Goal: Task Accomplishment & Management: Manage account settings

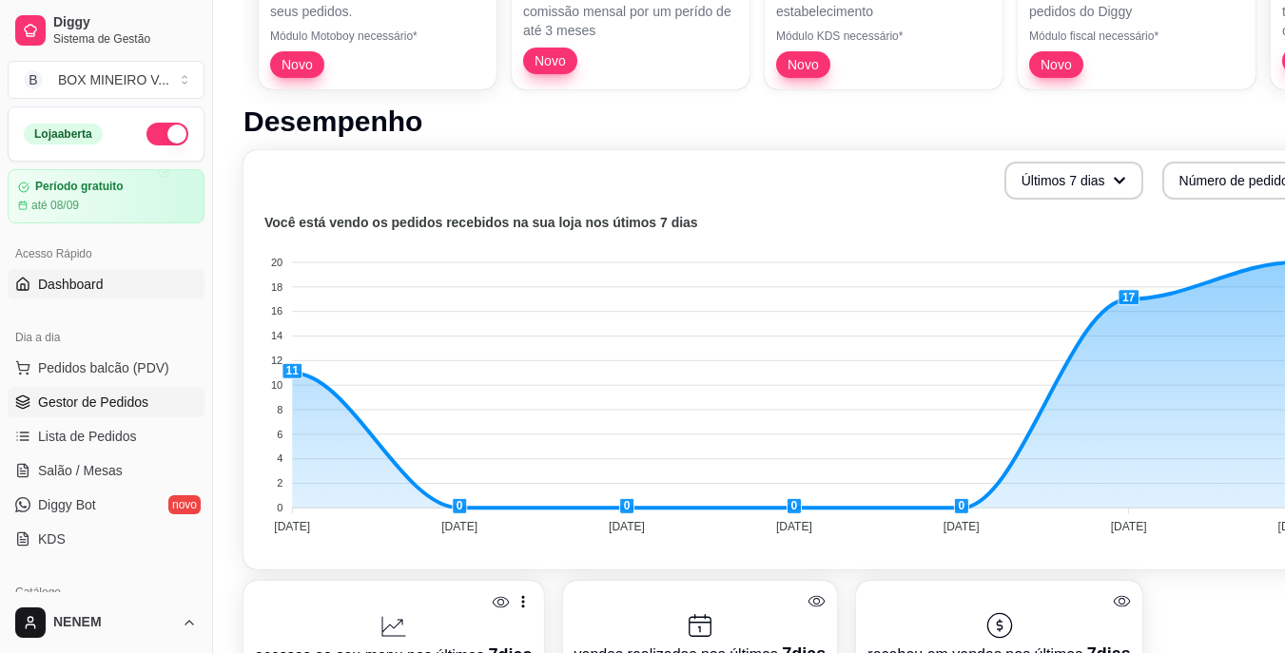
scroll to position [285, 0]
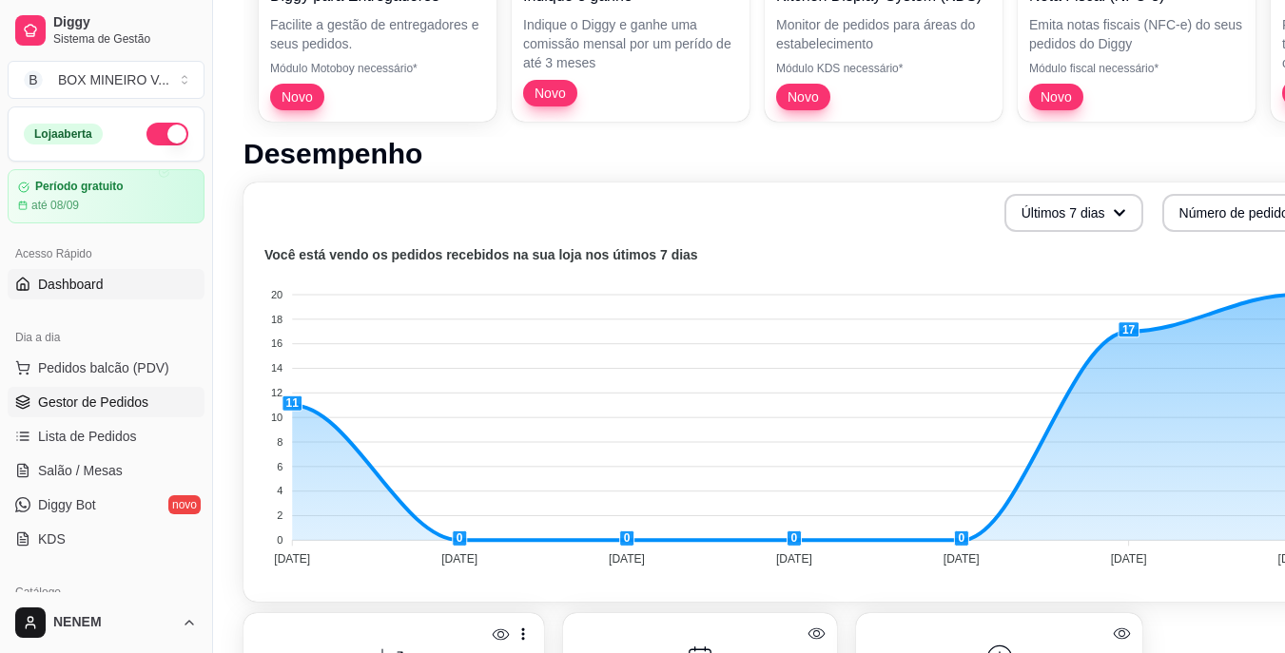
click at [60, 400] on span "Gestor de Pedidos" at bounding box center [93, 402] width 110 height 19
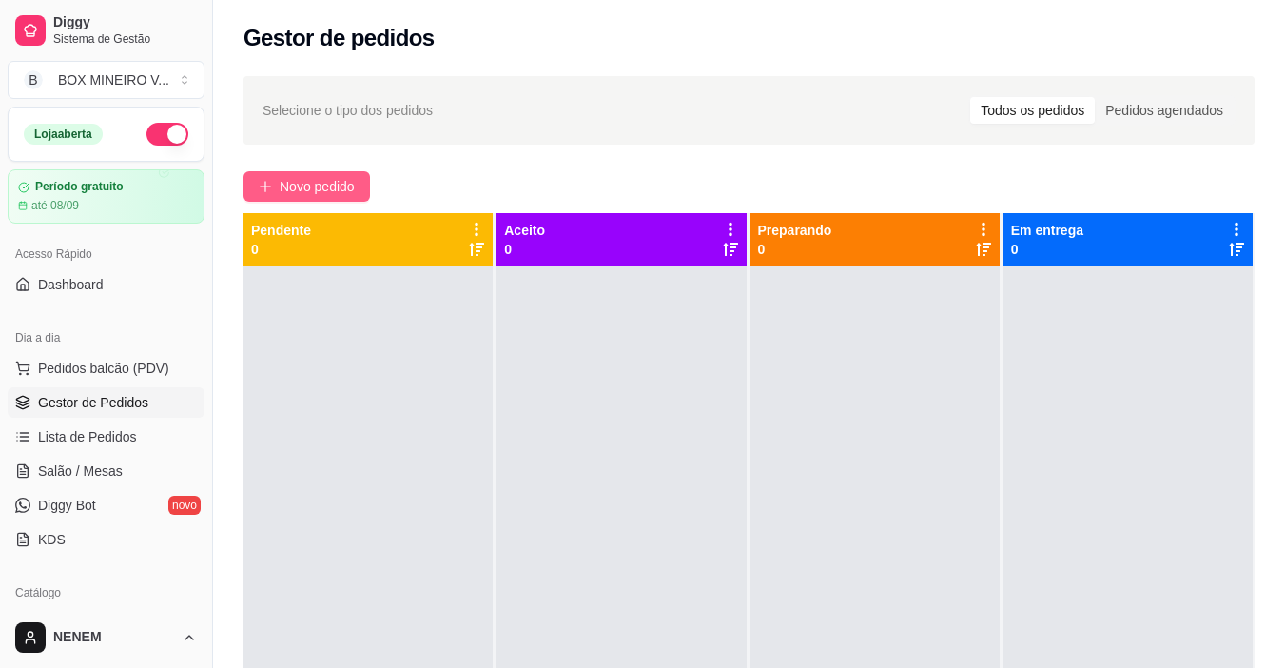
click at [344, 192] on span "Novo pedido" at bounding box center [317, 186] width 75 height 21
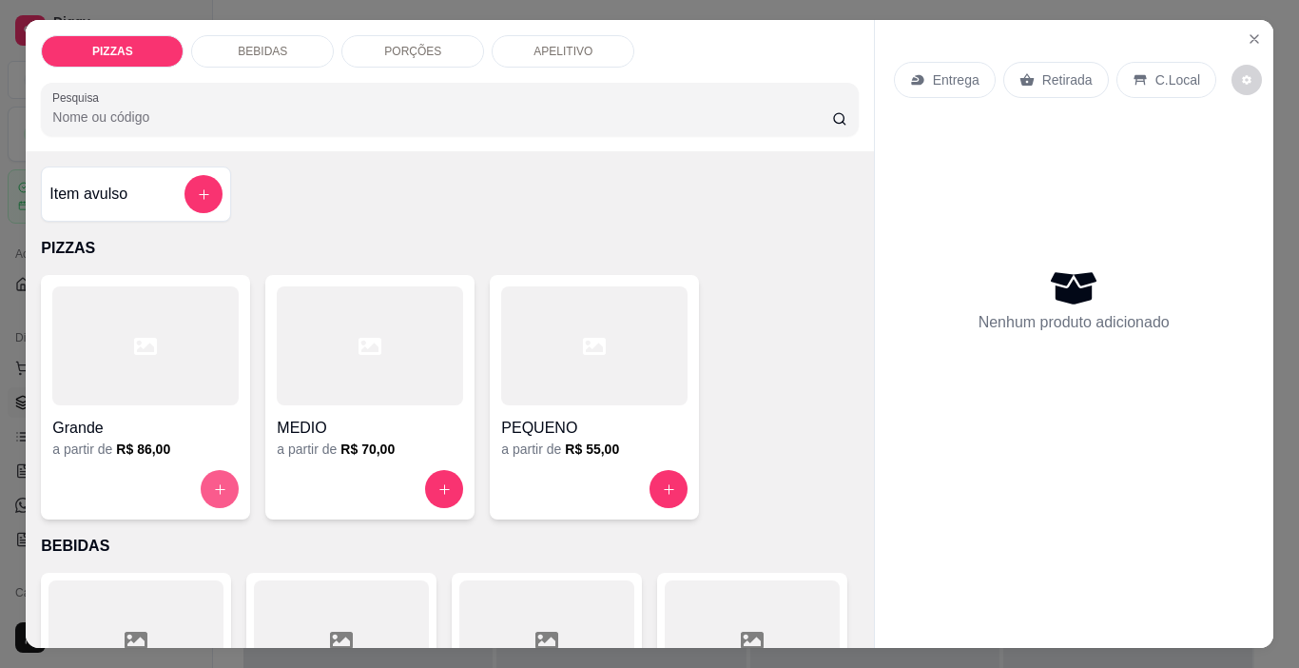
click at [220, 482] on icon "increase-product-quantity" at bounding box center [220, 489] width 14 height 14
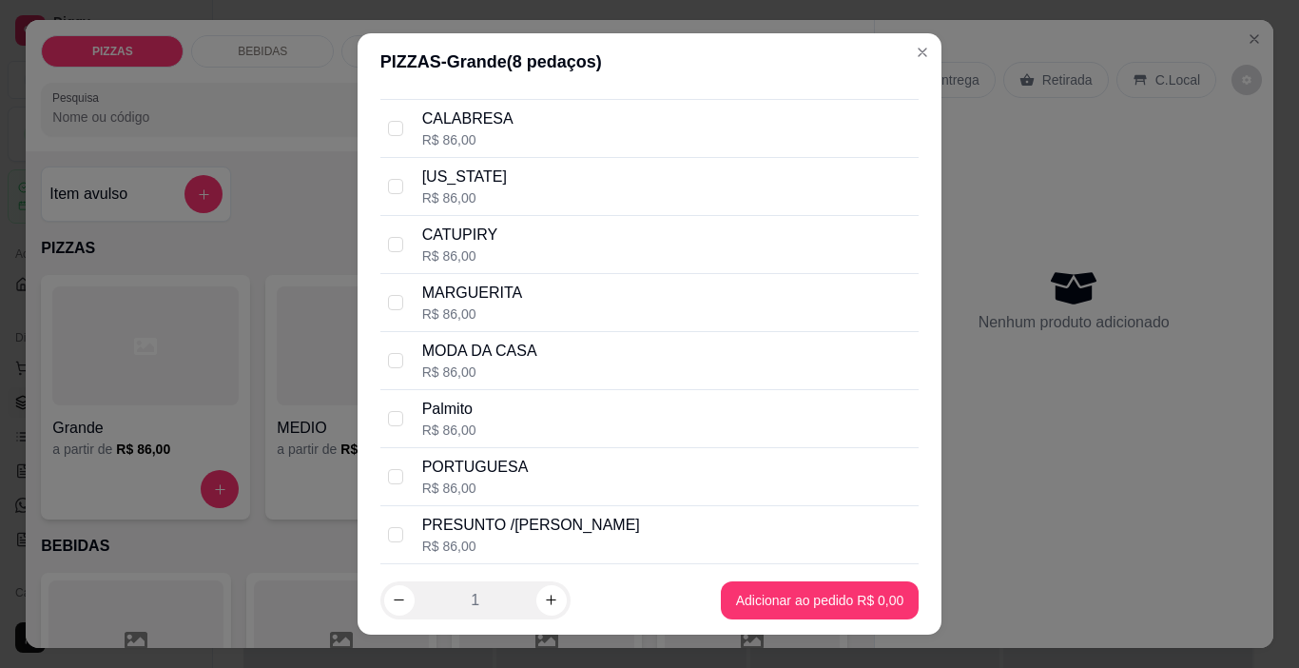
scroll to position [460, 0]
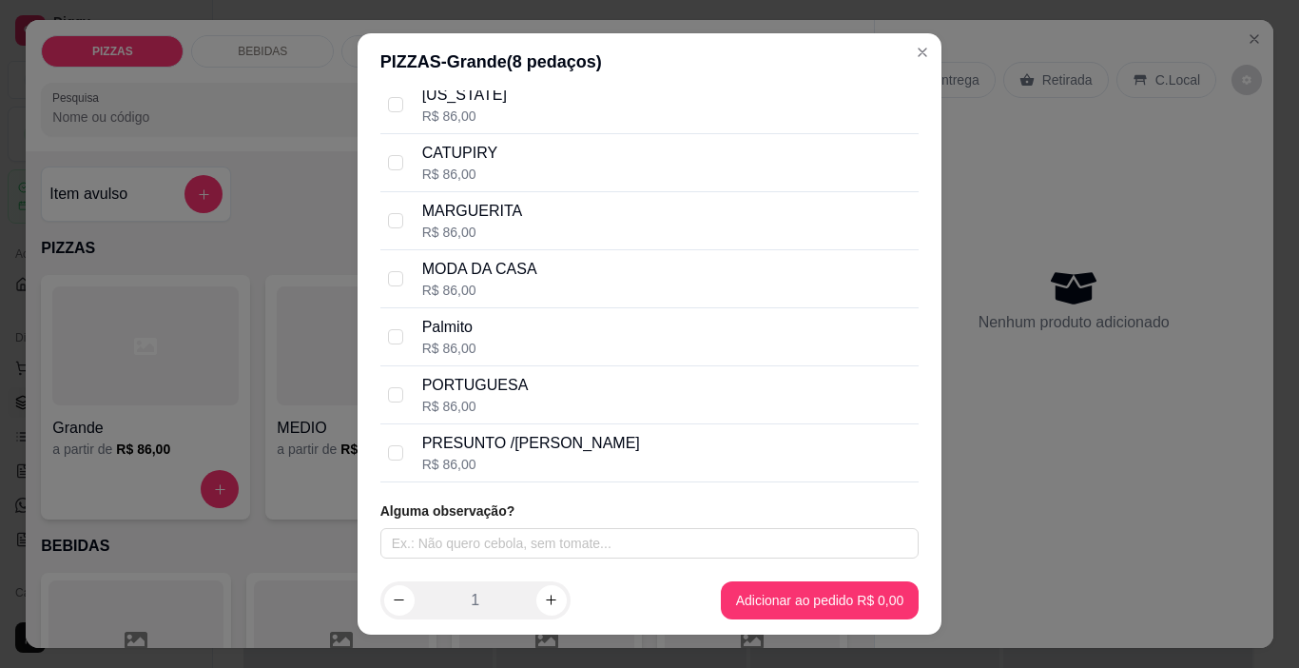
click at [401, 269] on div "MODA DA CASA R$ 86,00" at bounding box center [649, 279] width 539 height 58
checkbox input "true"
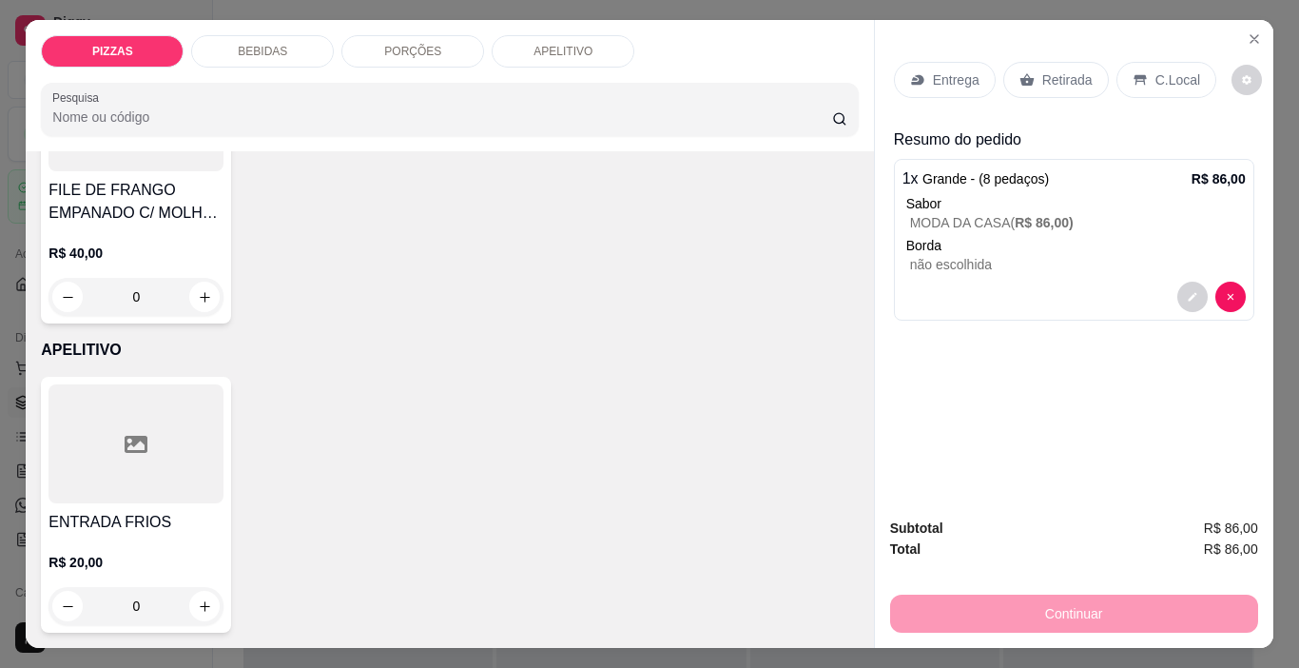
scroll to position [3345, 0]
click at [966, 79] on p "Entrega" at bounding box center [956, 79] width 47 height 19
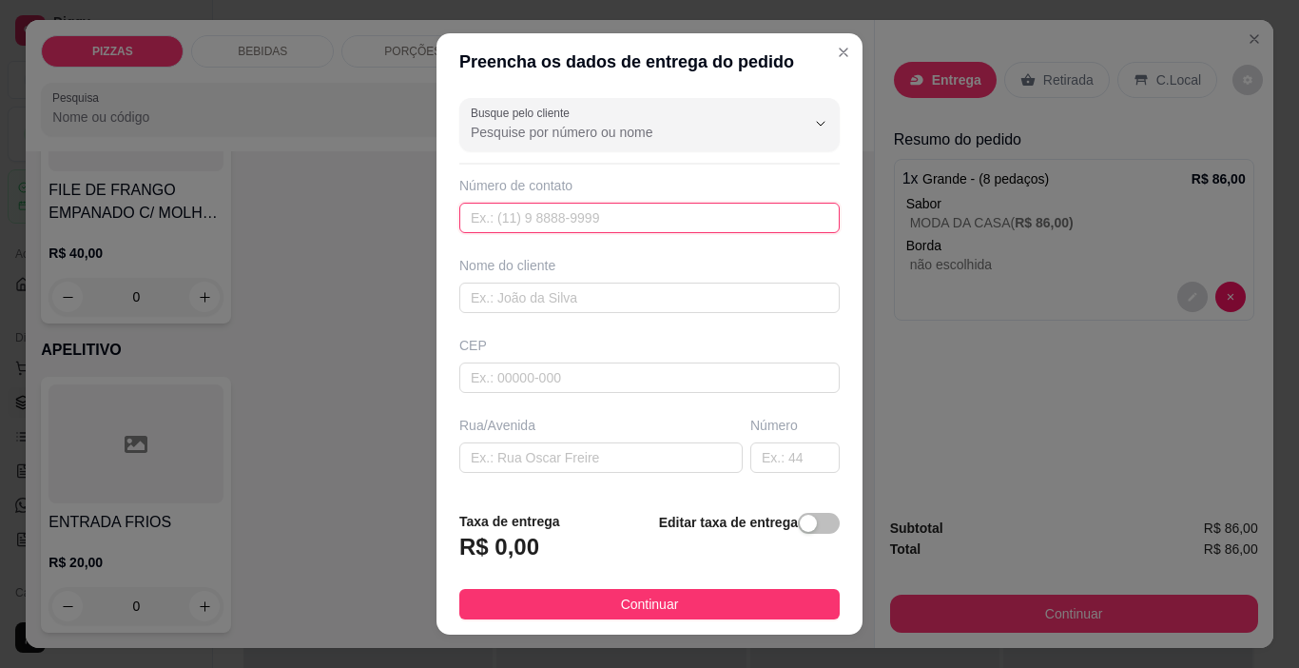
click at [619, 221] on input "text" at bounding box center [649, 218] width 380 height 30
type input "(31) 99643-6673"
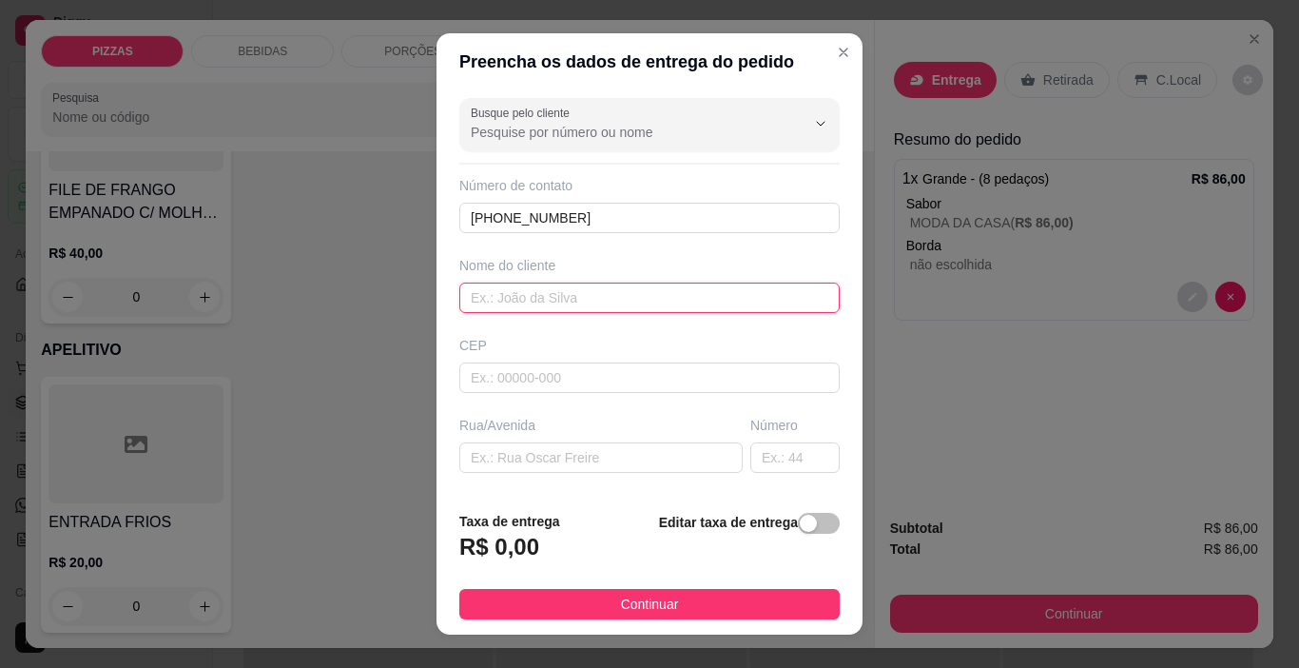
click at [607, 288] on input "text" at bounding box center [649, 297] width 380 height 30
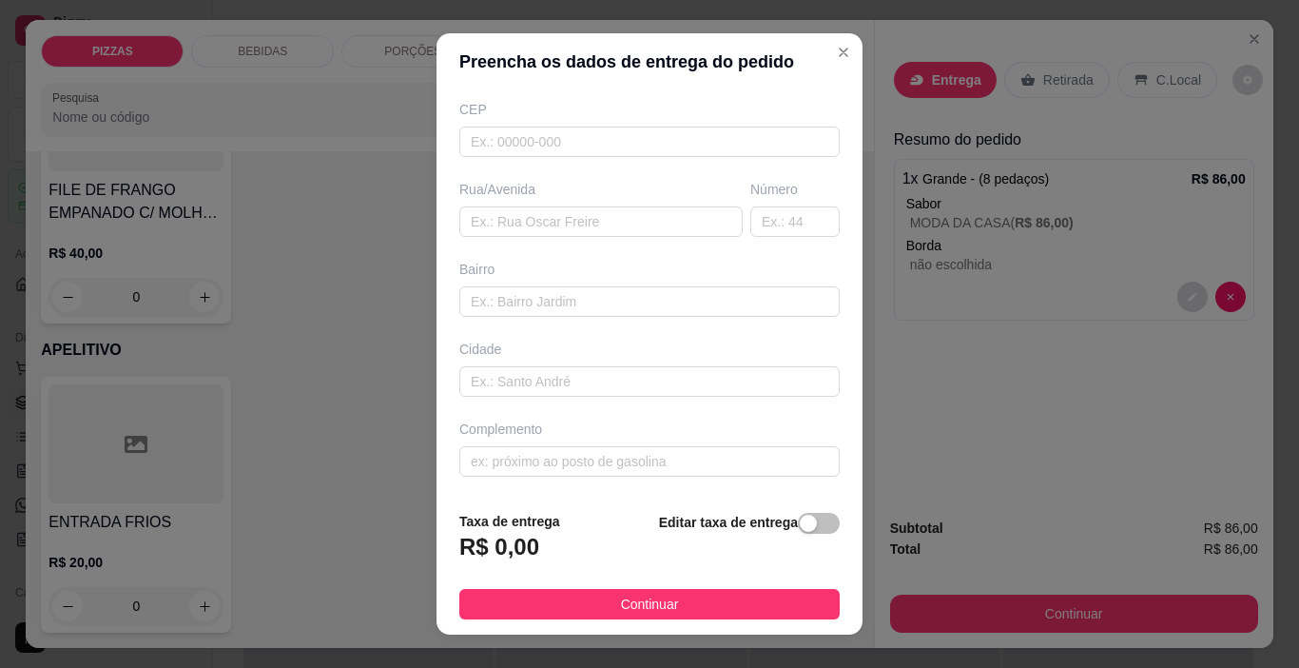
scroll to position [141, 0]
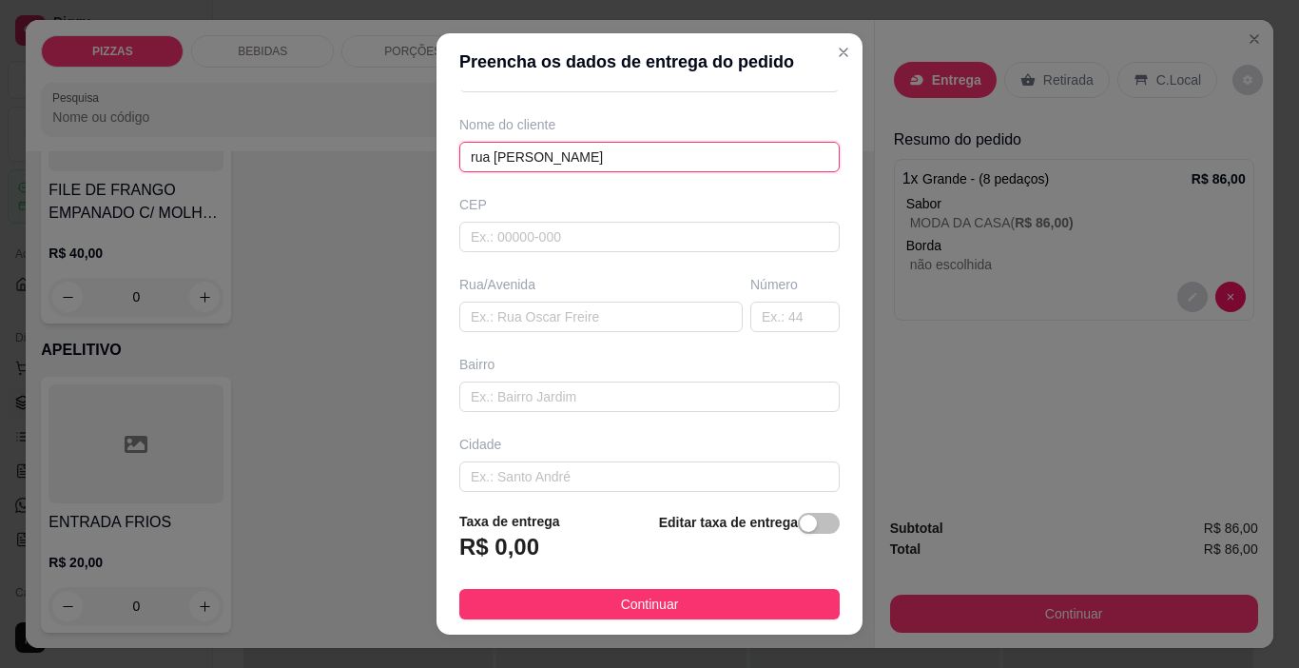
type input "rua sady rodrigues coelho"
click at [747, 319] on div "Número" at bounding box center [795, 303] width 97 height 57
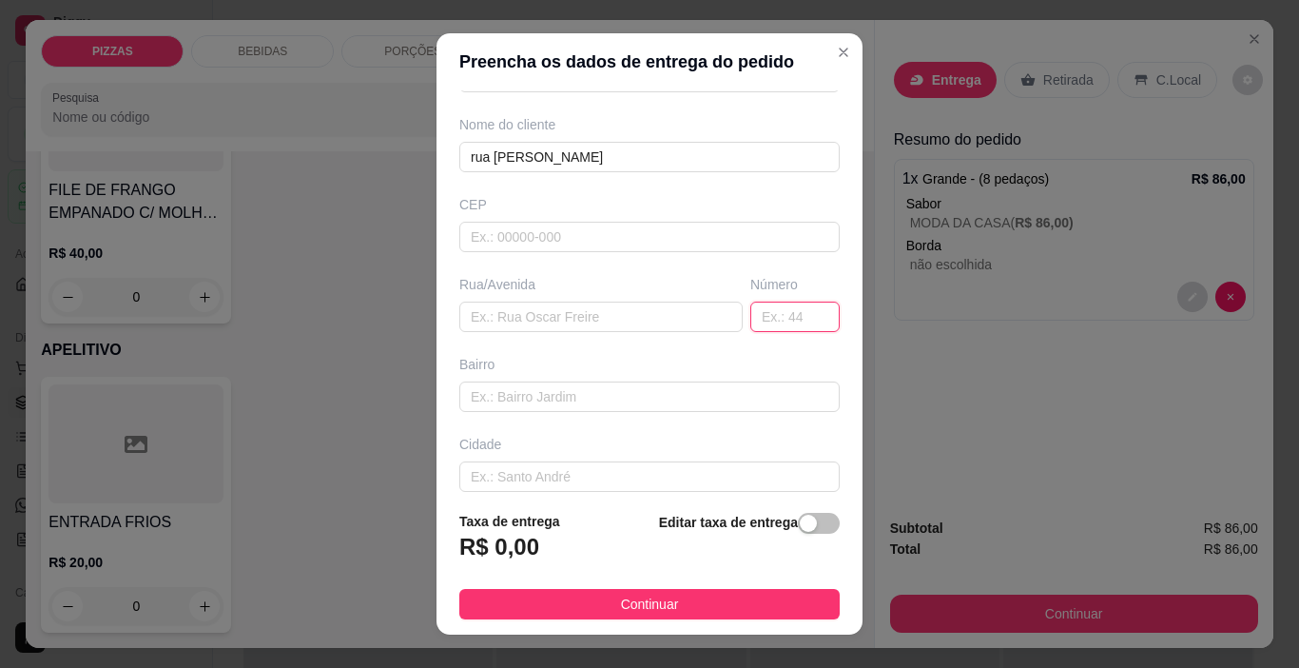
click at [750, 318] on input "text" at bounding box center [794, 317] width 89 height 30
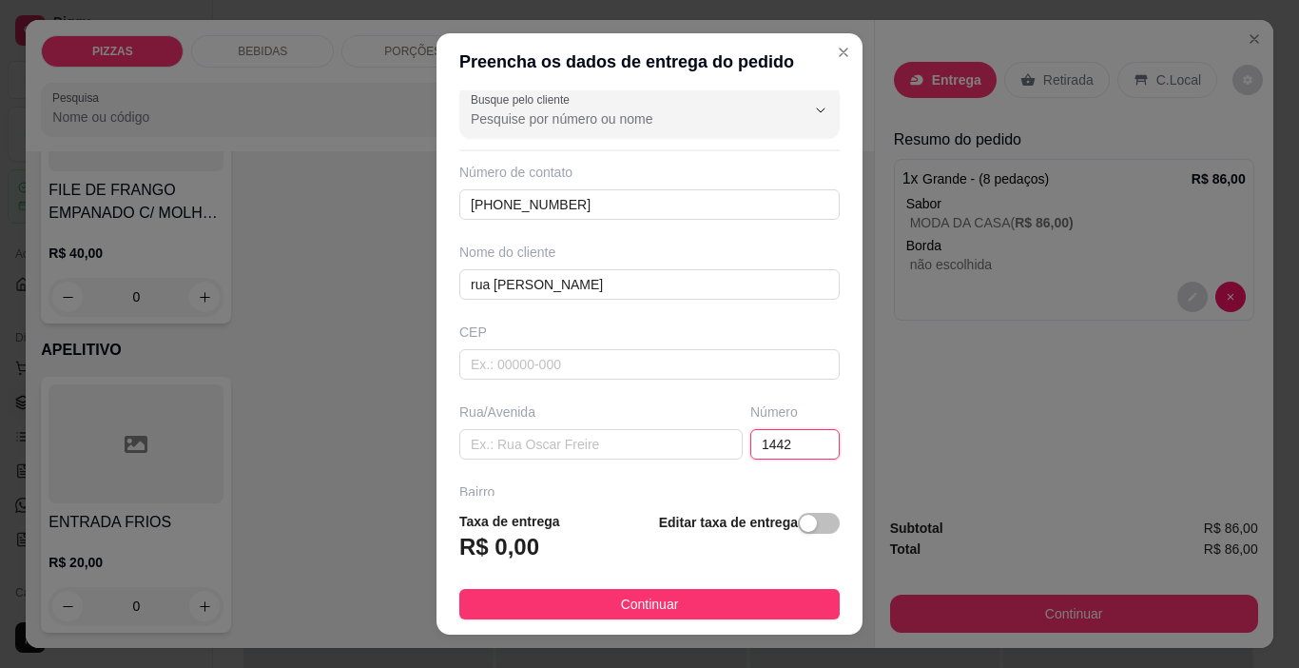
scroll to position [0, 0]
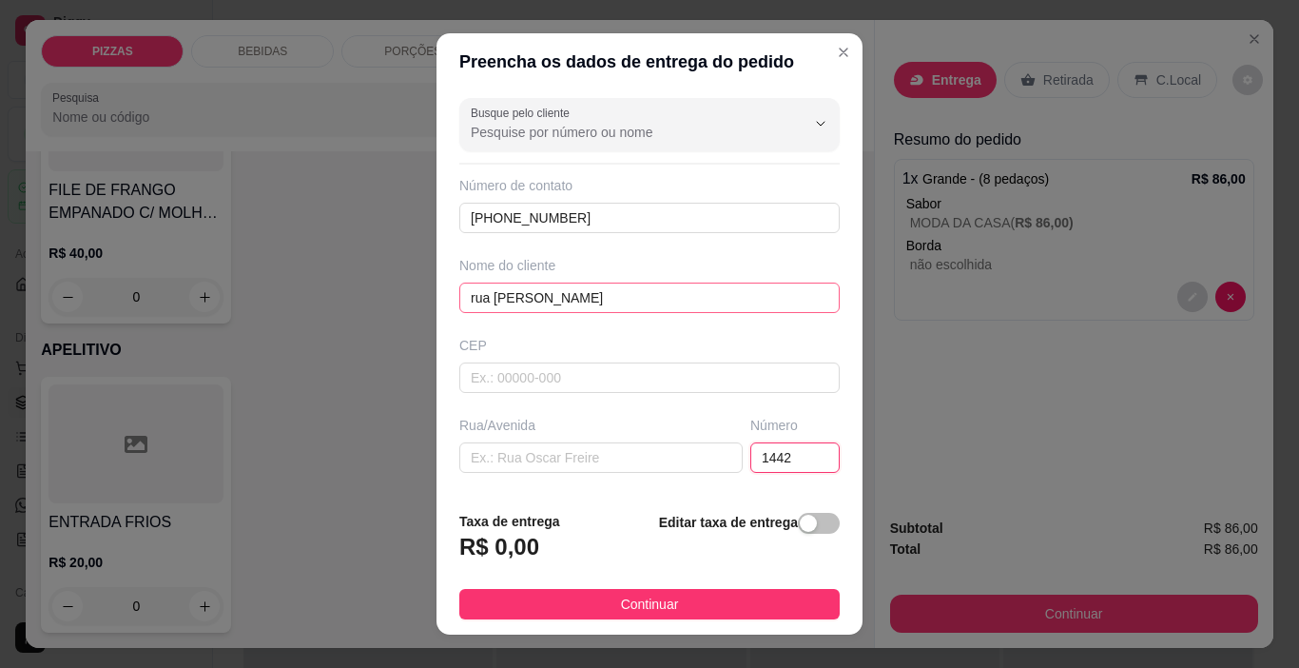
type input "1442"
drag, startPoint x: 619, startPoint y: 300, endPoint x: 464, endPoint y: 309, distance: 155.3
click at [464, 309] on input "rua sady rodrigues coelho" at bounding box center [649, 297] width 380 height 30
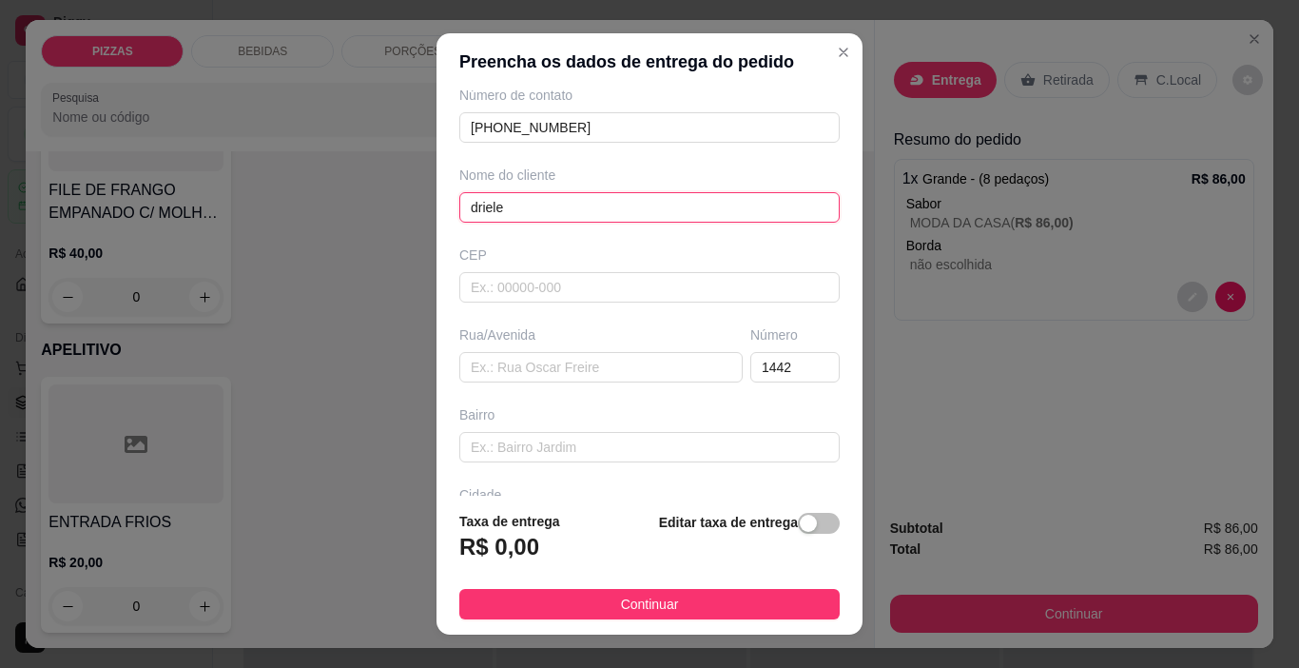
scroll to position [95, 0]
type input "driele"
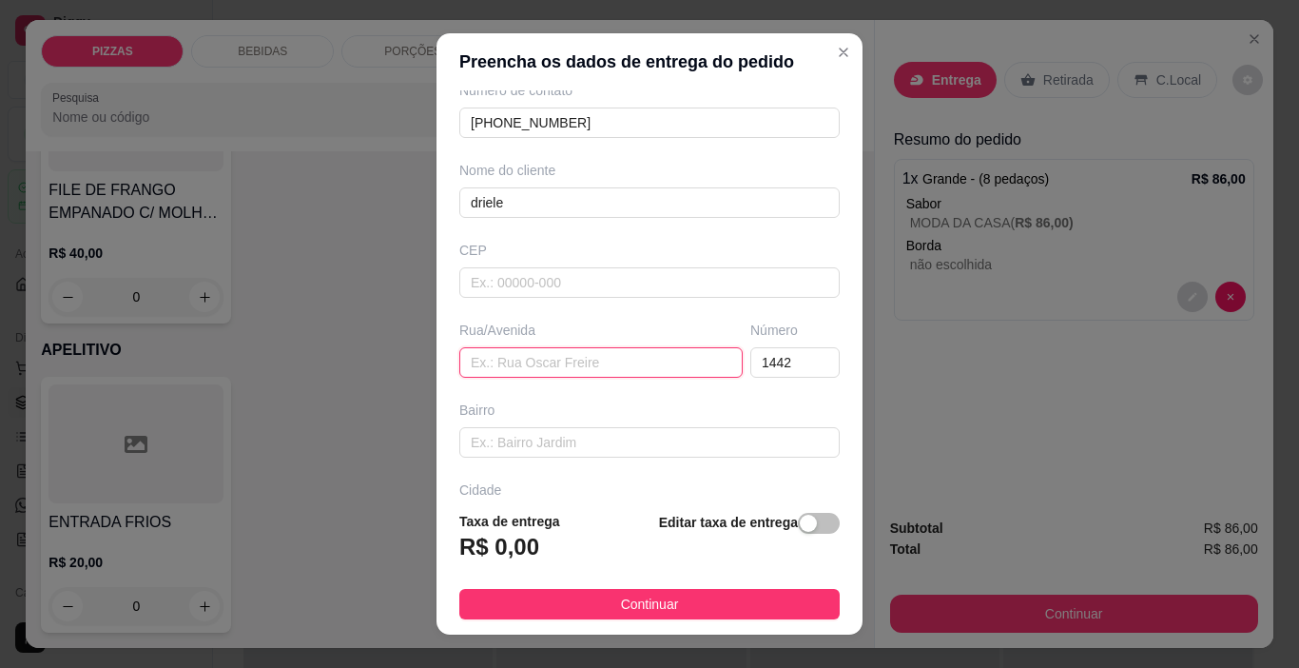
click at [547, 369] on input "text" at bounding box center [600, 362] width 283 height 30
paste input "rua sady rodrigues coelho"
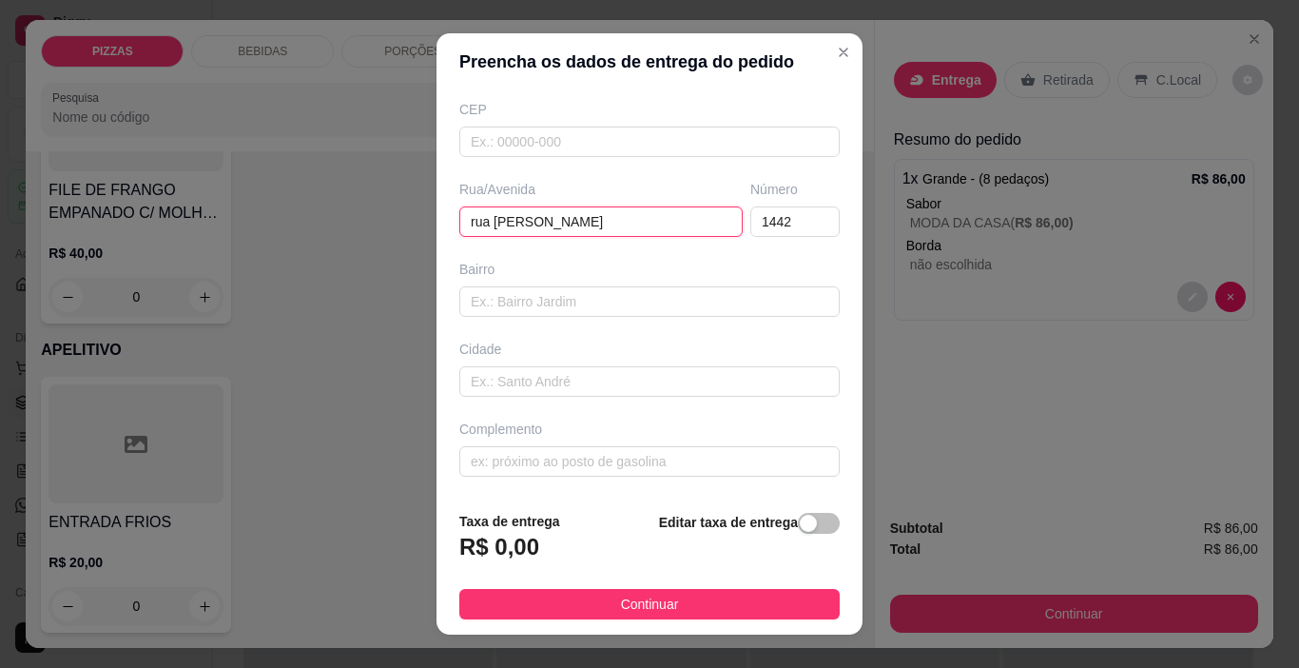
scroll to position [28, 0]
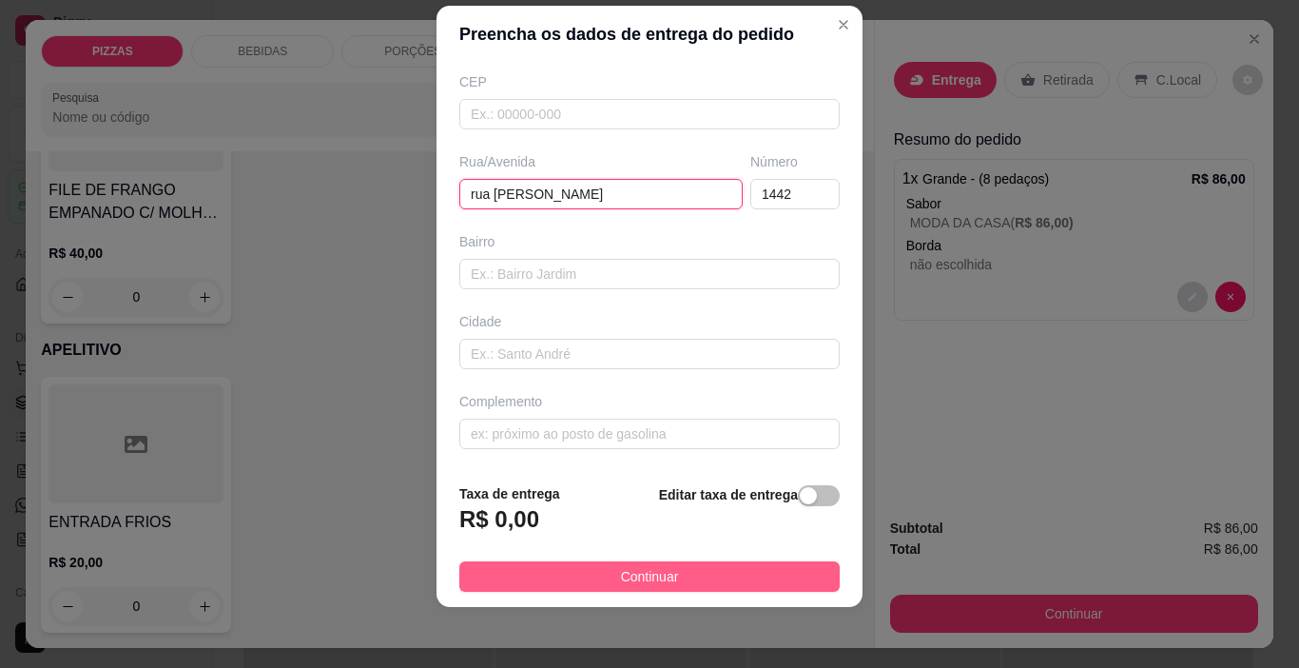
type input "rua sady rodrigues coelho"
click at [667, 571] on button "Continuar" at bounding box center [649, 576] width 380 height 30
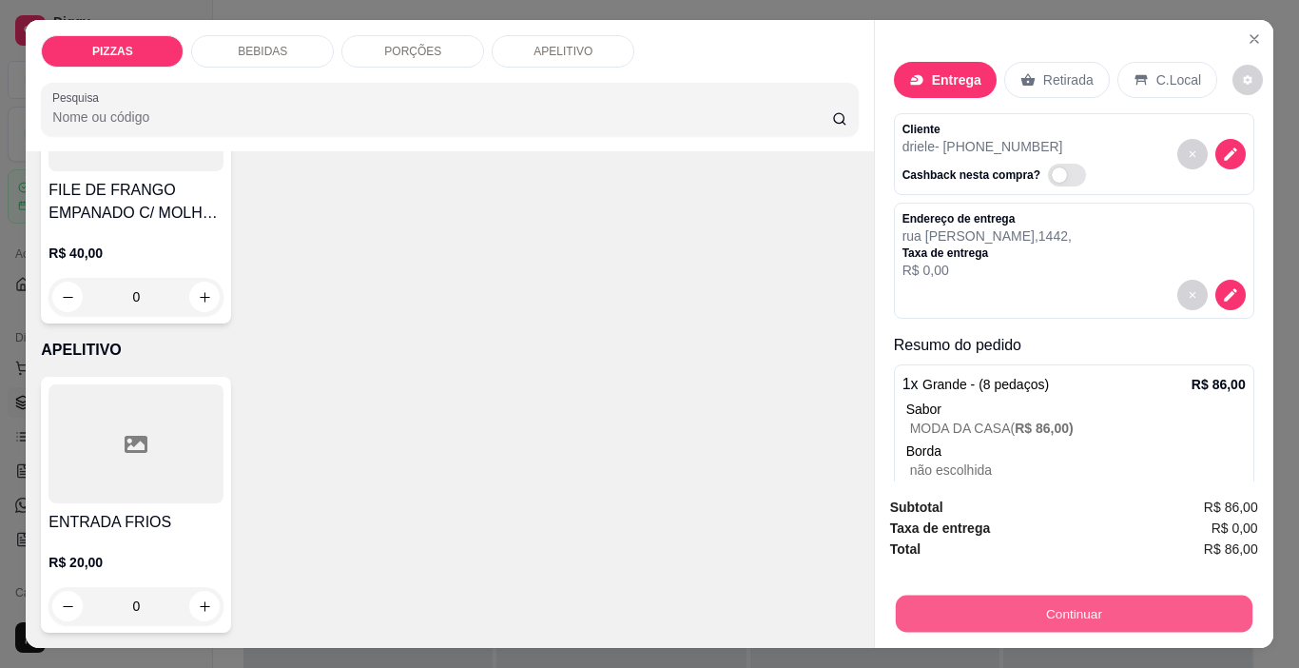
click at [1161, 612] on button "Continuar" at bounding box center [1073, 613] width 357 height 37
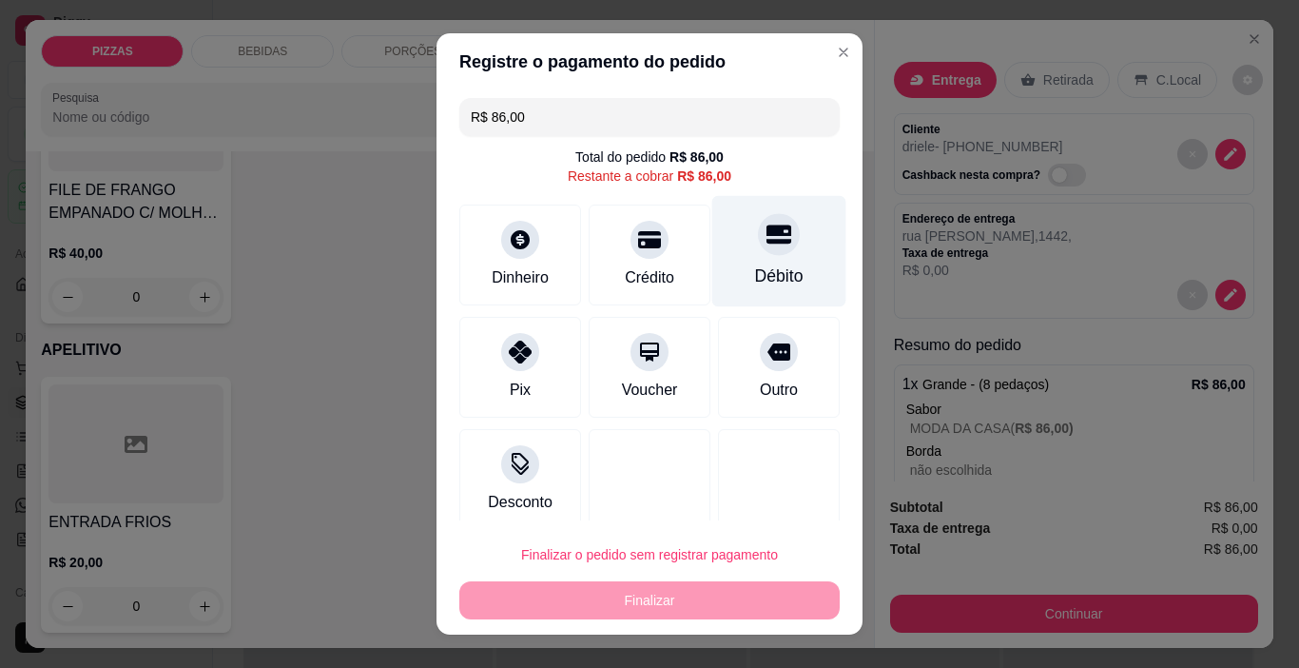
click at [776, 246] on div "Débito" at bounding box center [779, 251] width 134 height 111
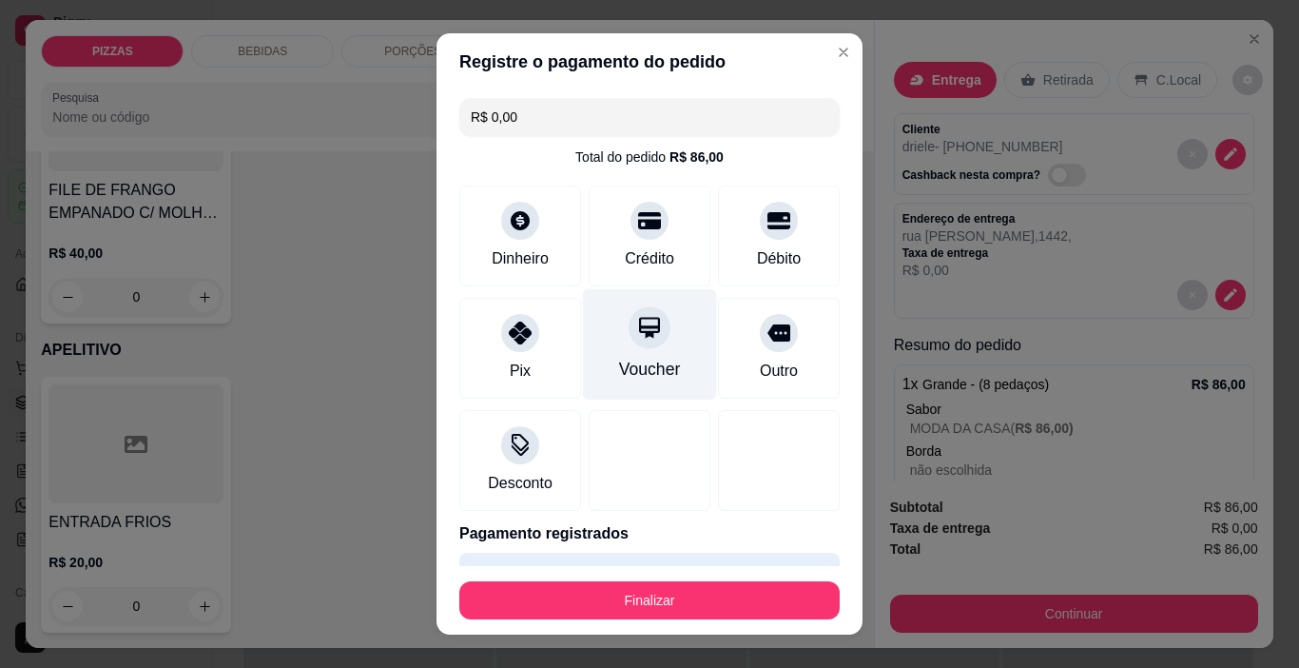
scroll to position [51, 0]
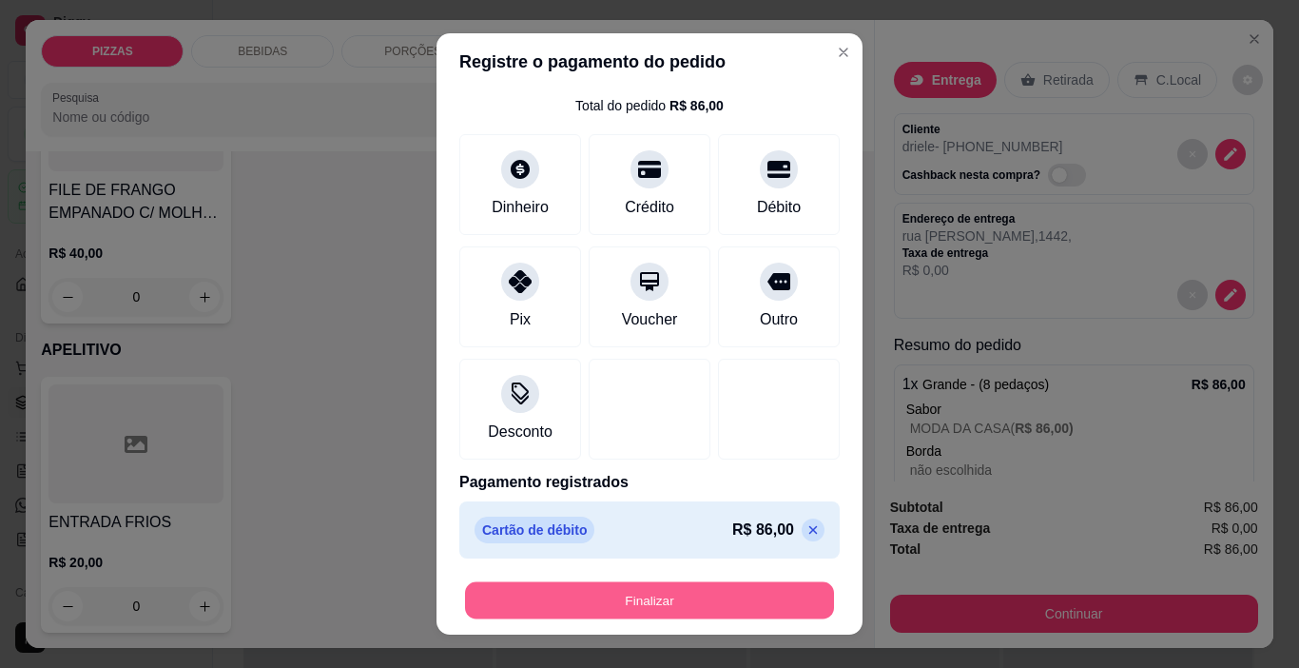
click at [588, 602] on button "Finalizar" at bounding box center [649, 600] width 369 height 37
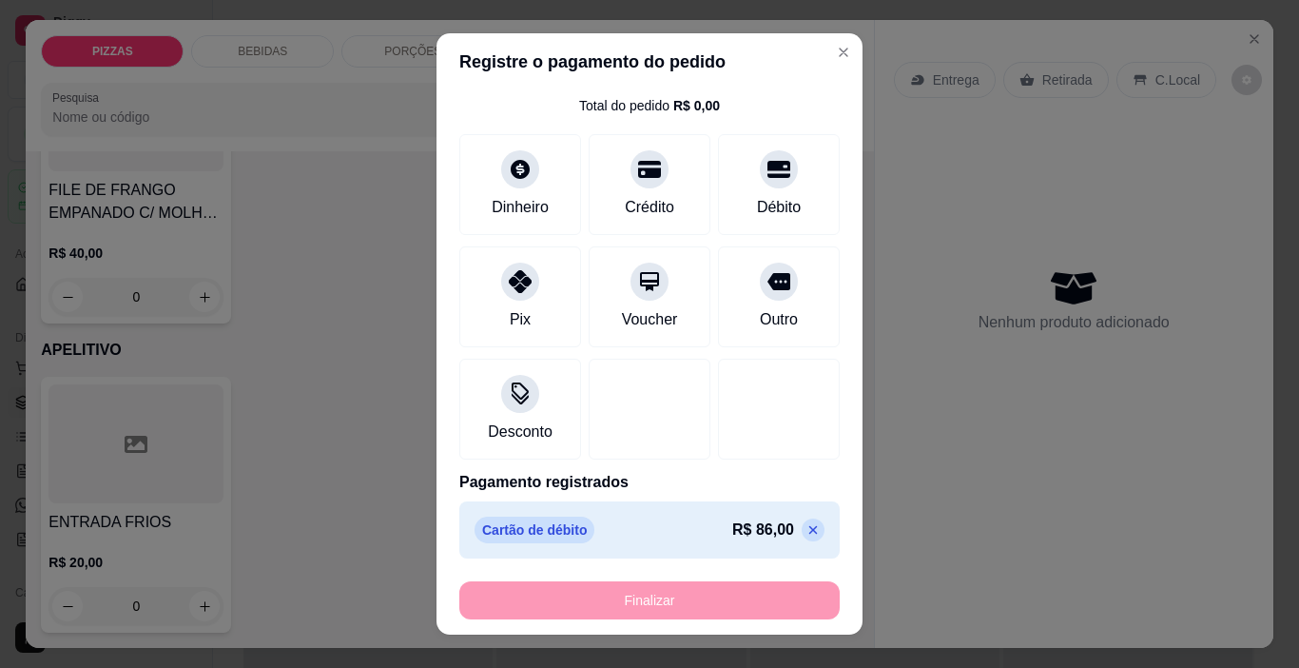
type input "-R$ 86,00"
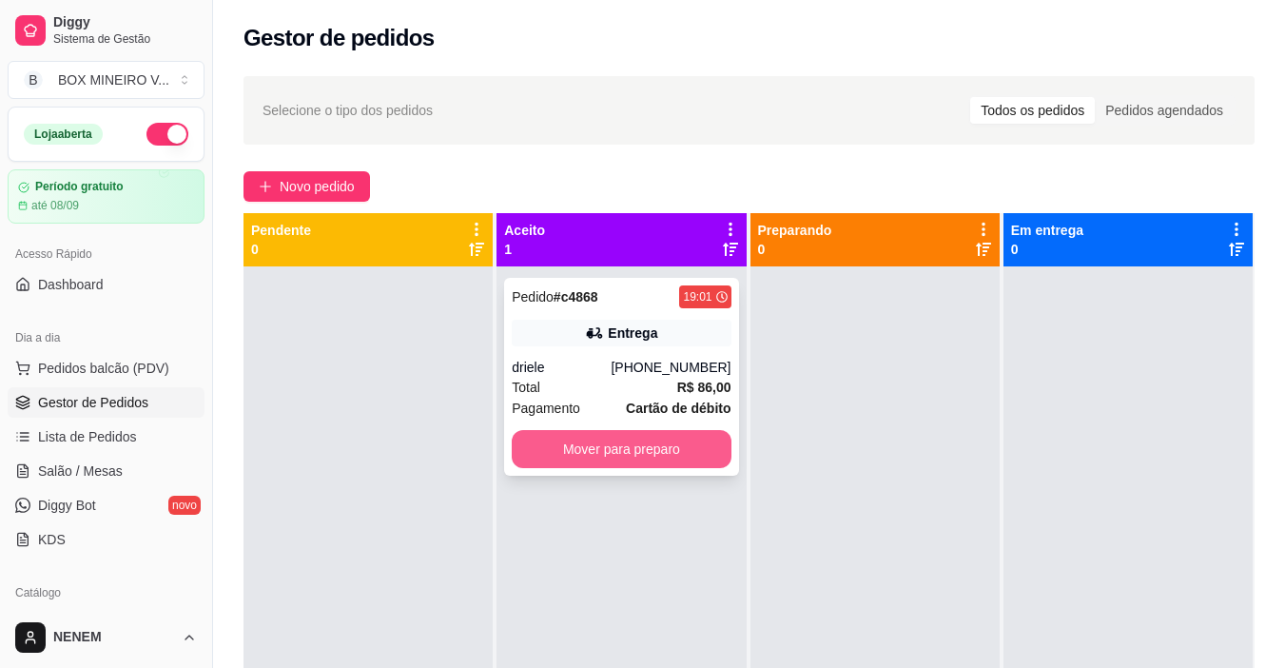
click at [678, 437] on button "Mover para preparo" at bounding box center [621, 449] width 219 height 38
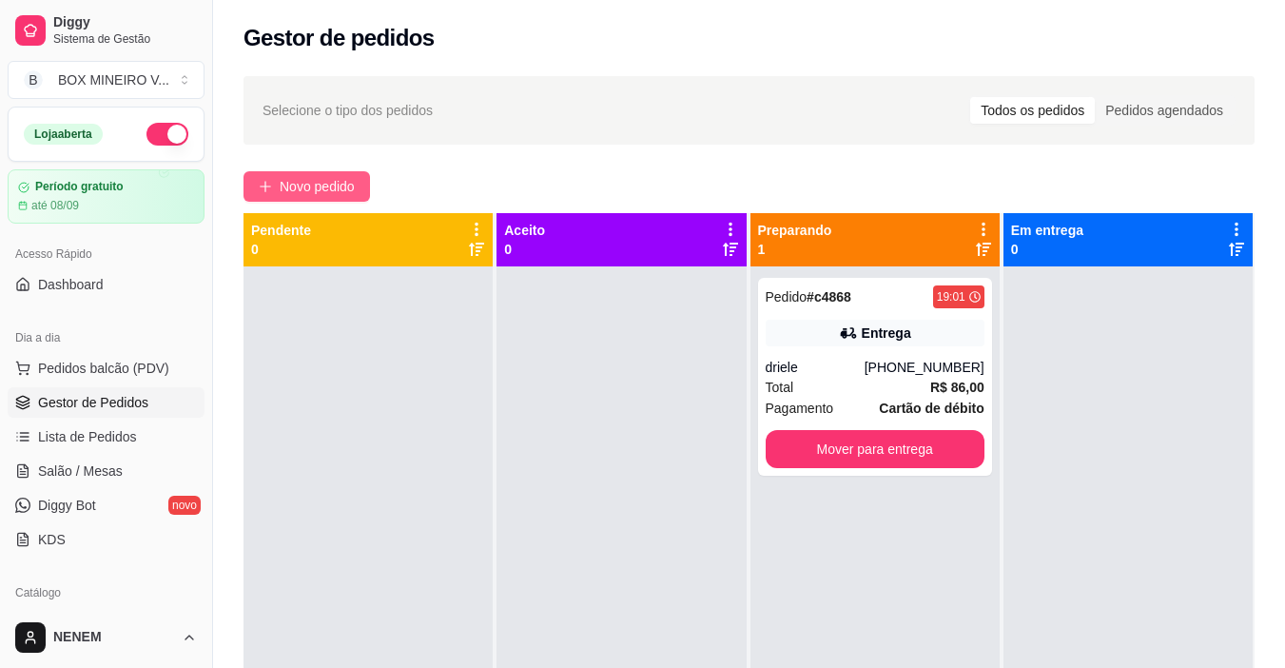
click at [352, 185] on span "Novo pedido" at bounding box center [317, 186] width 75 height 21
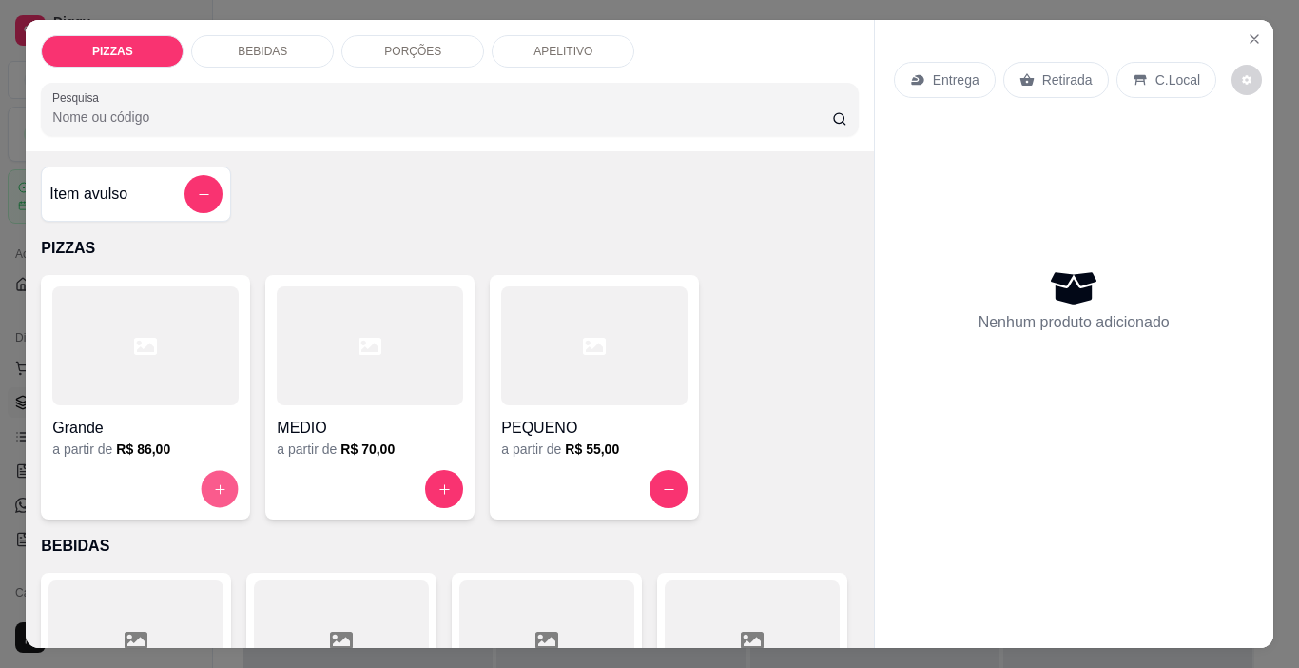
click at [216, 482] on icon "increase-product-quantity" at bounding box center [220, 489] width 14 height 14
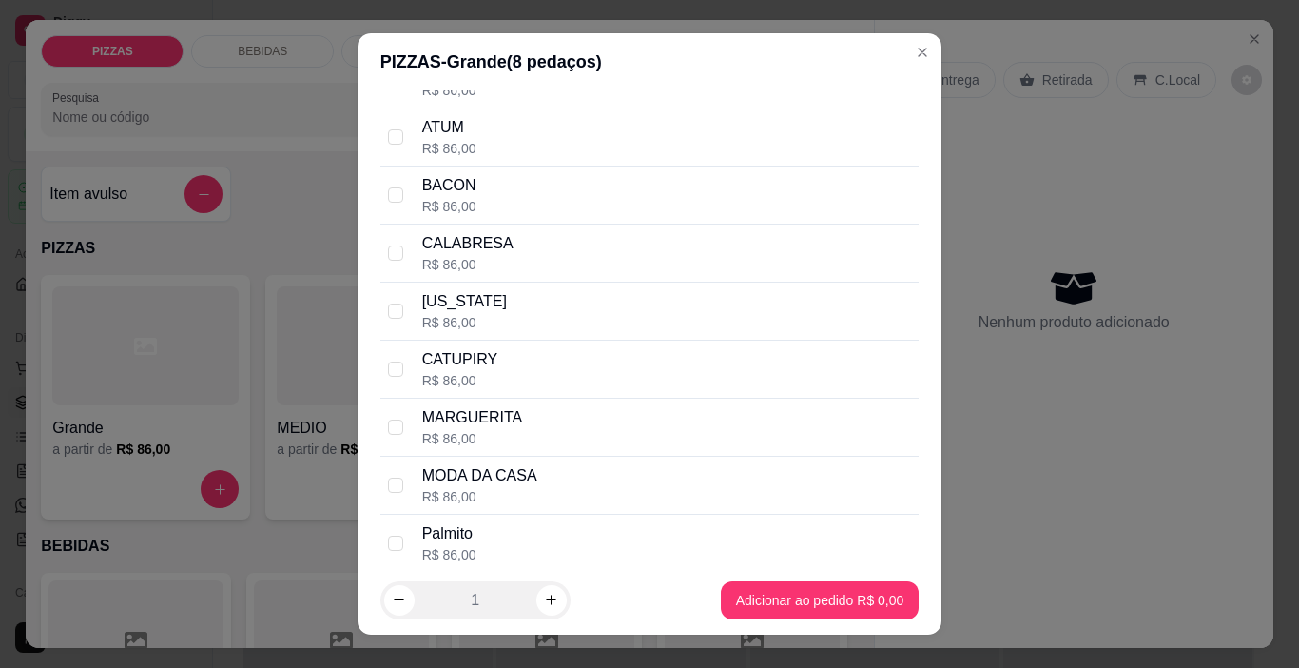
scroll to position [285, 0]
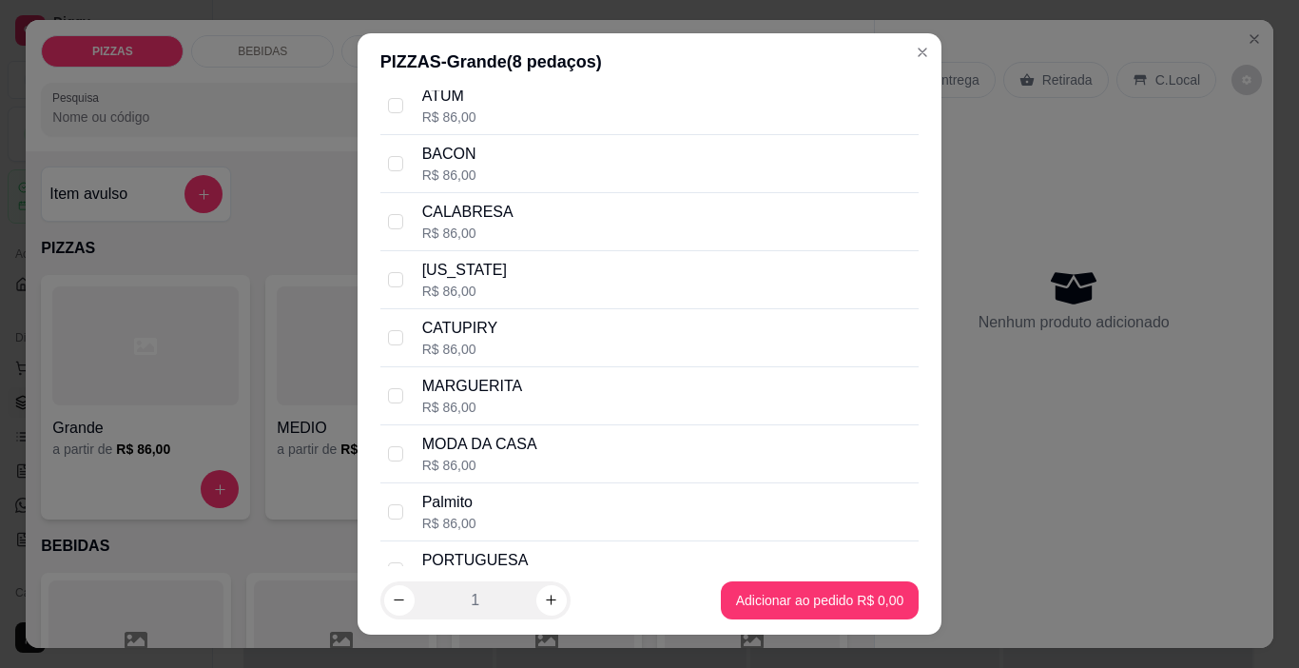
drag, startPoint x: 406, startPoint y: 443, endPoint x: 422, endPoint y: 451, distance: 17.9
click at [407, 443] on div "MODA DA CASA R$ 86,00" at bounding box center [649, 454] width 539 height 58
checkbox input "true"
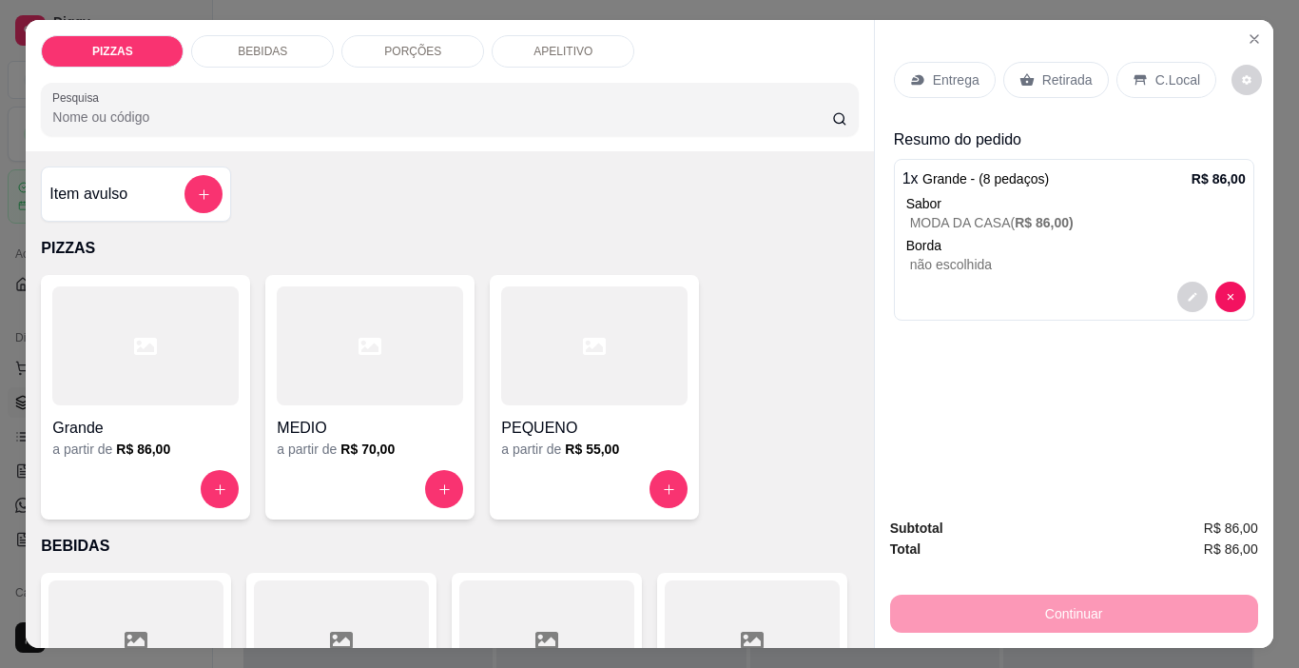
click at [962, 87] on div "Entrega" at bounding box center [945, 80] width 102 height 36
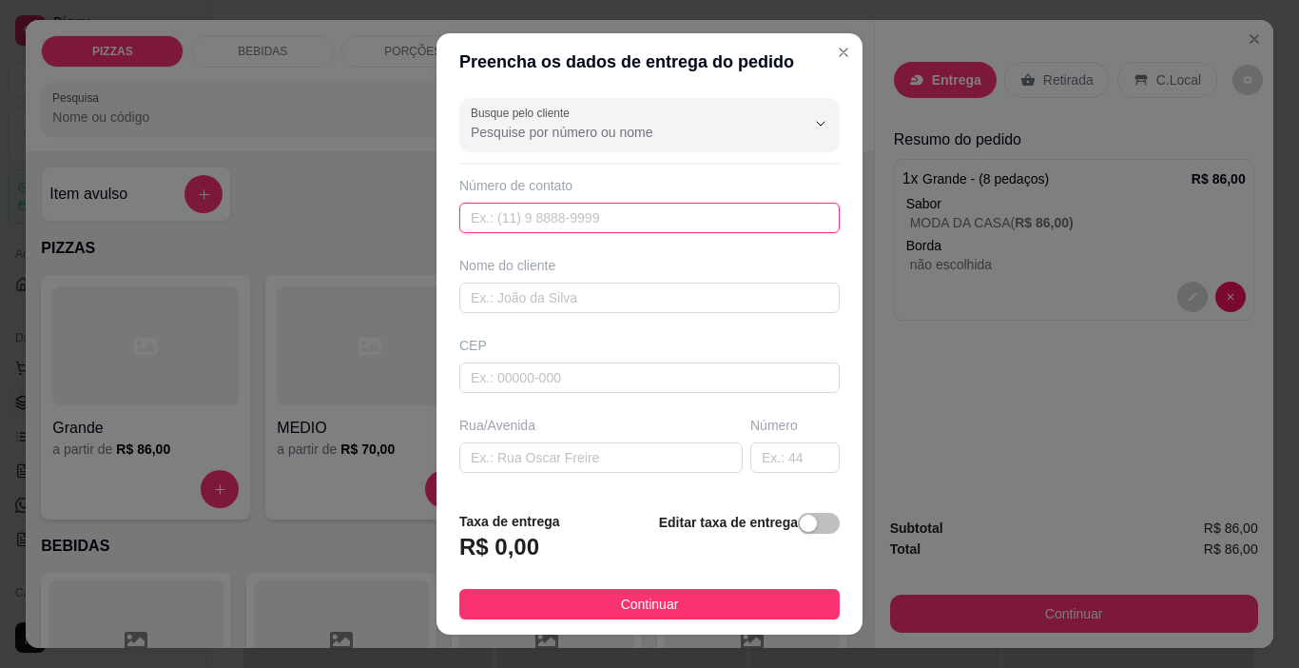
click at [563, 218] on input "text" at bounding box center [649, 218] width 380 height 30
type input "(33) 9950-9147"
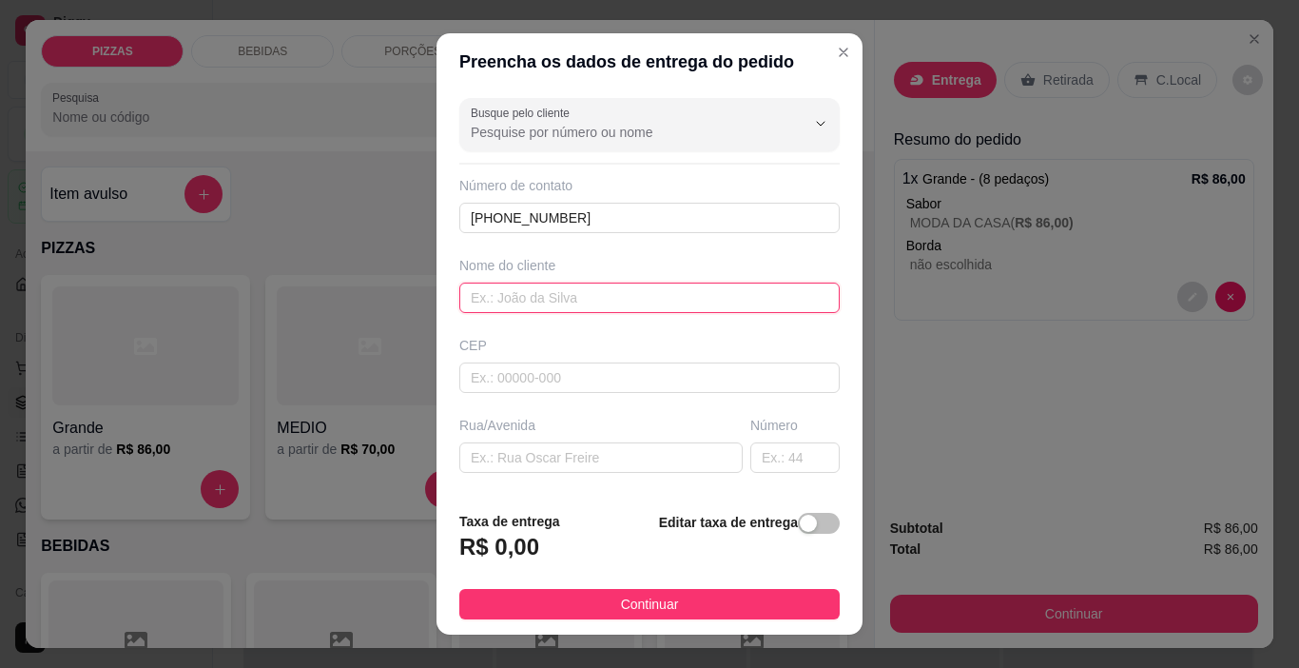
click at [518, 312] on input "text" at bounding box center [649, 297] width 380 height 30
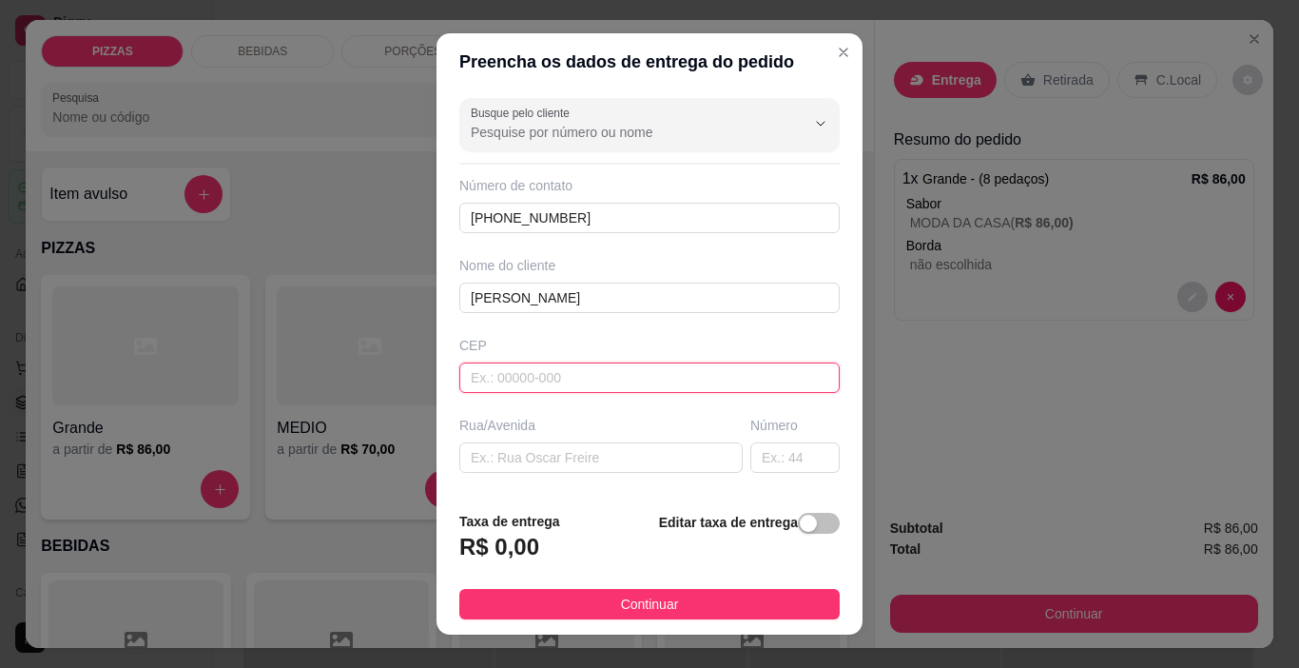
click at [495, 372] on input "text" at bounding box center [649, 377] width 380 height 30
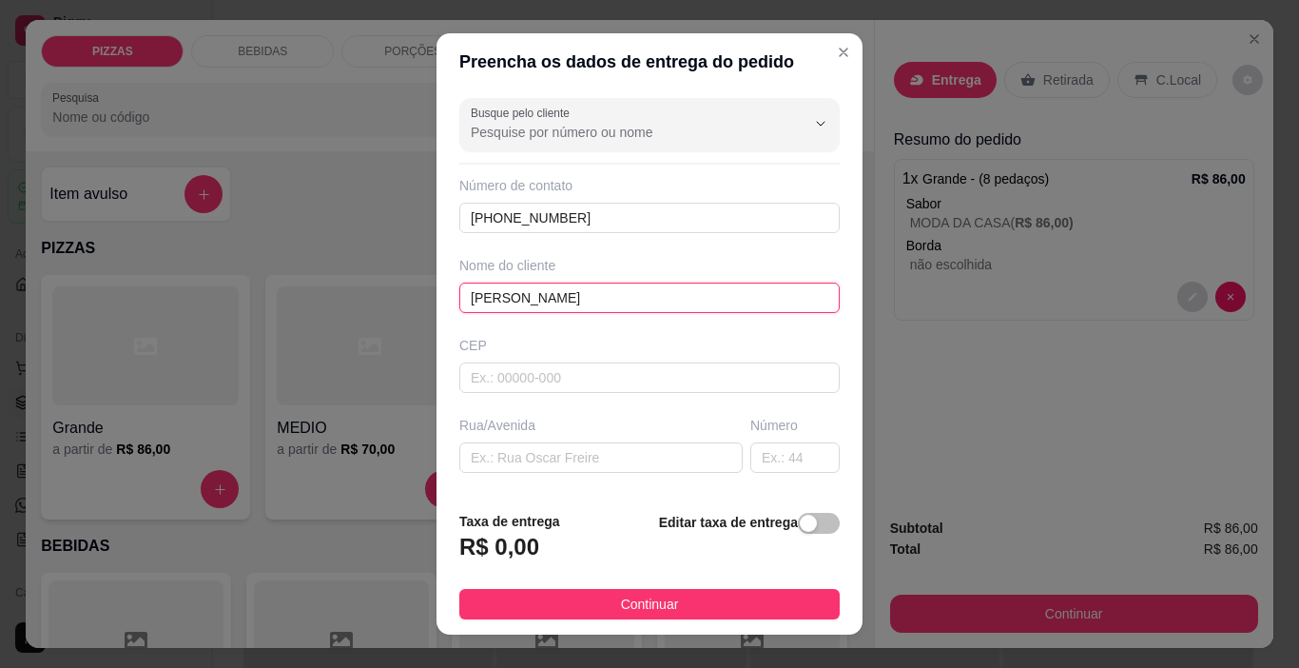
click at [469, 300] on input "amanda" at bounding box center [649, 297] width 380 height 30
type input "amanda"
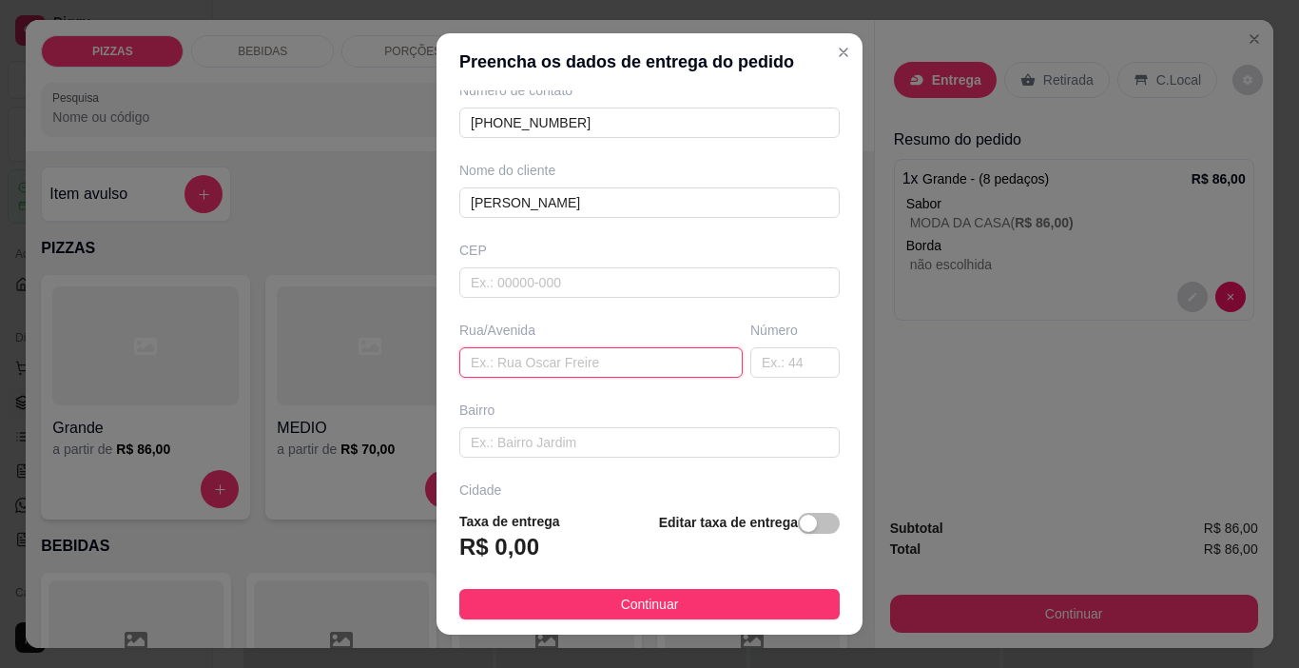
click at [506, 364] on input "text" at bounding box center [600, 362] width 283 height 30
type input "rua sady rodrigues coelho"
click at [788, 367] on input "text" at bounding box center [794, 362] width 89 height 30
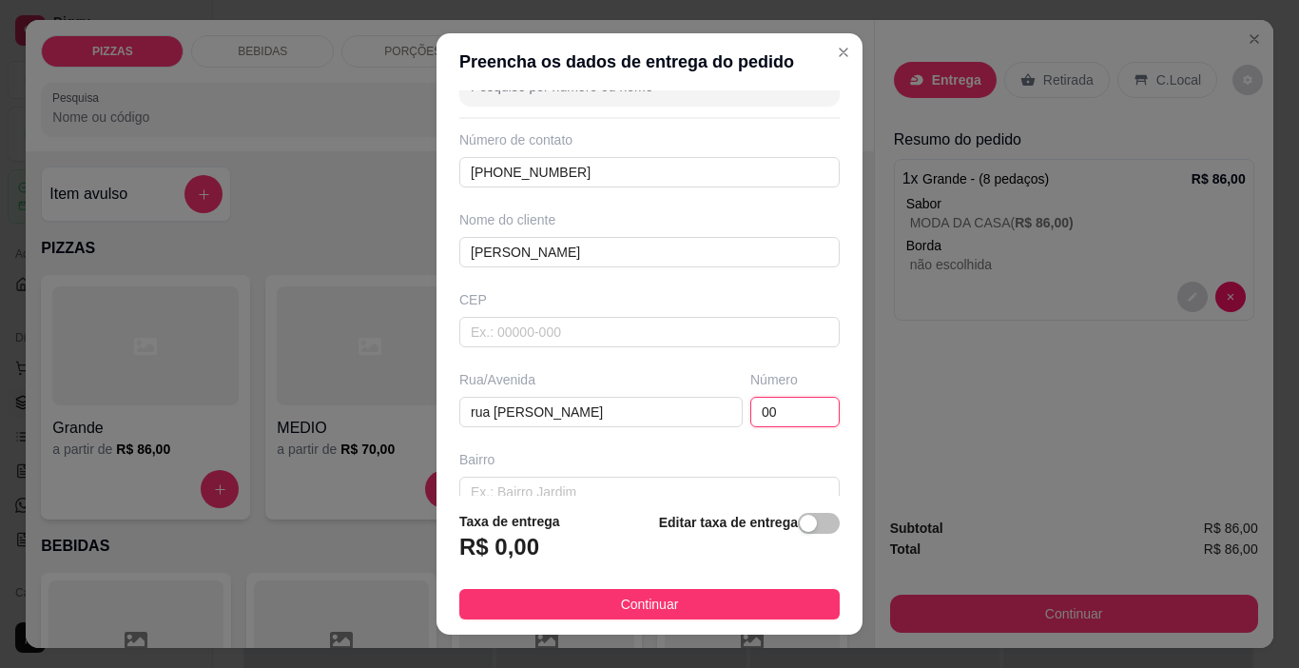
scroll to position [236, 0]
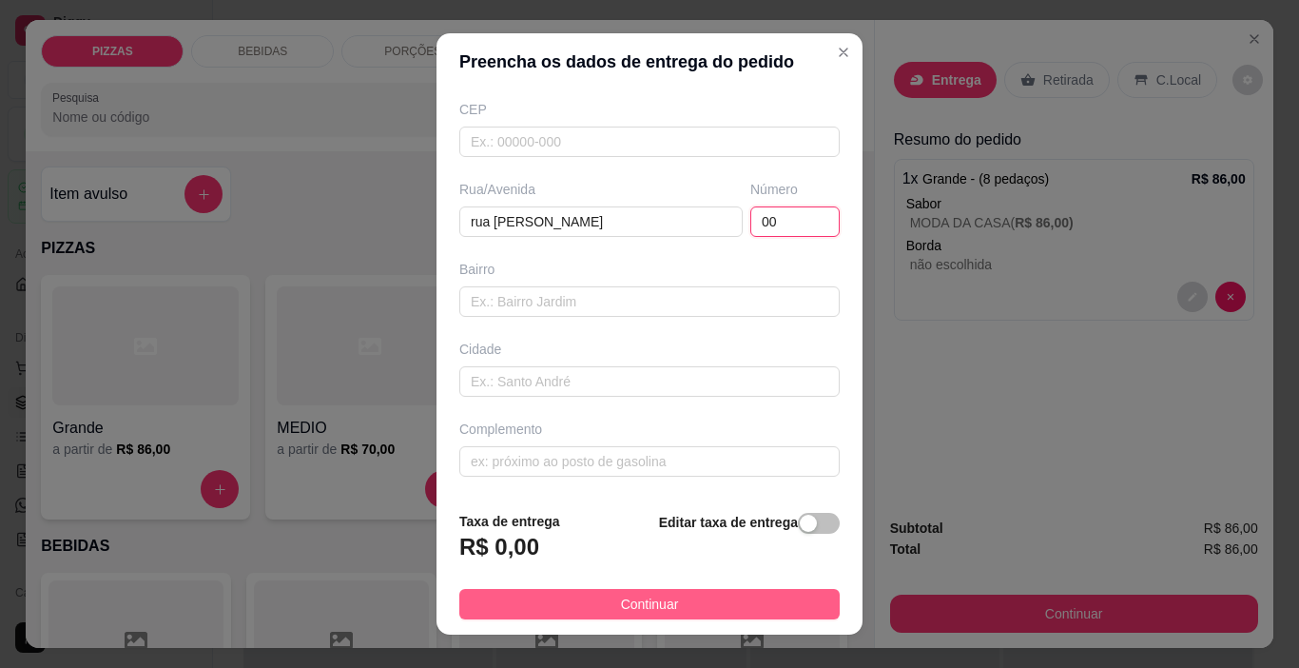
type input "00"
click at [542, 601] on button "Continuar" at bounding box center [649, 604] width 380 height 30
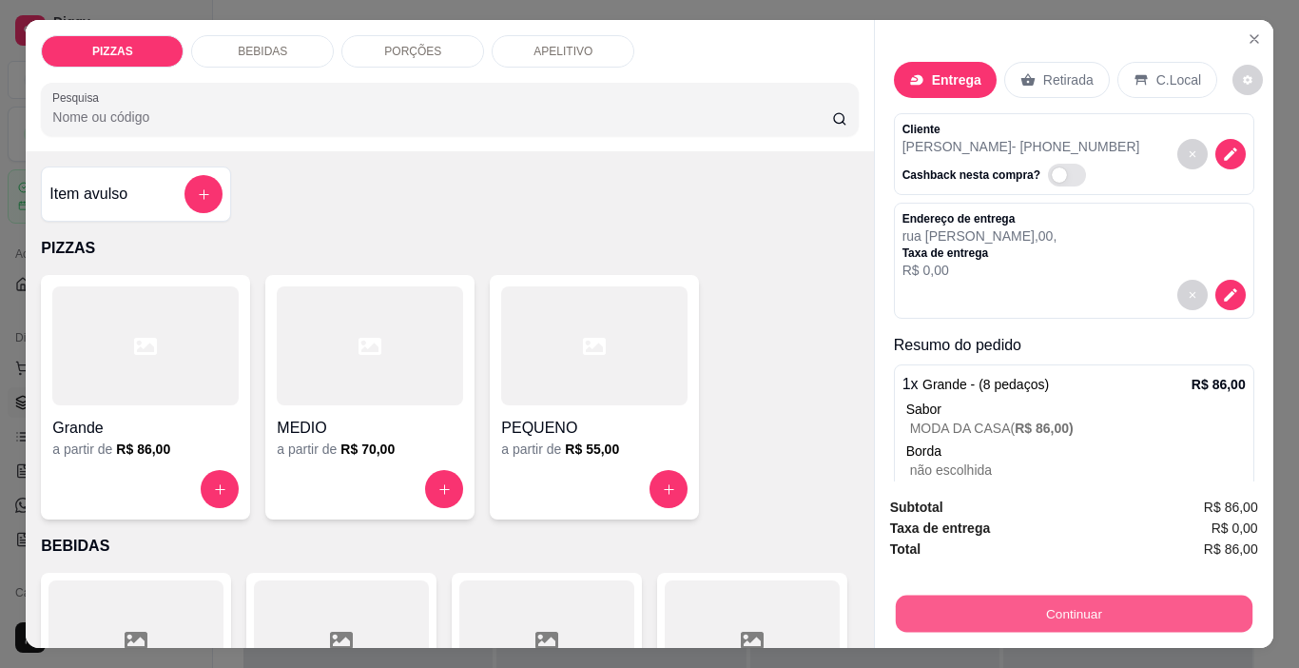
click at [1189, 612] on button "Continuar" at bounding box center [1073, 613] width 357 height 37
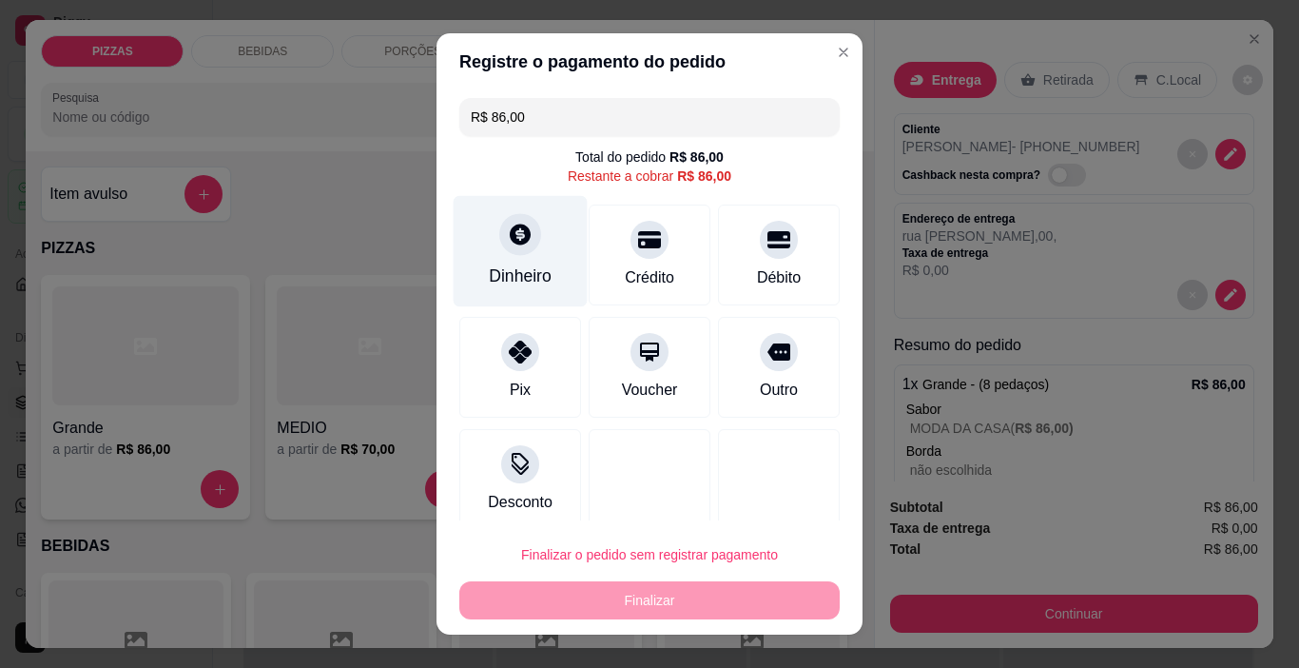
click at [518, 244] on icon at bounding box center [520, 234] width 25 height 25
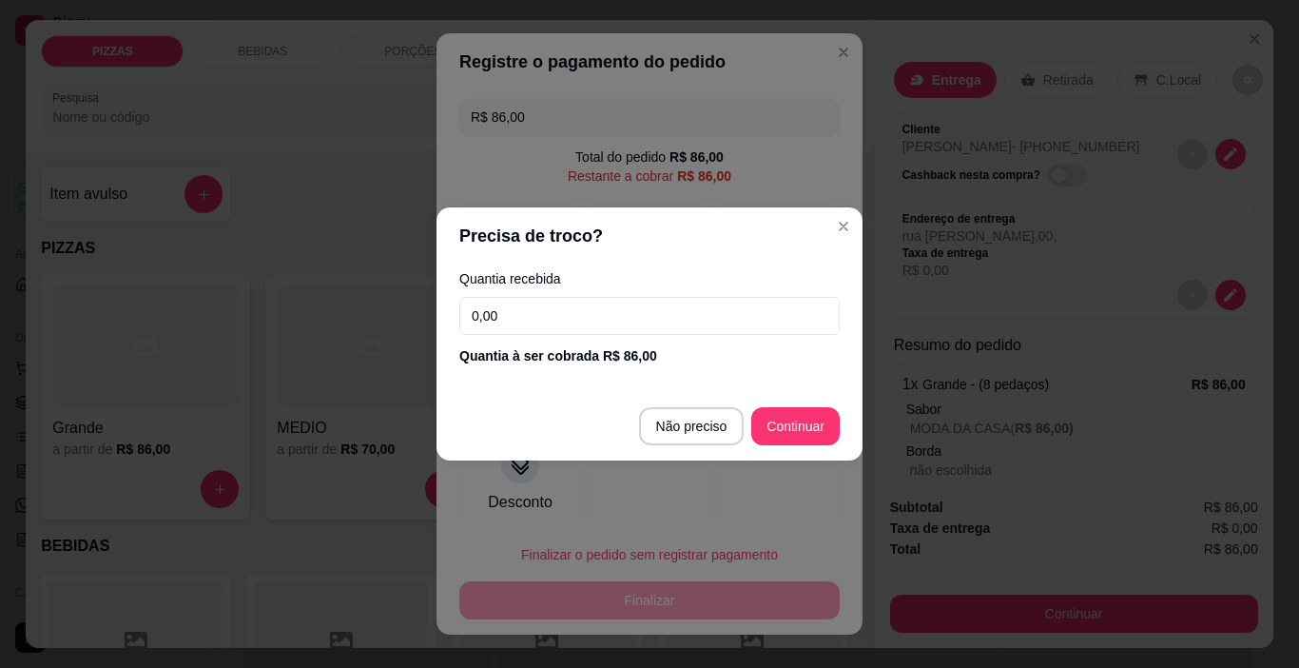
drag, startPoint x: 571, startPoint y: 323, endPoint x: 544, endPoint y: 318, distance: 27.2
click at [544, 318] on input "0,00" at bounding box center [649, 316] width 380 height 38
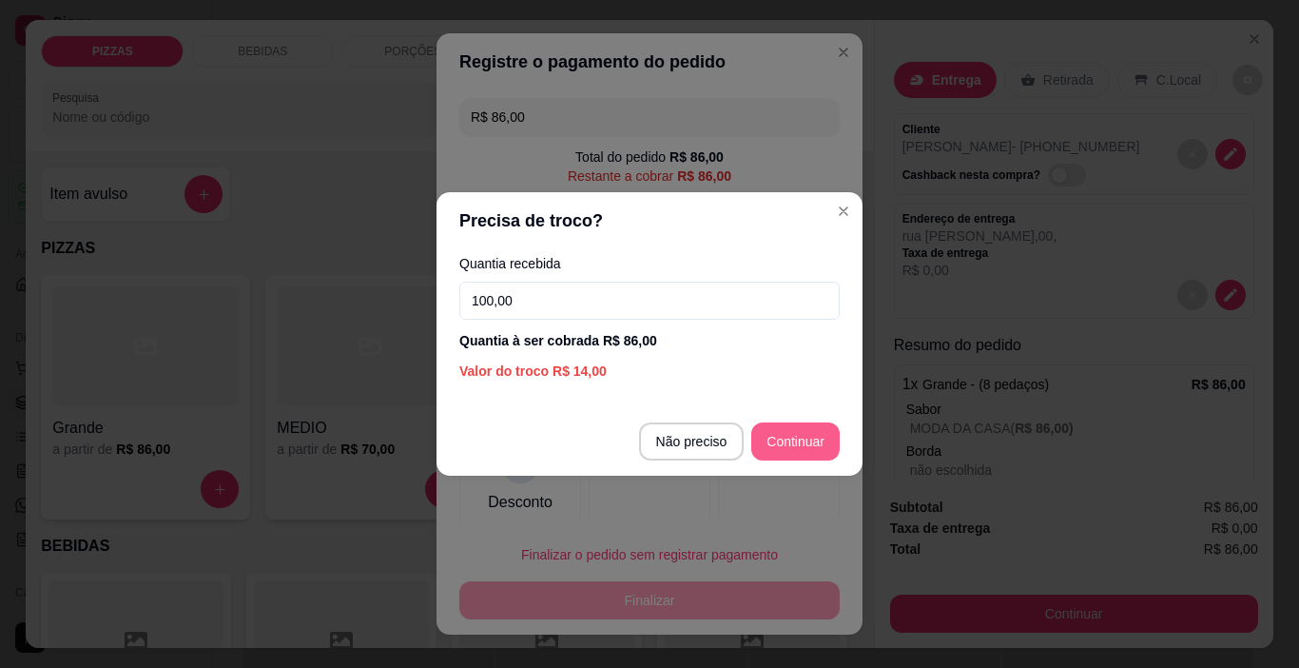
type input "100,00"
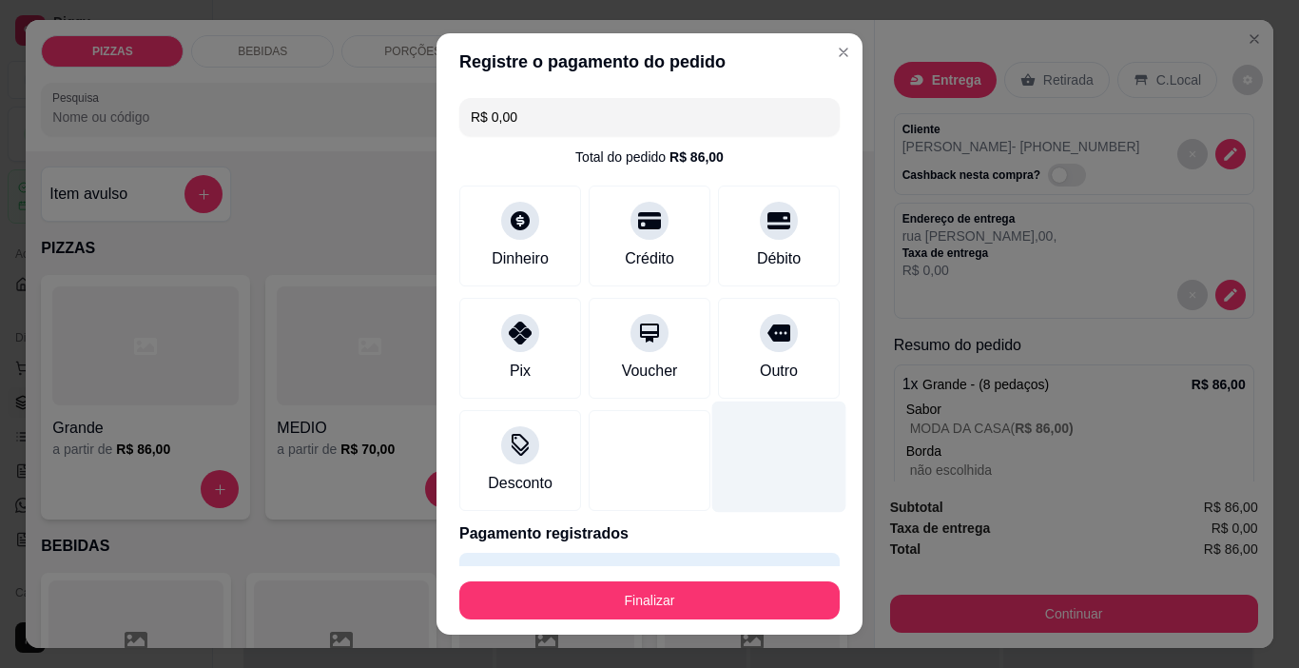
scroll to position [51, 0]
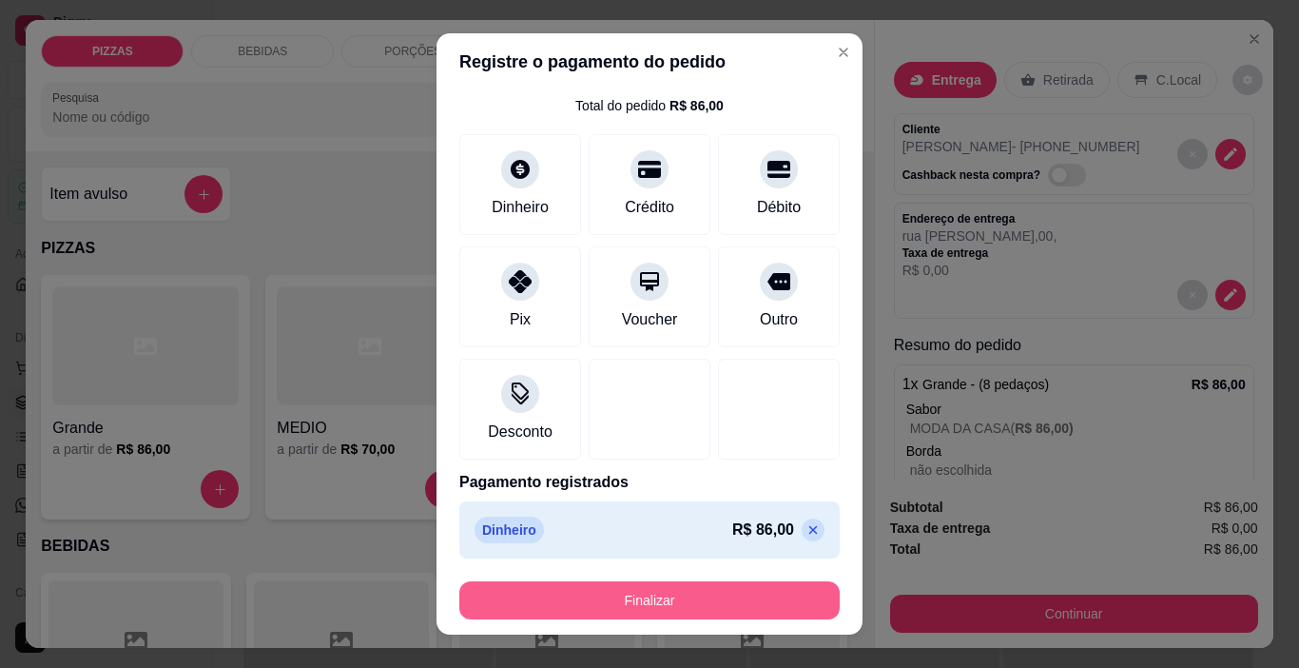
click at [673, 590] on button "Finalizar" at bounding box center [649, 600] width 380 height 38
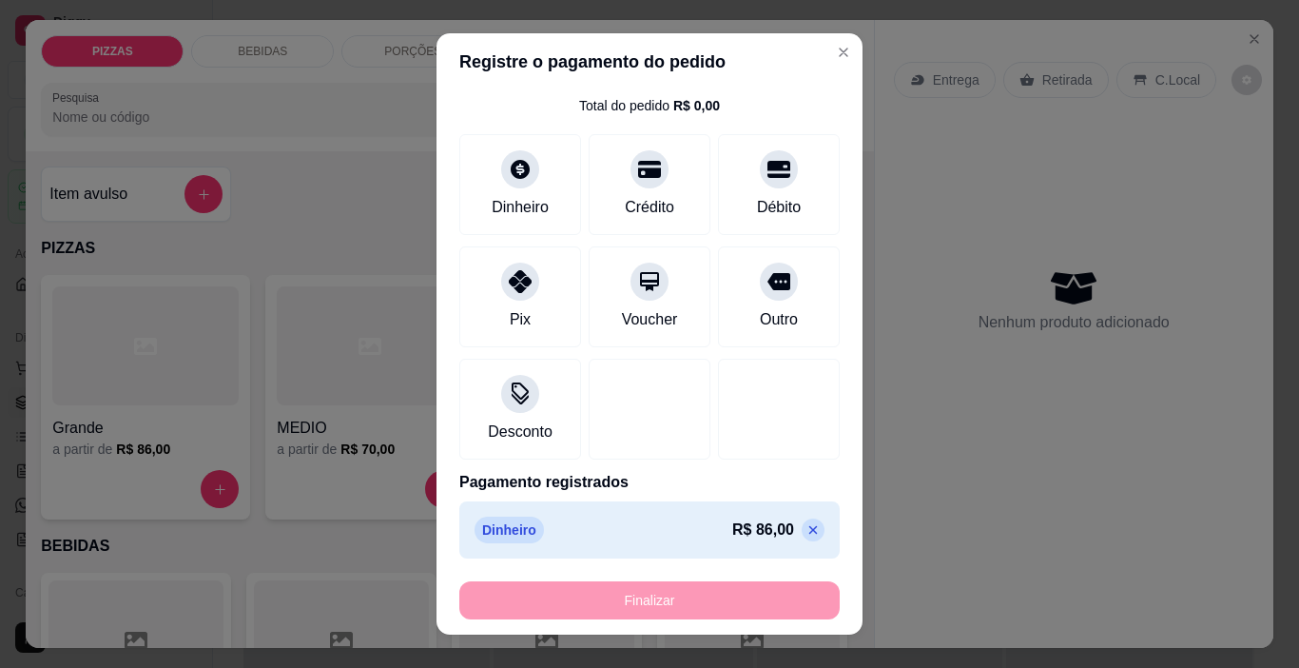
type input "-R$ 86,00"
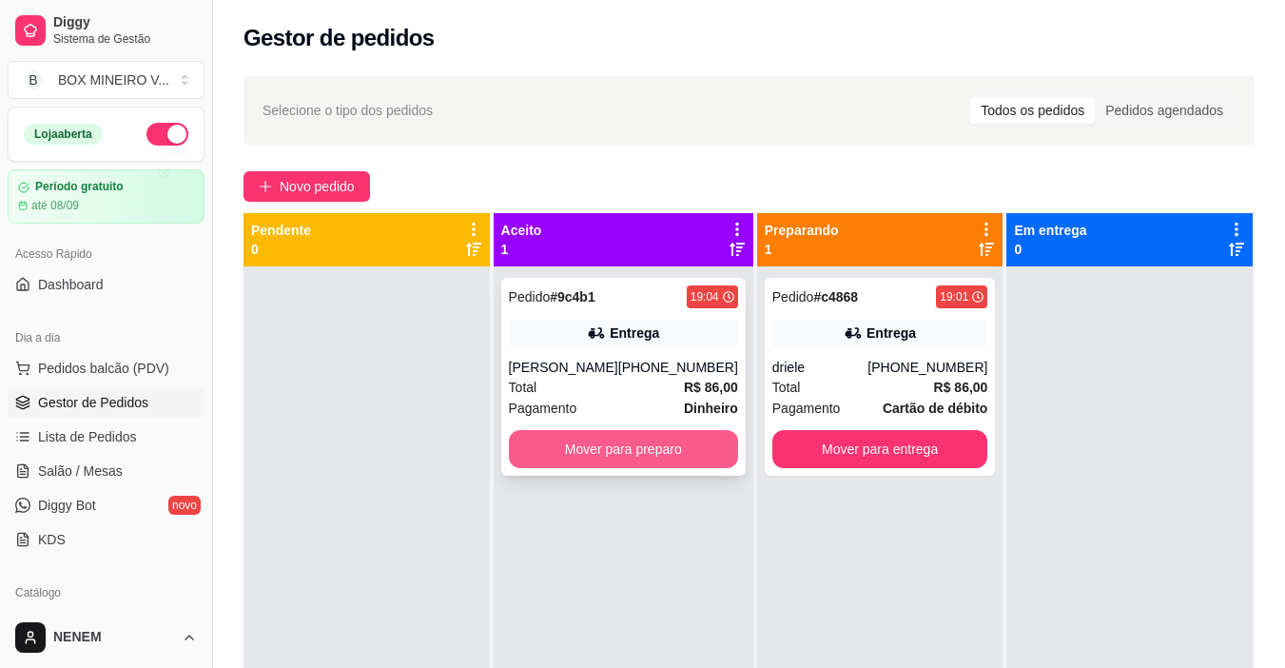
click at [571, 438] on button "Mover para preparo" at bounding box center [623, 449] width 229 height 38
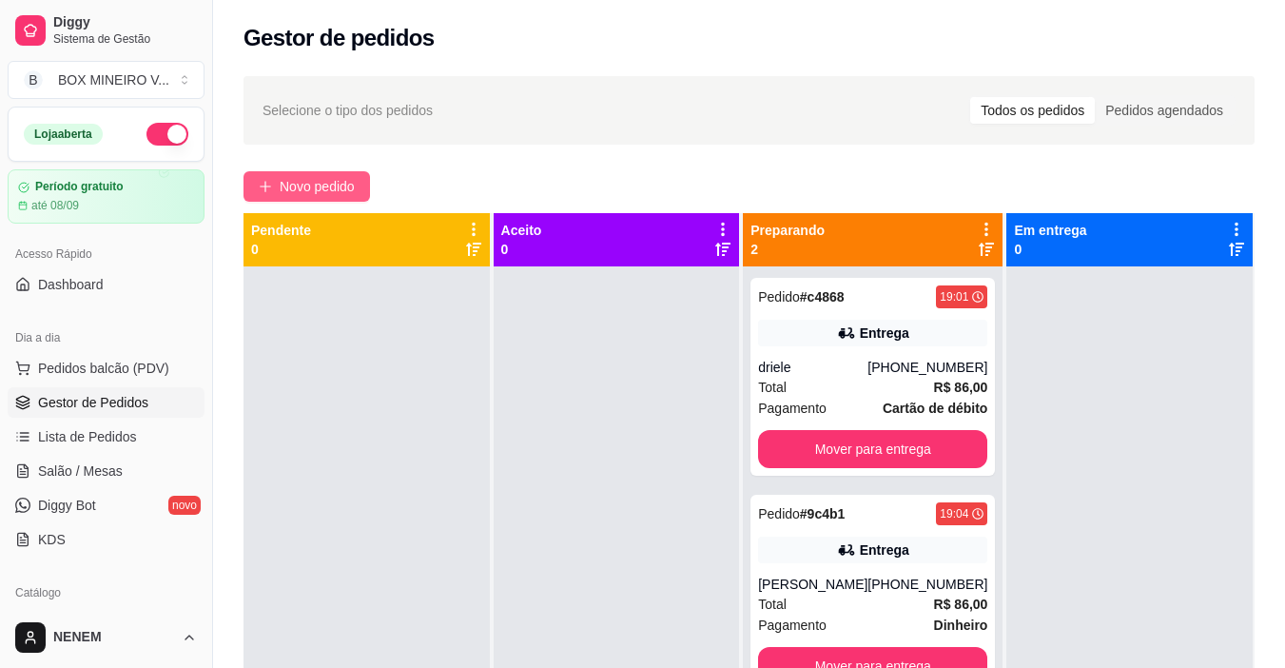
click at [309, 196] on span "Novo pedido" at bounding box center [317, 186] width 75 height 21
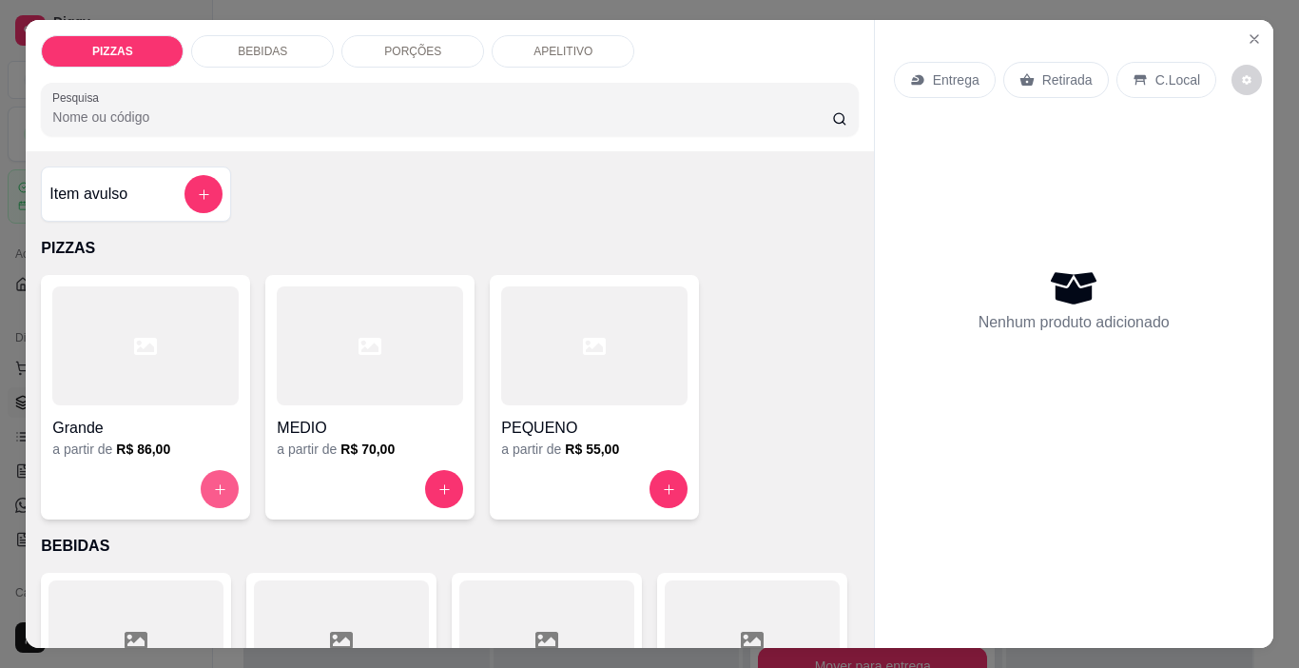
click at [210, 474] on button "increase-product-quantity" at bounding box center [220, 489] width 38 height 38
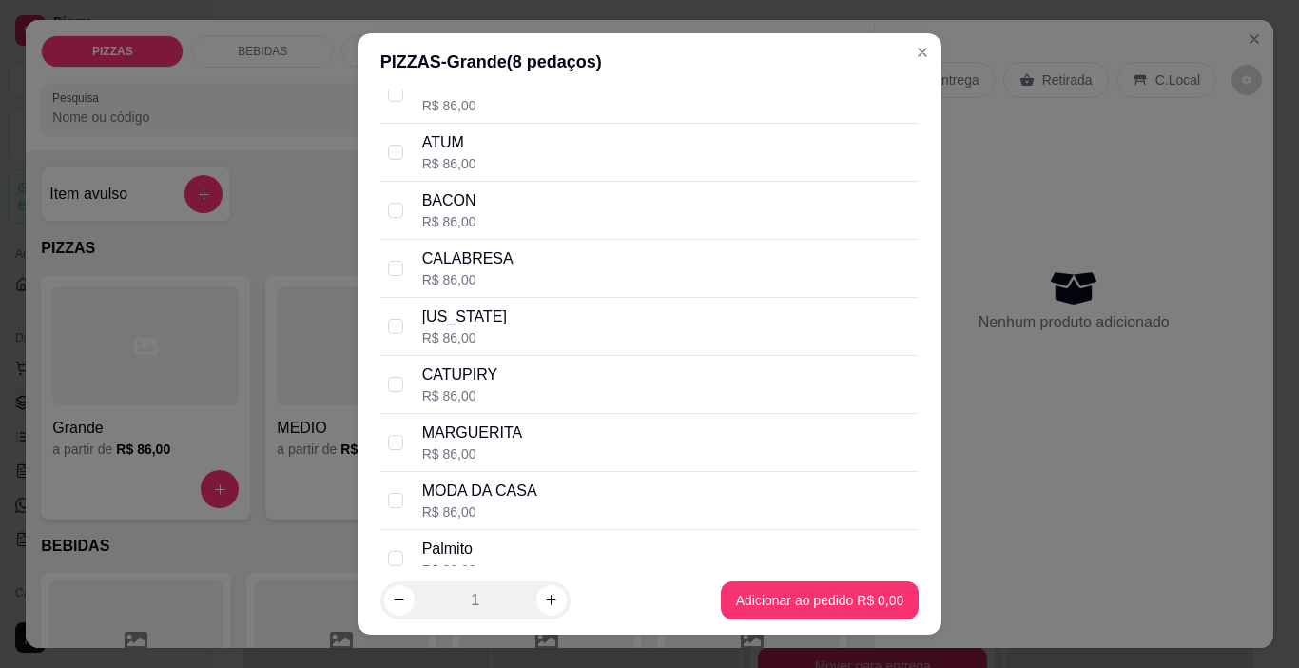
scroll to position [285, 0]
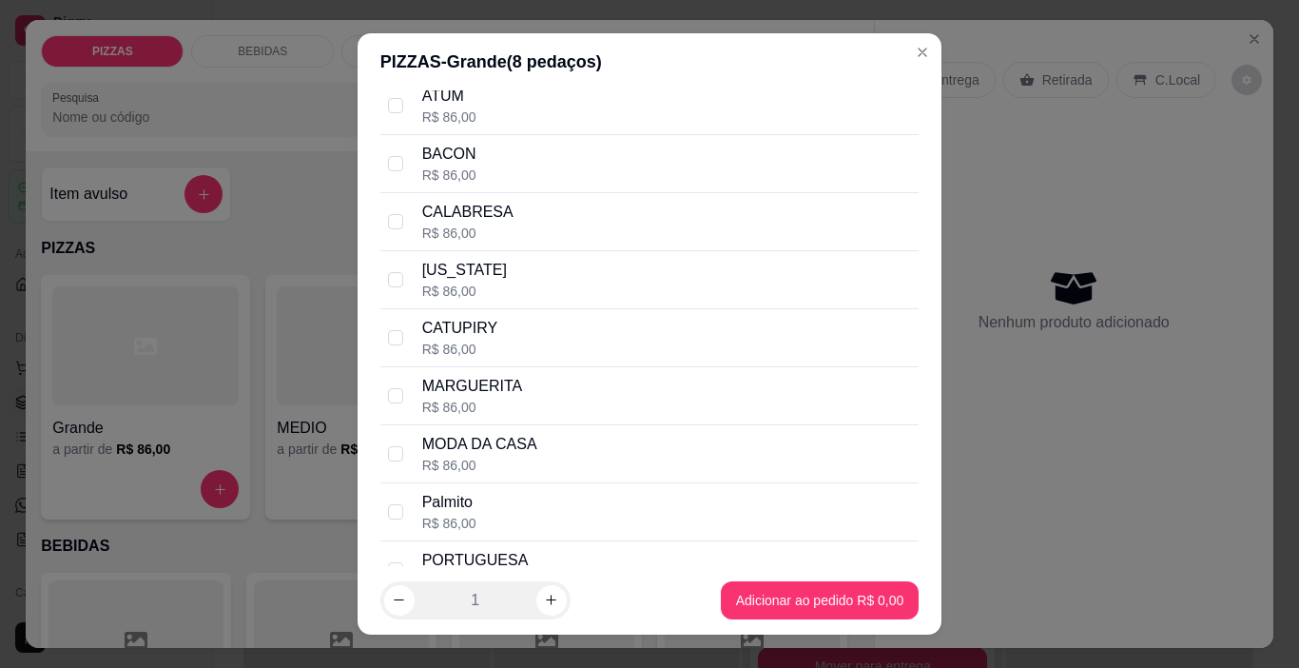
click at [396, 441] on div "MODA DA CASA R$ 86,00" at bounding box center [649, 454] width 539 height 58
checkbox input "true"
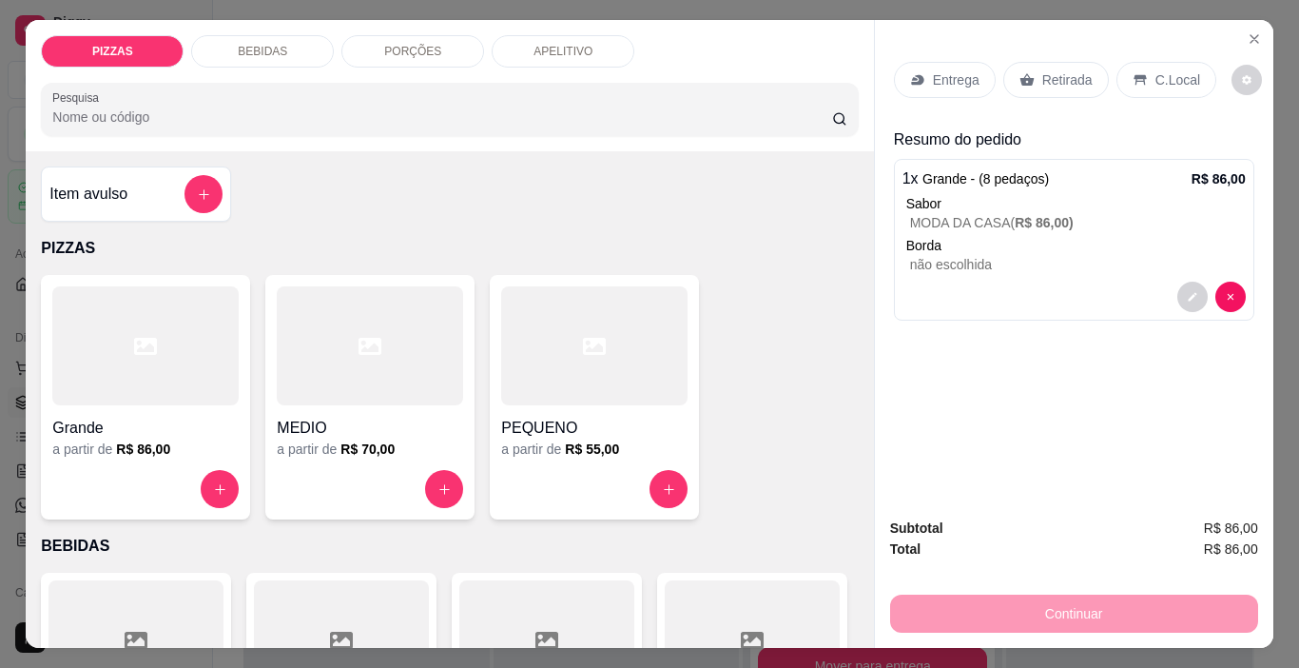
click at [973, 71] on div "Entrega" at bounding box center [945, 80] width 102 height 36
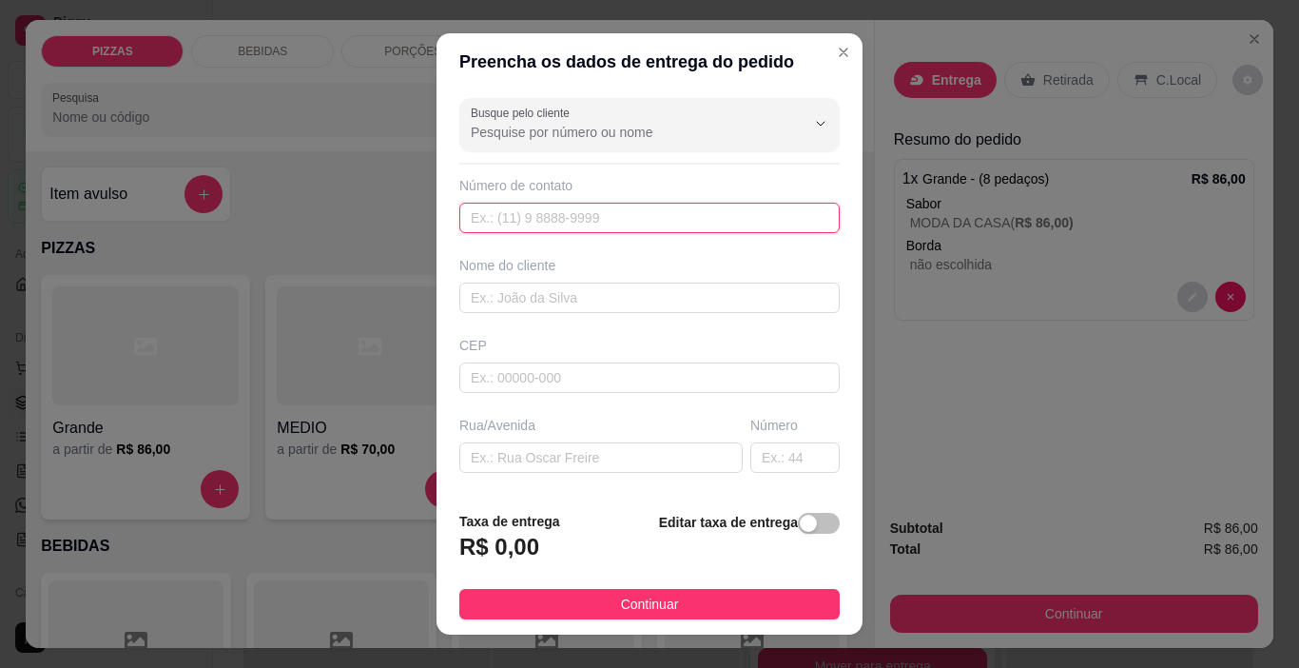
click at [695, 226] on input "text" at bounding box center [649, 218] width 380 height 30
type input "(33) 98759-8908"
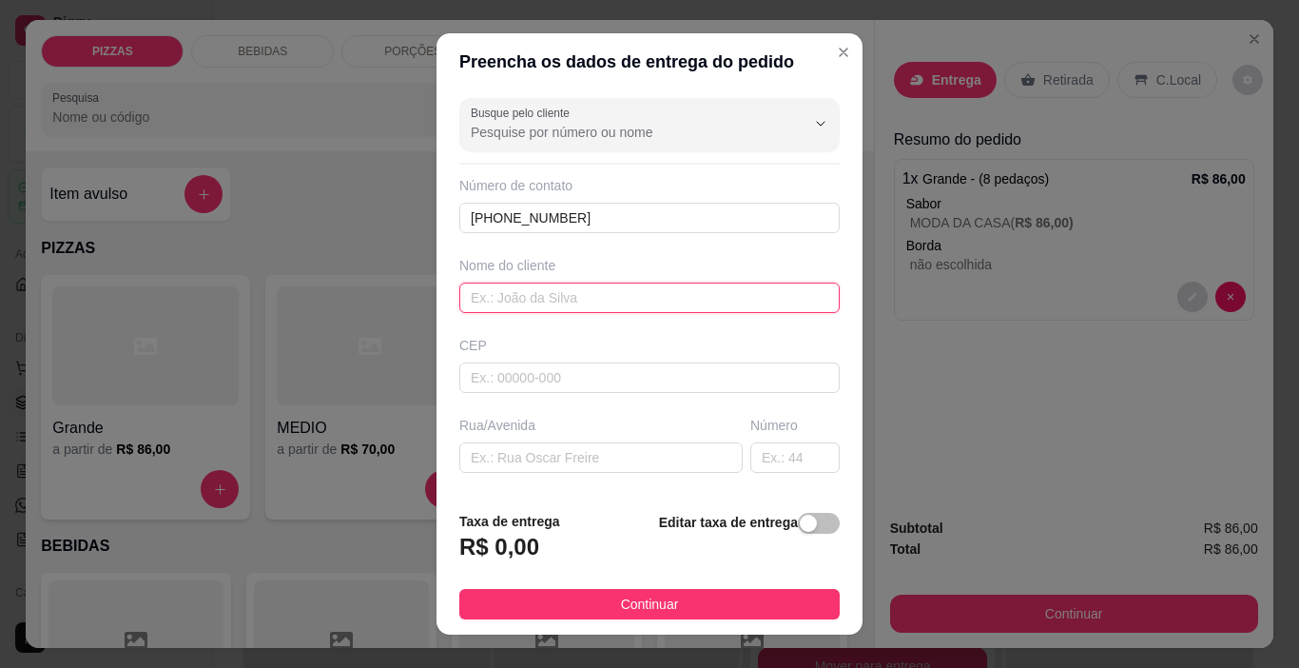
click at [624, 291] on input "text" at bounding box center [649, 297] width 380 height 30
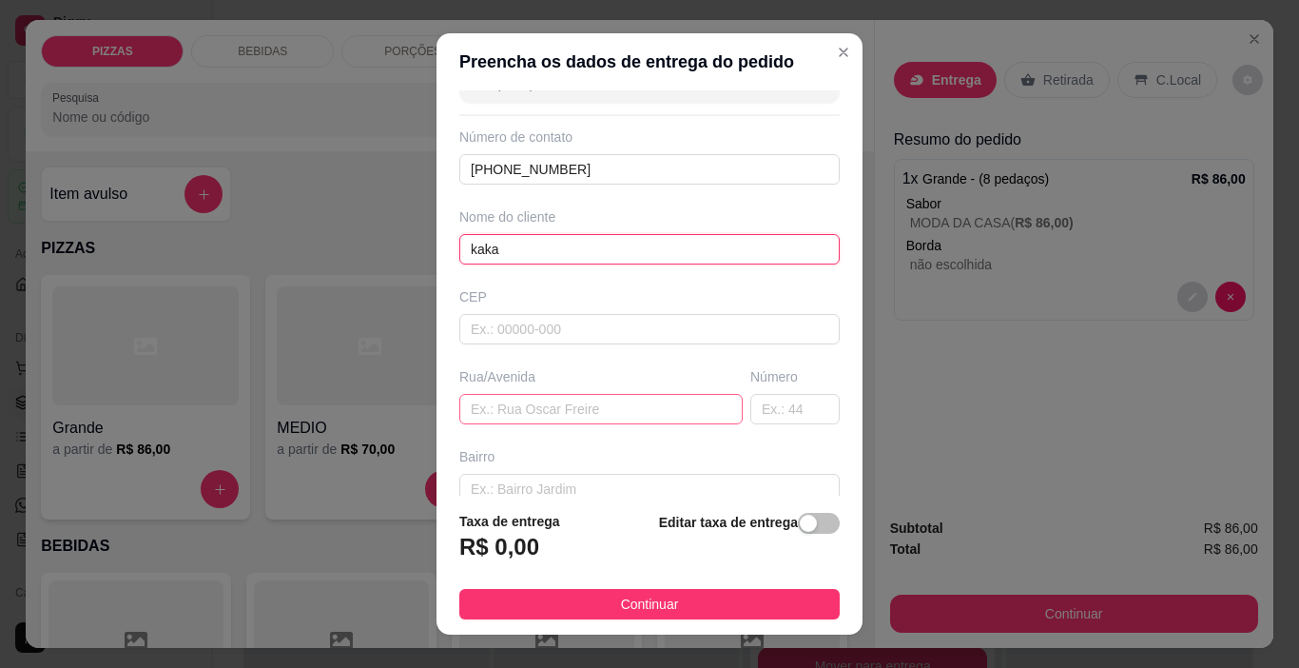
scroll to position [95, 0]
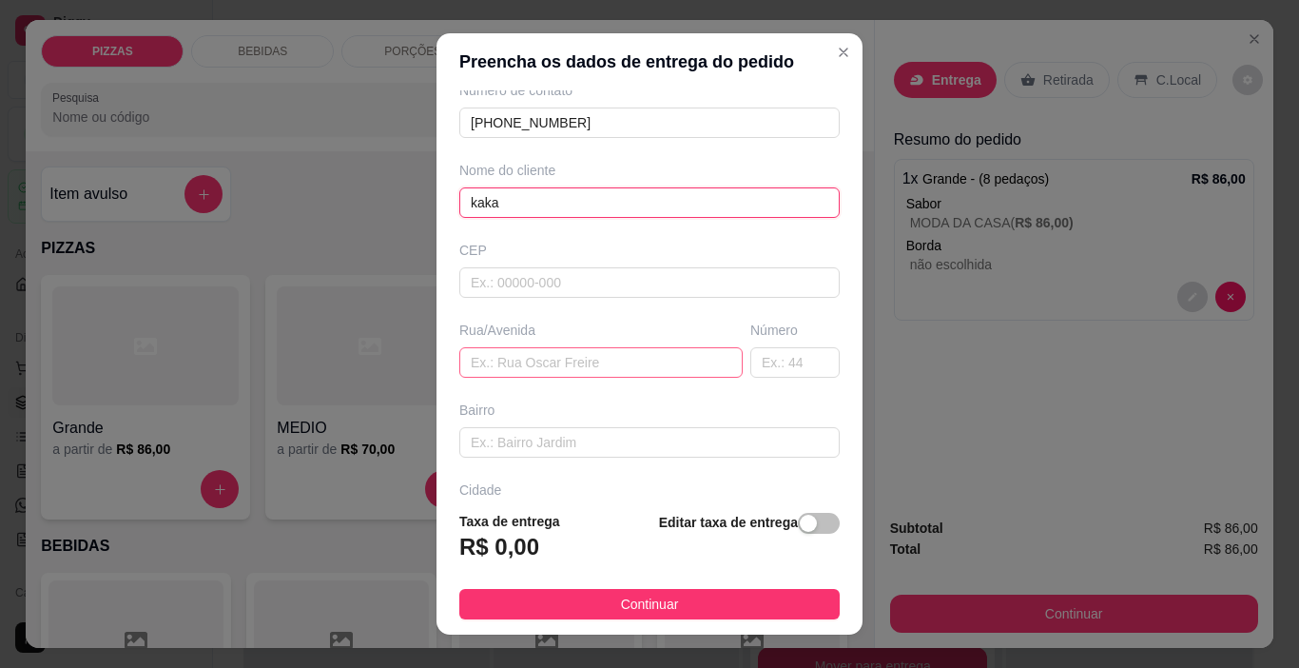
type input "kaka"
click at [574, 363] on input "text" at bounding box center [600, 362] width 283 height 30
type input "rua joaquim pacheco"
click at [750, 375] on input "text" at bounding box center [794, 362] width 89 height 30
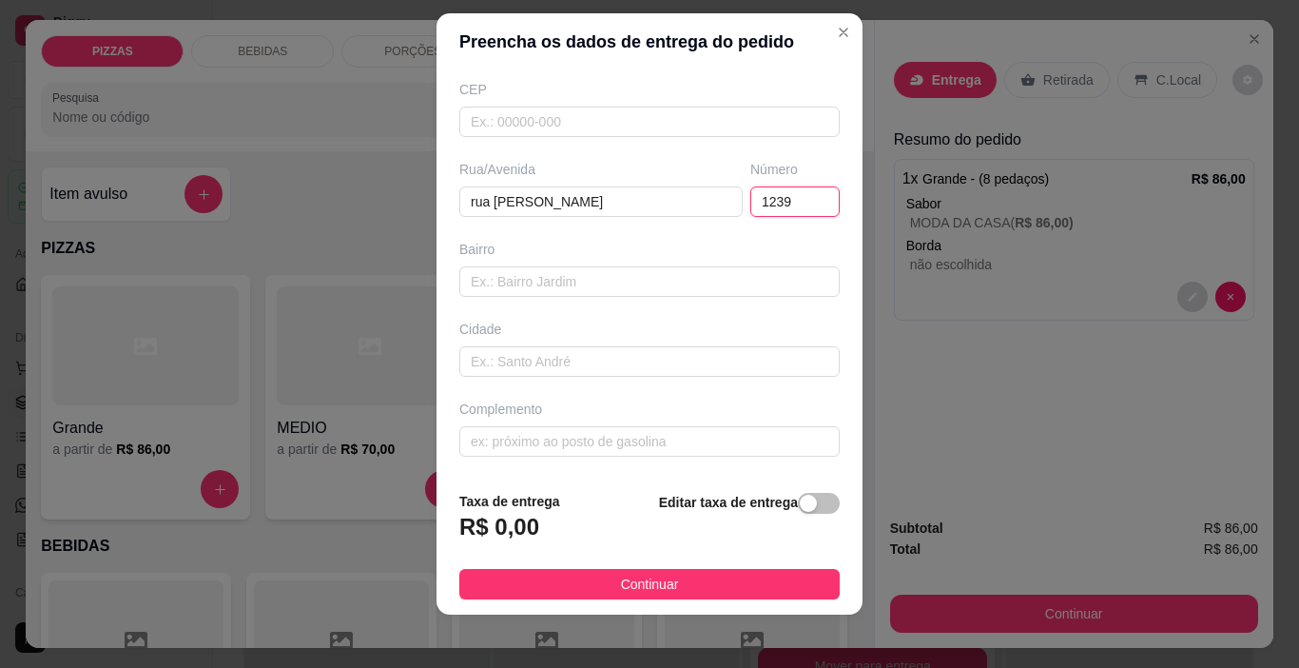
scroll to position [28, 0]
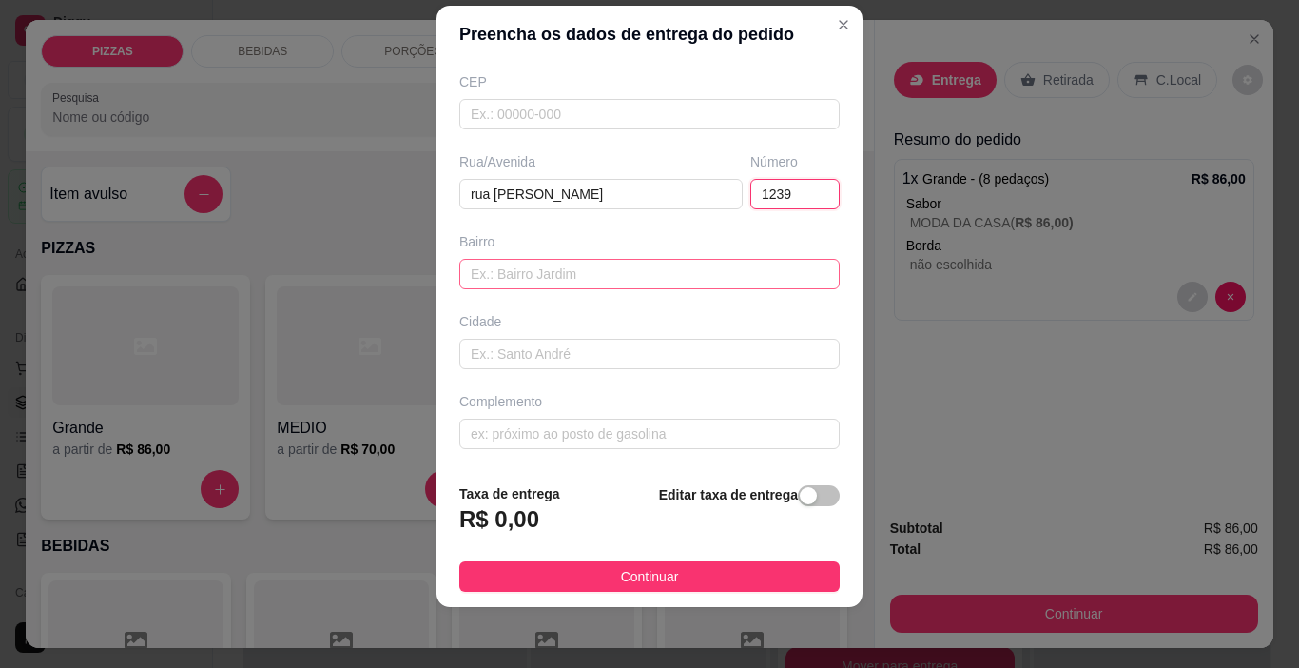
type input "1239"
click at [614, 276] on input "text" at bounding box center [649, 274] width 380 height 30
type input "paqueta"
drag, startPoint x: 569, startPoint y: 362, endPoint x: 571, endPoint y: 385, distance: 22.9
click at [571, 362] on input "text" at bounding box center [649, 354] width 380 height 30
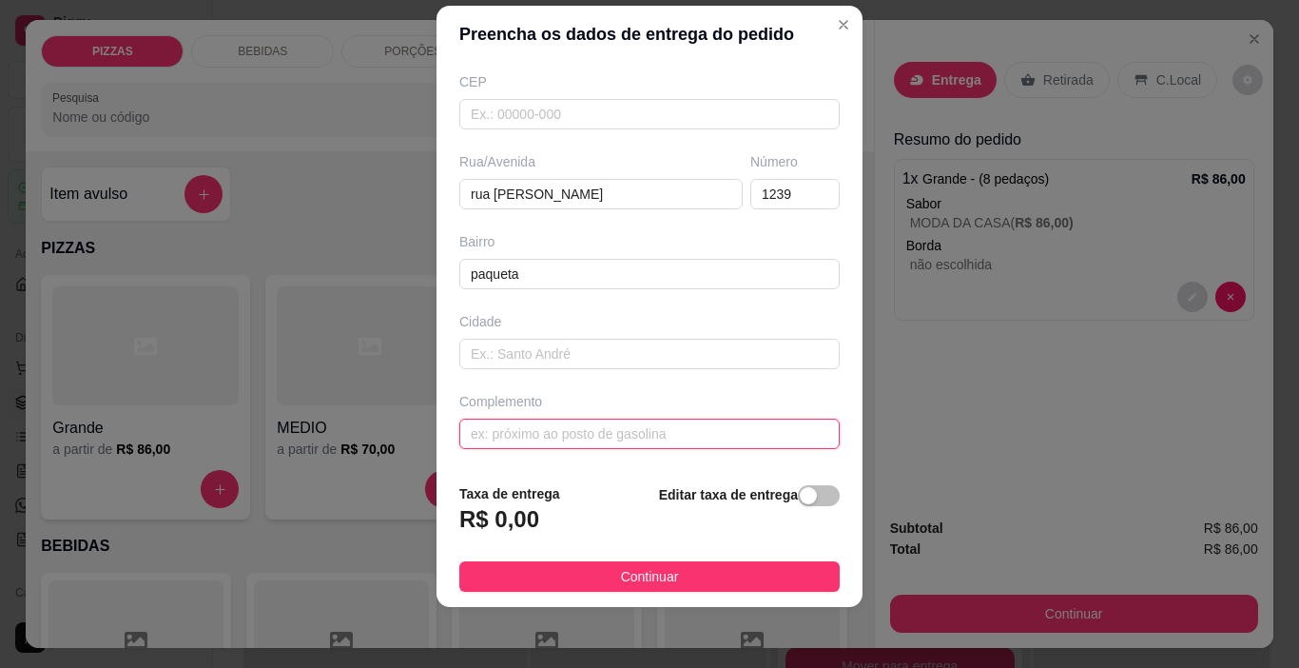
click at [556, 433] on input "text" at bounding box center [649, 433] width 380 height 30
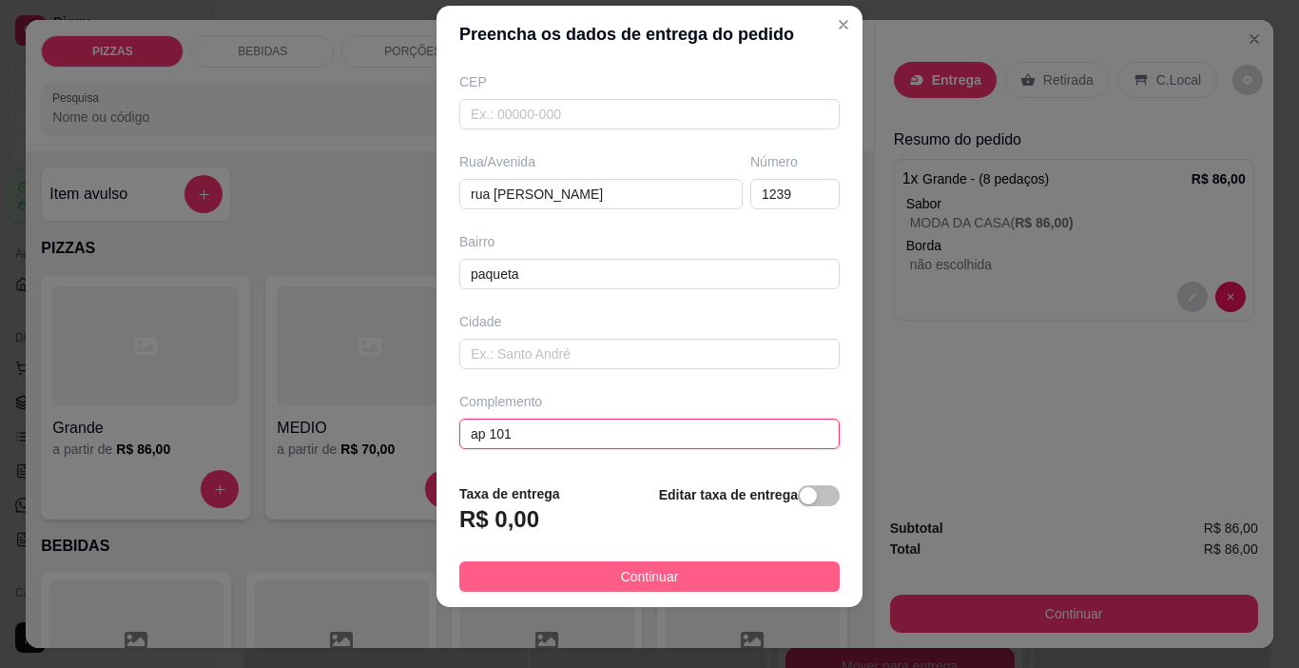
type input "ap 101"
click at [596, 574] on button "Continuar" at bounding box center [649, 576] width 380 height 30
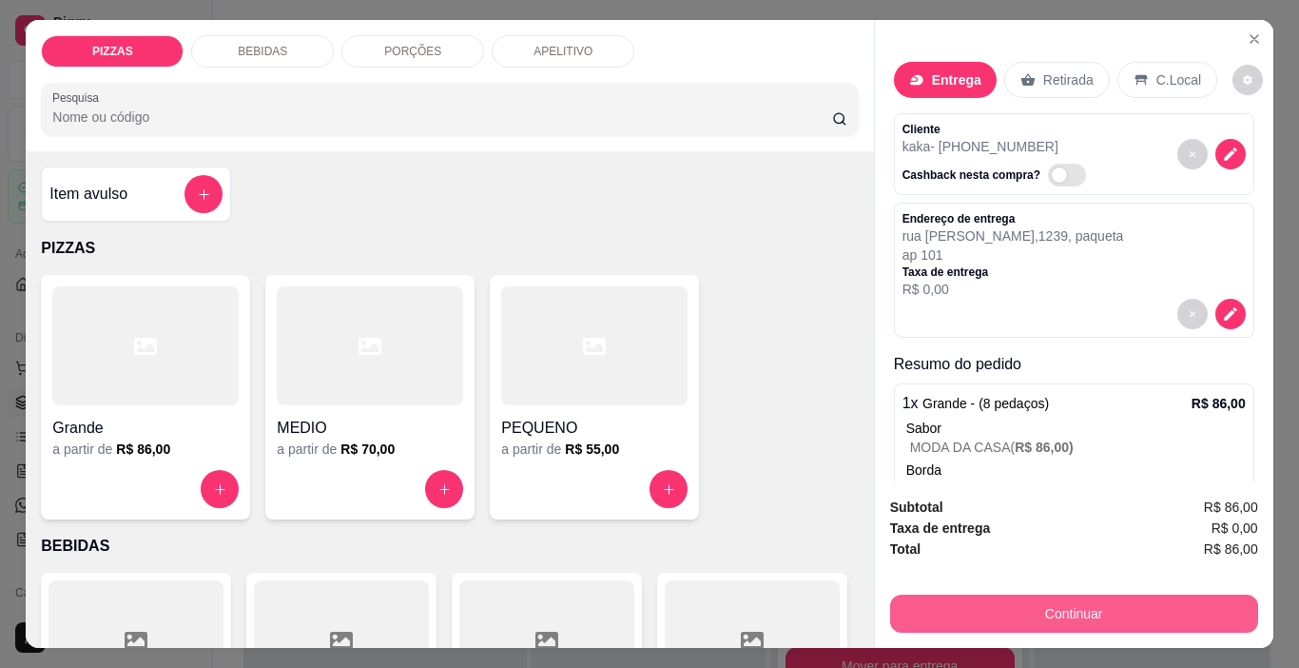
click at [1201, 610] on button "Continuar" at bounding box center [1074, 613] width 368 height 38
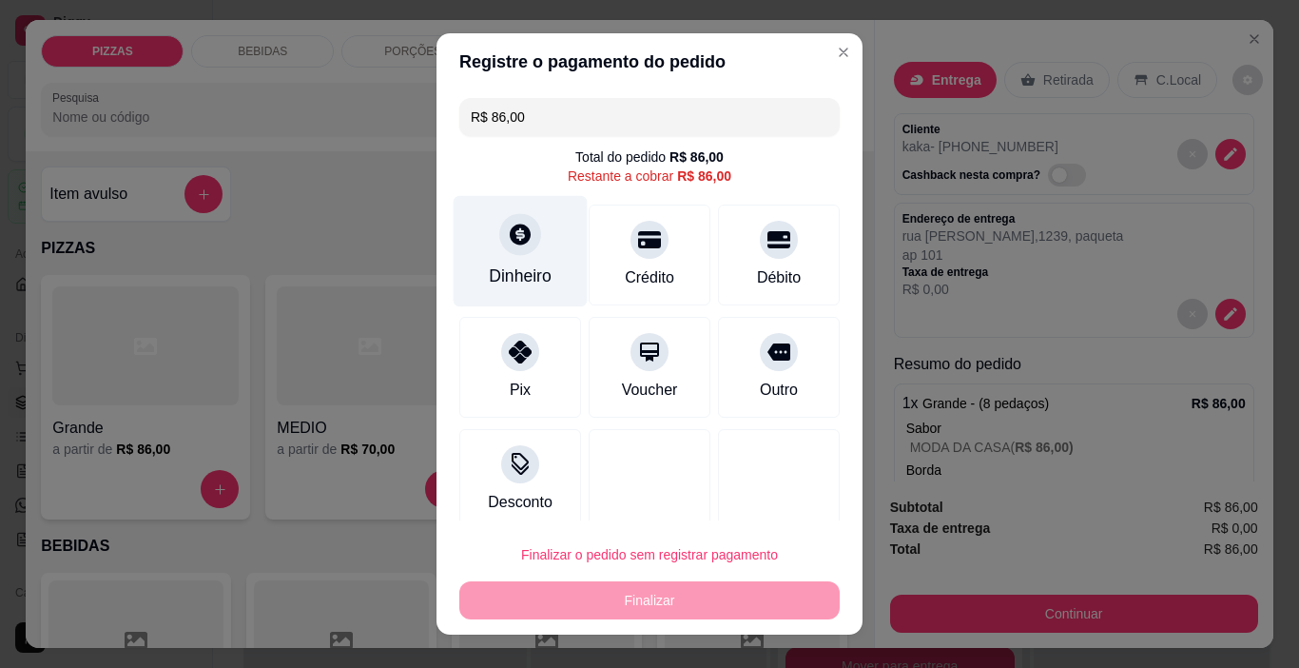
click at [508, 232] on icon at bounding box center [520, 234] width 25 height 25
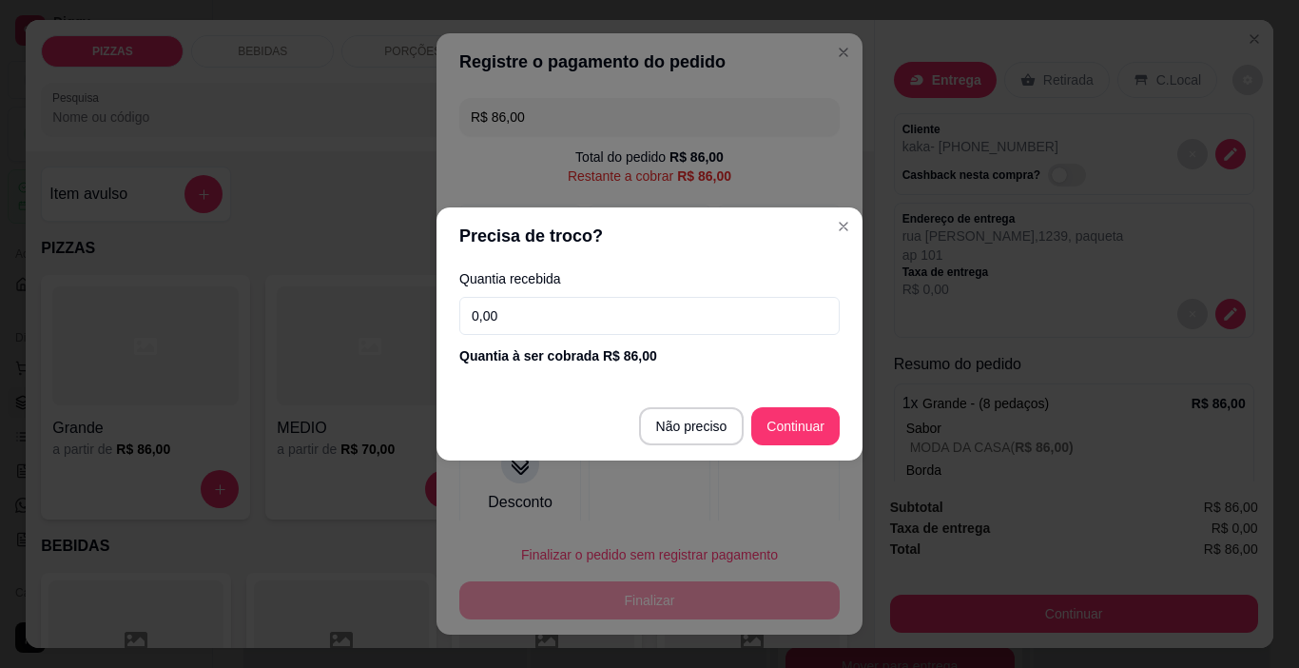
click at [581, 325] on input "0,00" at bounding box center [649, 316] width 380 height 38
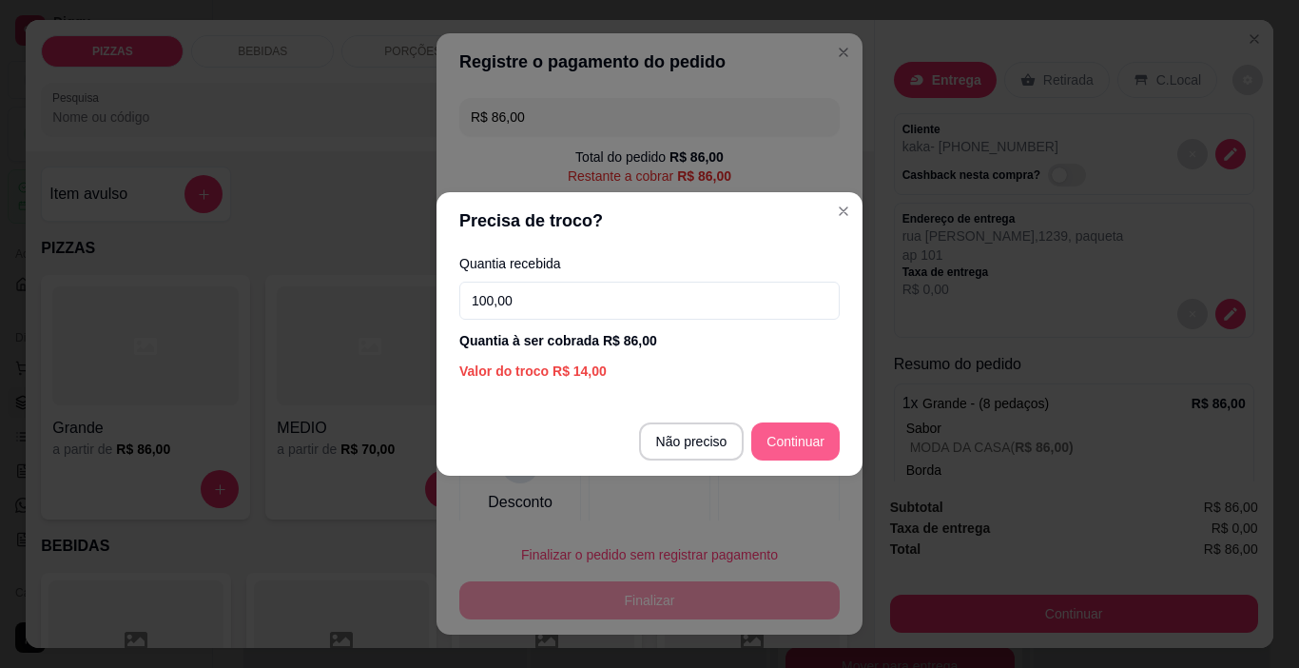
type input "100,00"
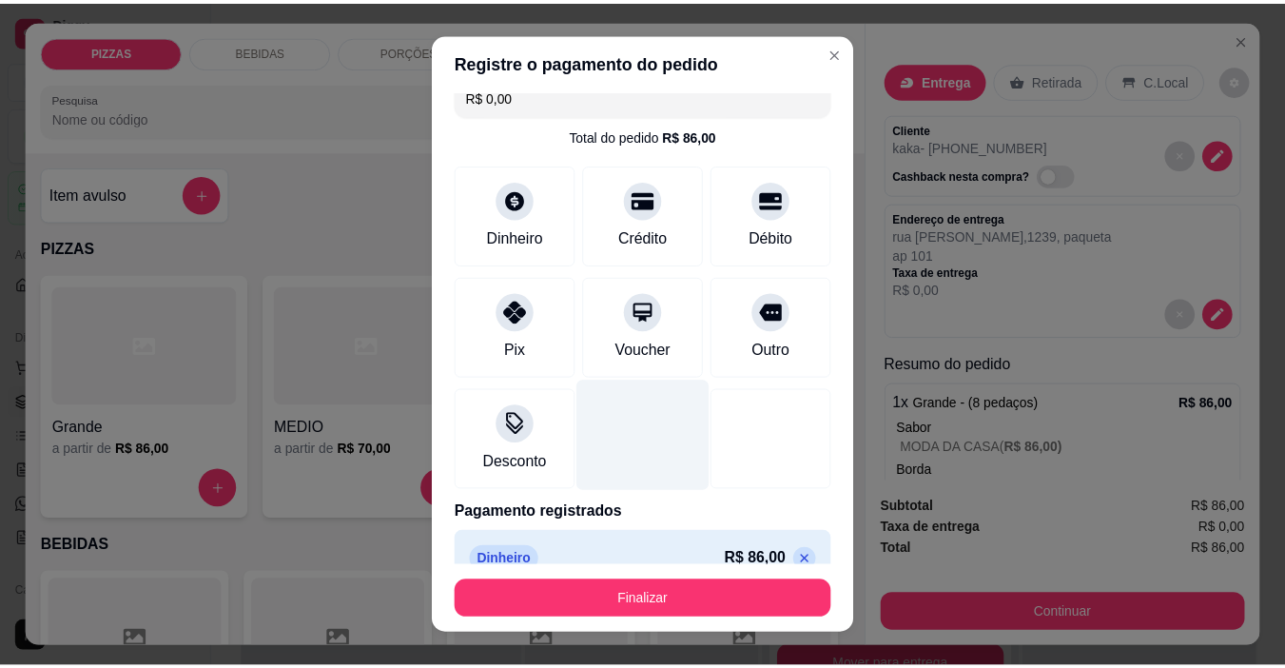
scroll to position [0, 0]
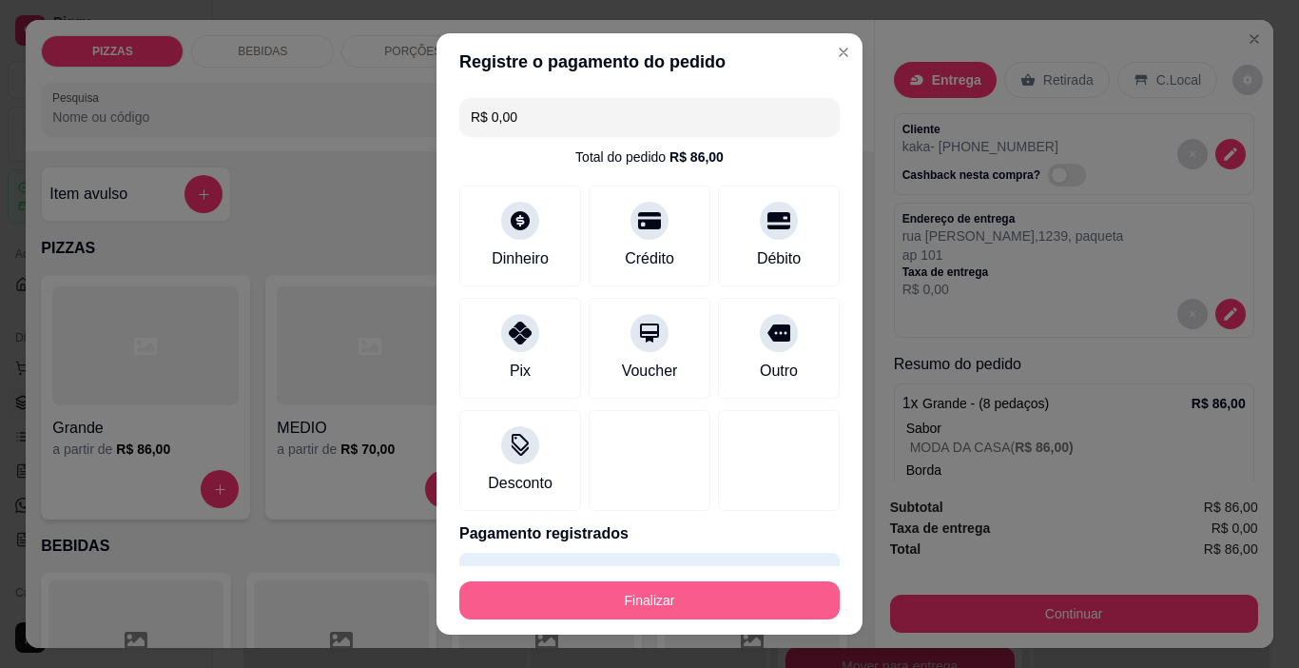
click at [731, 591] on button "Finalizar" at bounding box center [649, 600] width 380 height 38
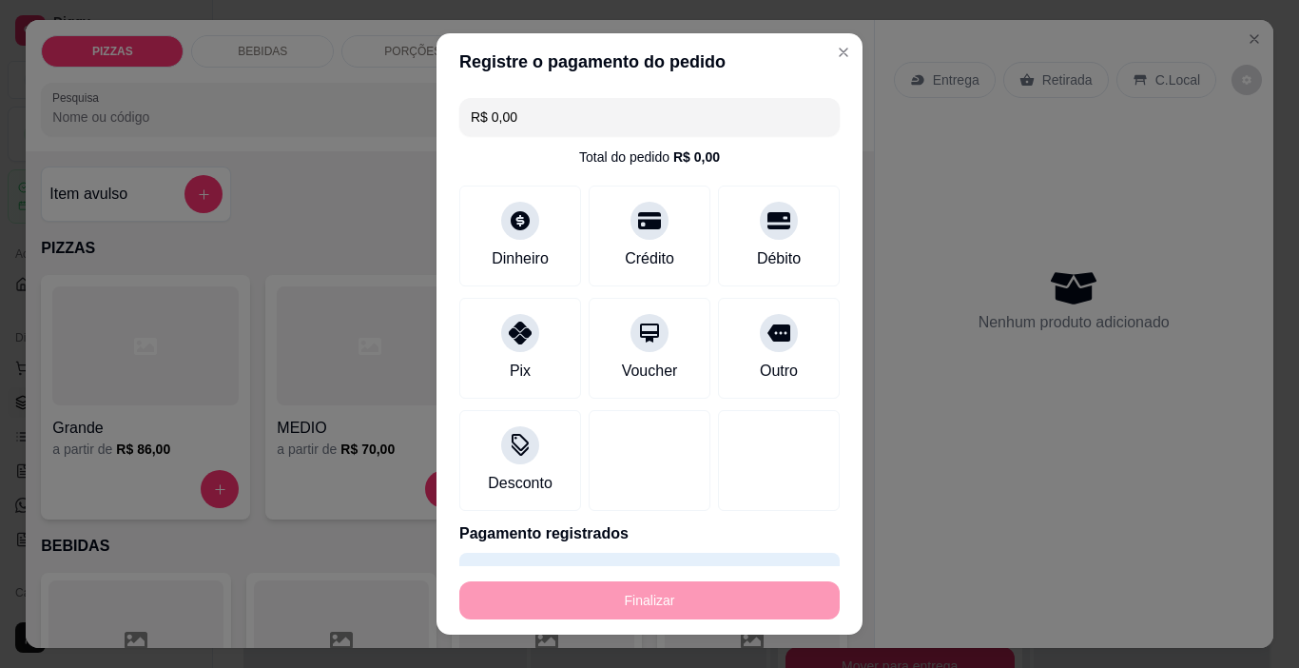
type input "-R$ 86,00"
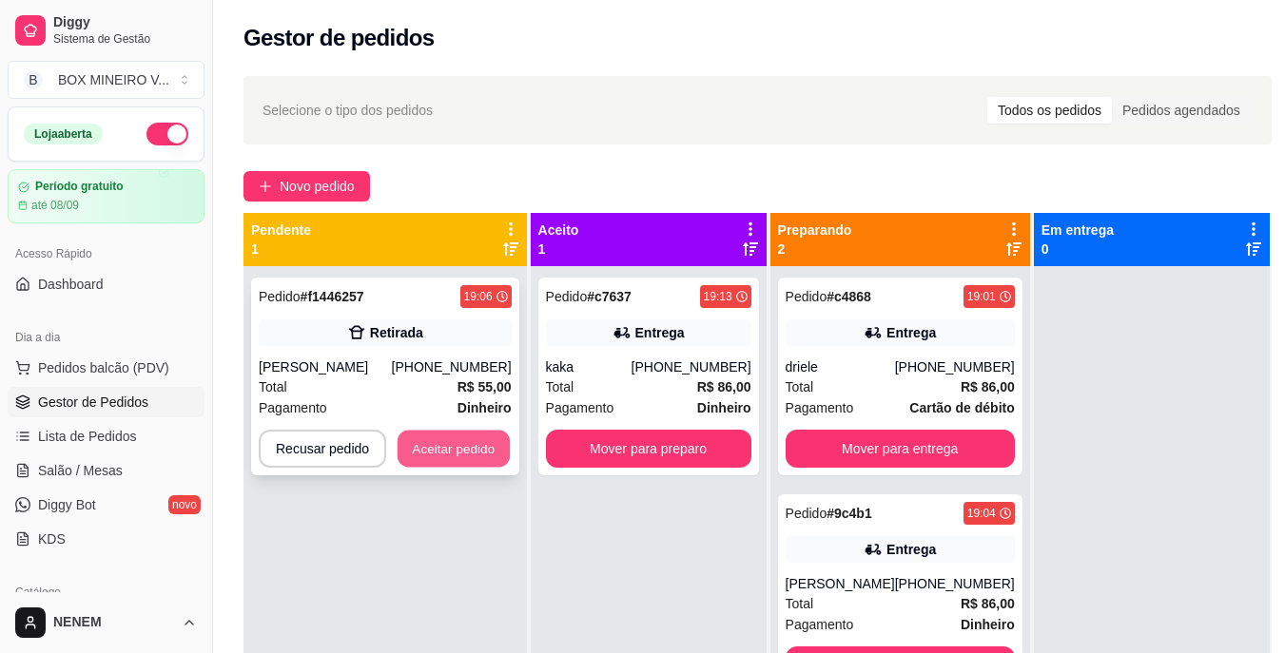
click at [451, 441] on button "Aceitar pedido" at bounding box center [454, 449] width 112 height 37
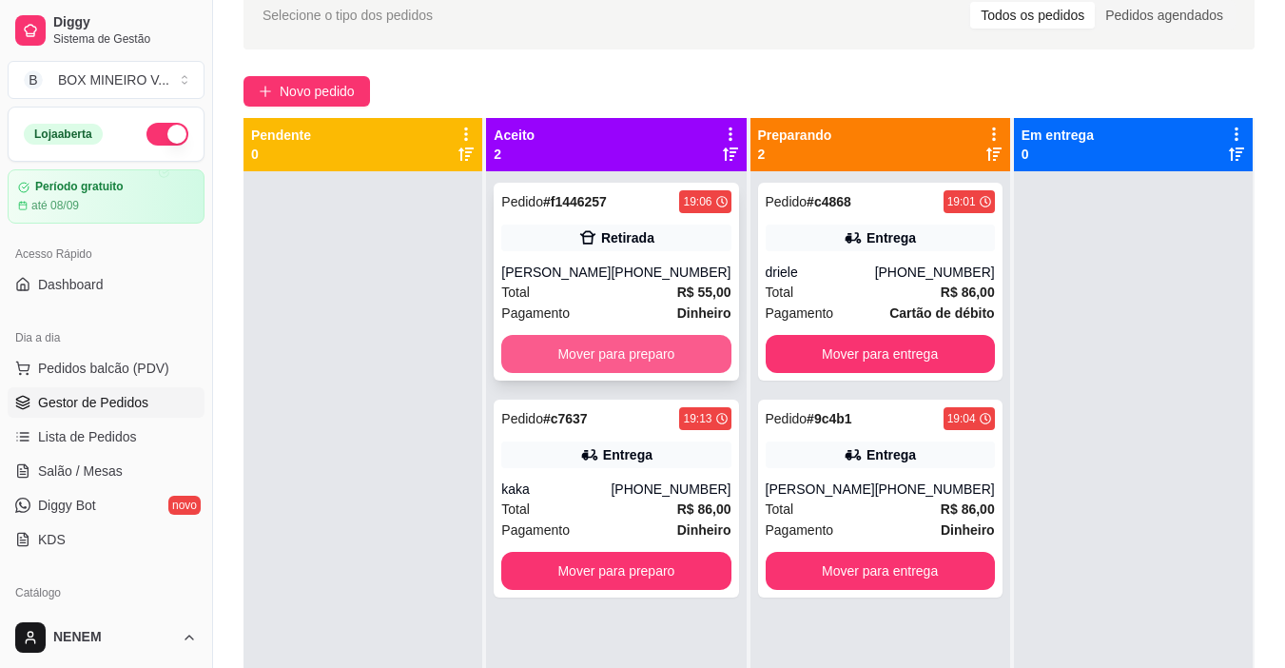
click at [641, 360] on button "Mover para preparo" at bounding box center [615, 354] width 229 height 38
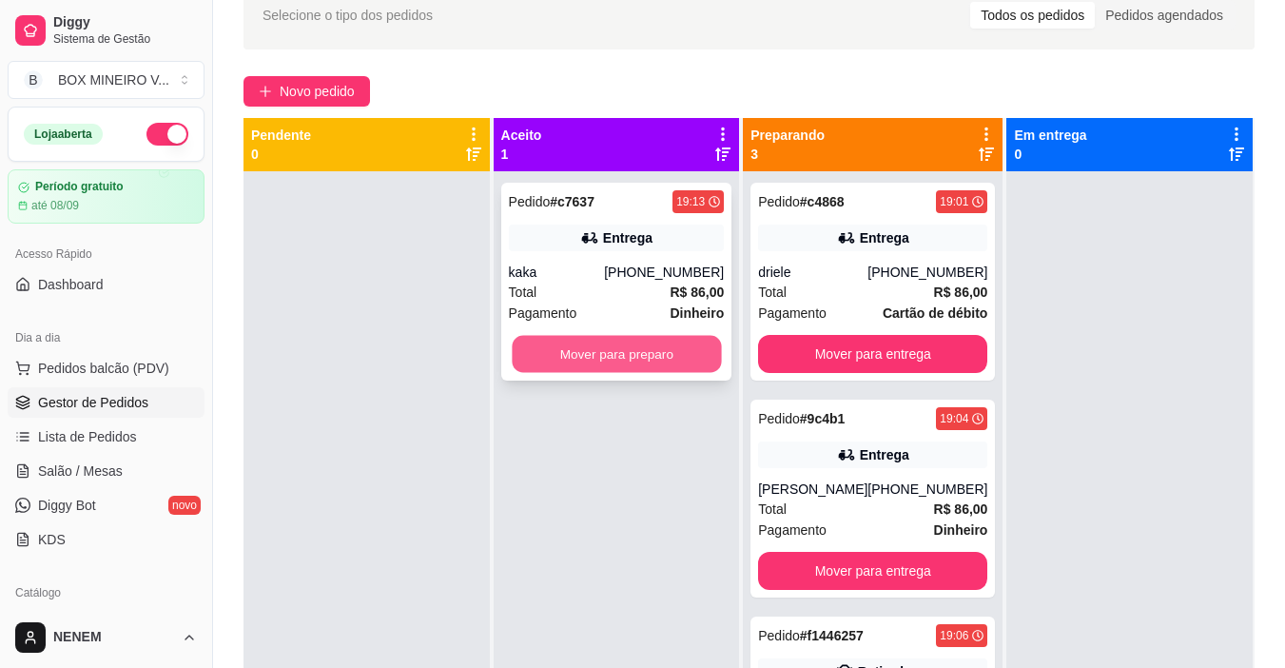
click at [643, 351] on button "Mover para preparo" at bounding box center [616, 354] width 209 height 37
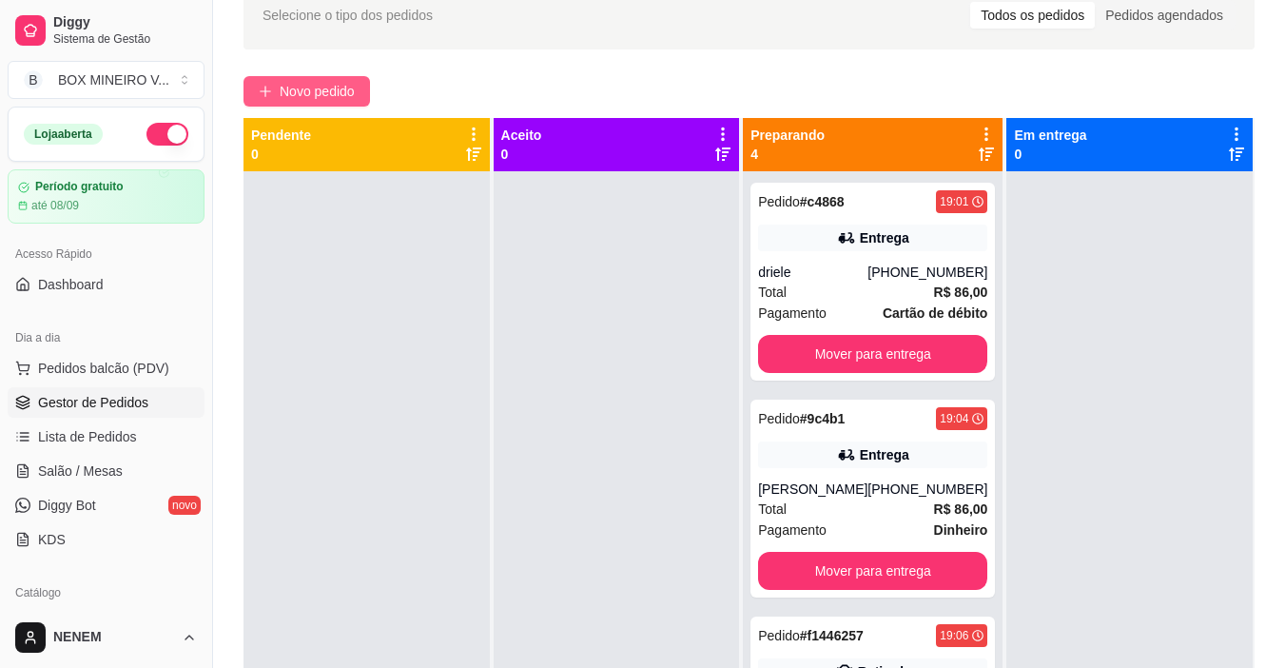
click at [359, 94] on button "Novo pedido" at bounding box center [306, 91] width 126 height 30
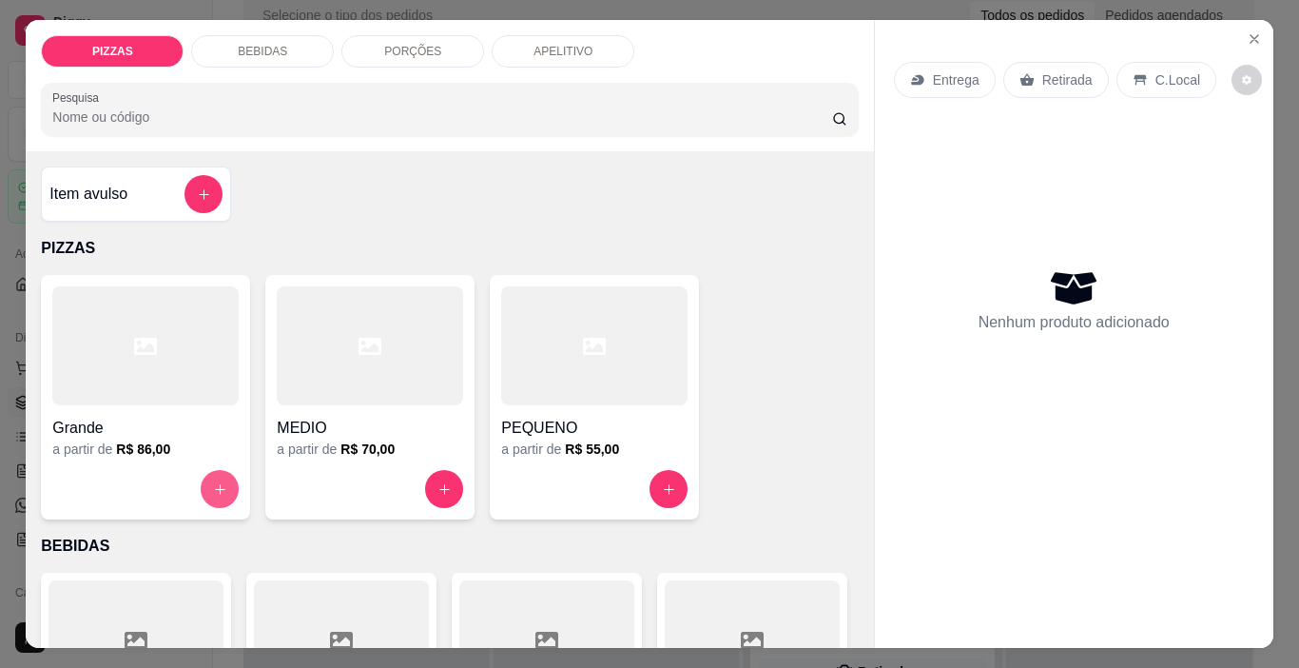
click at [224, 478] on button "increase-product-quantity" at bounding box center [220, 489] width 38 height 38
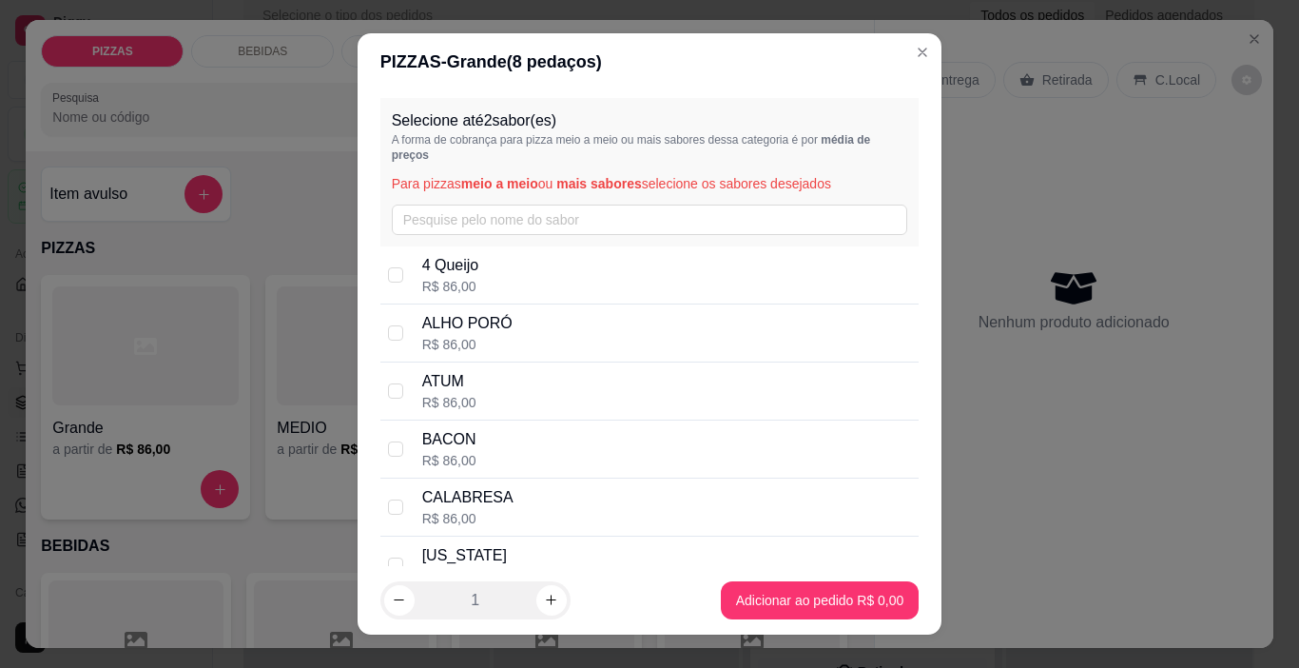
click at [389, 438] on div "BACON R$ 86,00" at bounding box center [649, 449] width 539 height 58
checkbox input "true"
click at [385, 495] on div "CALABRESA R$ 86,00" at bounding box center [649, 507] width 539 height 58
checkbox input "true"
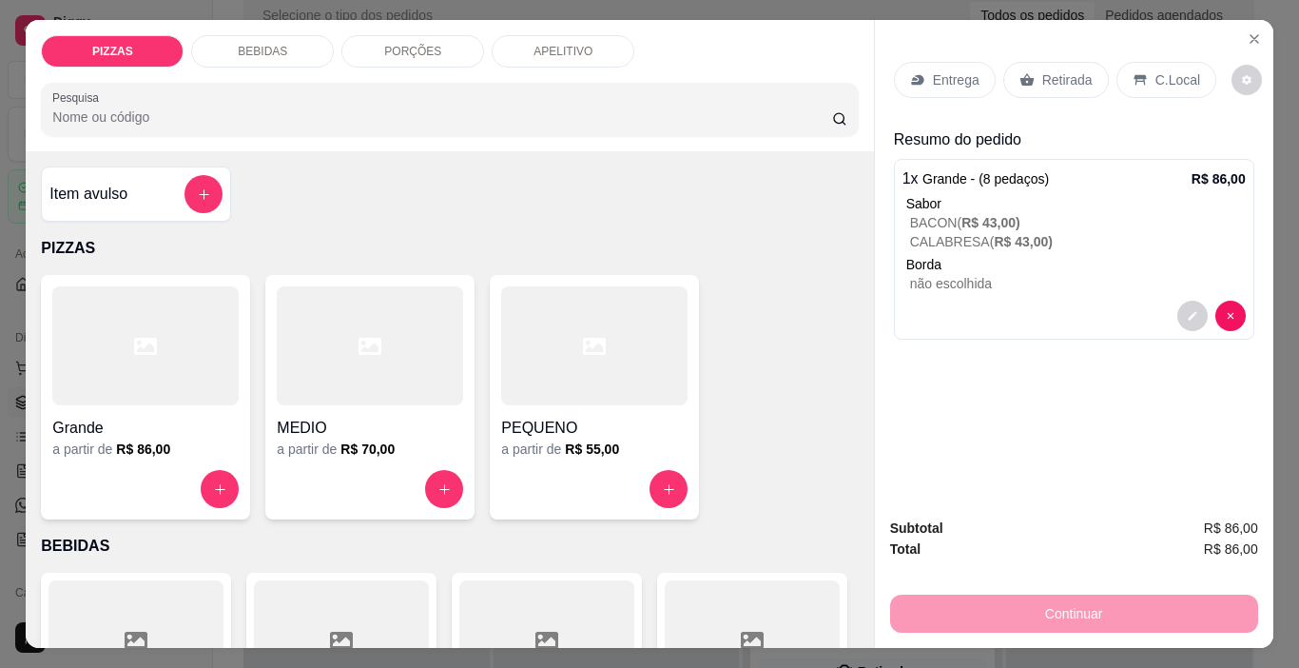
click at [949, 73] on p "Entrega" at bounding box center [956, 79] width 47 height 19
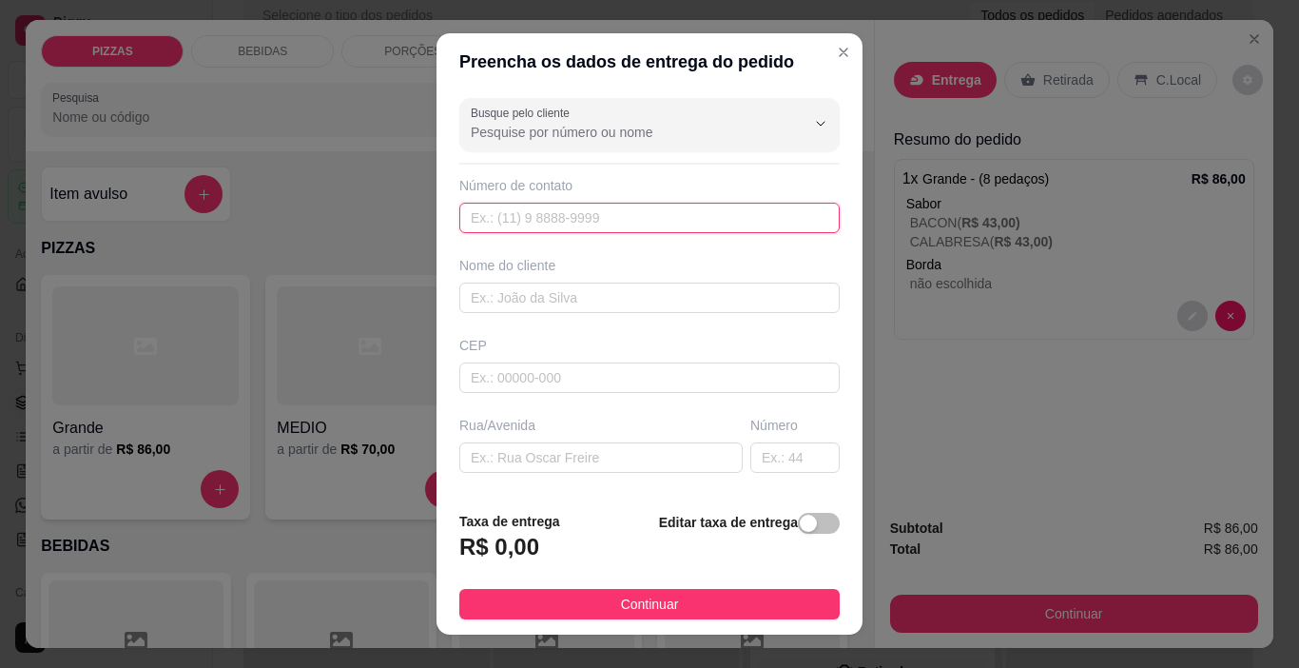
click at [549, 208] on input "text" at bounding box center [649, 218] width 380 height 30
type input "(33) 99906-8699"
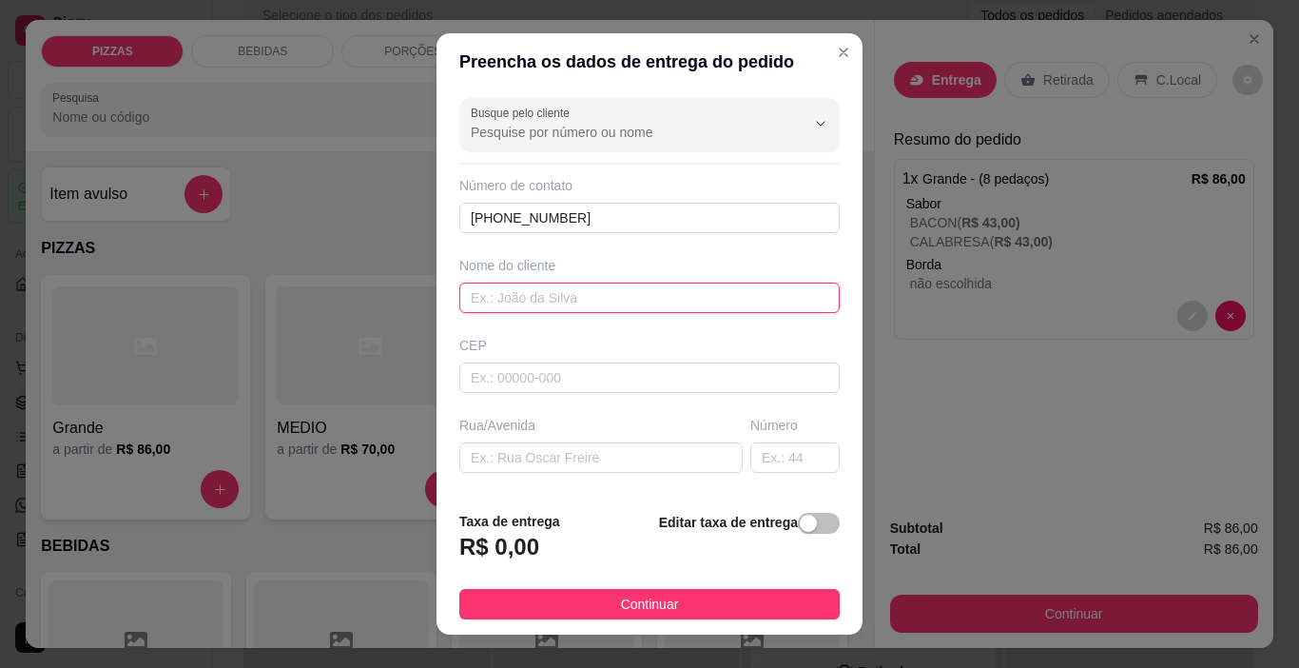
click at [553, 297] on input "text" at bounding box center [649, 297] width 380 height 30
type input "JOAO LUIS"
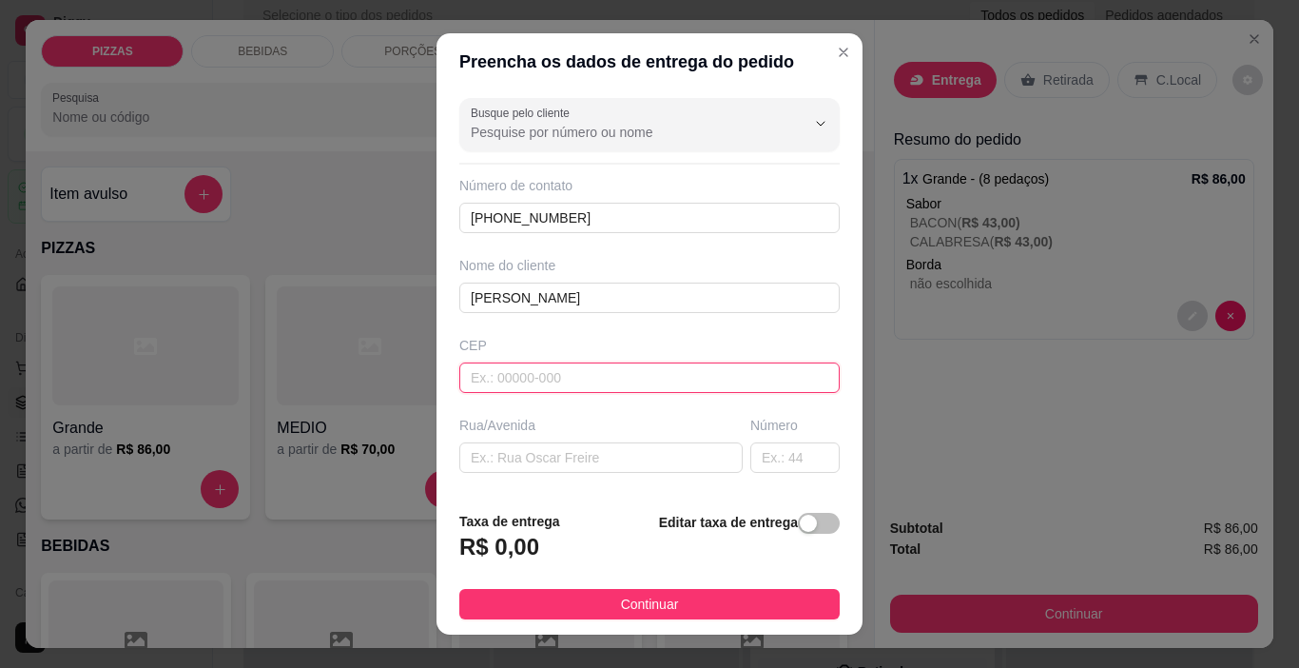
click at [527, 367] on input "text" at bounding box center [649, 377] width 380 height 30
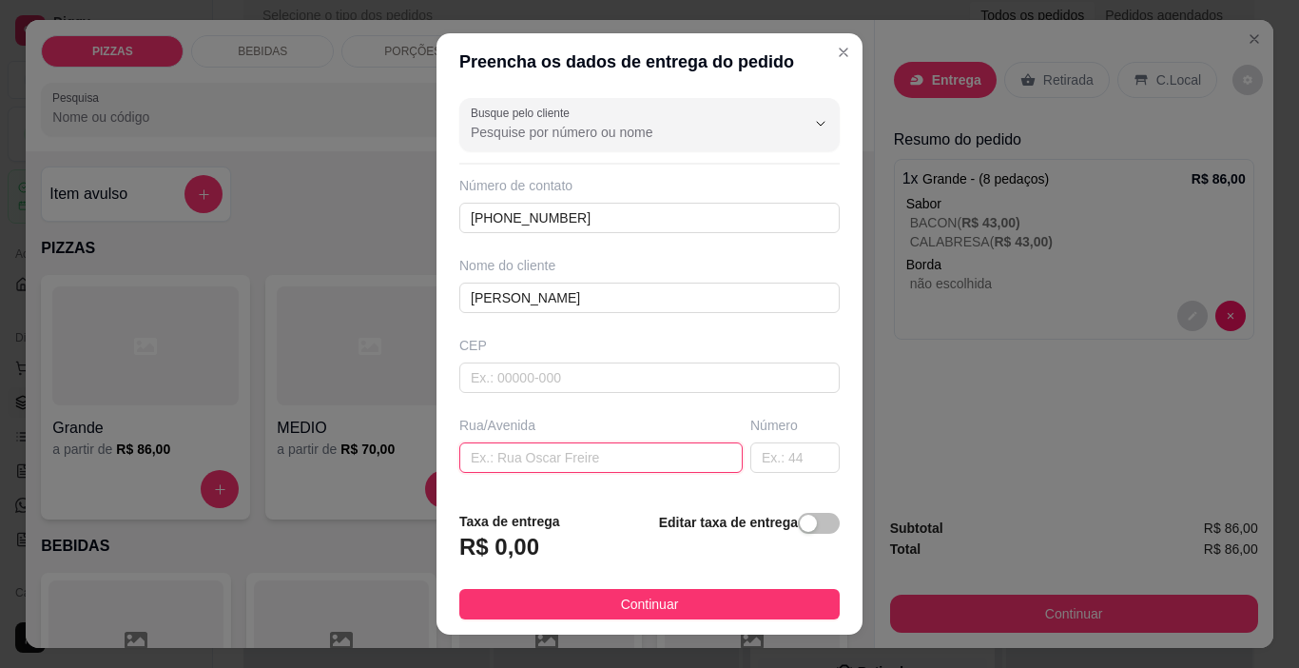
click at [516, 459] on input "text" at bounding box center [600, 457] width 283 height 30
click at [617, 466] on input "RUA LEONCIO FILHO" at bounding box center [600, 457] width 283 height 30
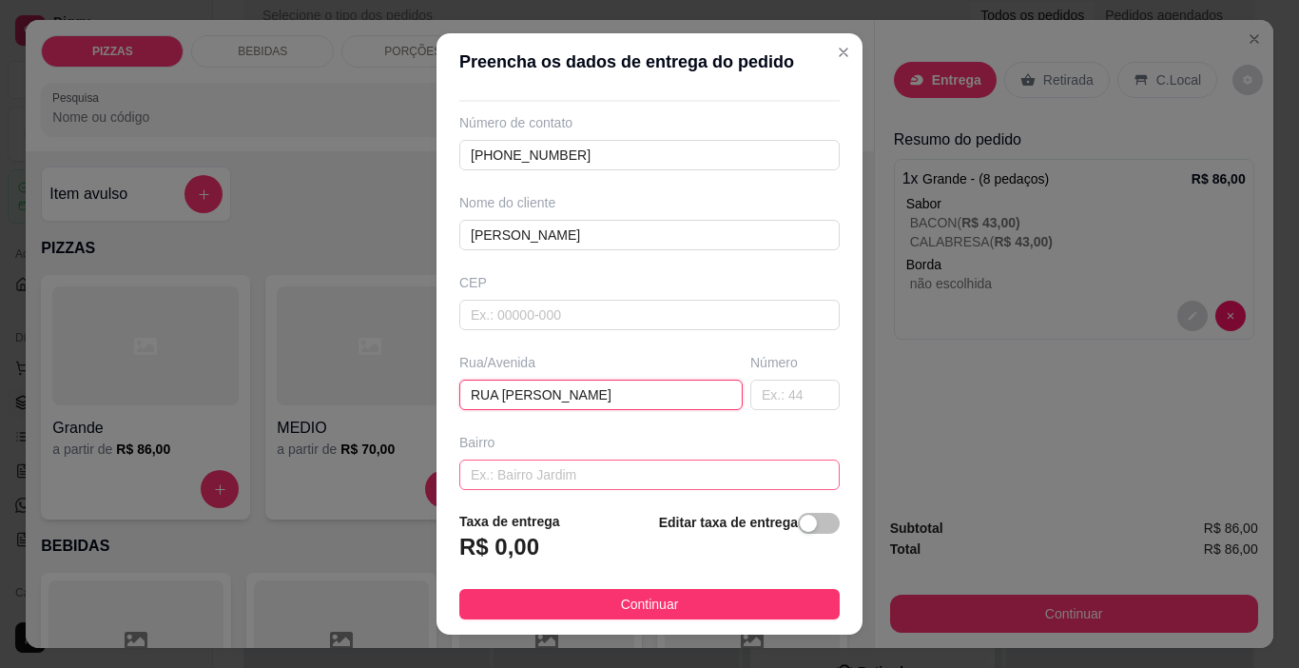
scroll to position [95, 0]
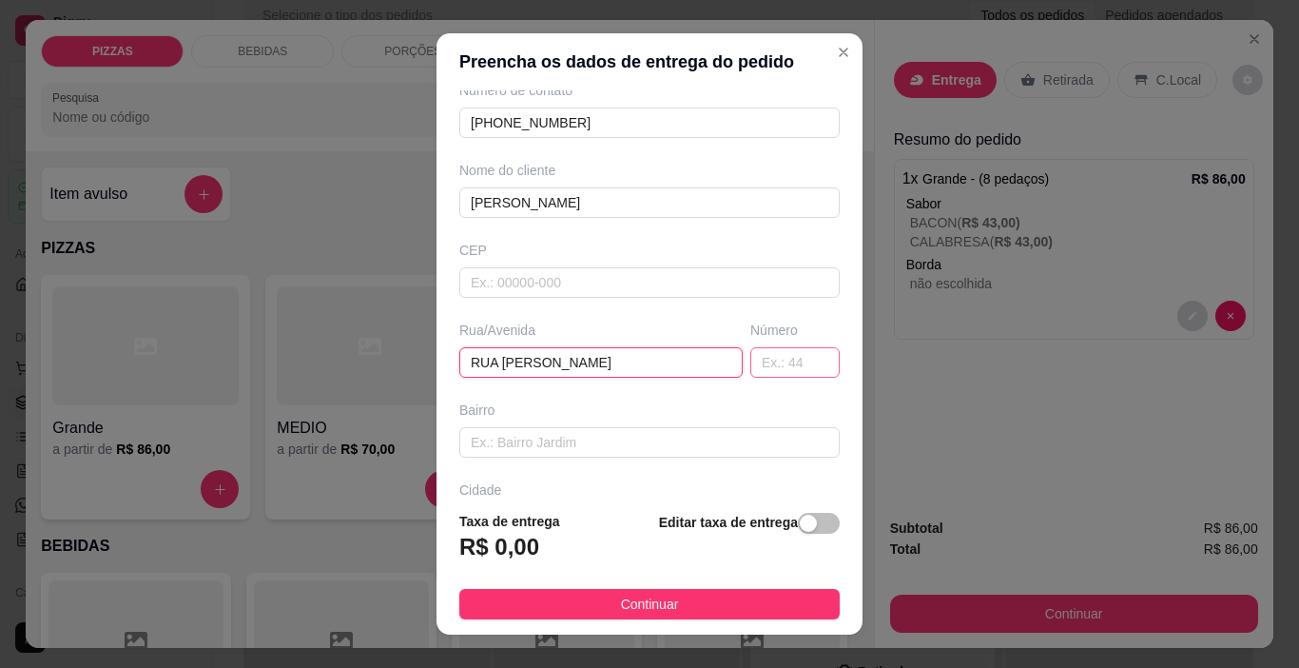
type input "RUA LEONCIO FILHO"
click at [777, 359] on input "text" at bounding box center [794, 362] width 89 height 30
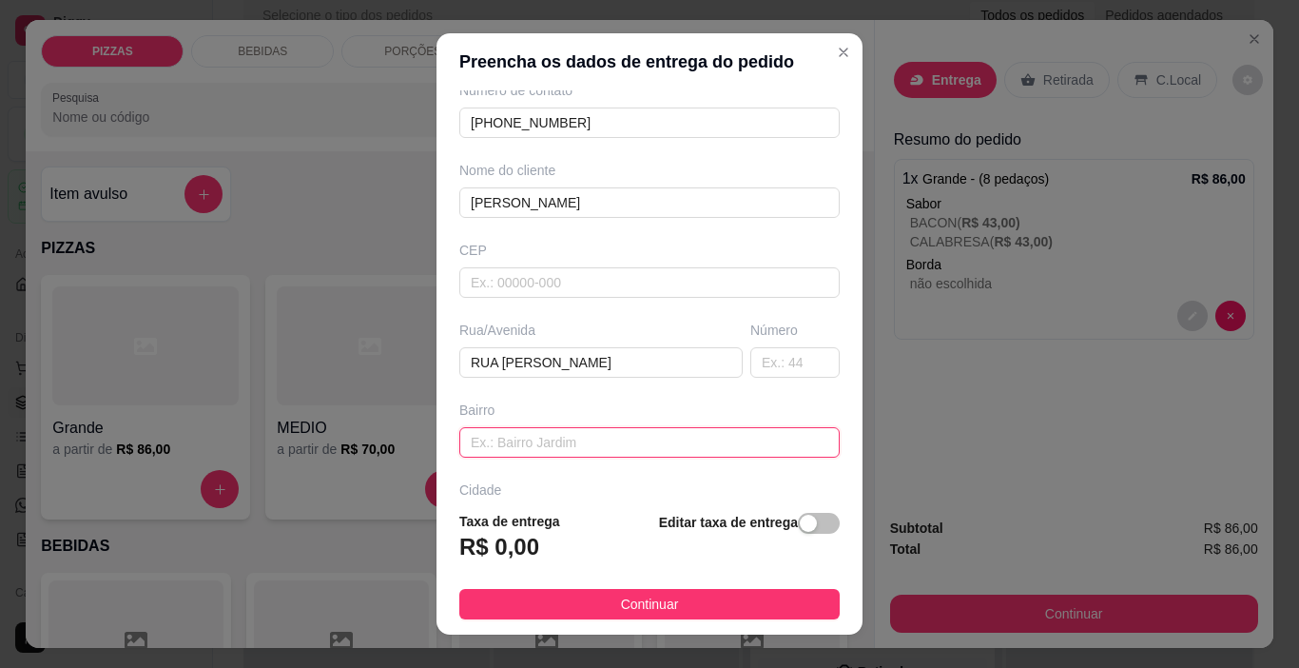
click at [567, 449] on input "text" at bounding box center [649, 442] width 380 height 30
type input "PAQUETA"
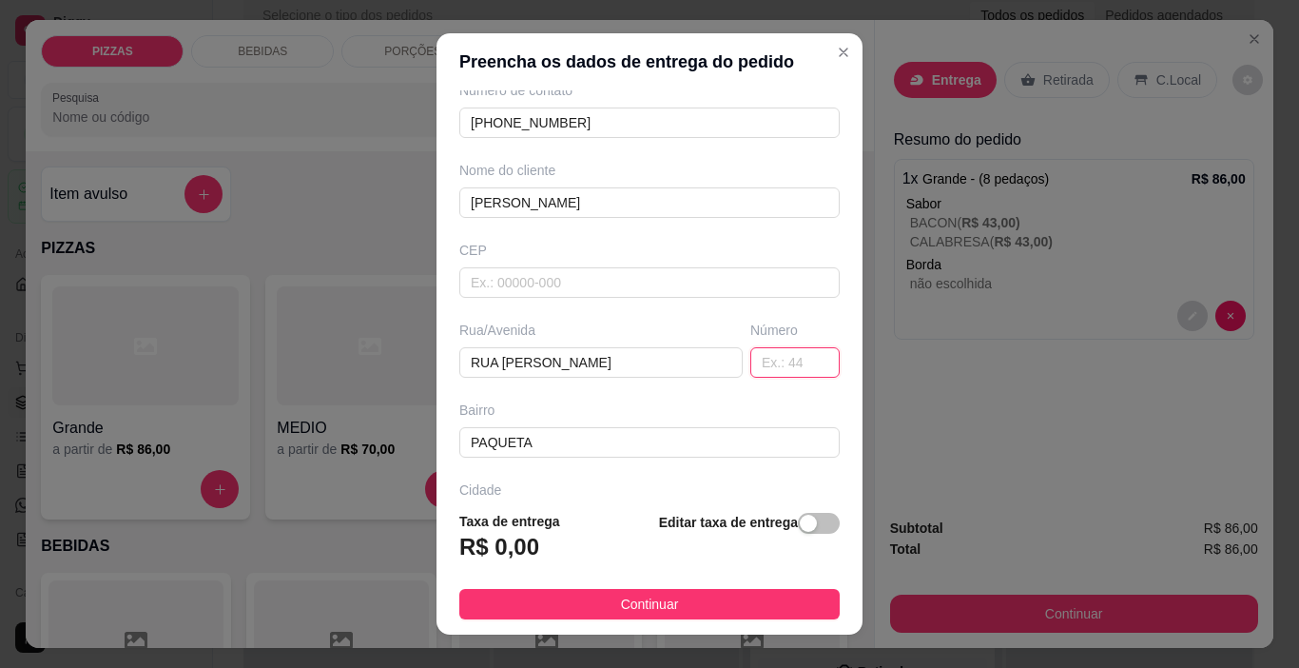
click at [774, 372] on input "text" at bounding box center [794, 362] width 89 height 30
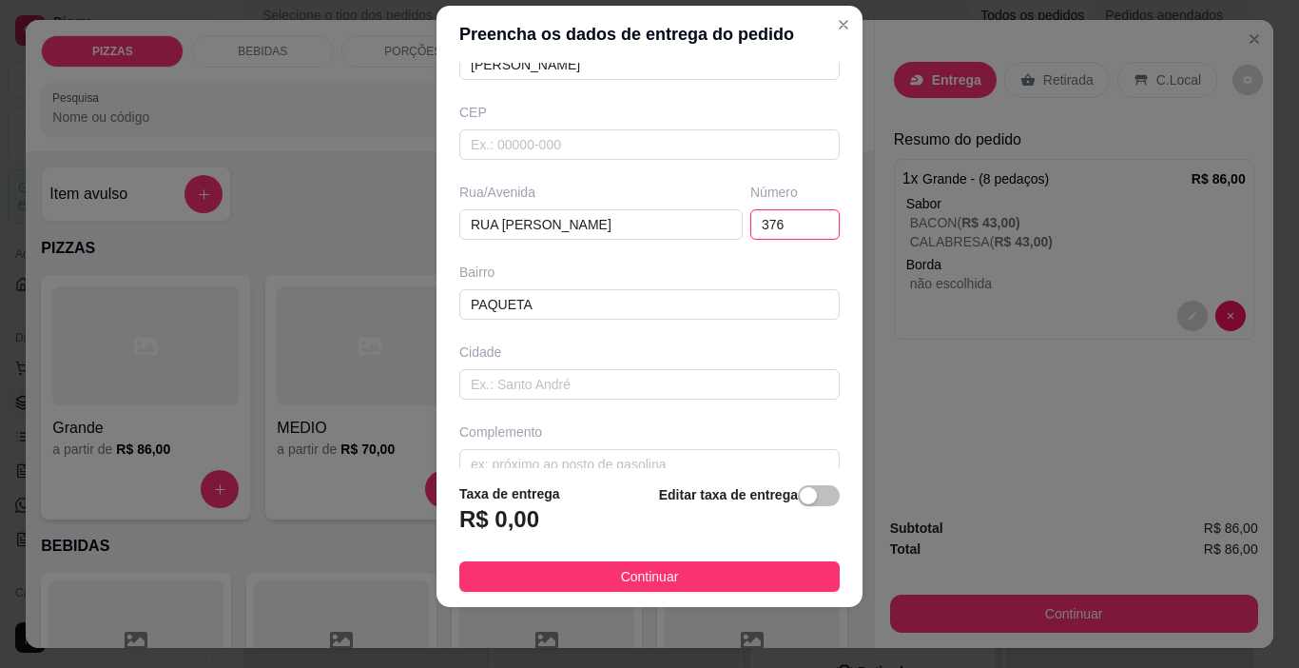
scroll to position [236, 0]
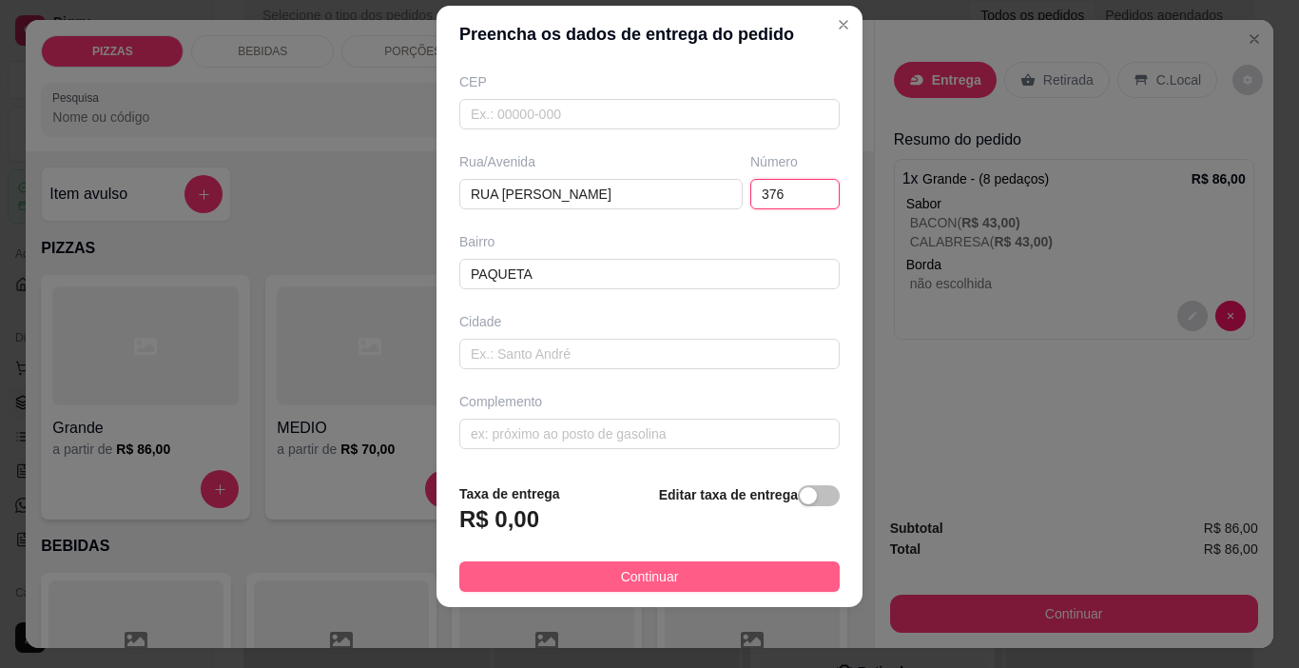
type input "376"
click at [591, 561] on button "Continuar" at bounding box center [649, 576] width 380 height 30
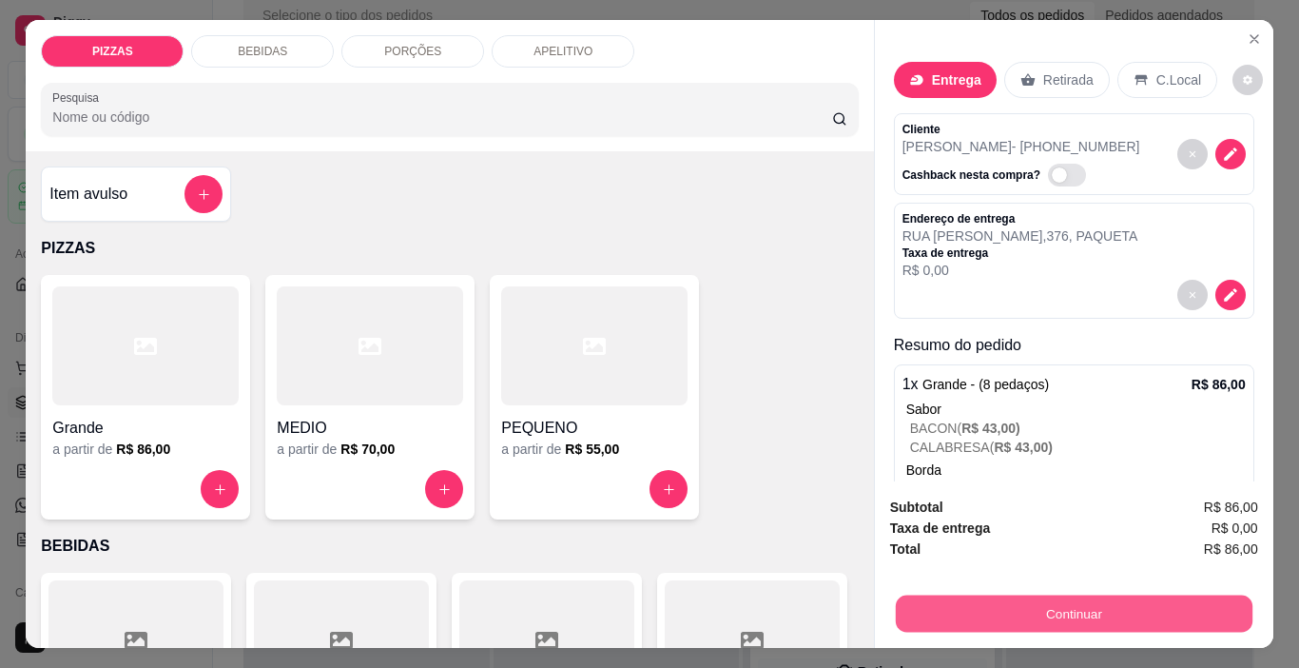
click at [1034, 610] on button "Continuar" at bounding box center [1073, 613] width 357 height 37
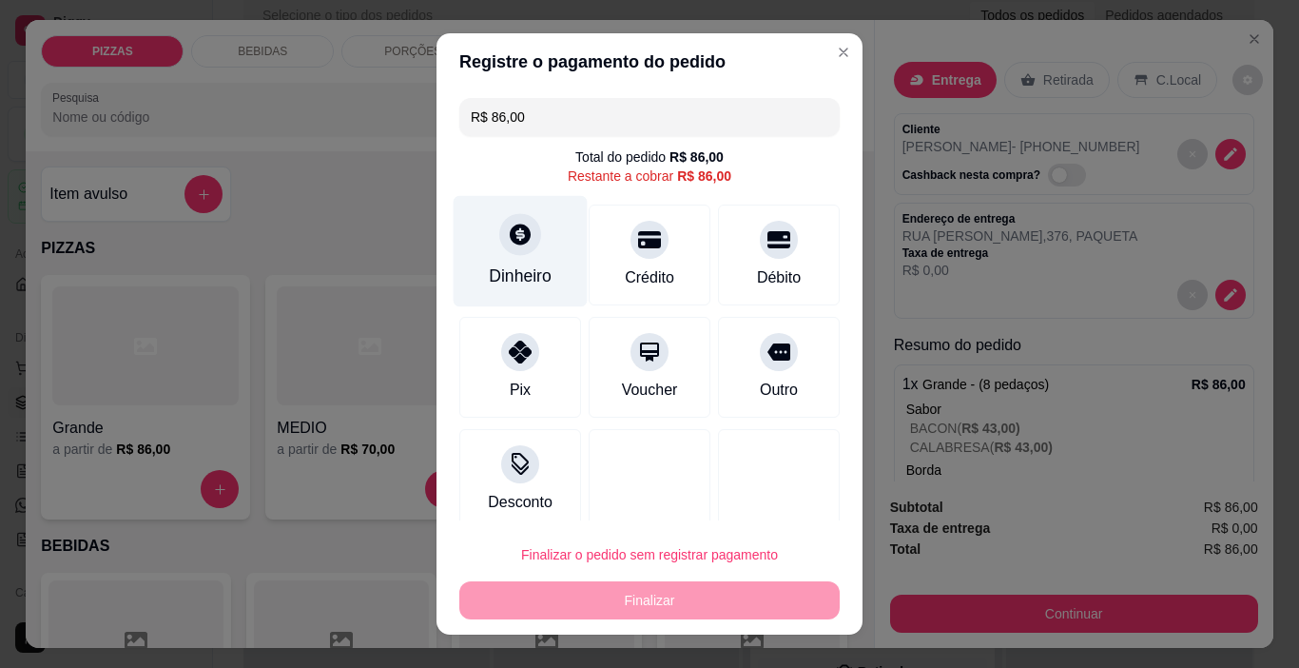
click at [526, 254] on div "Dinheiro" at bounding box center [521, 251] width 134 height 111
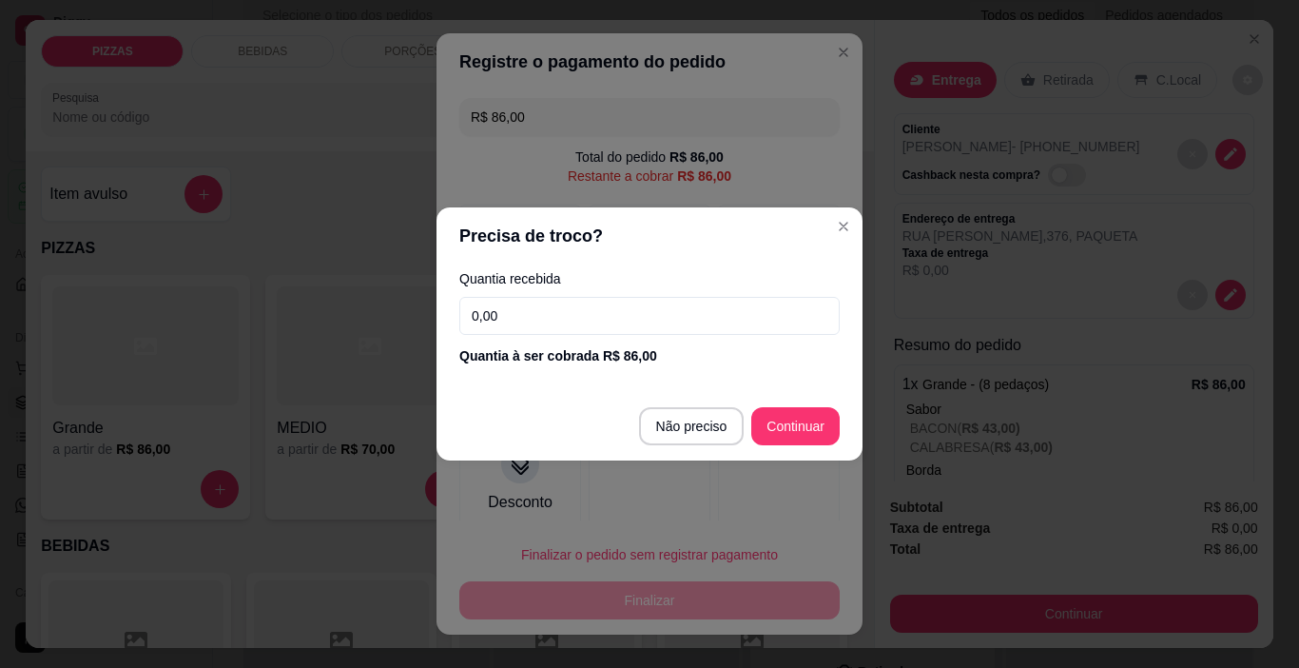
click at [551, 331] on input "0,00" at bounding box center [649, 316] width 380 height 38
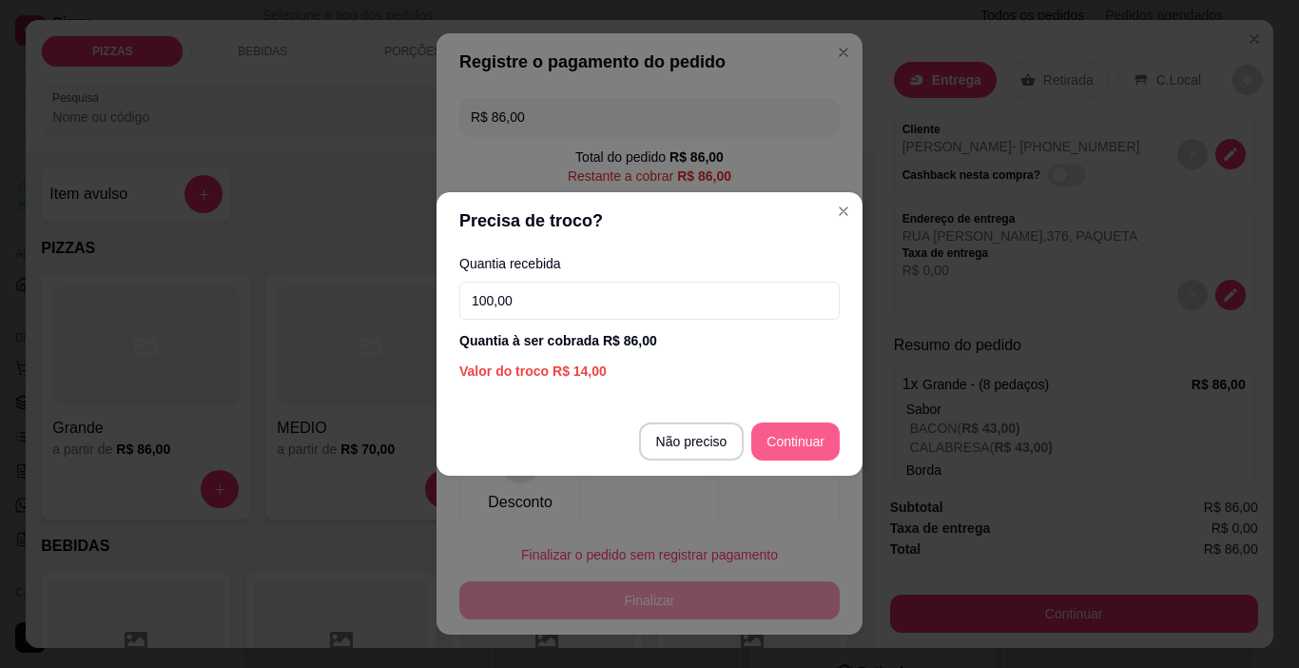
type input "100,00"
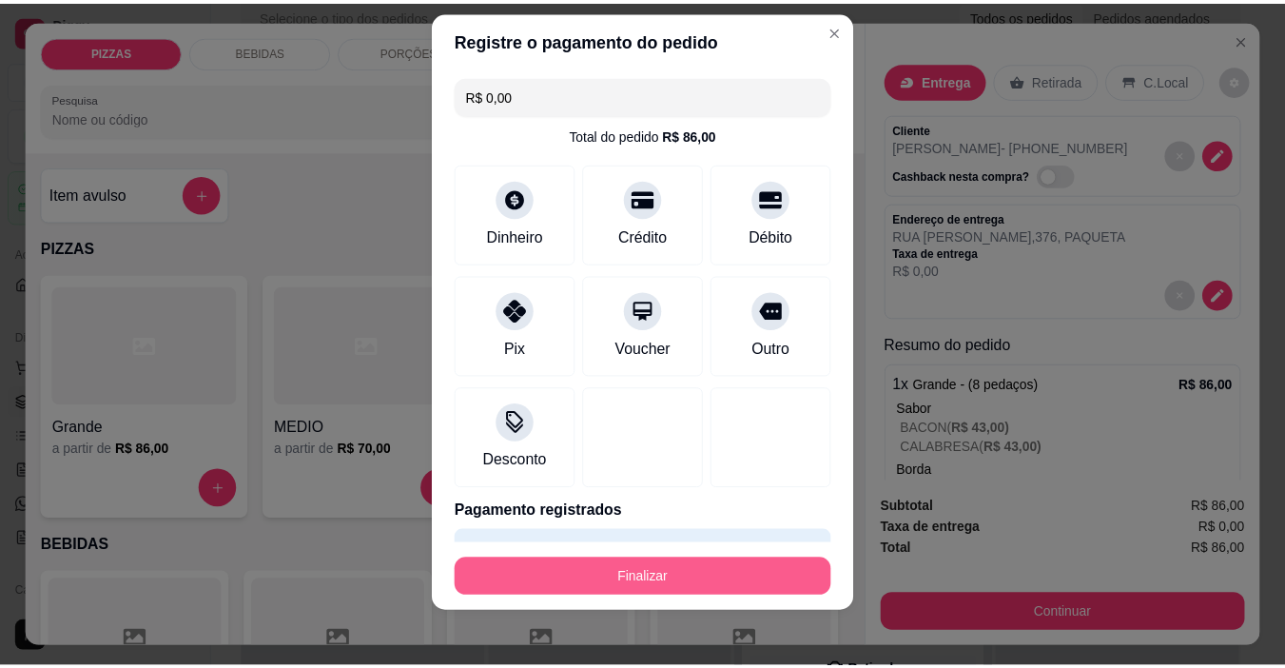
scroll to position [28, 0]
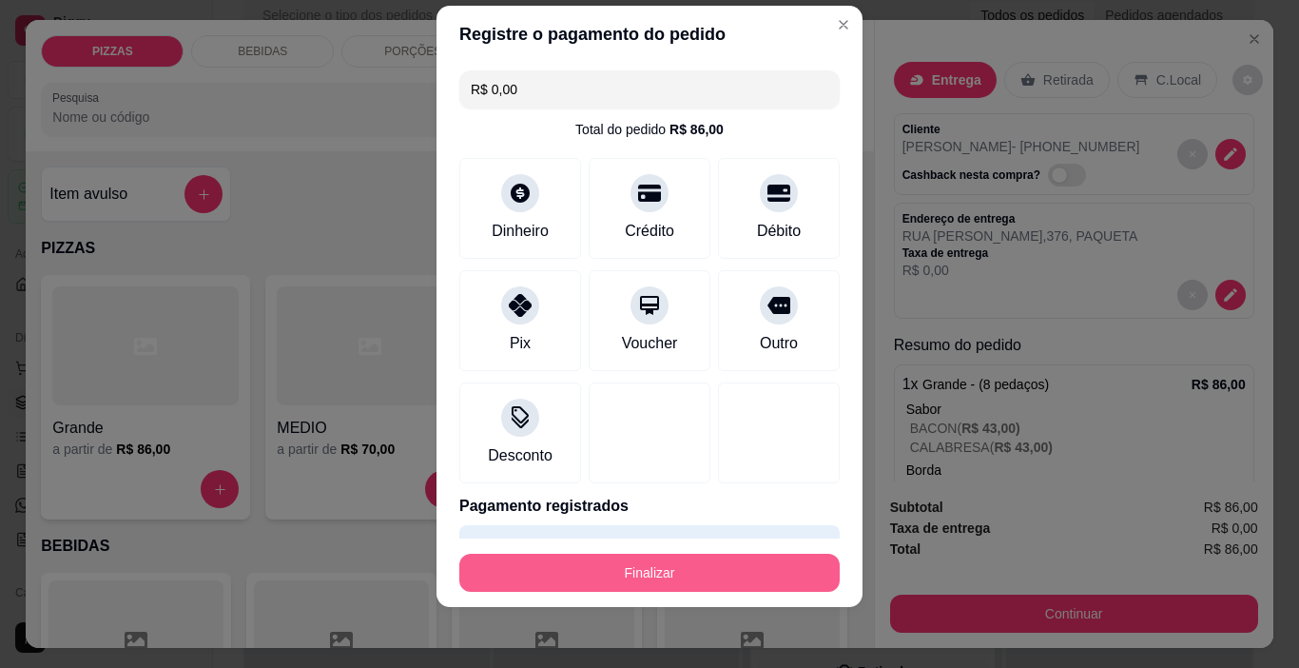
click at [658, 582] on button "Finalizar" at bounding box center [649, 573] width 380 height 38
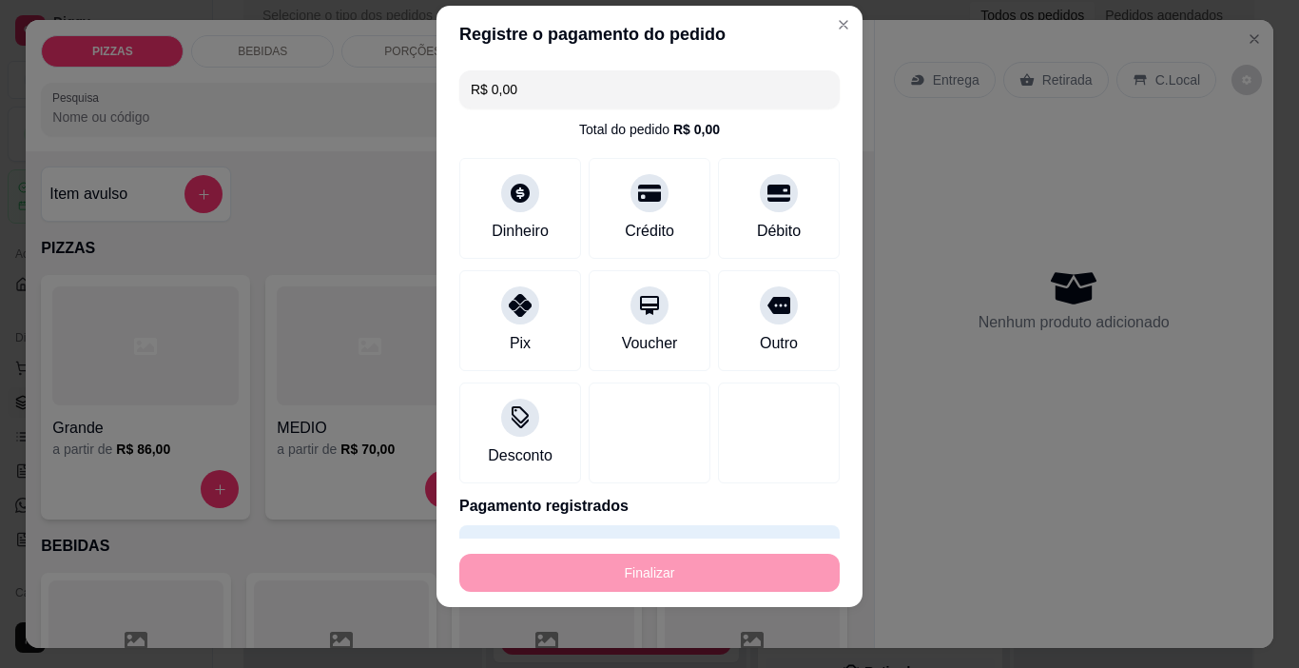
type input "-R$ 86,00"
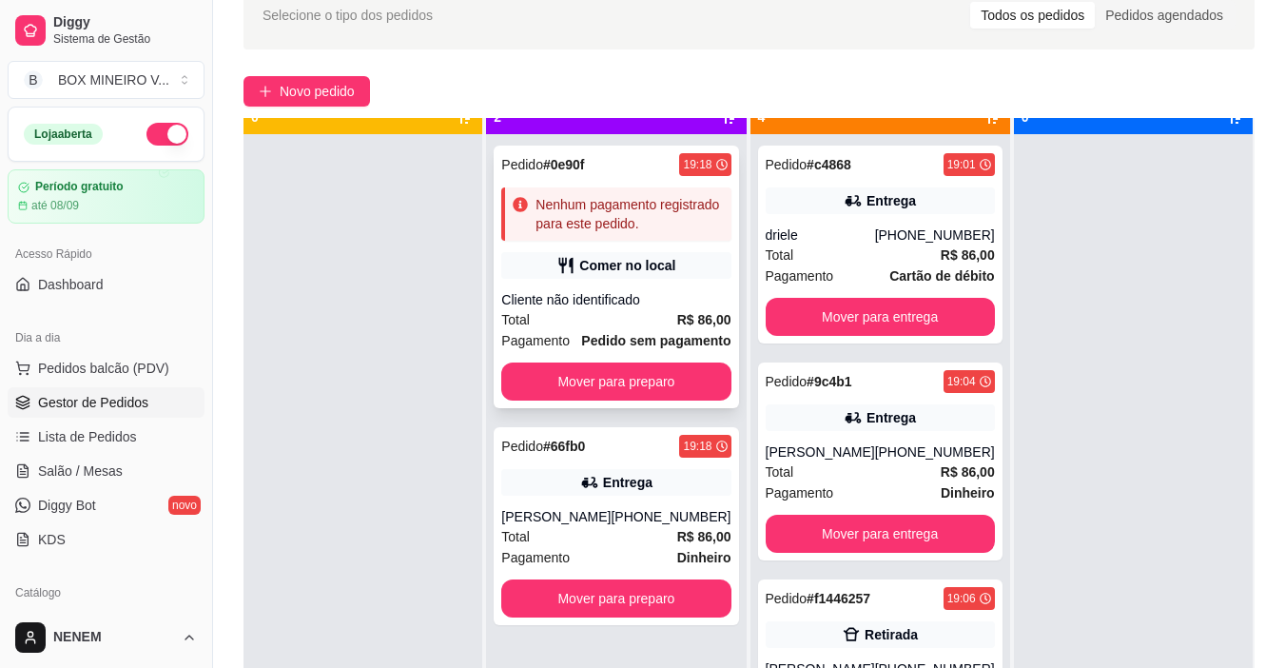
scroll to position [53, 0]
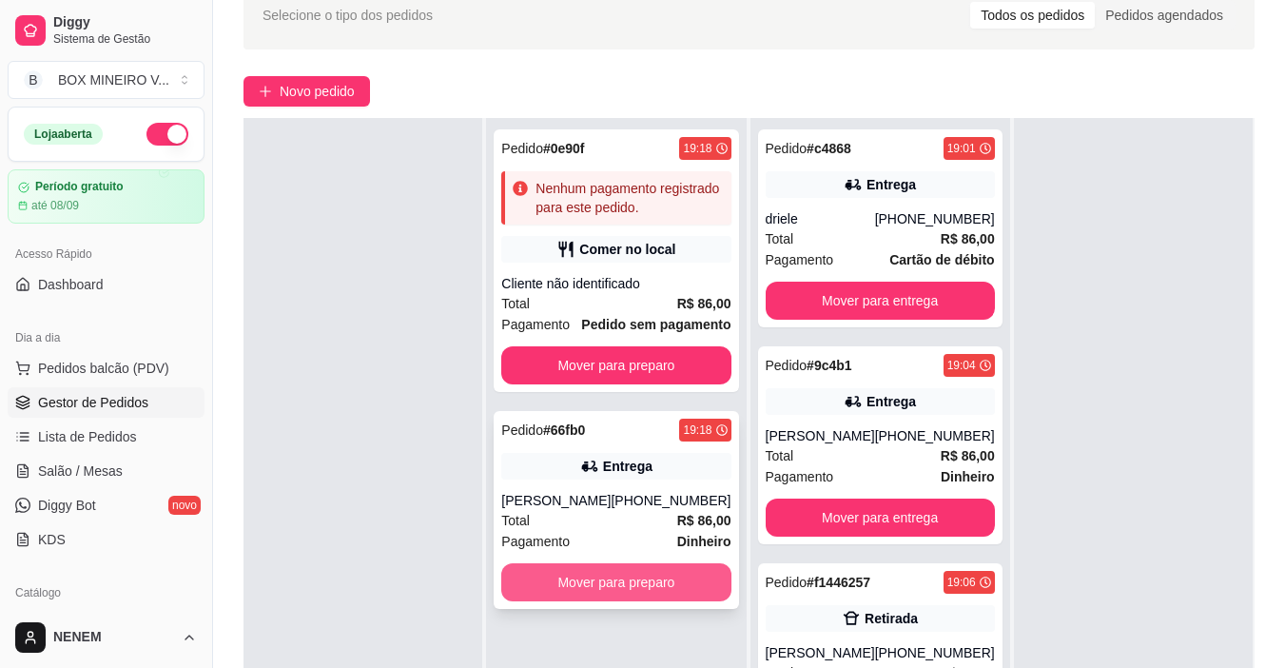
click at [621, 577] on button "Mover para preparo" at bounding box center [615, 582] width 229 height 38
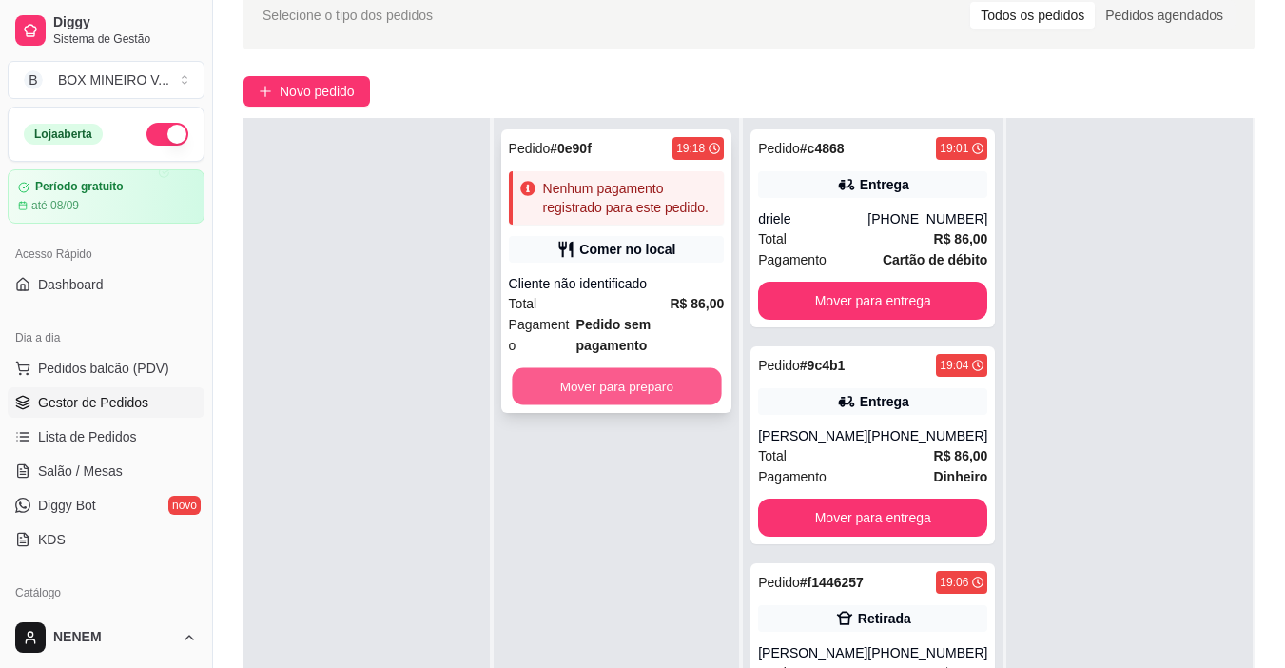
click at [689, 374] on button "Mover para preparo" at bounding box center [616, 386] width 209 height 37
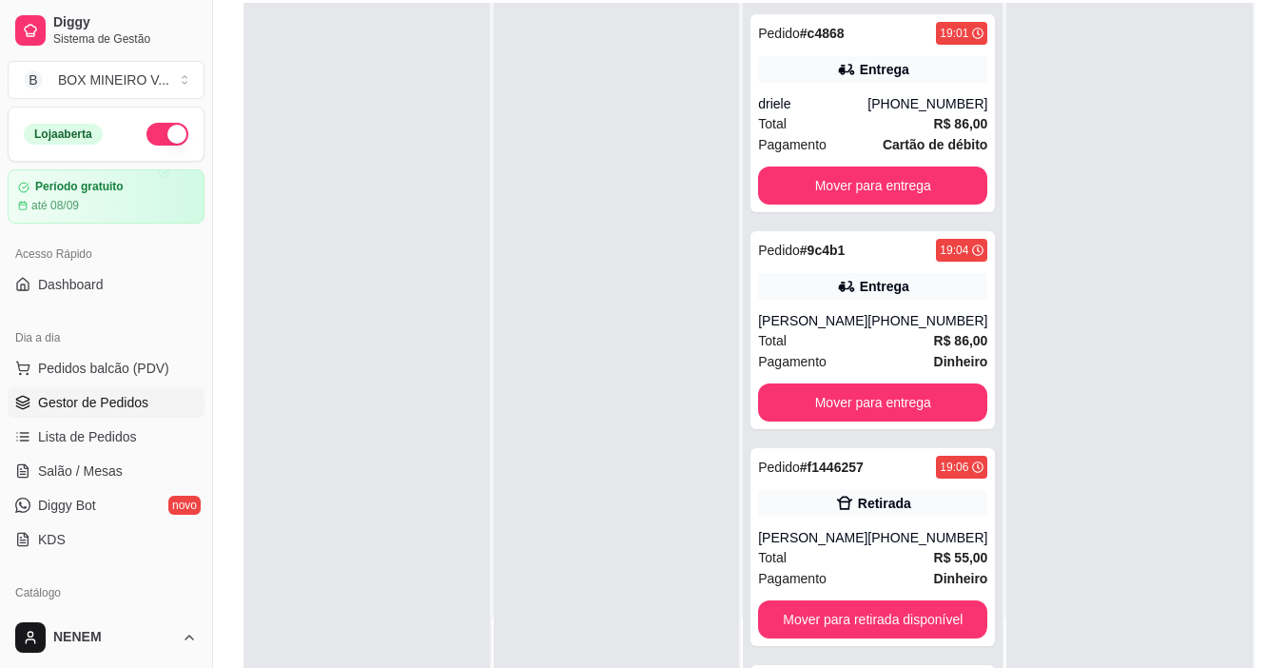
scroll to position [285, 0]
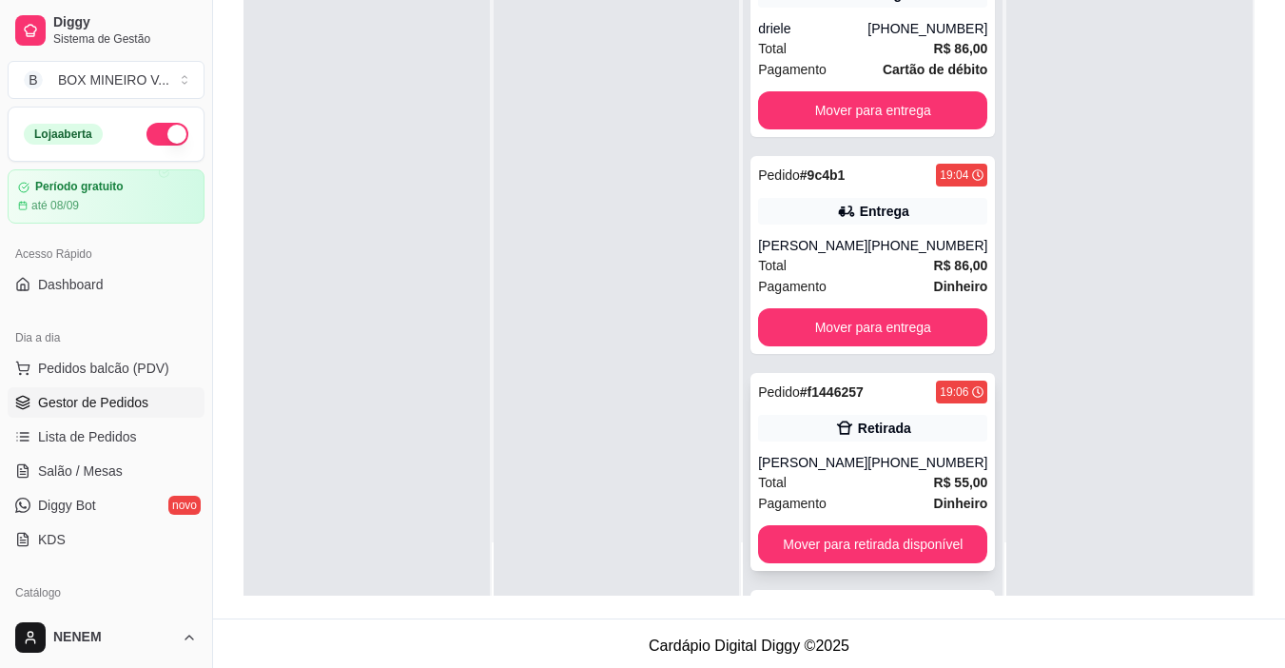
click at [828, 443] on div "Pedido # f1446257 19:06 Retirada Ricardo Coelho (33) 99852-3520 Total R$ 55,00 …" at bounding box center [872, 472] width 244 height 198
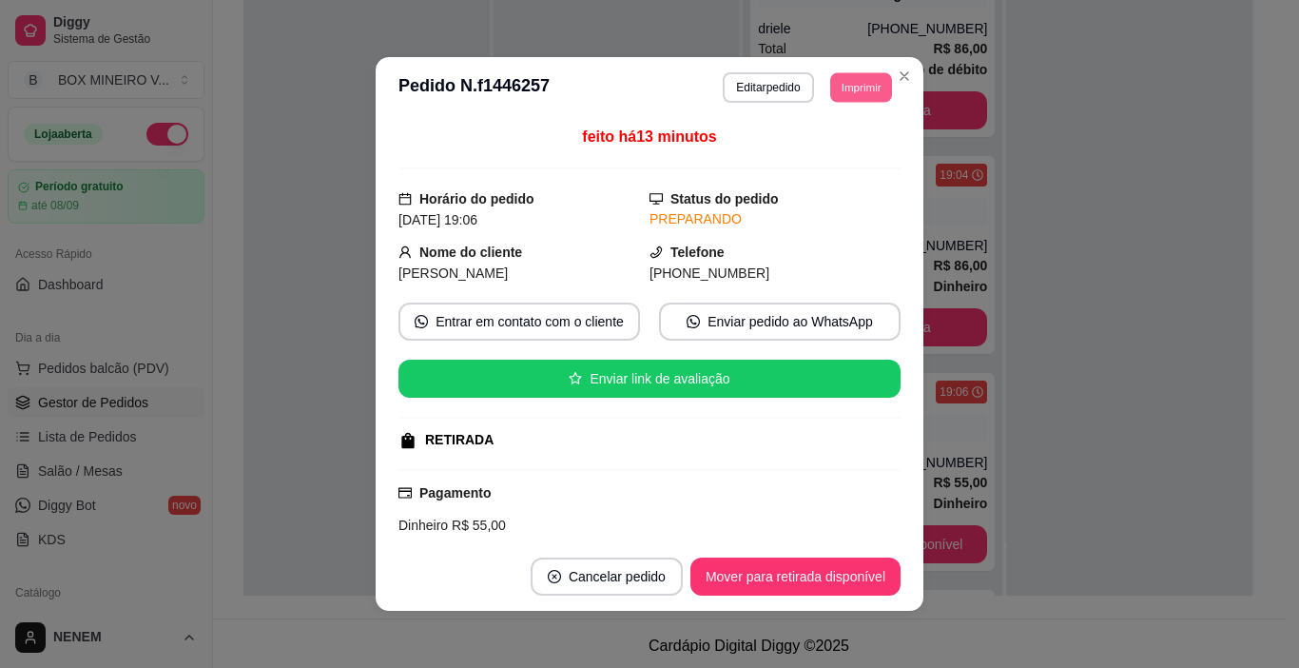
click at [866, 88] on button "Imprimir" at bounding box center [861, 86] width 62 height 29
click at [818, 160] on button "IMPRESSORA" at bounding box center [817, 153] width 133 height 29
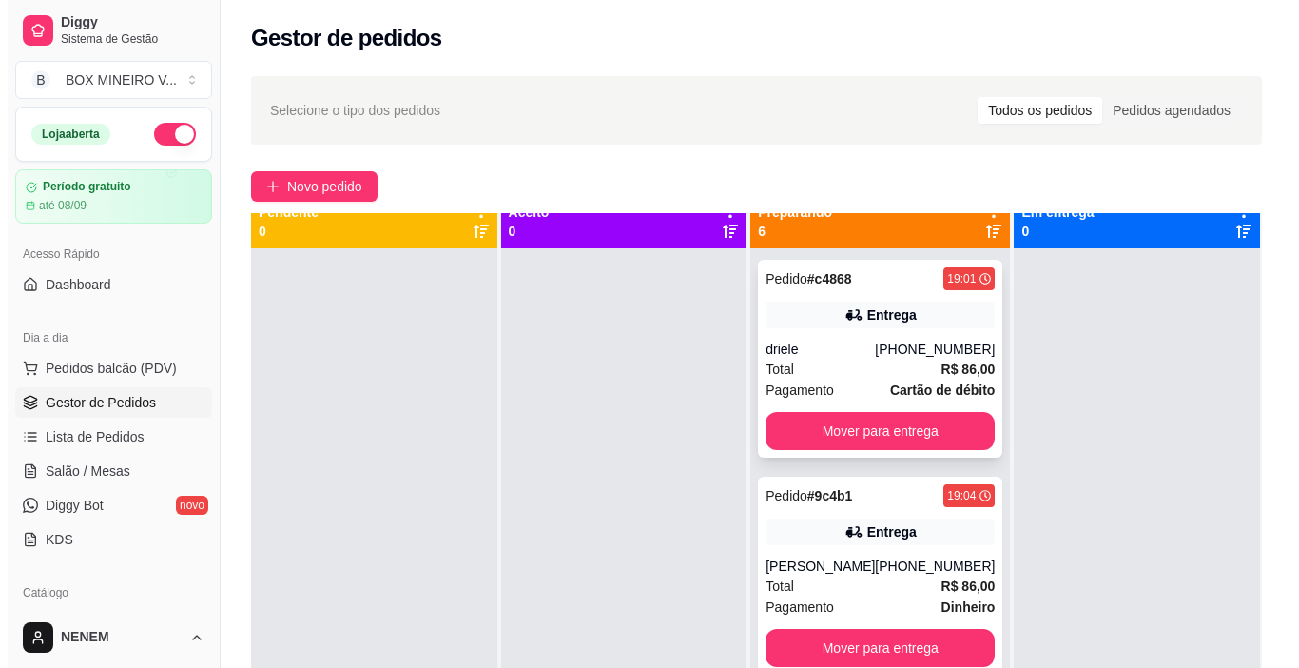
scroll to position [0, 0]
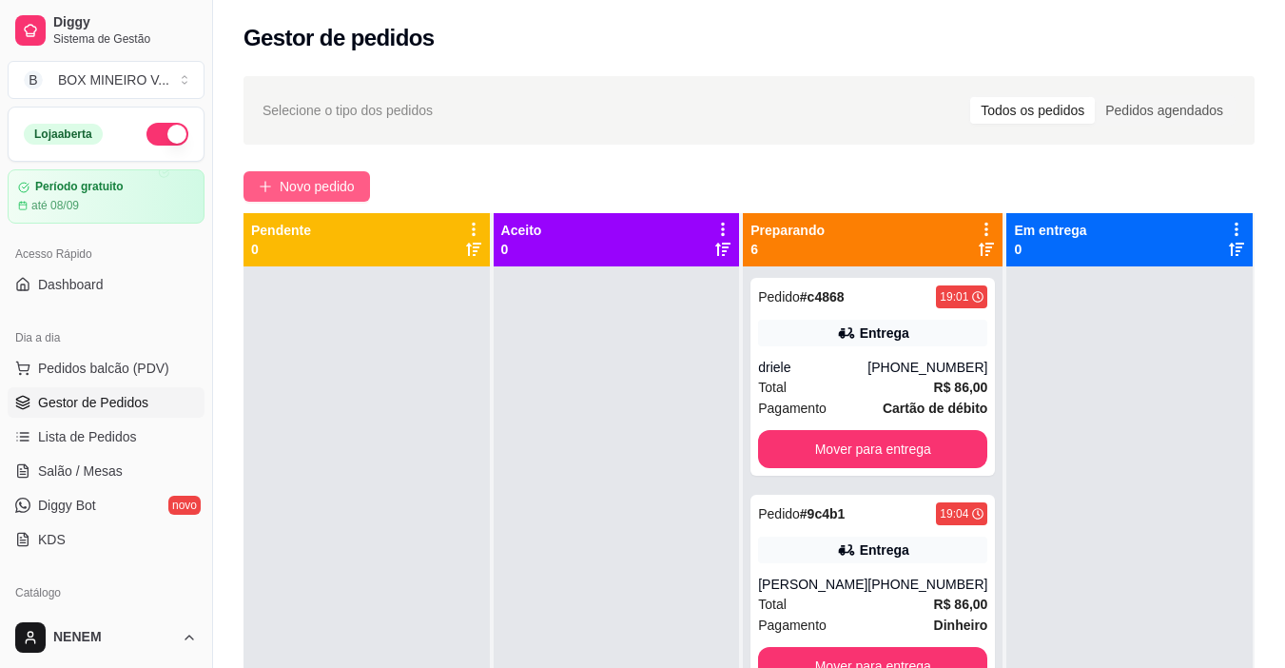
click at [318, 186] on span "Novo pedido" at bounding box center [317, 186] width 75 height 21
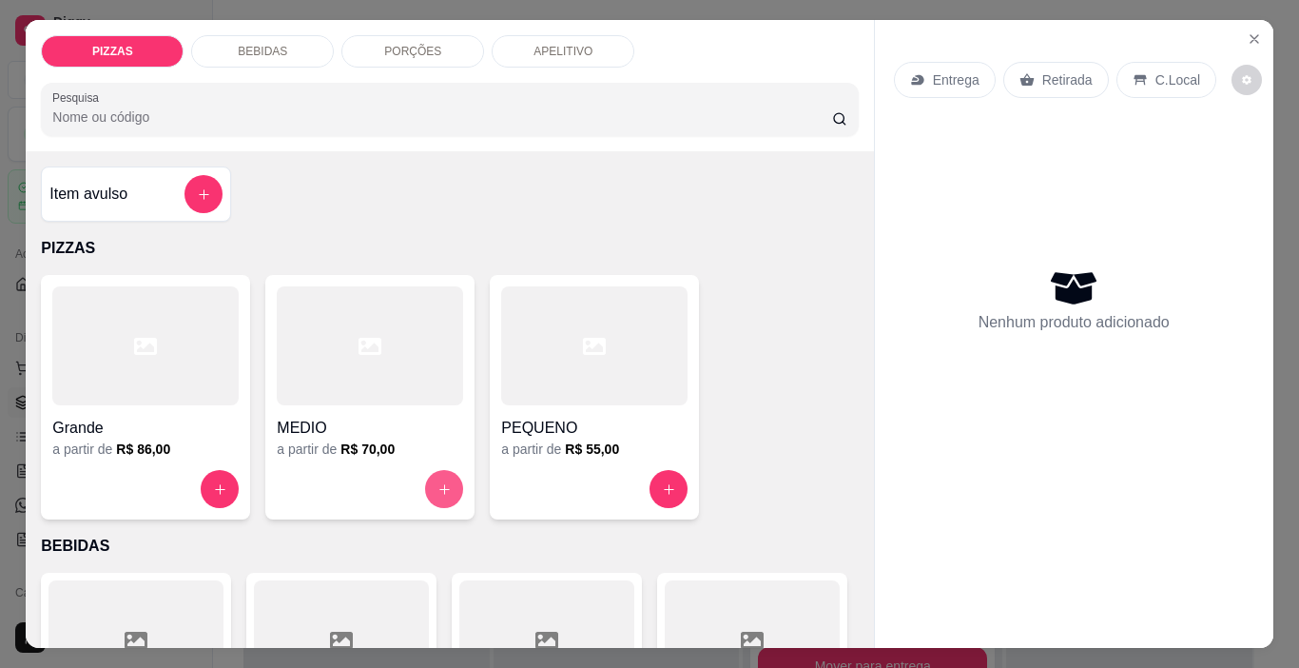
click at [425, 472] on button "increase-product-quantity" at bounding box center [444, 489] width 38 height 38
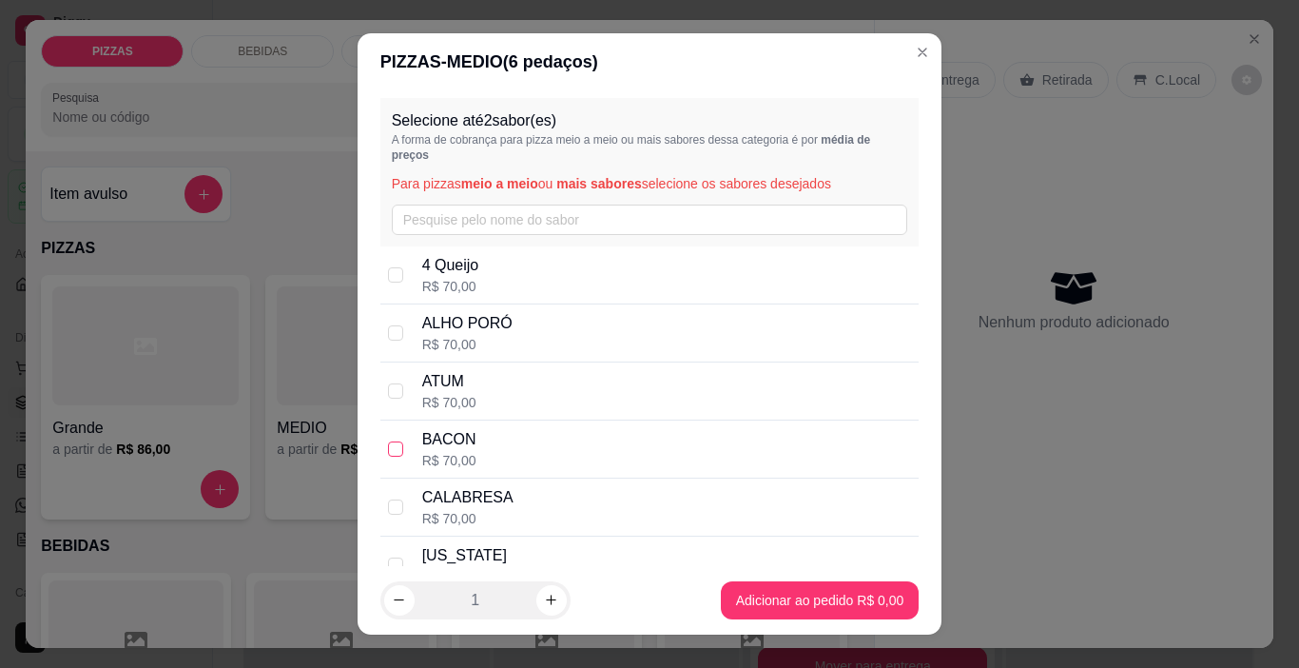
click at [394, 451] on input "checkbox" at bounding box center [395, 448] width 15 height 15
checkbox input "true"
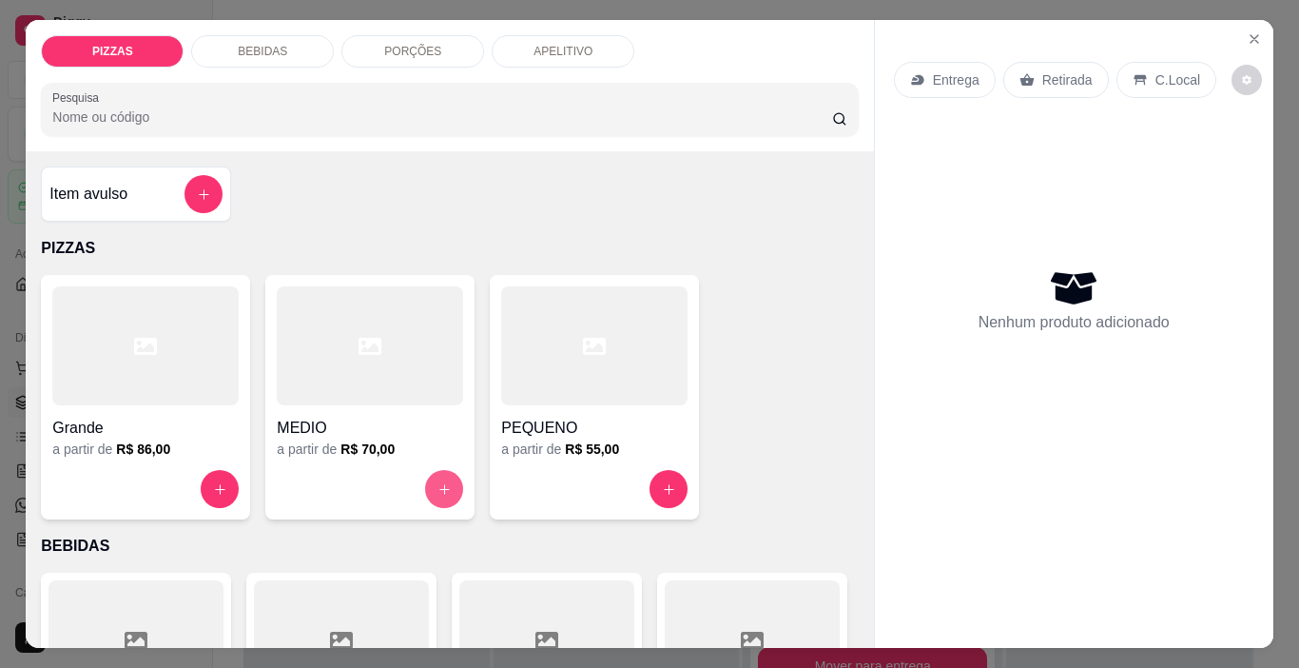
click at [445, 481] on button "increase-product-quantity" at bounding box center [444, 489] width 38 height 38
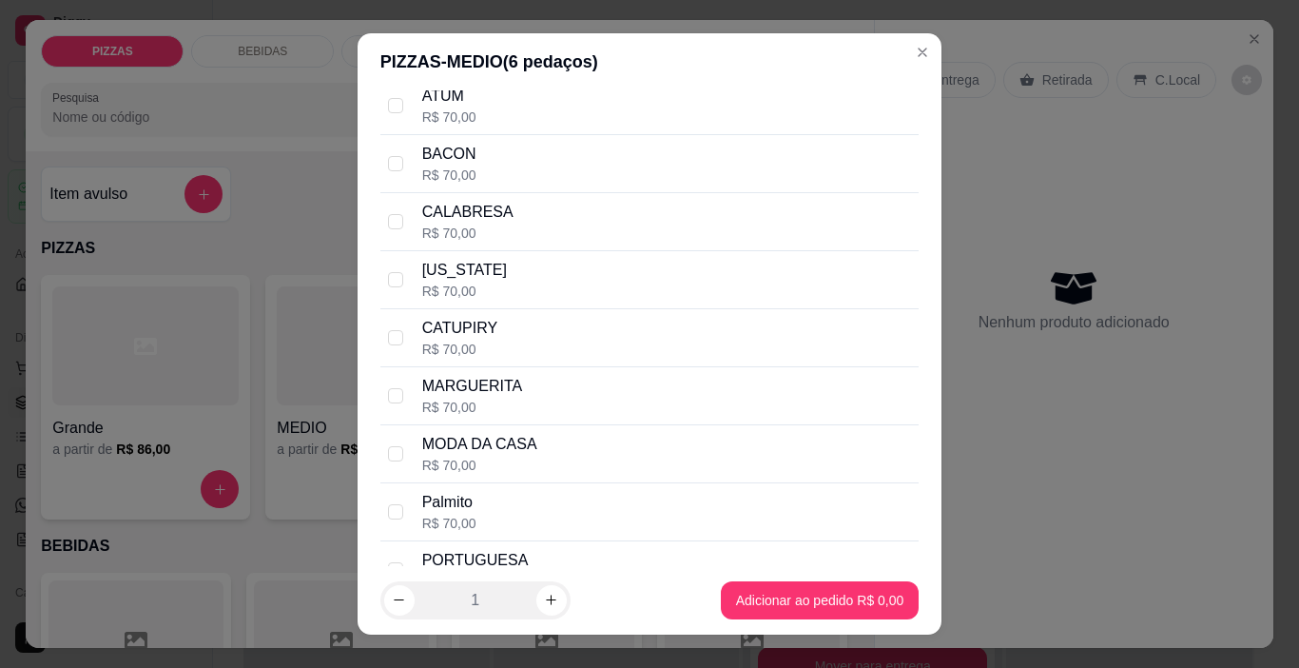
scroll to position [460, 0]
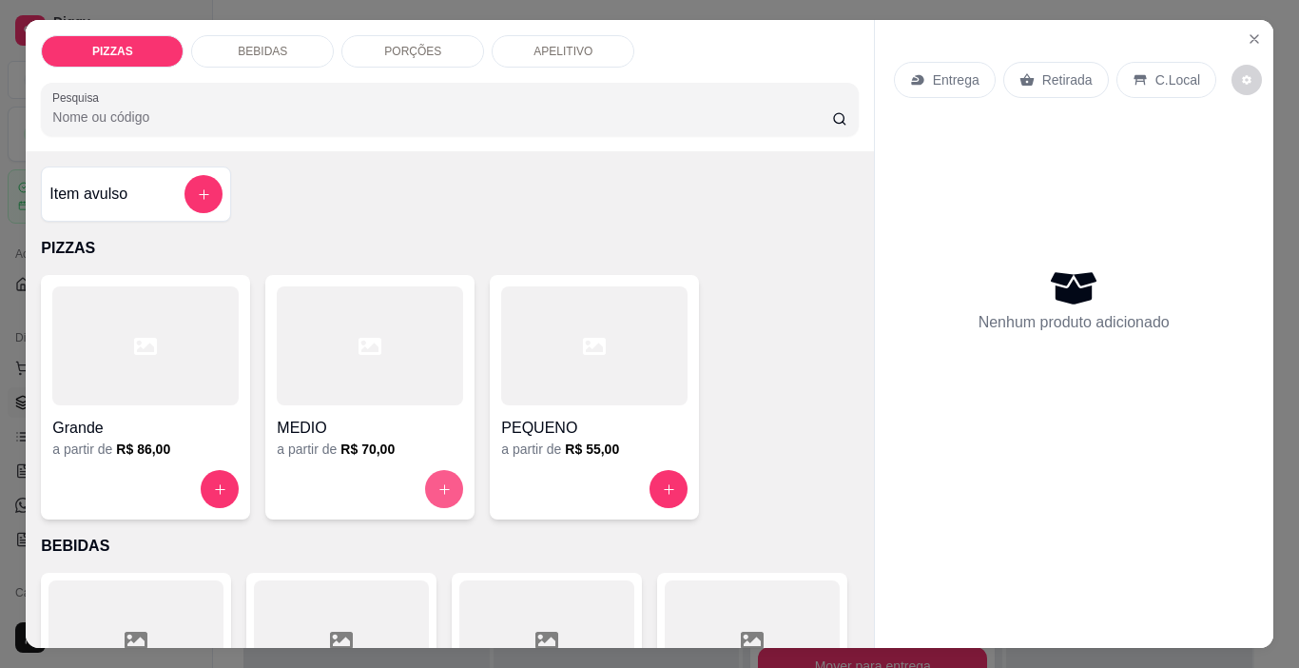
click at [425, 476] on button "increase-product-quantity" at bounding box center [444, 489] width 38 height 38
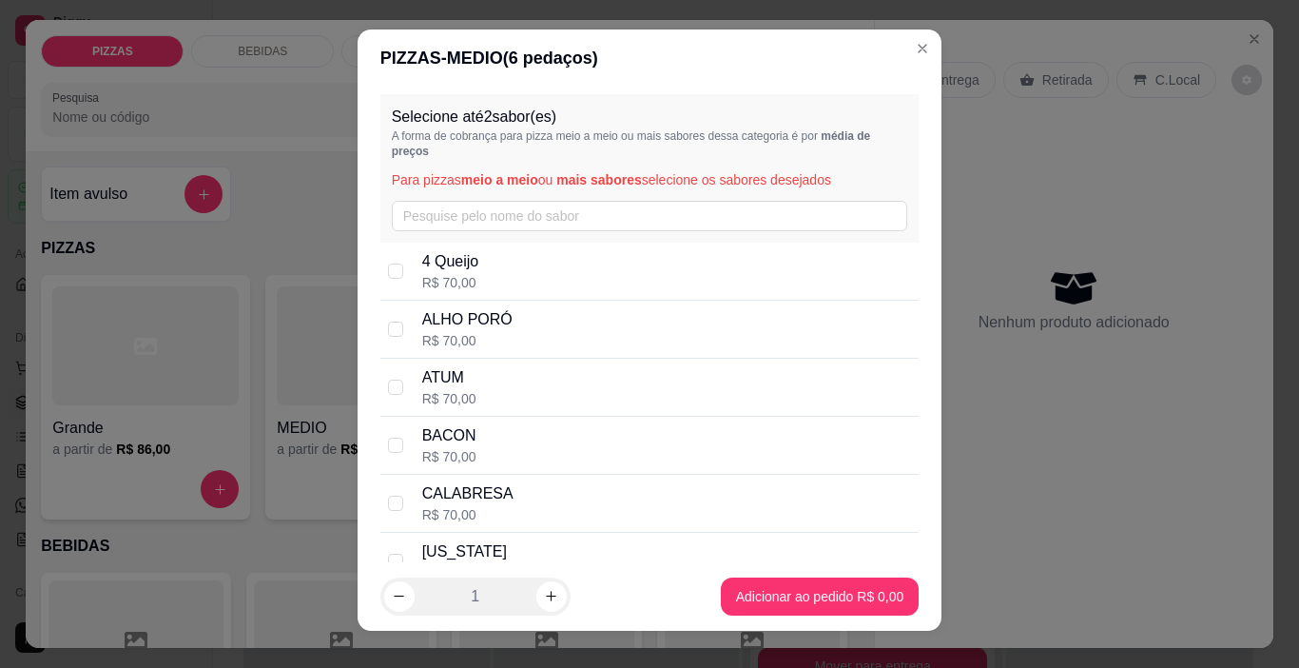
scroll to position [0, 0]
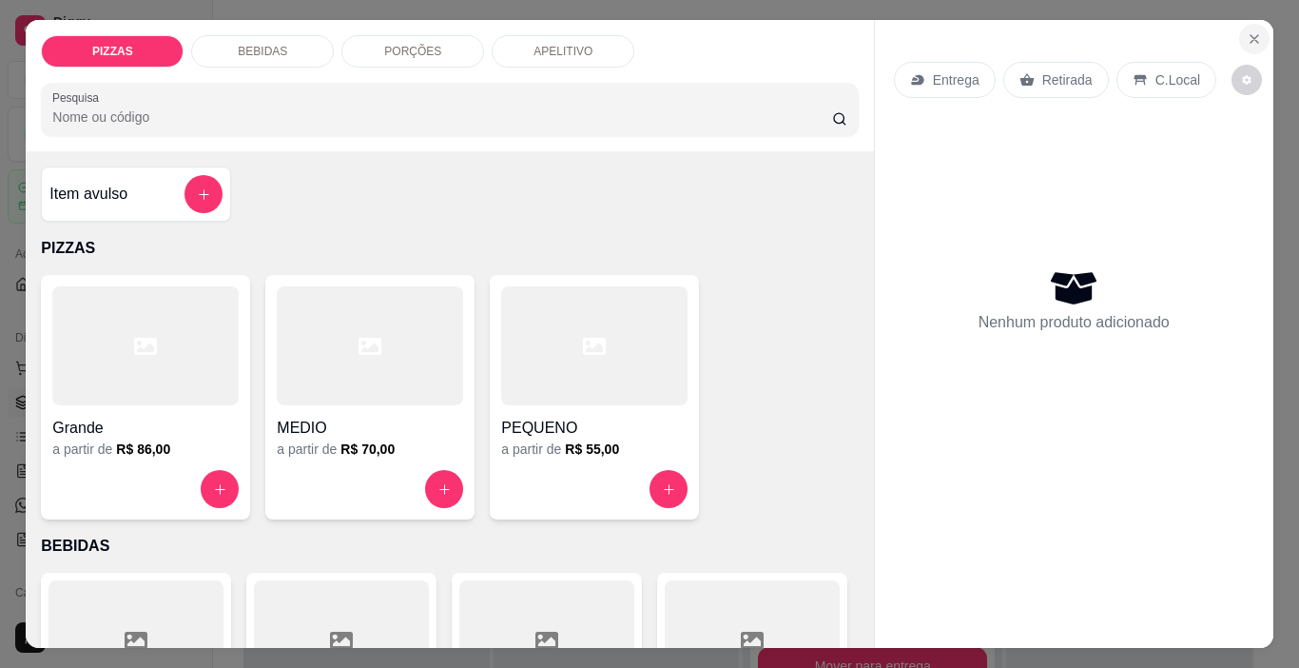
click at [1239, 29] on button "Close" at bounding box center [1254, 39] width 30 height 30
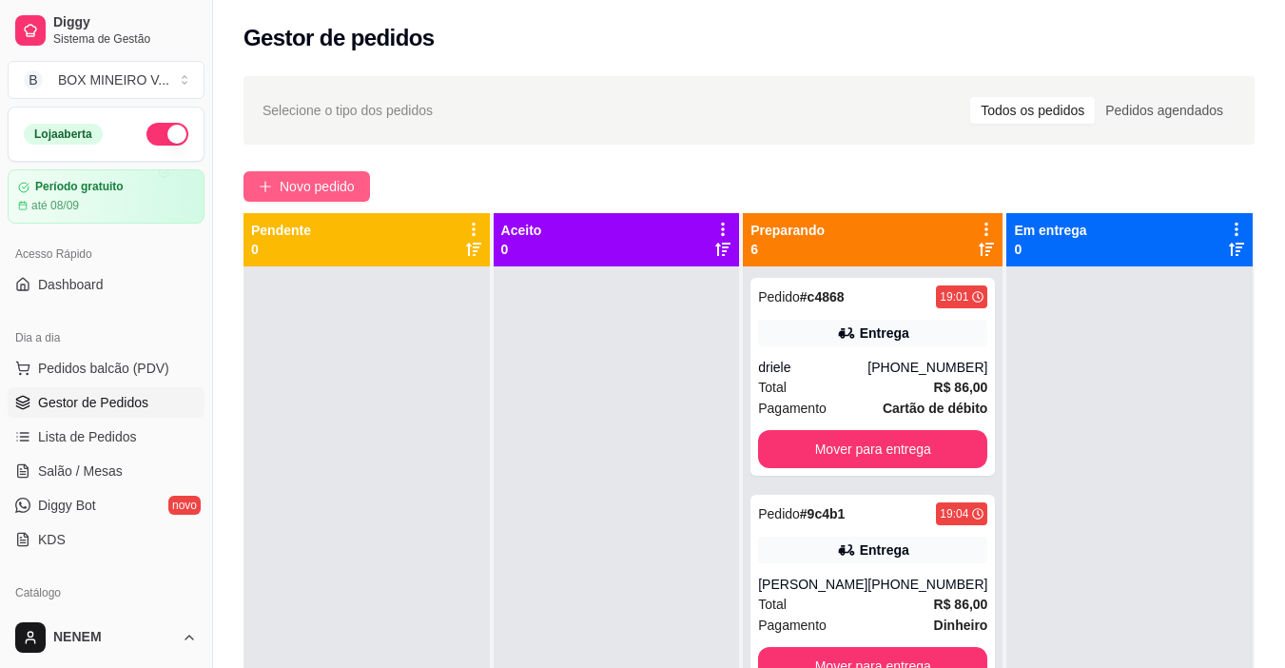
click at [330, 191] on span "Novo pedido" at bounding box center [317, 186] width 75 height 21
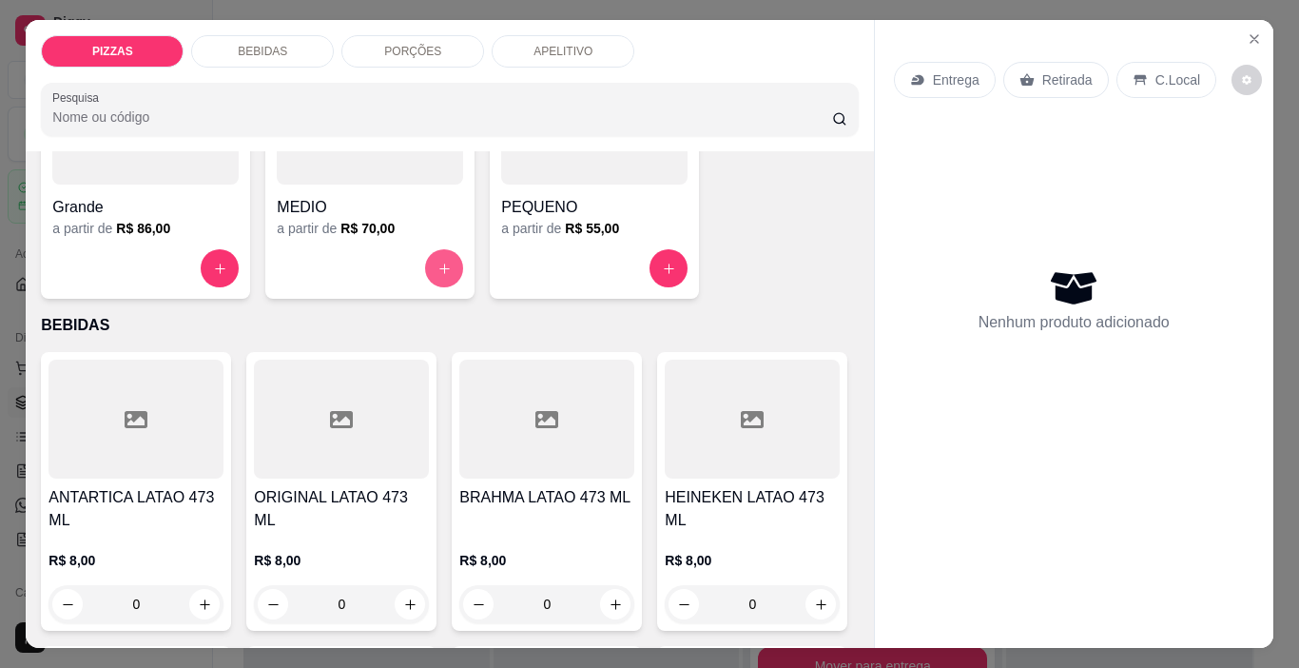
scroll to position [95, 0]
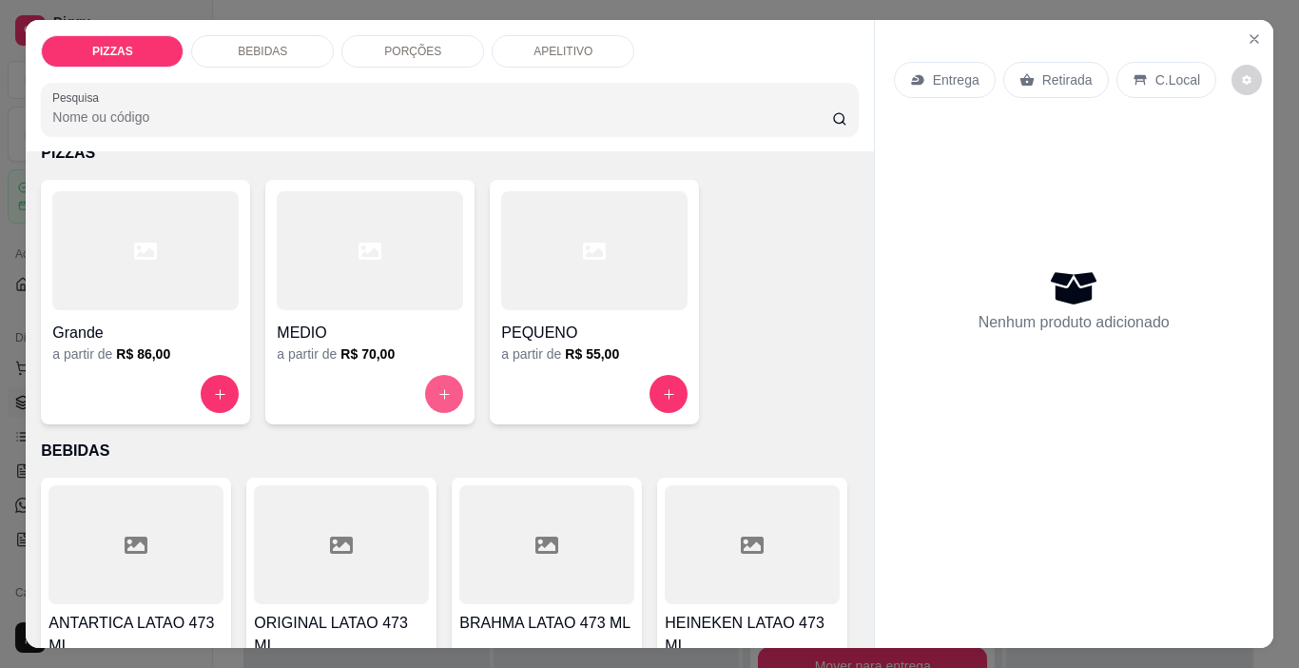
click at [429, 385] on button "increase-product-quantity" at bounding box center [444, 394] width 38 height 38
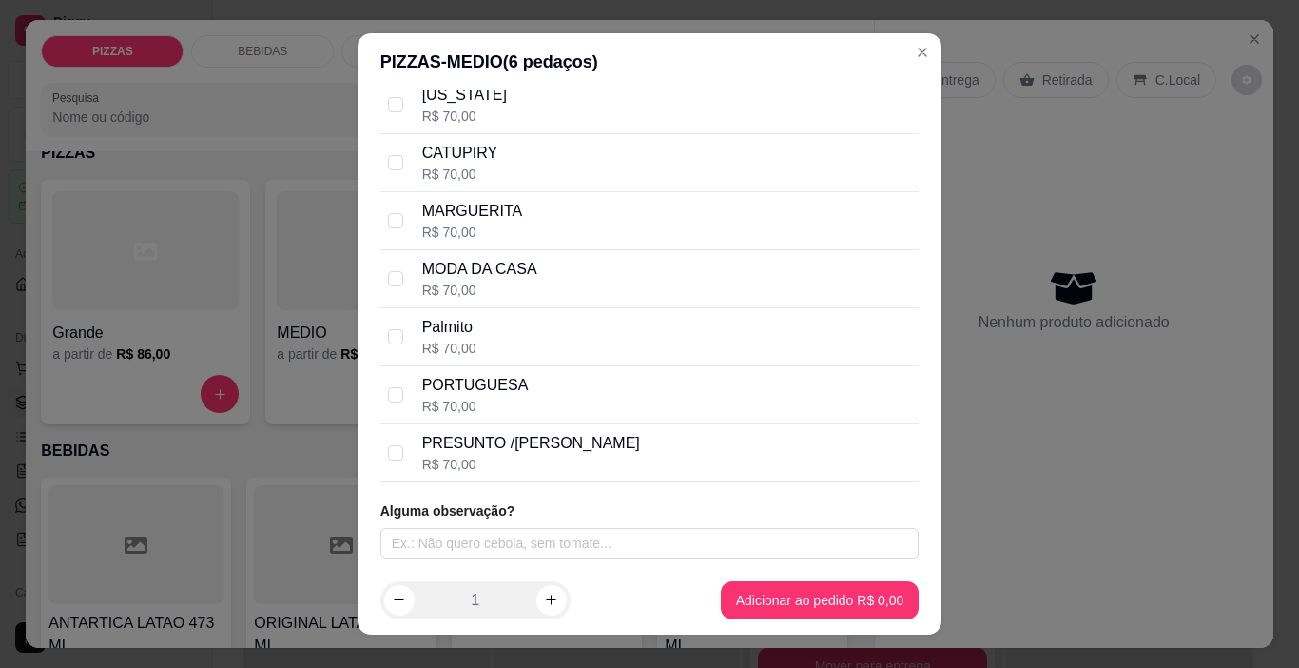
scroll to position [28, 0]
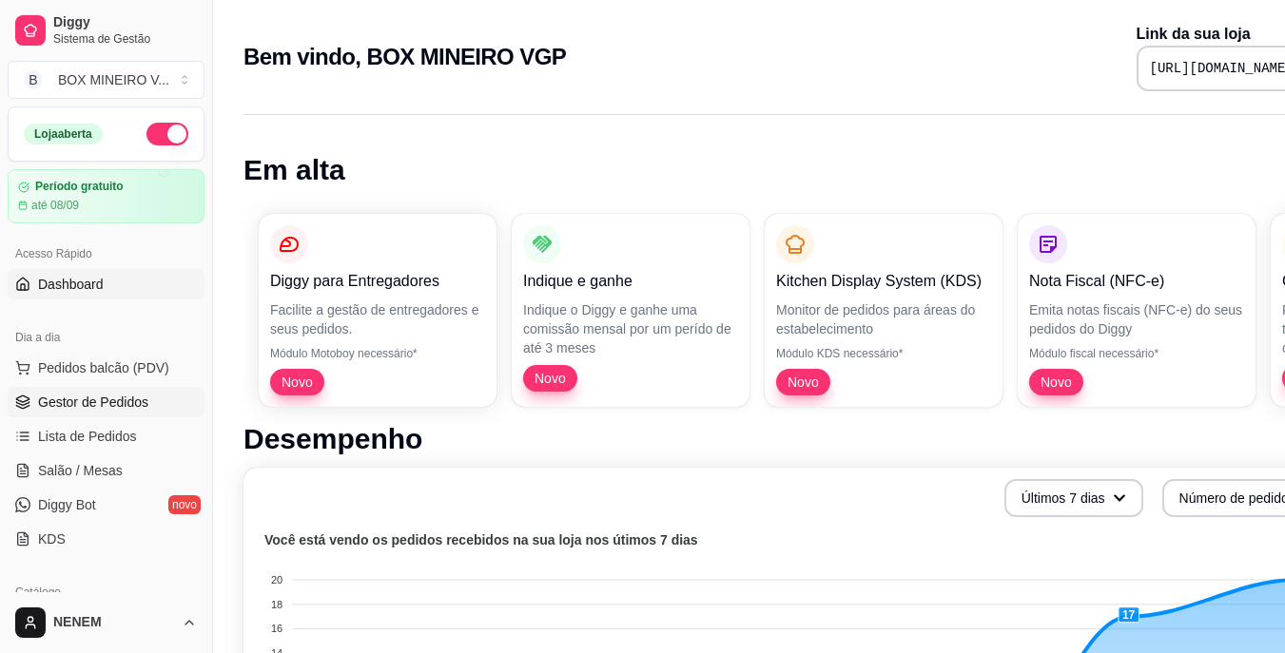
click at [67, 417] on link "Gestor de Pedidos" at bounding box center [106, 402] width 197 height 30
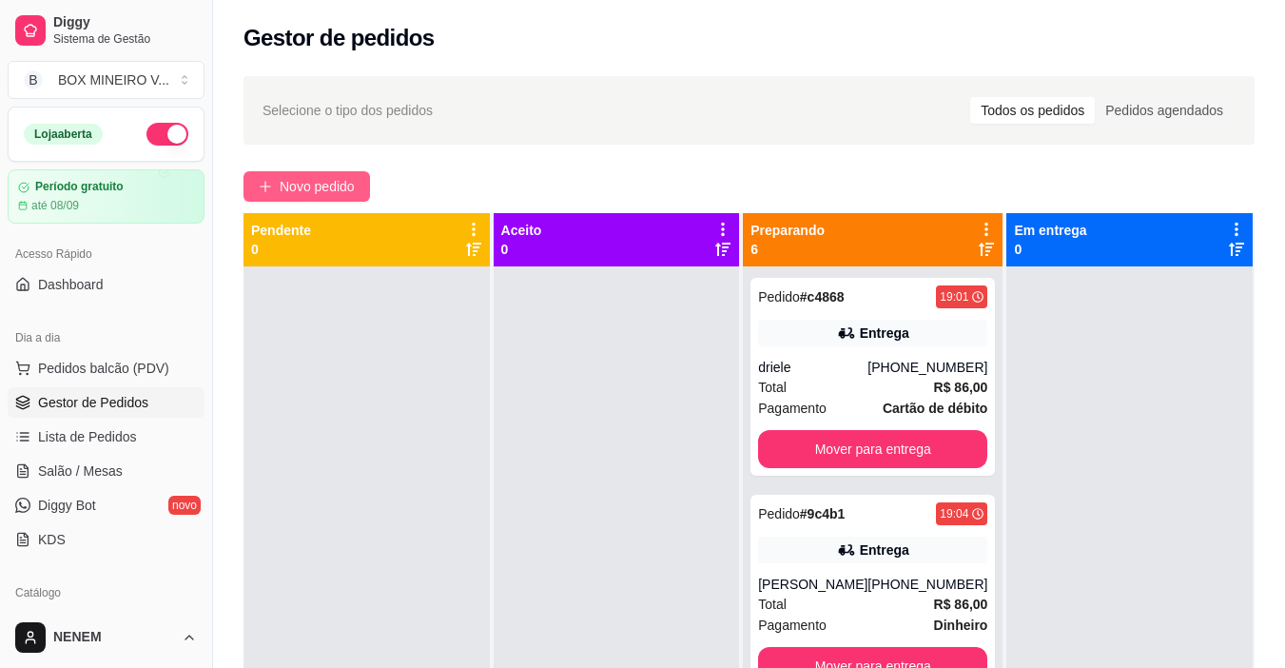
click at [310, 183] on span "Novo pedido" at bounding box center [317, 186] width 75 height 21
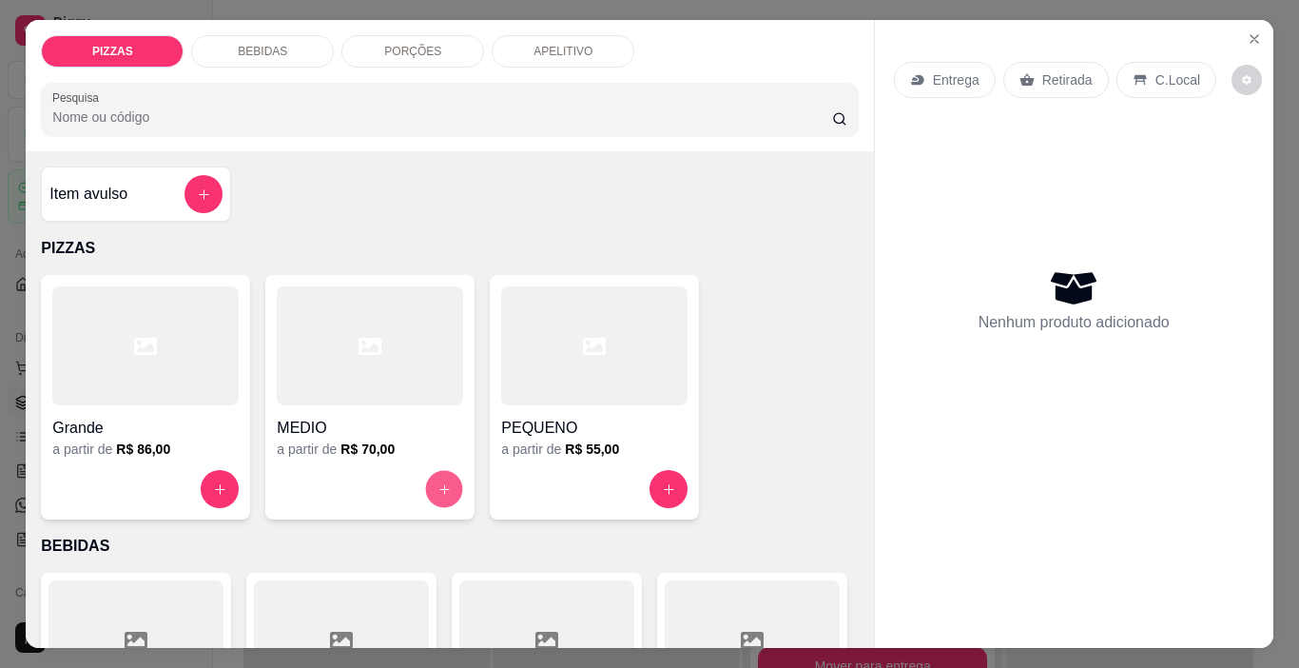
click at [426, 481] on button "increase-product-quantity" at bounding box center [444, 489] width 37 height 37
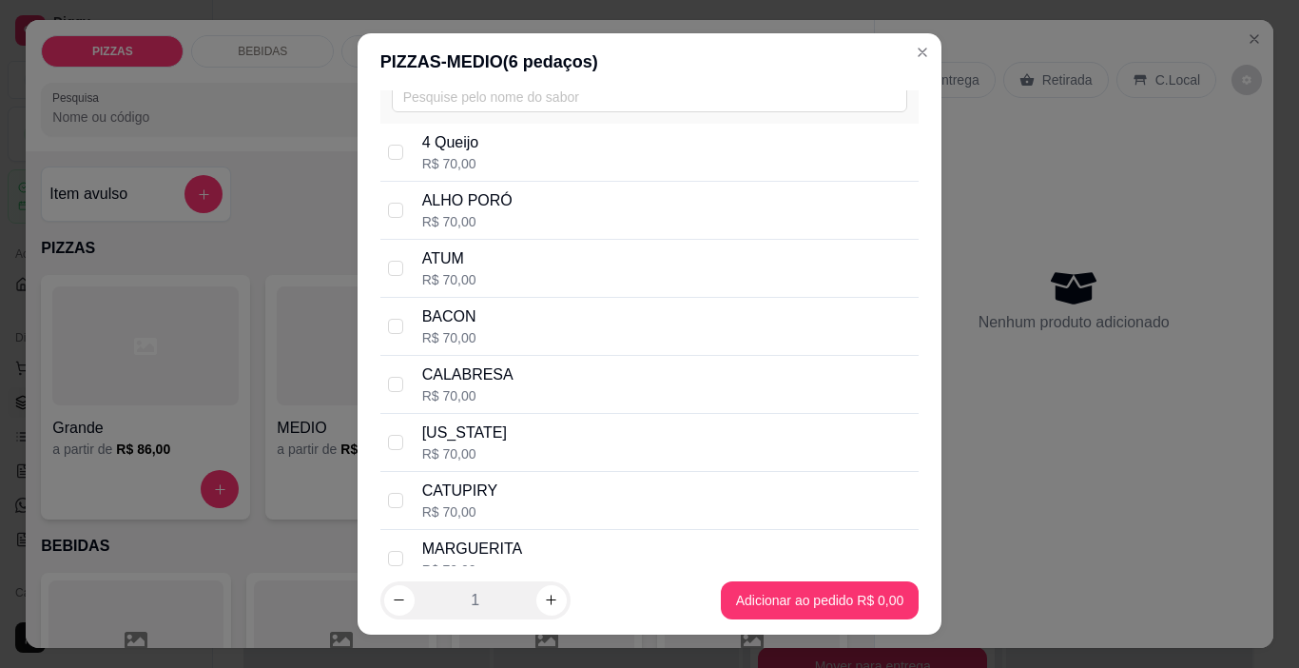
scroll to position [95, 0]
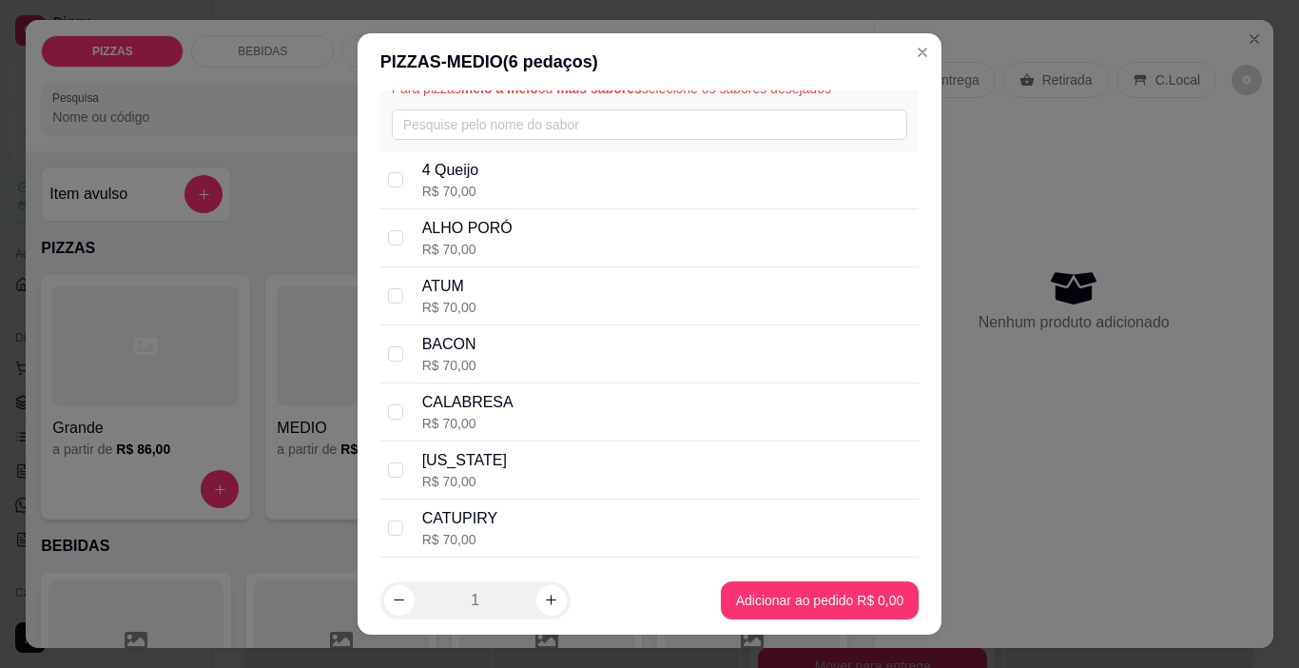
click at [398, 350] on div "BACON R$ 70,00" at bounding box center [649, 354] width 539 height 58
checkbox input "true"
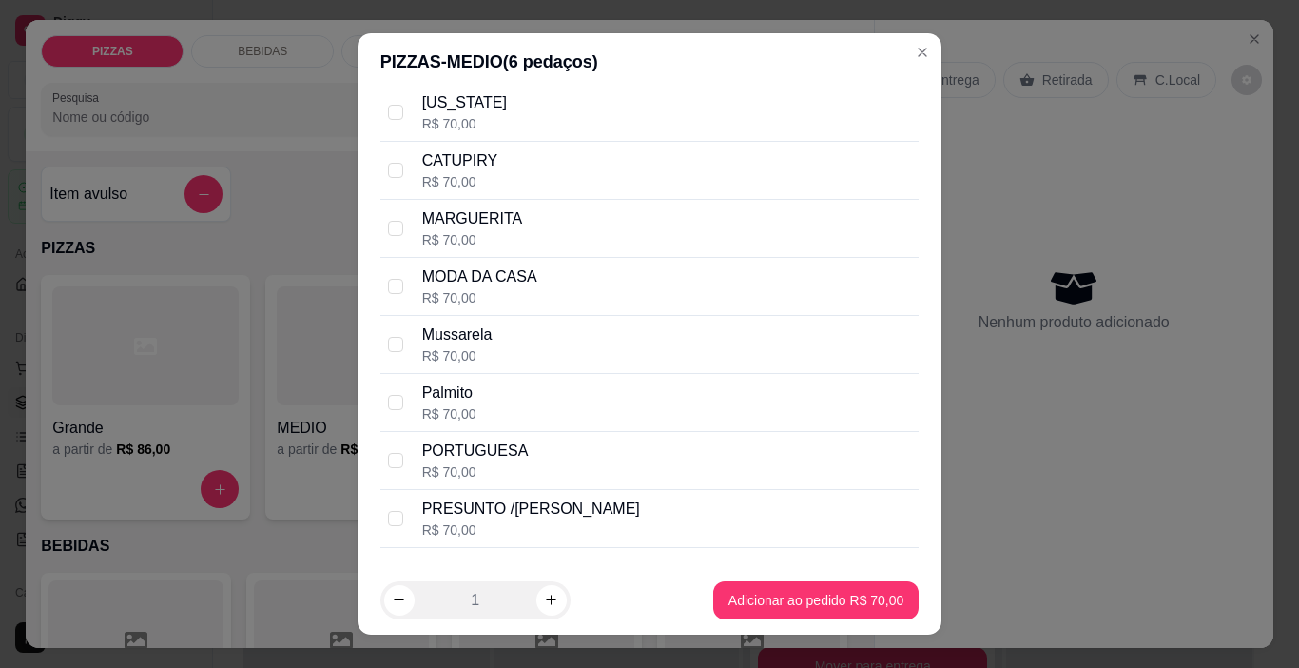
scroll to position [476, 0]
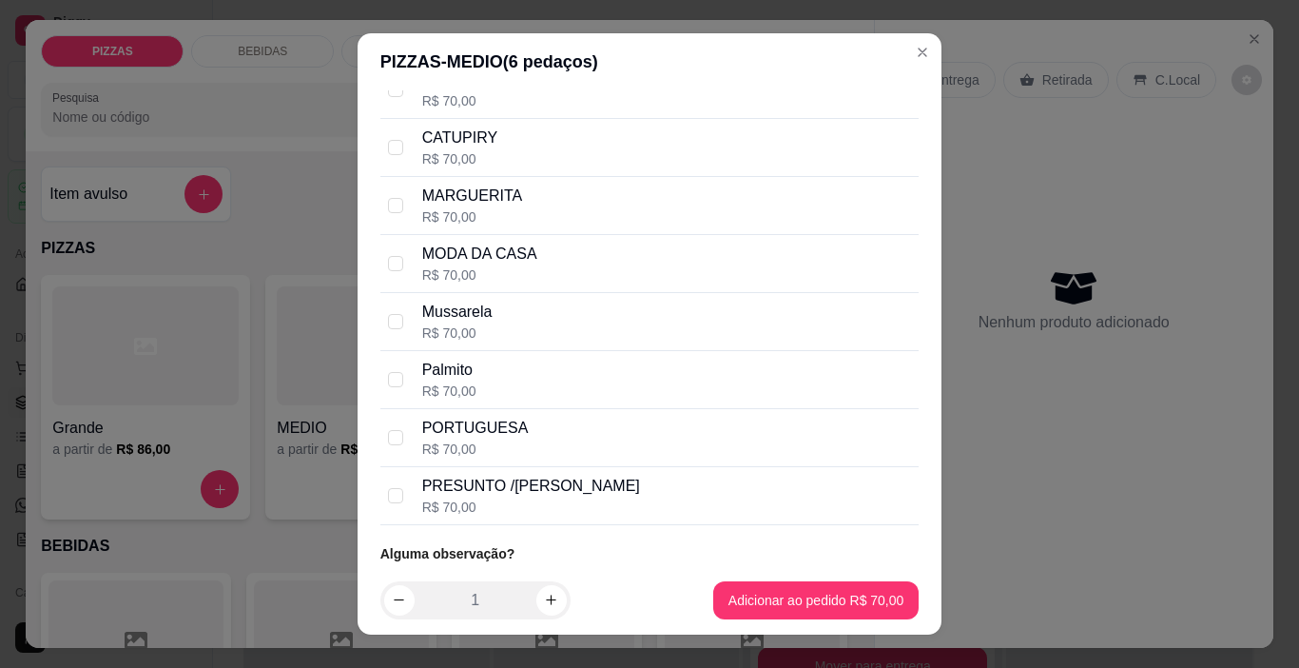
click at [409, 320] on div "Mussarela R$ 70,00" at bounding box center [649, 322] width 539 height 58
checkbox input "true"
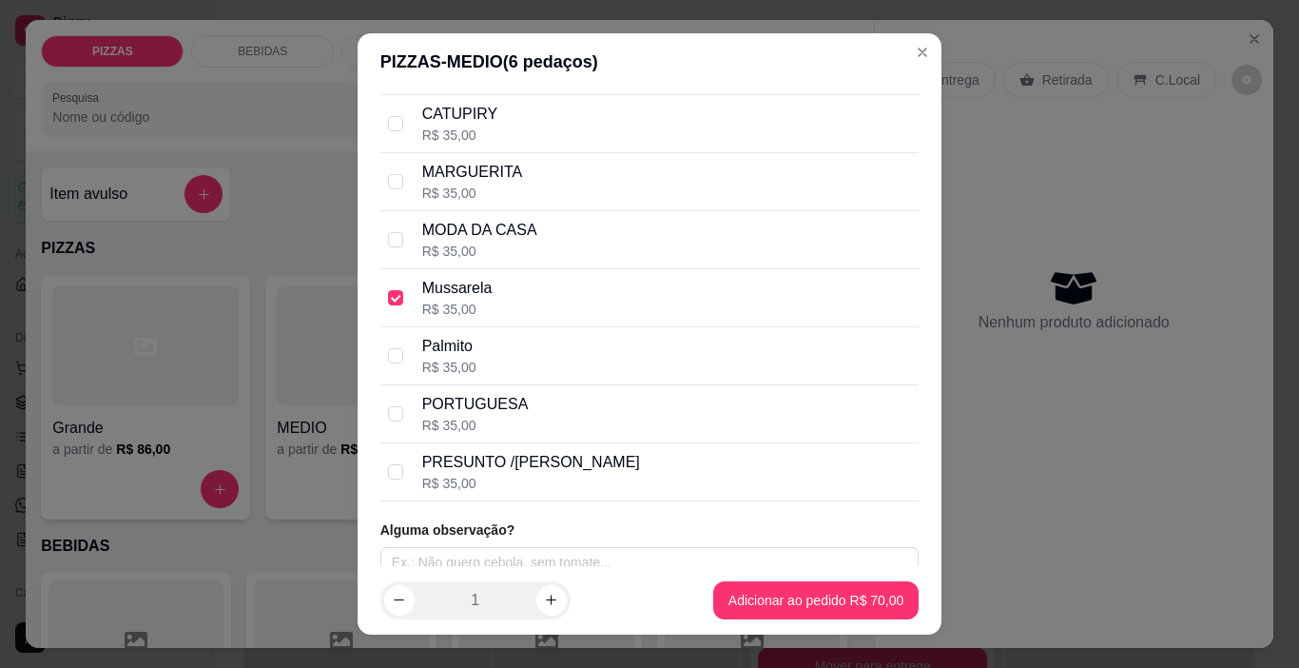
scroll to position [518, 0]
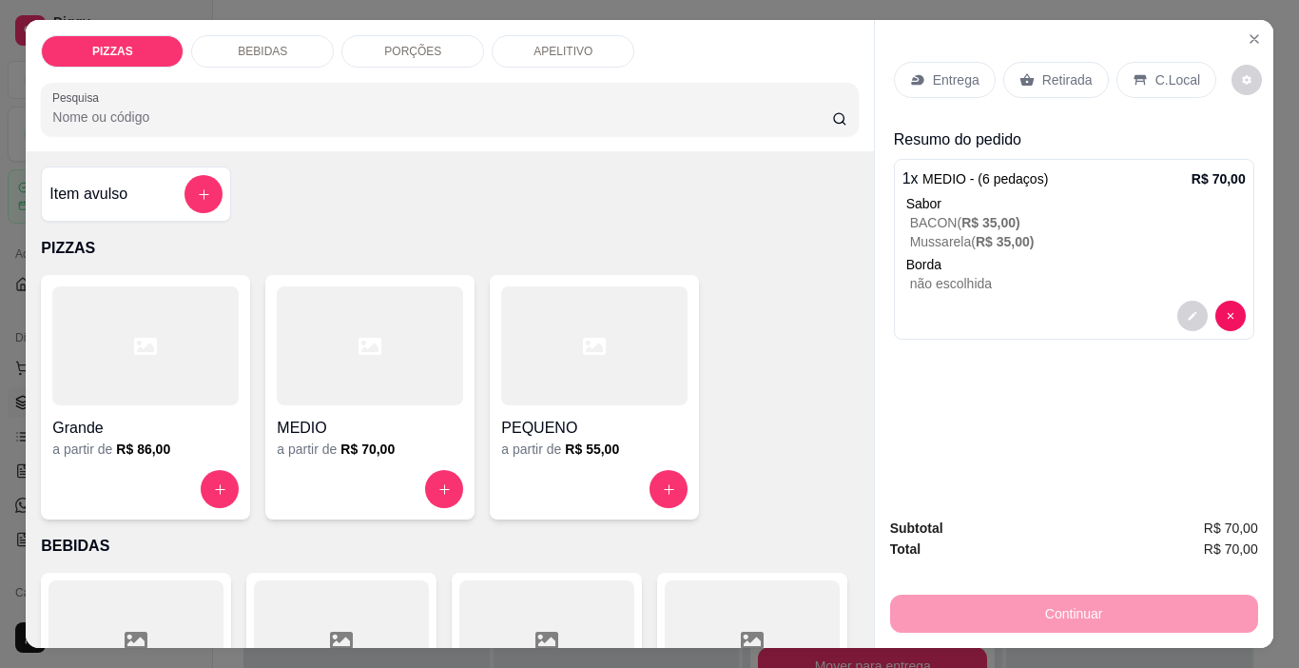
click at [942, 62] on div "Entrega" at bounding box center [945, 80] width 102 height 36
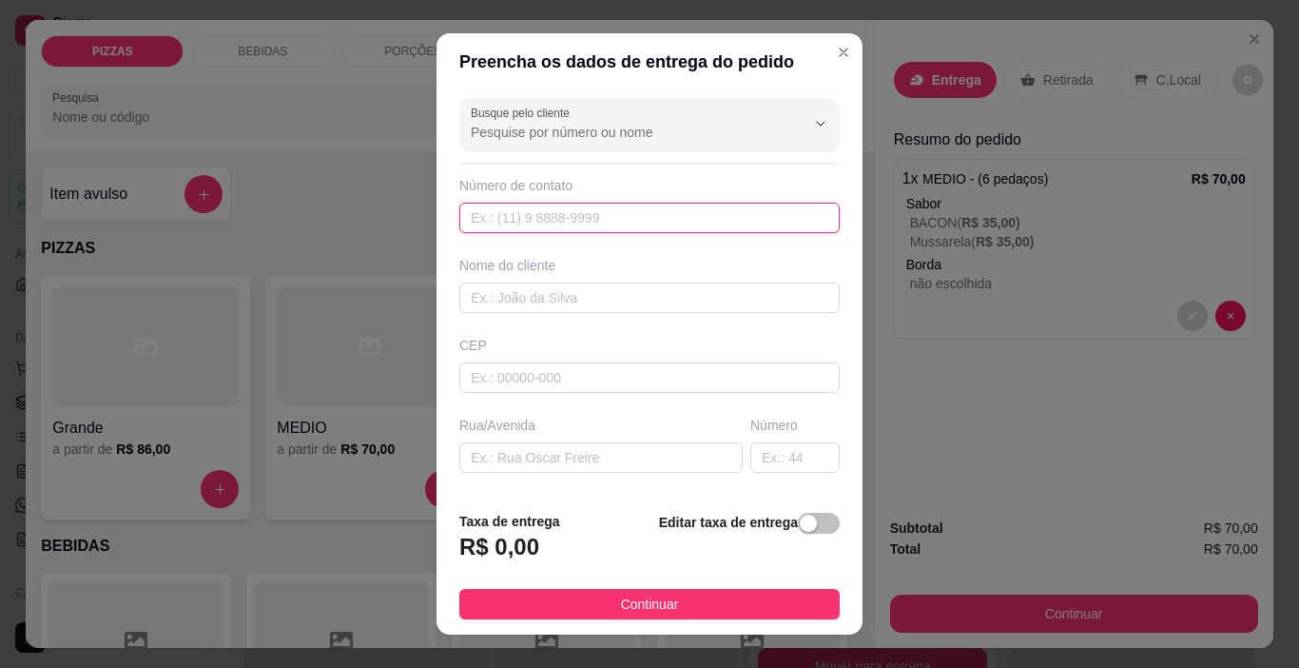
click at [697, 216] on input "text" at bounding box center [649, 218] width 380 height 30
click at [502, 220] on input "(17) 74777-1482" at bounding box center [649, 218] width 380 height 30
type input "(17) 74777-1482"
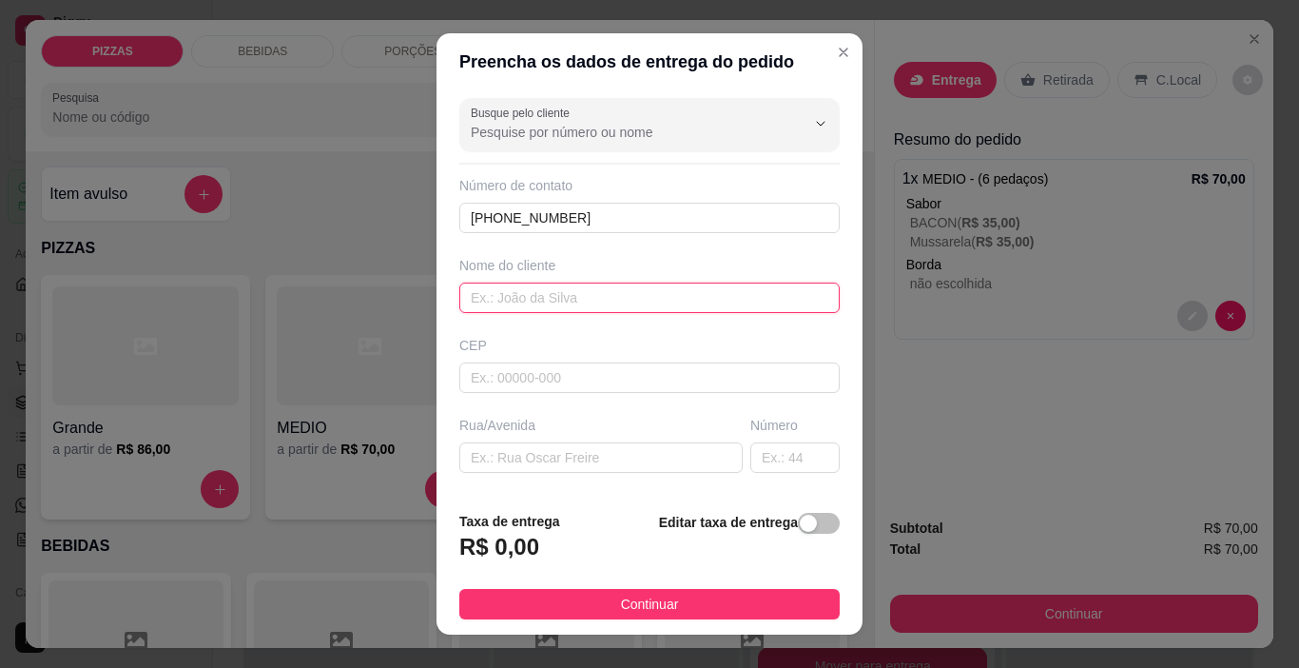
click at [510, 300] on input "text" at bounding box center [649, 297] width 380 height 30
type input "m"
type input "N"
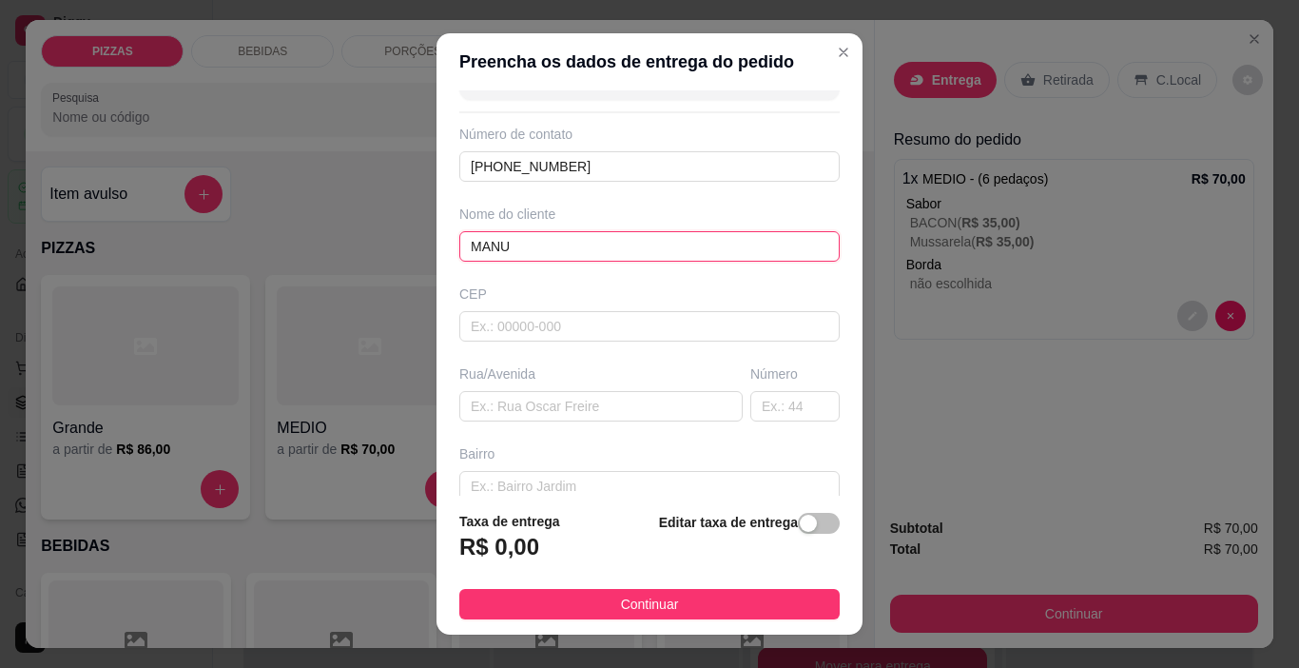
scroll to position [95, 0]
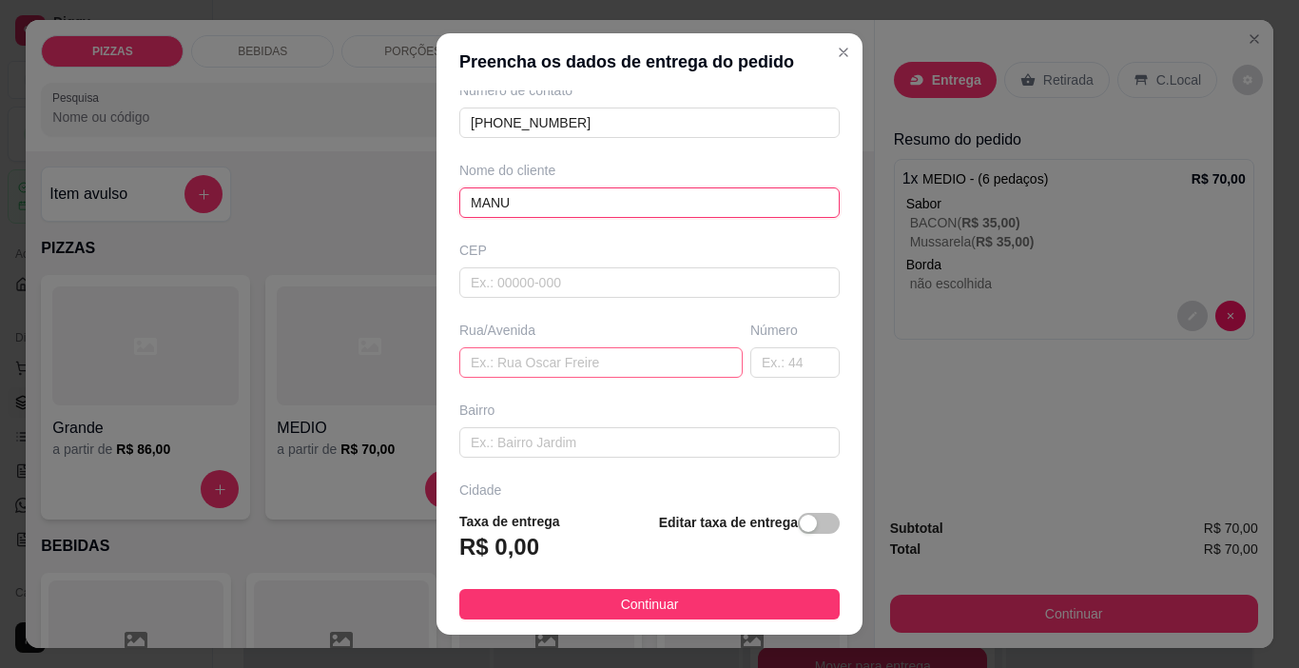
type input "MANU"
click at [546, 359] on input "text" at bounding box center [600, 362] width 283 height 30
type input "RUA ELI MADUREIRA"
click at [756, 366] on input "text" at bounding box center [794, 362] width 89 height 30
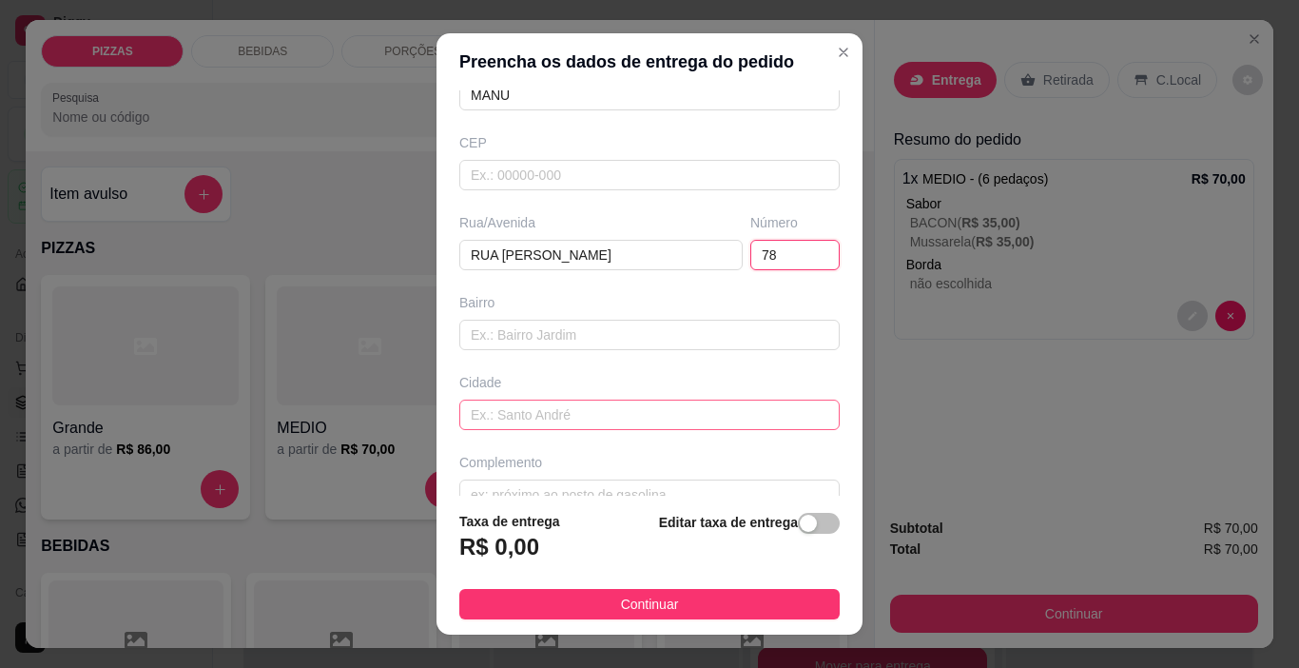
scroll to position [236, 0]
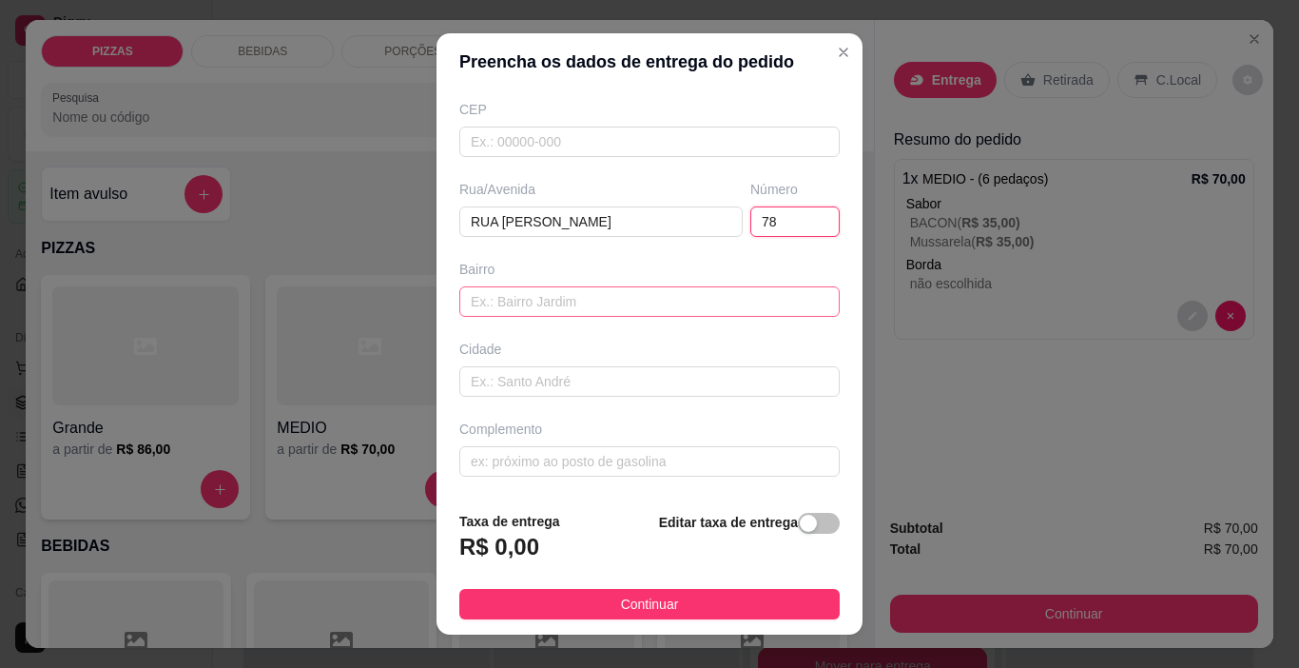
type input "78"
click at [606, 297] on input "text" at bounding box center [649, 301] width 380 height 30
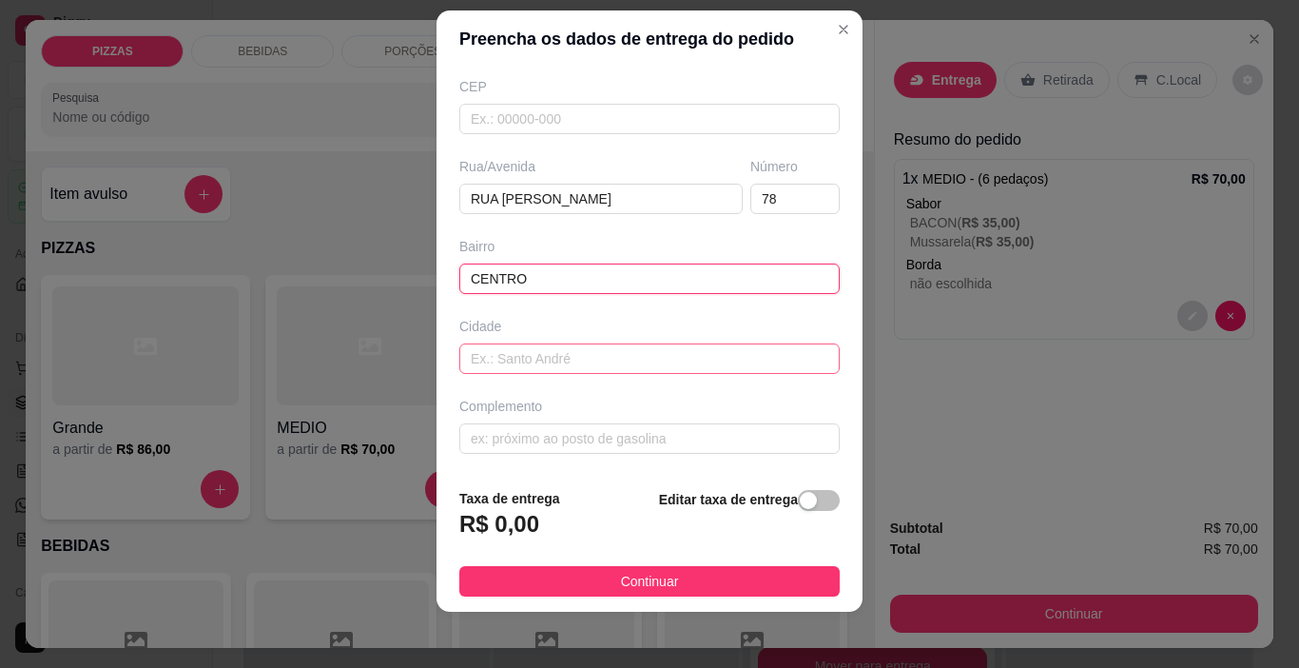
scroll to position [28, 0]
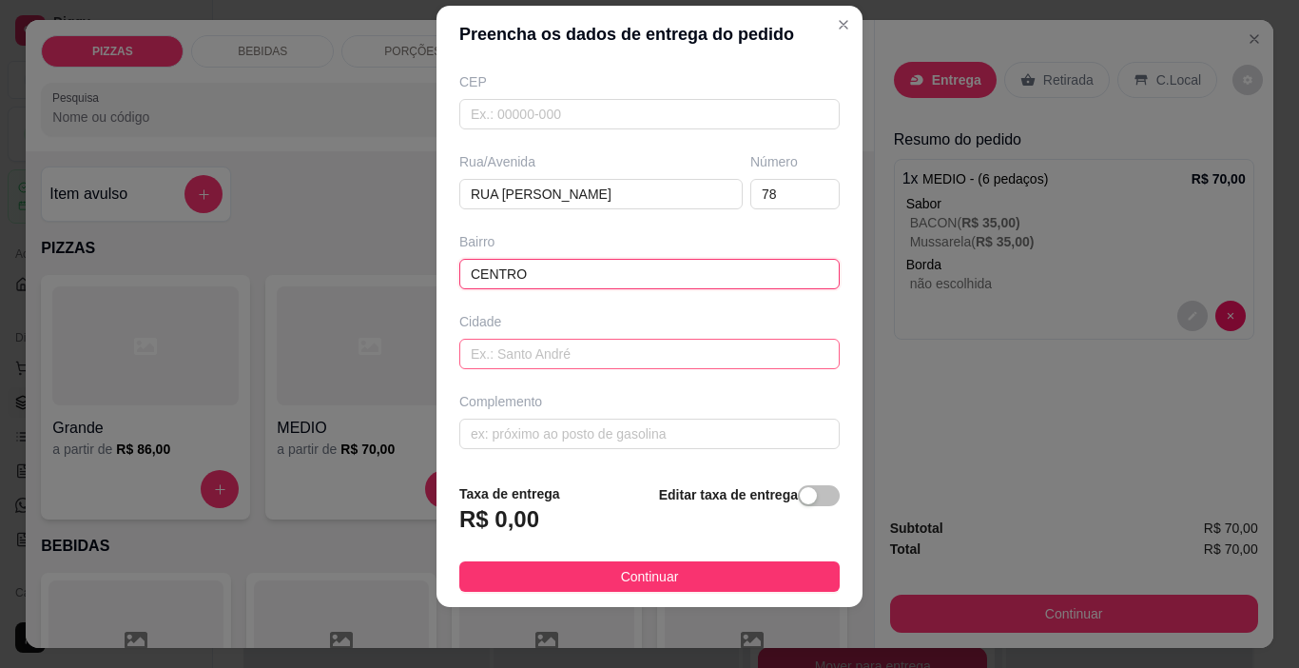
type input "CENTRO"
click at [628, 356] on input "text" at bounding box center [649, 354] width 380 height 30
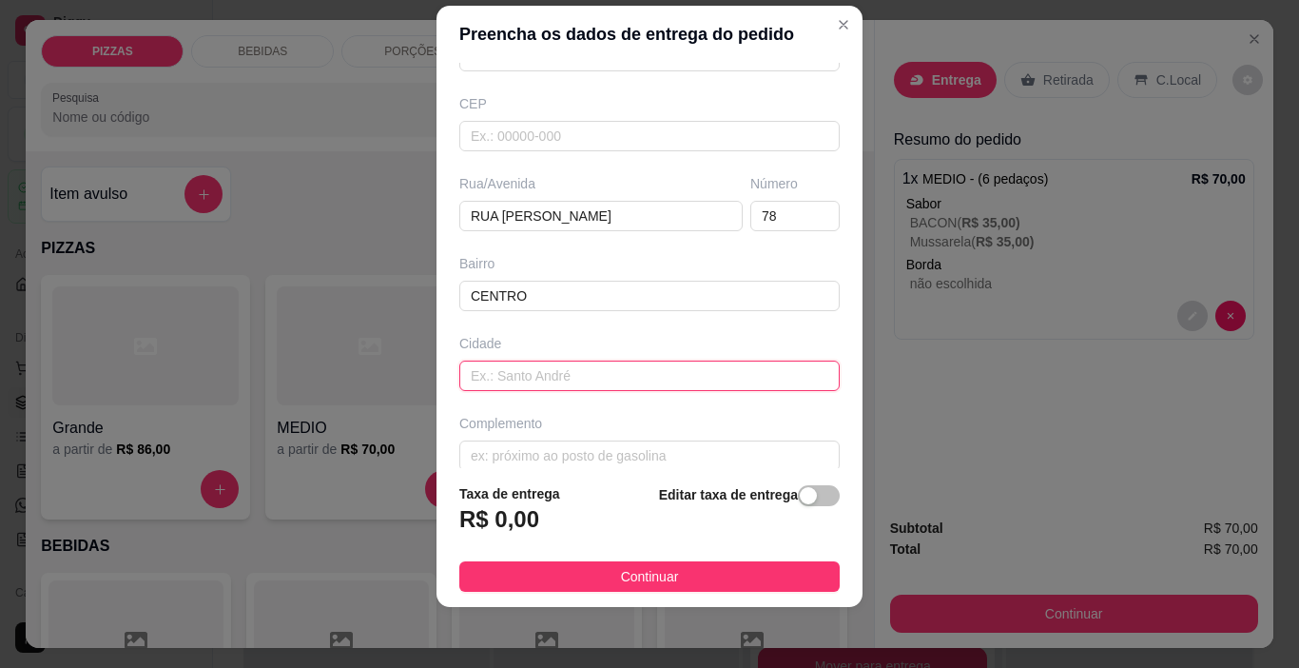
scroll to position [236, 0]
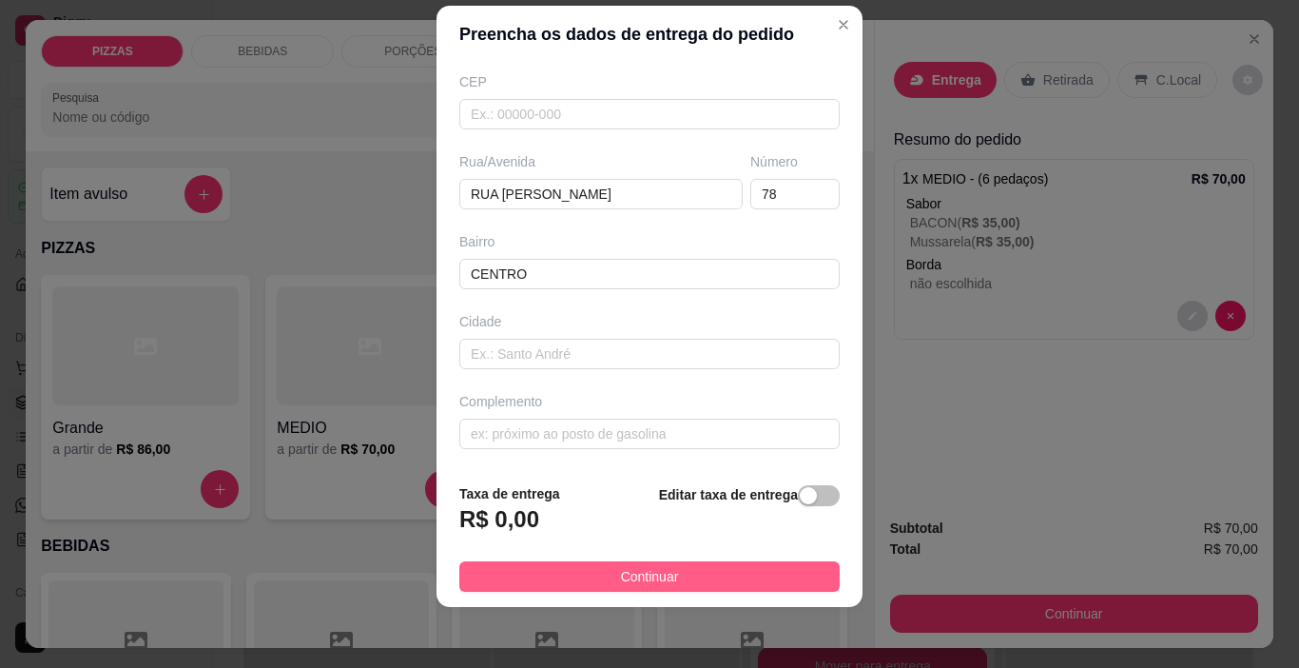
click at [666, 579] on button "Continuar" at bounding box center [649, 576] width 380 height 30
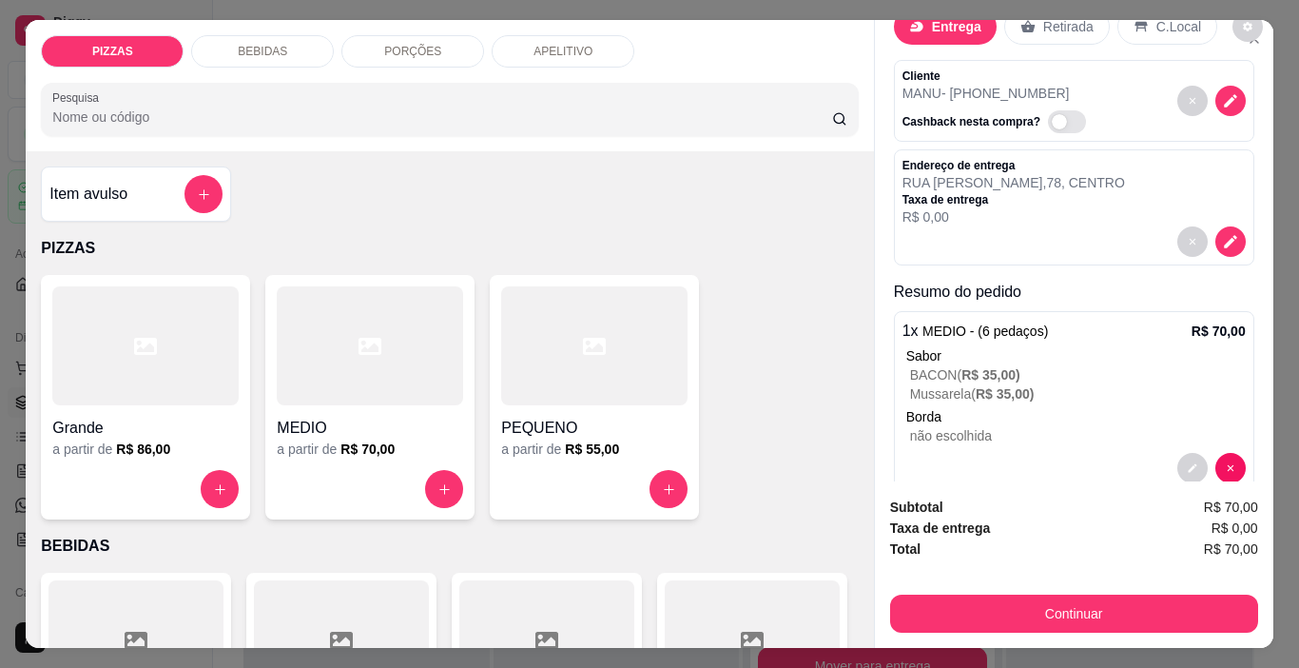
scroll to position [90, 0]
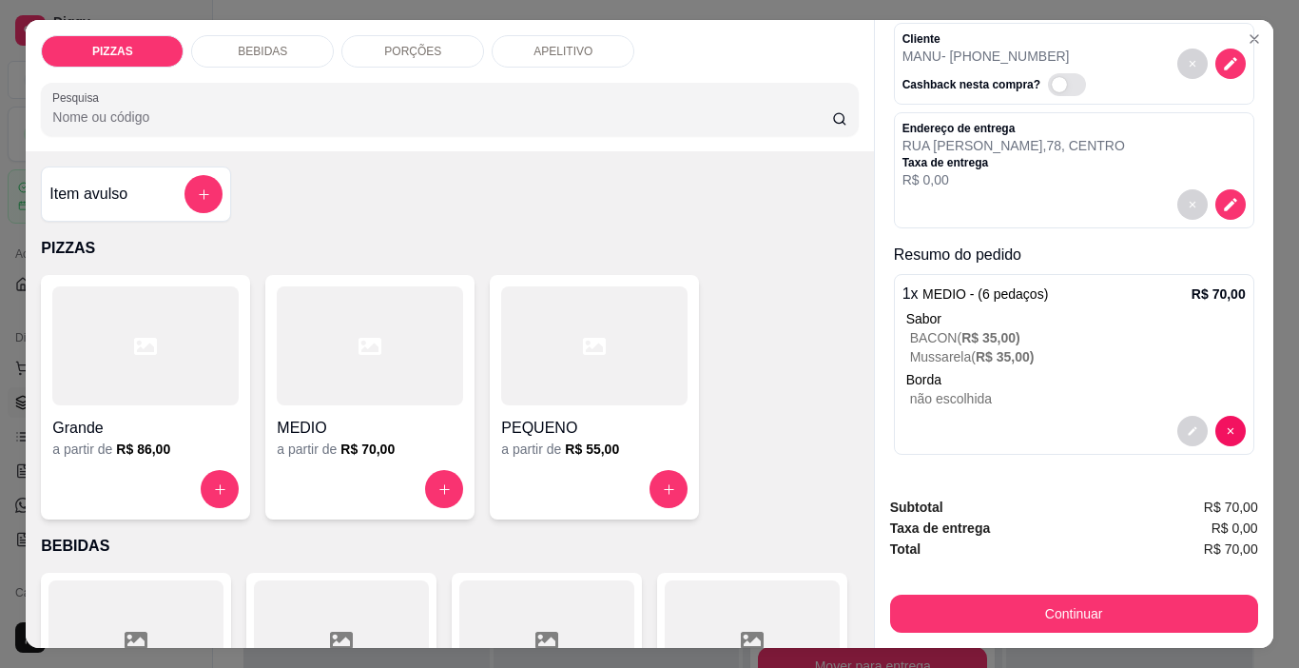
click at [1002, 330] on span "R$ 35,00 )" at bounding box center [991, 337] width 59 height 15
click at [1177, 425] on button "decrease-product-quantity" at bounding box center [1191, 431] width 29 height 29
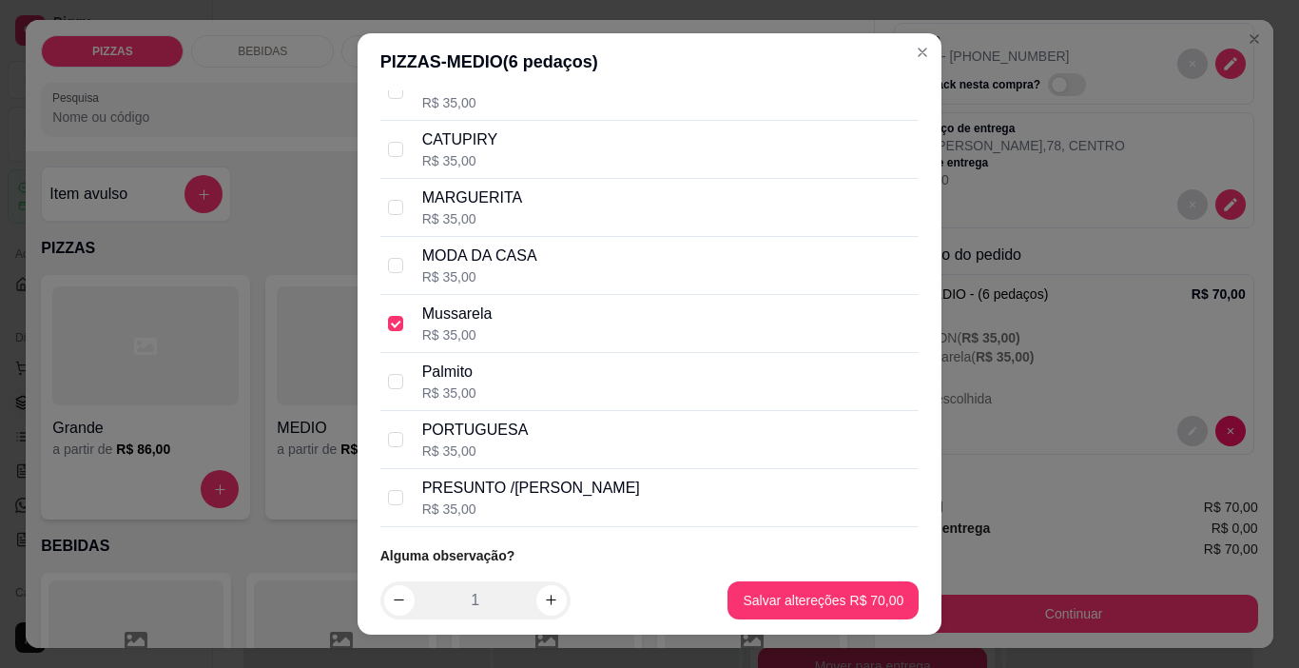
scroll to position [476, 0]
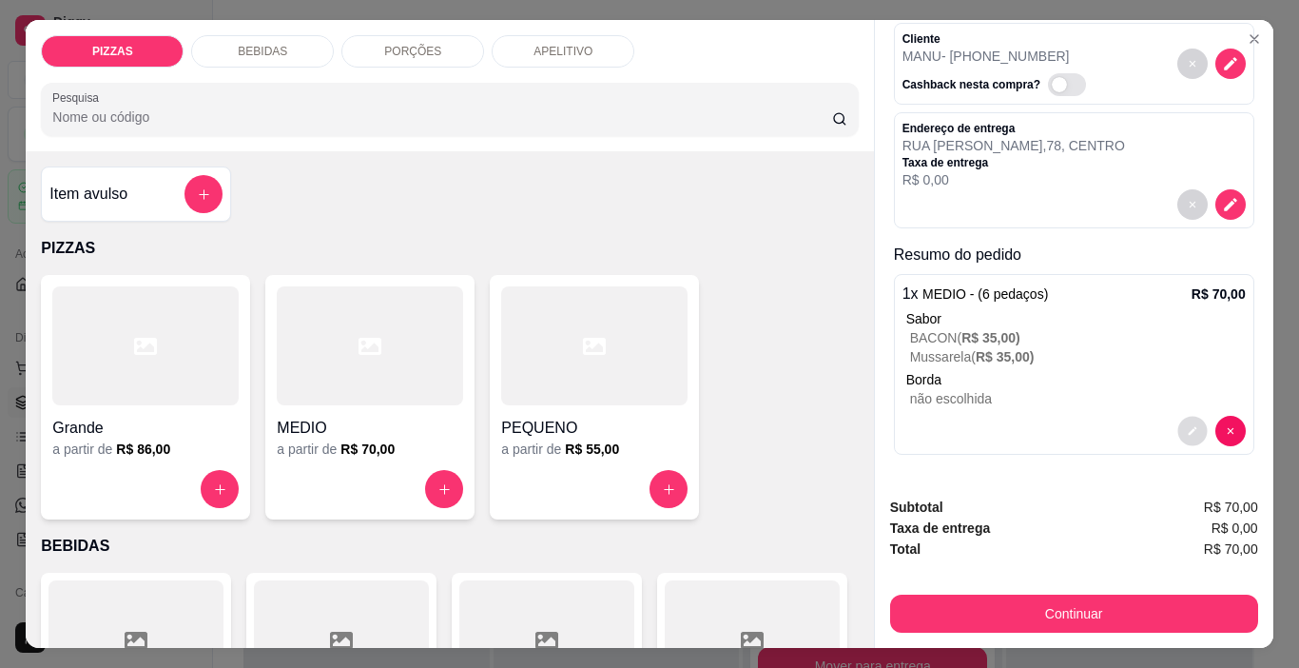
click at [1177, 417] on button "decrease-product-quantity" at bounding box center [1191, 431] width 29 height 29
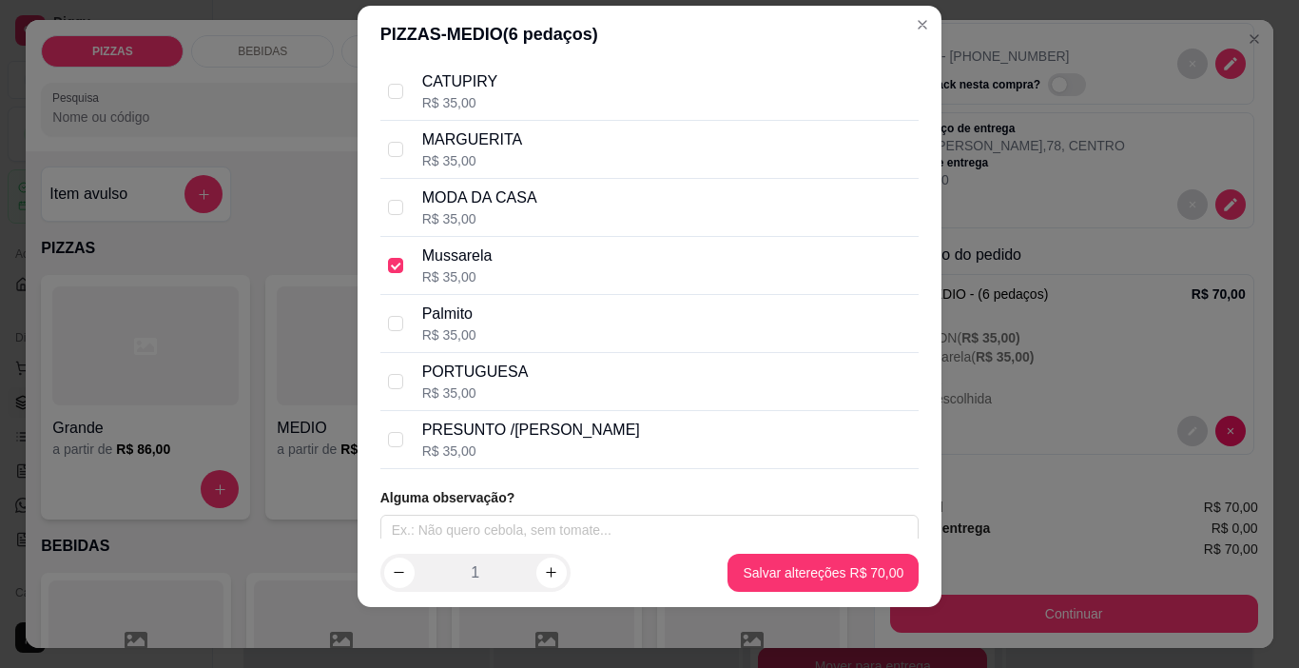
scroll to position [518, 0]
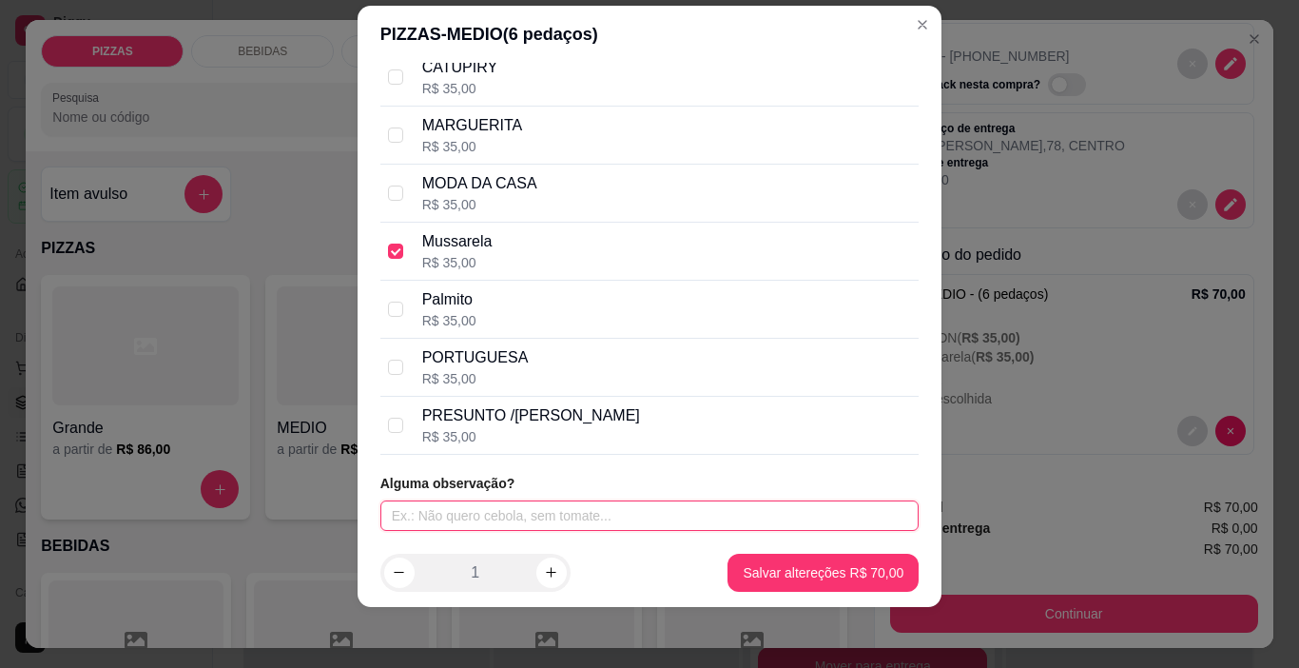
click at [502, 519] on input "text" at bounding box center [649, 515] width 539 height 30
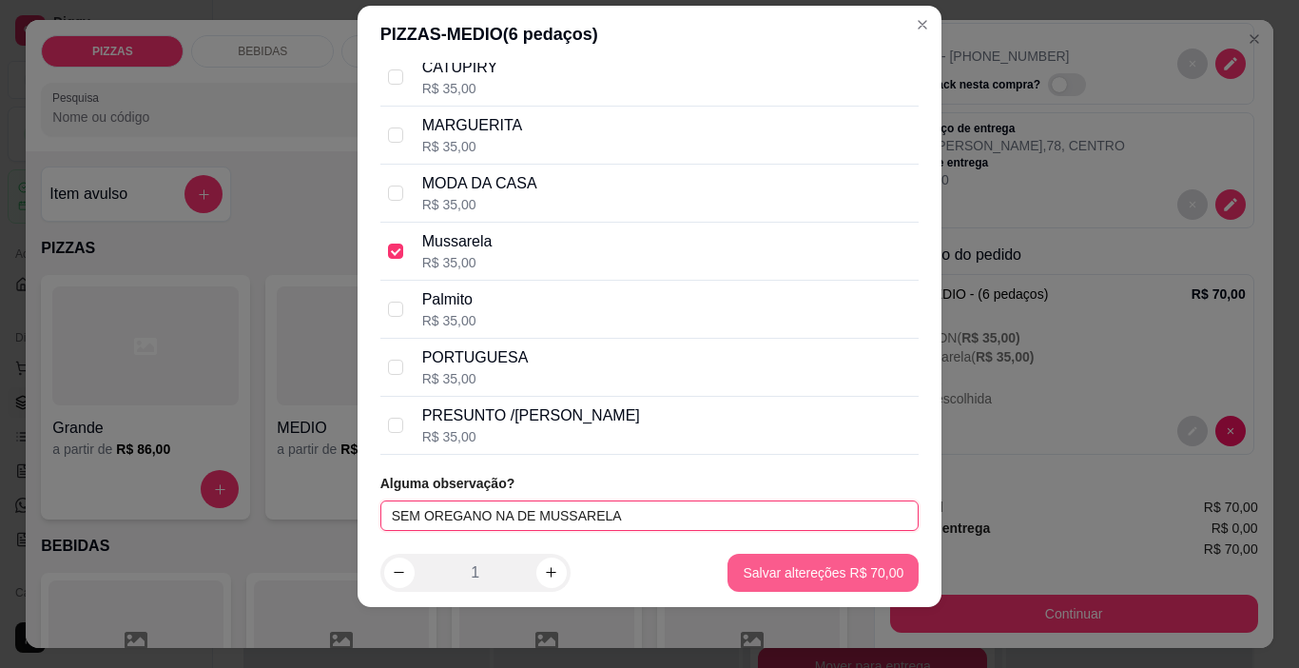
type input "SEM OREGANO NA DE MUSSARELA"
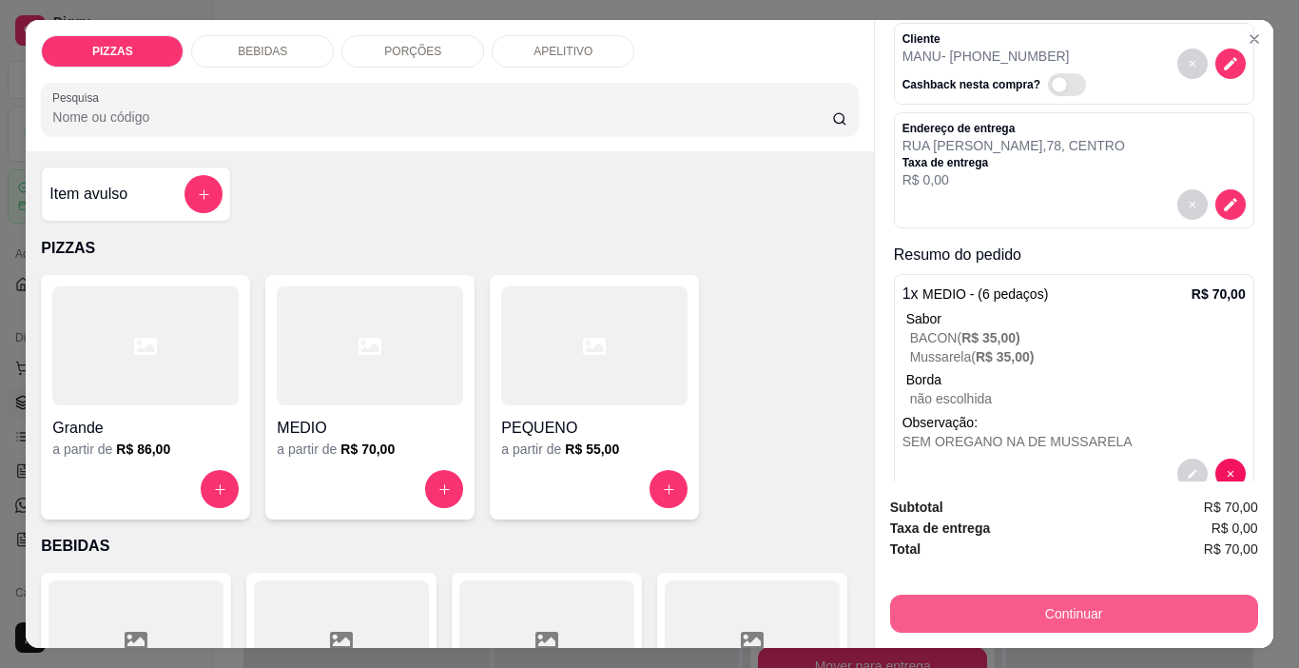
click at [916, 605] on button "Continuar" at bounding box center [1074, 613] width 368 height 38
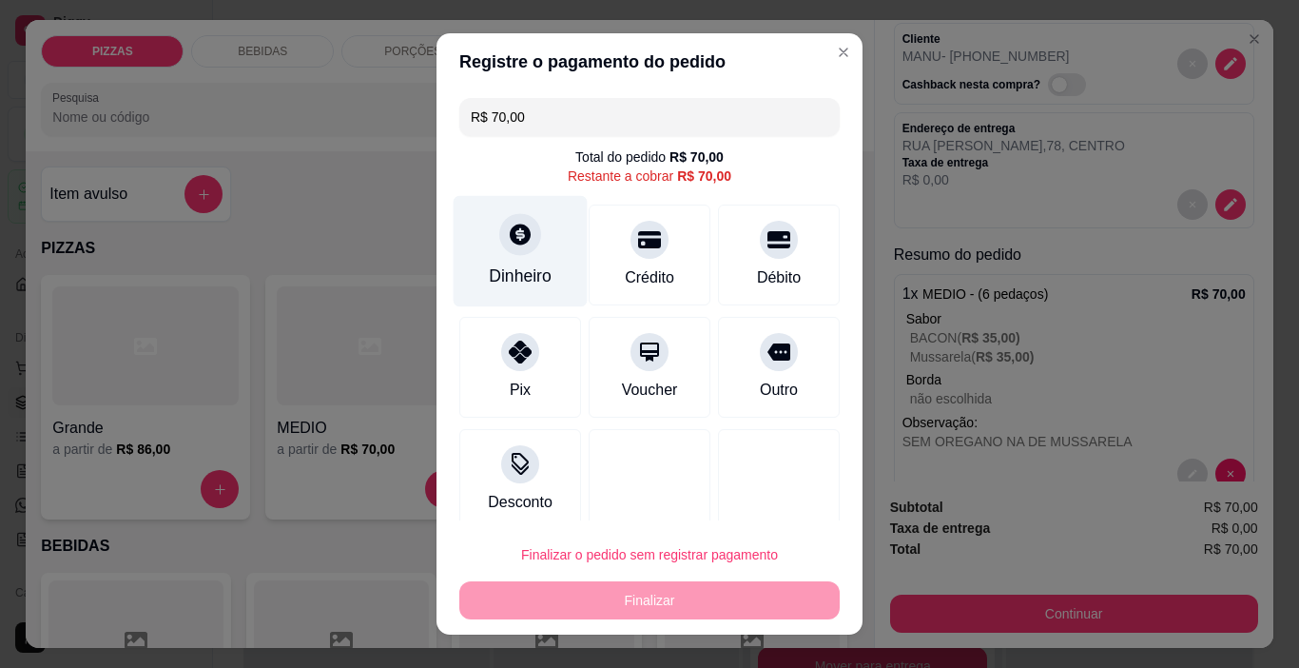
click at [510, 227] on icon at bounding box center [520, 234] width 21 height 21
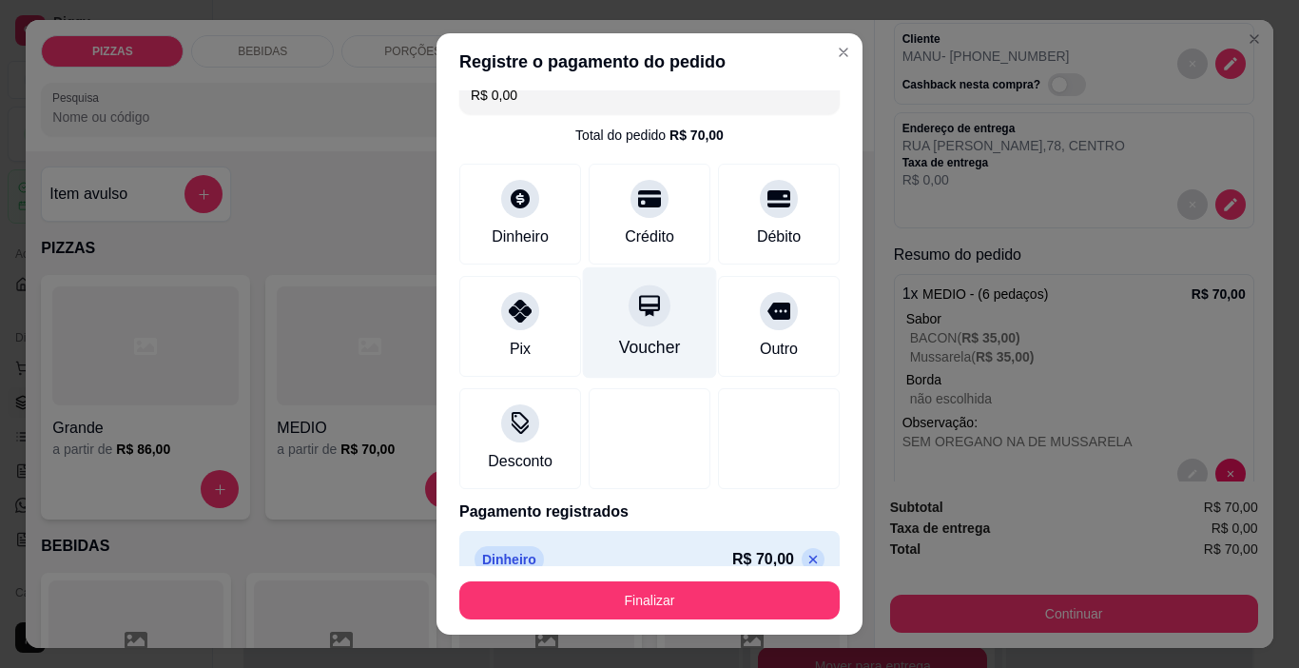
scroll to position [51, 0]
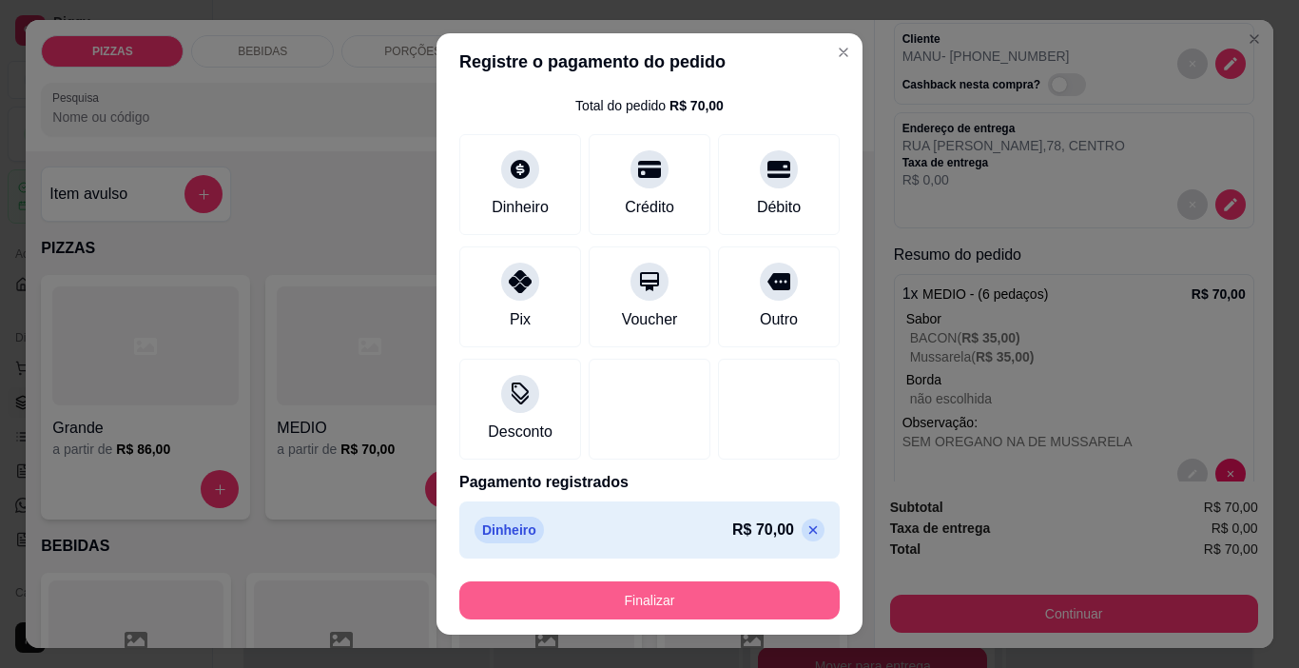
click at [797, 599] on button "Finalizar" at bounding box center [649, 600] width 380 height 38
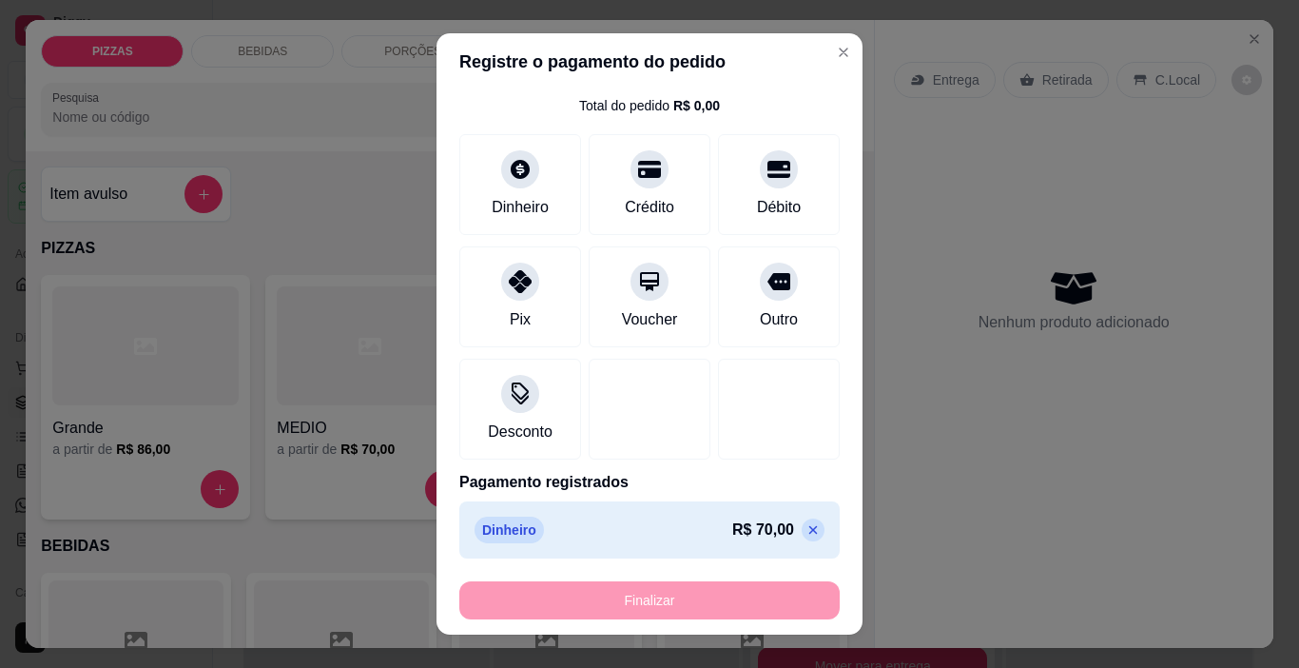
type input "-R$ 70,00"
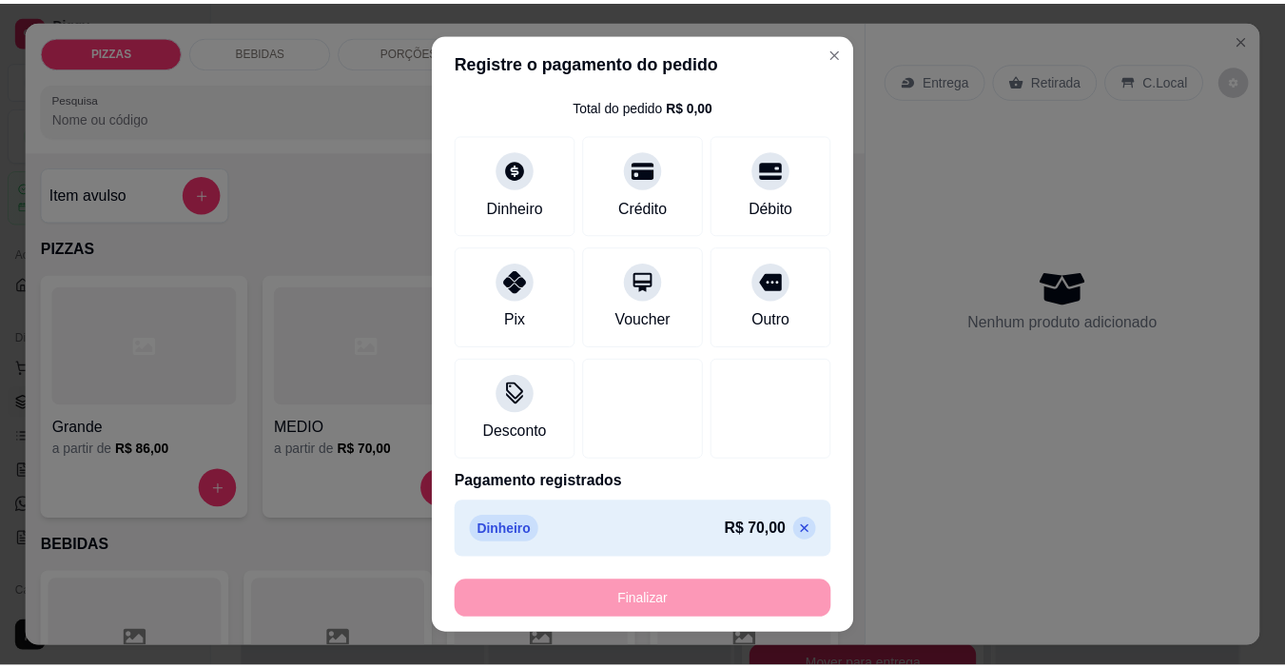
scroll to position [0, 0]
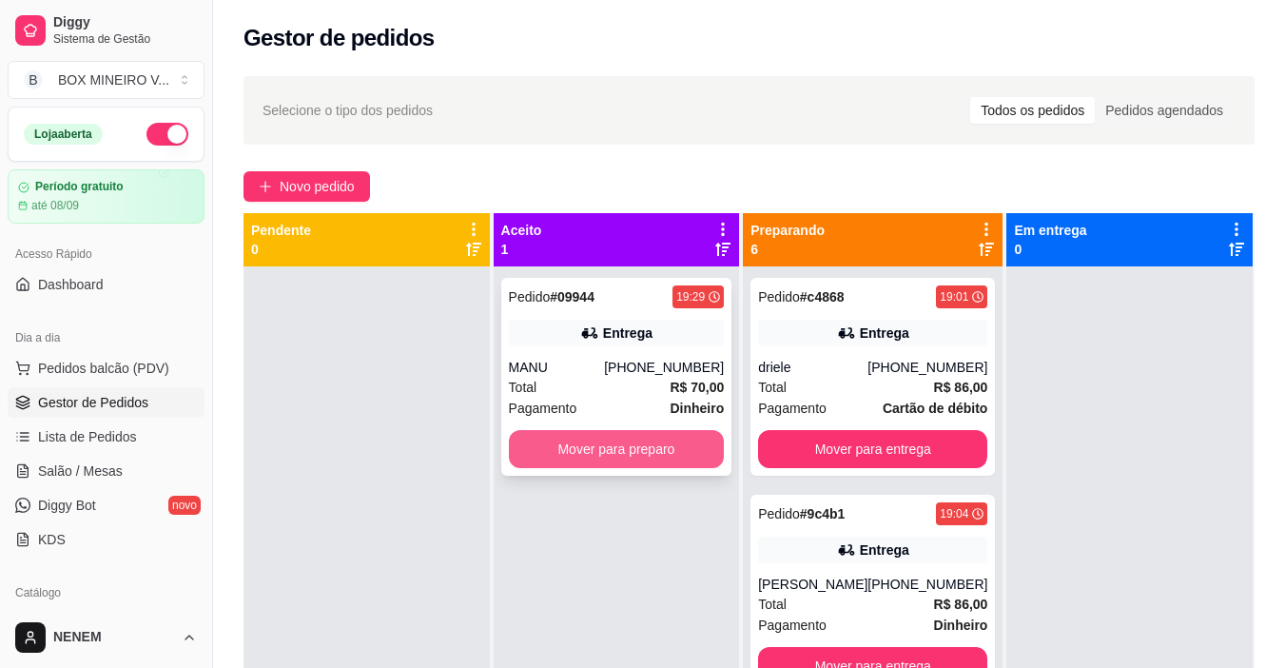
click at [628, 457] on button "Mover para preparo" at bounding box center [617, 449] width 216 height 38
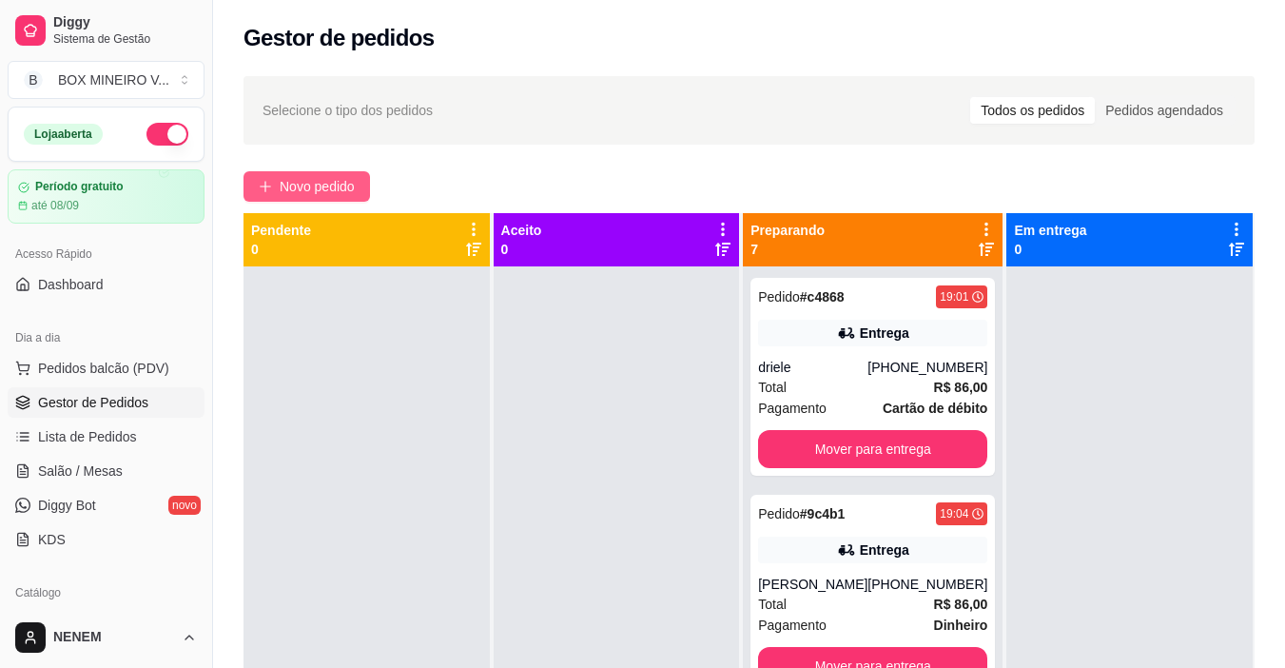
click at [332, 187] on span "Novo pedido" at bounding box center [317, 186] width 75 height 21
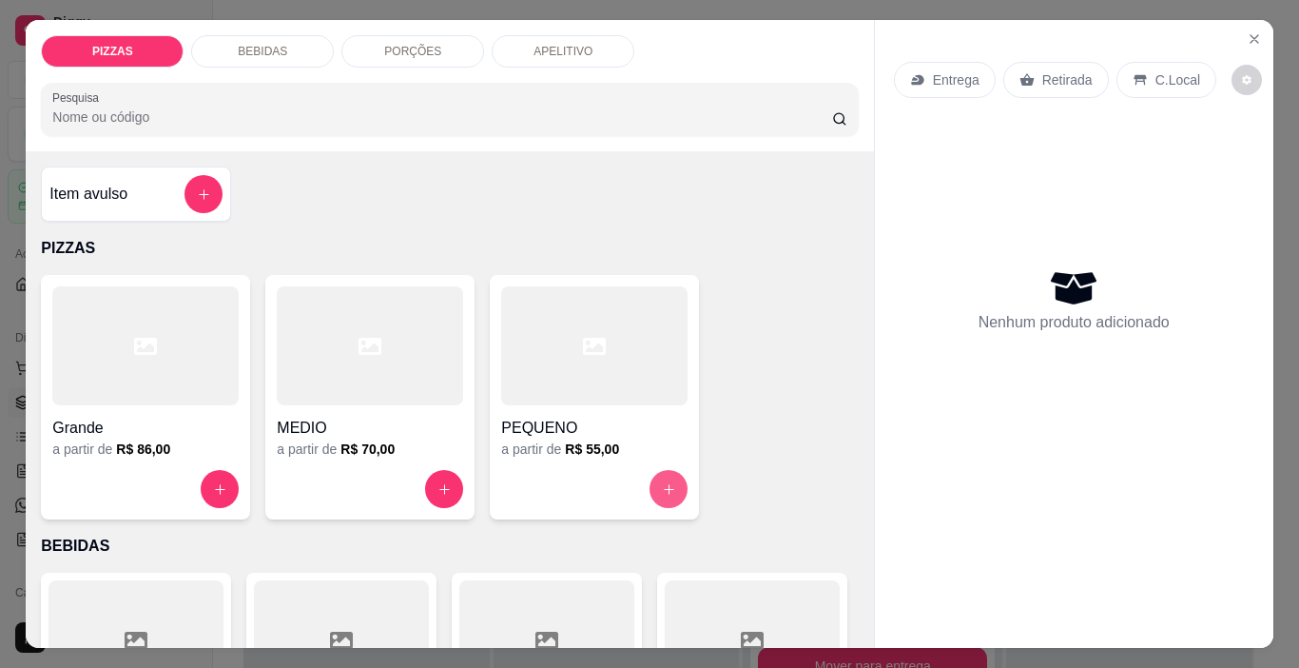
click at [664, 484] on icon "increase-product-quantity" at bounding box center [669, 489] width 10 height 10
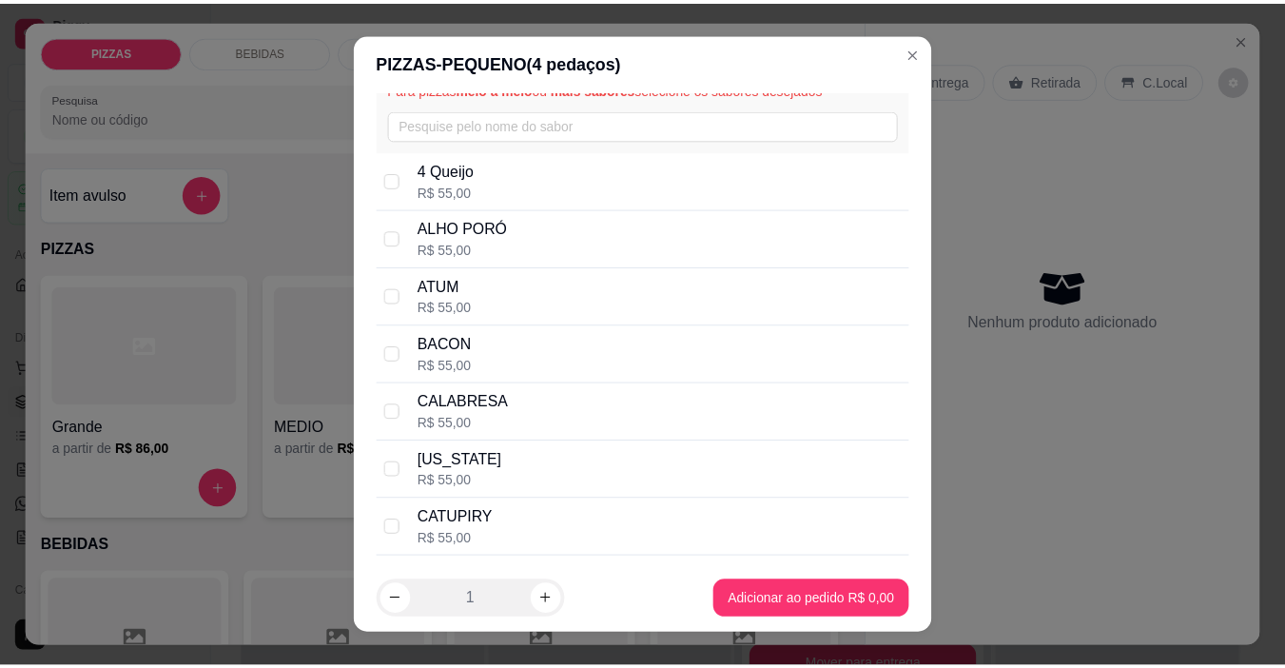
scroll to position [285, 0]
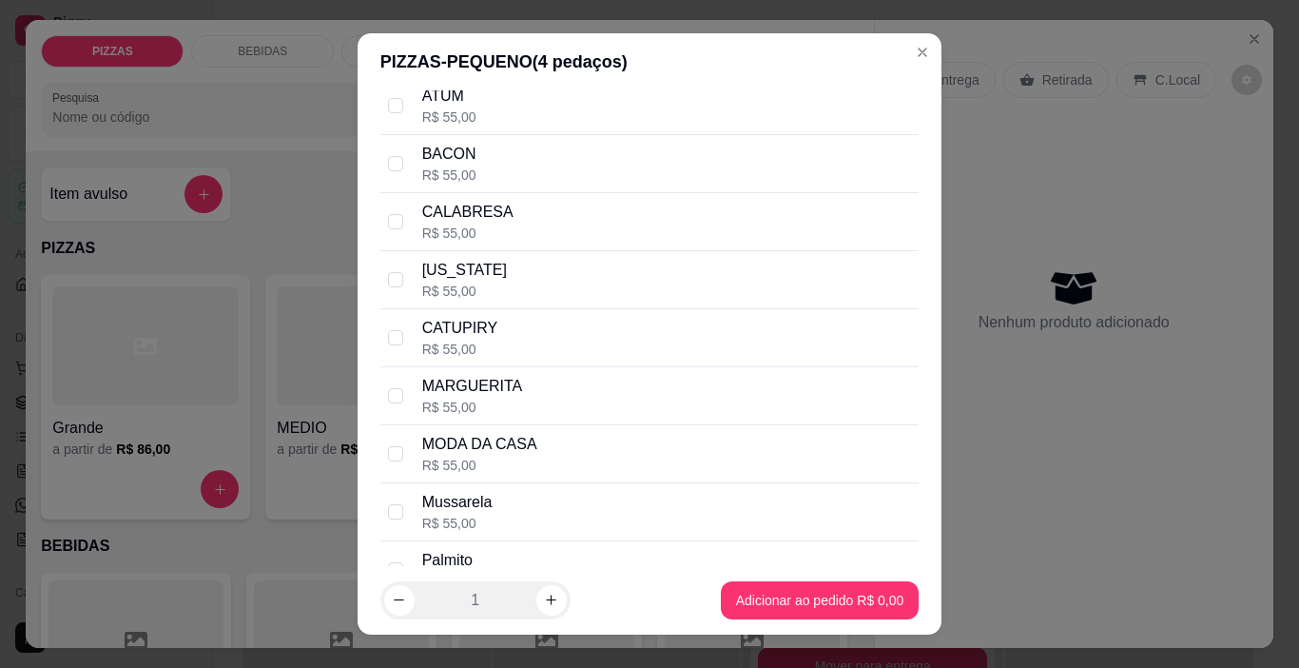
click at [422, 447] on p "MODA DA CASA" at bounding box center [479, 444] width 115 height 23
checkbox input "true"
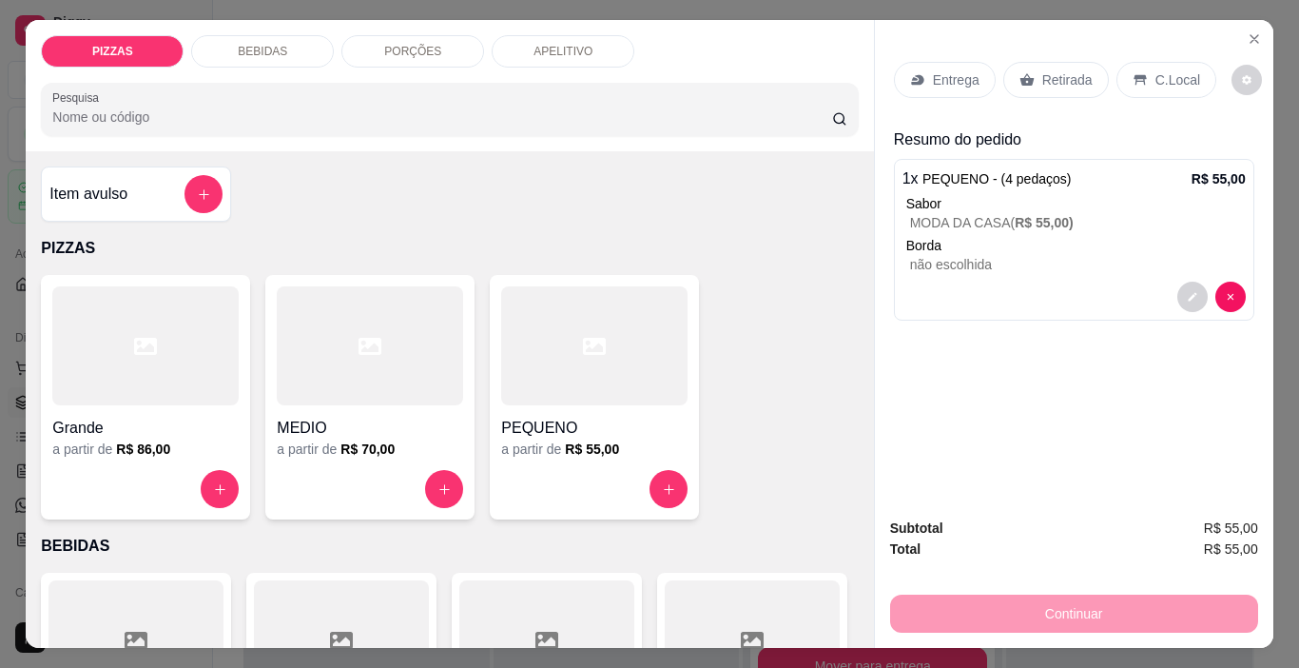
click at [1072, 81] on p "Retirada" at bounding box center [1067, 79] width 50 height 19
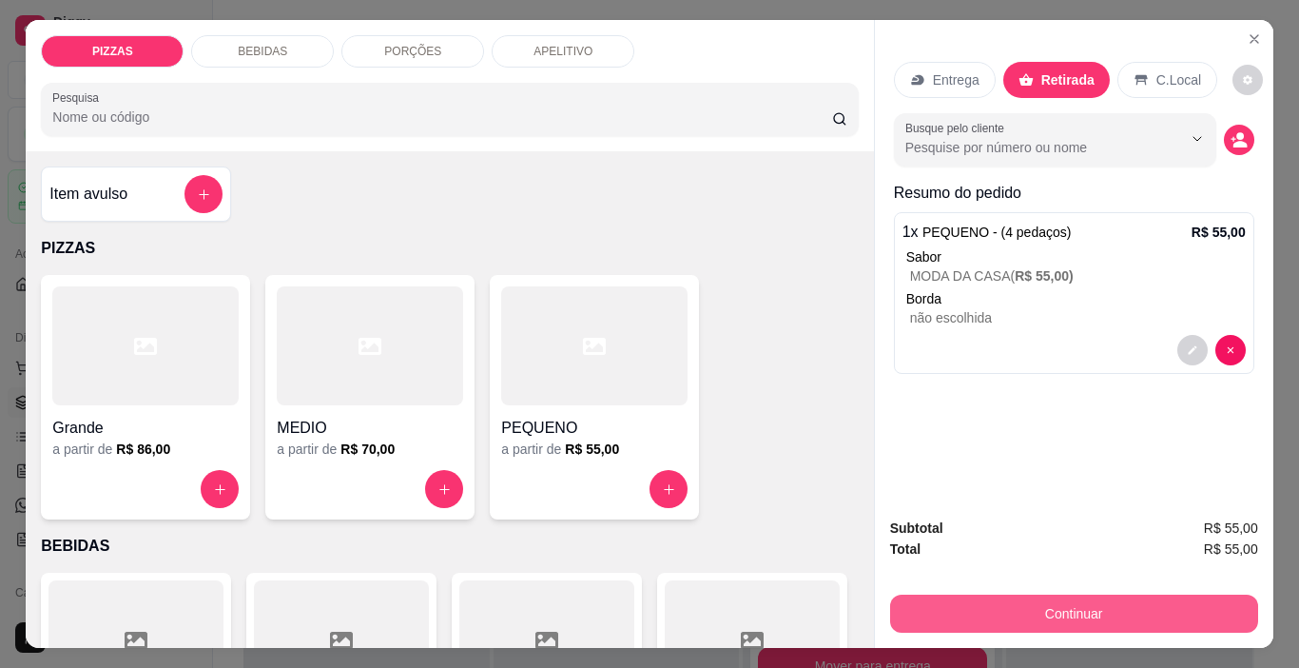
click at [974, 608] on button "Continuar" at bounding box center [1074, 613] width 368 height 38
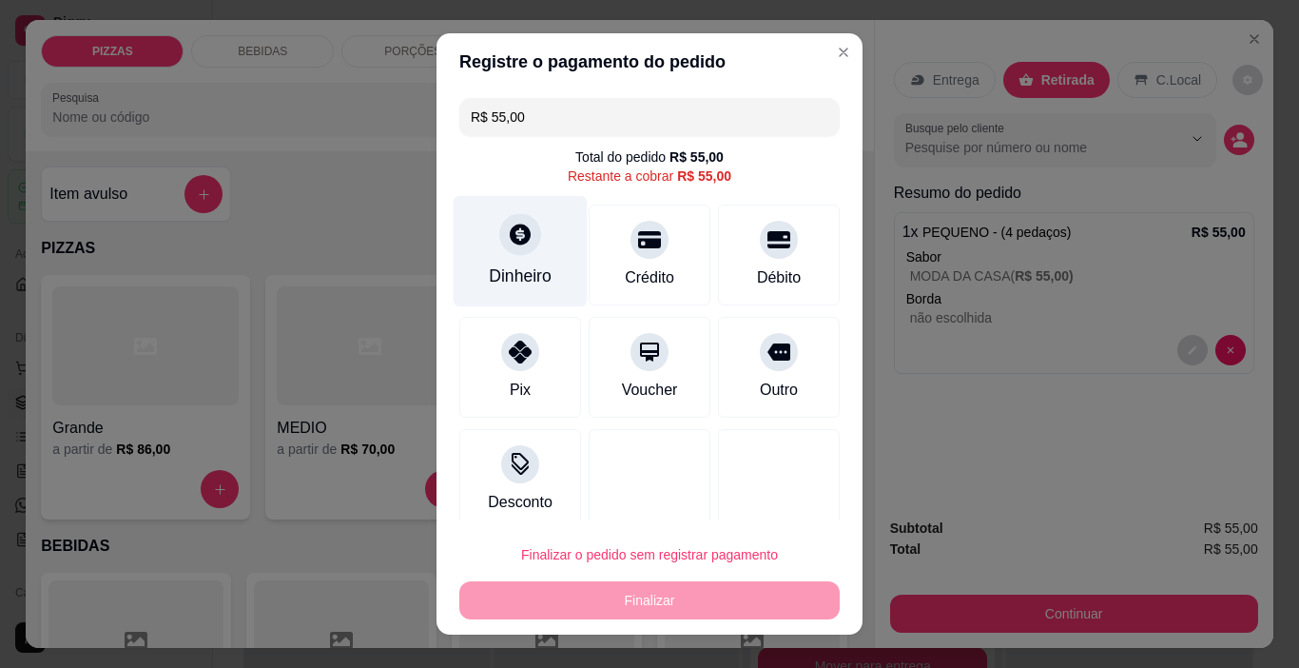
click at [533, 243] on div "Dinheiro" at bounding box center [521, 251] width 134 height 111
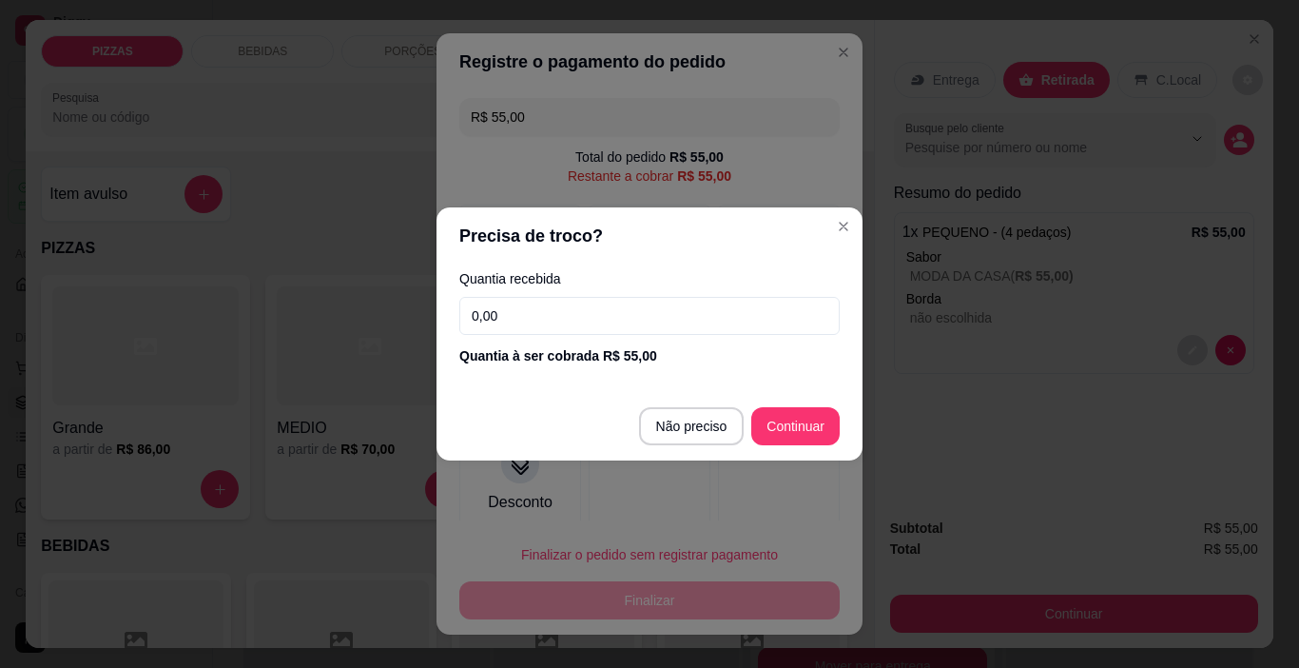
click at [612, 322] on input "0,00" at bounding box center [649, 316] width 380 height 38
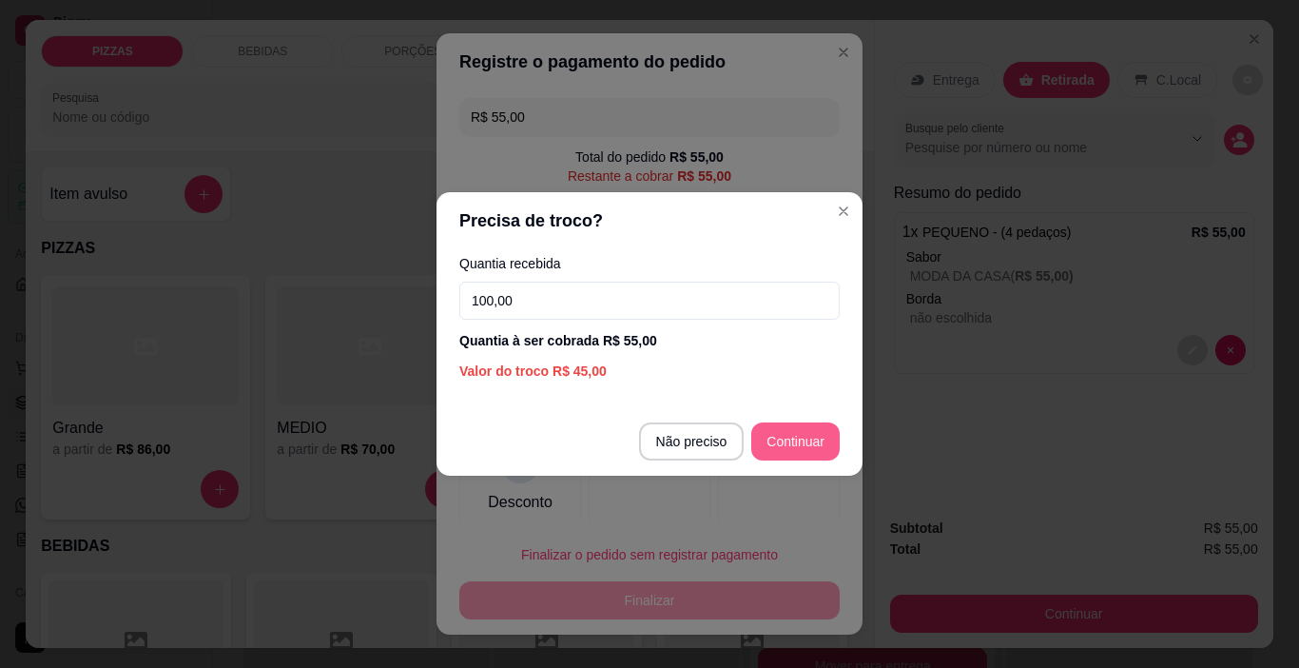
type input "100,00"
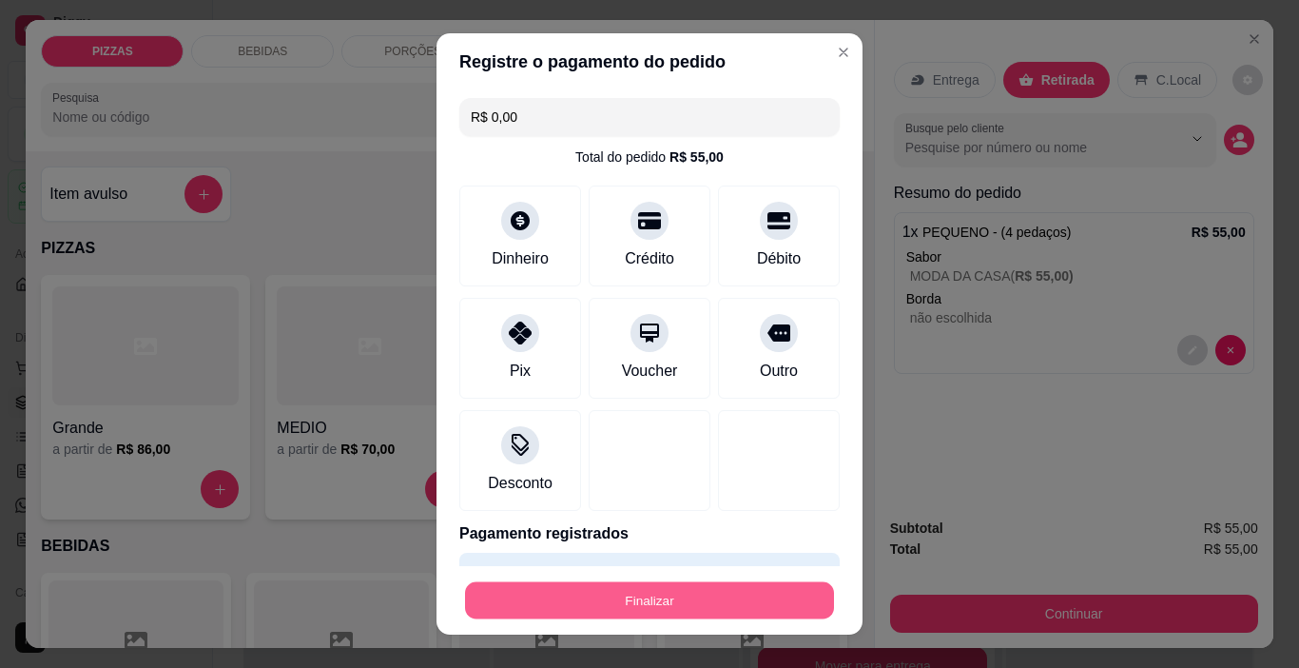
click at [685, 593] on button "Finalizar" at bounding box center [649, 600] width 369 height 37
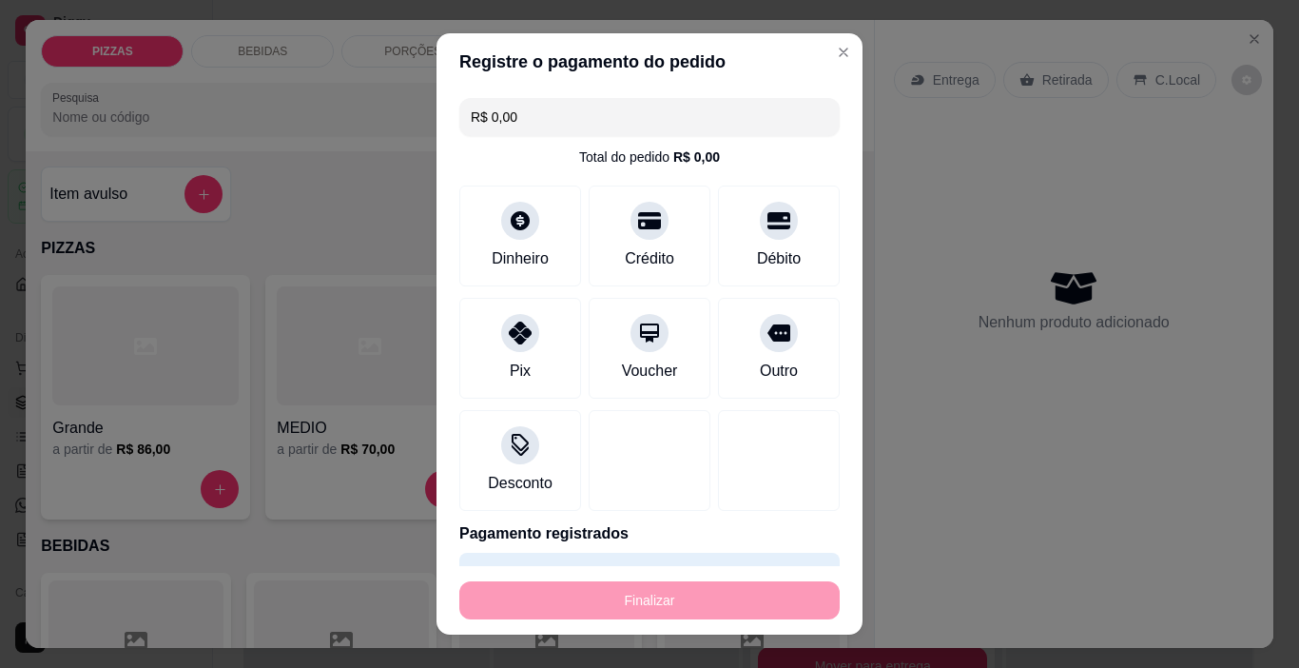
type input "-R$ 55,00"
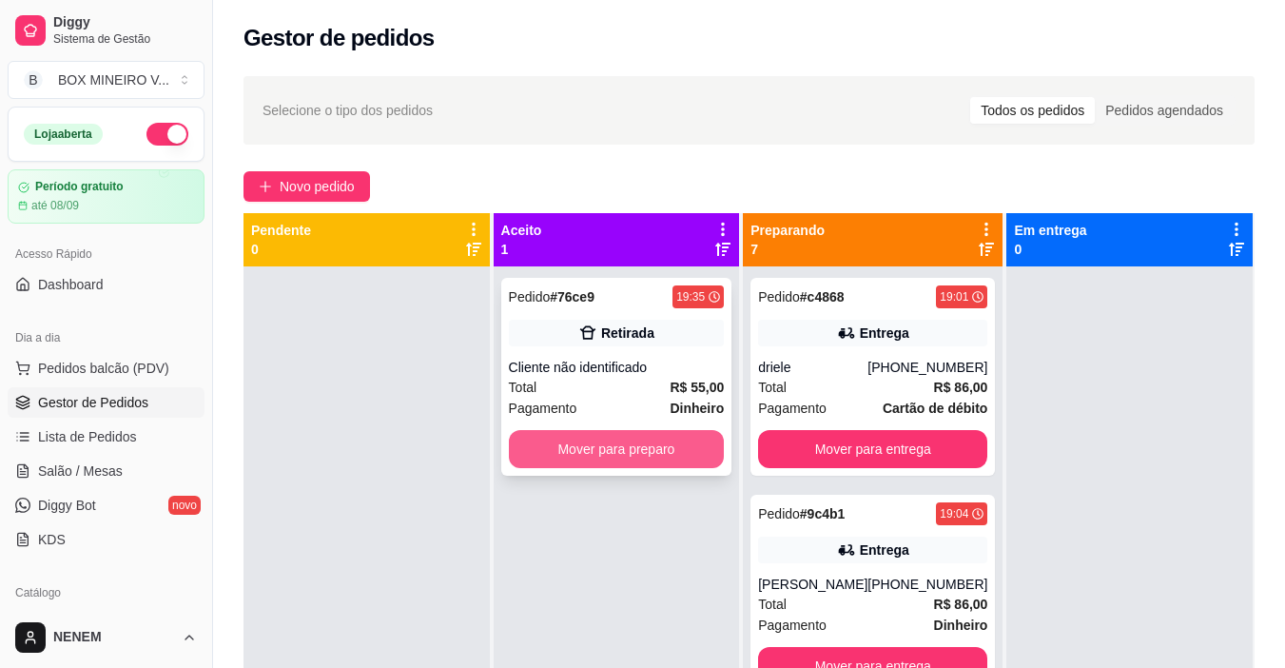
click at [674, 439] on button "Mover para preparo" at bounding box center [617, 449] width 216 height 38
click at [642, 436] on button "Mover para preparo" at bounding box center [617, 449] width 216 height 38
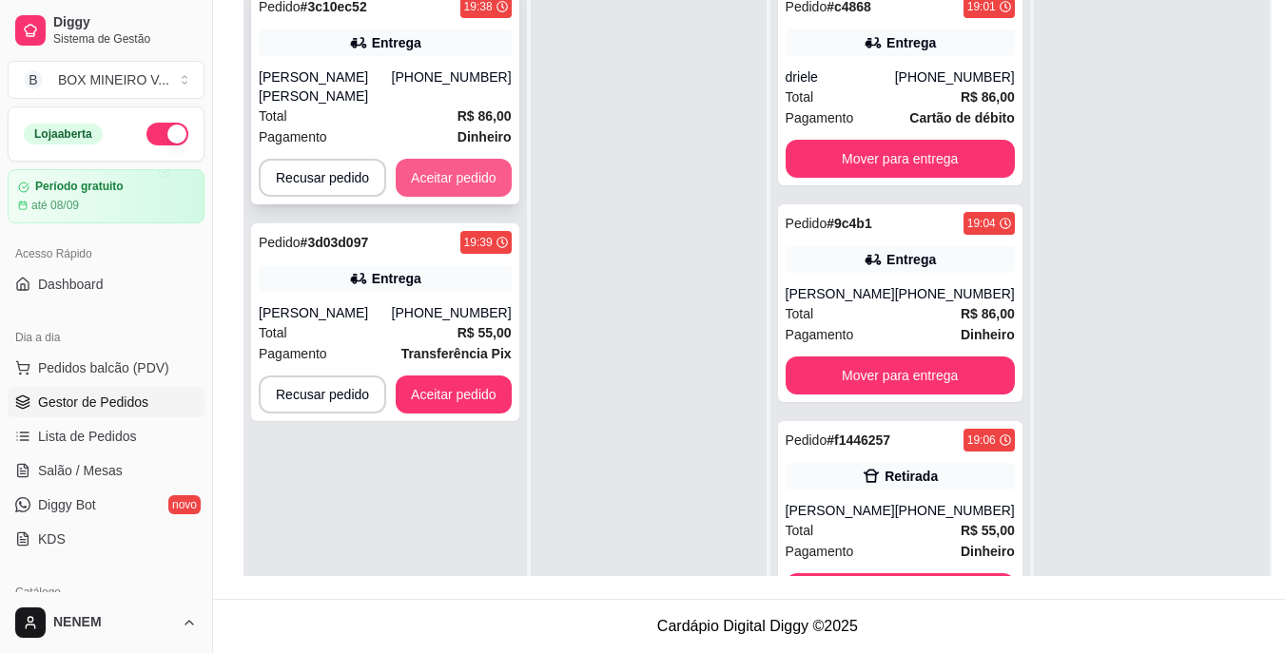
click at [490, 159] on button "Aceitar pedido" at bounding box center [454, 178] width 116 height 38
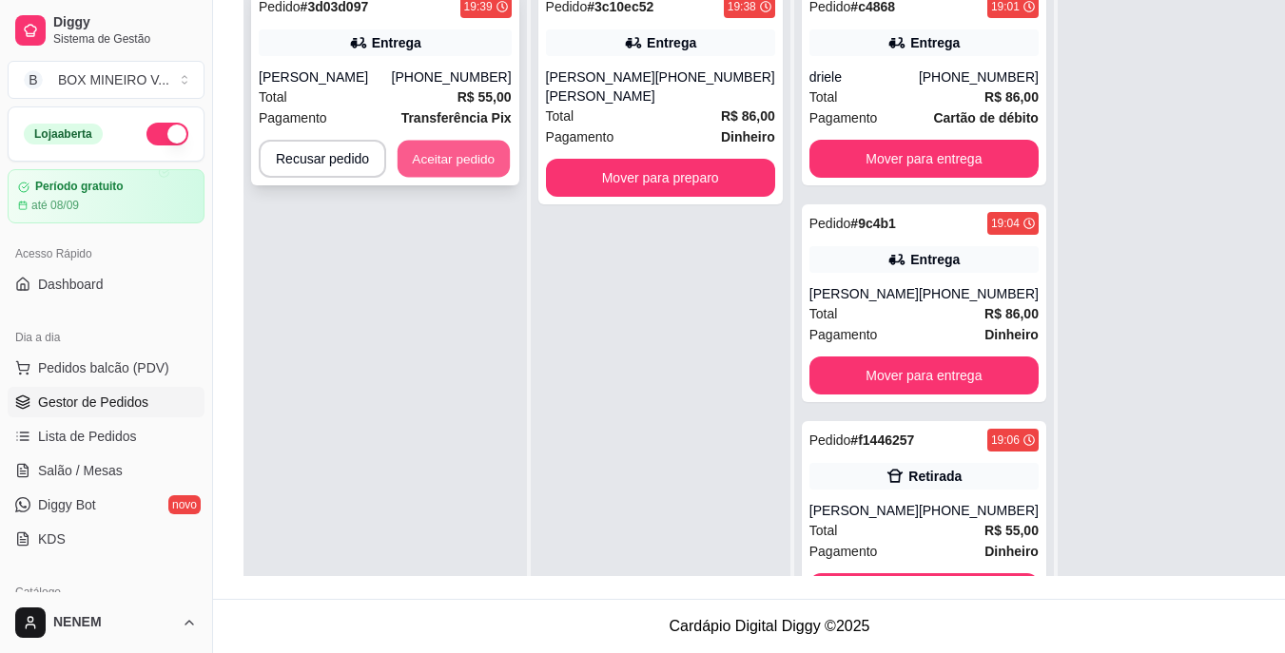
click at [480, 158] on button "Aceitar pedido" at bounding box center [454, 159] width 112 height 37
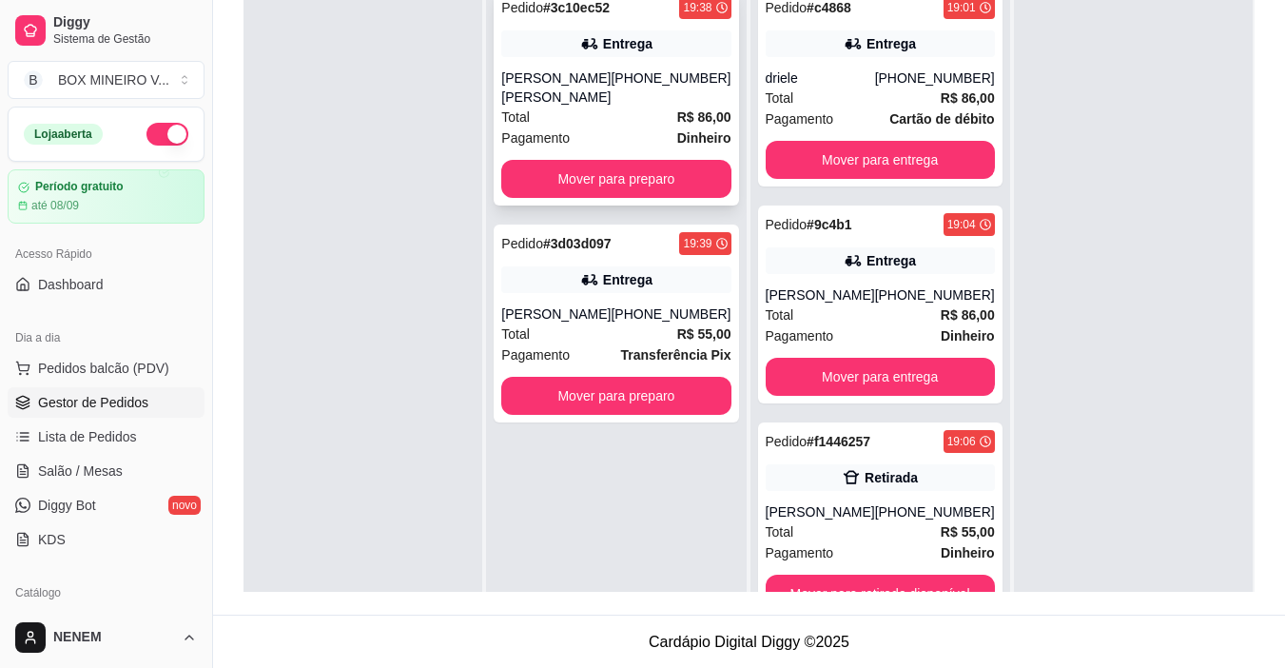
scroll to position [195, 0]
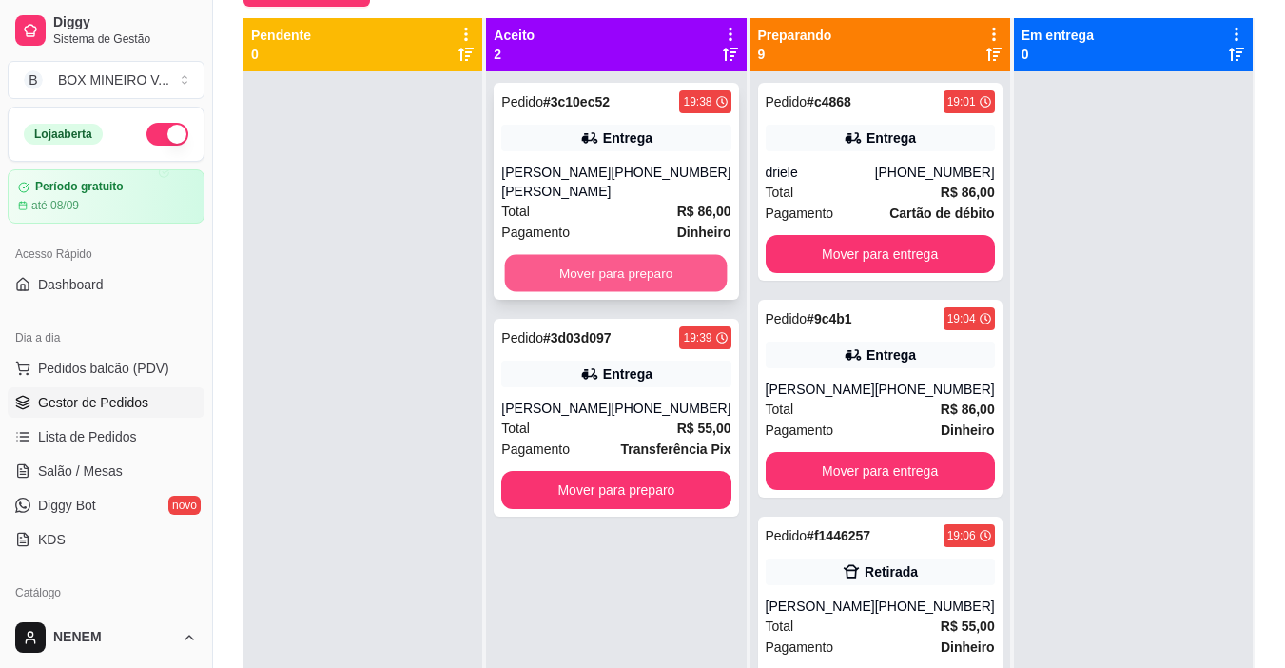
click at [634, 263] on button "Mover para preparo" at bounding box center [616, 273] width 223 height 37
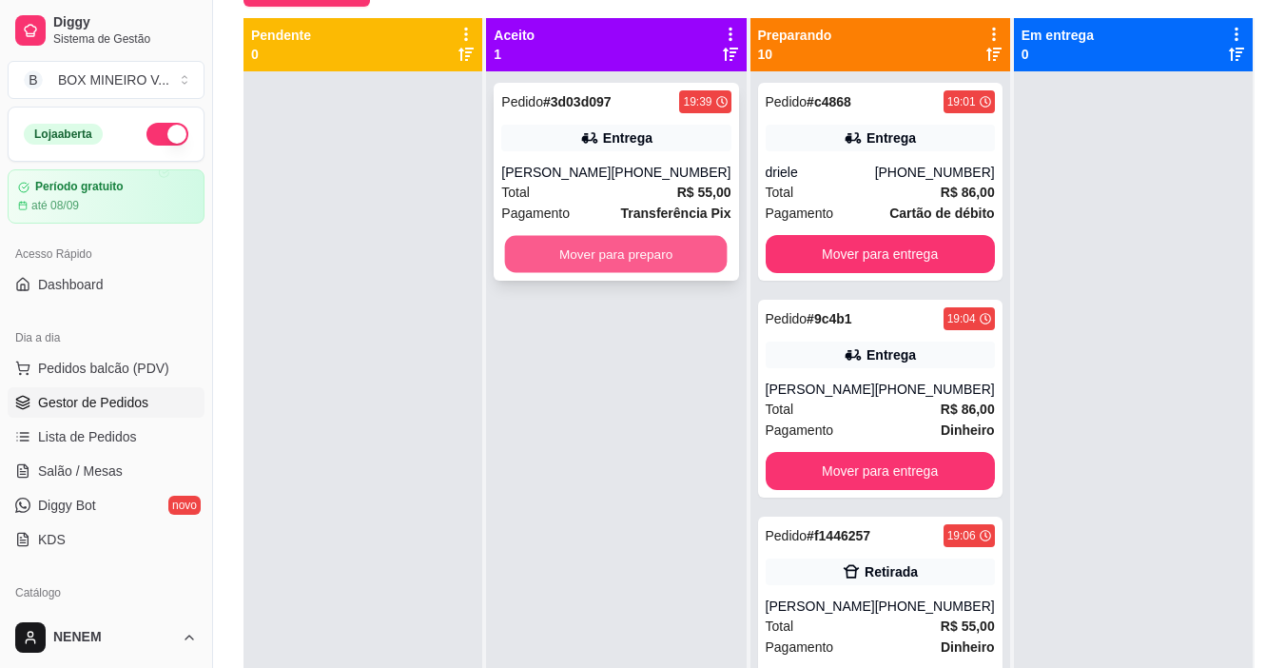
click at [654, 245] on button "Mover para preparo" at bounding box center [616, 254] width 223 height 37
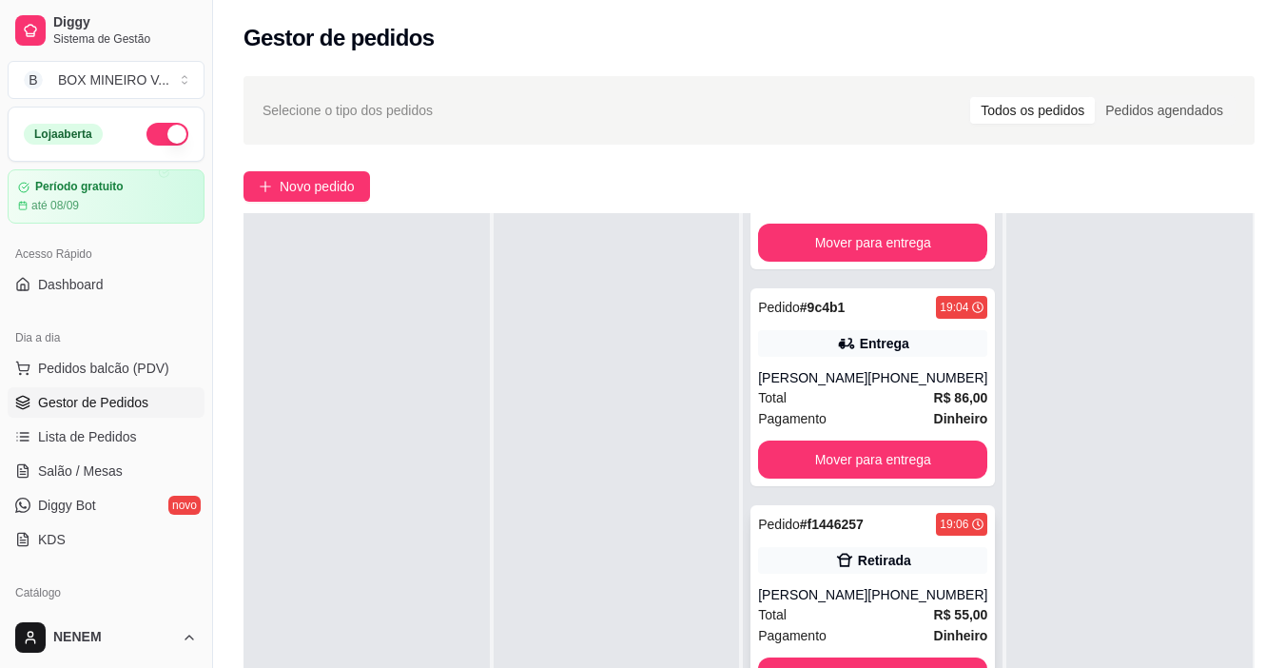
scroll to position [108, 0]
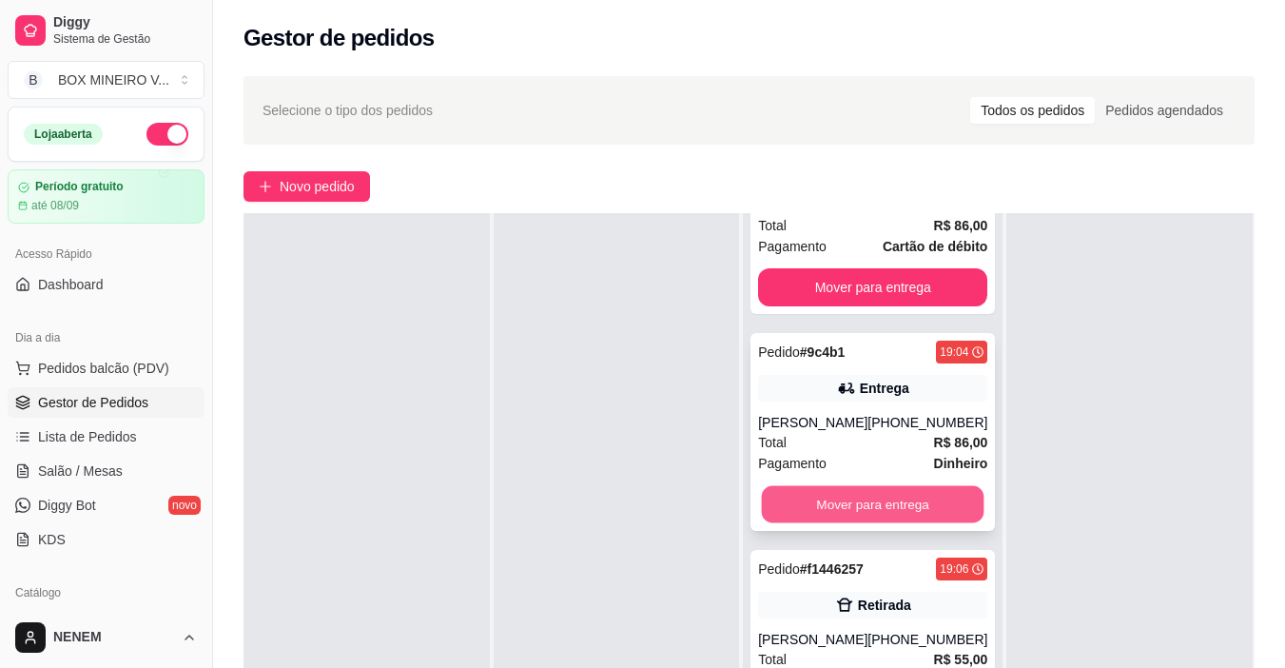
click at [895, 495] on button "Mover para entrega" at bounding box center [873, 504] width 223 height 37
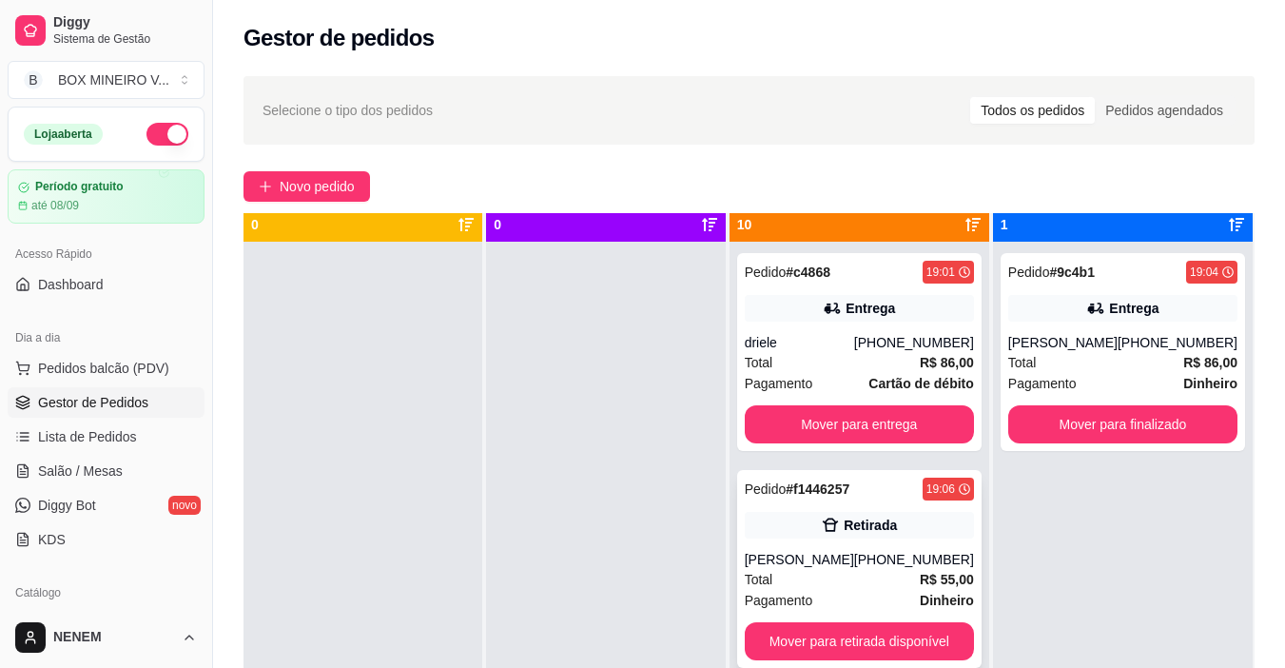
scroll to position [0, 0]
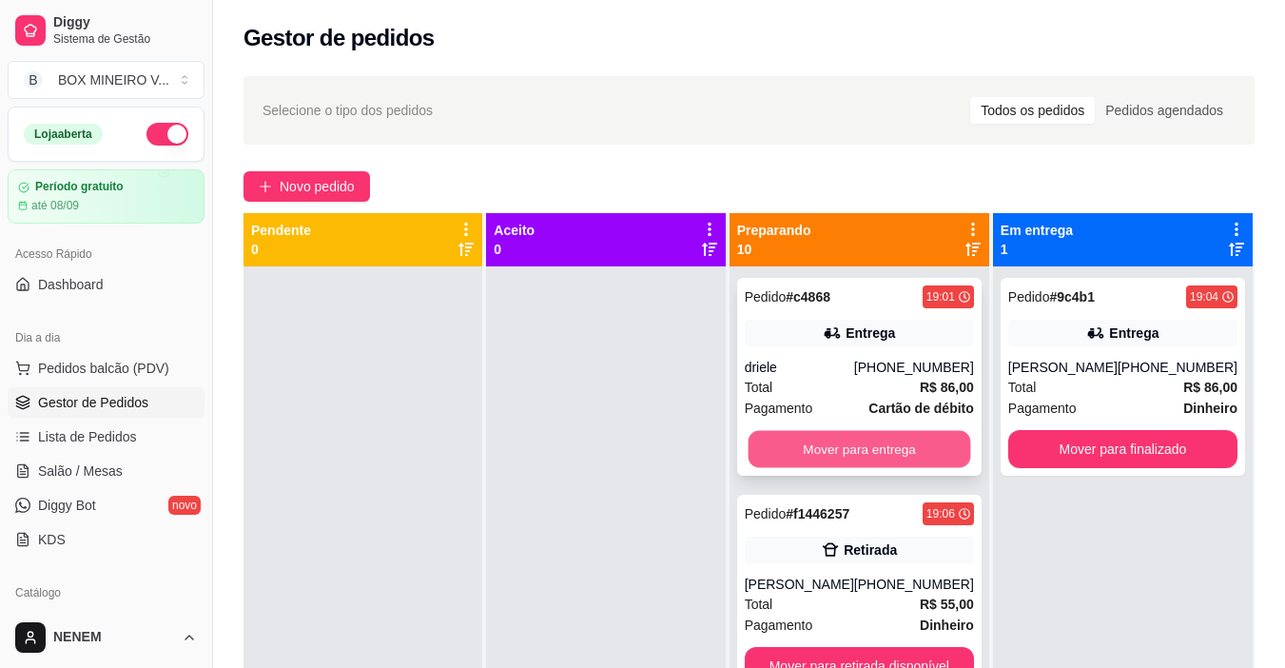
click at [896, 444] on button "Mover para entrega" at bounding box center [859, 449] width 223 height 37
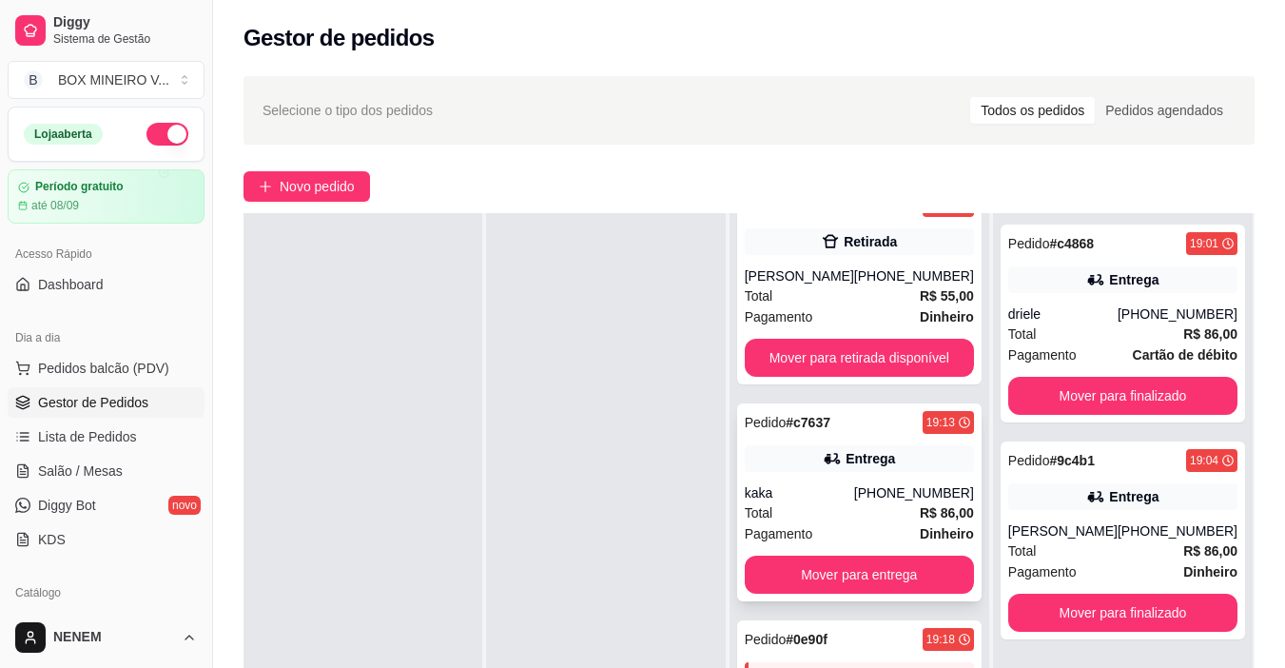
scroll to position [95, 0]
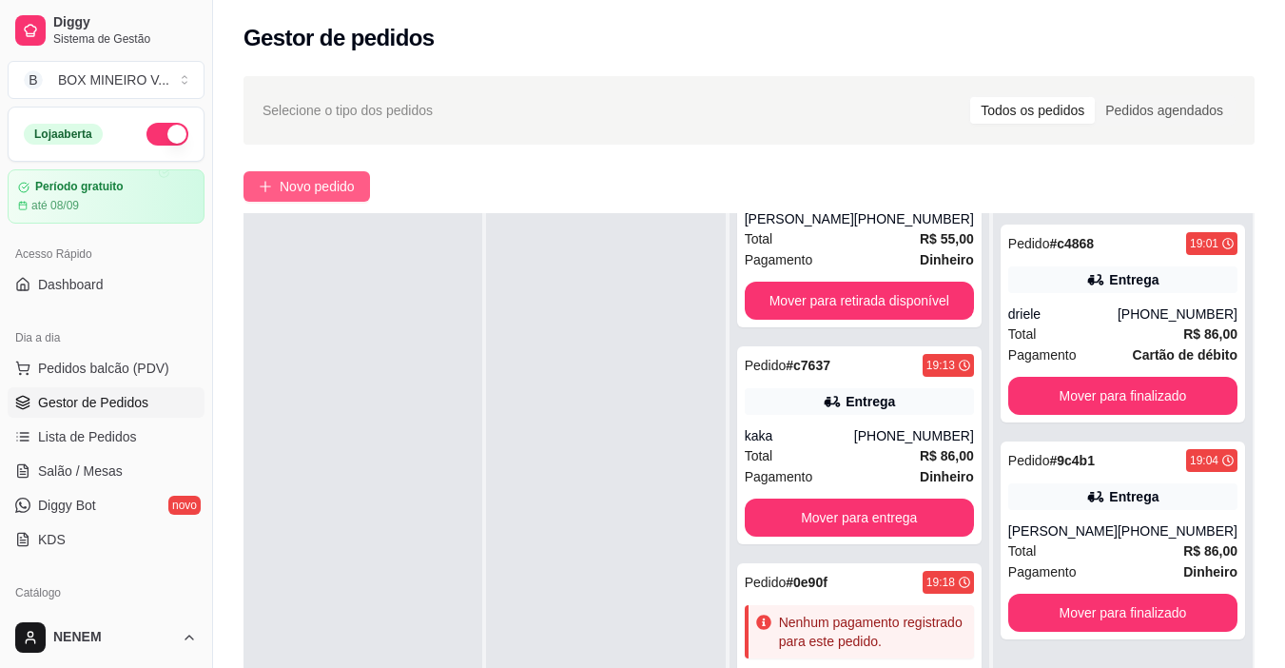
click at [339, 181] on span "Novo pedido" at bounding box center [317, 186] width 75 height 21
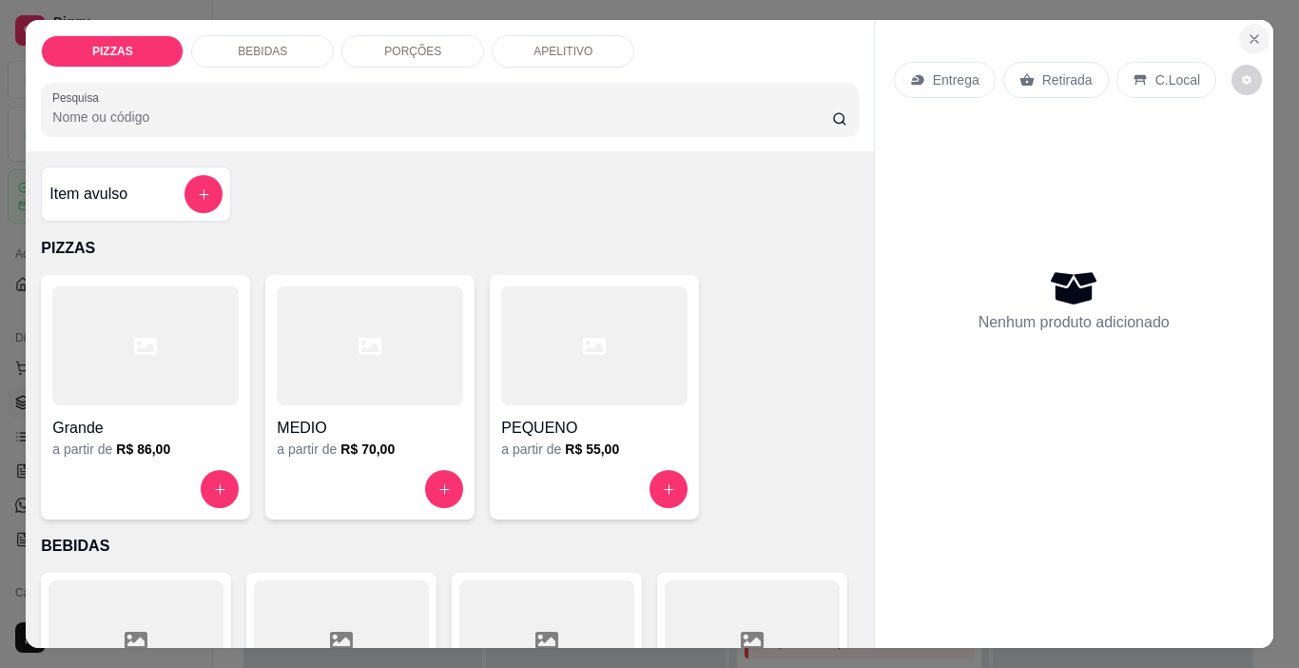
click at [1251, 35] on icon "Close" at bounding box center [1255, 39] width 8 height 8
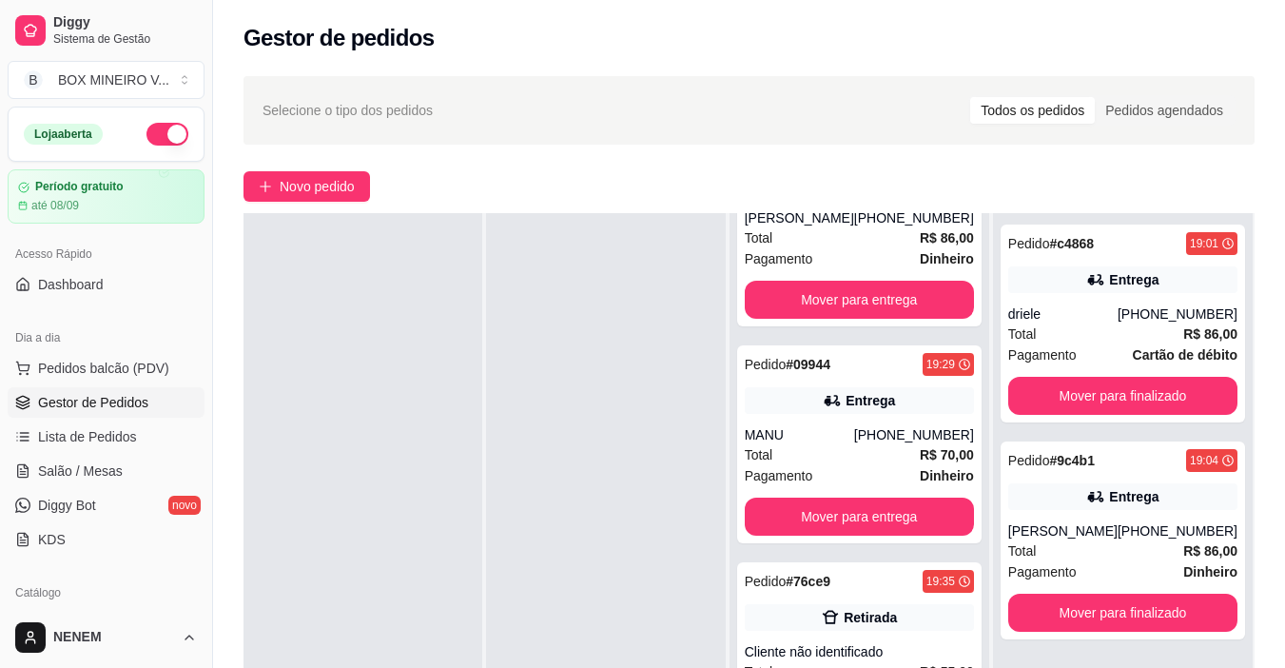
scroll to position [856, 0]
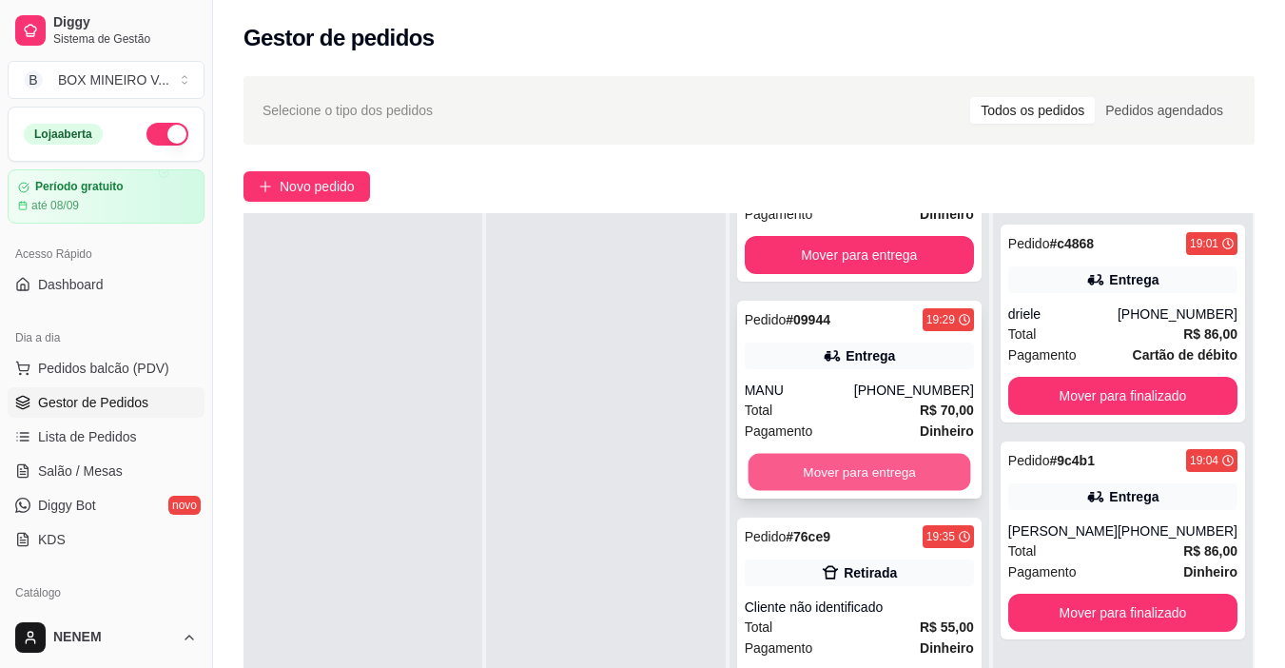
click at [851, 465] on button "Mover para entrega" at bounding box center [859, 472] width 223 height 37
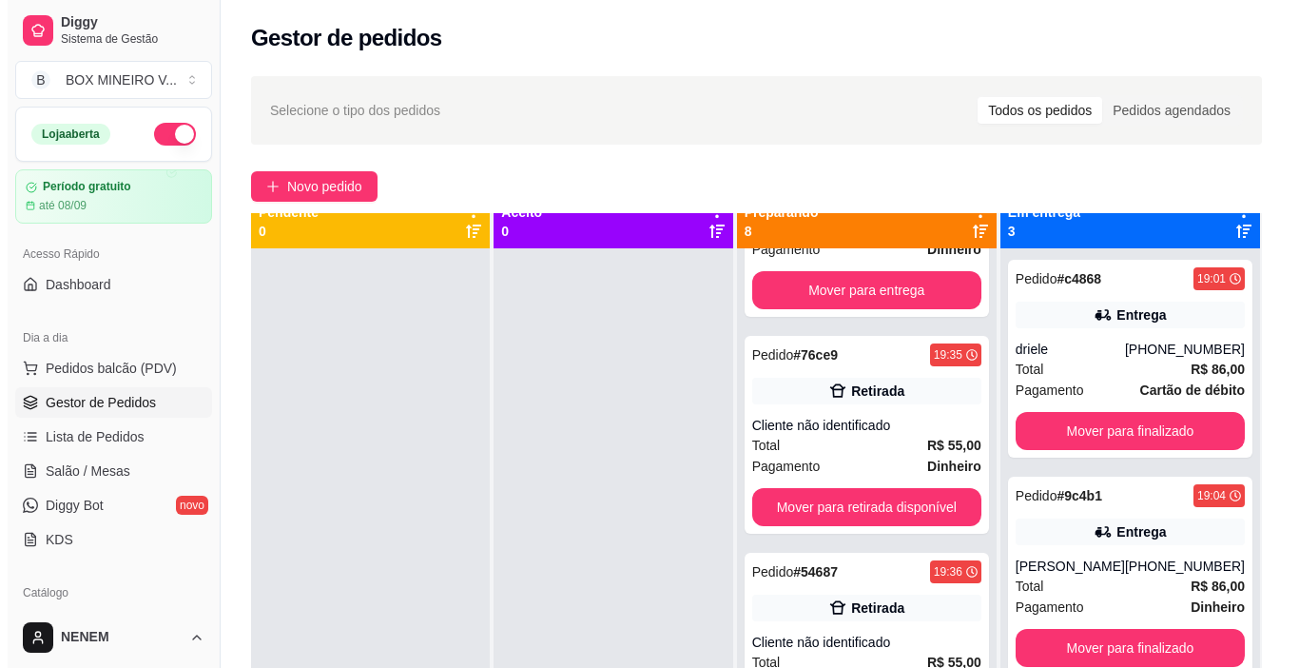
scroll to position [0, 0]
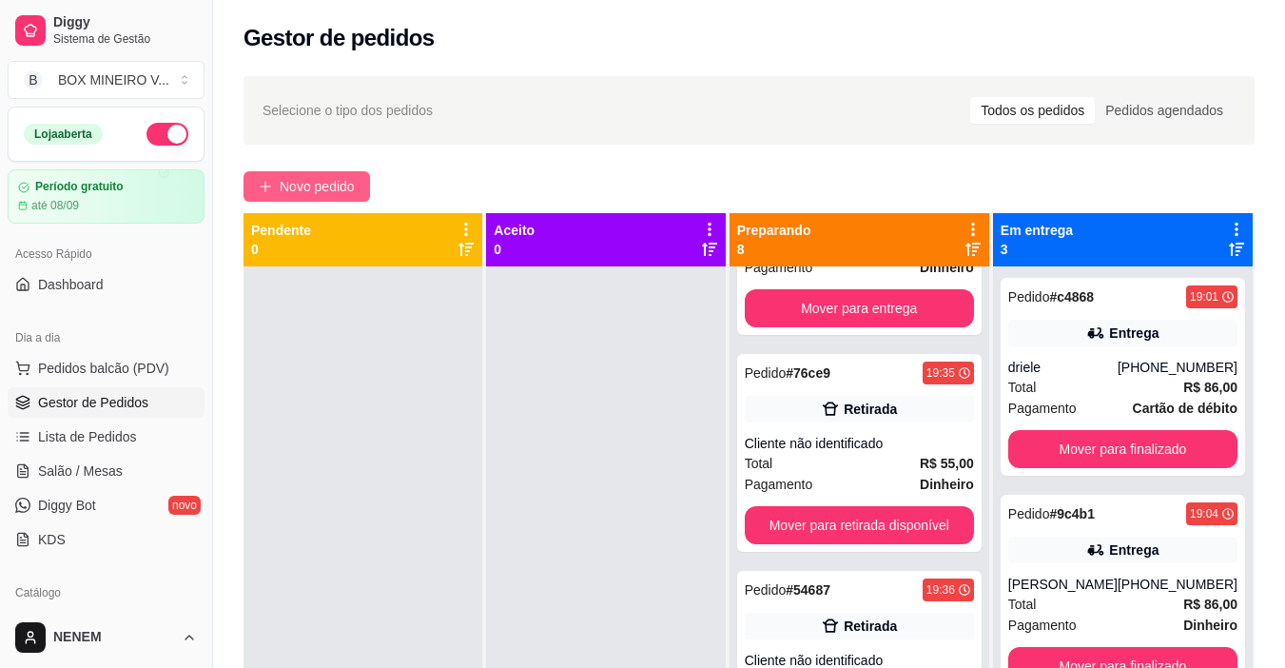
click at [337, 183] on span "Novo pedido" at bounding box center [317, 186] width 75 height 21
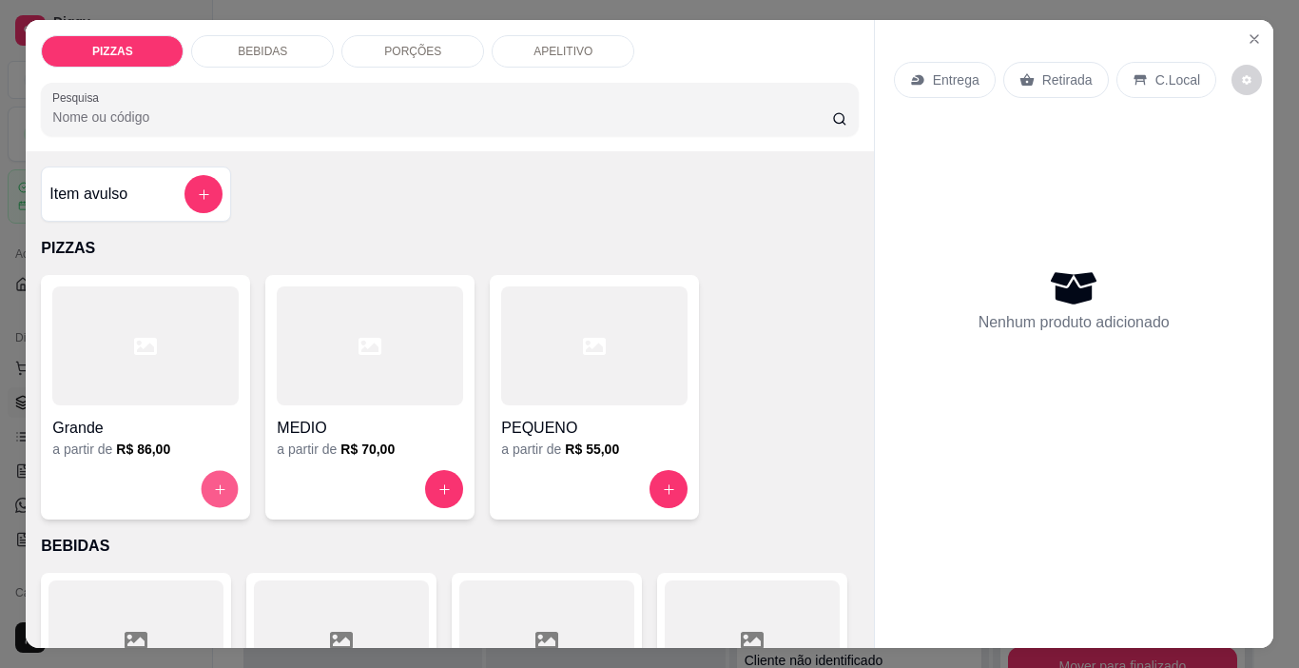
click at [222, 481] on button "increase-product-quantity" at bounding box center [220, 489] width 37 height 37
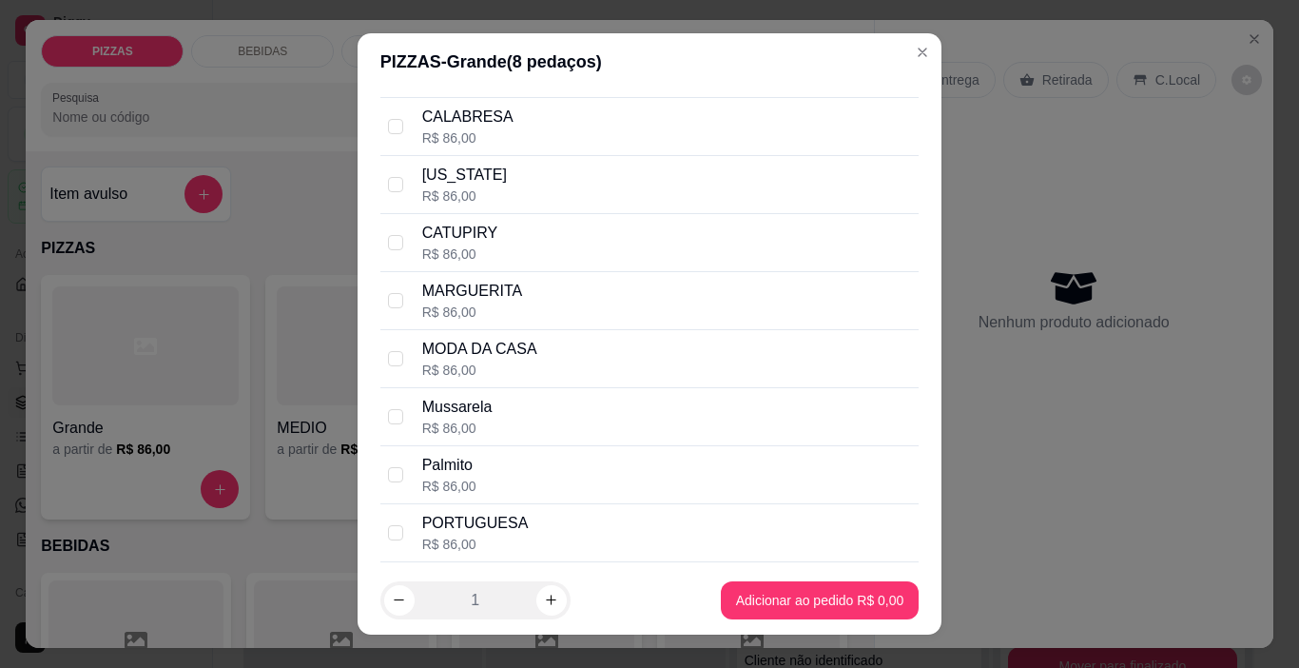
scroll to position [476, 0]
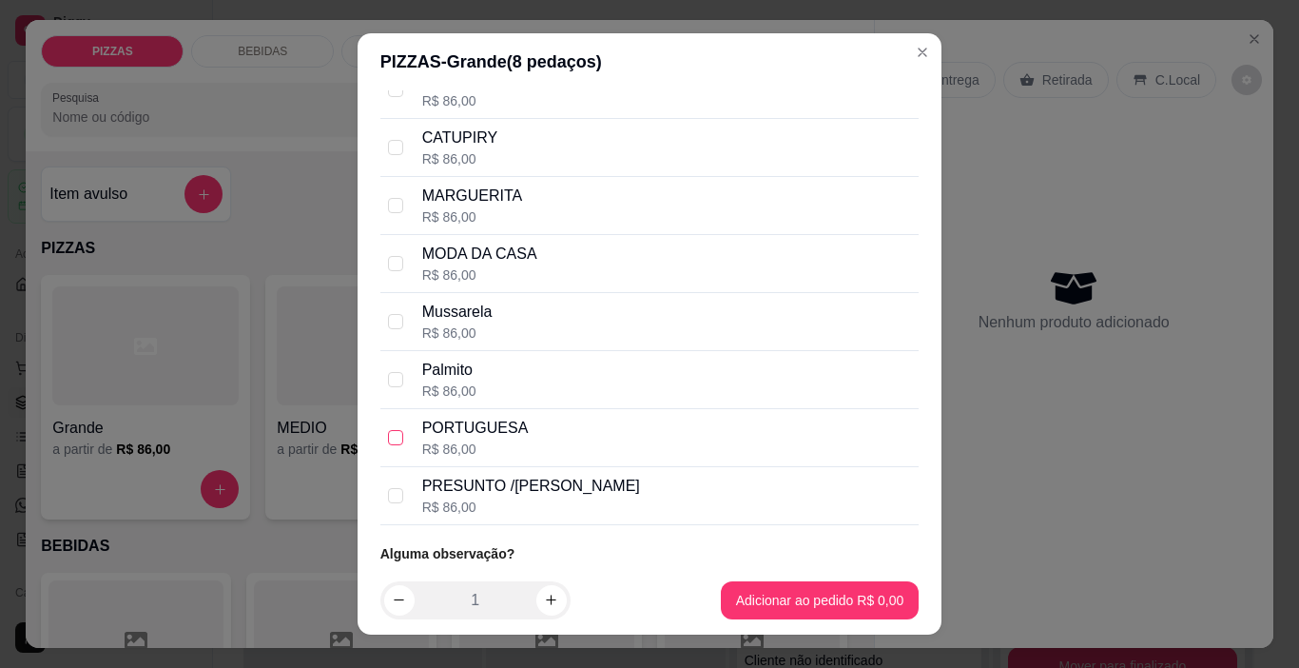
click at [388, 435] on input "checkbox" at bounding box center [395, 437] width 15 height 15
checkbox input "true"
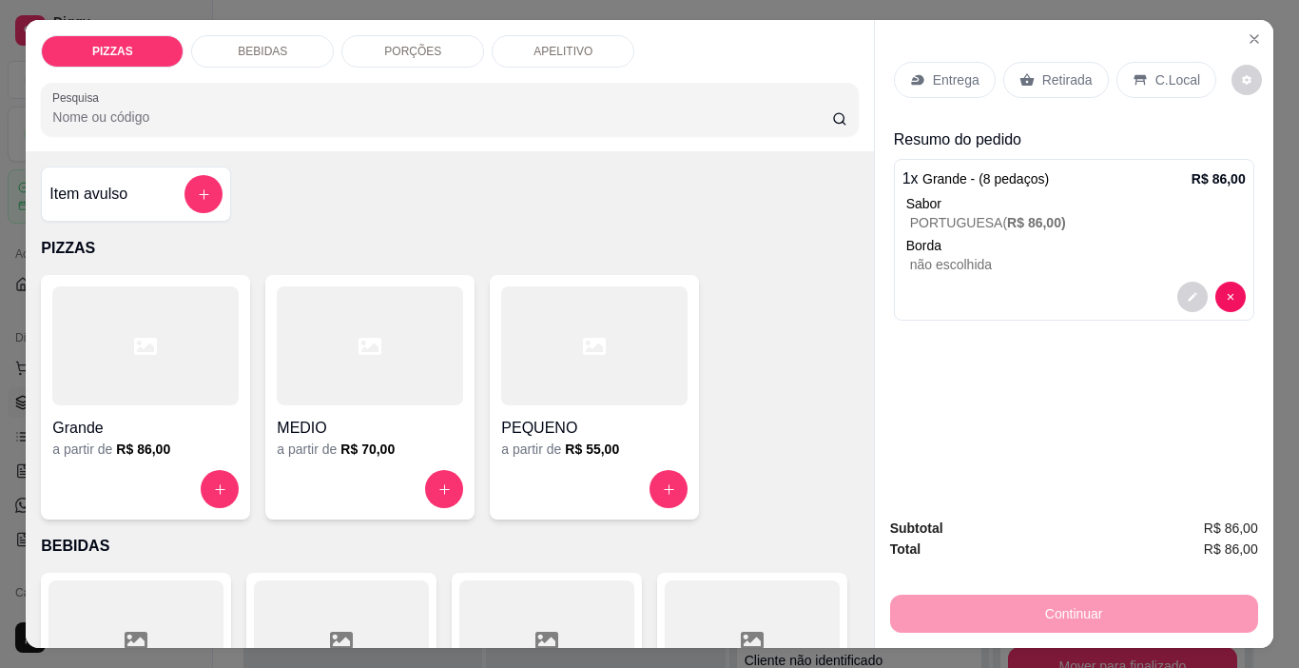
click at [978, 83] on div "Entrega" at bounding box center [945, 80] width 102 height 36
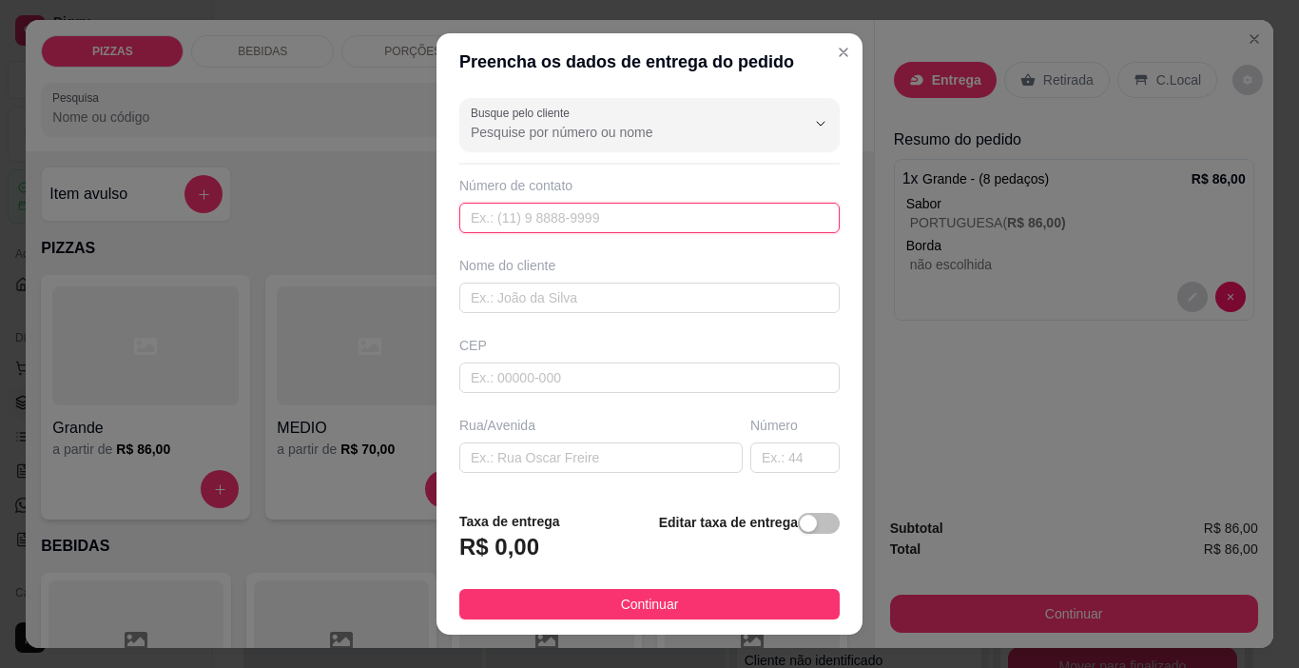
click at [694, 223] on input "text" at bounding box center [649, 218] width 380 height 30
type input "(33) 98872-4028"
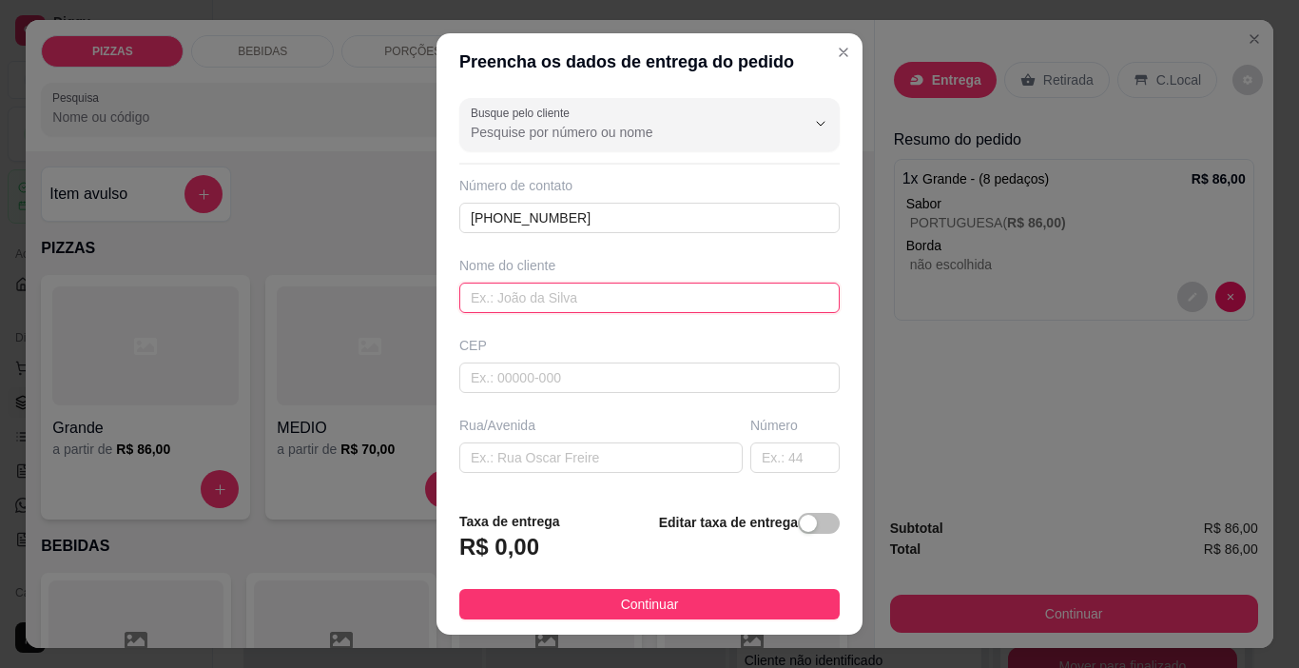
click at [702, 303] on input "text" at bounding box center [649, 297] width 380 height 30
type input "RUSSO"
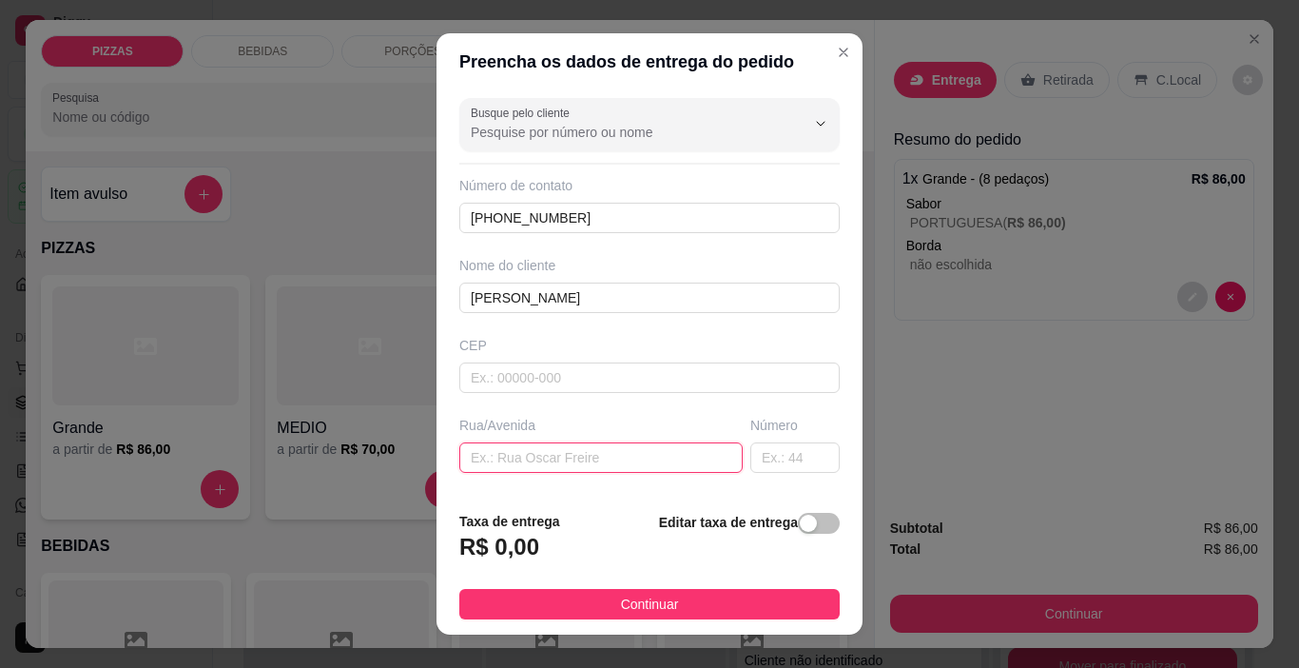
click at [599, 460] on input "text" at bounding box center [600, 457] width 283 height 30
type input "RUA FRANSCISCO DIAS"
click at [801, 455] on input "text" at bounding box center [794, 457] width 89 height 30
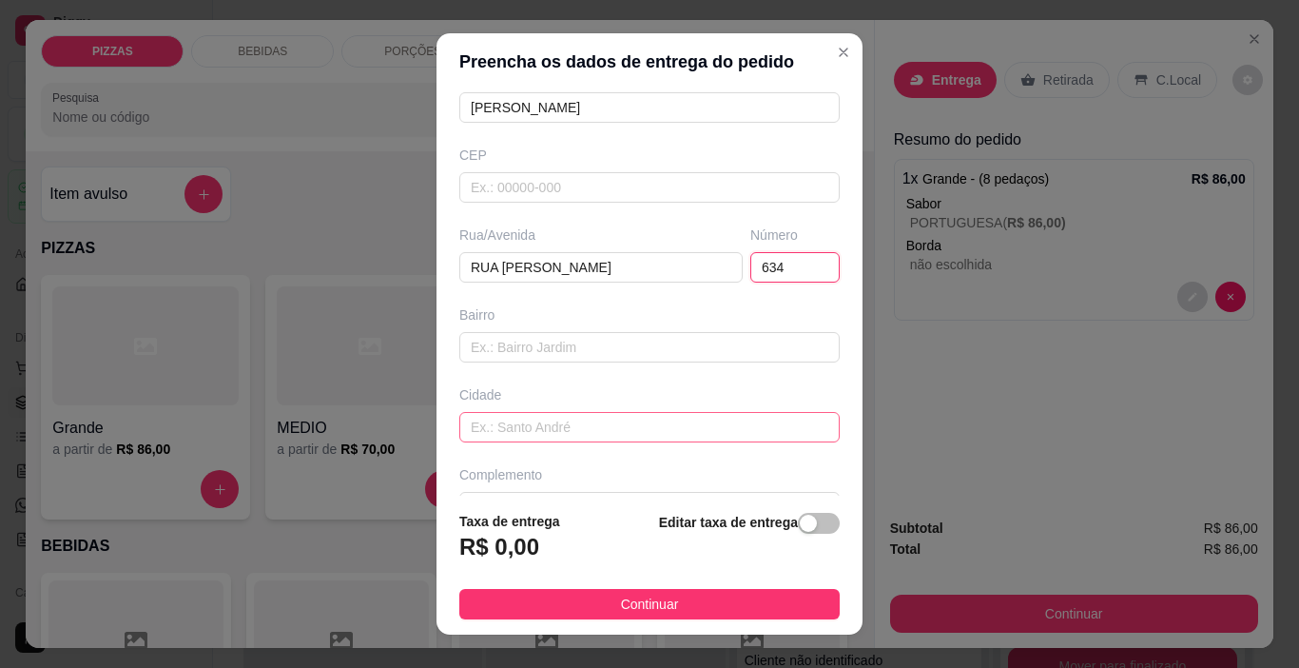
scroll to position [236, 0]
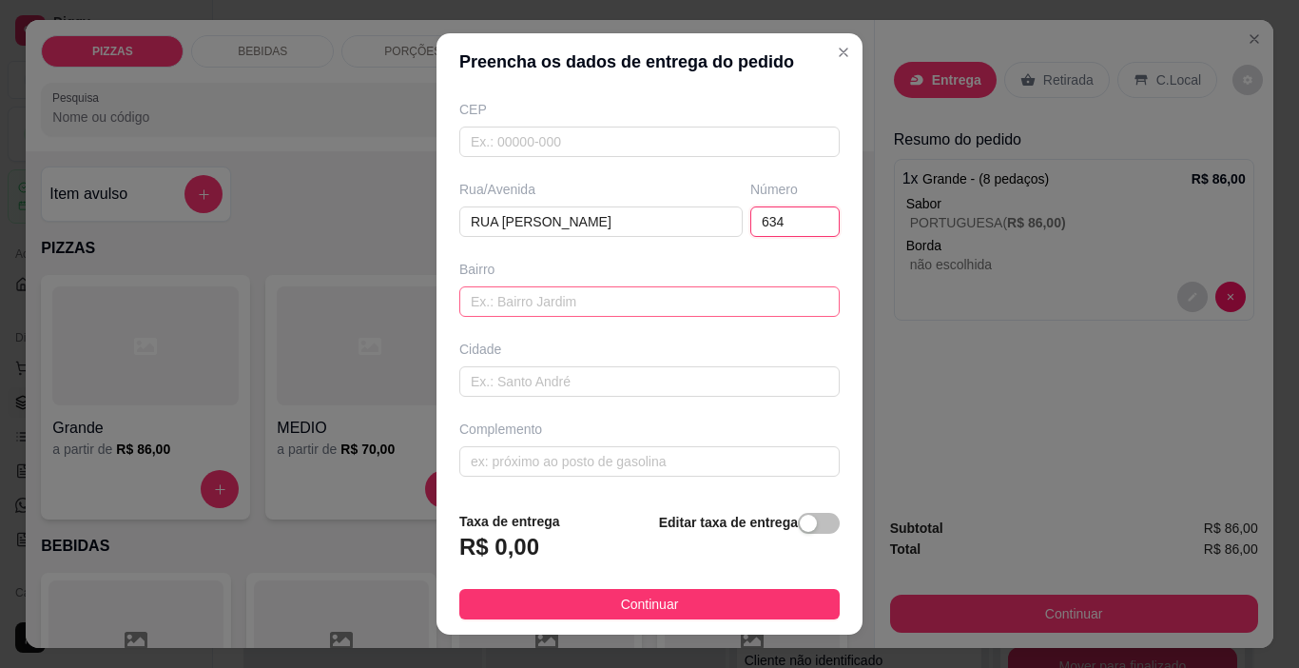
type input "634"
click at [613, 312] on input "text" at bounding box center [649, 301] width 380 height 30
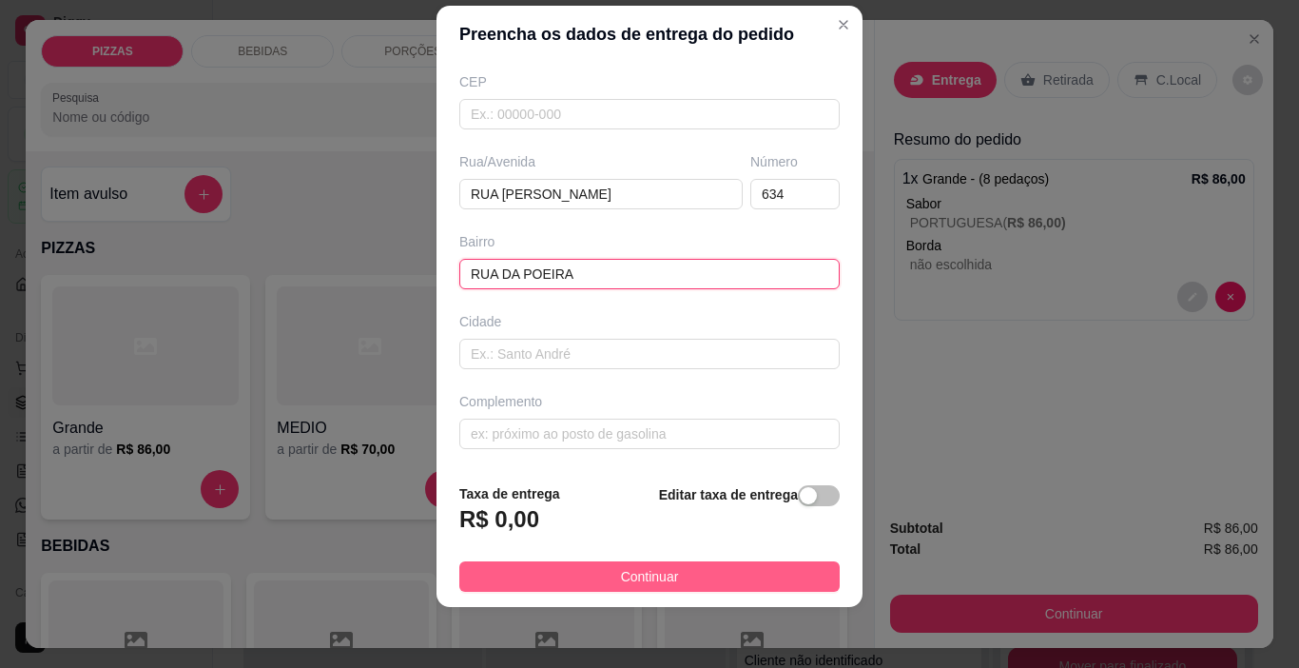
type input "RUA DA POEIRA"
click at [585, 580] on button "Continuar" at bounding box center [649, 576] width 380 height 30
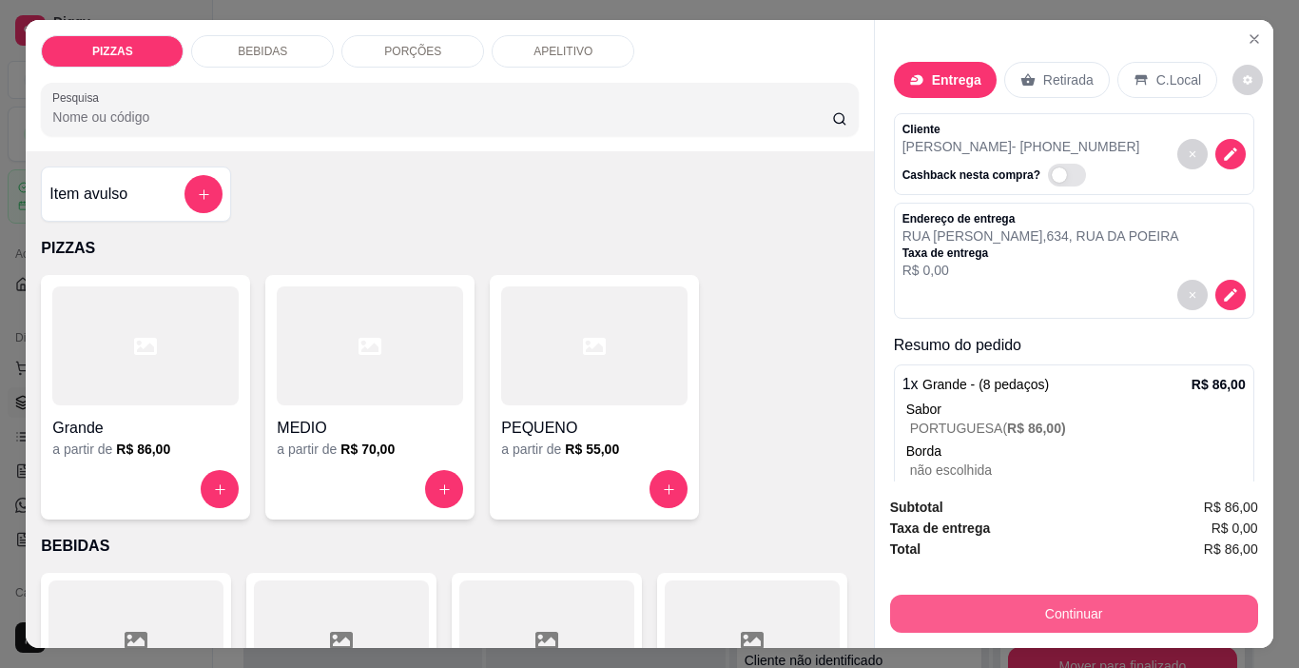
click at [1008, 620] on button "Continuar" at bounding box center [1074, 613] width 368 height 38
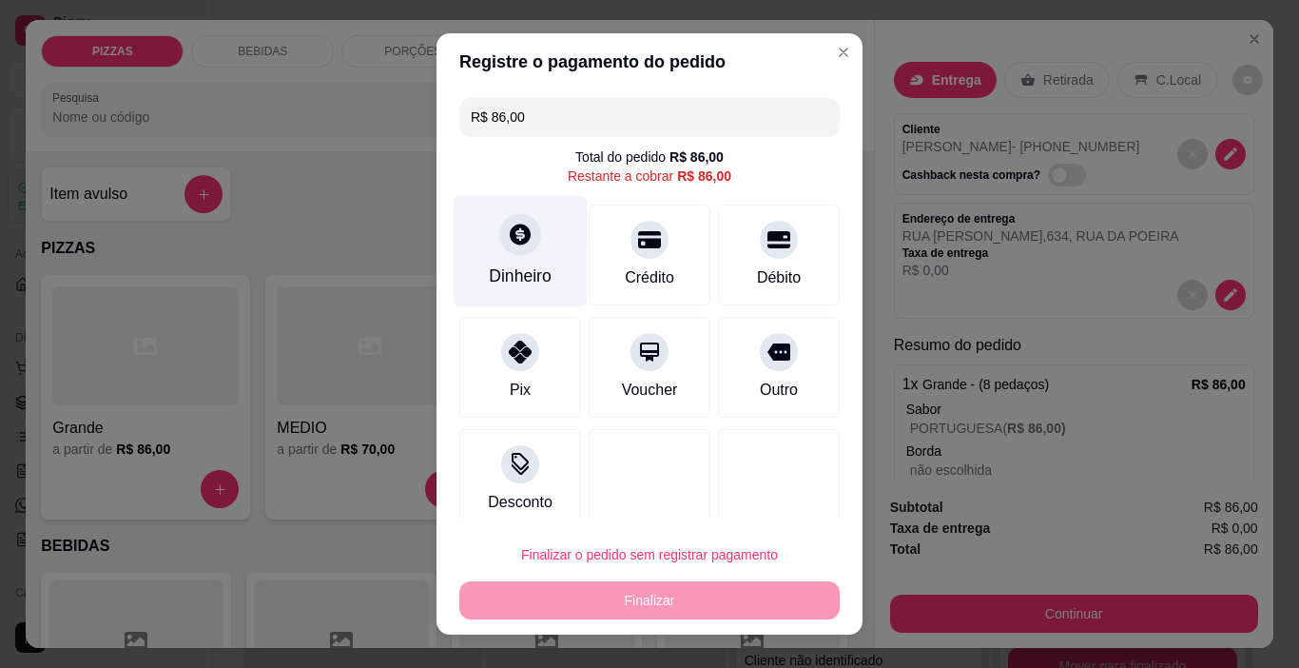
click at [514, 251] on div at bounding box center [520, 235] width 42 height 42
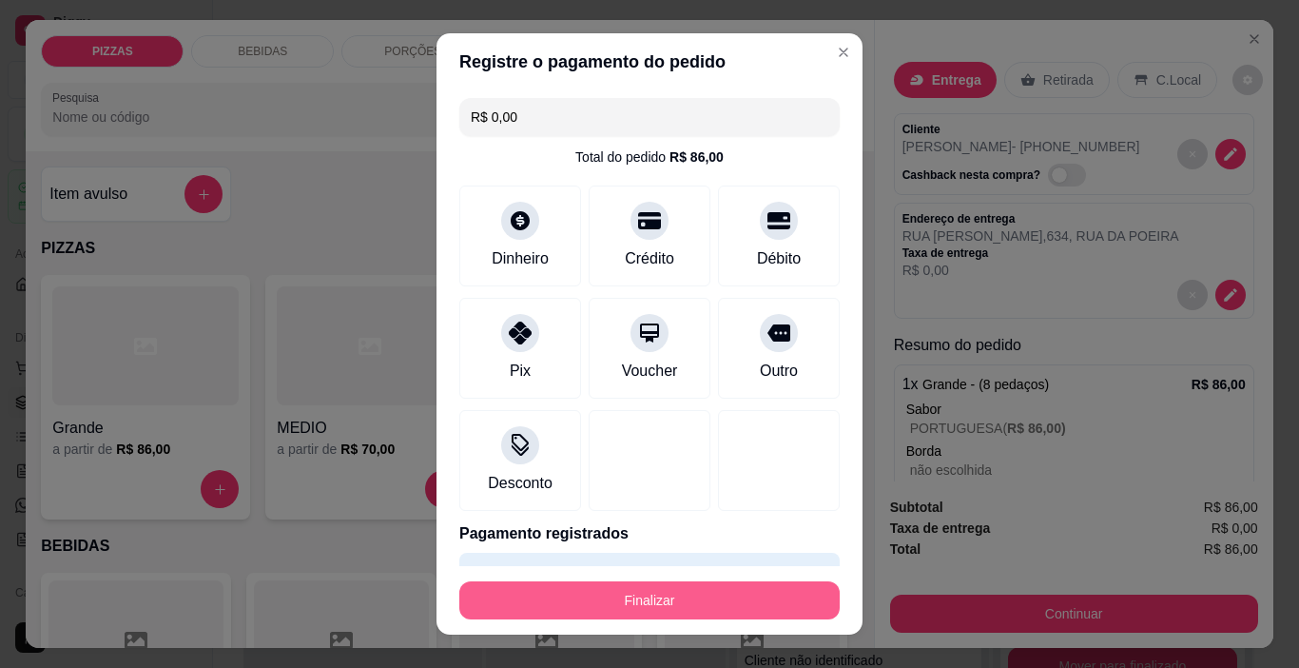
click at [675, 608] on button "Finalizar" at bounding box center [649, 600] width 380 height 38
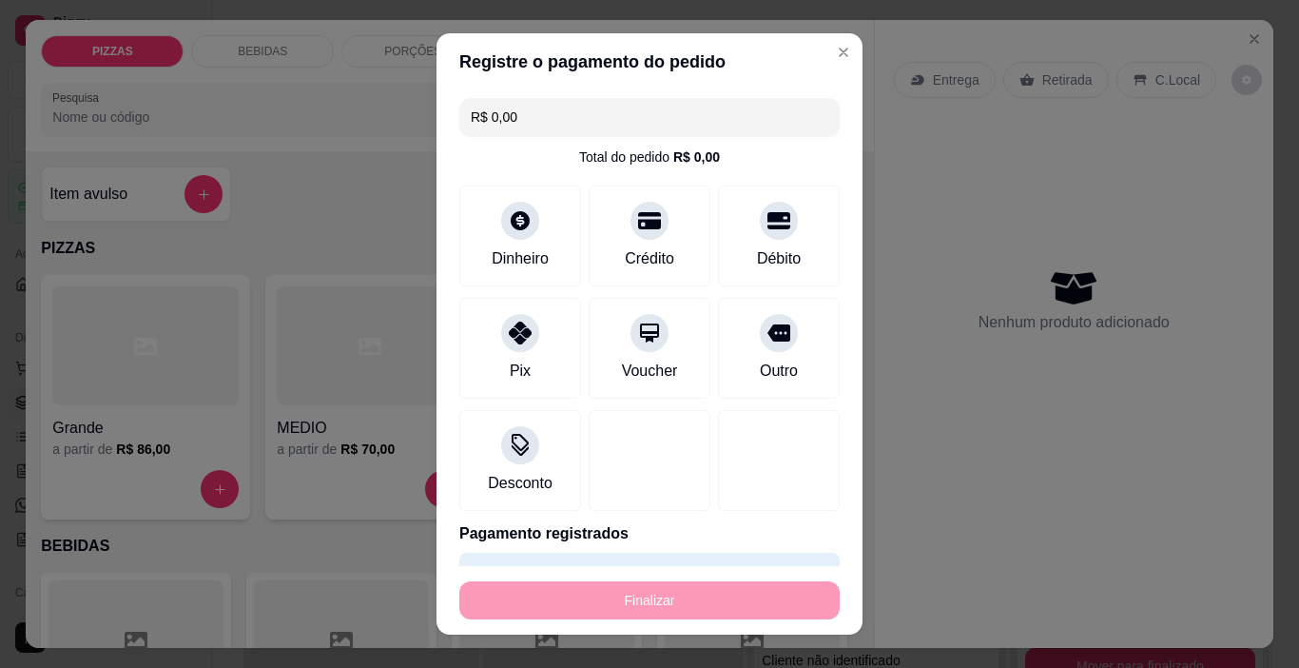
type input "-R$ 86,00"
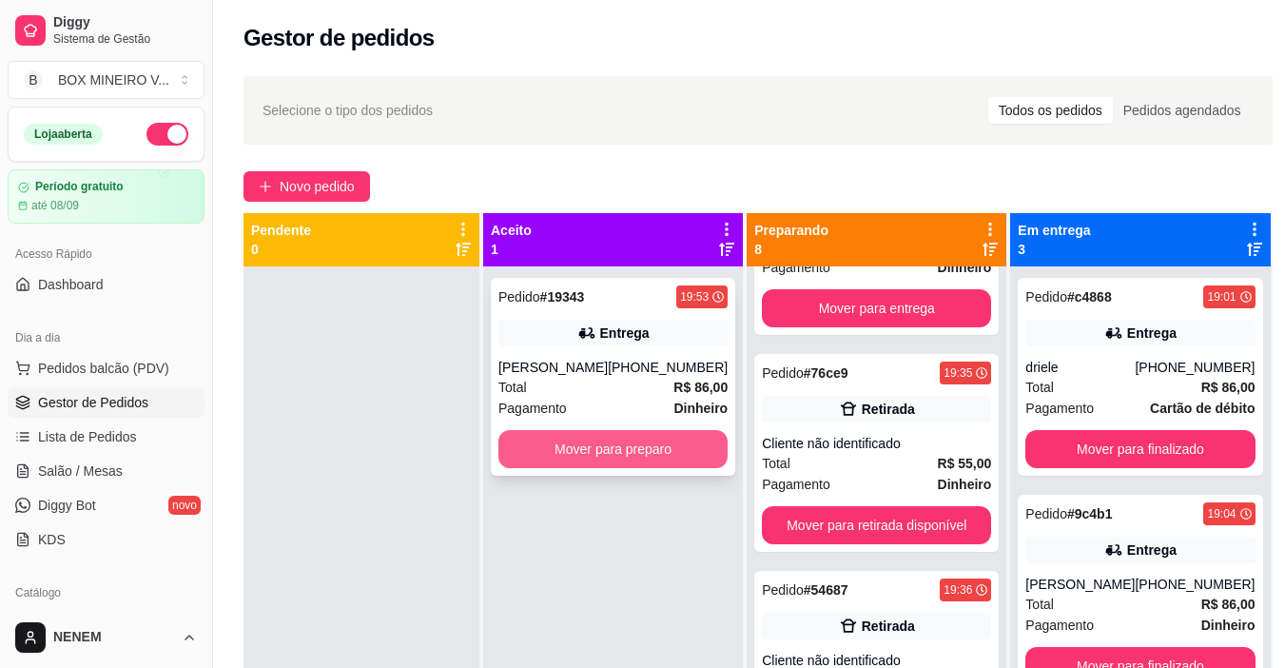
click at [638, 458] on button "Mover para preparo" at bounding box center [612, 449] width 229 height 38
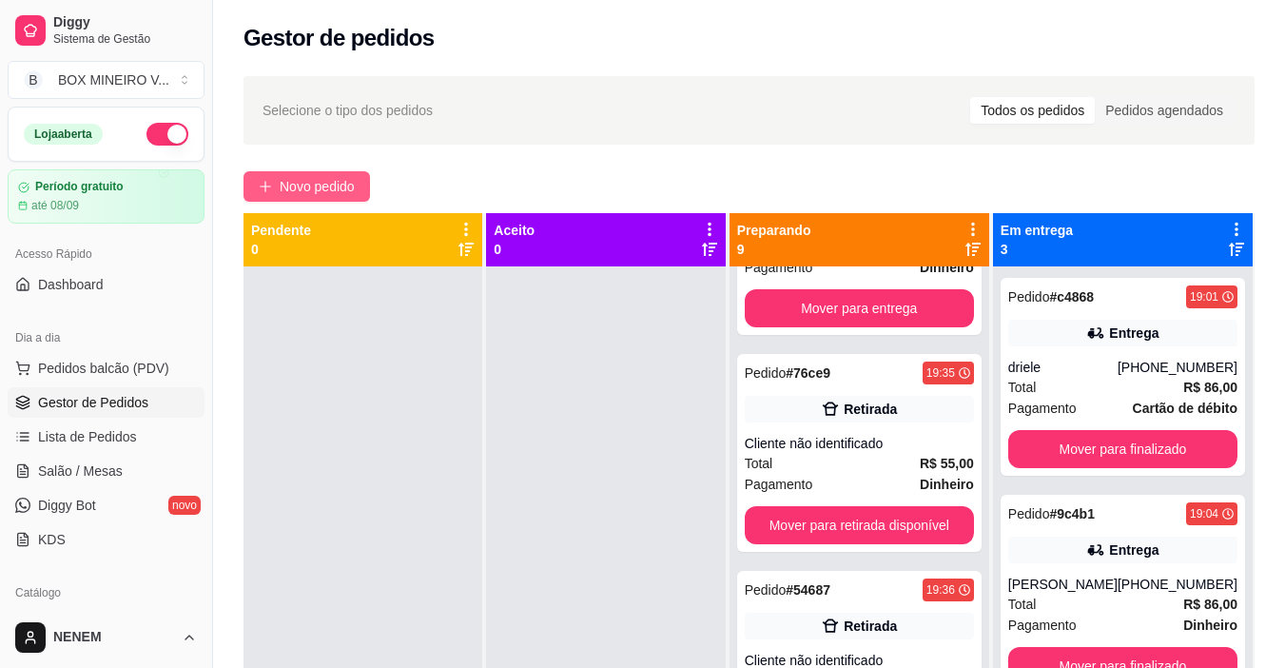
click at [313, 185] on span "Novo pedido" at bounding box center [317, 186] width 75 height 21
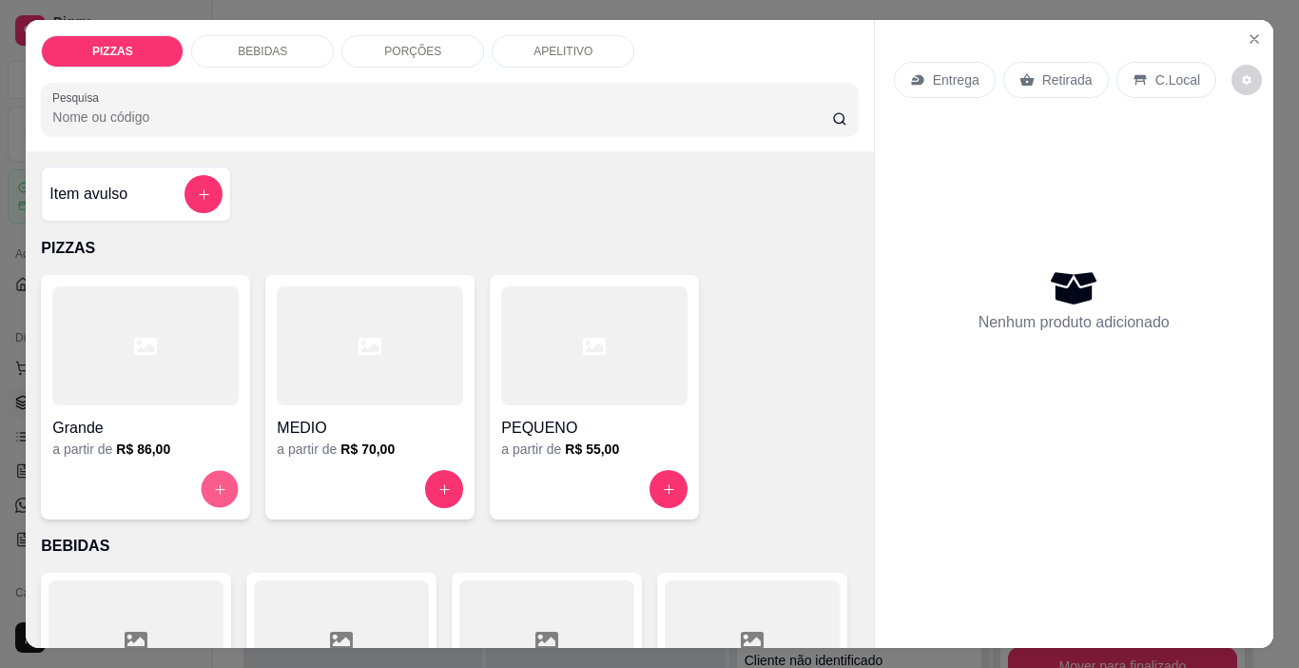
click at [204, 489] on button "increase-product-quantity" at bounding box center [220, 489] width 37 height 37
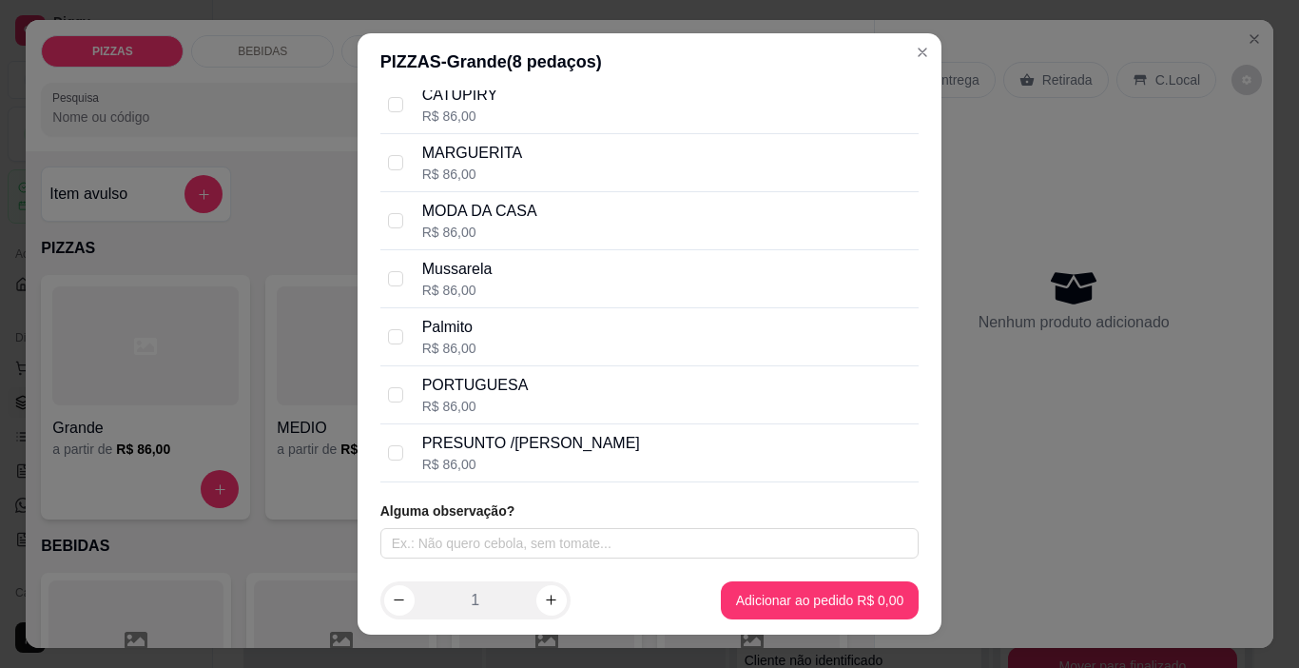
scroll to position [423, 0]
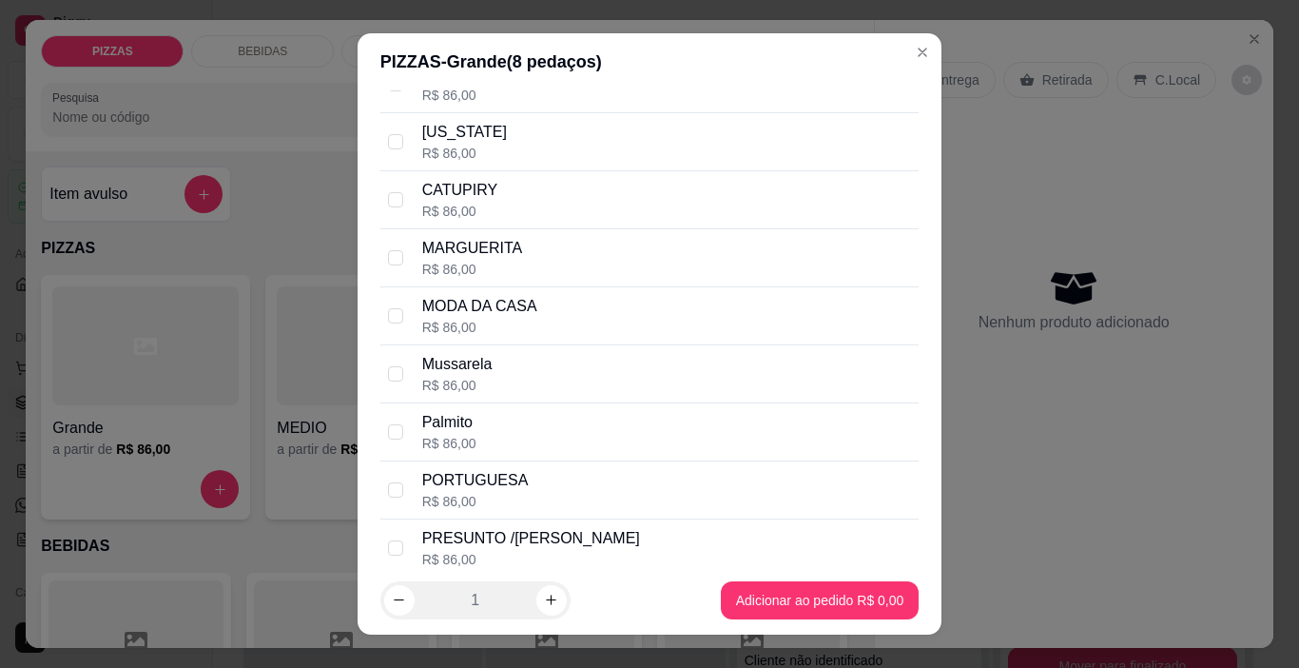
click at [399, 314] on div "MODA DA CASA R$ 86,00" at bounding box center [649, 316] width 539 height 58
checkbox input "true"
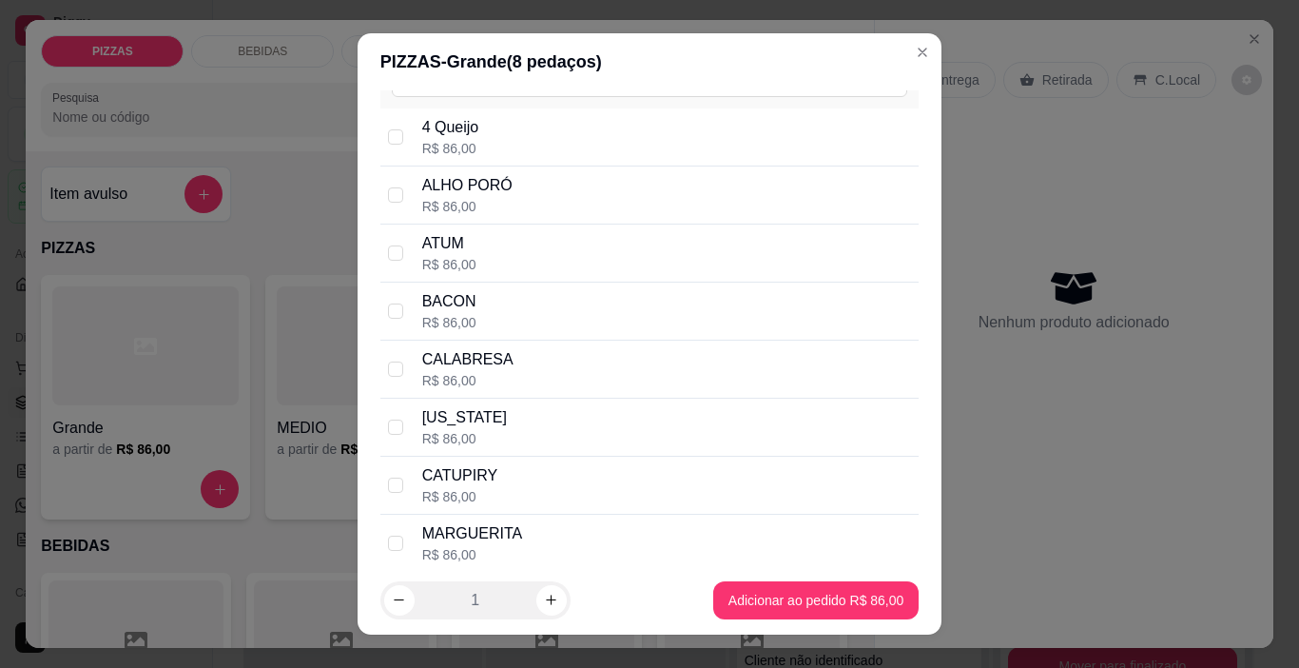
scroll to position [233, 0]
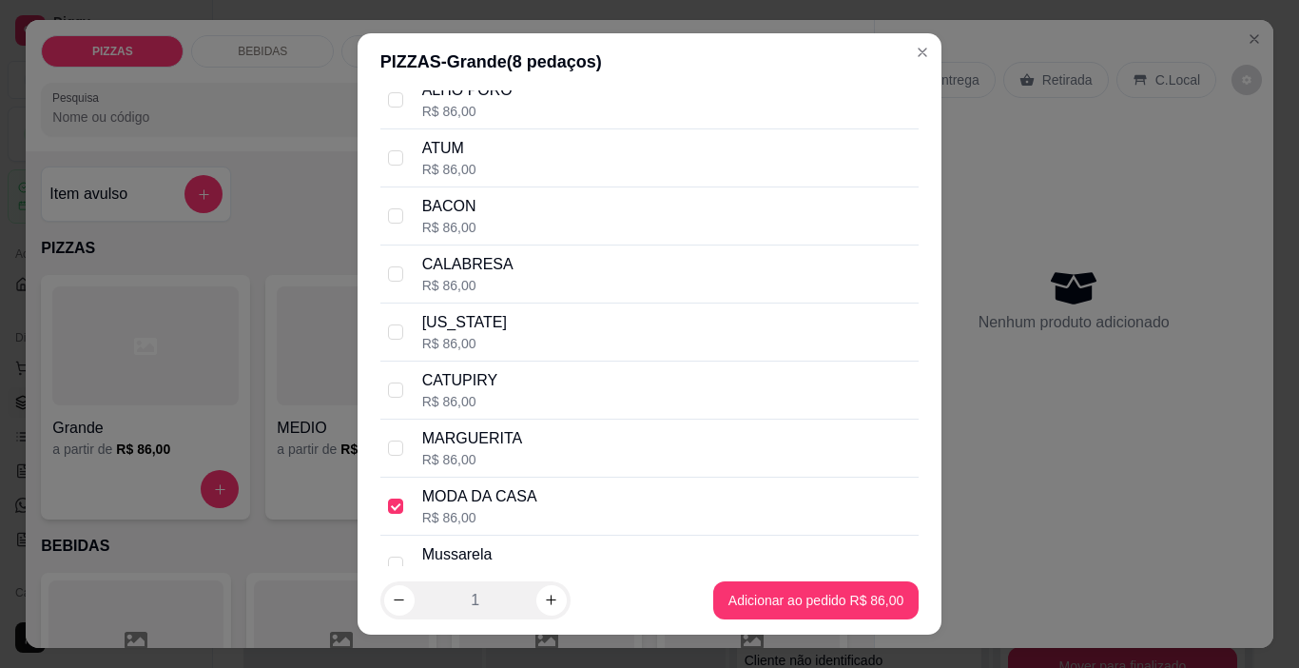
drag, startPoint x: 382, startPoint y: 396, endPoint x: 420, endPoint y: 411, distance: 41.0
click at [390, 398] on input "checkbox" at bounding box center [395, 389] width 15 height 15
checkbox input "true"
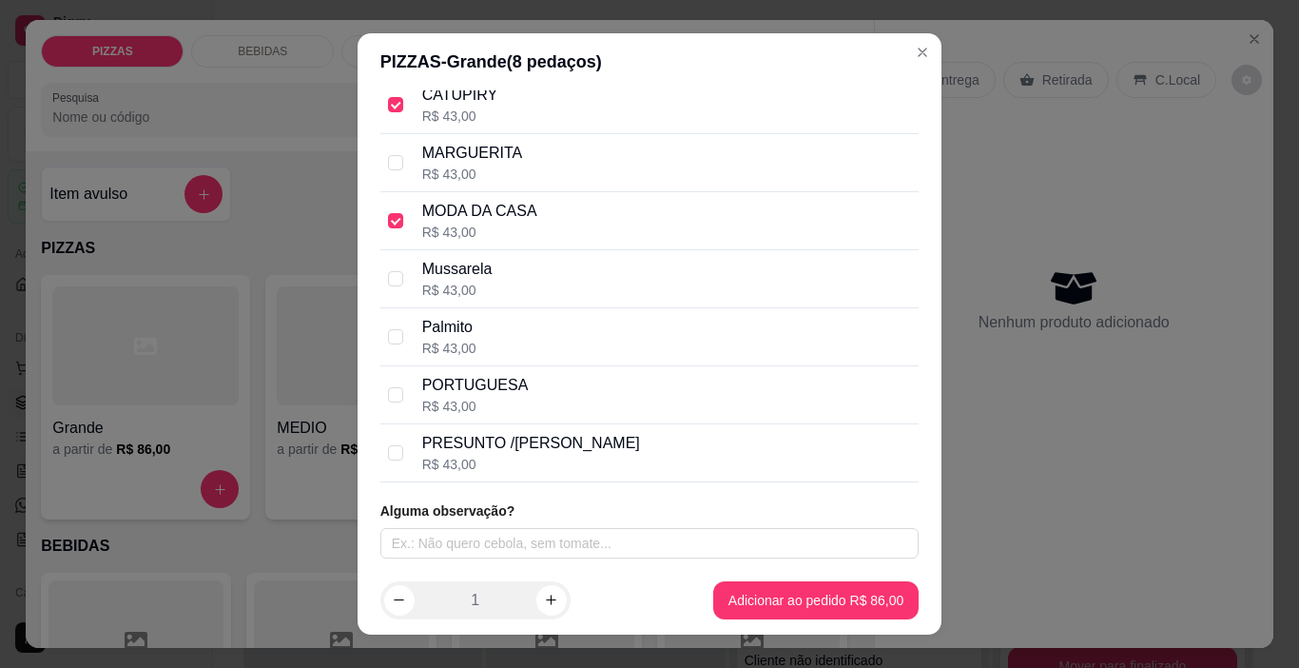
scroll to position [28, 0]
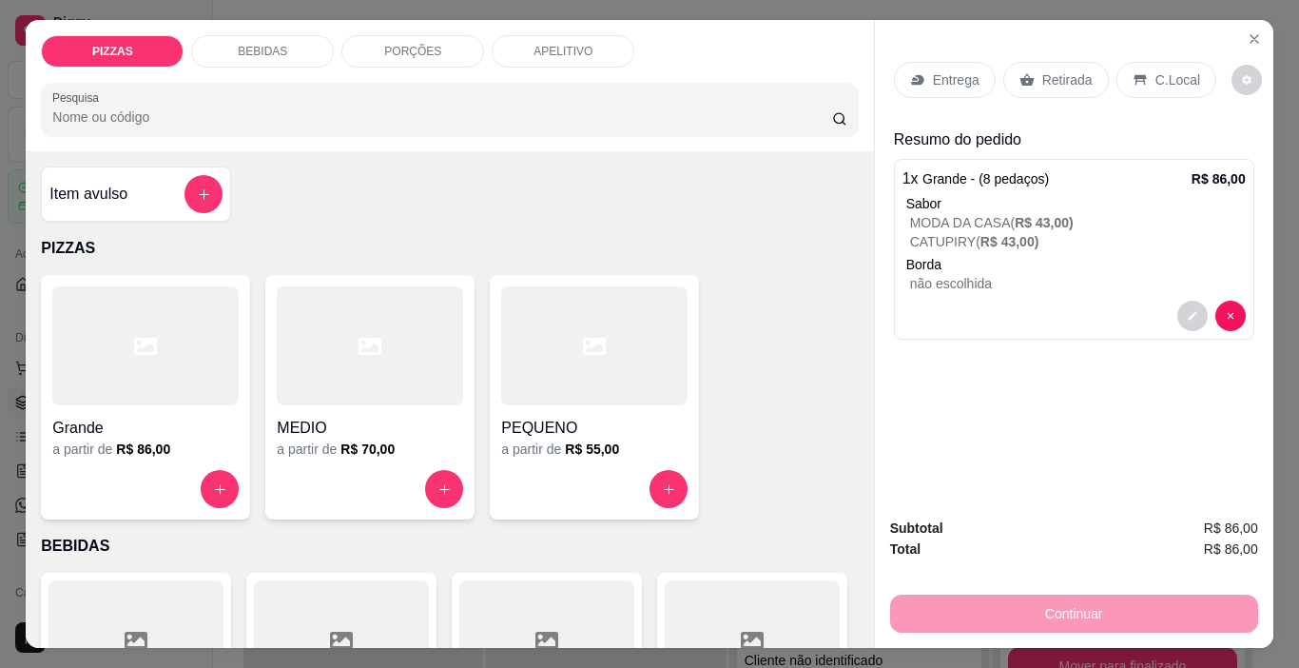
click at [1042, 73] on p "Retirada" at bounding box center [1067, 79] width 50 height 19
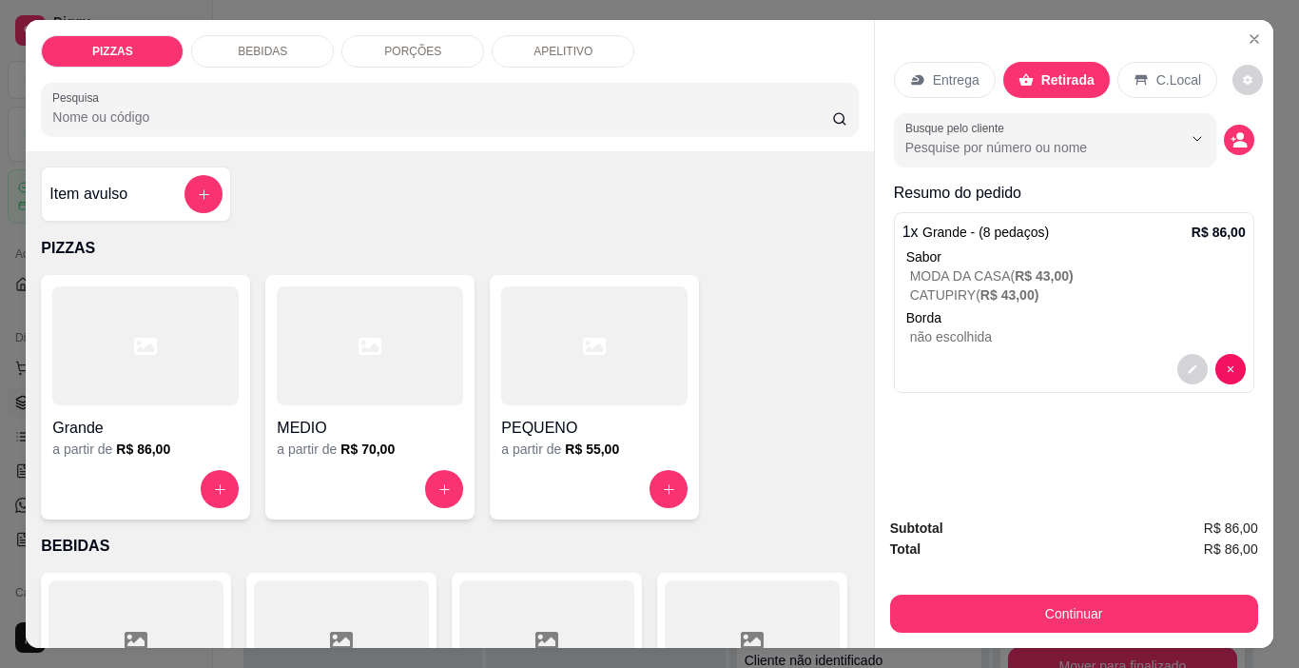
scroll to position [48, 0]
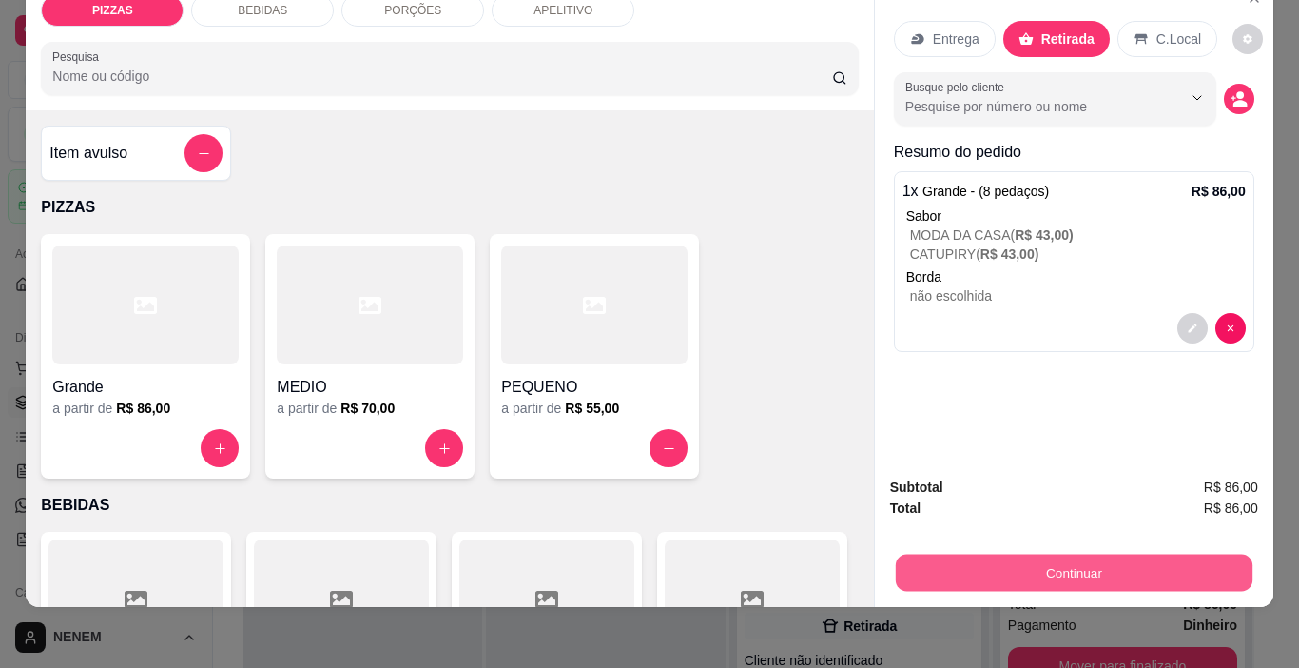
click at [982, 557] on button "Continuar" at bounding box center [1073, 572] width 357 height 37
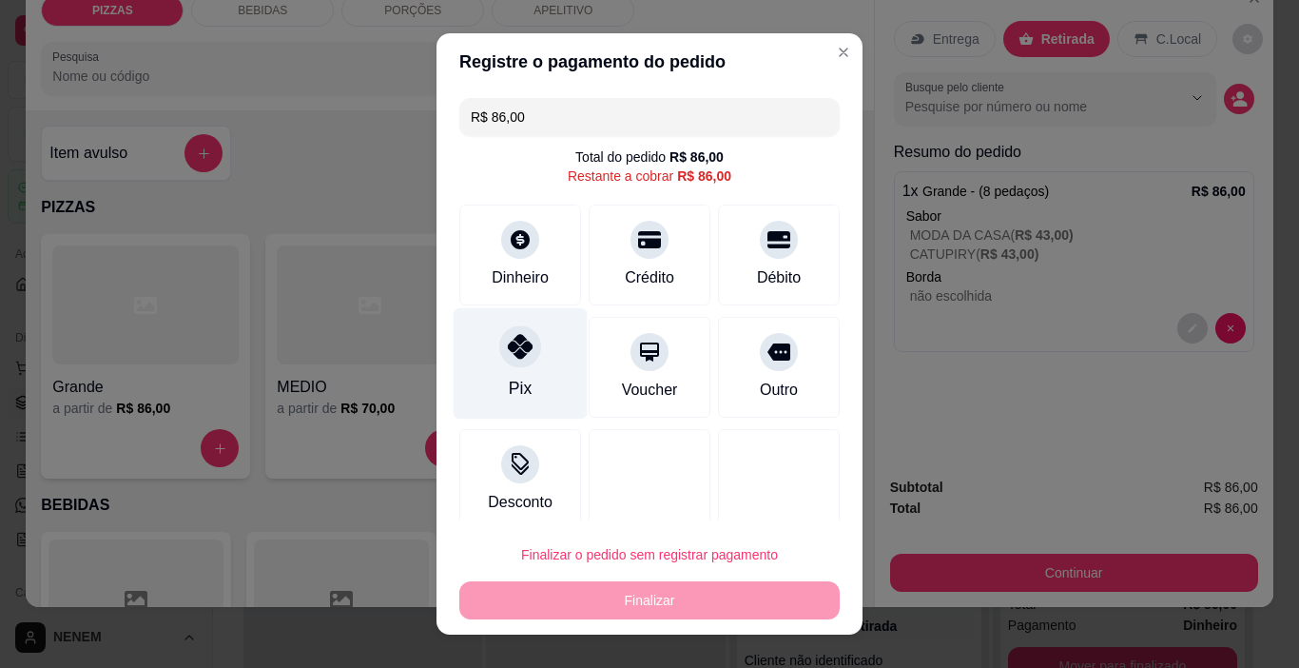
click at [512, 360] on div at bounding box center [520, 347] width 42 height 42
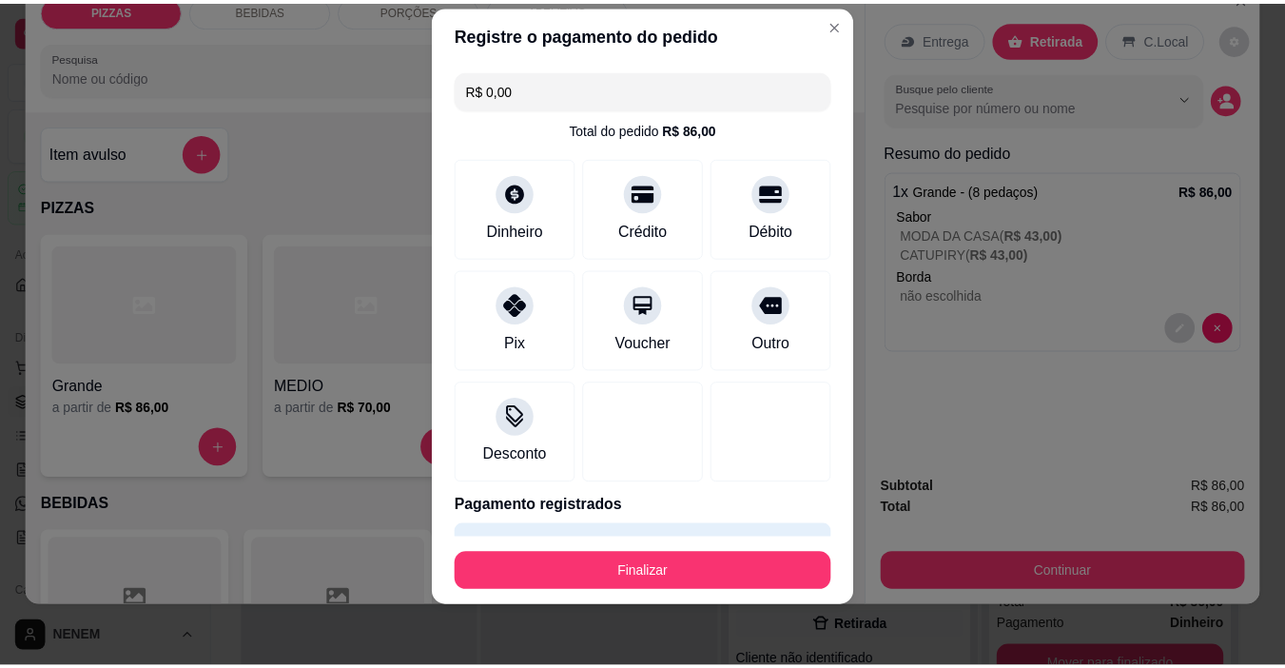
scroll to position [51, 0]
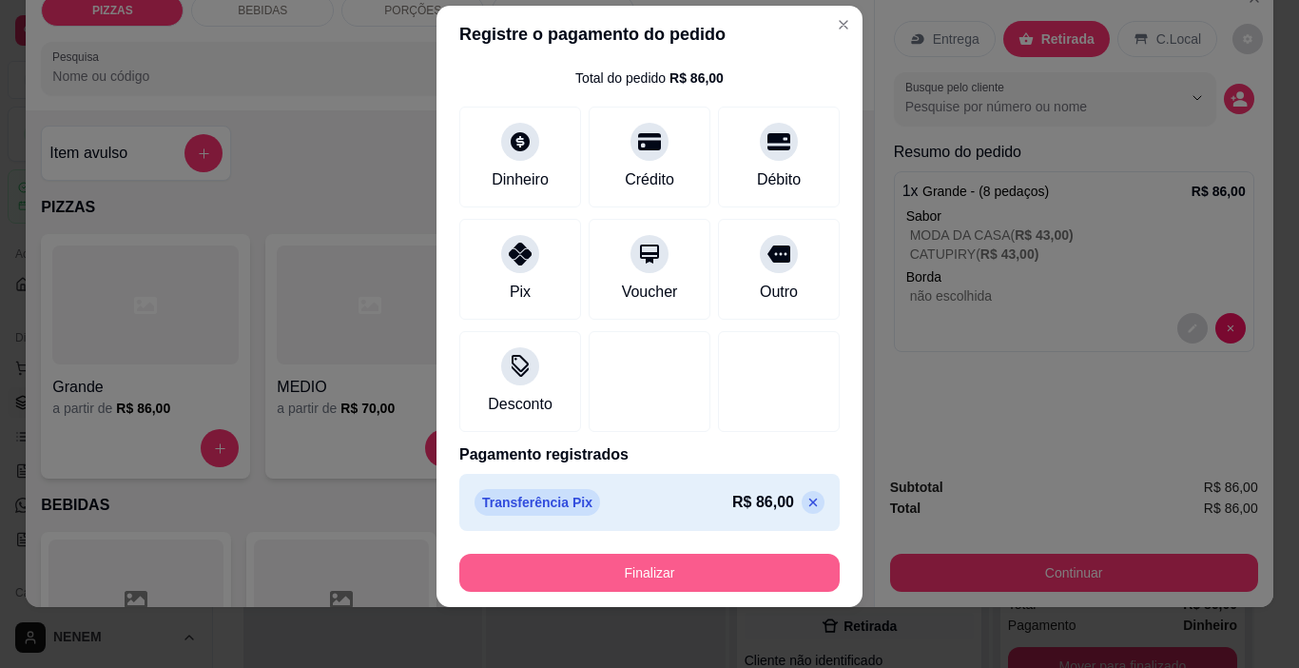
click at [736, 566] on button "Finalizar" at bounding box center [649, 573] width 380 height 38
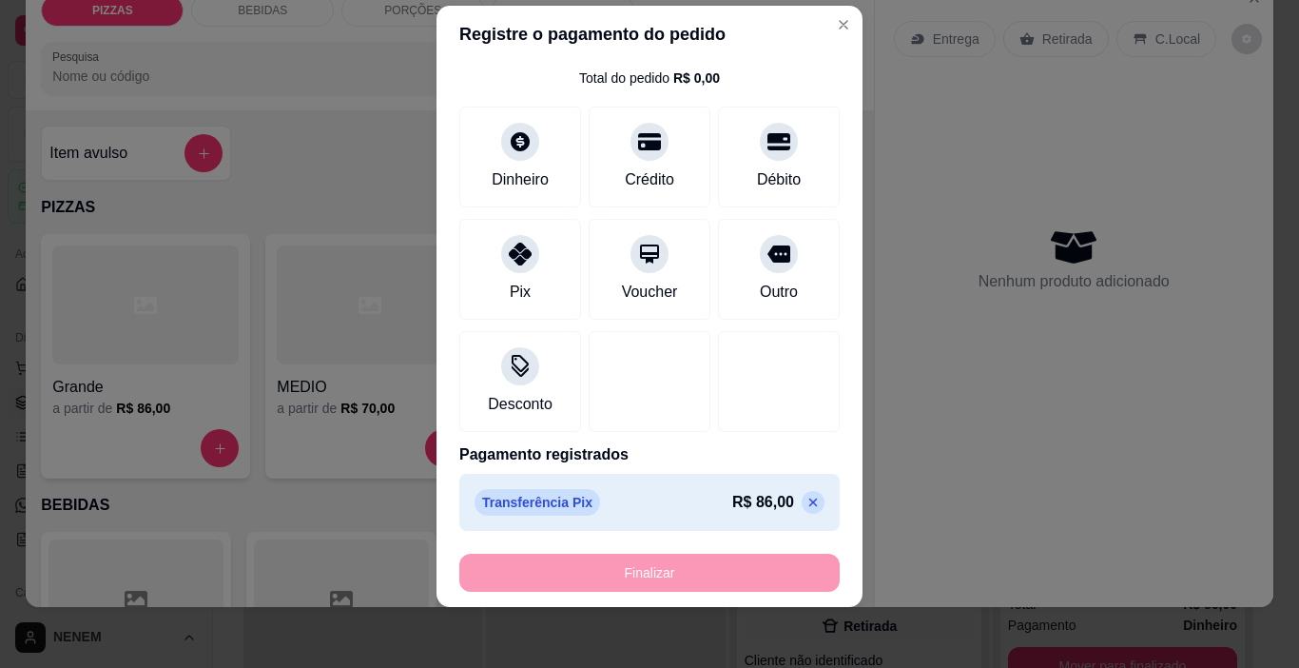
type input "-R$ 86,00"
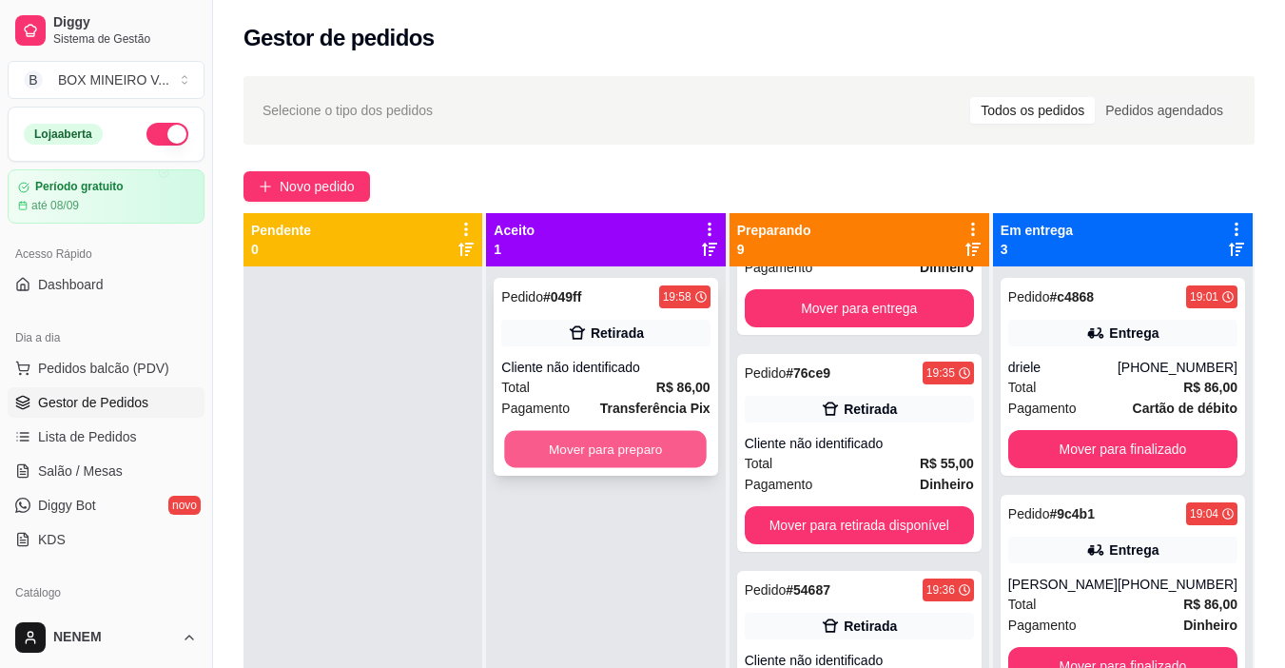
click at [594, 446] on button "Mover para preparo" at bounding box center [606, 449] width 203 height 37
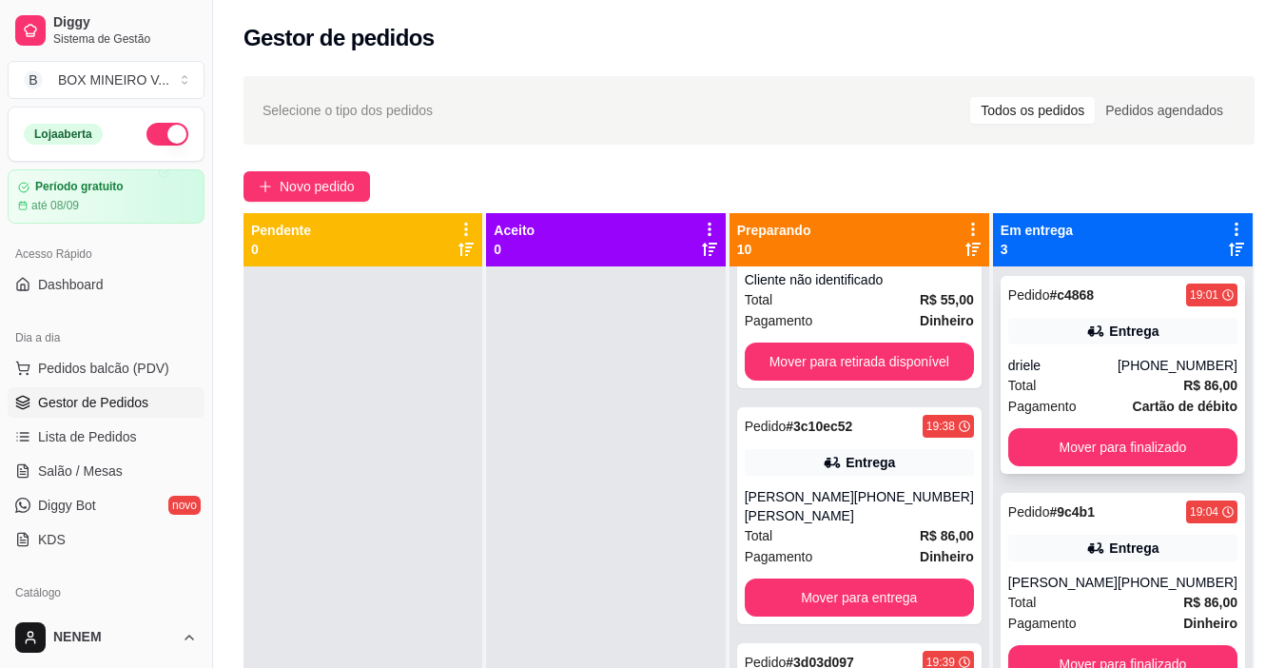
scroll to position [53, 0]
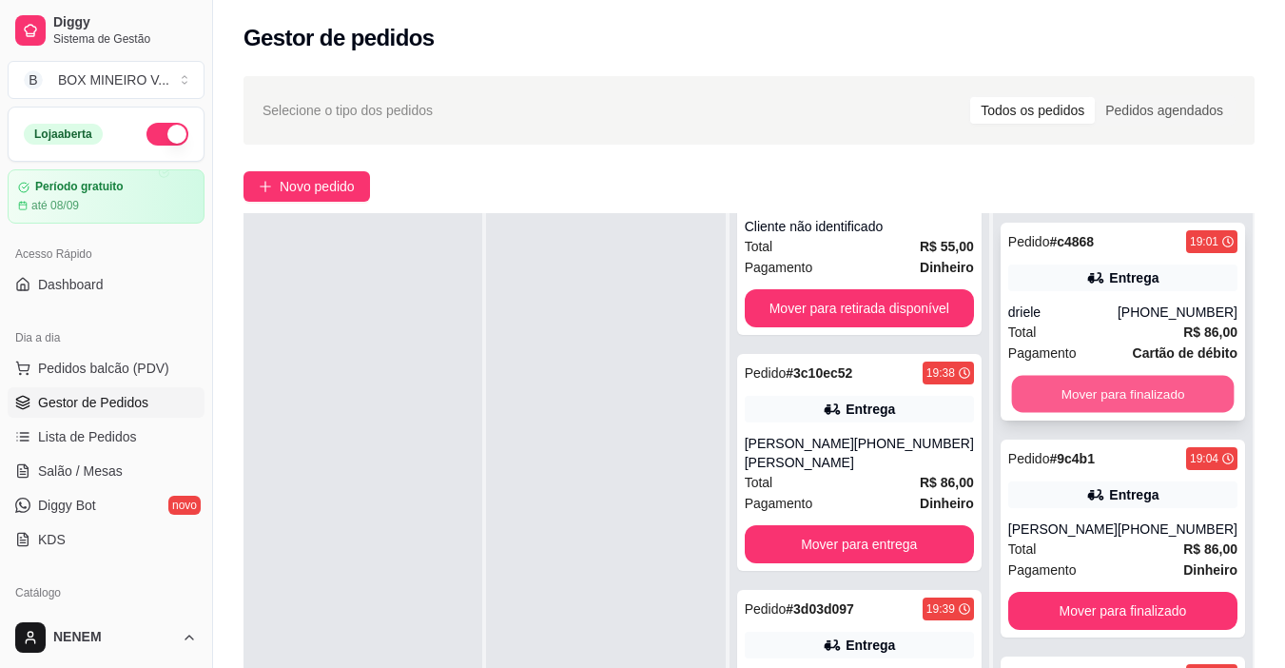
click at [1135, 400] on button "Mover para finalizado" at bounding box center [1122, 394] width 223 height 37
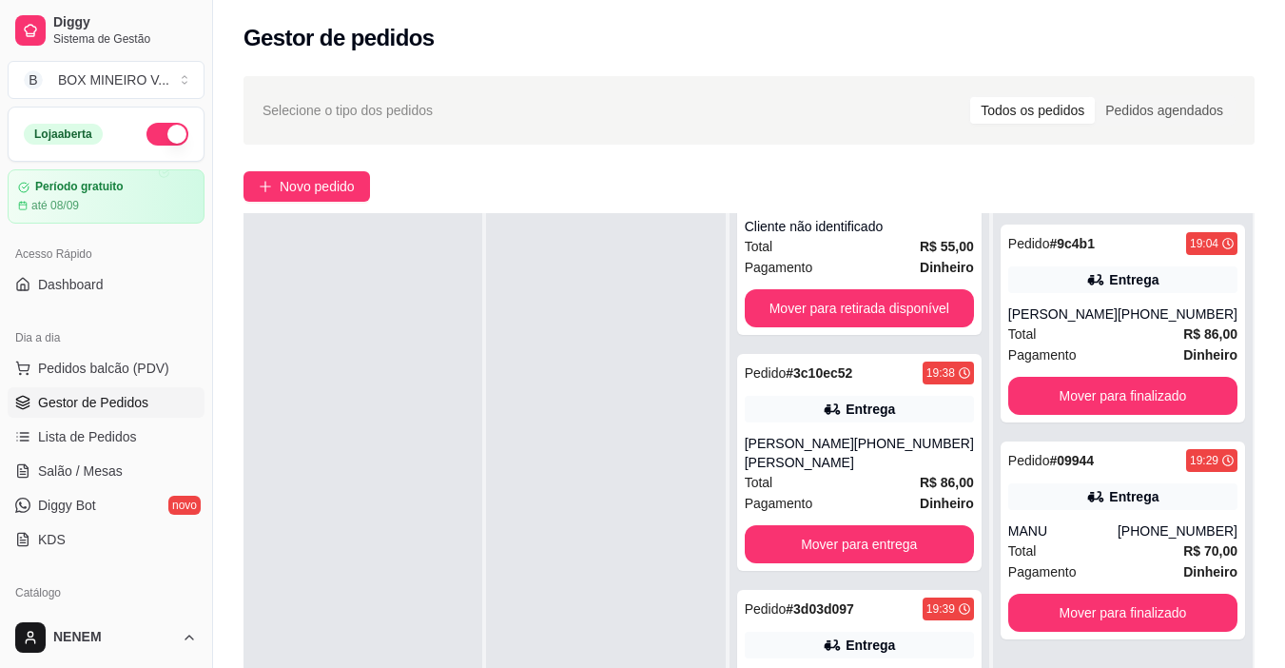
scroll to position [0, 0]
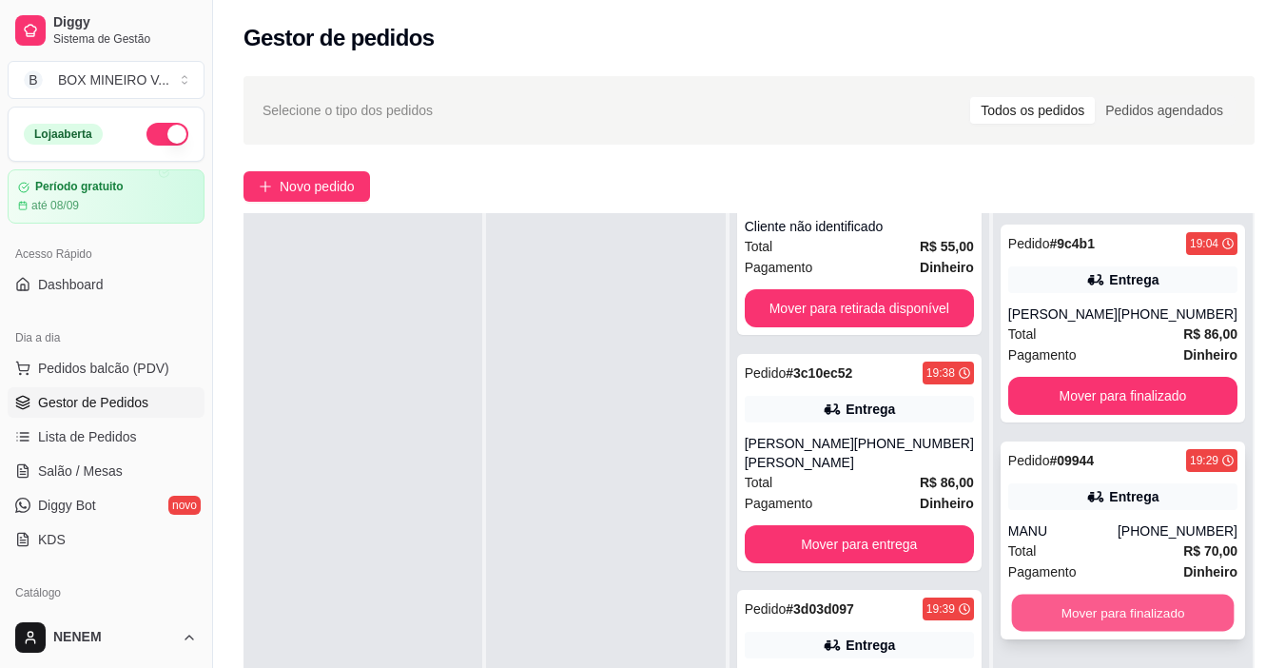
click at [1097, 608] on button "Mover para finalizado" at bounding box center [1122, 612] width 223 height 37
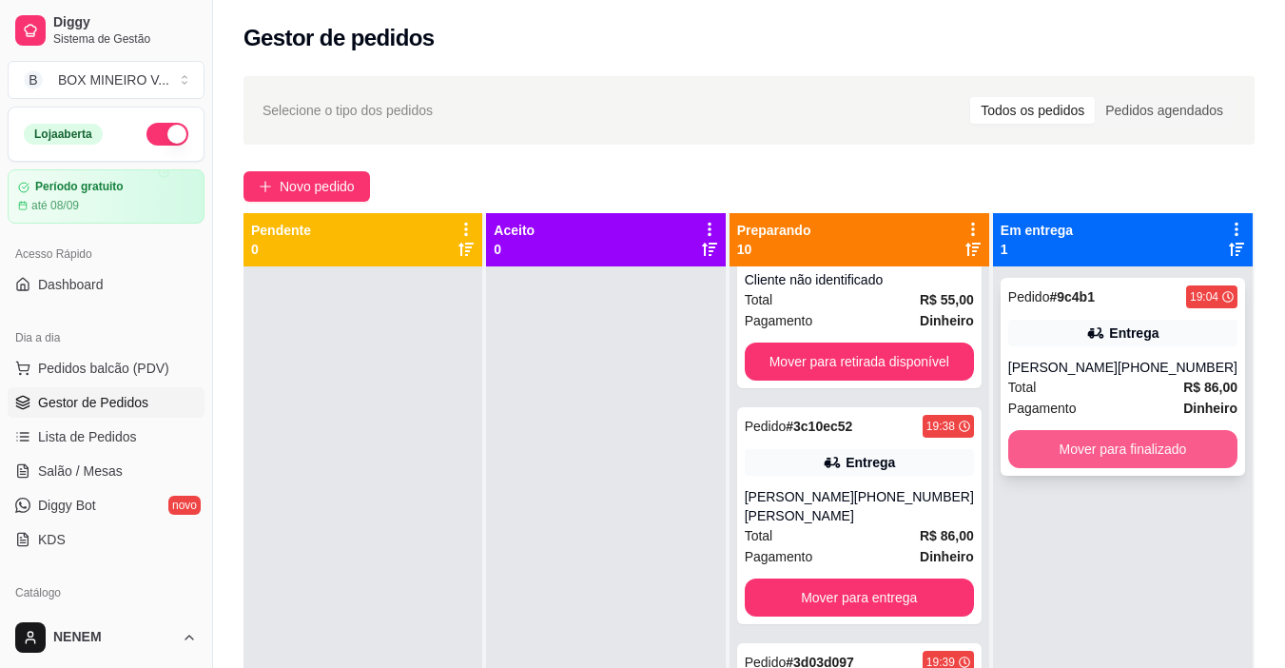
click at [1139, 449] on button "Mover para finalizado" at bounding box center [1122, 449] width 229 height 38
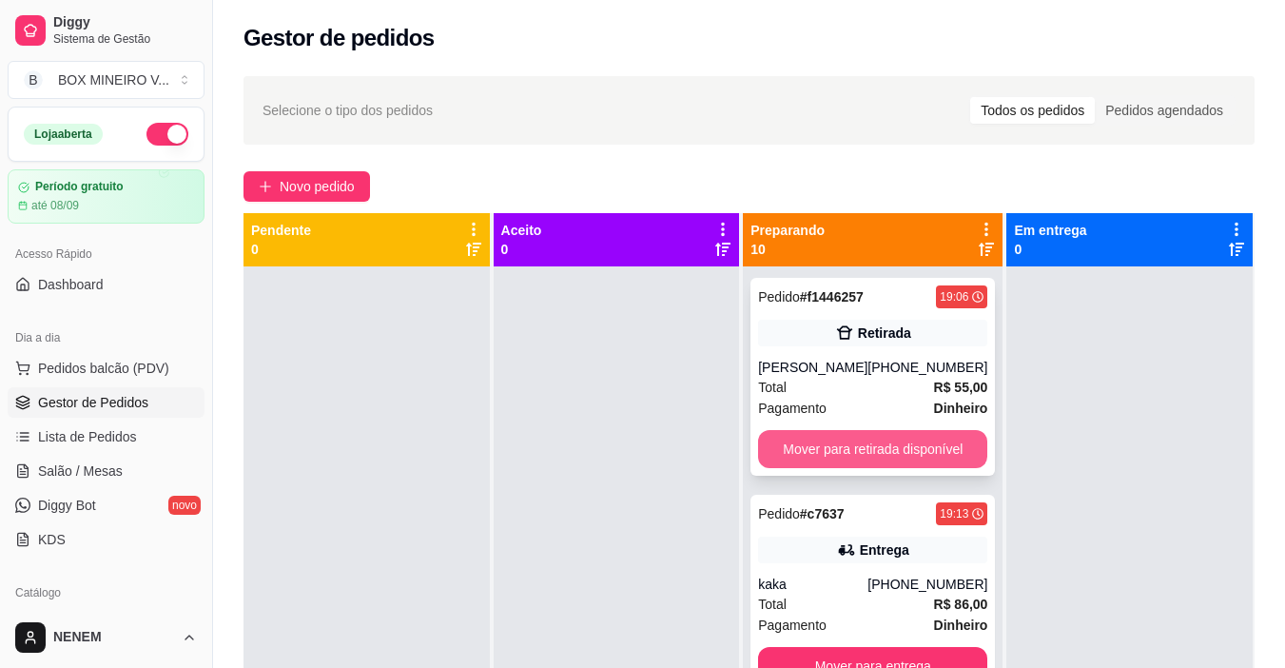
click at [899, 452] on button "Mover para retirada disponível" at bounding box center [872, 449] width 229 height 38
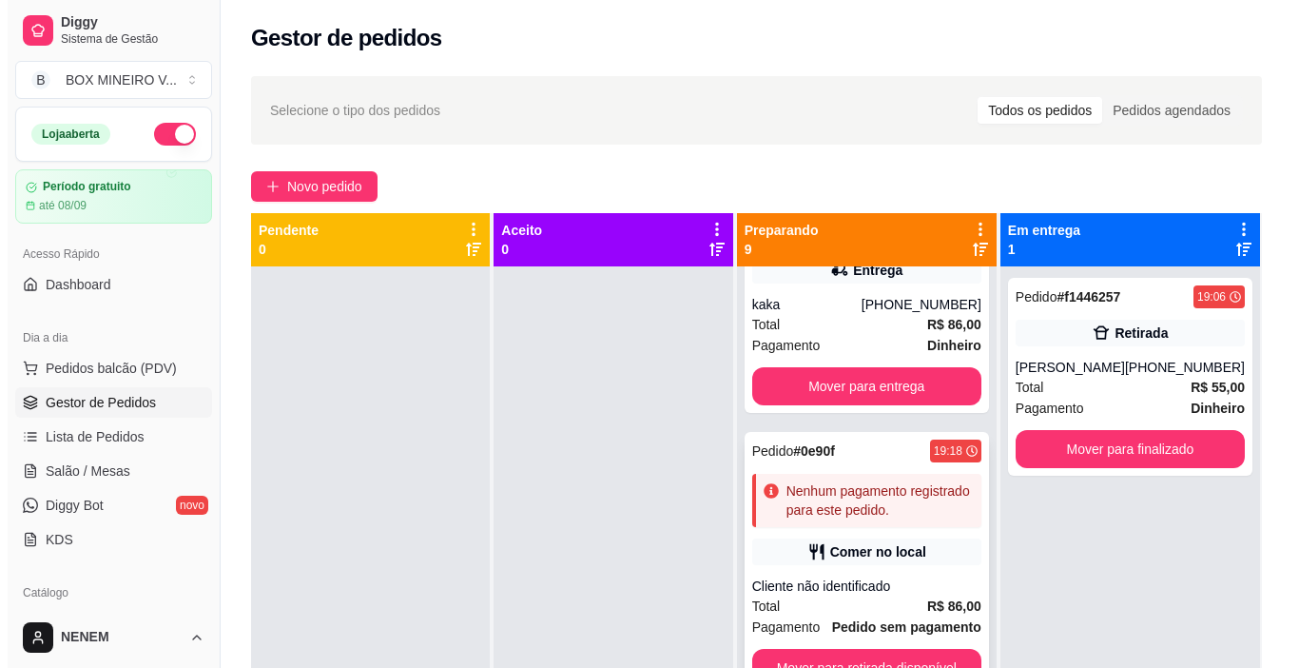
scroll to position [95, 0]
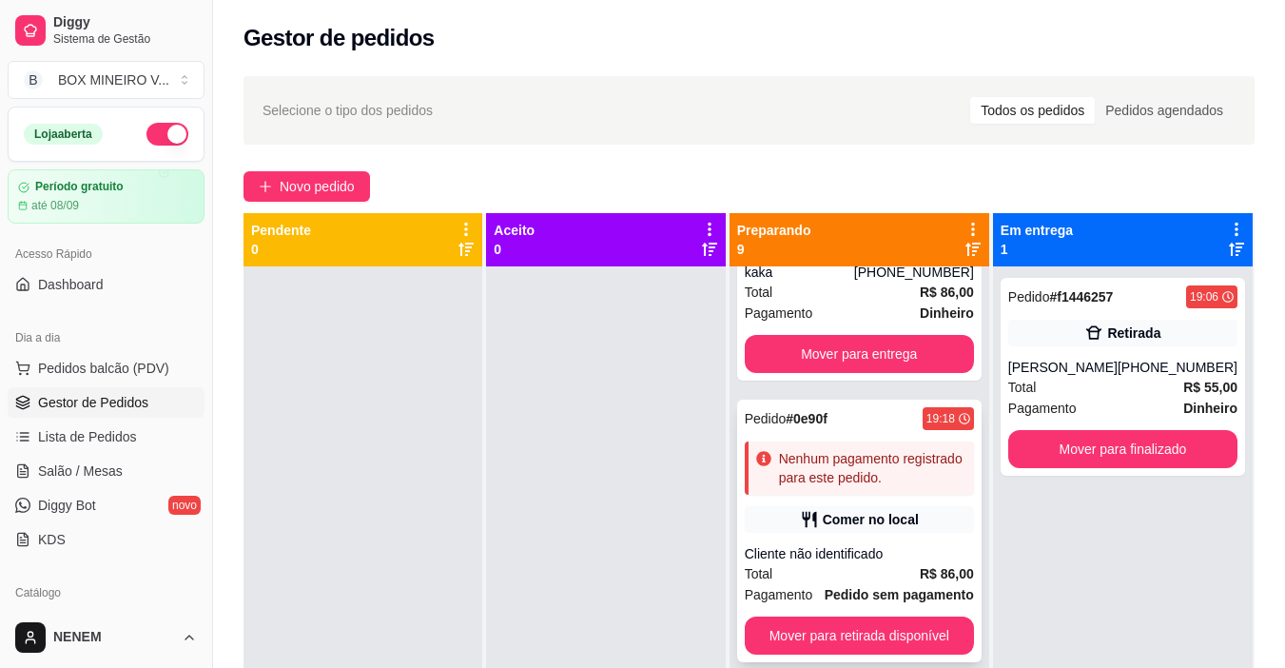
click at [800, 481] on div "Nenhum pagamento registrado para este pedido." at bounding box center [872, 468] width 187 height 38
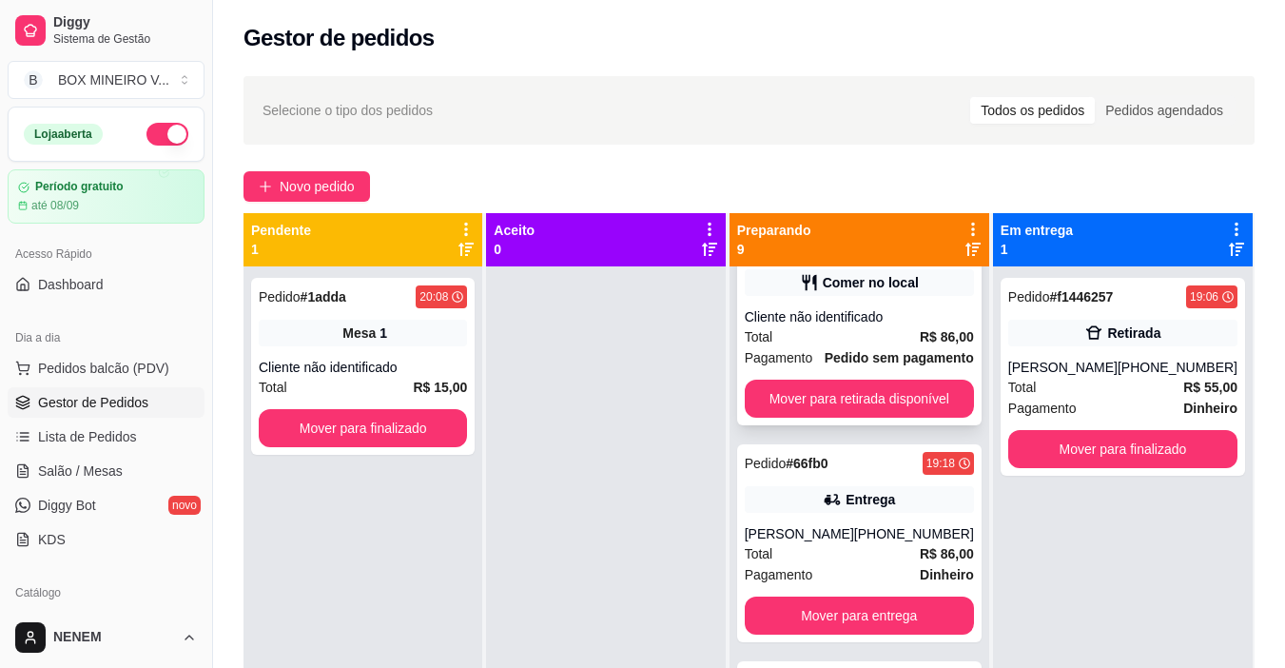
scroll to position [285, 0]
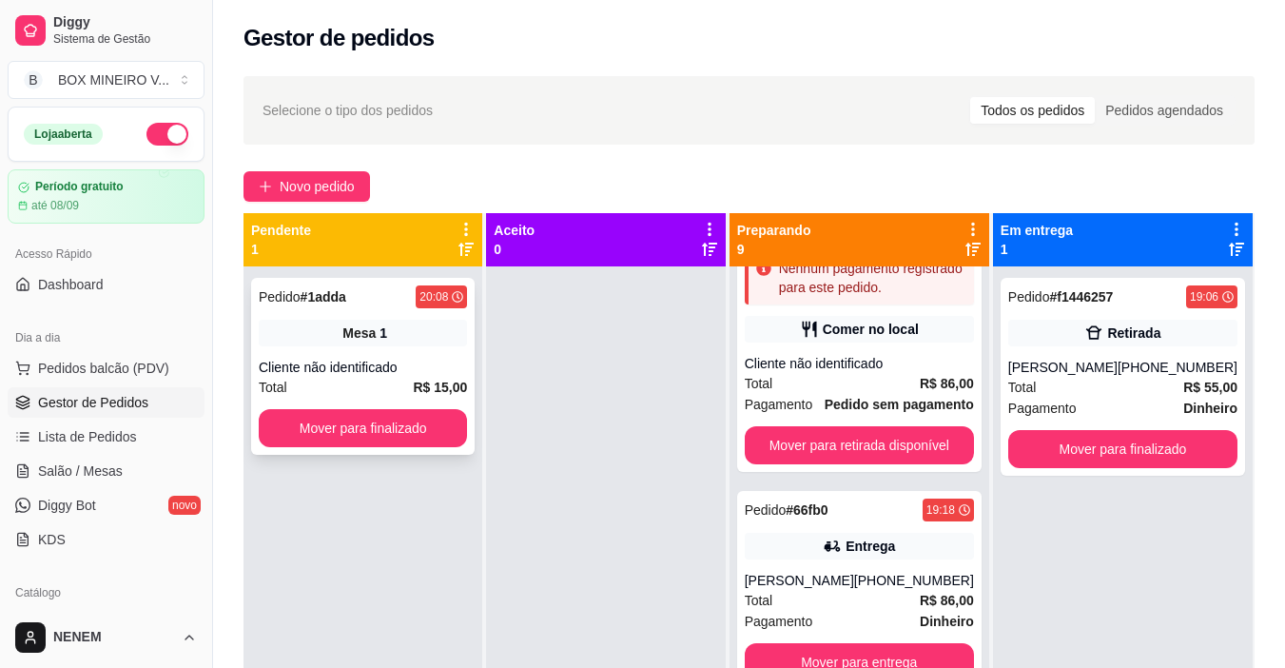
click at [387, 343] on div "Mesa 1" at bounding box center [363, 333] width 208 height 27
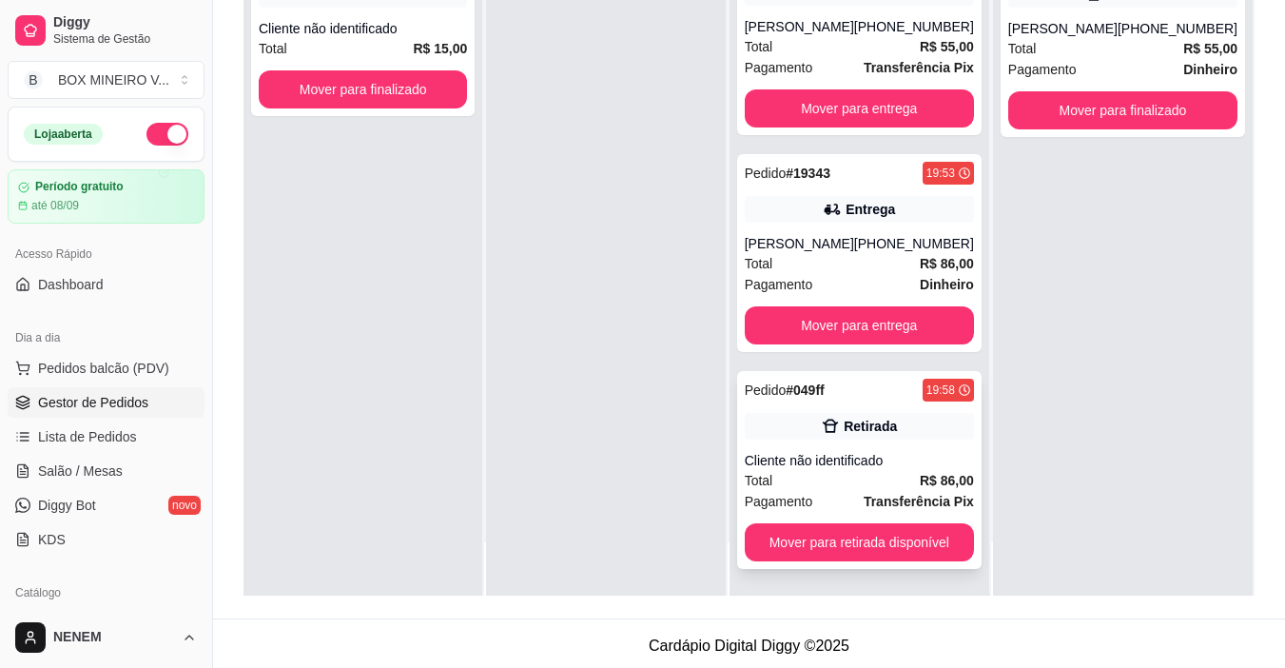
click at [874, 434] on div "Retirada" at bounding box center [870, 426] width 53 height 19
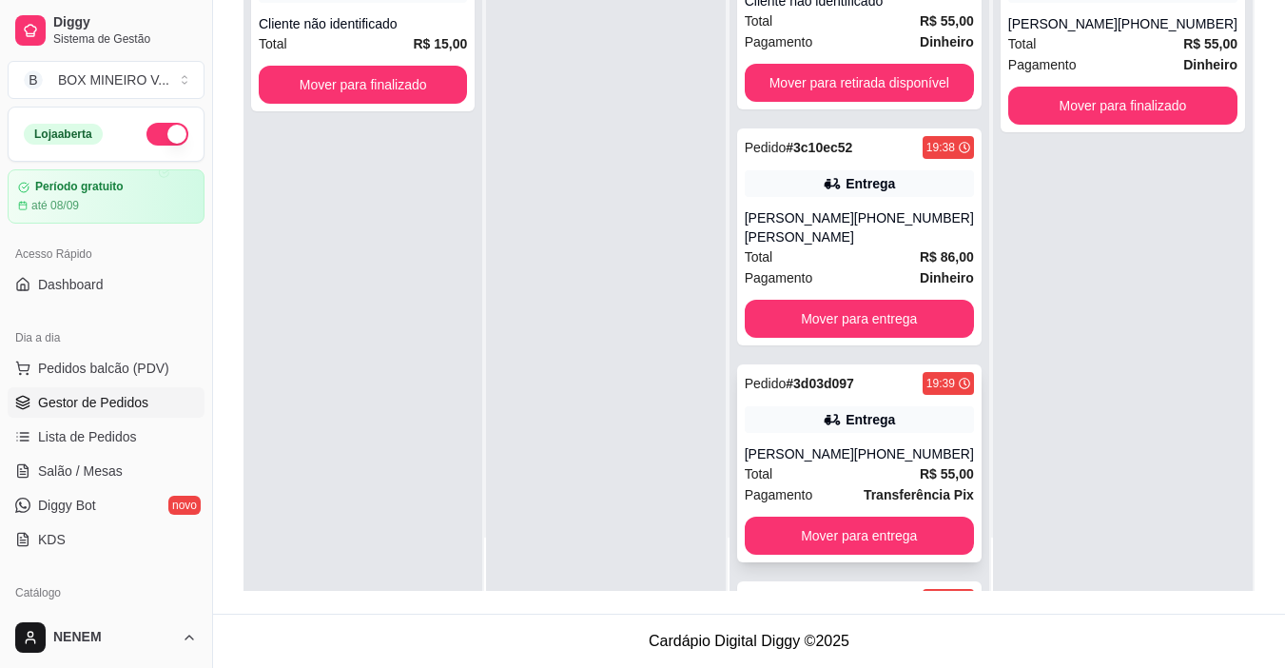
scroll to position [911, 0]
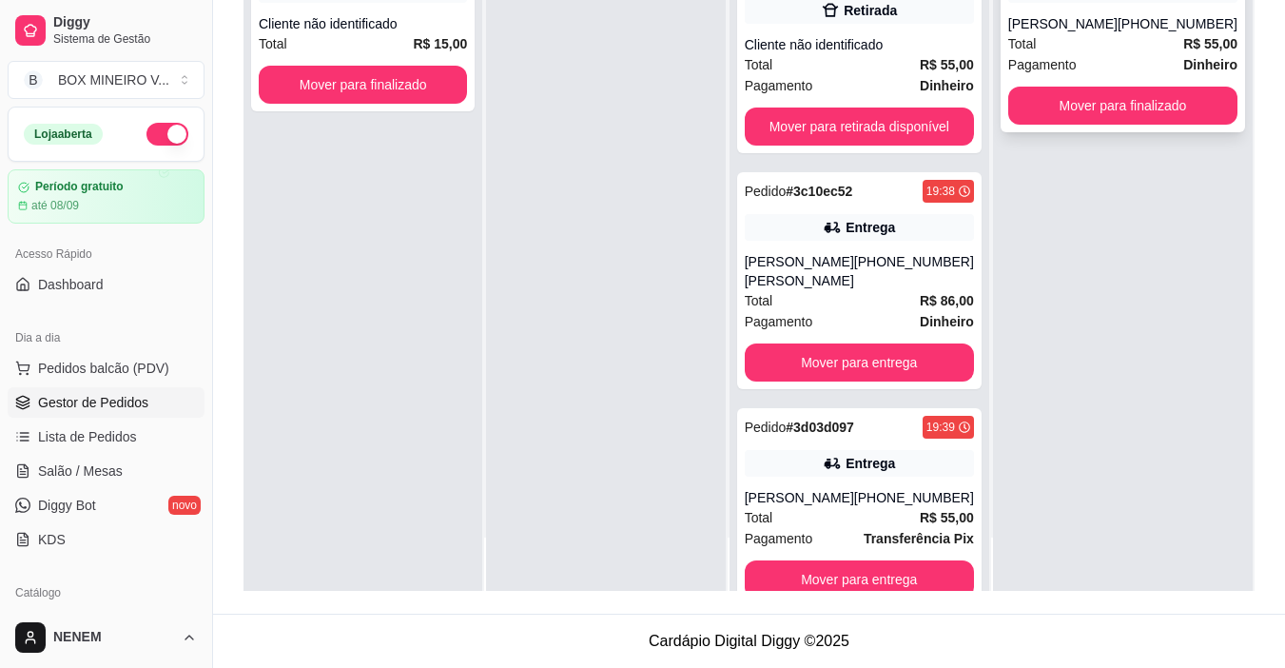
click at [1143, 124] on button "Mover para finalizado" at bounding box center [1122, 106] width 229 height 38
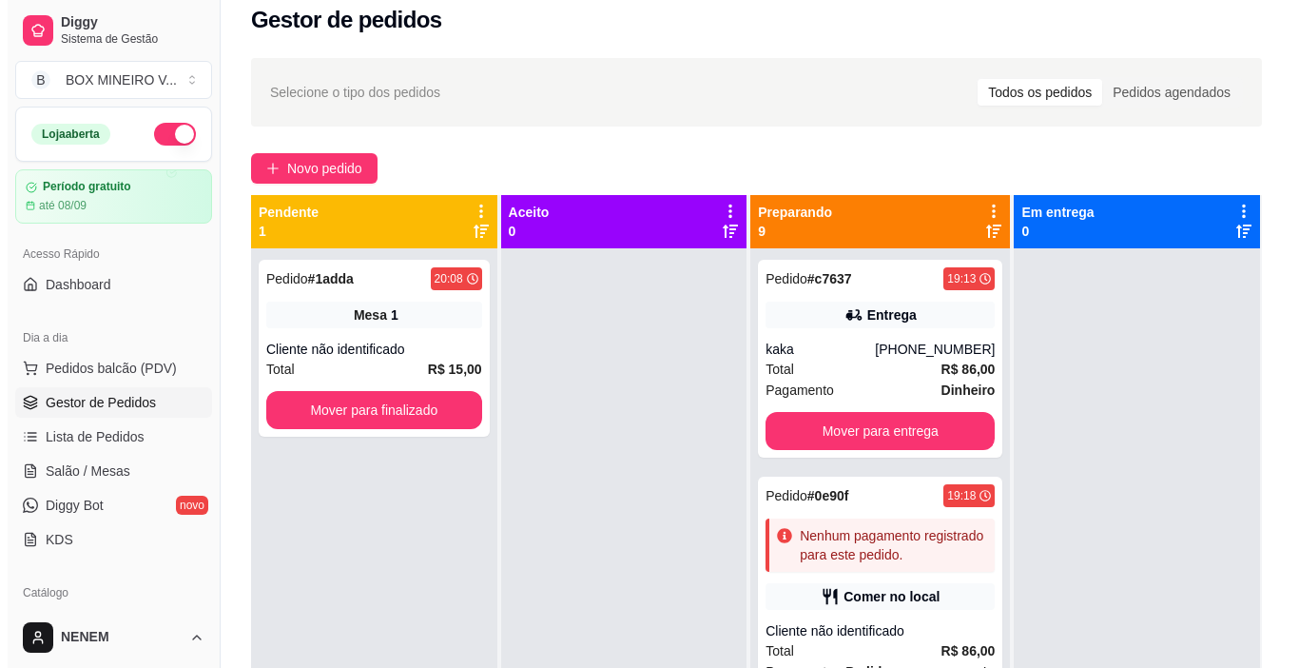
scroll to position [0, 0]
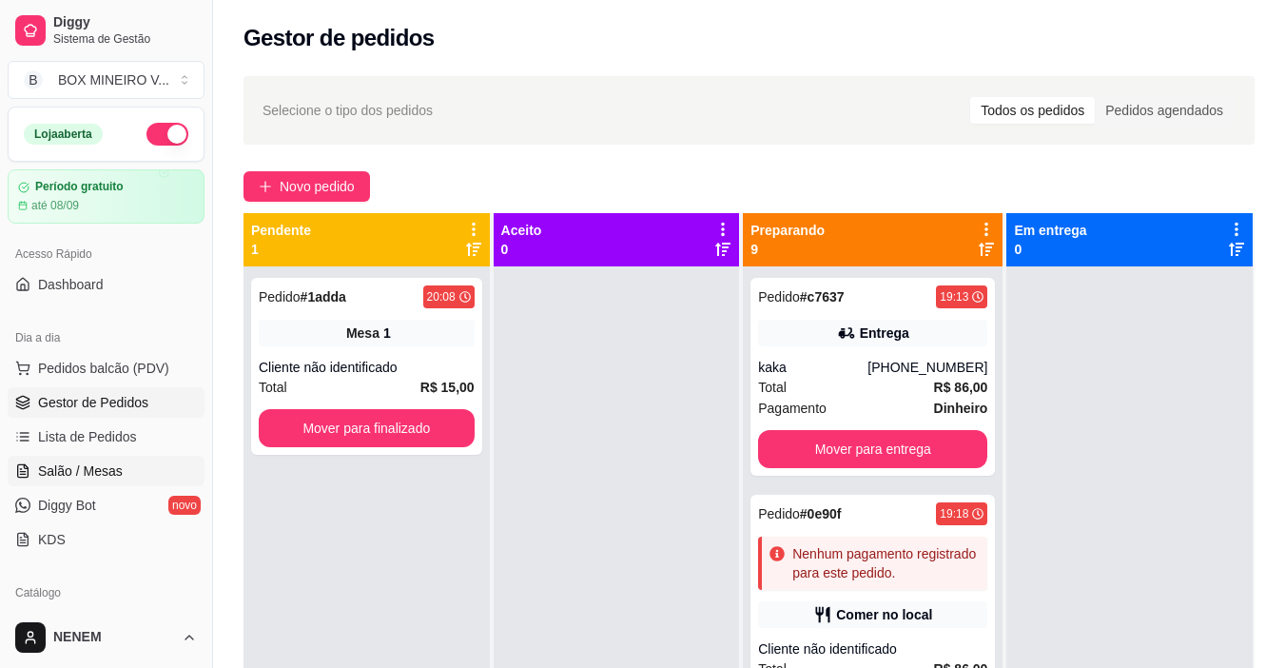
click at [75, 477] on span "Salão / Mesas" at bounding box center [80, 470] width 85 height 19
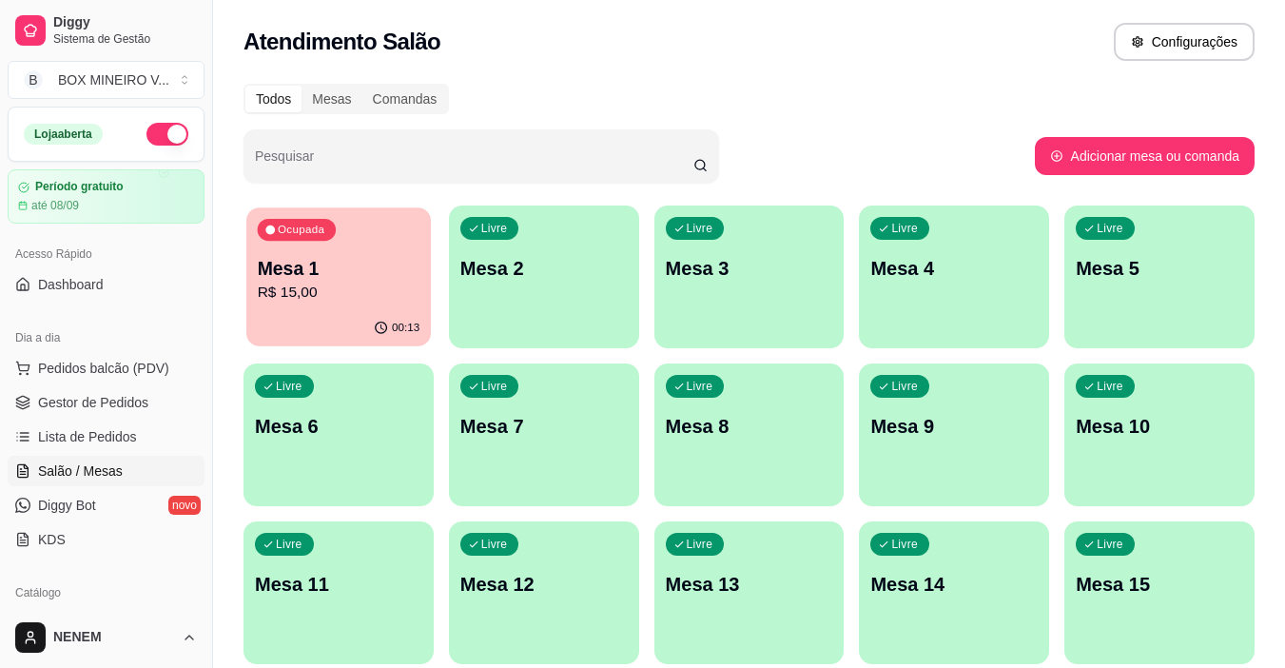
click at [305, 279] on p "Mesa 1" at bounding box center [339, 269] width 163 height 26
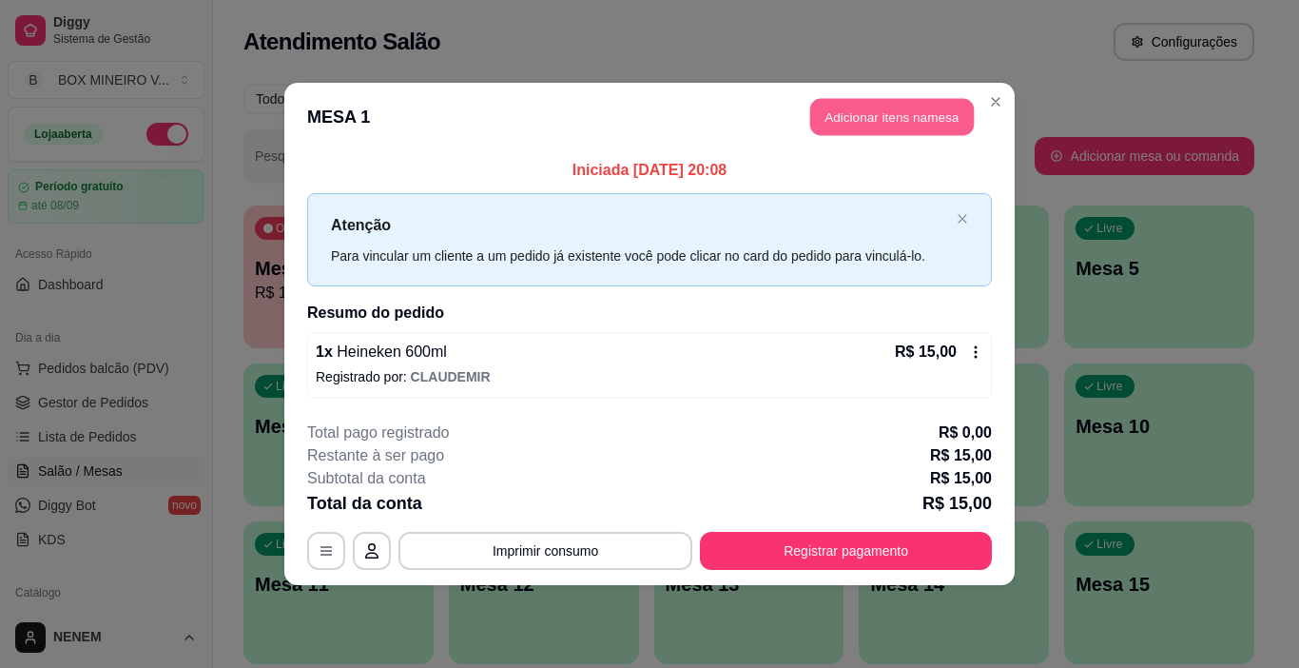
click at [878, 128] on button "Adicionar itens na mesa" at bounding box center [892, 117] width 164 height 37
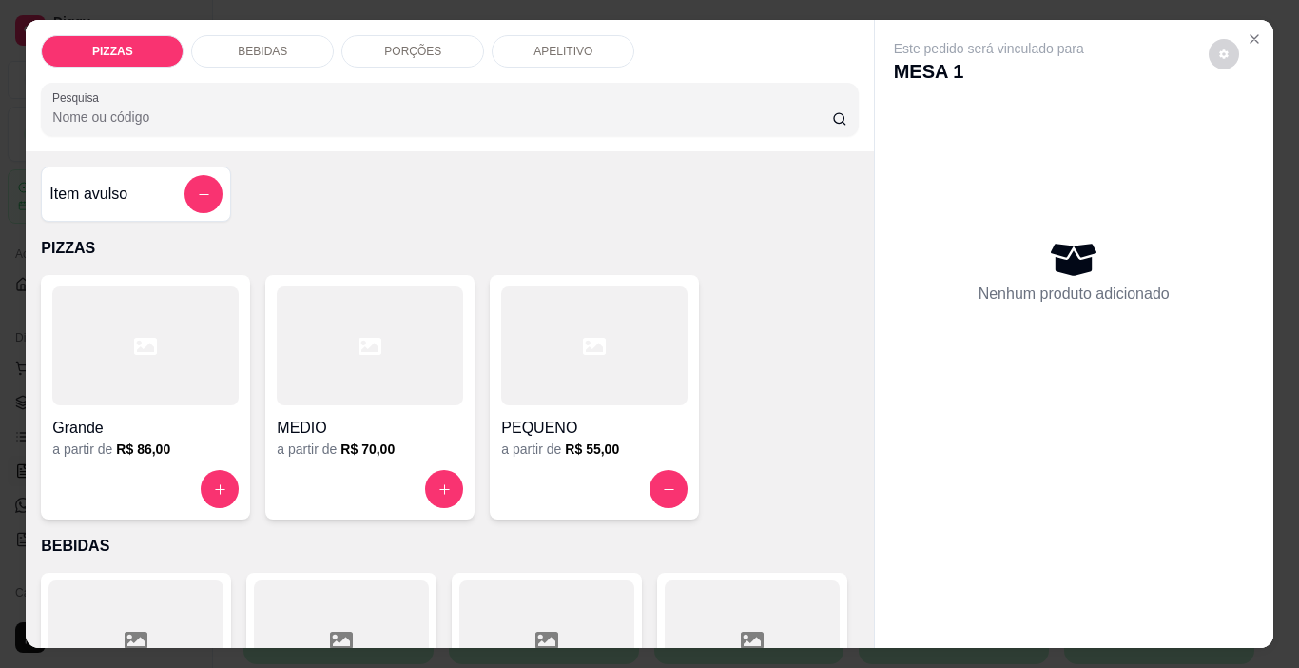
click at [635, 470] on div at bounding box center [594, 489] width 186 height 38
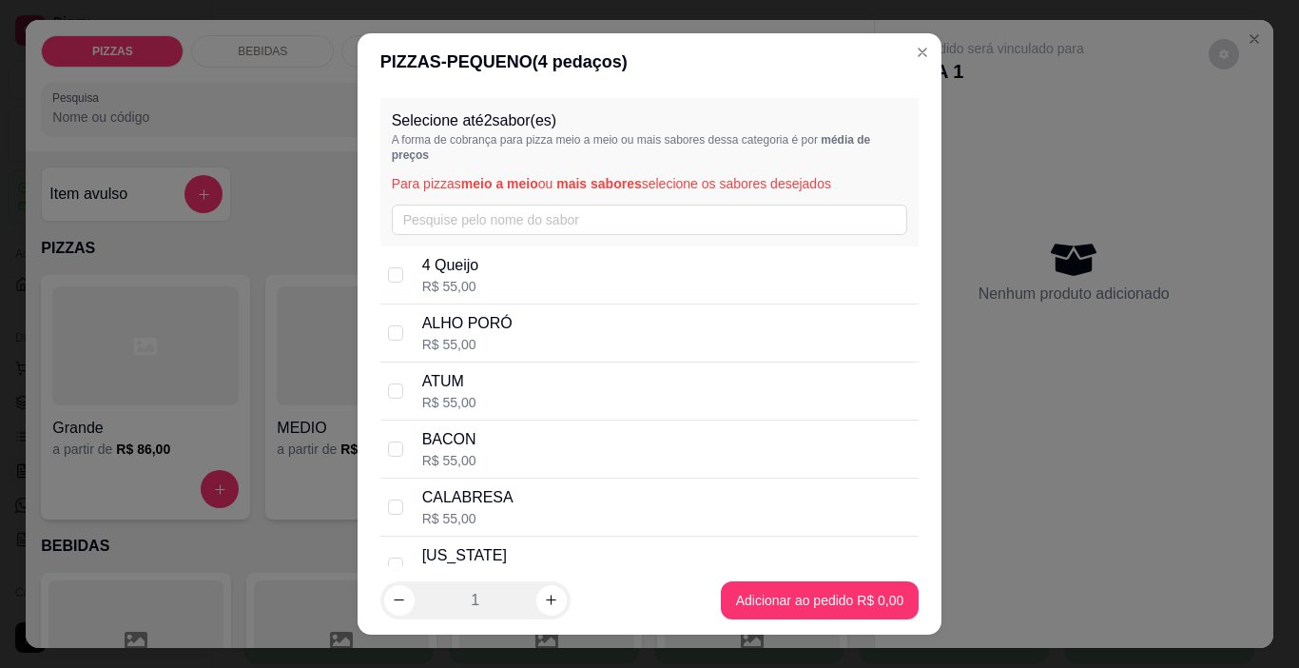
click at [385, 438] on div "BACON R$ 55,00" at bounding box center [649, 449] width 539 height 58
checkbox input "true"
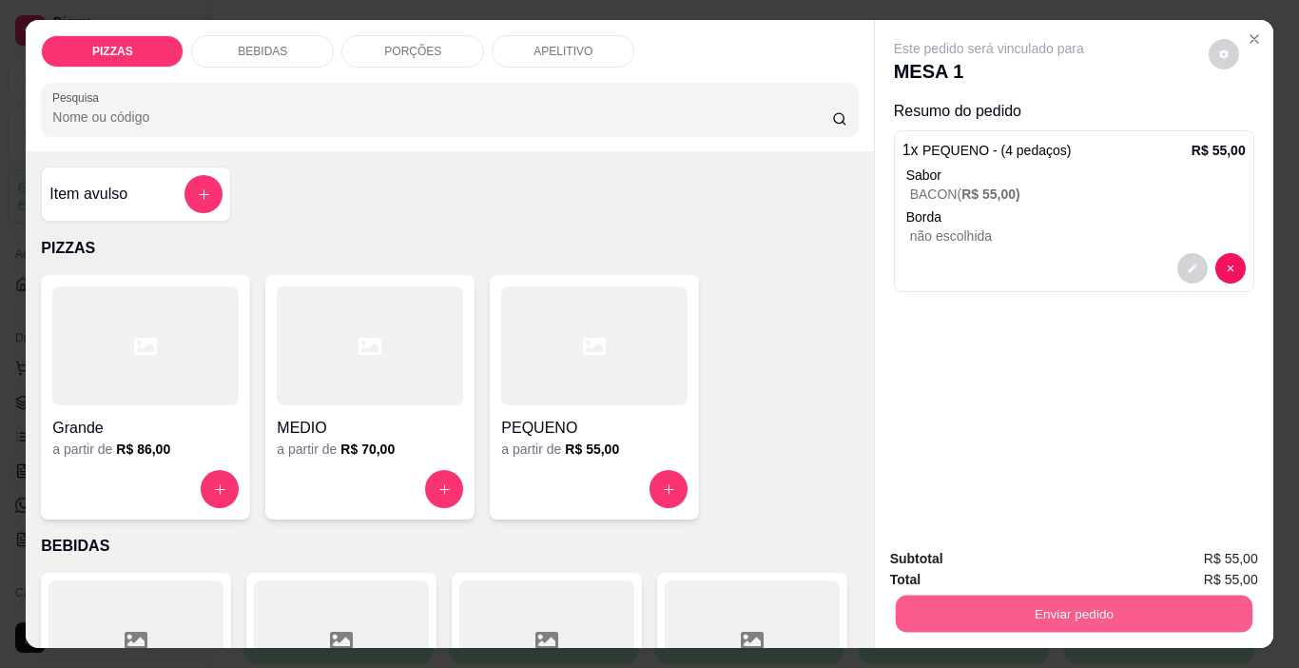
click at [1075, 601] on button "Enviar pedido" at bounding box center [1073, 613] width 357 height 37
click at [1030, 558] on button "Não registrar e enviar pedido" at bounding box center [1011, 558] width 192 height 35
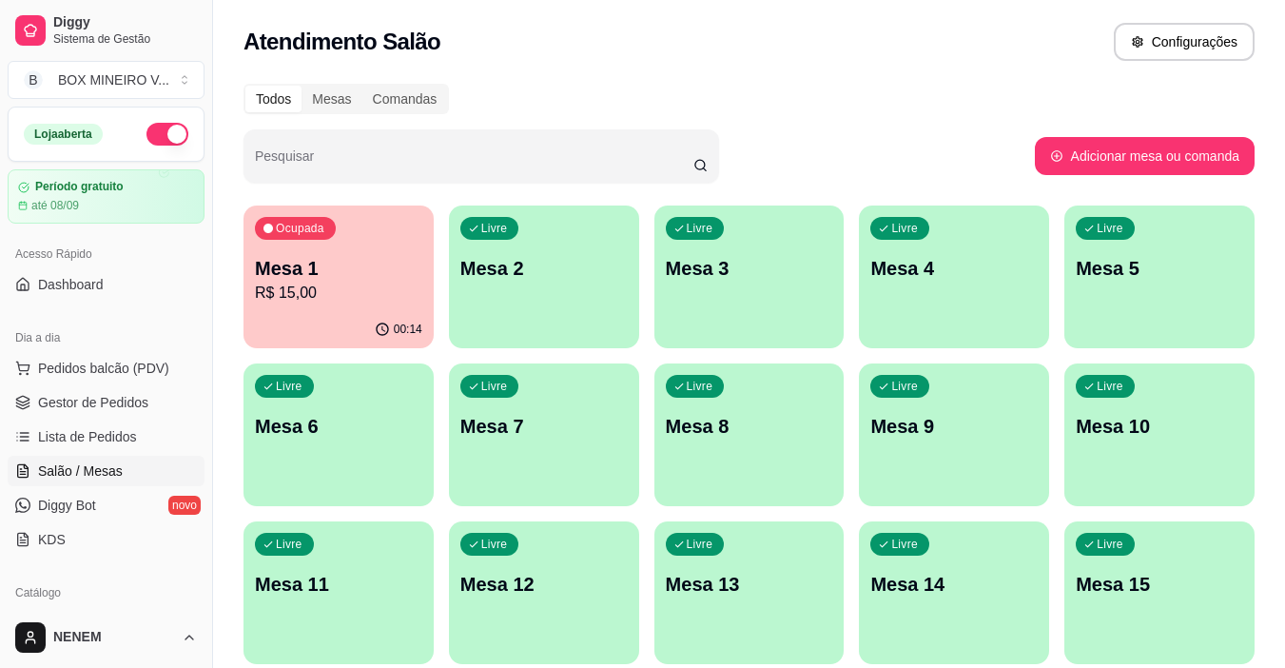
click at [379, 271] on p "Mesa 1" at bounding box center [338, 268] width 167 height 27
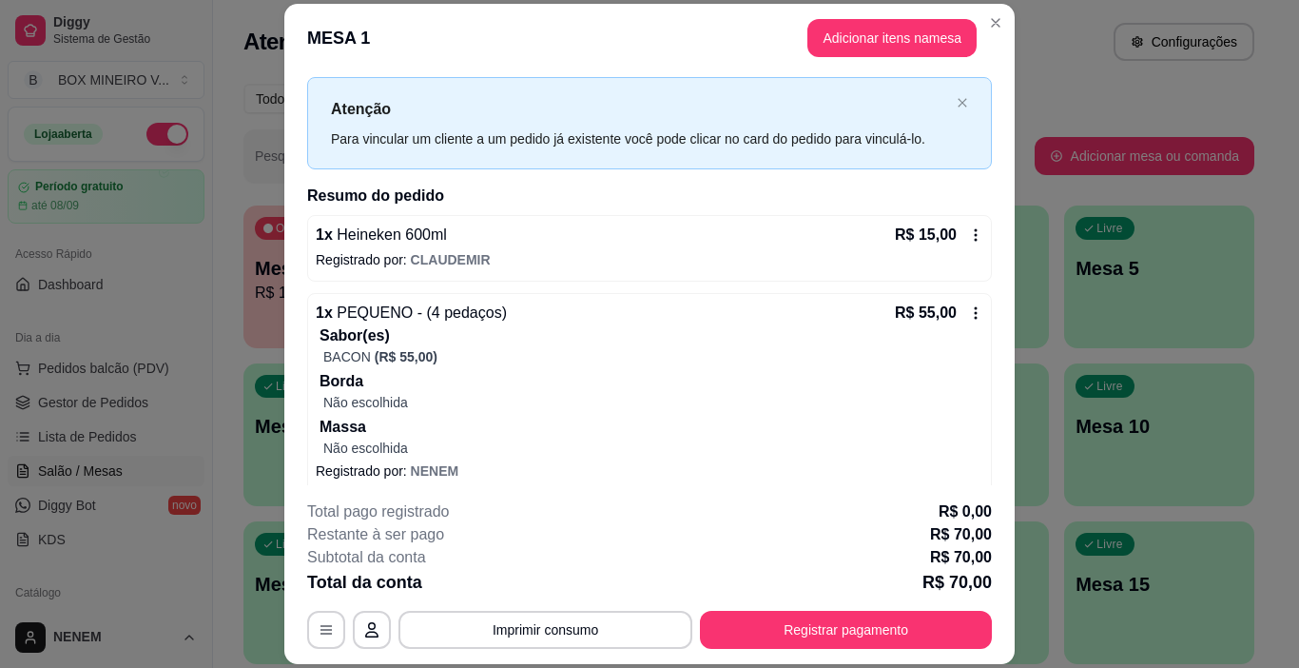
scroll to position [51, 0]
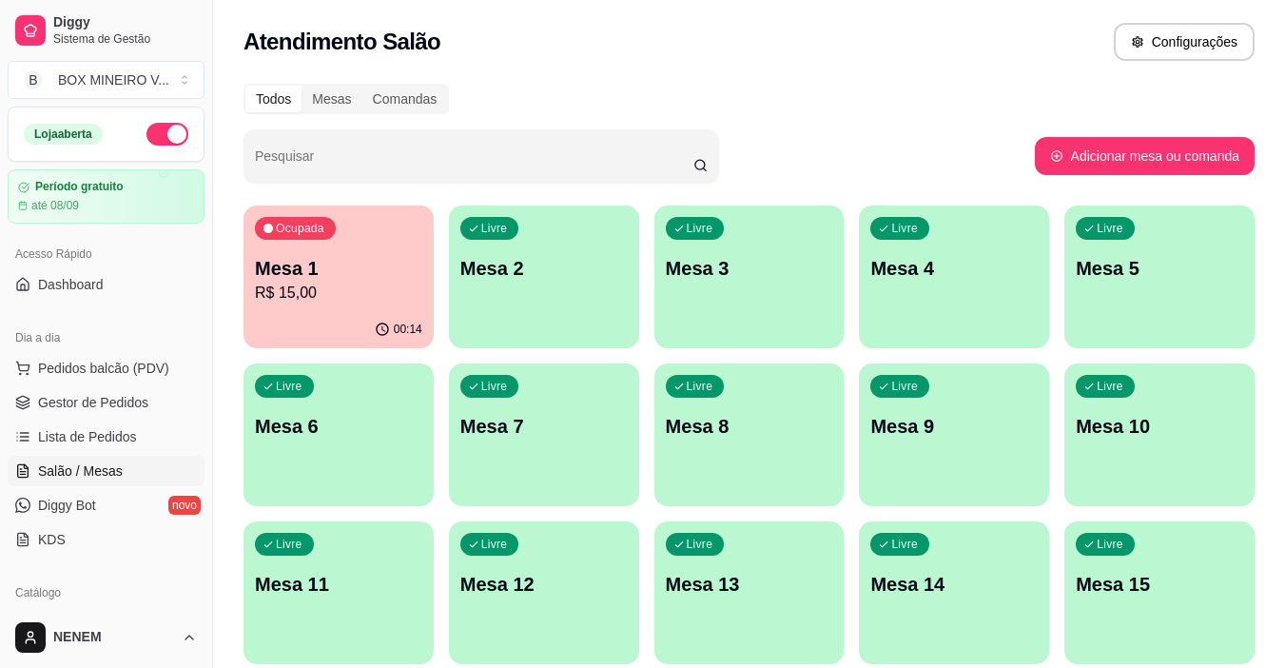
click at [581, 301] on div "Livre Mesa 2" at bounding box center [544, 265] width 190 height 120
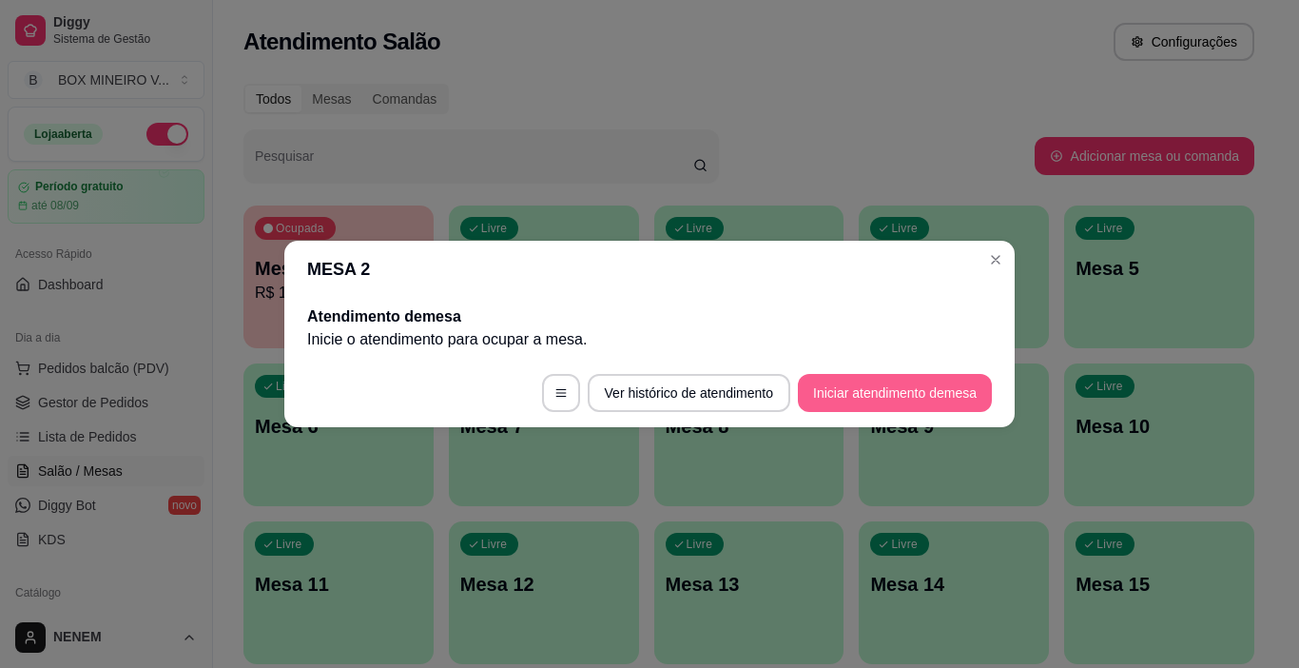
click at [857, 391] on button "Iniciar atendimento de mesa" at bounding box center [895, 393] width 194 height 38
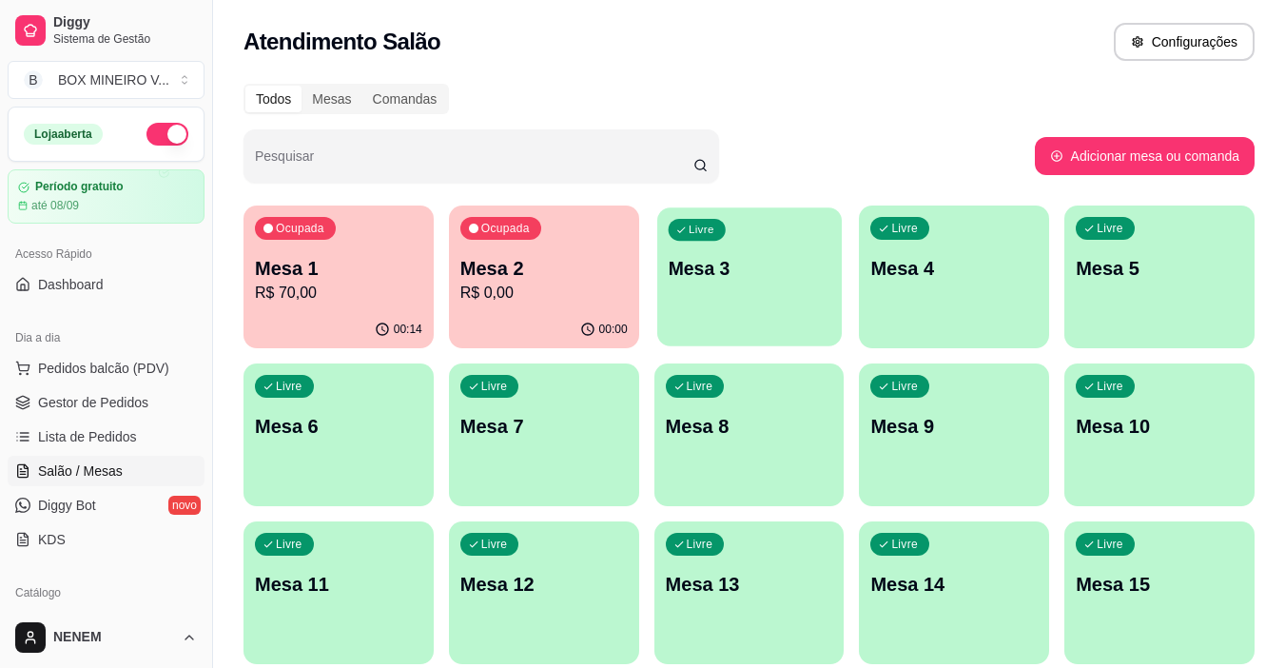
click at [794, 251] on div "Livre Mesa 3" at bounding box center [749, 265] width 185 height 116
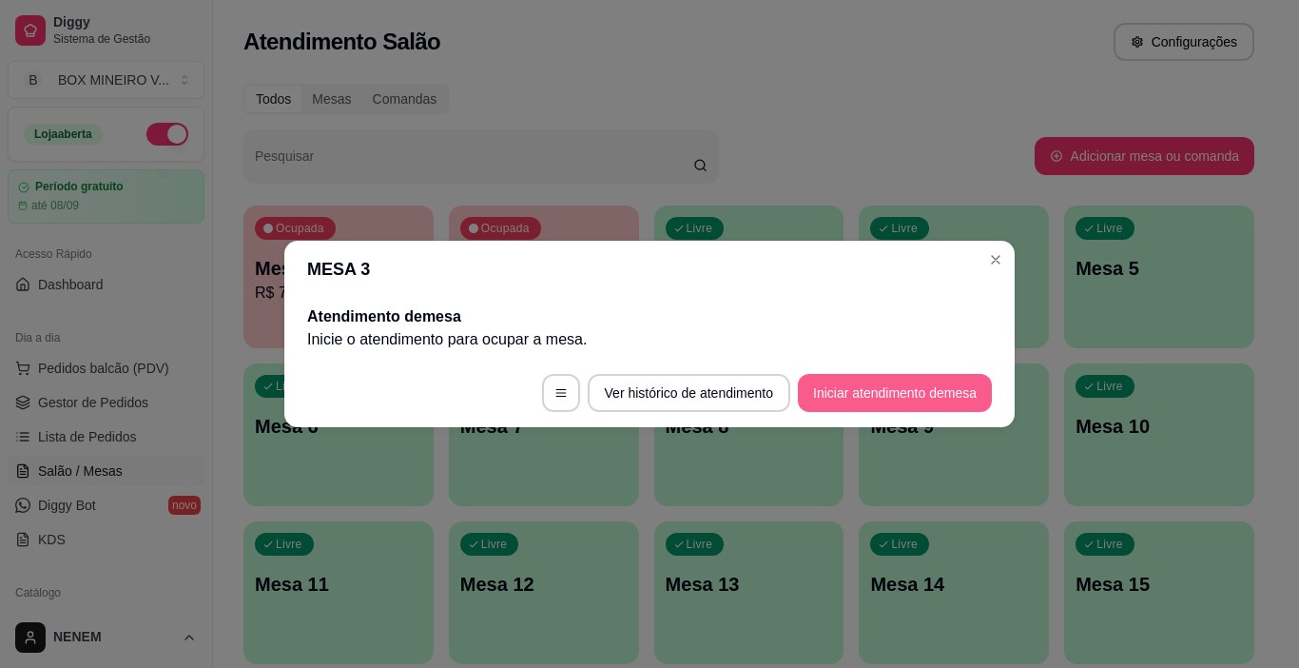
click at [899, 404] on button "Iniciar atendimento de mesa" at bounding box center [895, 393] width 194 height 38
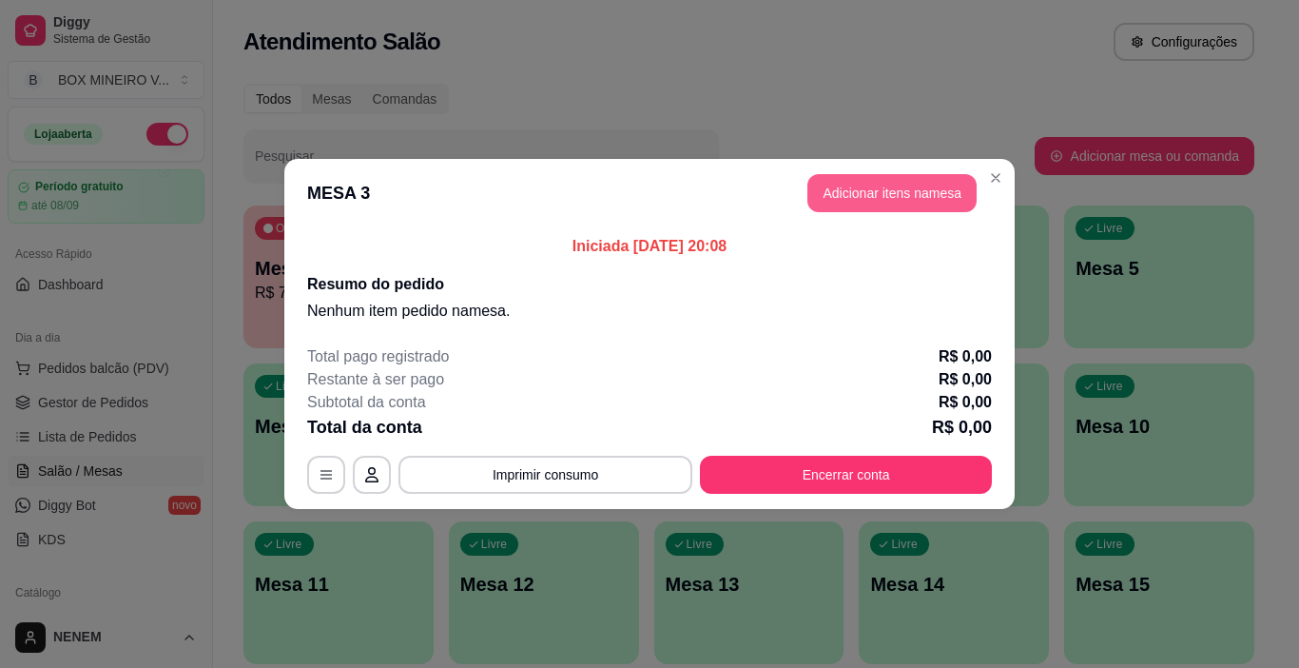
click at [892, 198] on button "Adicionar itens na mesa" at bounding box center [891, 193] width 169 height 38
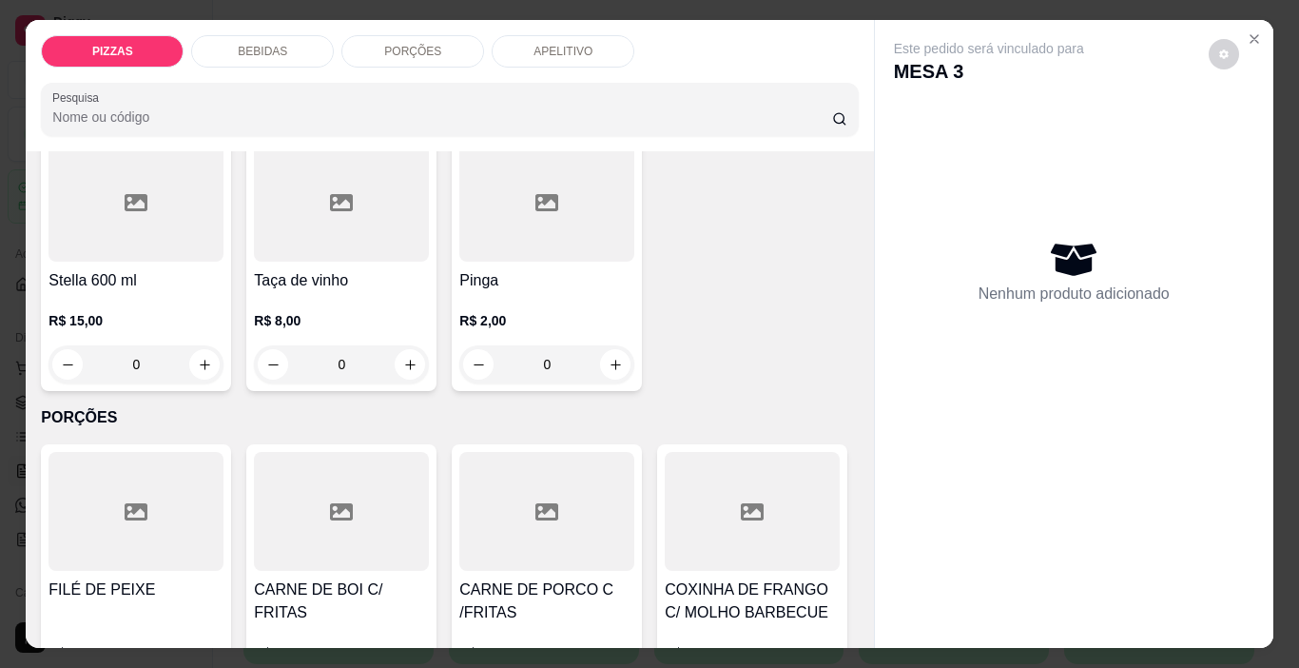
scroll to position [1902, 0]
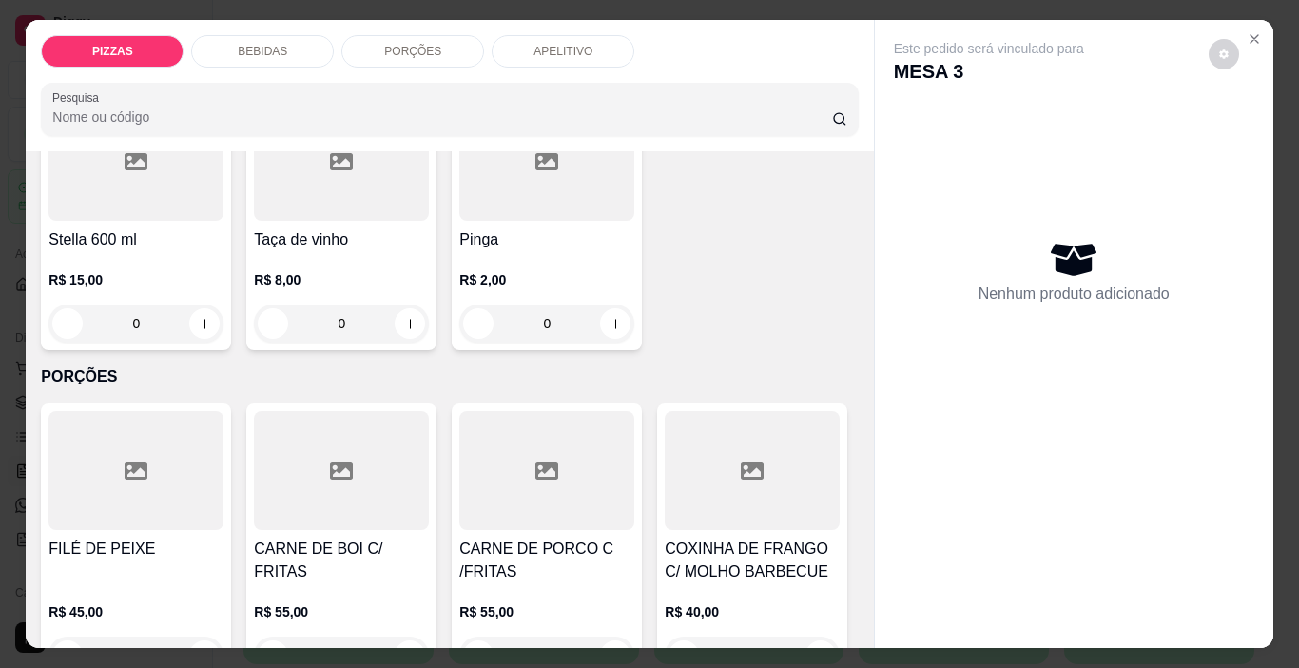
click at [611, 58] on icon "increase-product-quantity" at bounding box center [616, 53] width 10 height 10
type input "1"
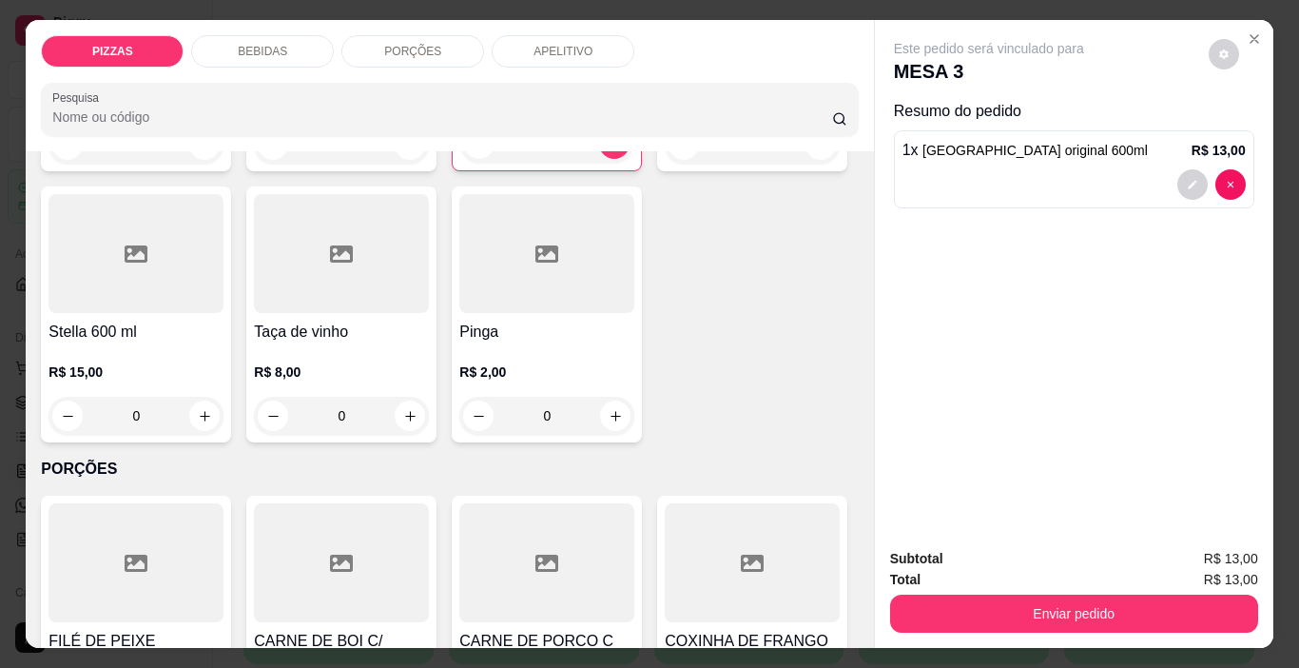
scroll to position [1427, 0]
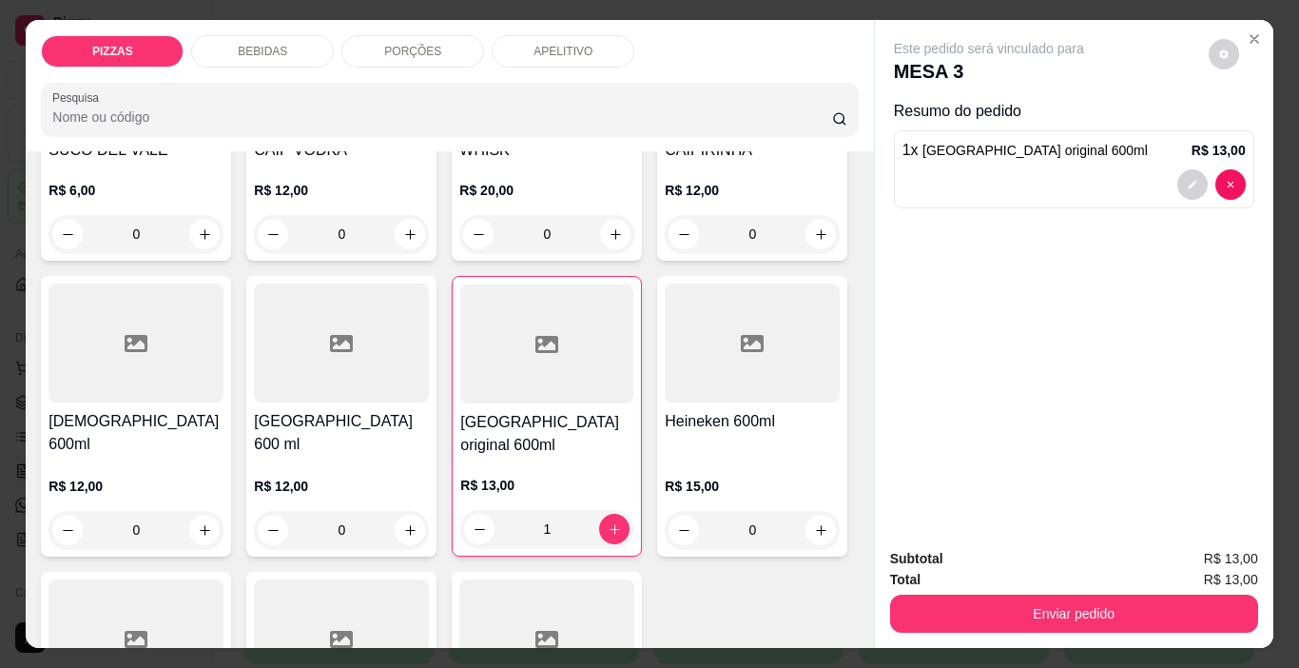
click at [422, 53] on div "PORÇÕES" at bounding box center [412, 51] width 143 height 32
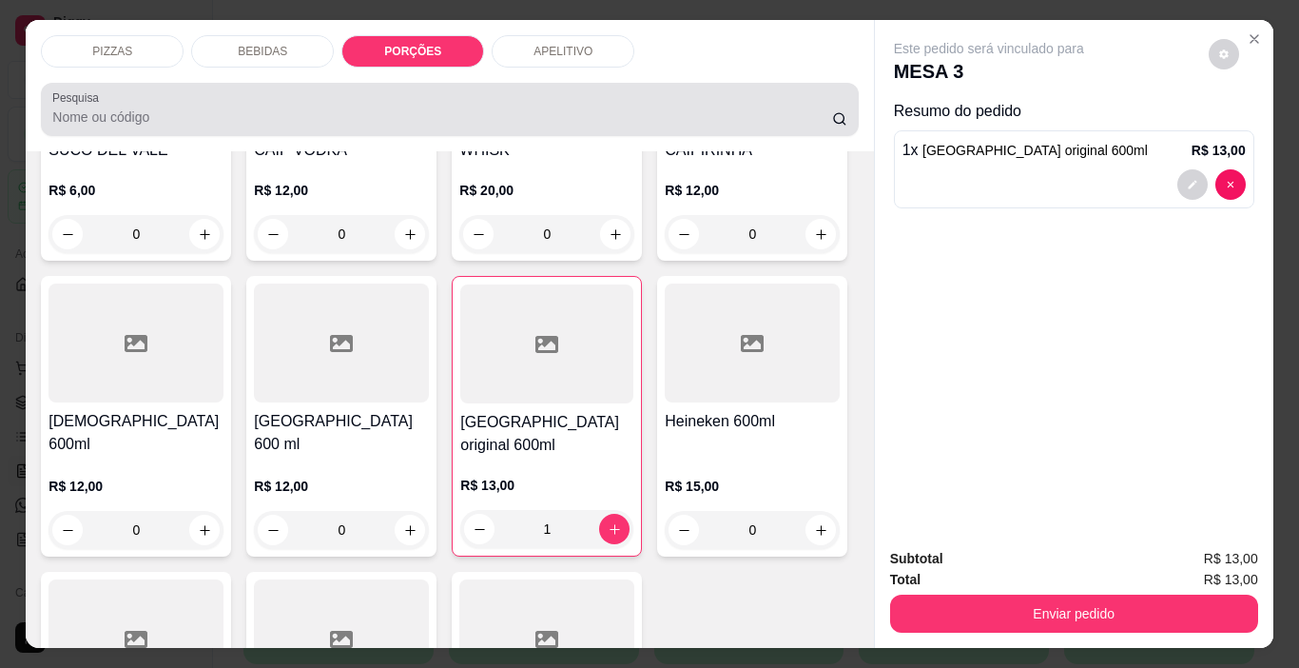
scroll to position [48, 0]
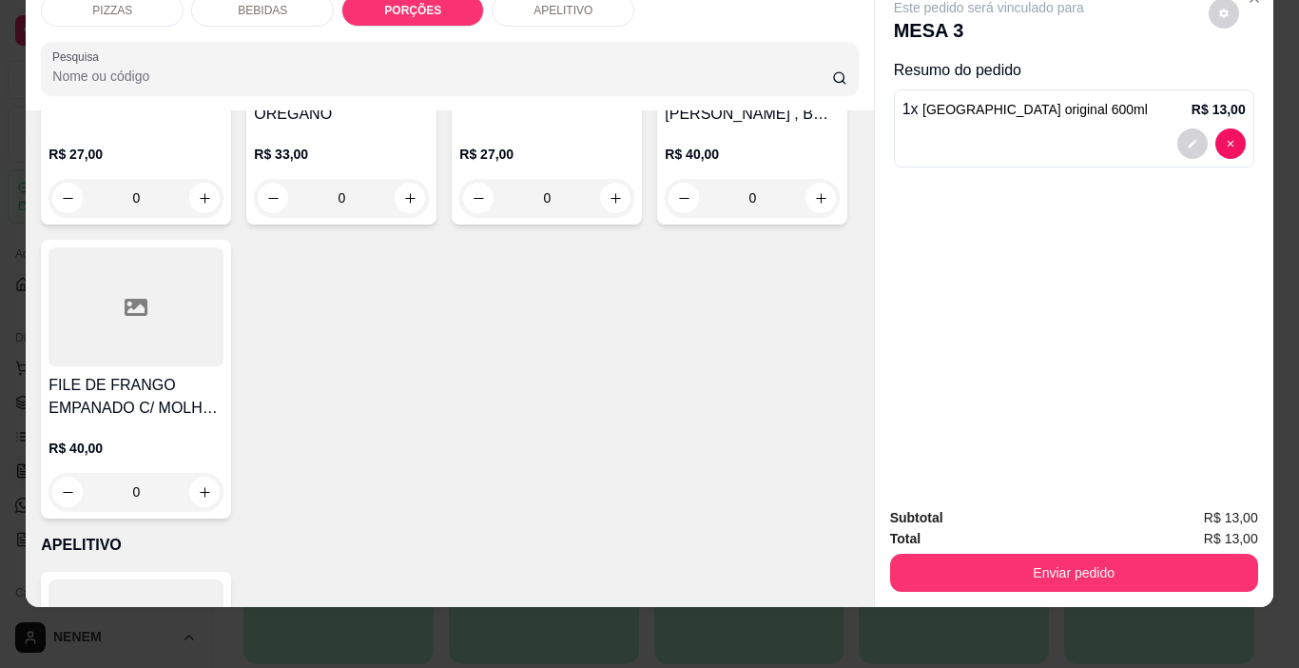
type input "1"
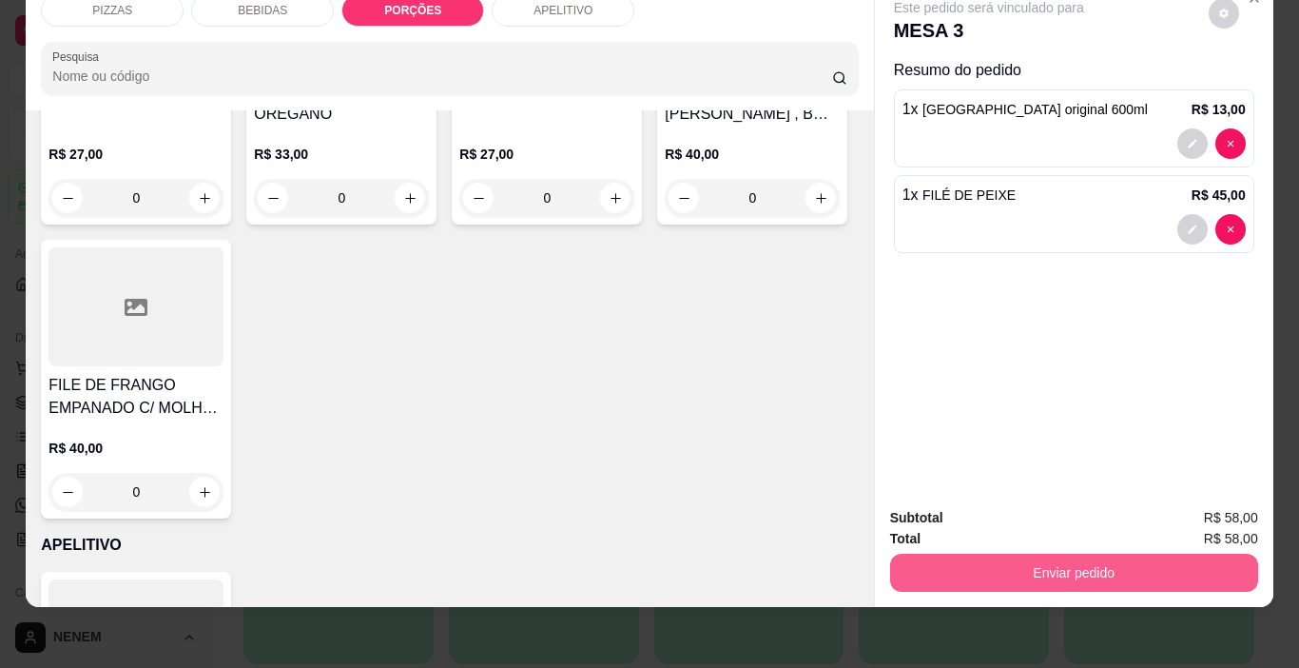
click at [1100, 554] on button "Enviar pedido" at bounding box center [1074, 573] width 368 height 38
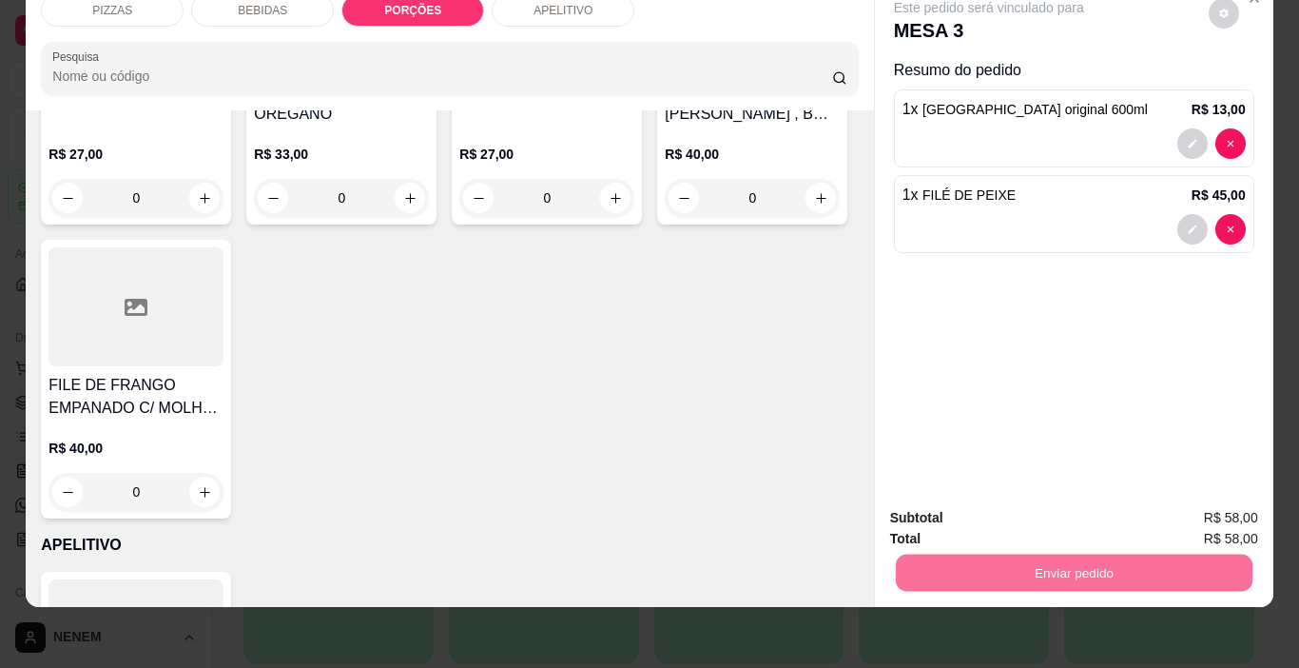
click at [1074, 504] on button "Não registrar e enviar pedido" at bounding box center [1011, 511] width 192 height 35
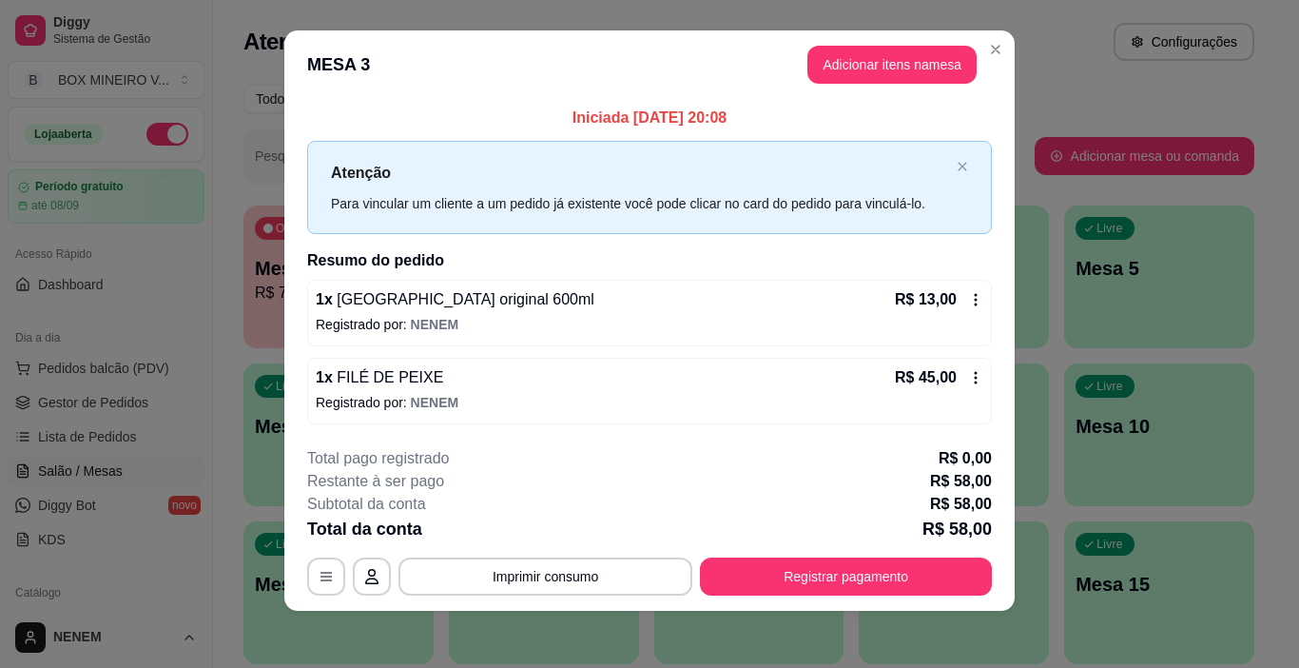
scroll to position [17, 0]
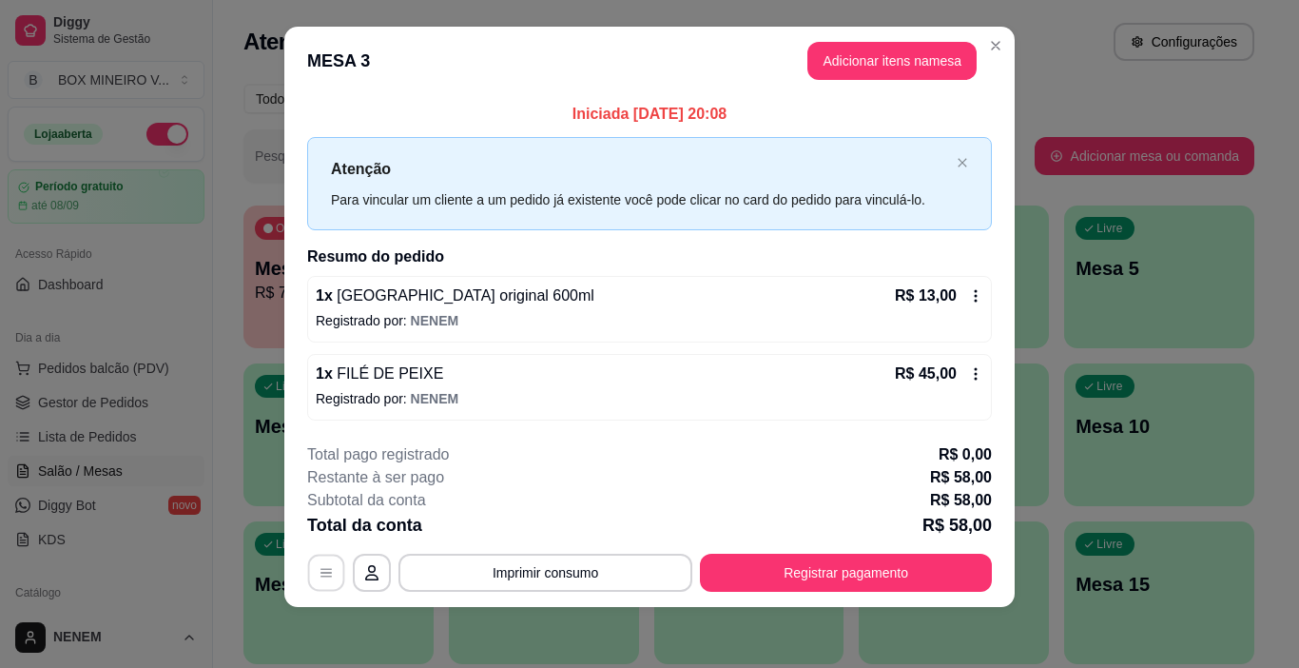
click at [325, 571] on icon "button" at bounding box center [326, 572] width 15 height 15
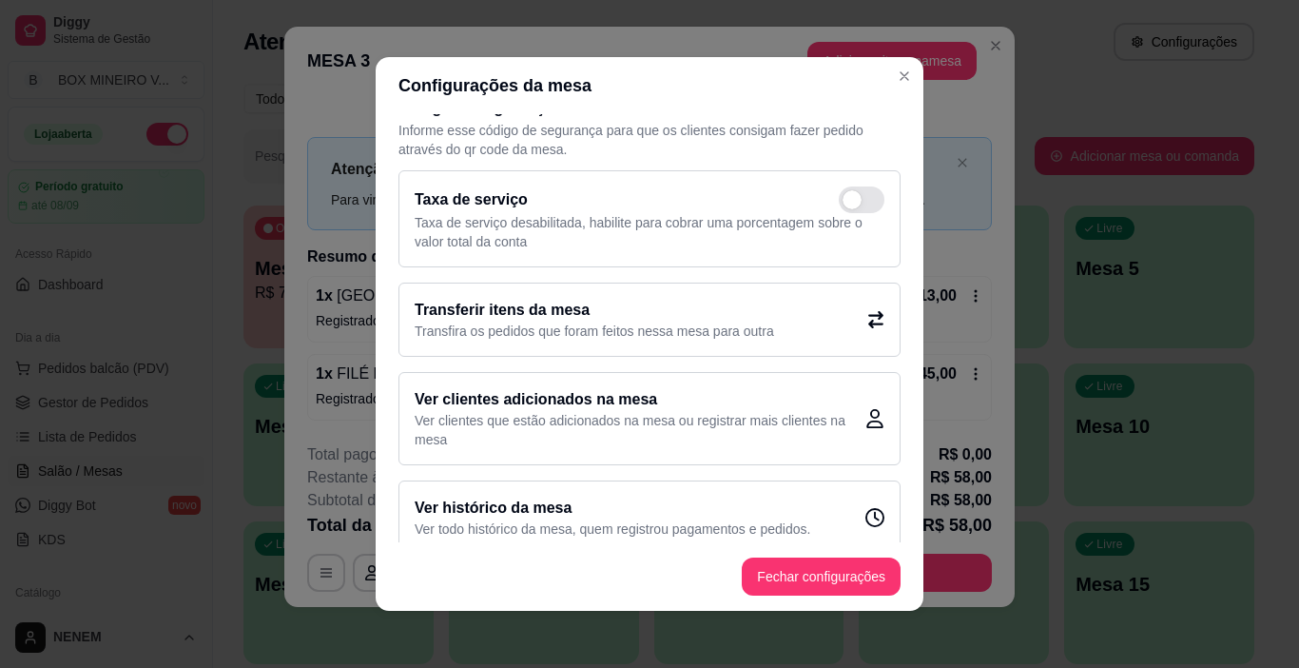
scroll to position [48, 0]
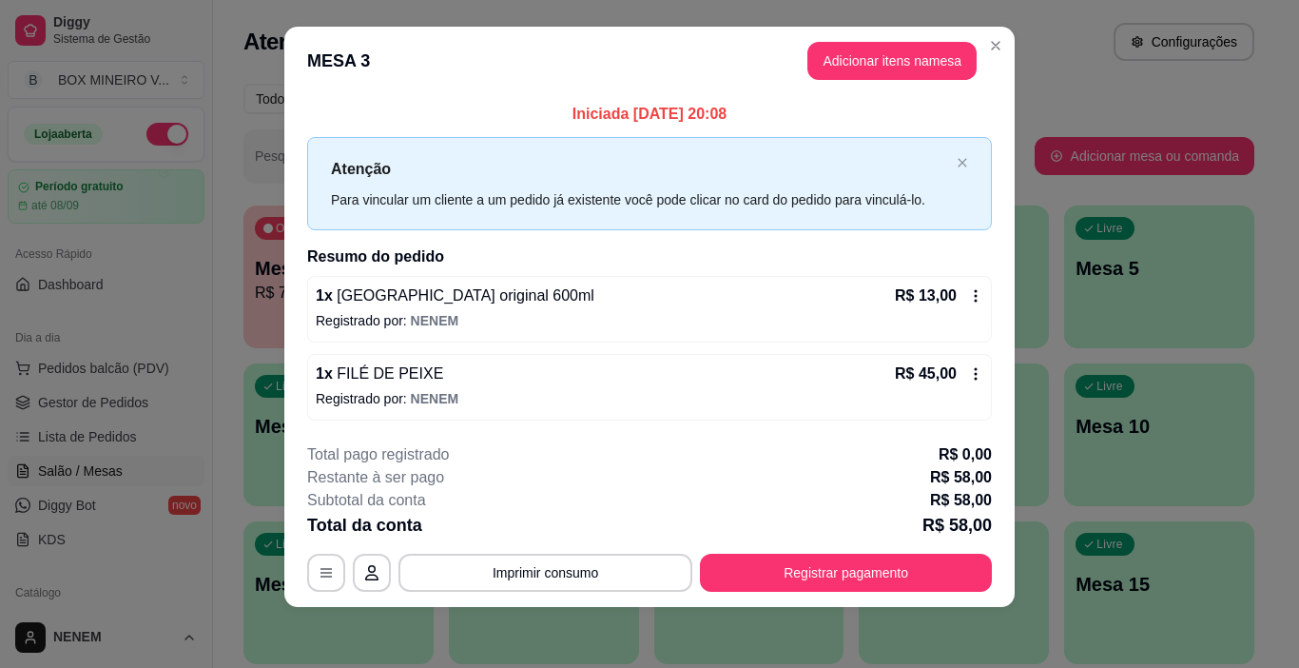
click at [975, 372] on icon at bounding box center [975, 373] width 15 height 15
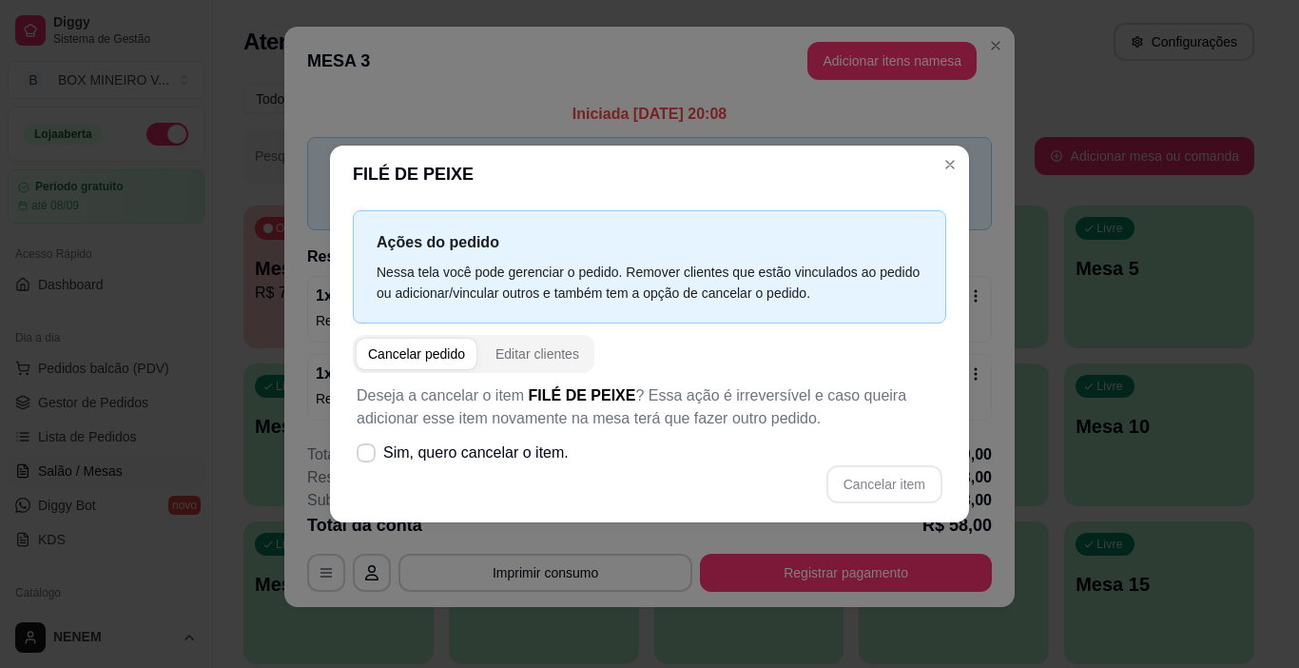
click at [455, 360] on div "Cancelar pedido" at bounding box center [416, 353] width 97 height 19
click at [438, 355] on div "Cancelar pedido" at bounding box center [416, 353] width 97 height 19
click at [429, 357] on div "Cancelar pedido" at bounding box center [416, 353] width 97 height 19
click at [375, 455] on span at bounding box center [367, 453] width 18 height 18
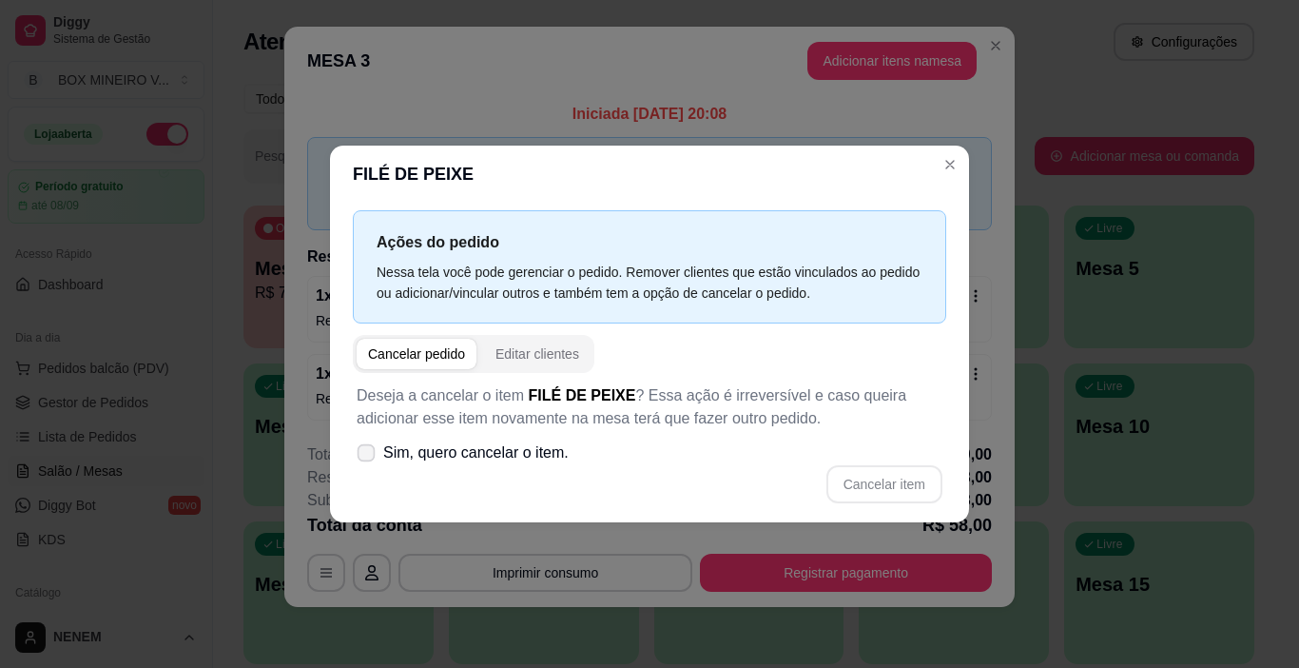
click at [368, 457] on input "Sim, quero cancelar o item." at bounding box center [362, 463] width 12 height 12
checkbox input "true"
click at [414, 351] on div "Cancelar pedido" at bounding box center [416, 353] width 97 height 19
click at [914, 480] on button "Cancelar item" at bounding box center [885, 484] width 116 height 38
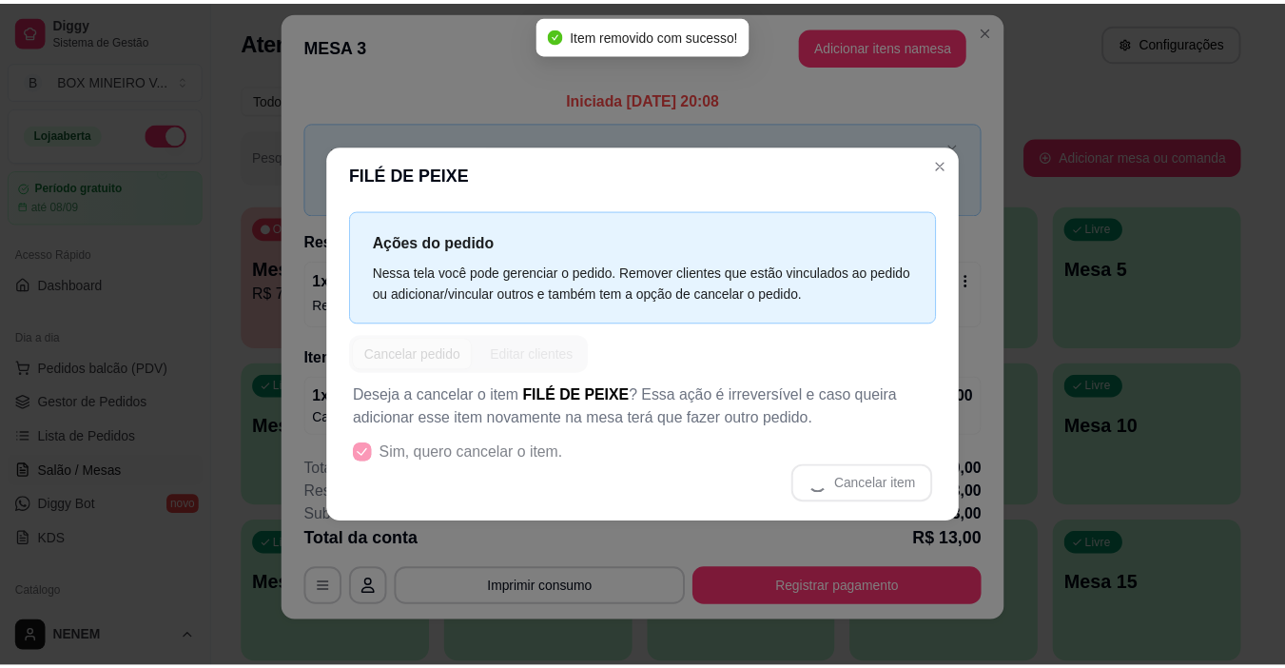
scroll to position [2, 0]
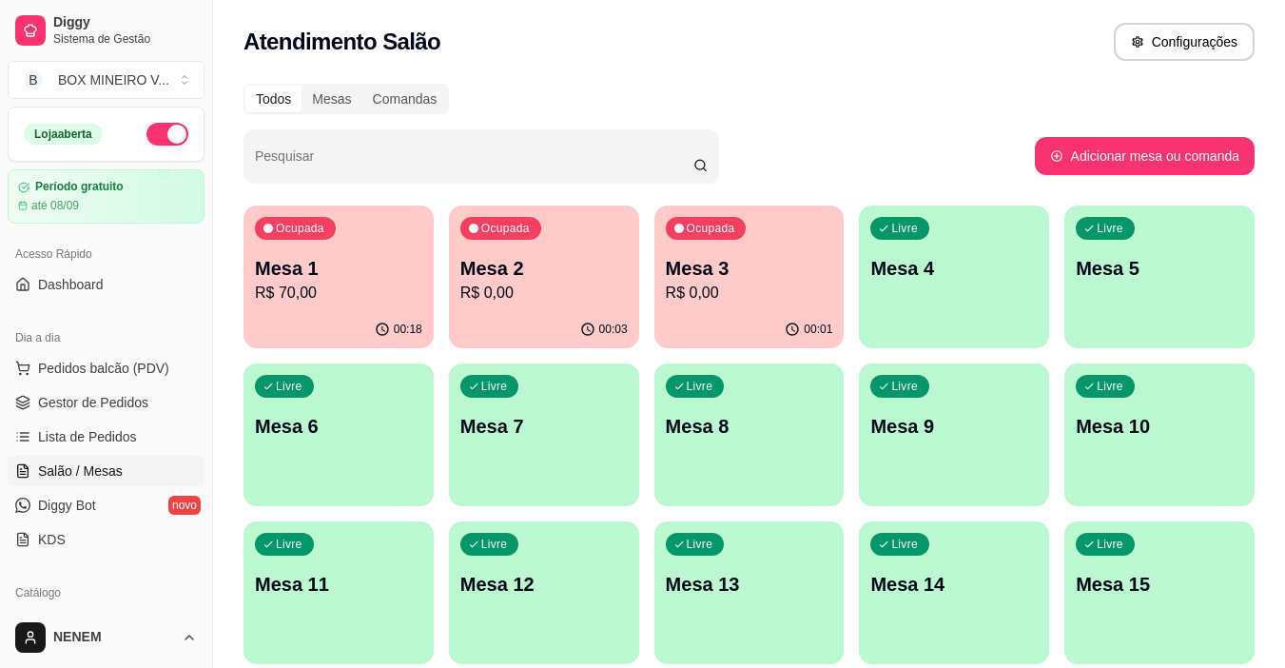
click at [768, 249] on div "Ocupada Mesa 3 R$ 0,00" at bounding box center [749, 258] width 190 height 106
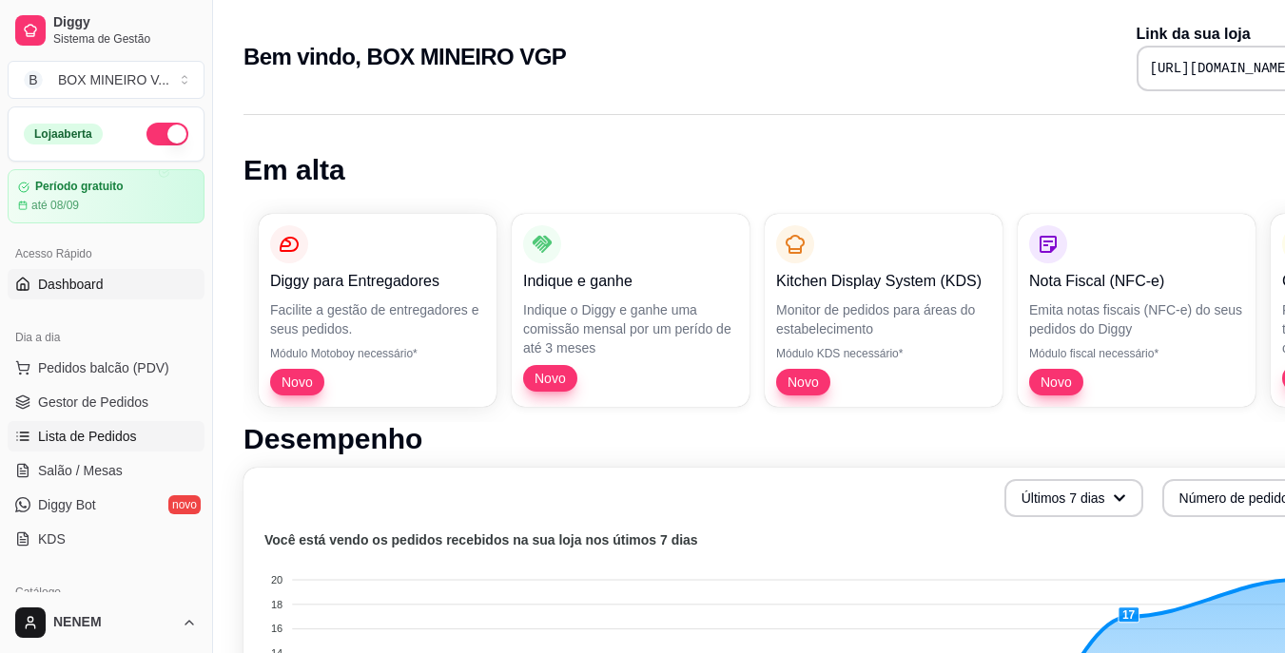
click at [124, 428] on span "Lista de Pedidos" at bounding box center [87, 436] width 99 height 19
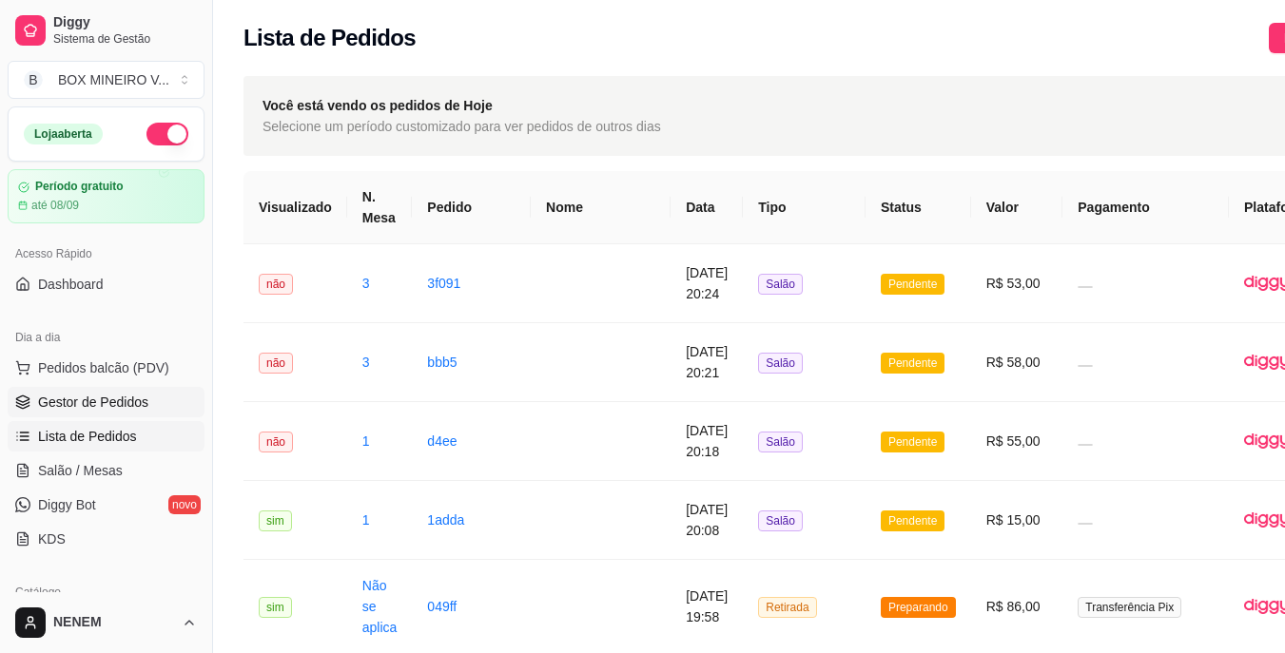
click at [107, 396] on span "Gestor de Pedidos" at bounding box center [93, 402] width 110 height 19
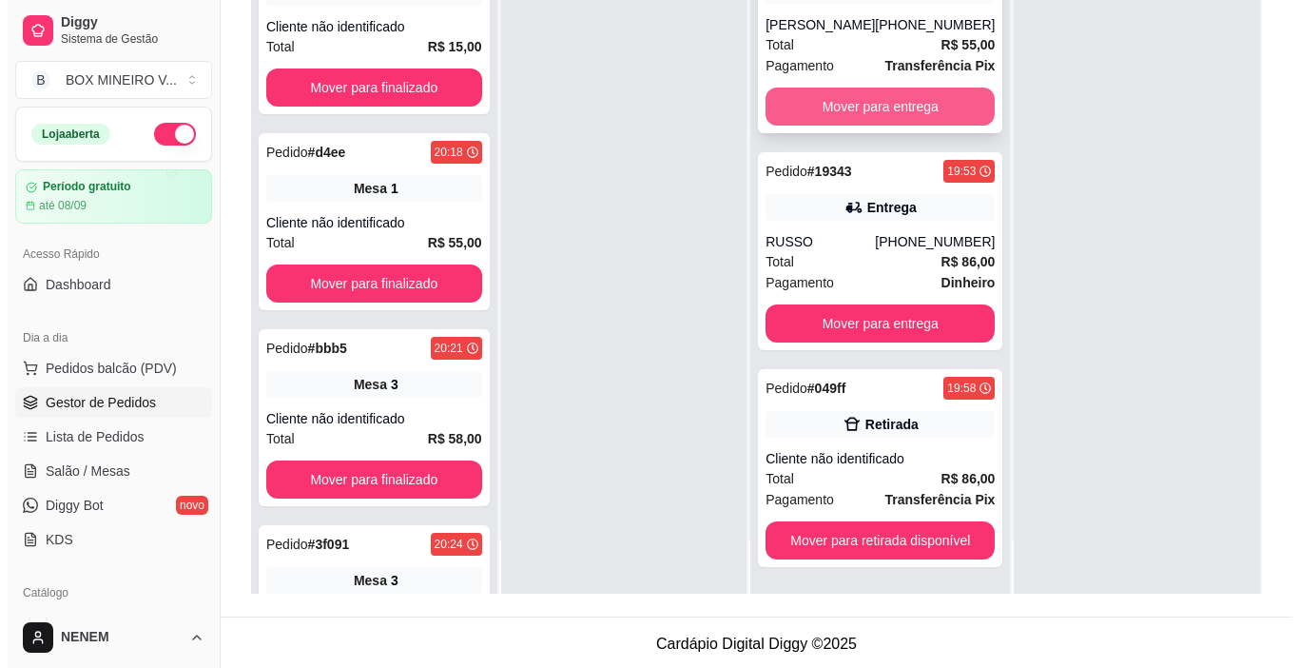
scroll to position [290, 0]
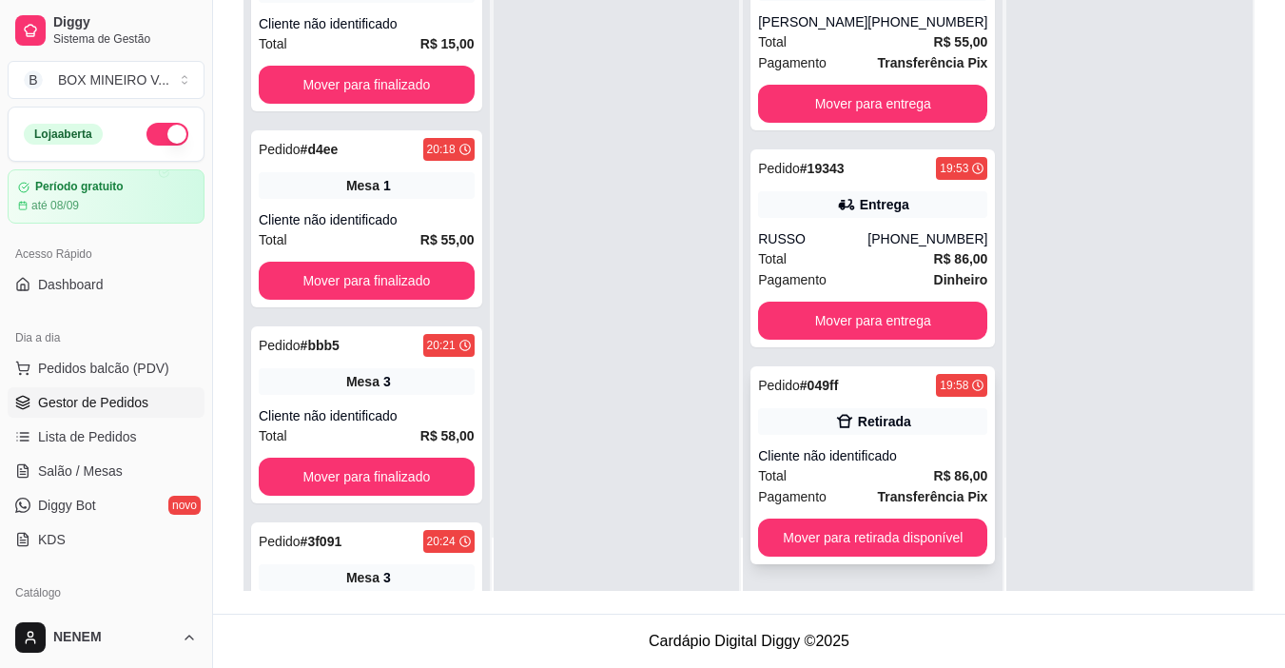
click at [919, 431] on div "Retirada" at bounding box center [872, 421] width 229 height 27
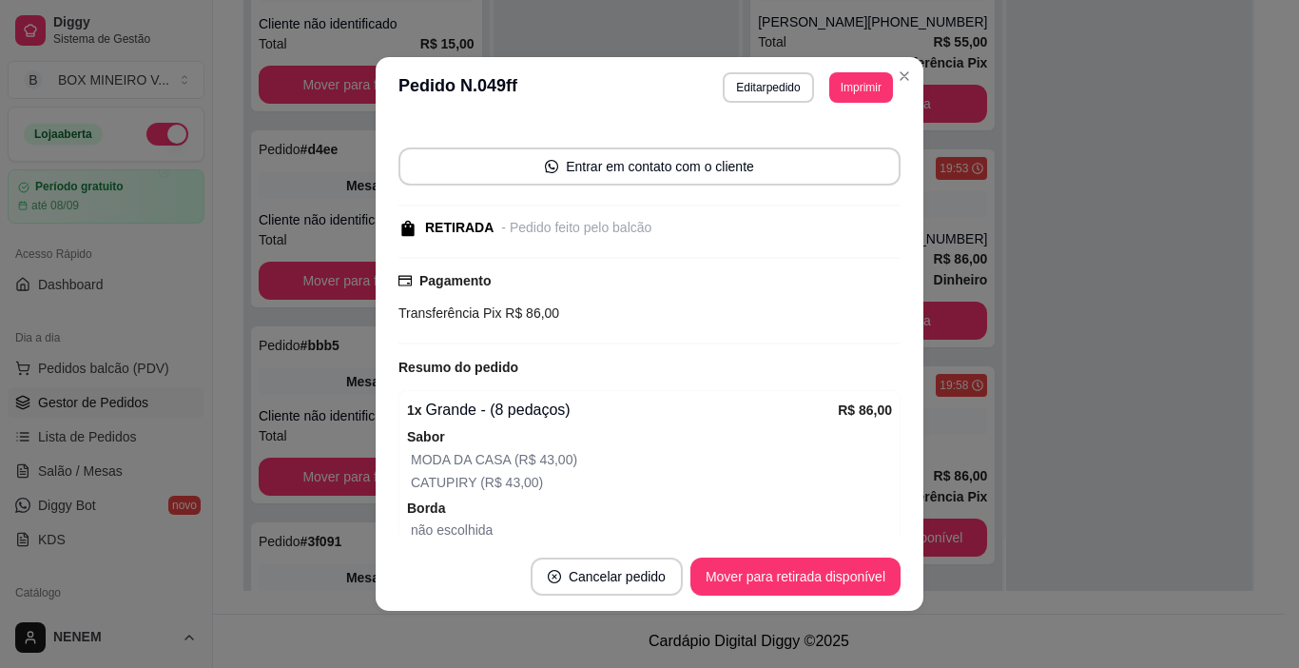
scroll to position [250, 0]
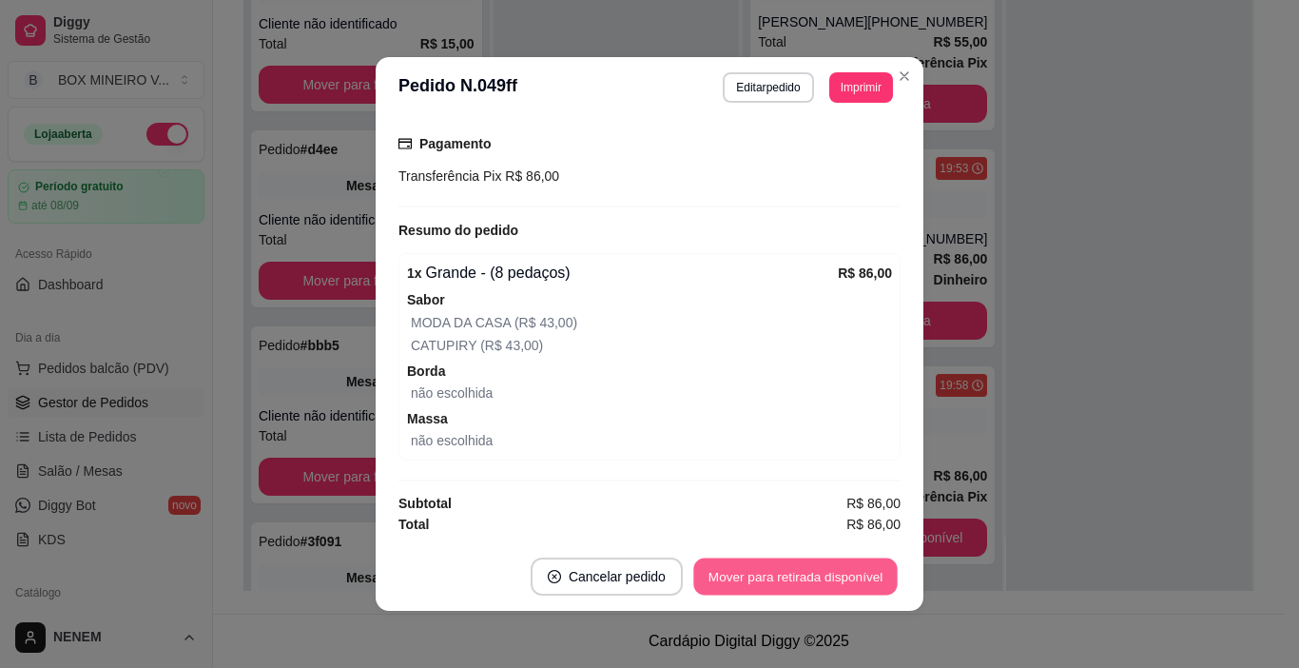
click at [742, 577] on button "Mover para retirada disponível" at bounding box center [795, 576] width 204 height 37
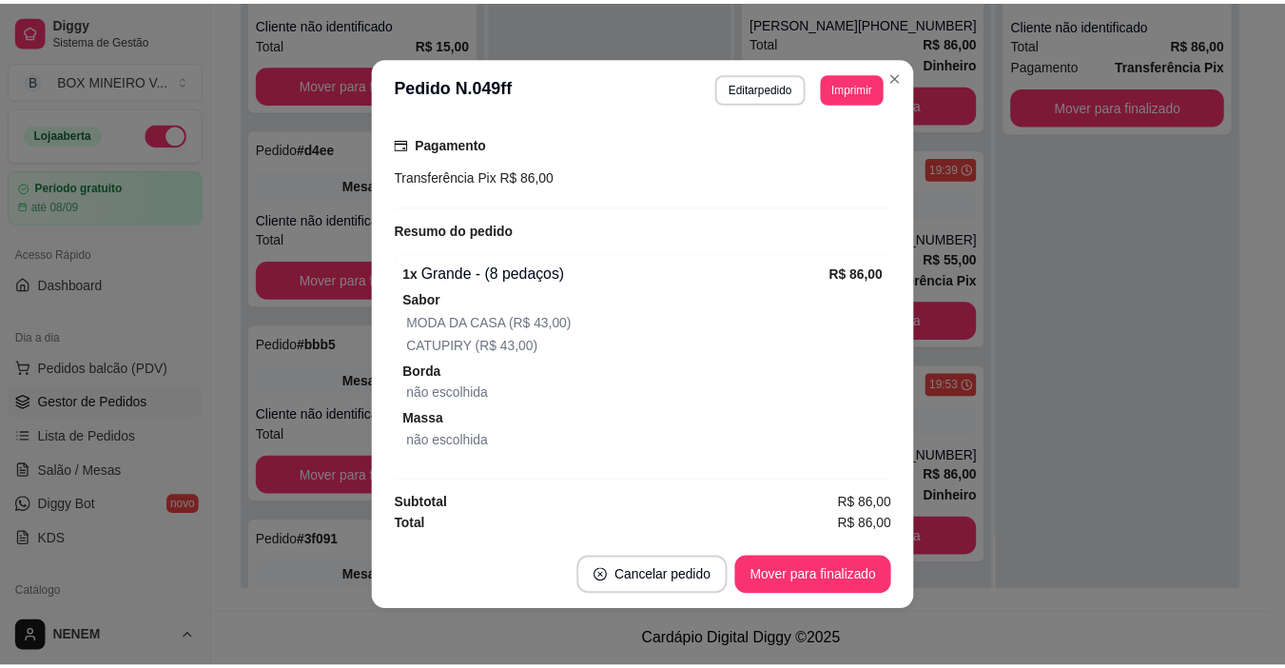
scroll to position [1170, 0]
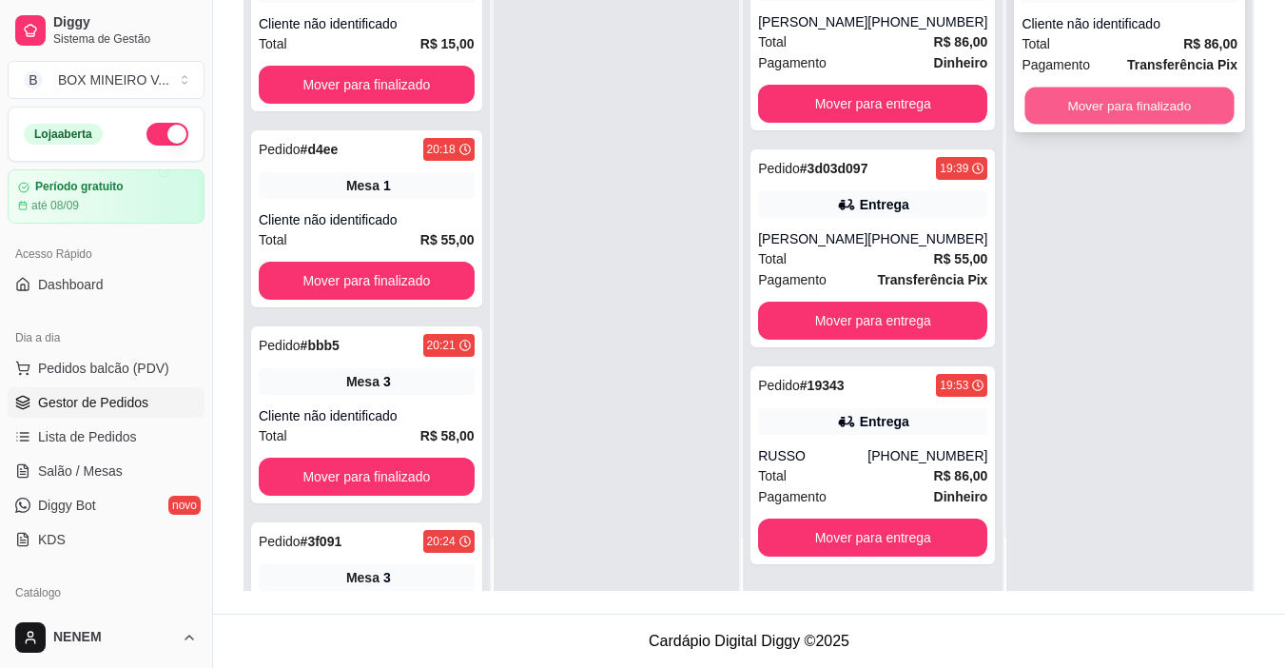
click at [1119, 117] on button "Mover para finalizado" at bounding box center [1129, 106] width 209 height 37
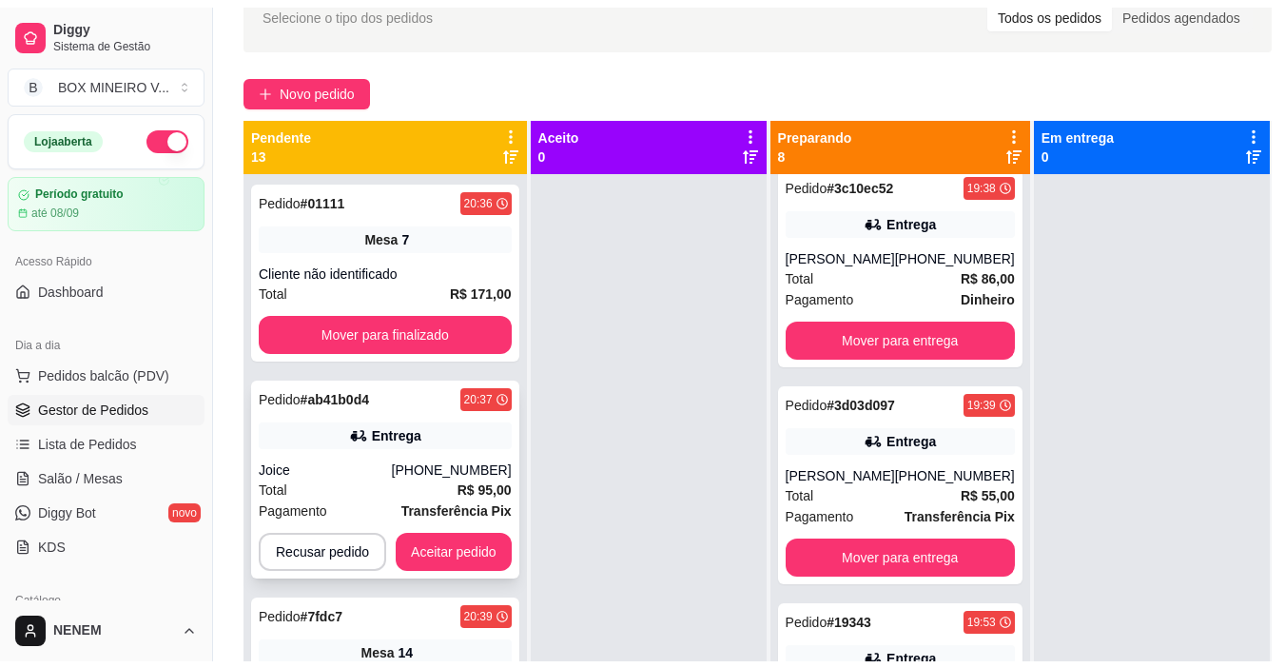
scroll to position [1427, 0]
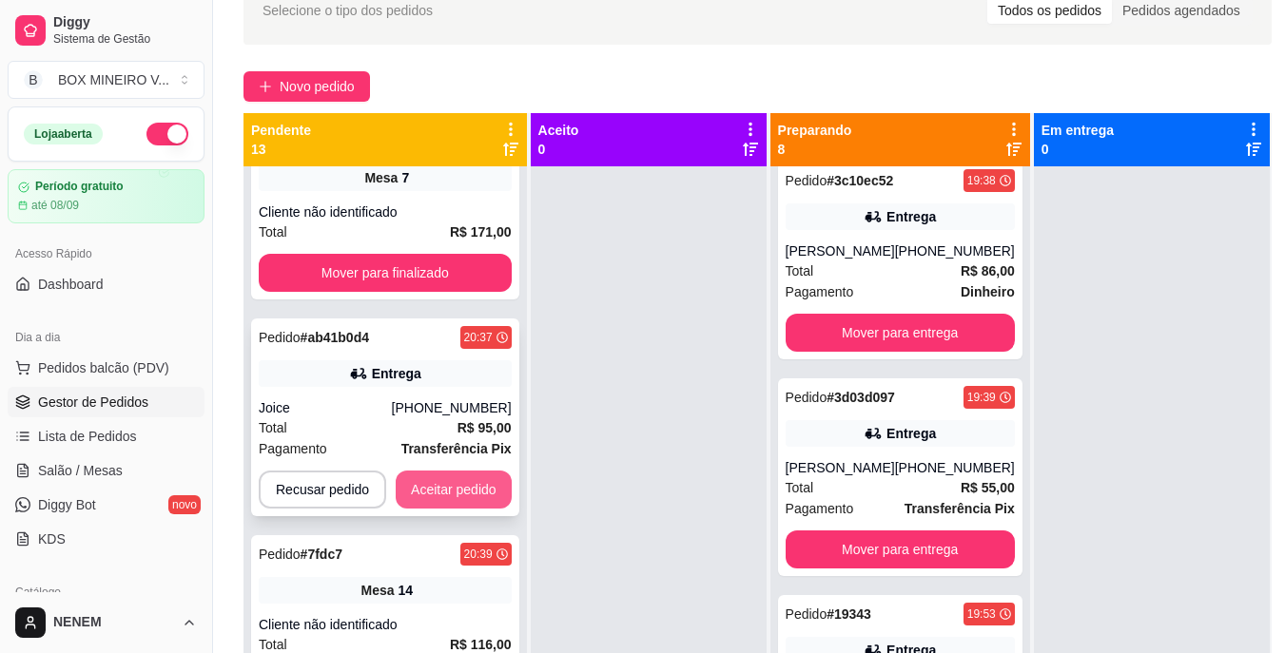
click at [459, 496] on button "Aceitar pedido" at bounding box center [454, 490] width 116 height 38
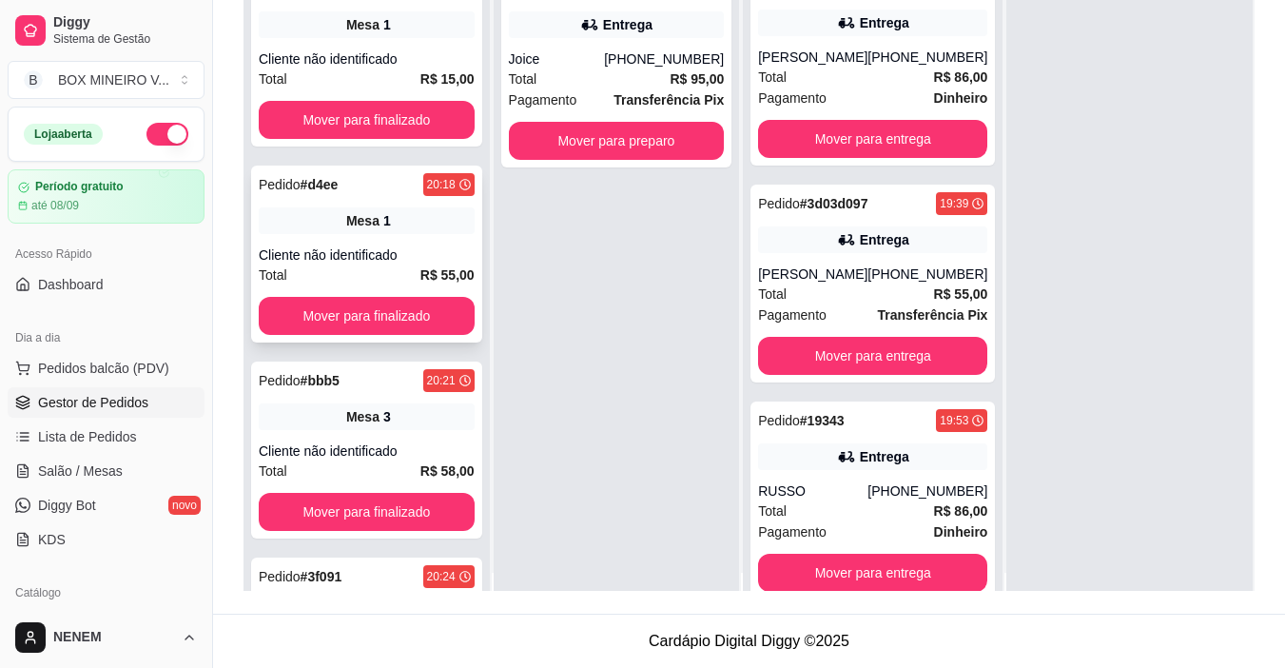
scroll to position [0, 0]
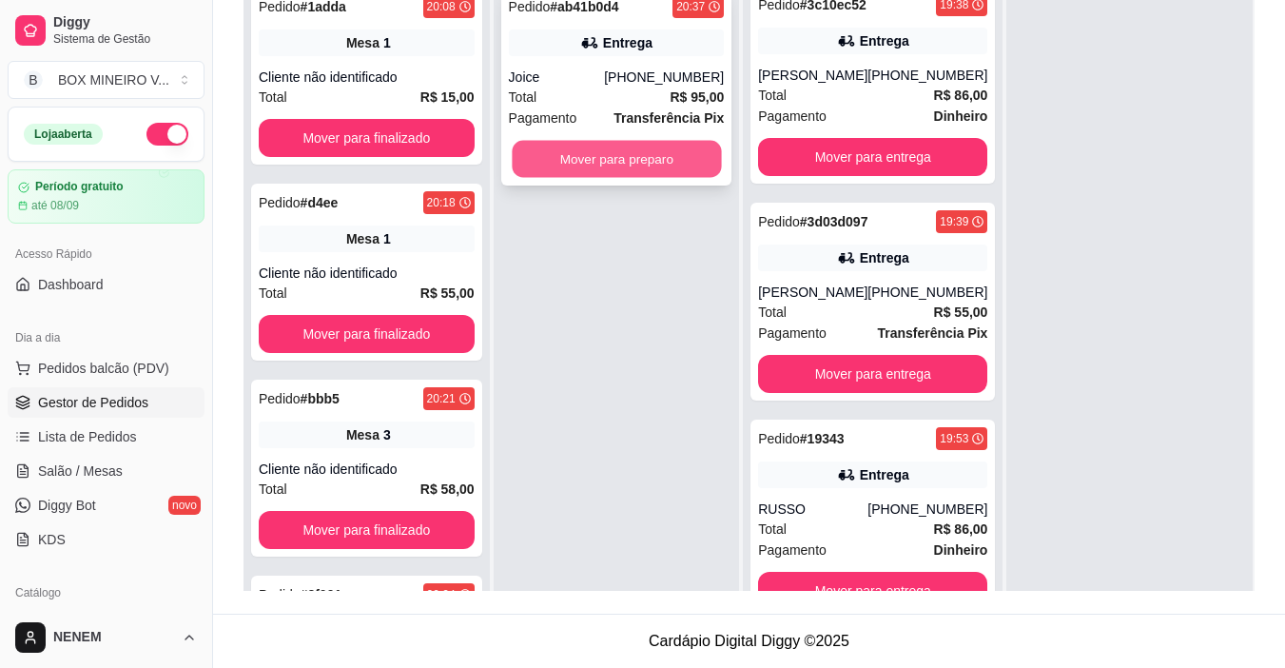
click at [586, 162] on button "Mover para preparo" at bounding box center [616, 159] width 209 height 37
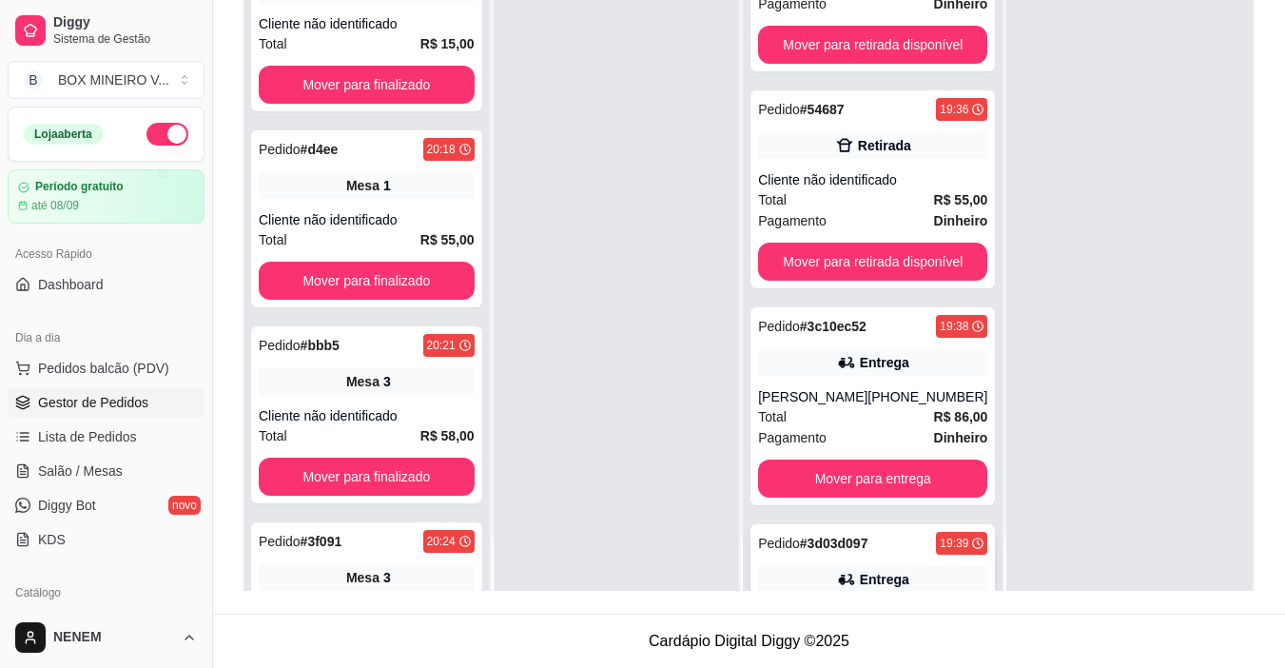
scroll to position [721, 0]
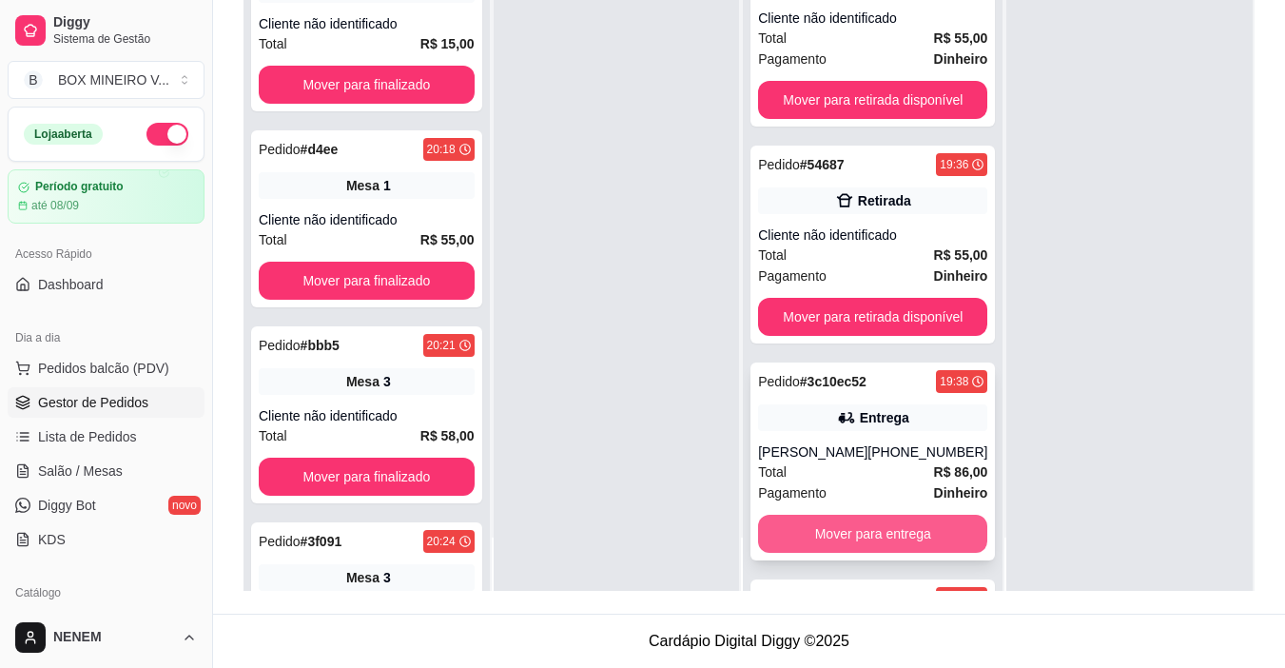
click at [877, 544] on button "Mover para entrega" at bounding box center [872, 534] width 229 height 38
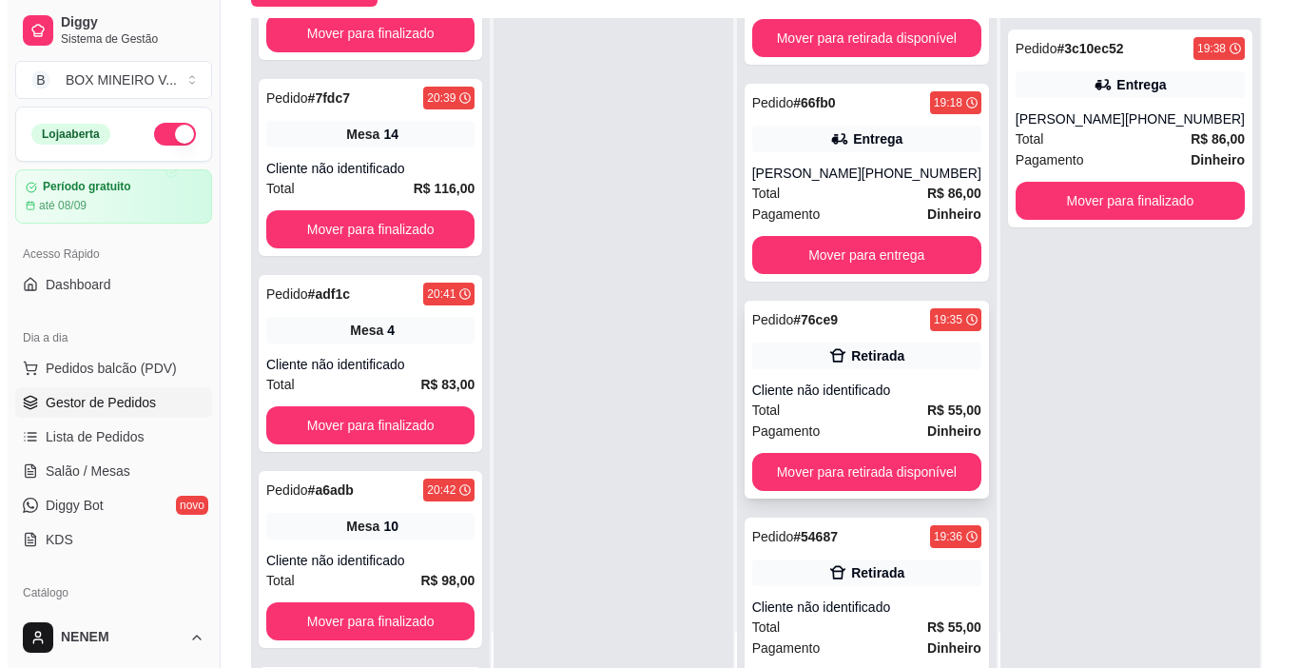
scroll to position [485, 0]
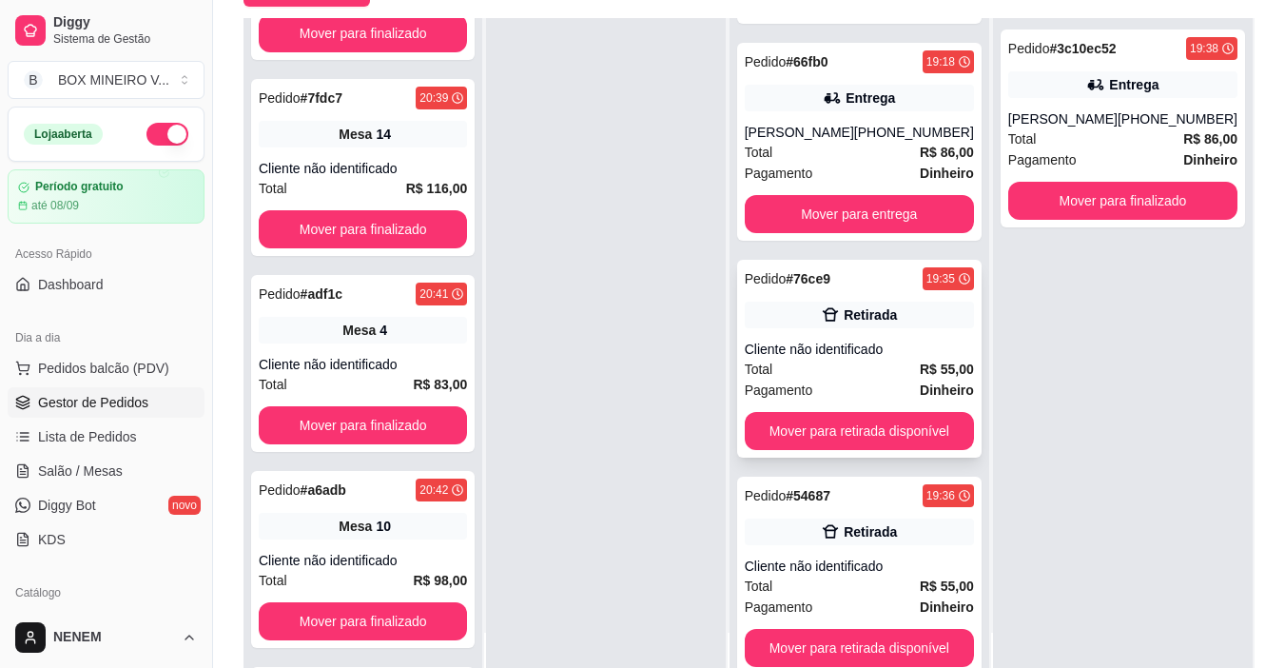
click at [896, 339] on div "Pedido # 76ce9 19:35 Retirada Cliente não identificado Total R$ 55,00 Pagamento…" at bounding box center [859, 359] width 244 height 198
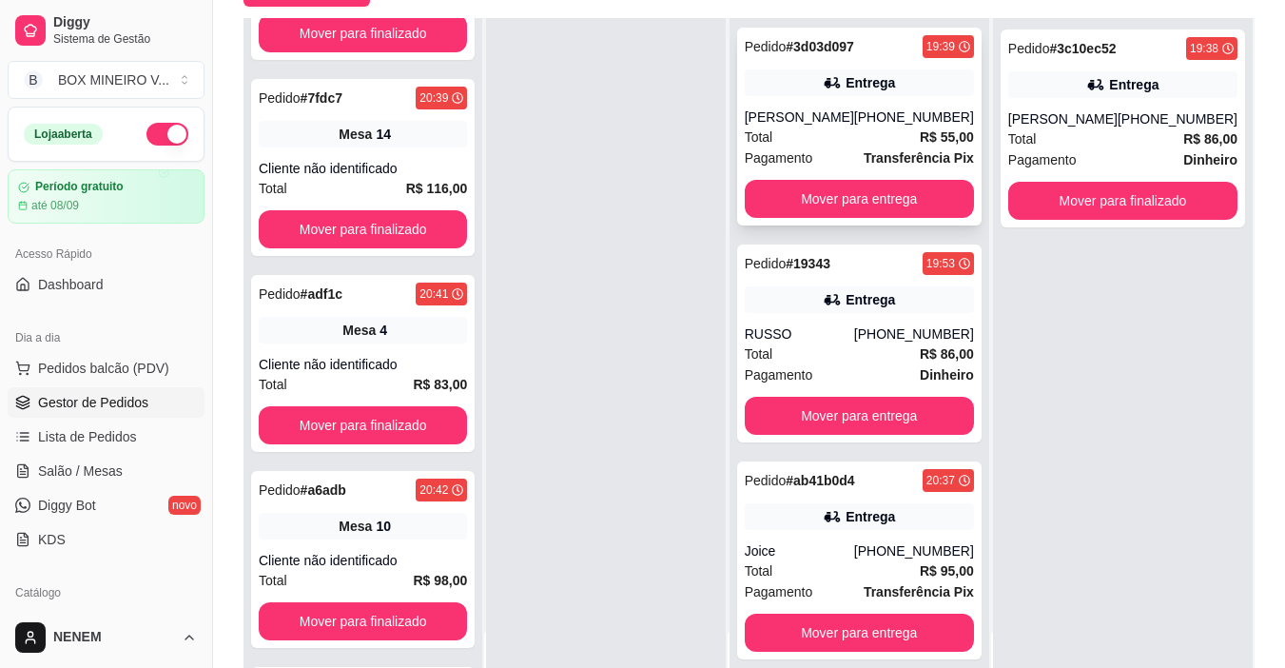
scroll to position [961, 0]
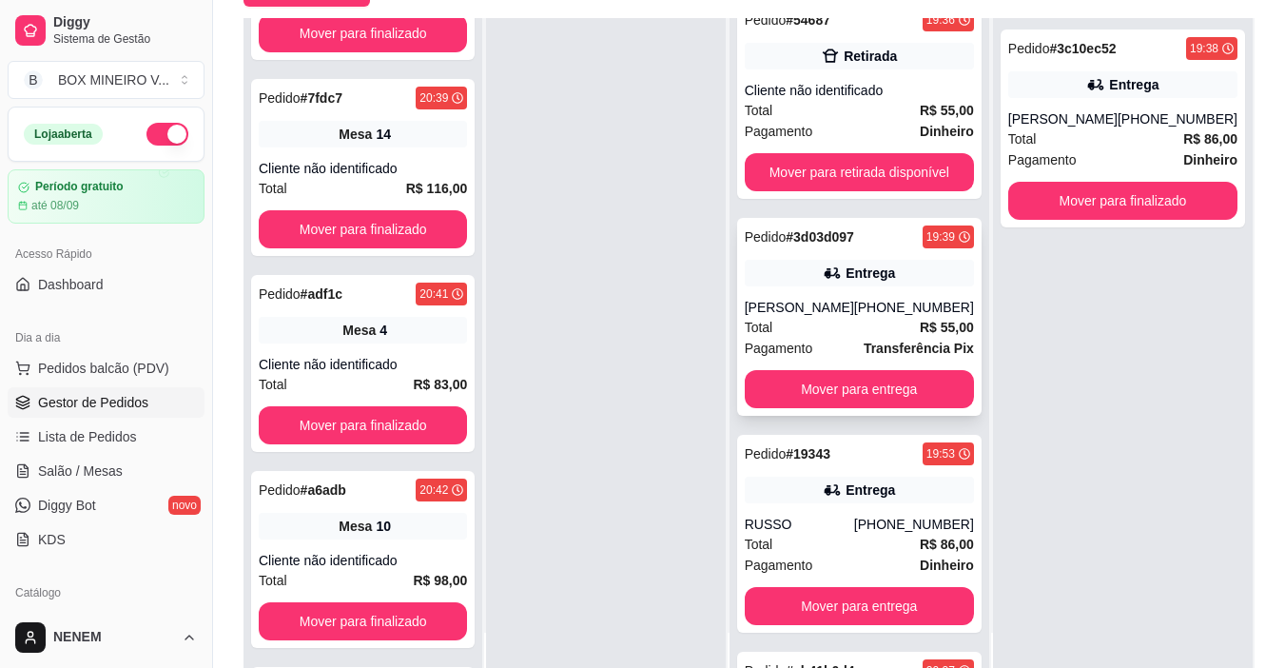
click at [853, 276] on div "Entrega" at bounding box center [870, 272] width 49 height 19
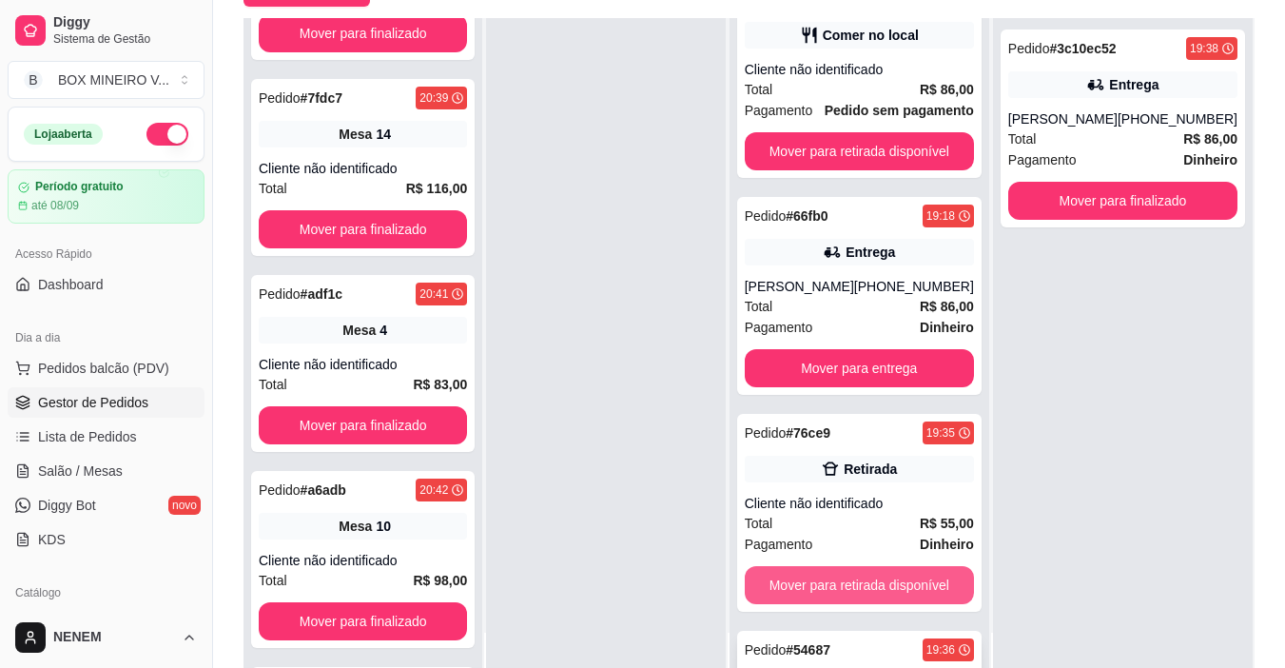
scroll to position [295, 0]
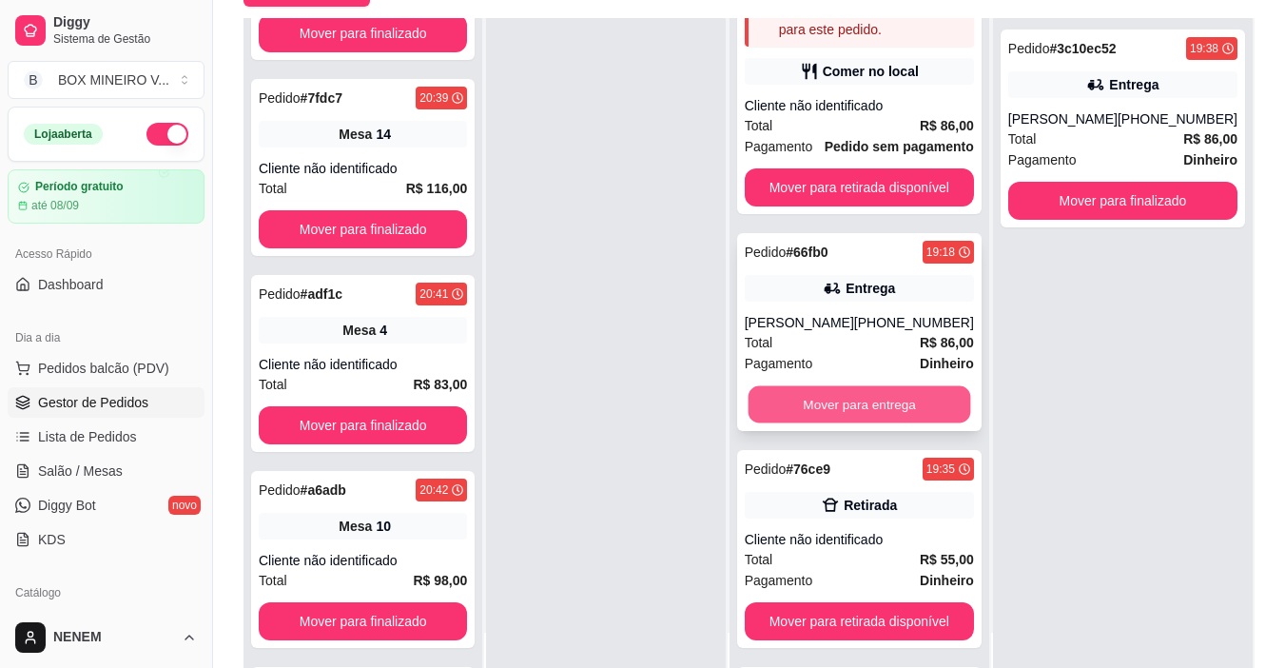
click at [820, 410] on button "Mover para entrega" at bounding box center [859, 404] width 223 height 37
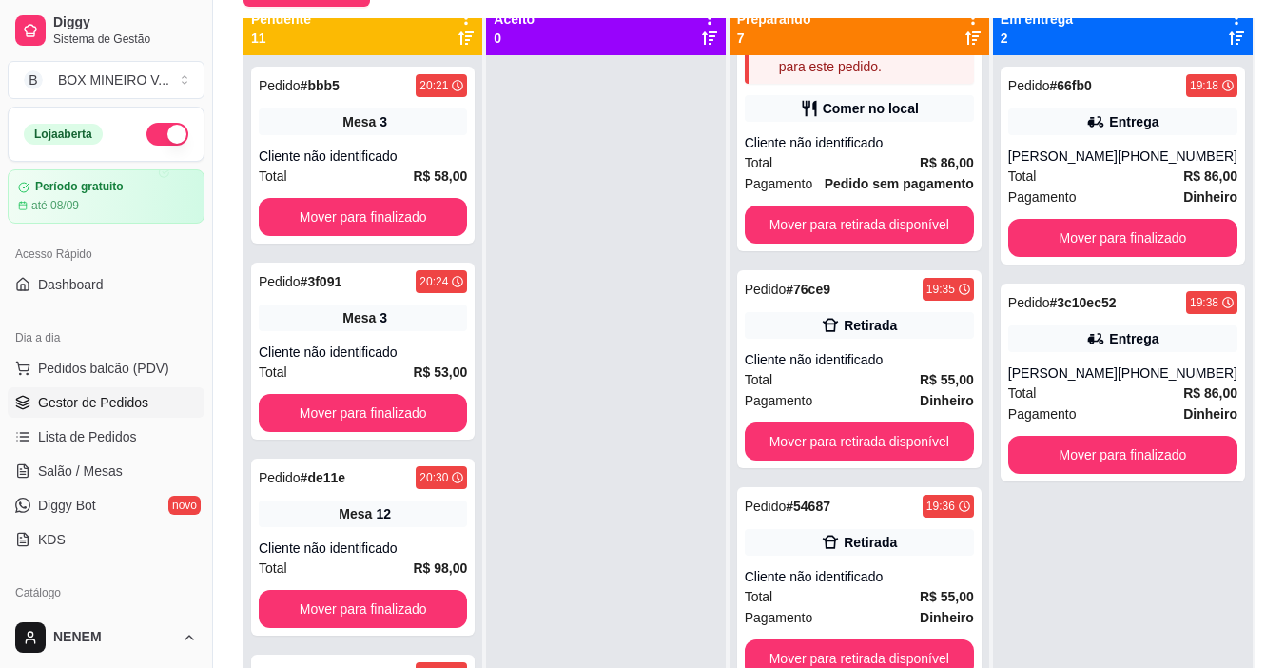
scroll to position [0, 0]
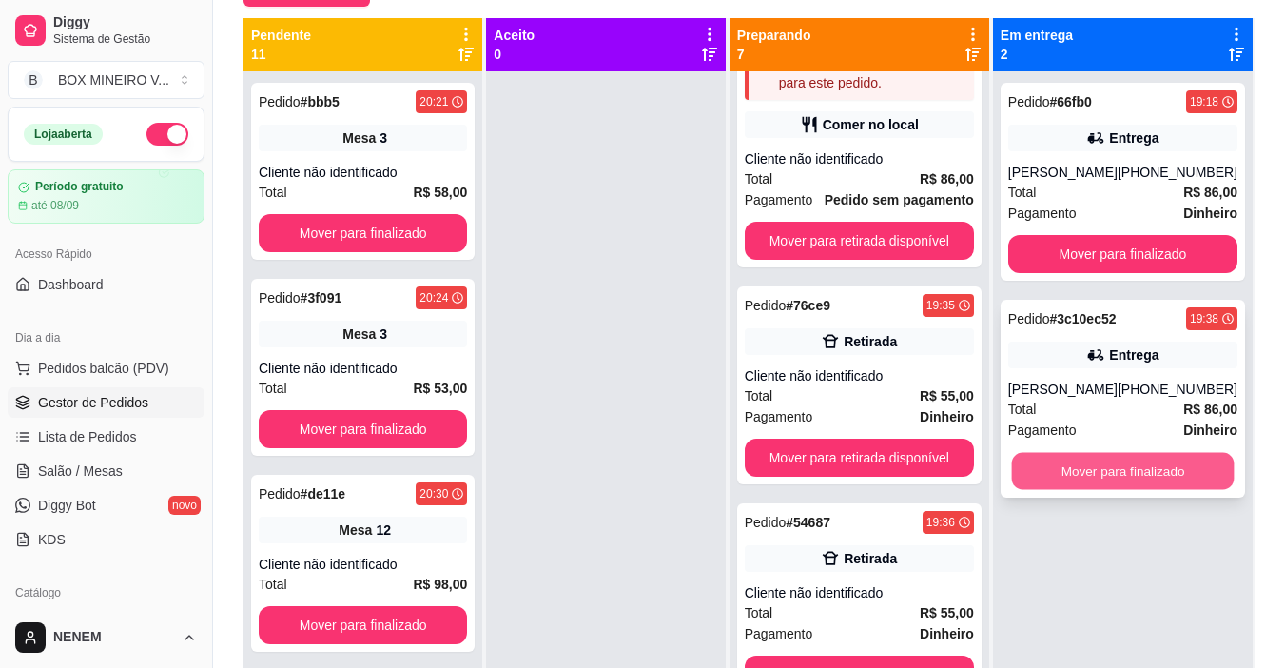
click at [1168, 485] on button "Mover para finalizado" at bounding box center [1122, 471] width 223 height 37
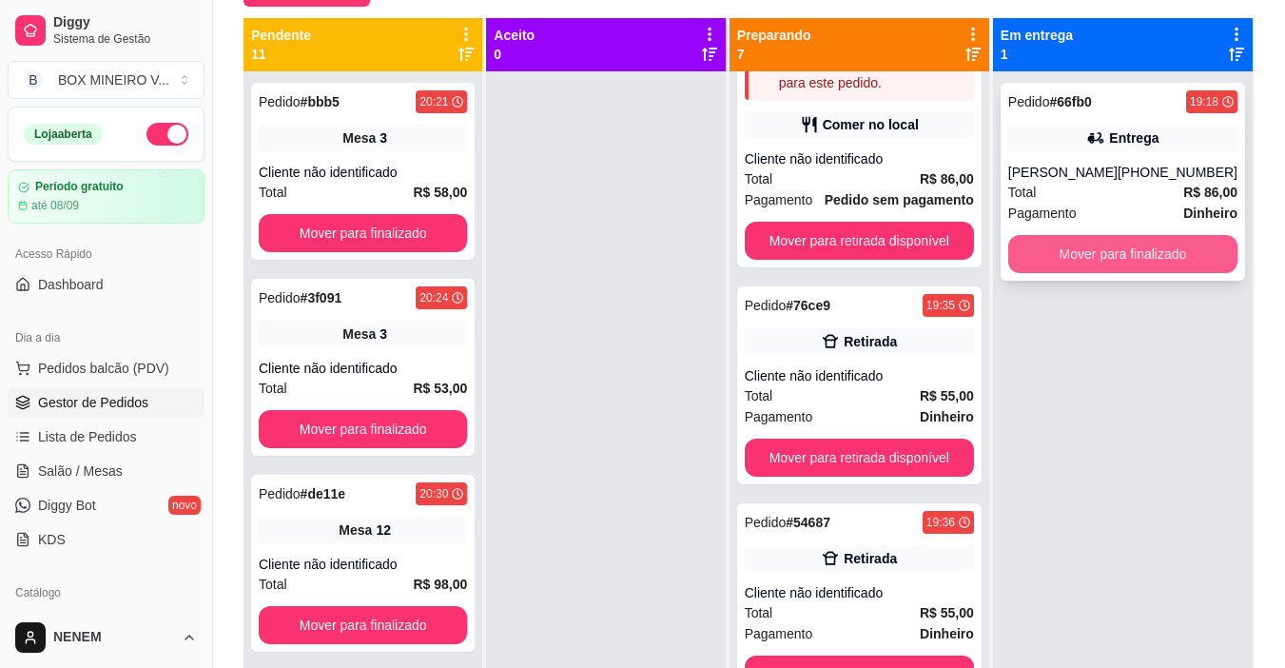
click at [1151, 255] on button "Mover para finalizado" at bounding box center [1122, 254] width 229 height 38
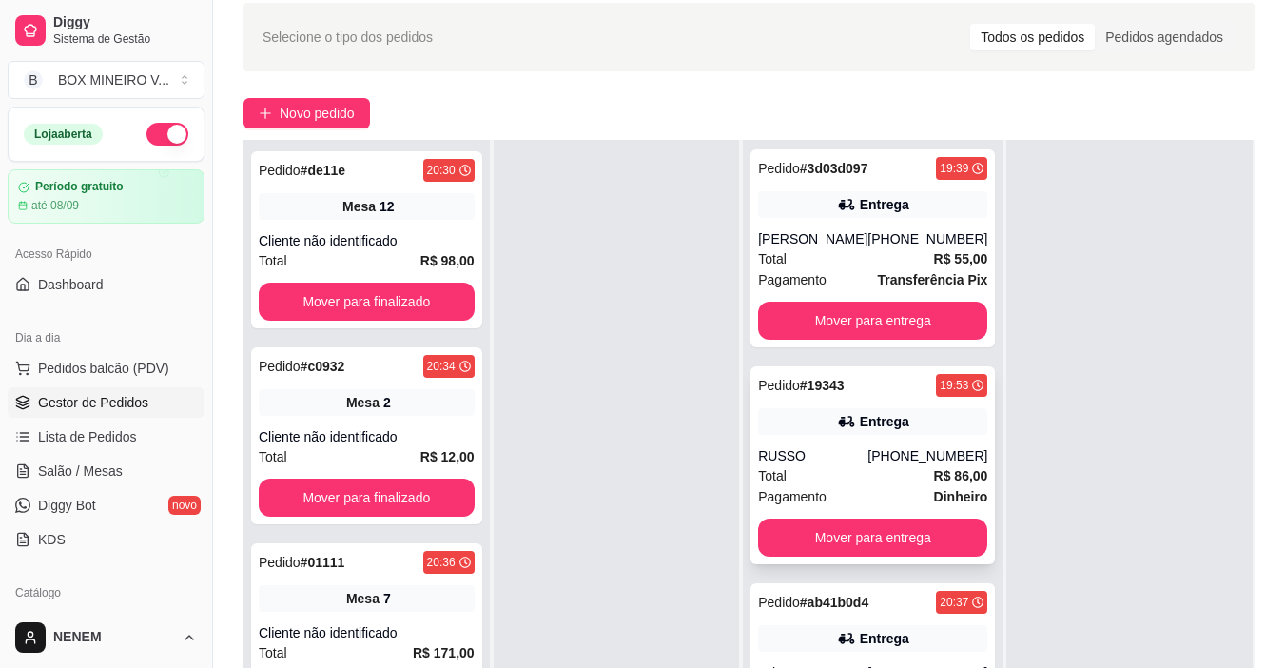
scroll to position [190, 0]
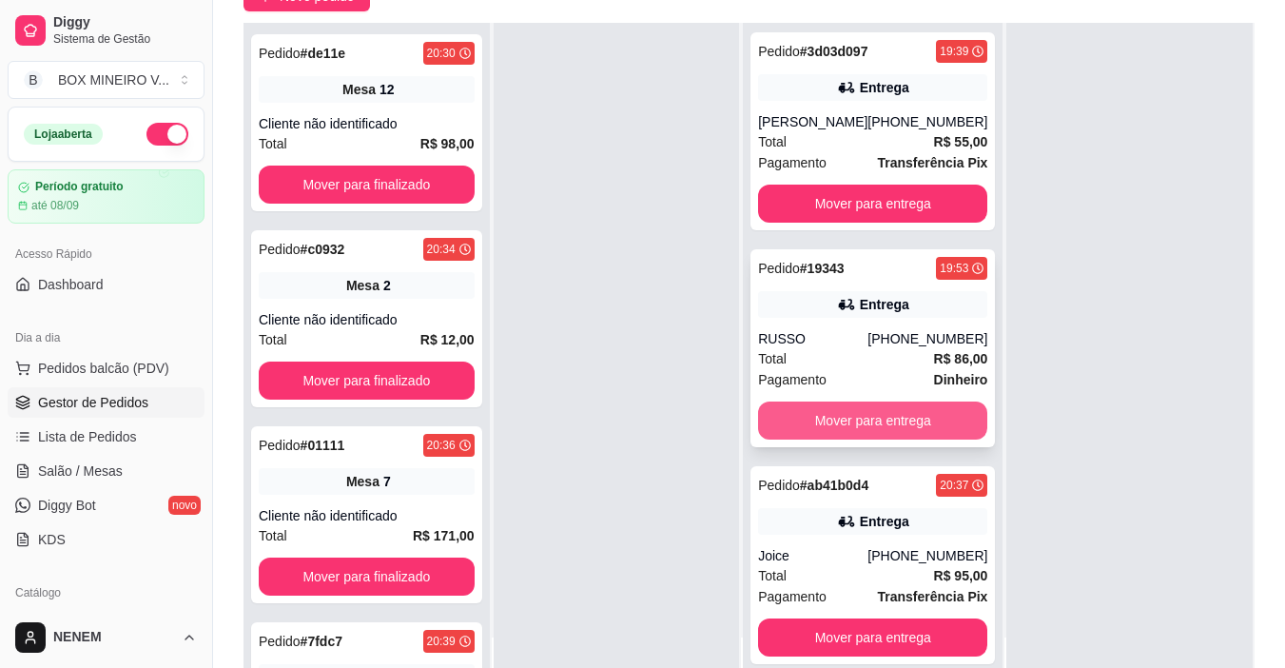
click at [912, 423] on button "Mover para entrega" at bounding box center [872, 420] width 229 height 38
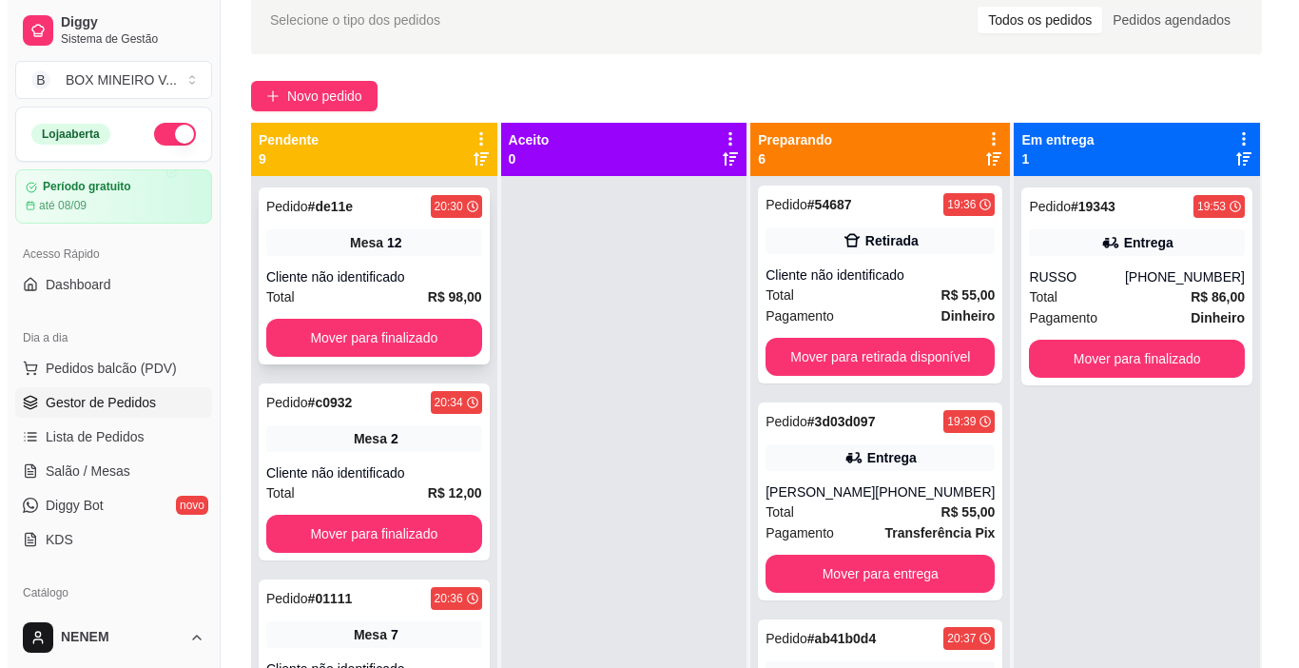
scroll to position [0, 0]
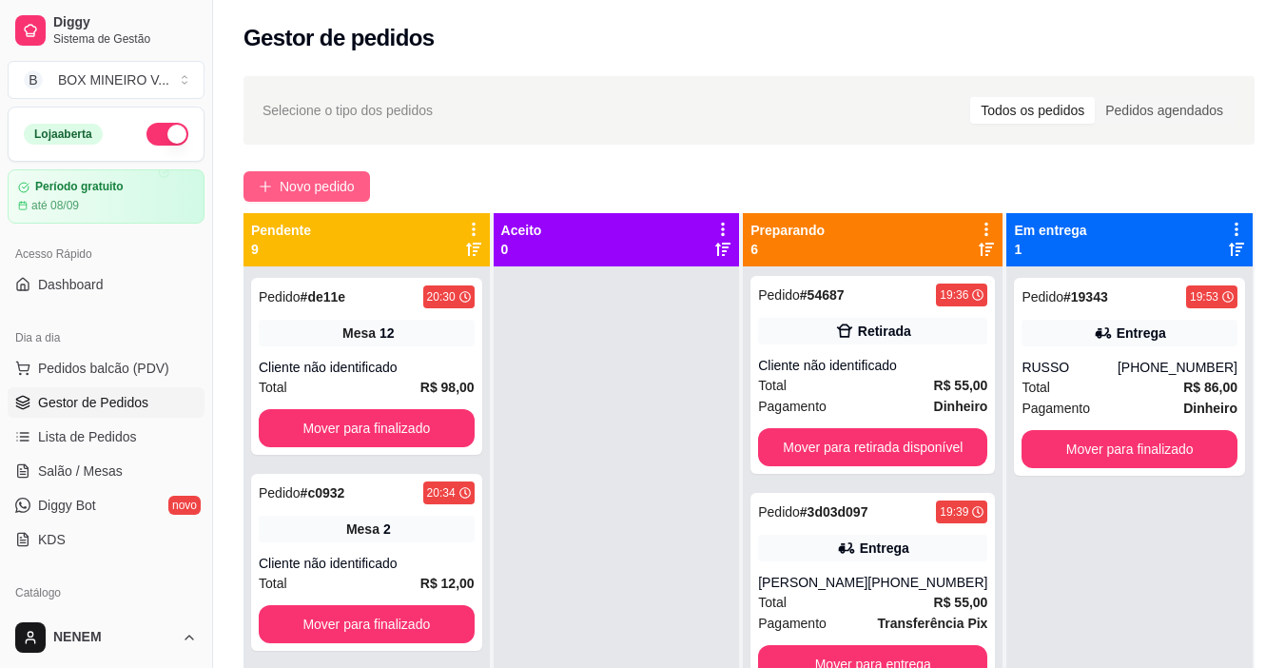
click at [337, 171] on button "Novo pedido" at bounding box center [306, 186] width 126 height 30
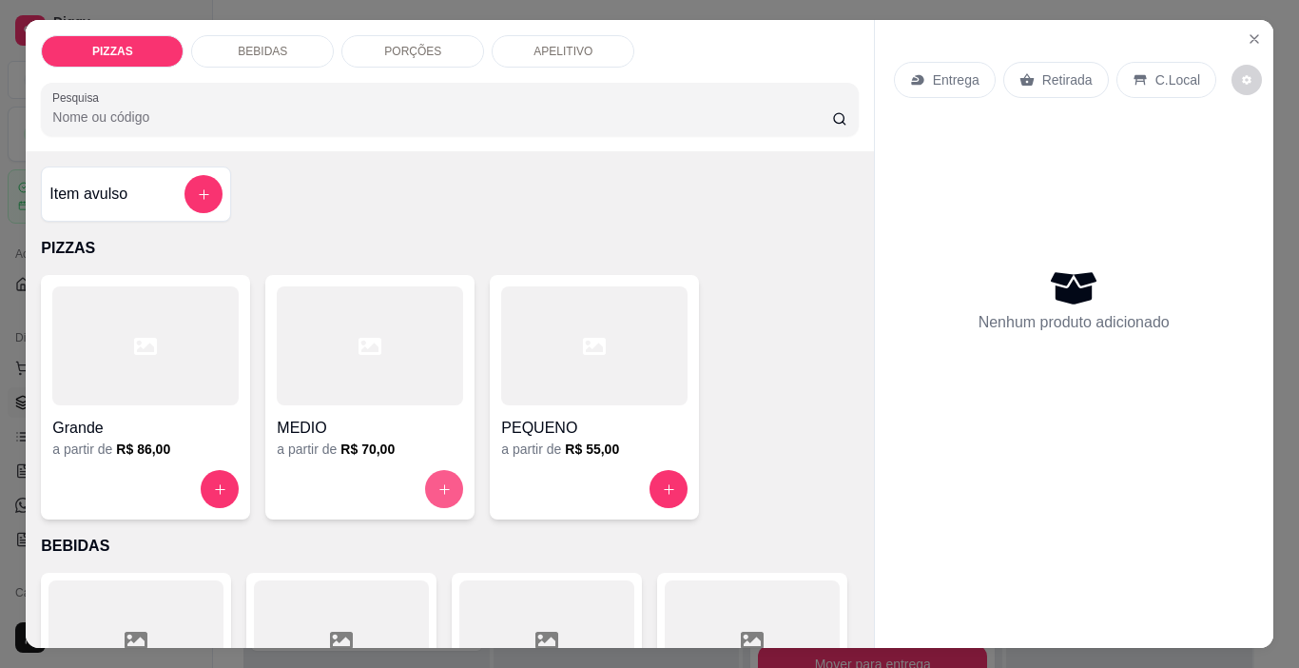
click at [439, 484] on icon "increase-product-quantity" at bounding box center [444, 489] width 10 height 10
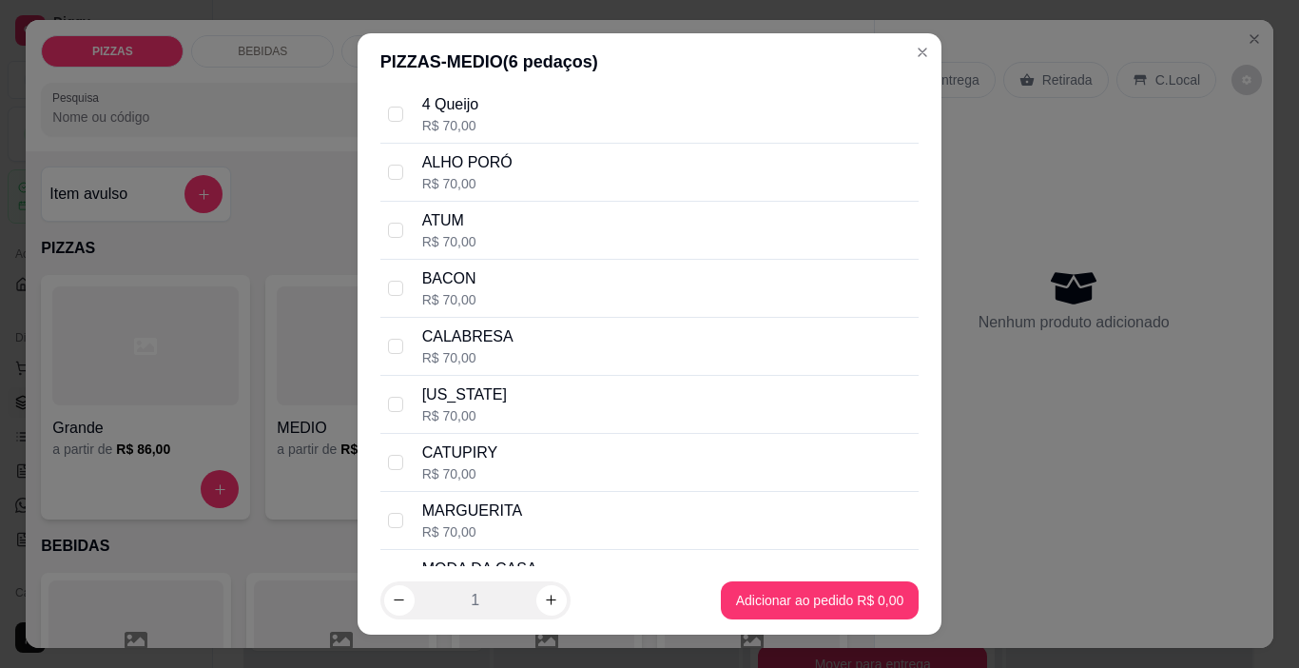
scroll to position [285, 0]
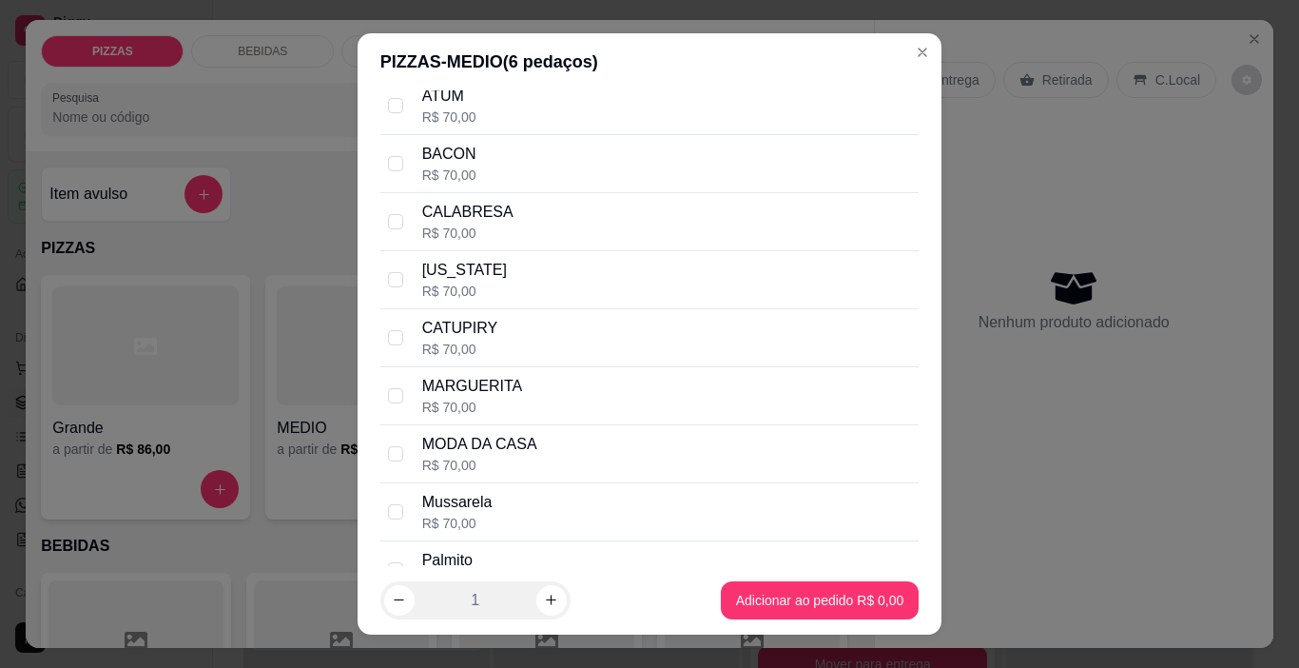
click at [402, 444] on div "MODA DA CASA R$ 70,00" at bounding box center [649, 454] width 539 height 58
checkbox input "true"
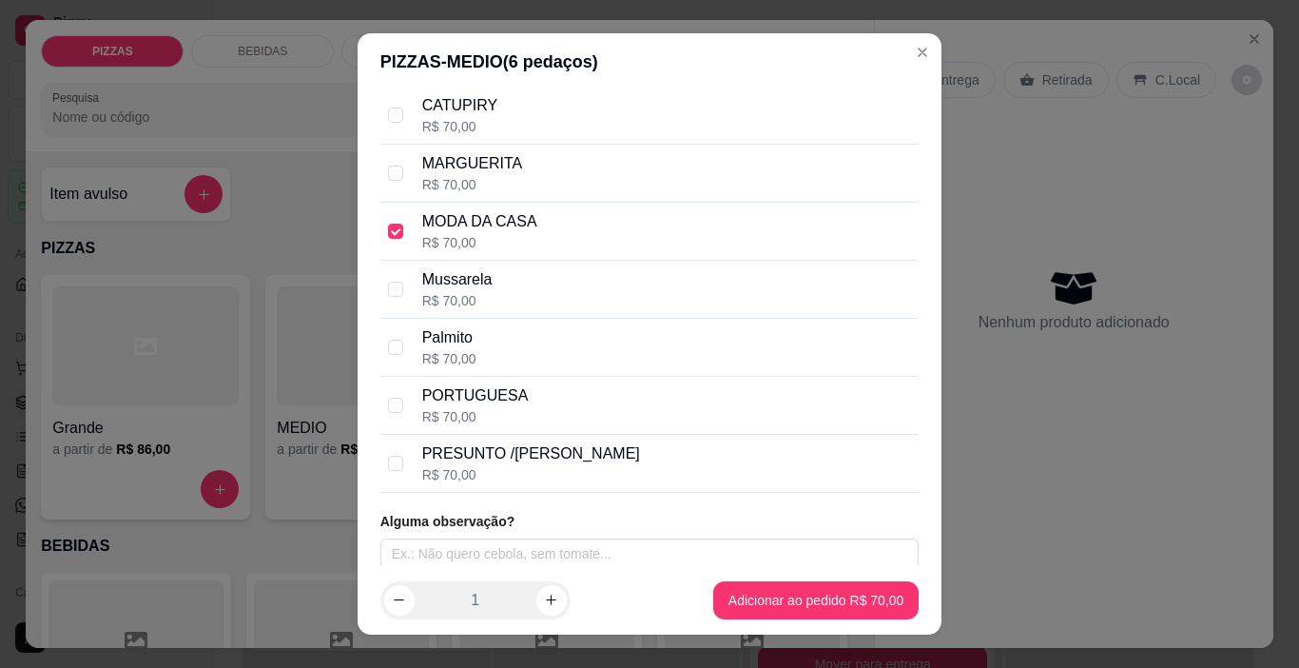
scroll to position [518, 0]
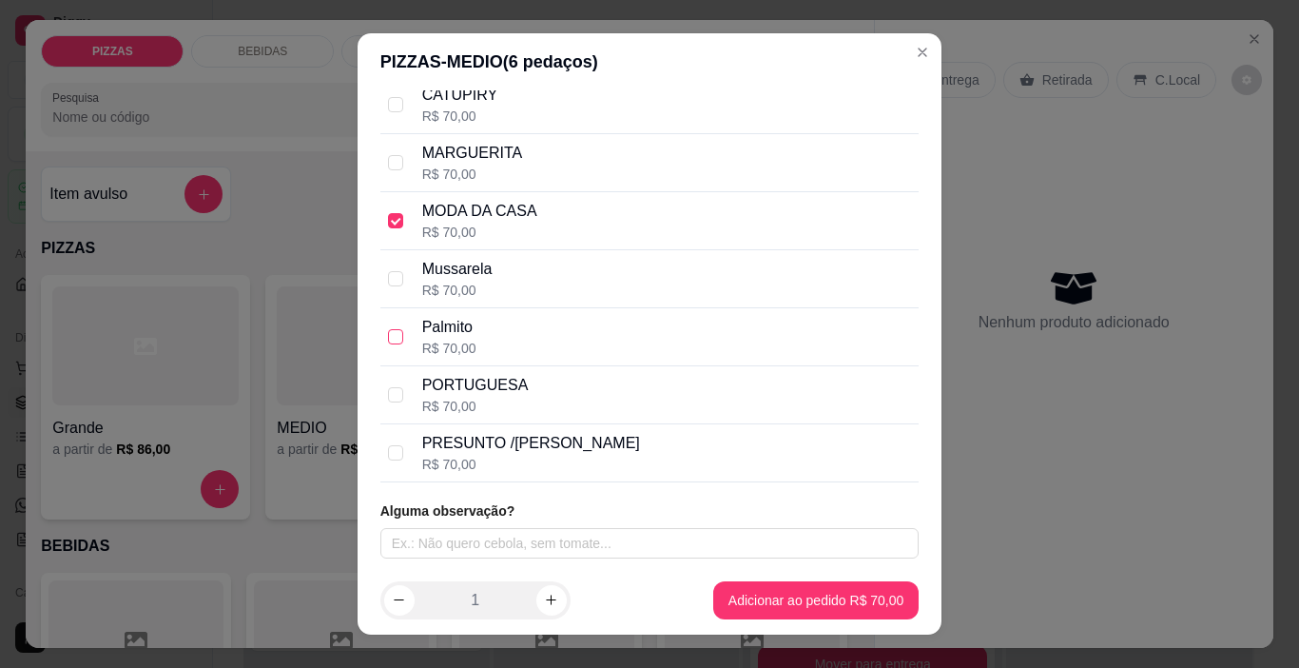
click at [390, 338] on input "checkbox" at bounding box center [395, 336] width 15 height 15
checkbox input "true"
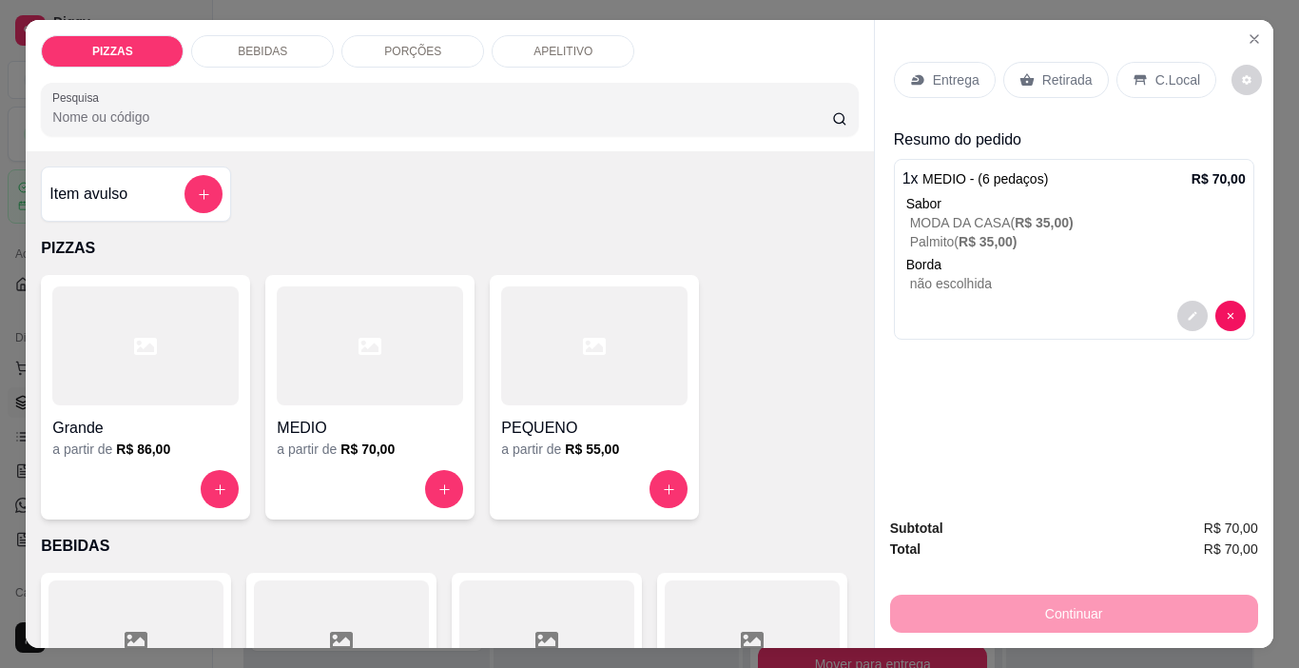
click at [939, 70] on p "Entrega" at bounding box center [956, 79] width 47 height 19
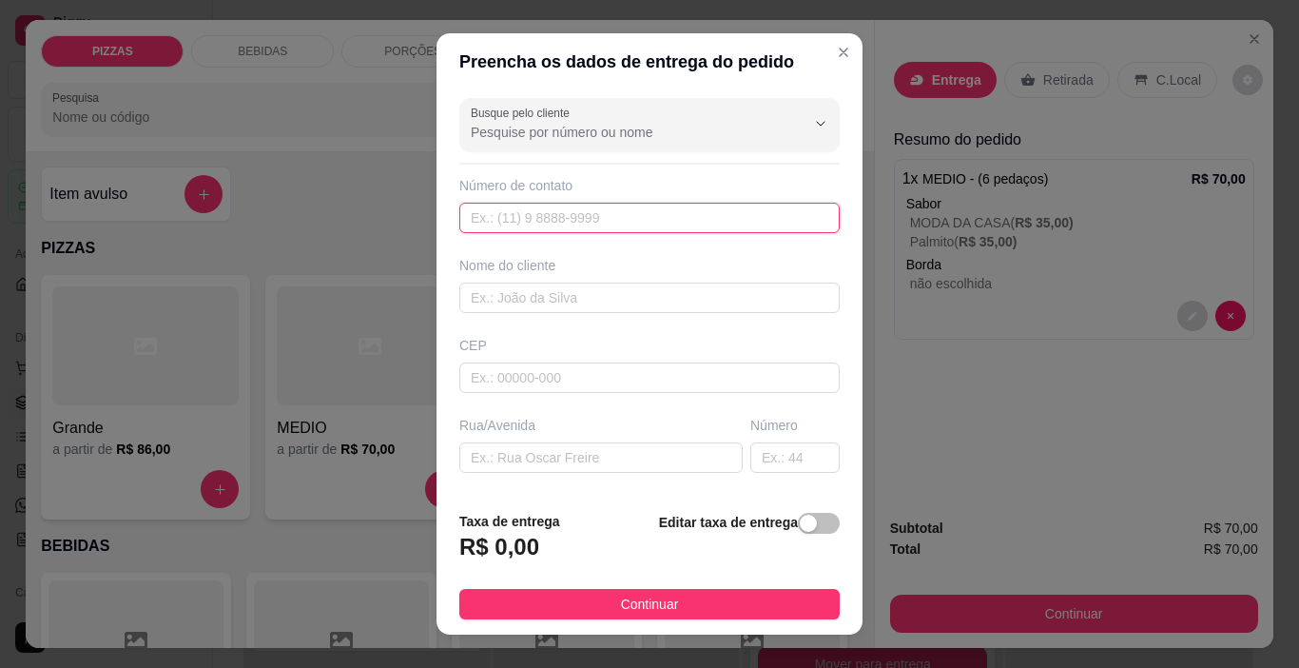
click at [630, 211] on input "text" at bounding box center [649, 218] width 380 height 30
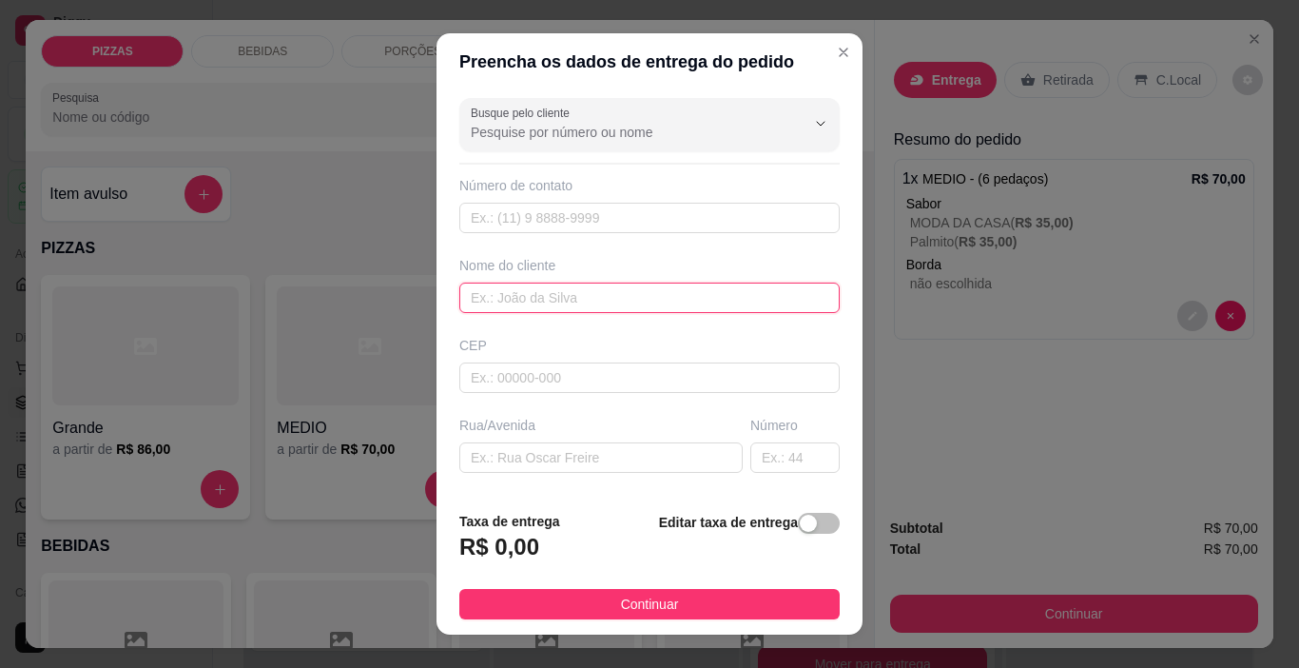
click at [591, 303] on input "text" at bounding box center [649, 297] width 380 height 30
type input "CARLA FRANCA"
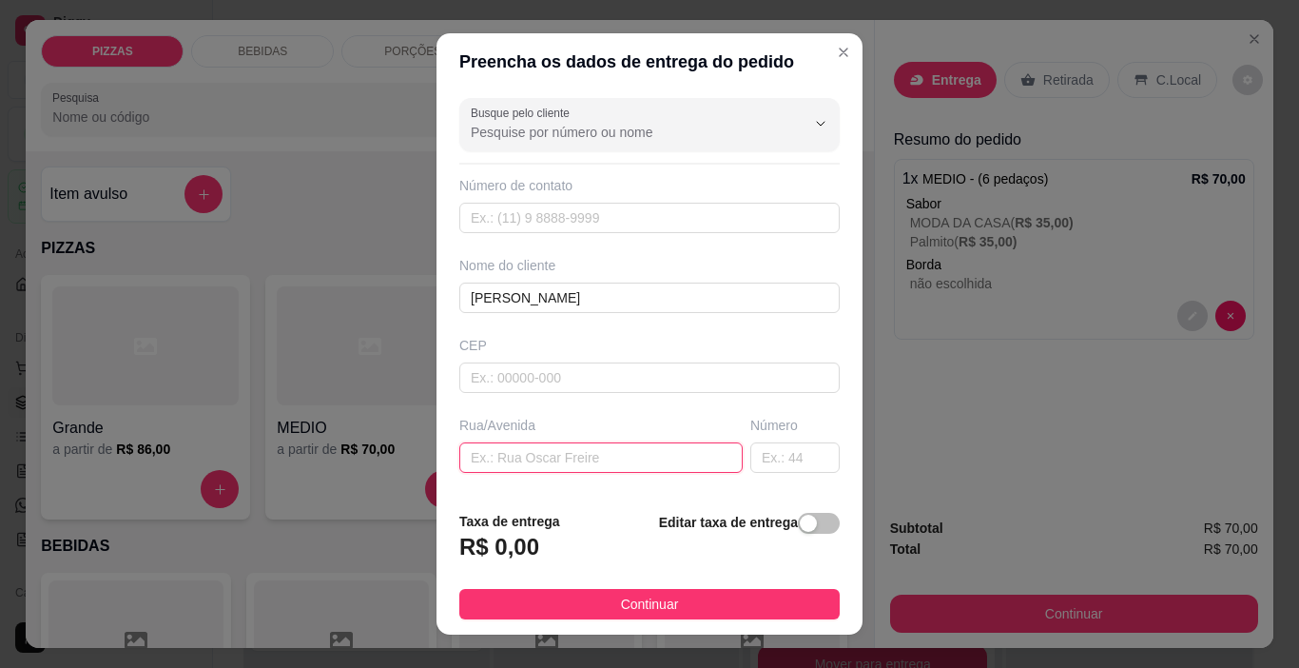
click at [557, 456] on input "text" at bounding box center [600, 457] width 283 height 30
type input "RUA PADRE BENTO FERREIRA"
click at [750, 454] on input "text" at bounding box center [794, 457] width 89 height 30
type input "17"
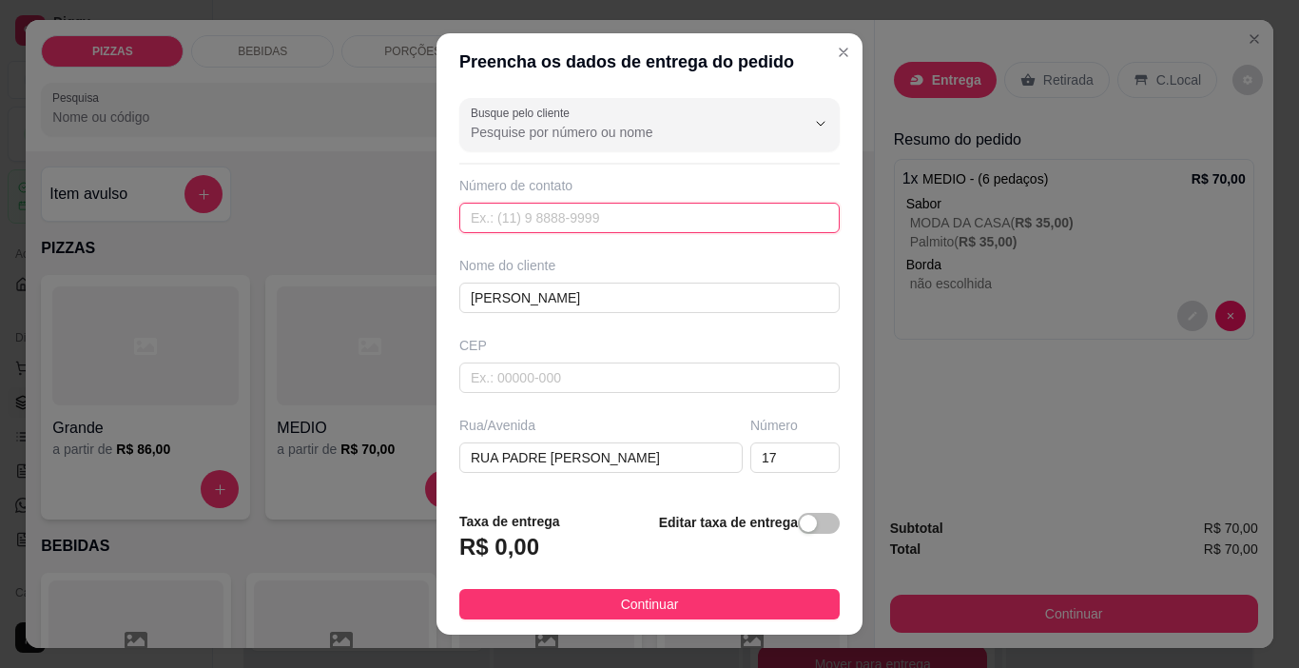
click at [574, 233] on input "text" at bounding box center [649, 218] width 380 height 30
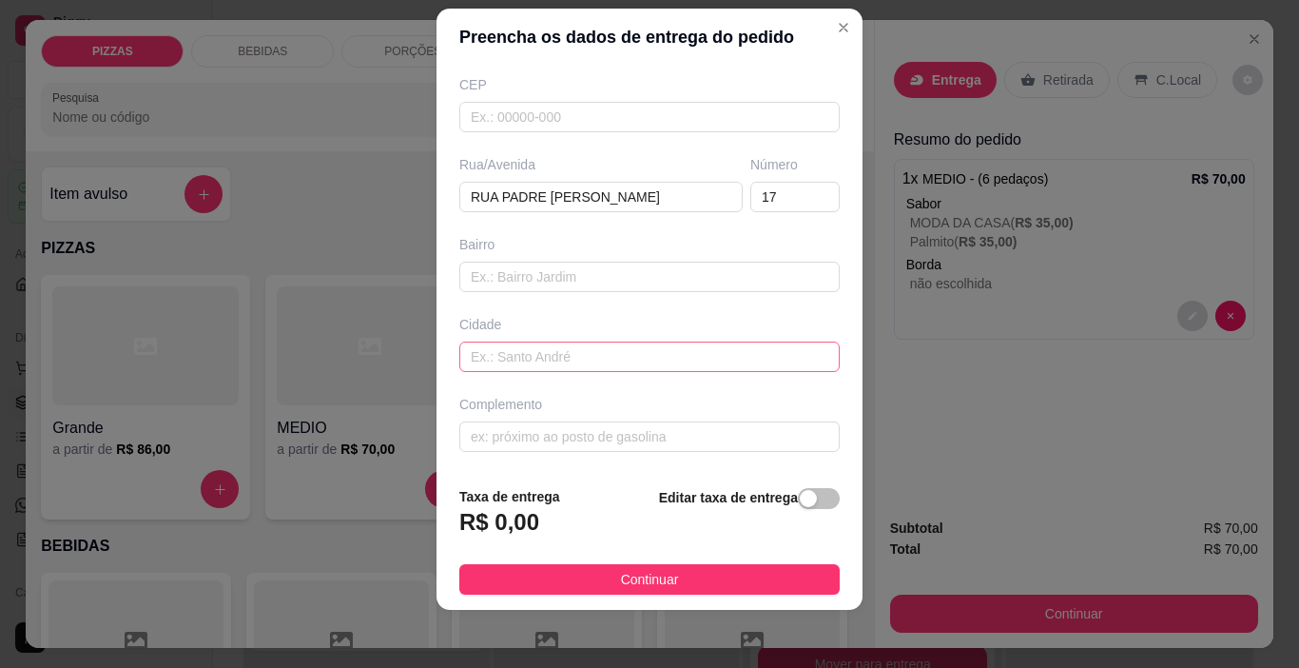
scroll to position [28, 0]
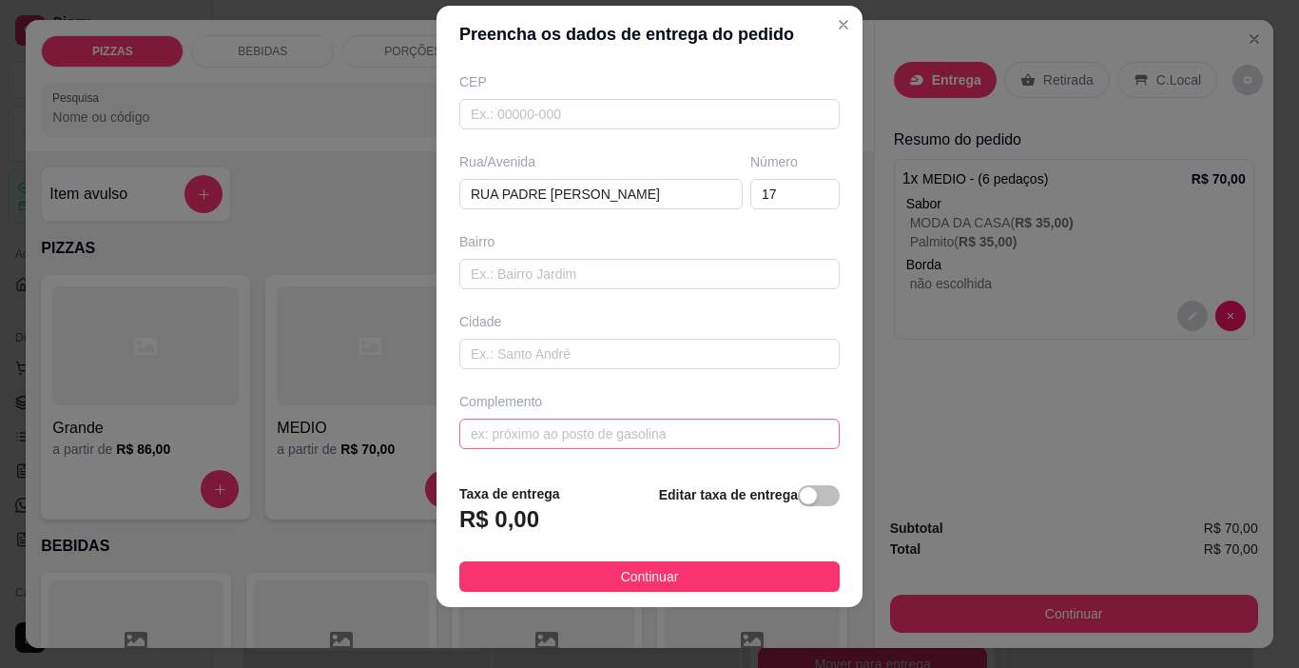
type input "(31) 98598-5163"
click at [582, 439] on input "text" at bounding box center [649, 433] width 380 height 30
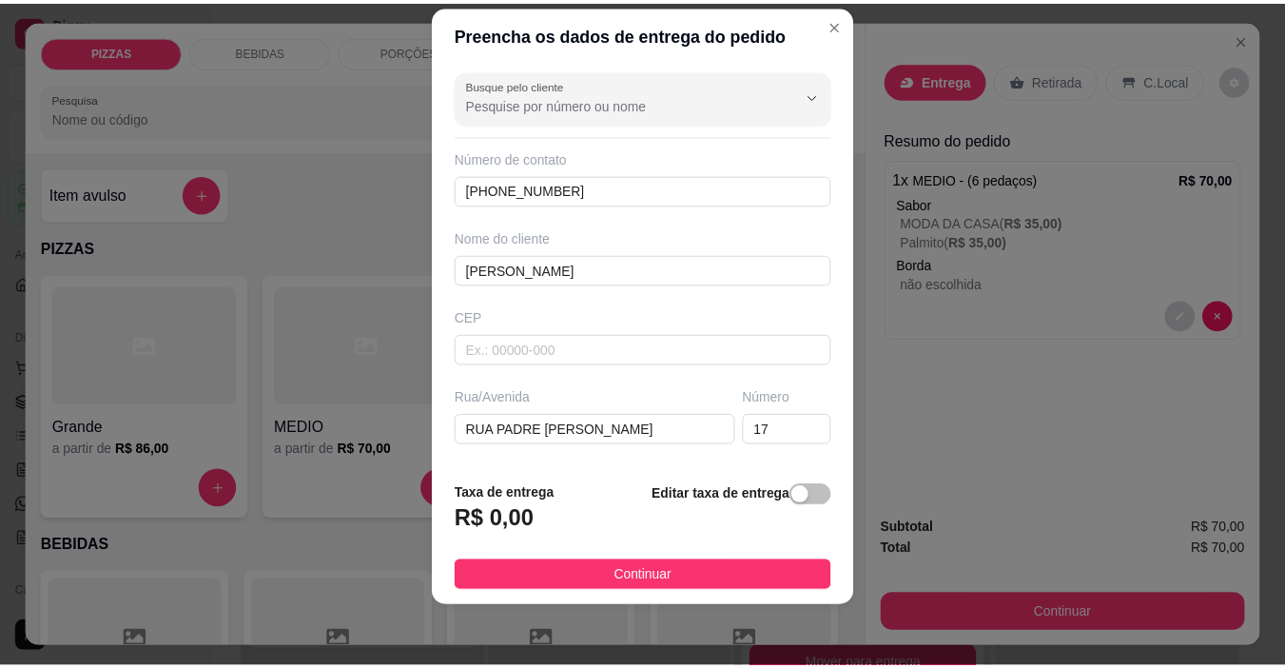
scroll to position [190, 0]
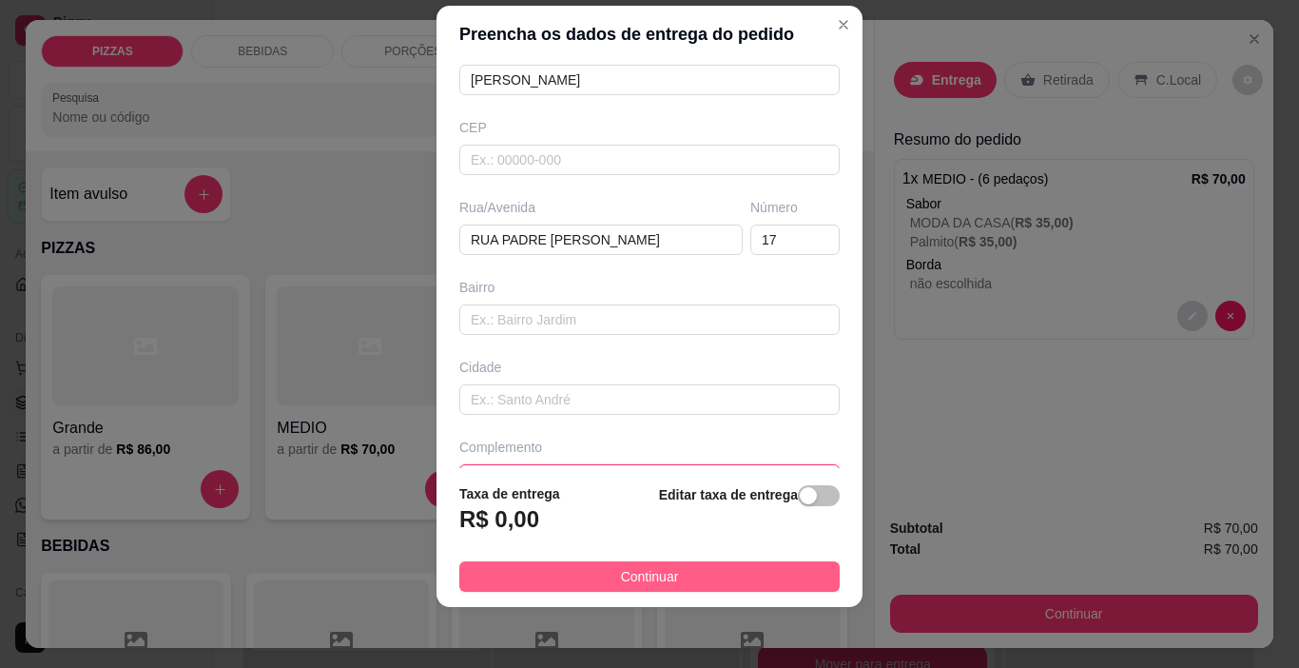
type input "EM CIMA DA 3 KNET"
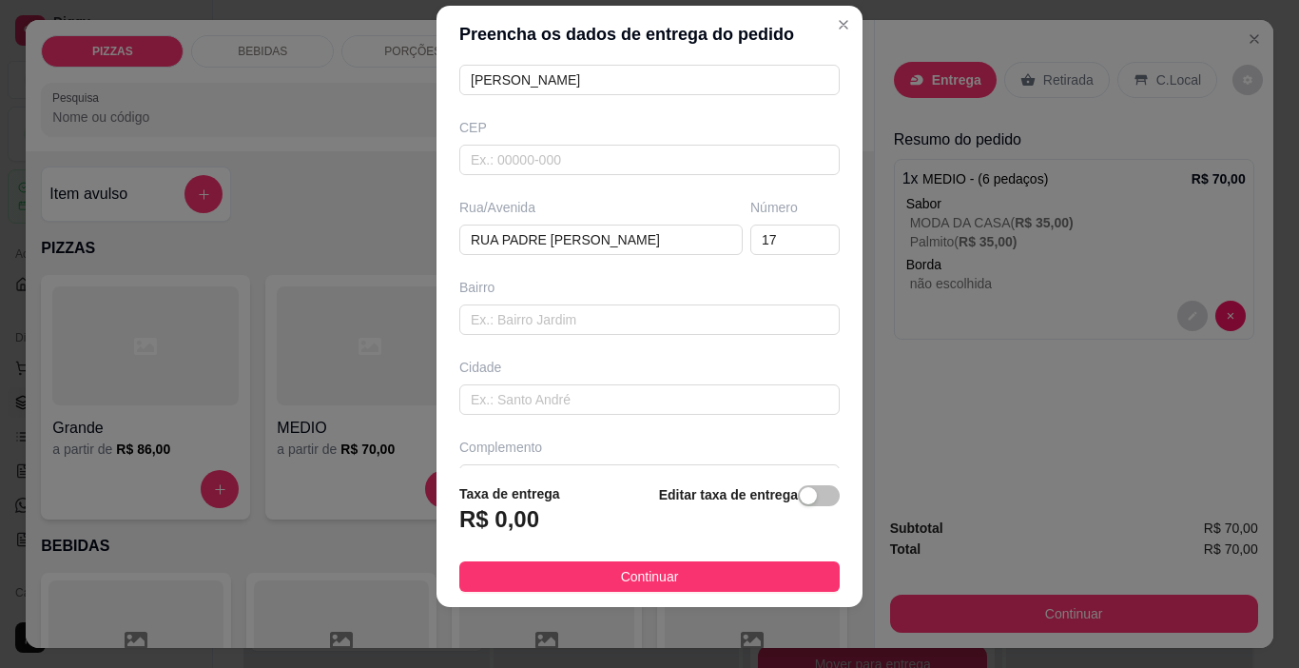
click at [627, 569] on span "Continuar" at bounding box center [650, 576] width 58 height 21
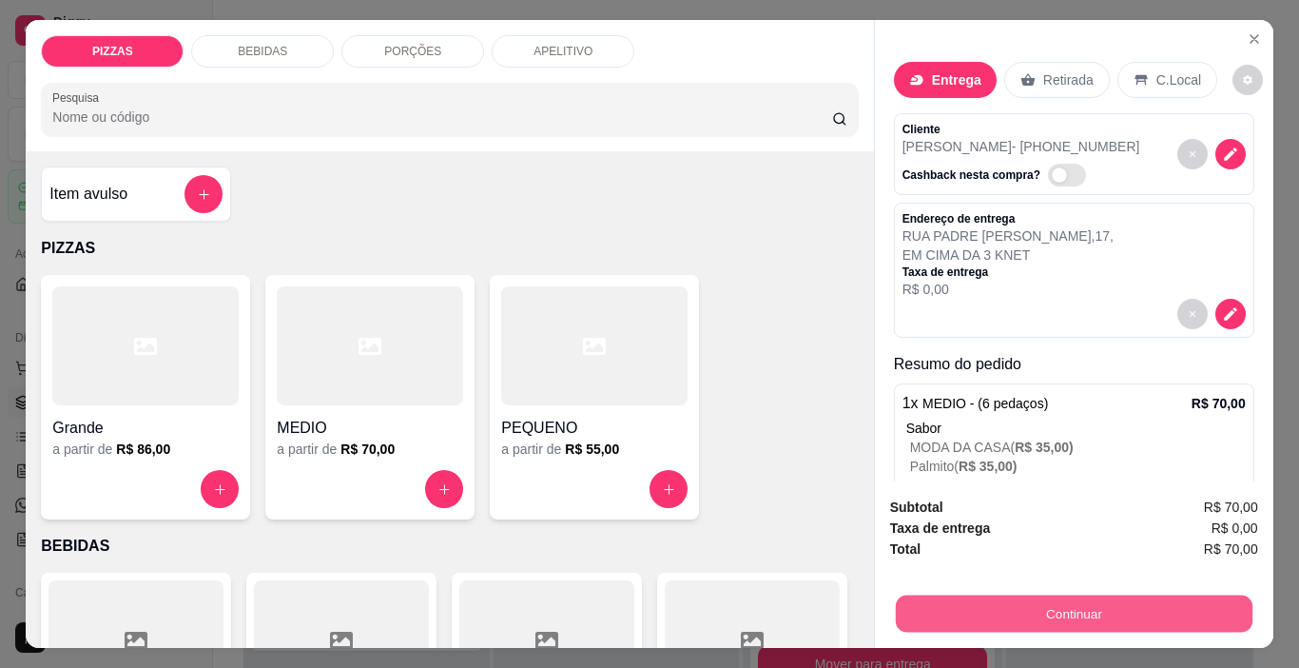
click at [984, 607] on button "Continuar" at bounding box center [1073, 613] width 357 height 37
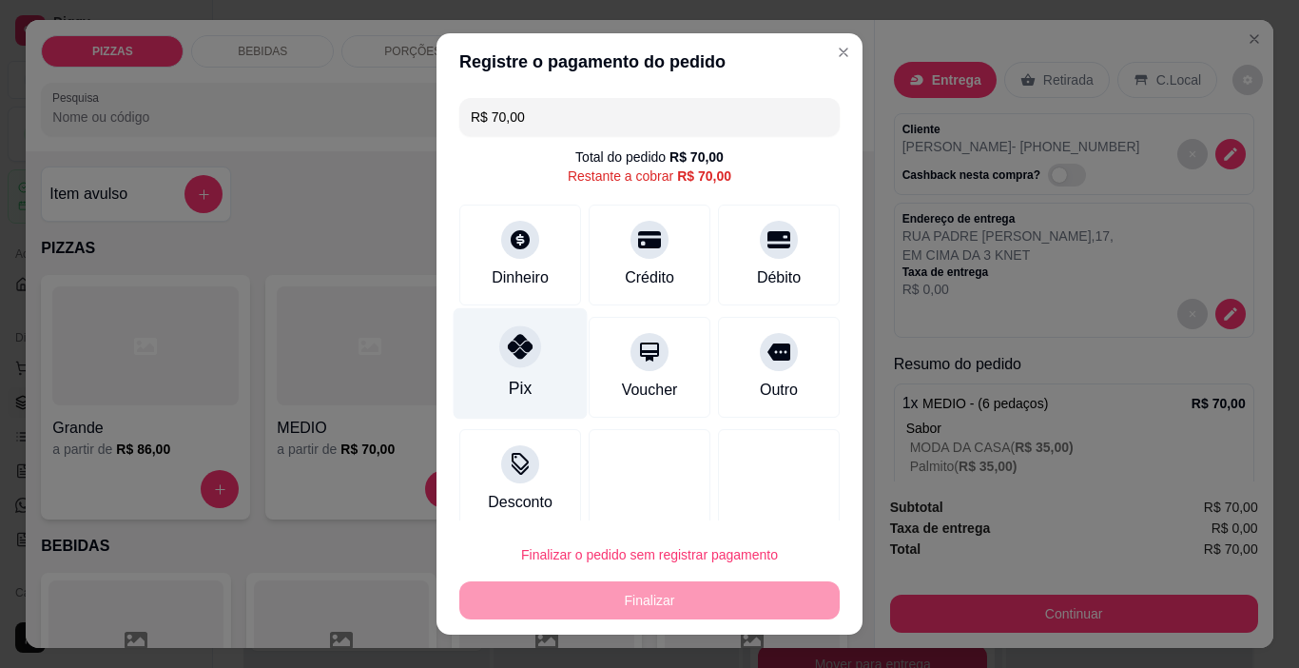
click at [499, 362] on div "Pix" at bounding box center [521, 363] width 134 height 111
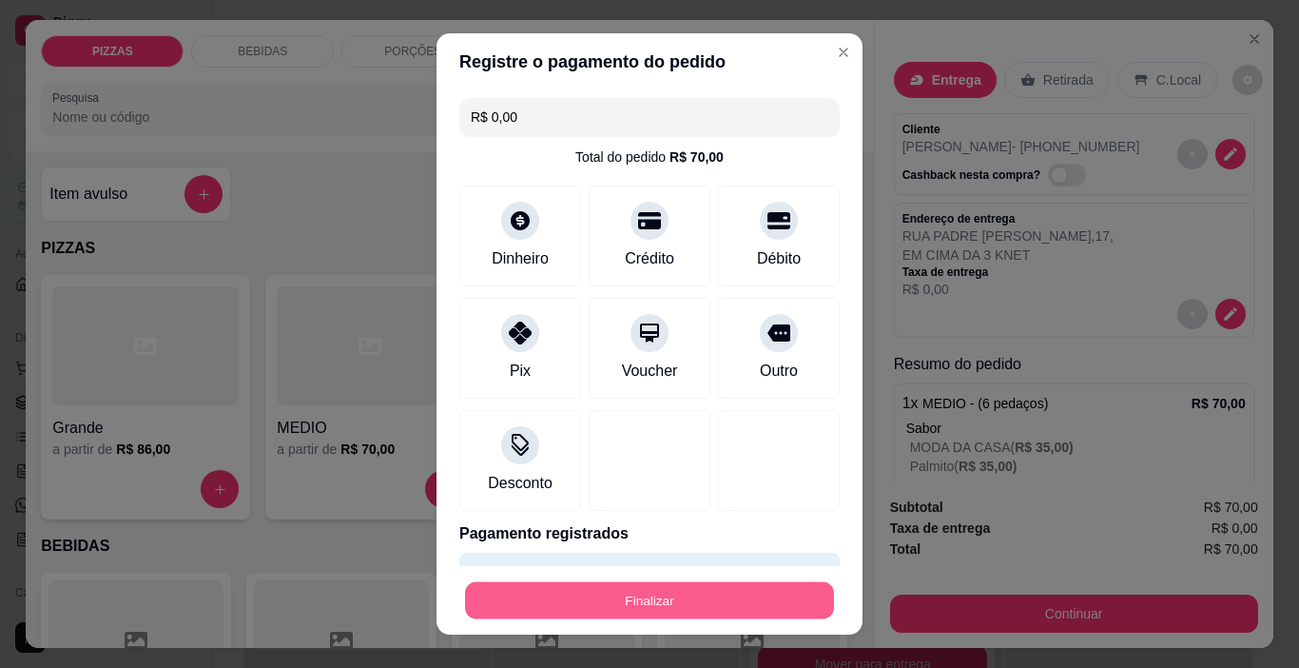
click at [654, 602] on button "Finalizar" at bounding box center [649, 600] width 369 height 37
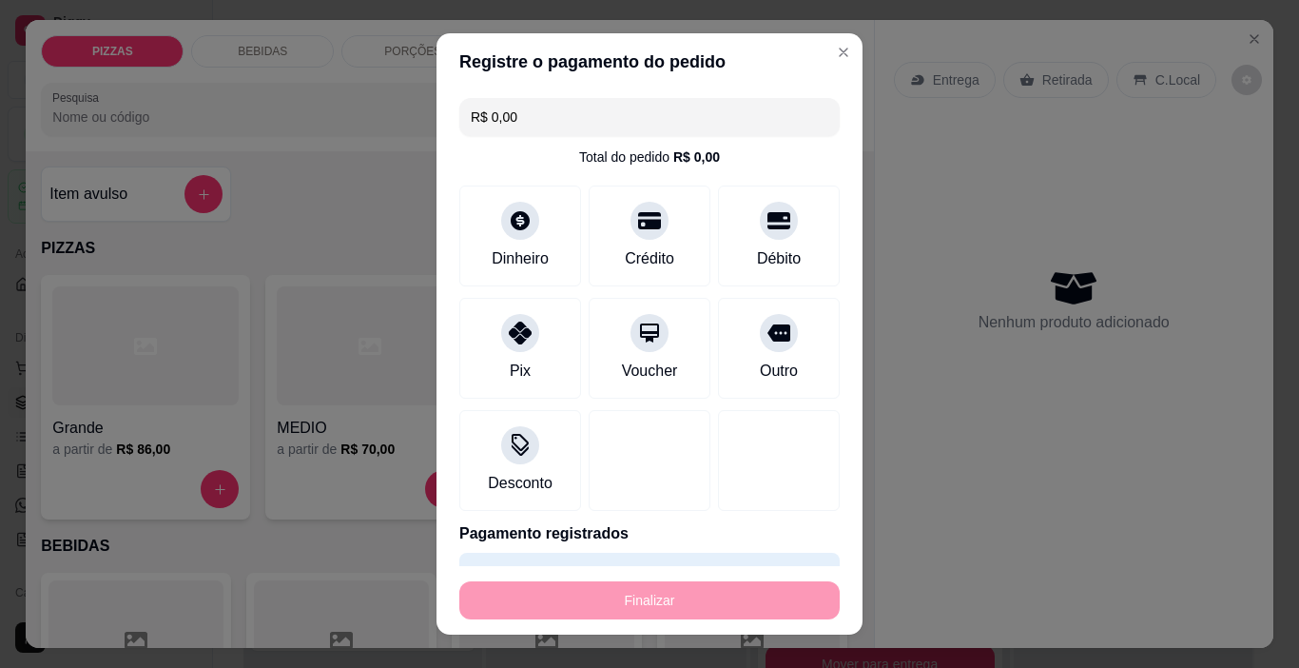
type input "-R$ 70,00"
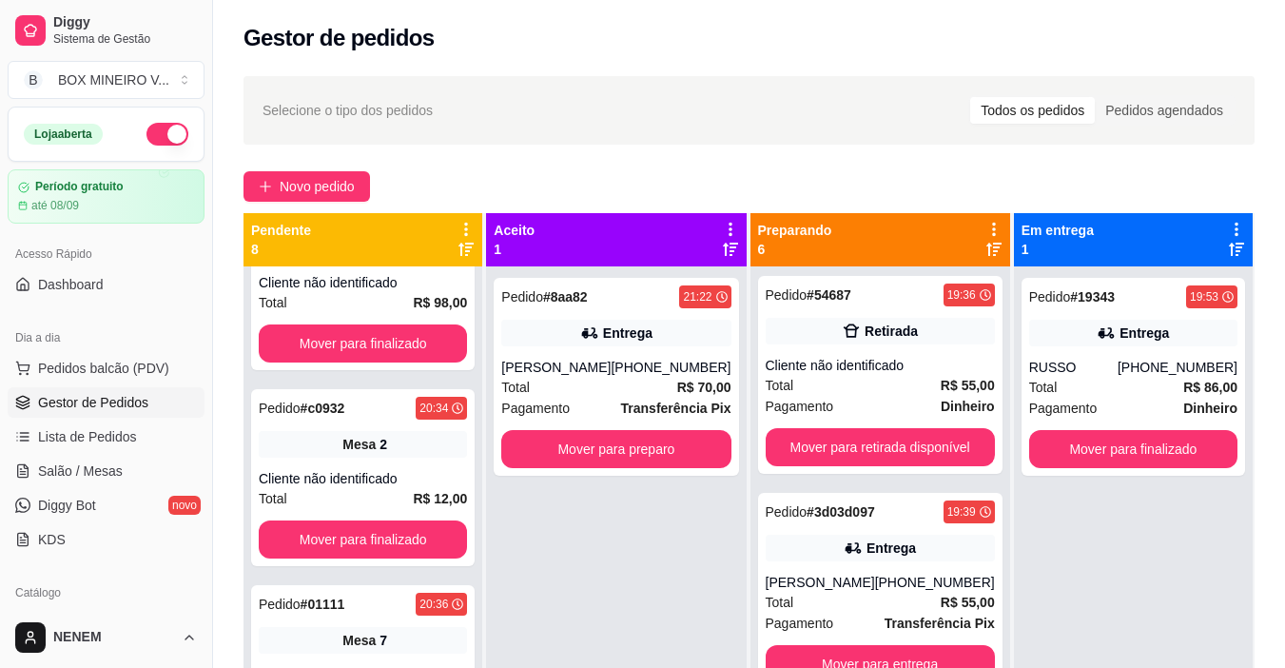
scroll to position [285, 0]
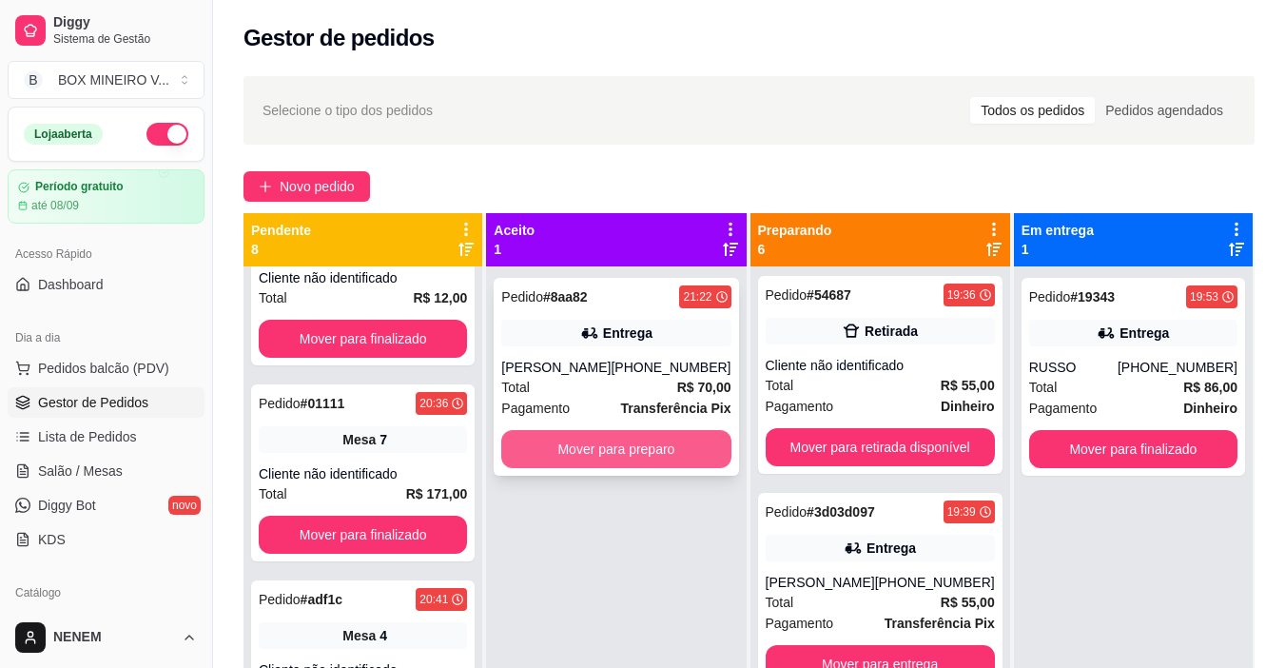
click at [577, 462] on button "Mover para preparo" at bounding box center [615, 449] width 229 height 38
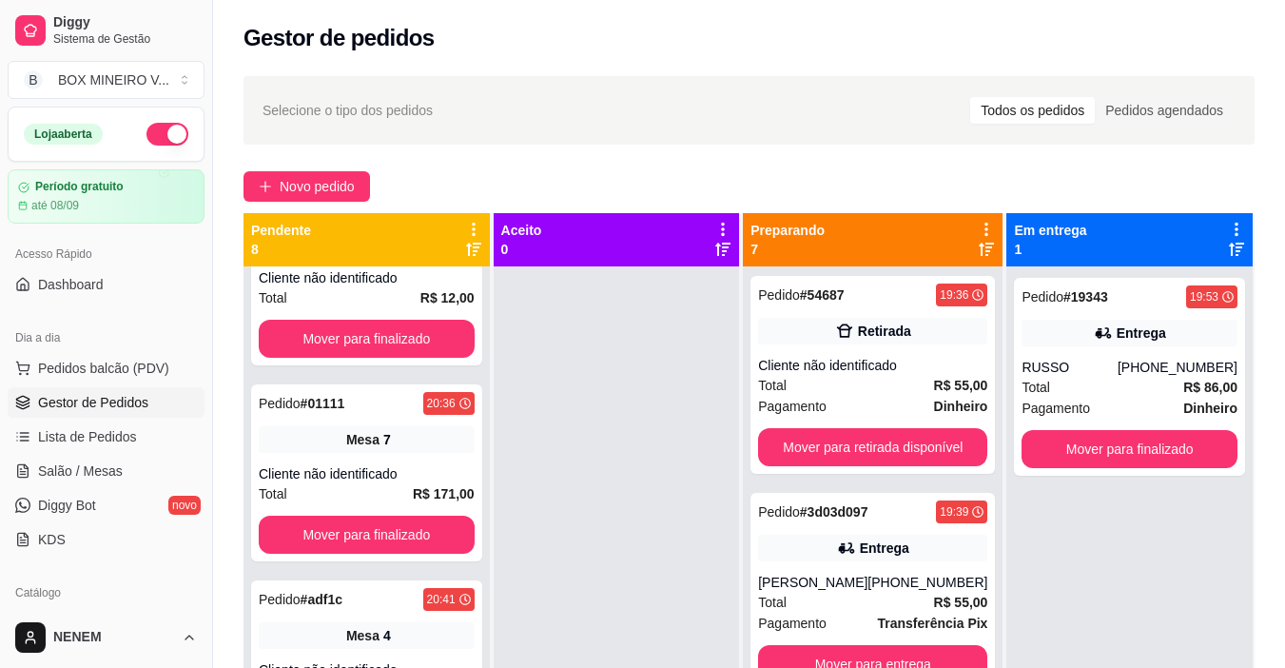
scroll to position [934, 0]
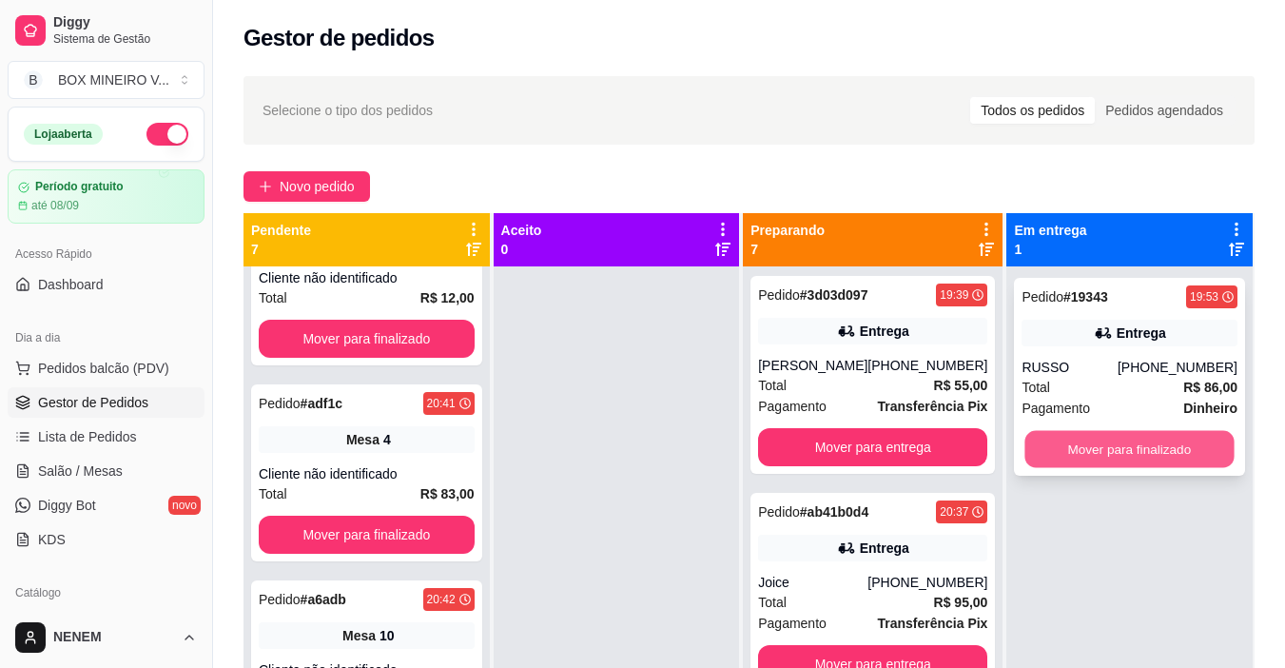
click at [1131, 457] on button "Mover para finalizado" at bounding box center [1129, 449] width 209 height 37
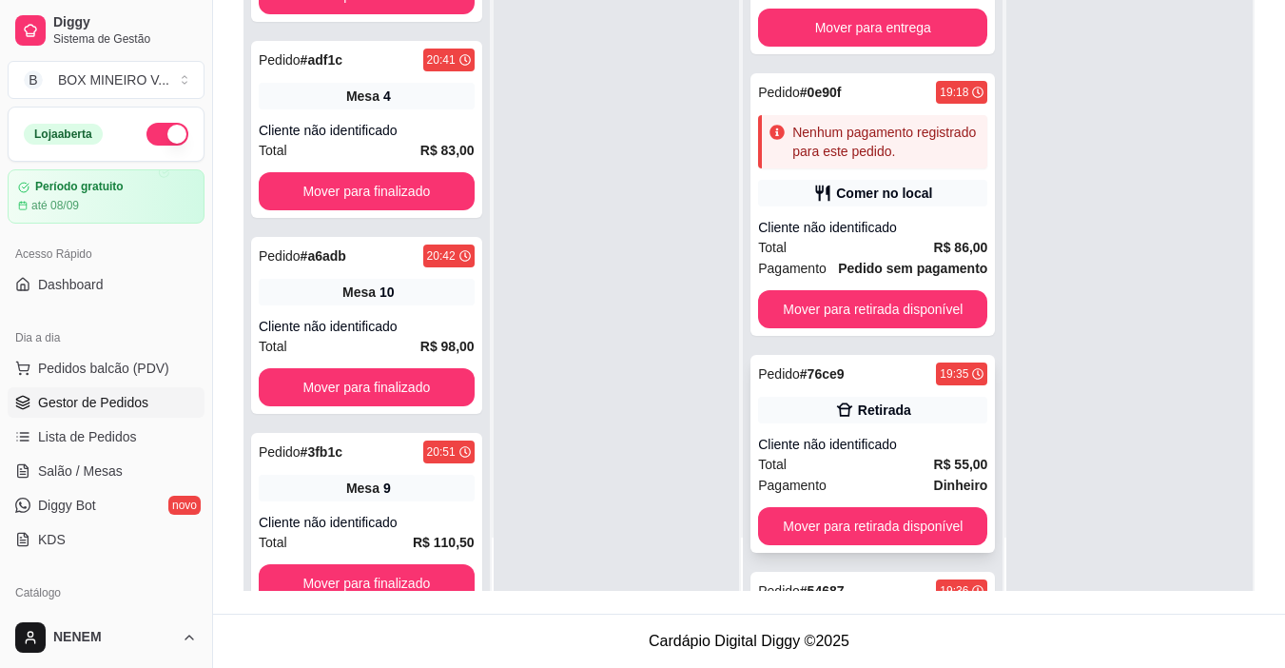
scroll to position [0, 0]
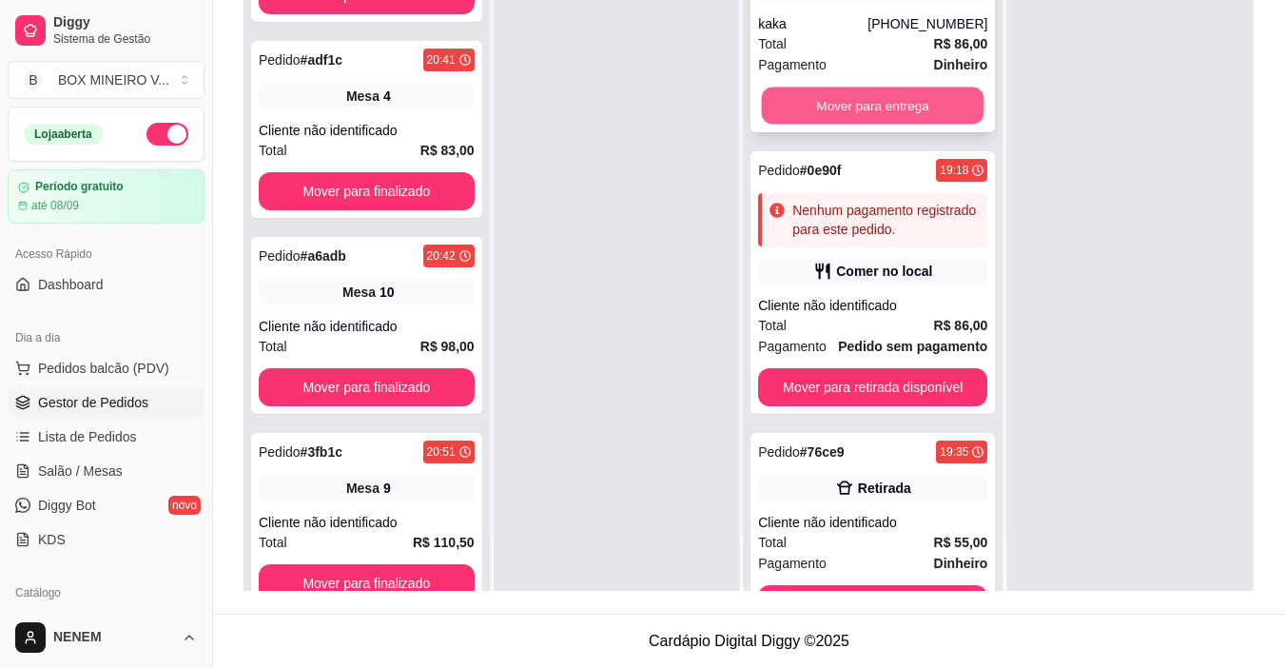
click at [865, 101] on button "Mover para entrega" at bounding box center [873, 106] width 223 height 37
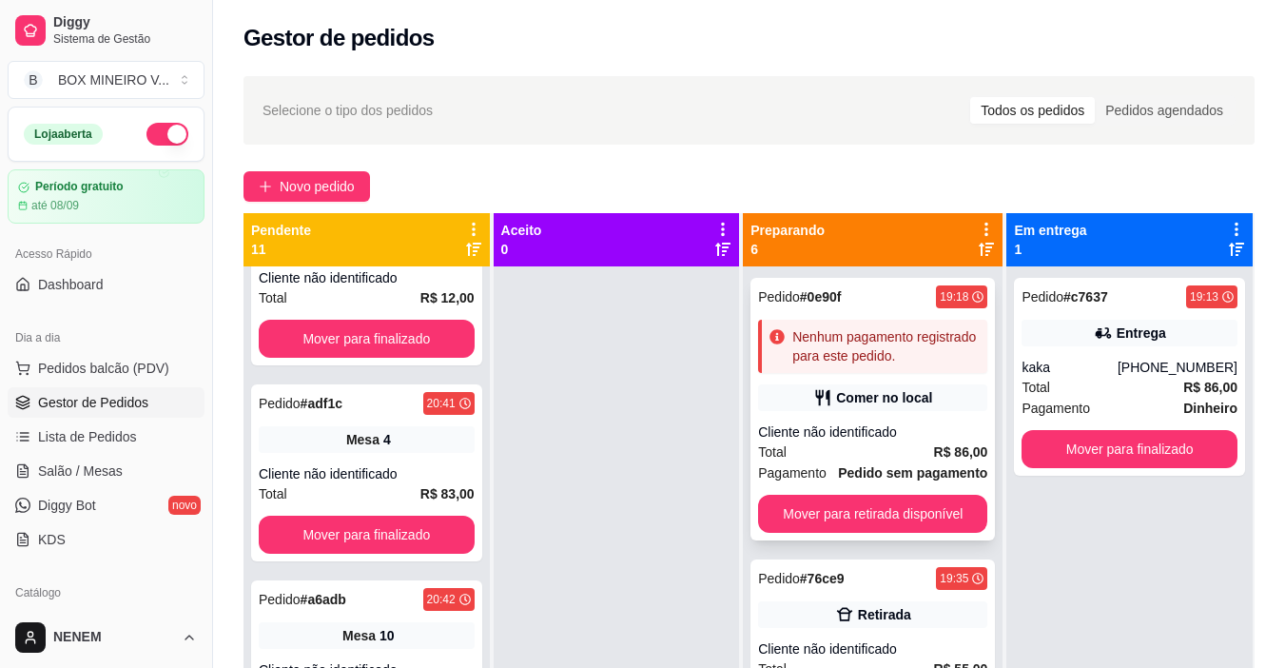
click at [866, 379] on div "Pedido # 0e90f 19:18 Nenhum pagamento registrado para este pedido. Comer no loc…" at bounding box center [872, 409] width 244 height 263
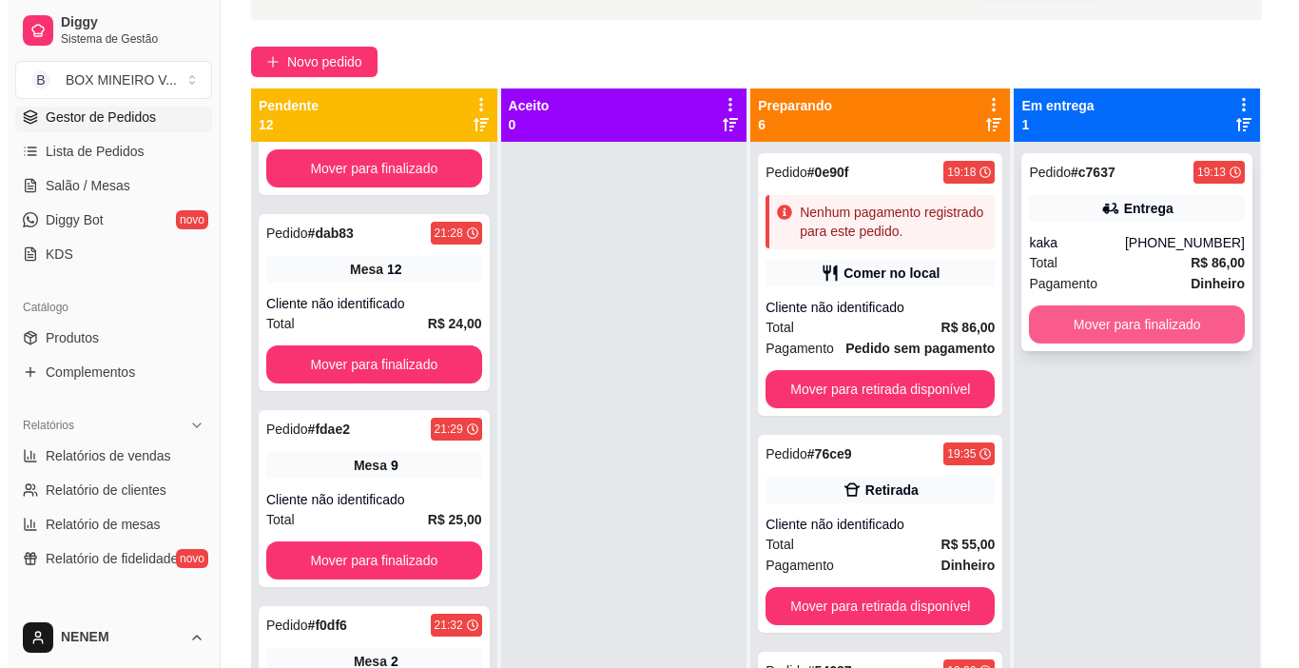
scroll to position [100, 0]
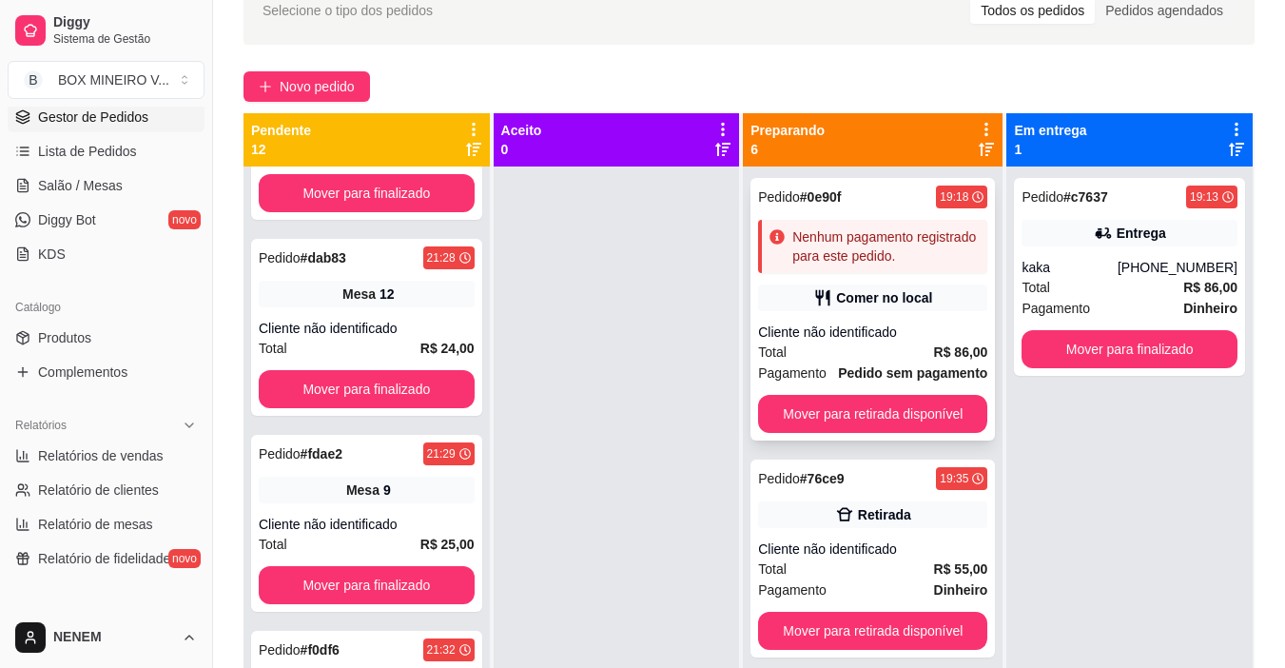
click at [794, 290] on div "Comer no local" at bounding box center [872, 297] width 229 height 27
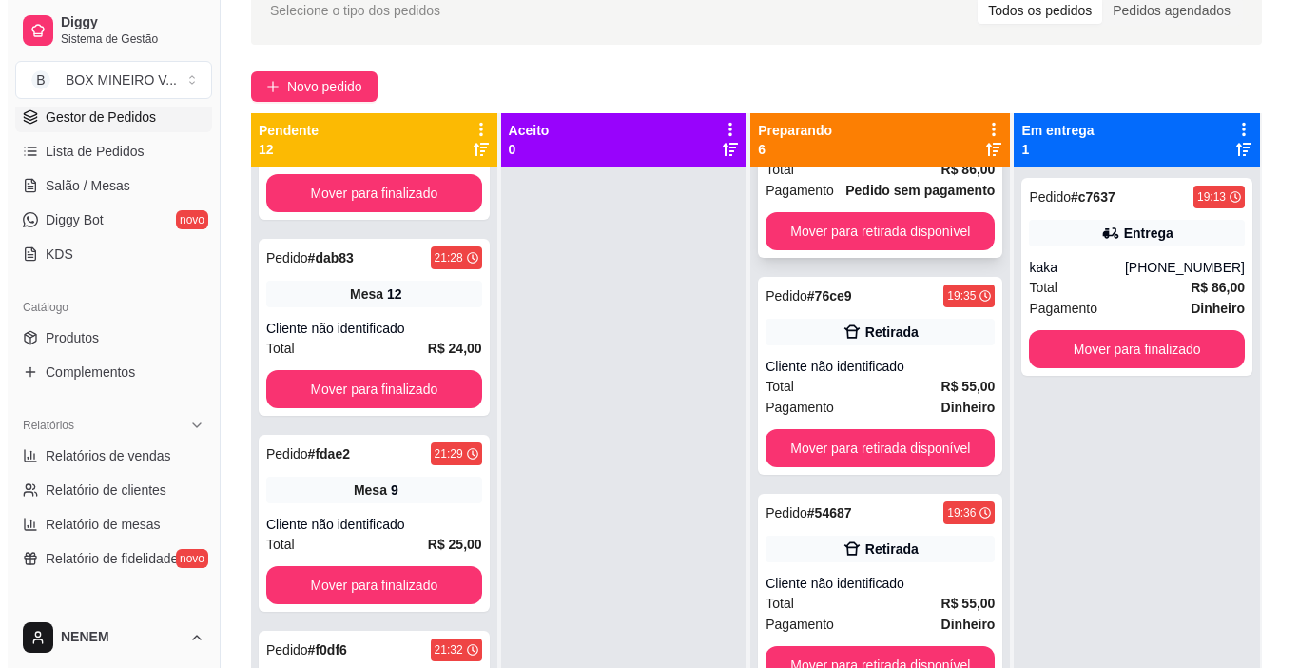
scroll to position [190, 0]
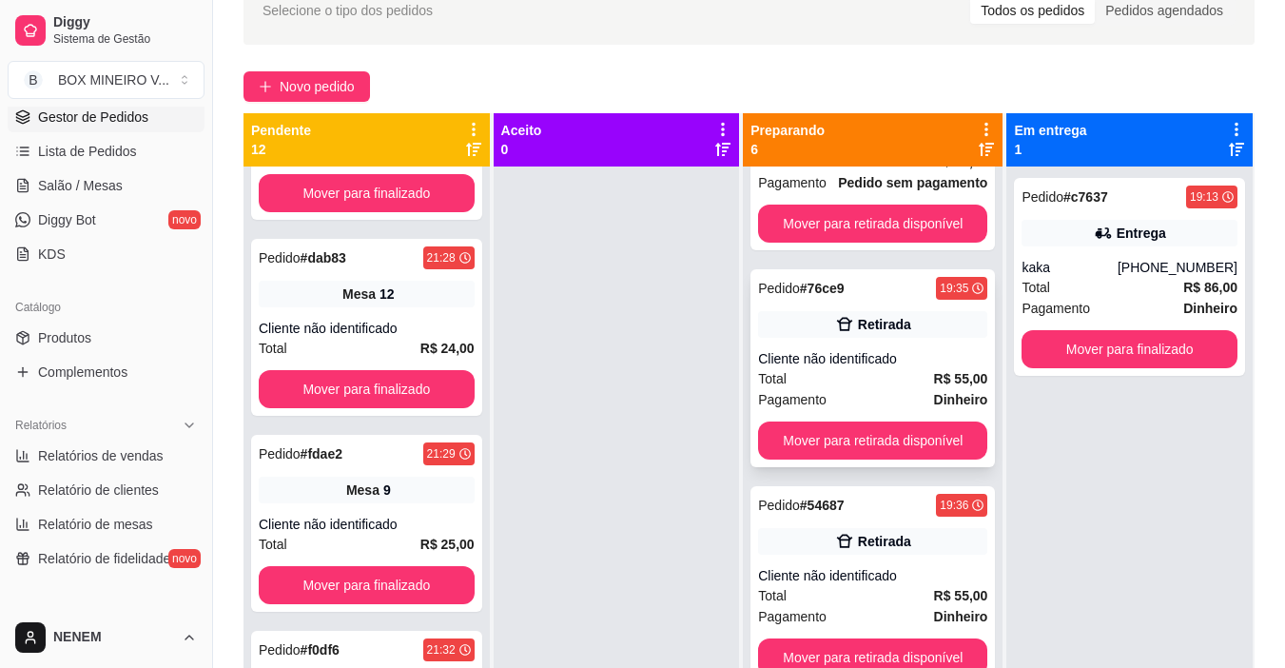
click at [848, 337] on div "Retirada" at bounding box center [872, 324] width 229 height 27
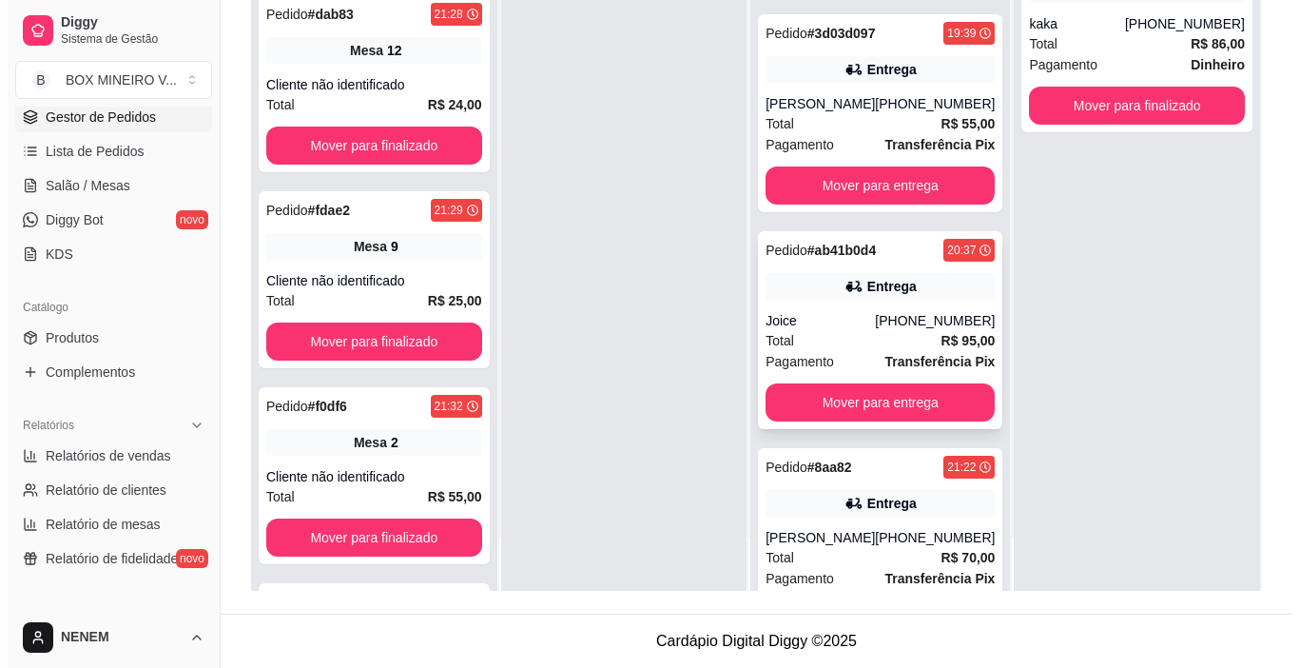
scroll to position [432, 0]
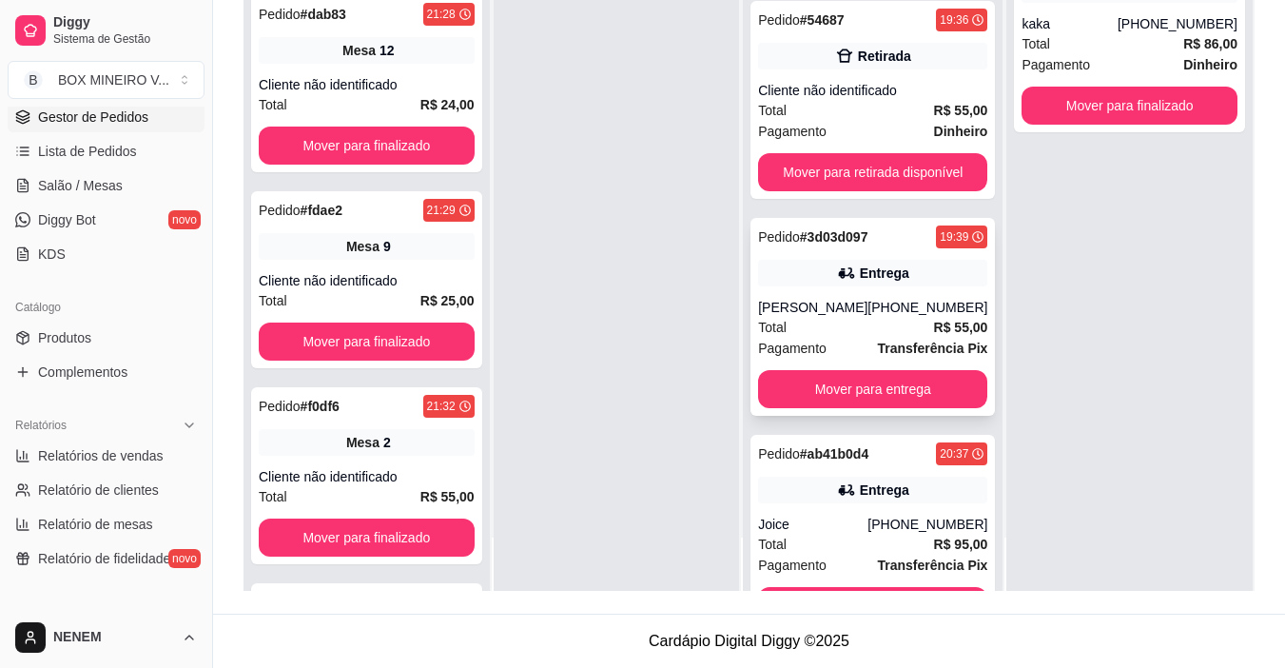
click at [837, 276] on icon at bounding box center [846, 272] width 19 height 19
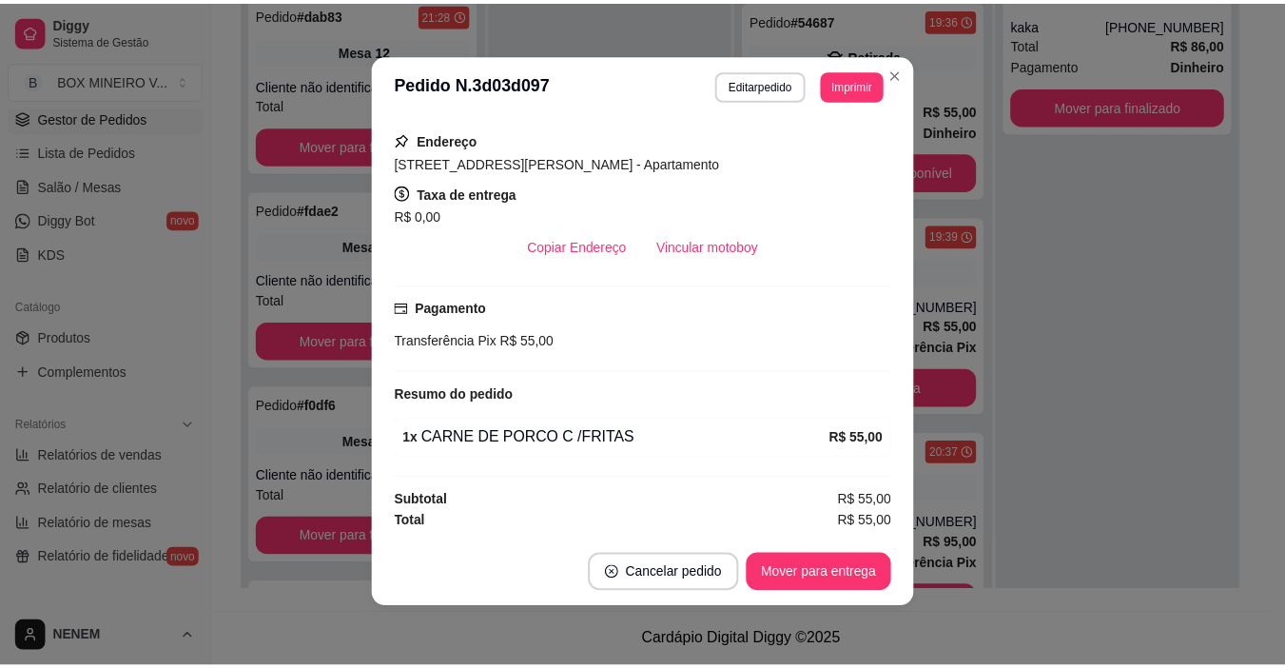
scroll to position [4, 0]
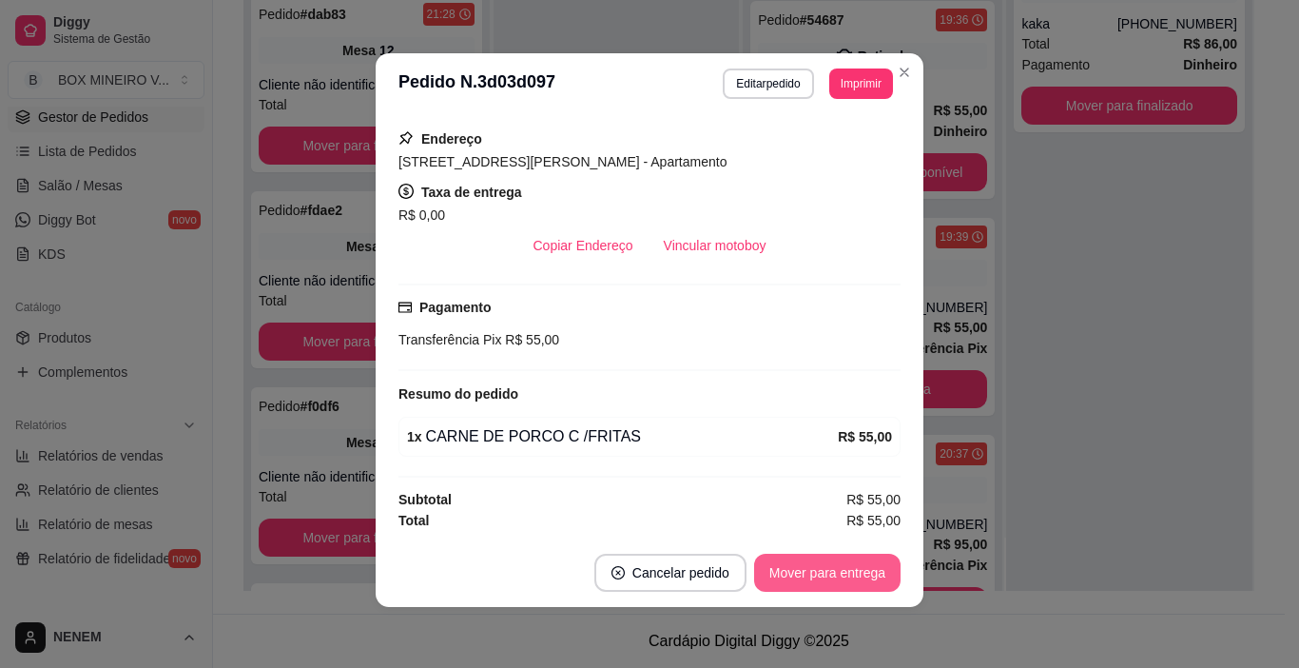
click at [821, 586] on button "Mover para entrega" at bounding box center [827, 573] width 146 height 38
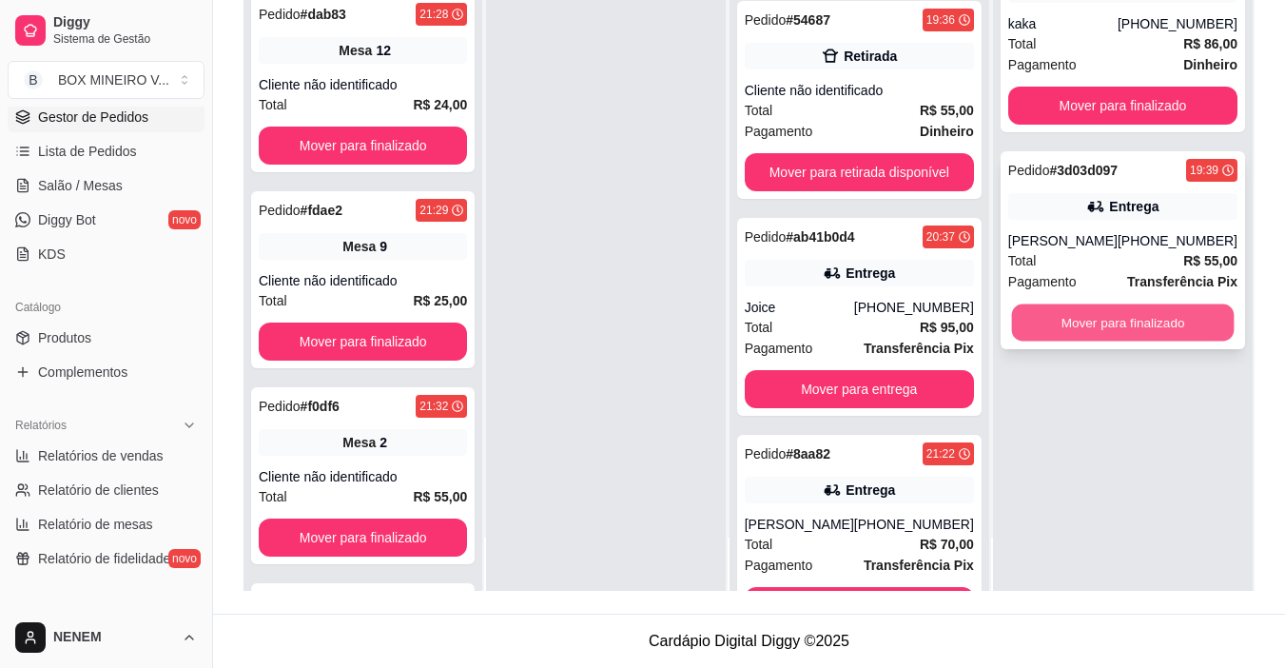
click at [1067, 334] on button "Mover para finalizado" at bounding box center [1122, 322] width 223 height 37
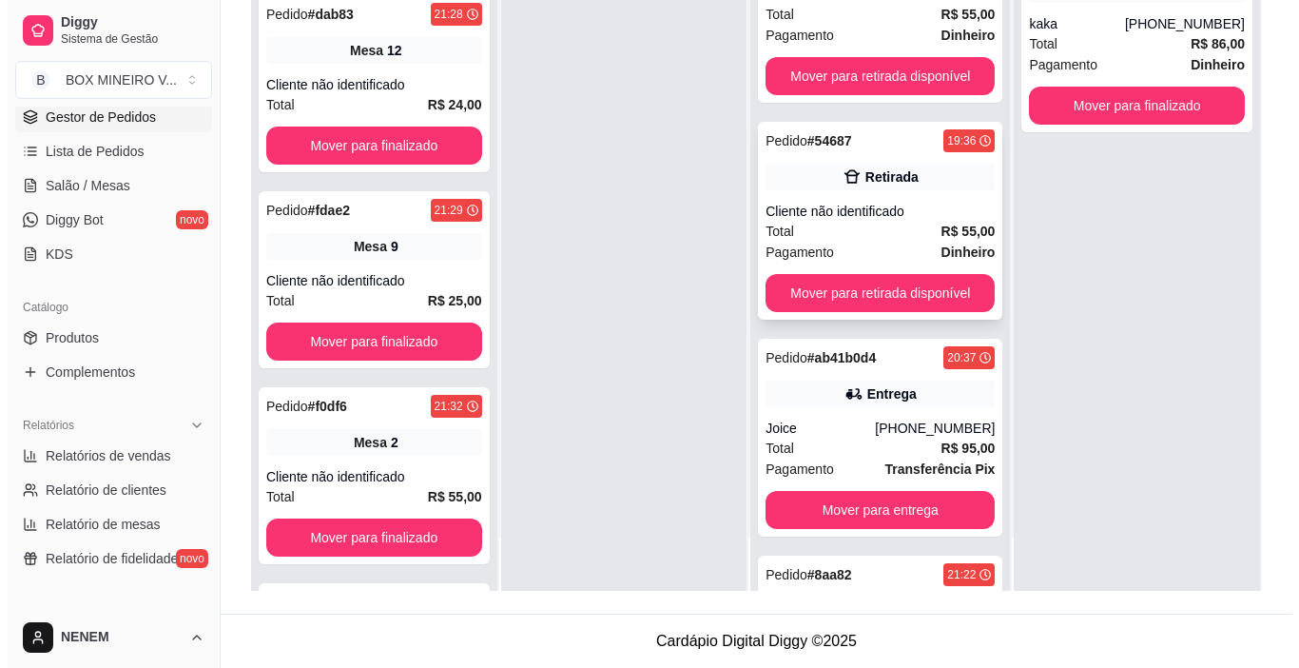
scroll to position [310, 0]
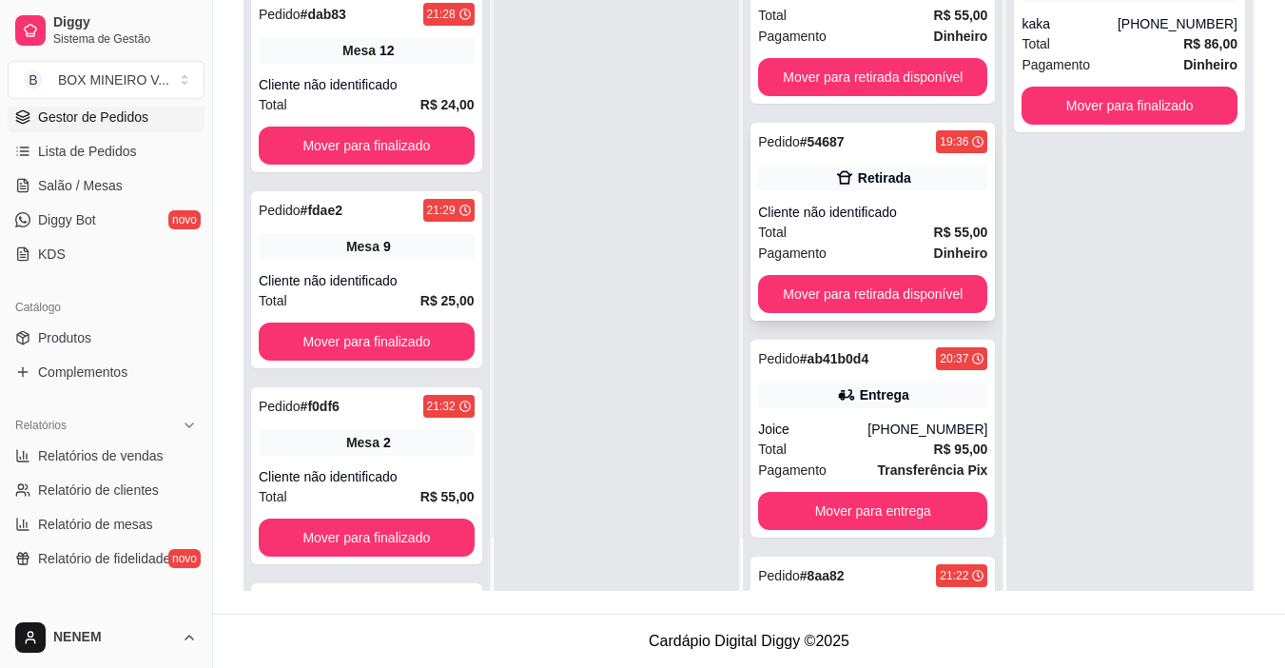
click at [885, 185] on div "Retirada" at bounding box center [884, 177] width 53 height 19
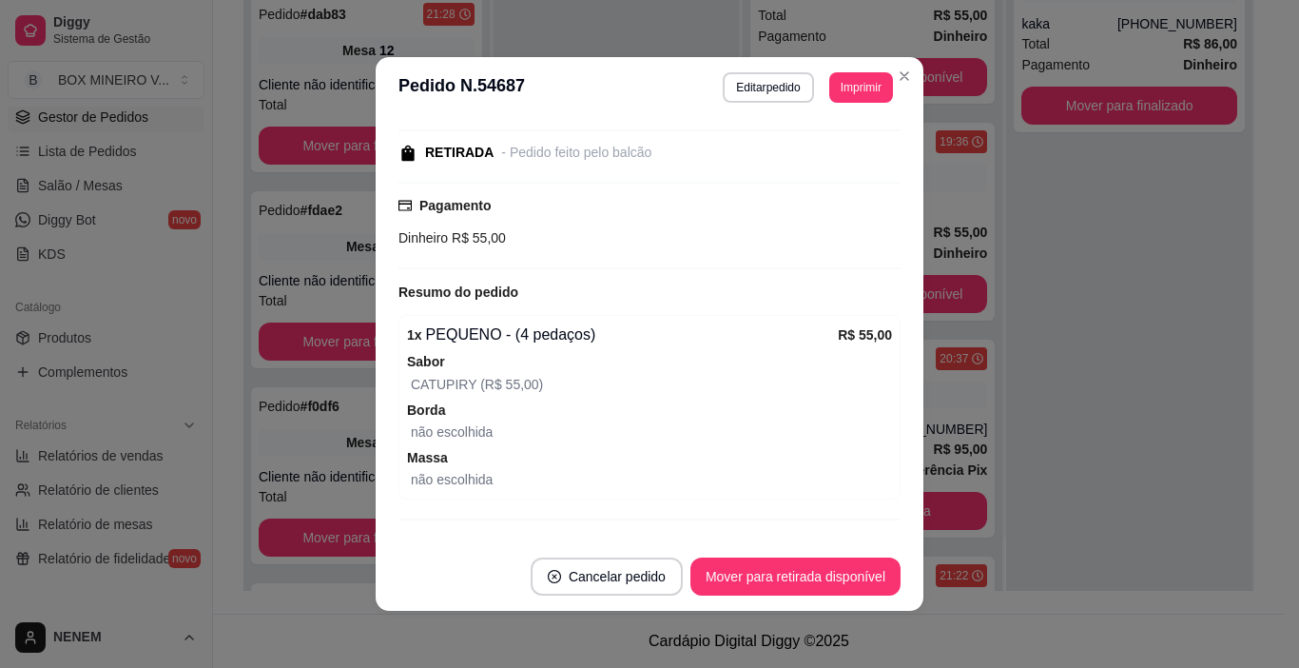
scroll to position [190, 0]
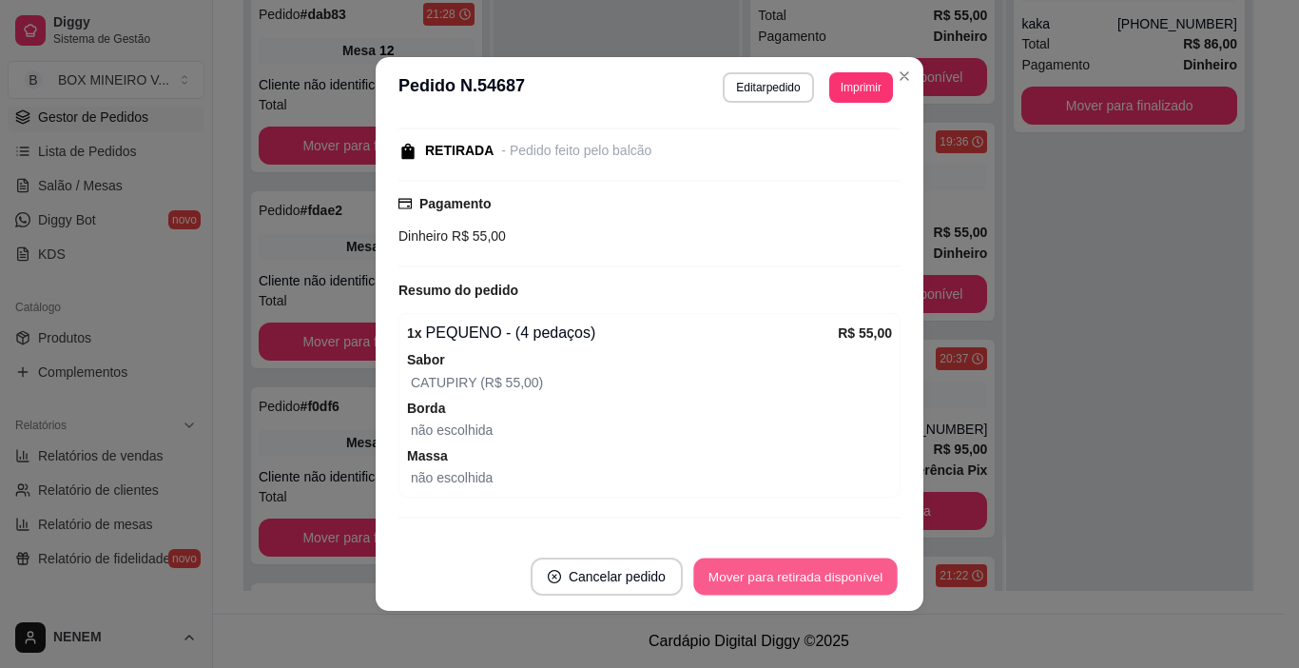
click at [745, 587] on button "Mover para retirada disponível" at bounding box center [795, 576] width 204 height 37
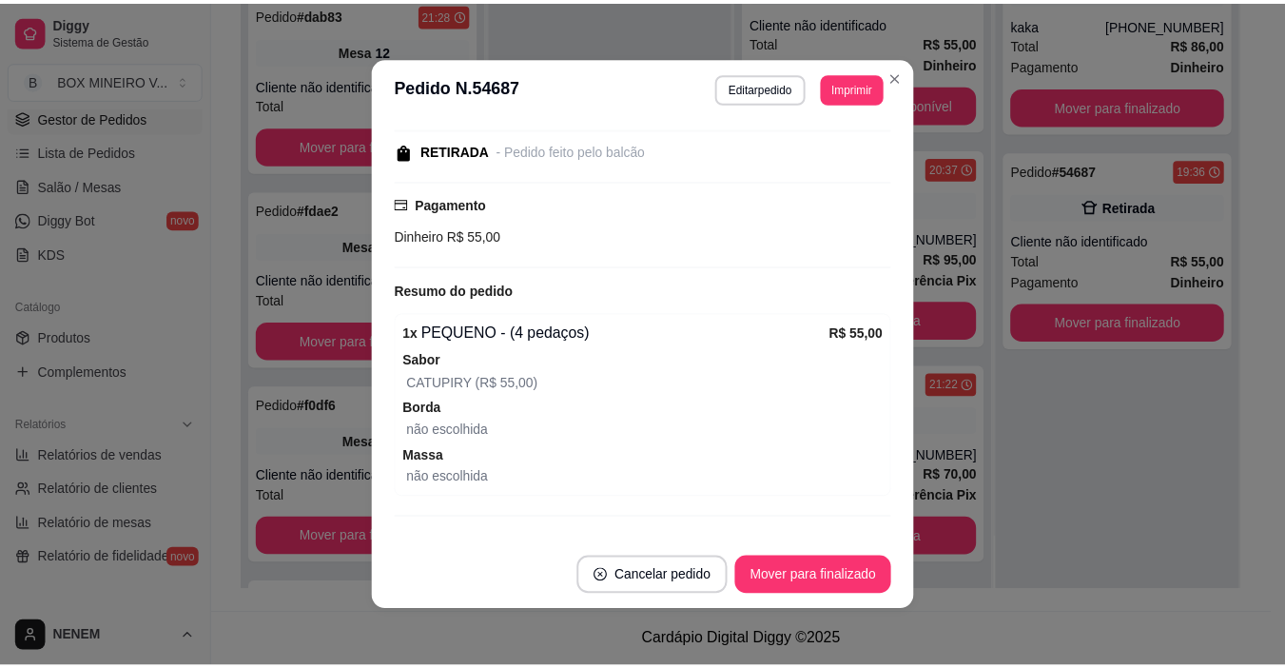
scroll to position [283, 0]
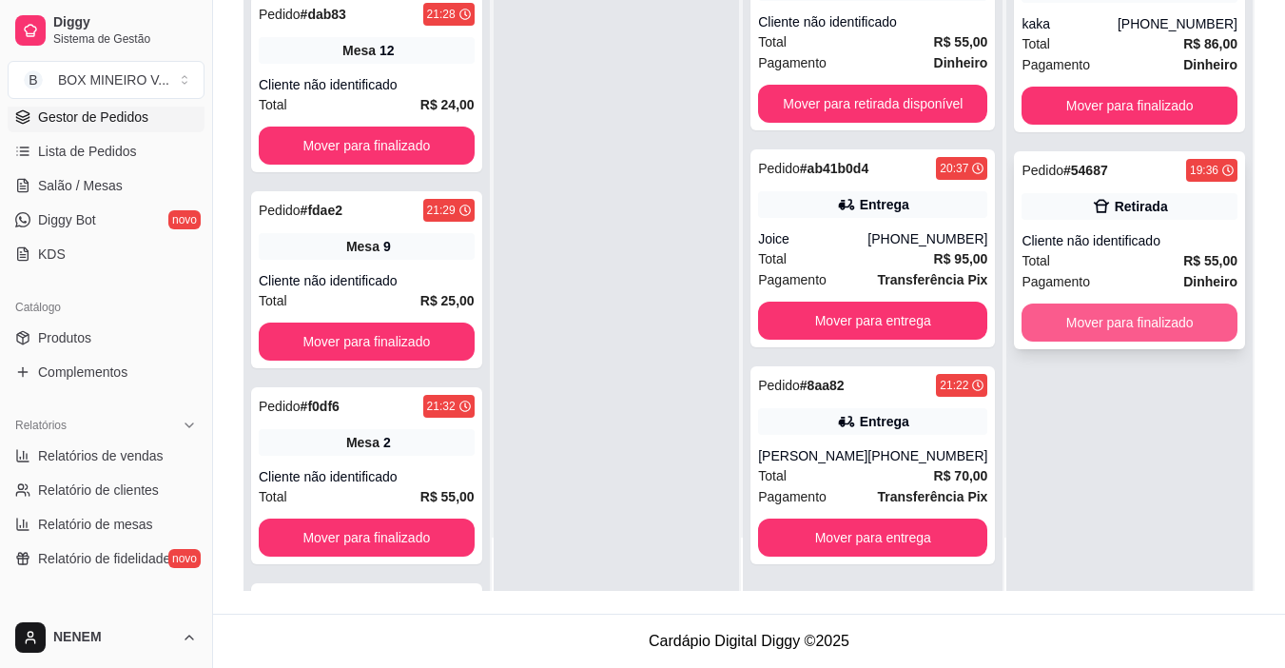
click at [1052, 316] on button "Mover para finalizado" at bounding box center [1129, 322] width 216 height 38
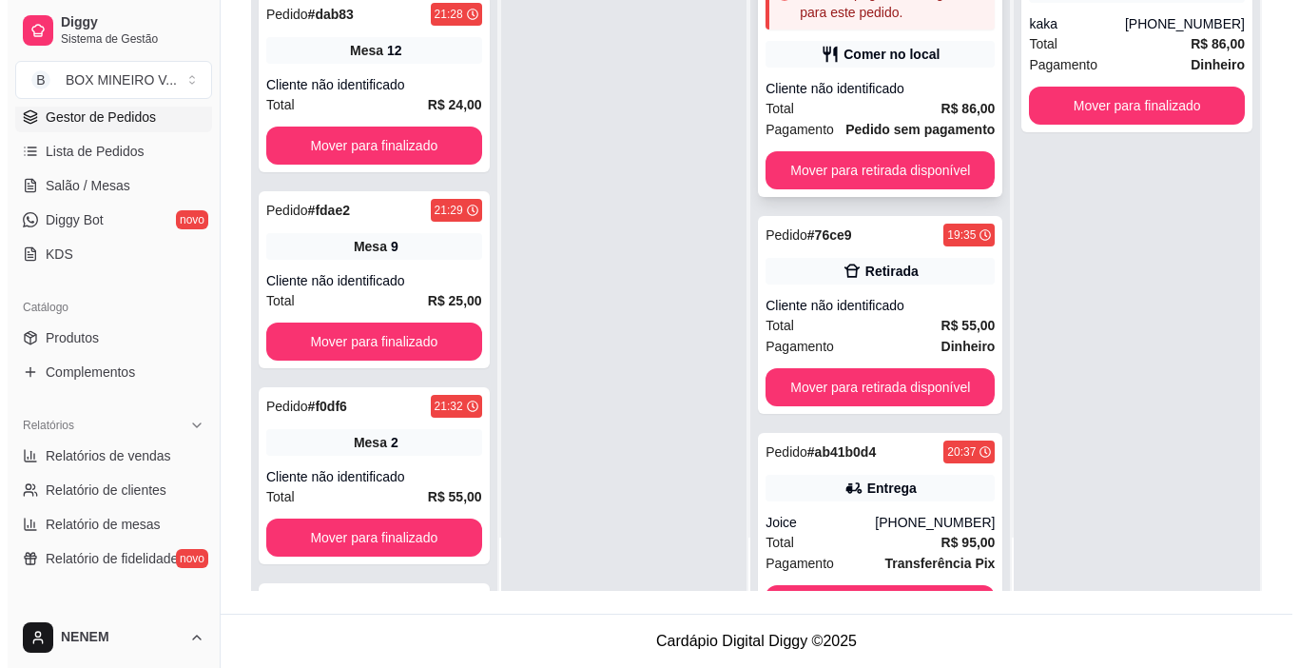
scroll to position [0, 0]
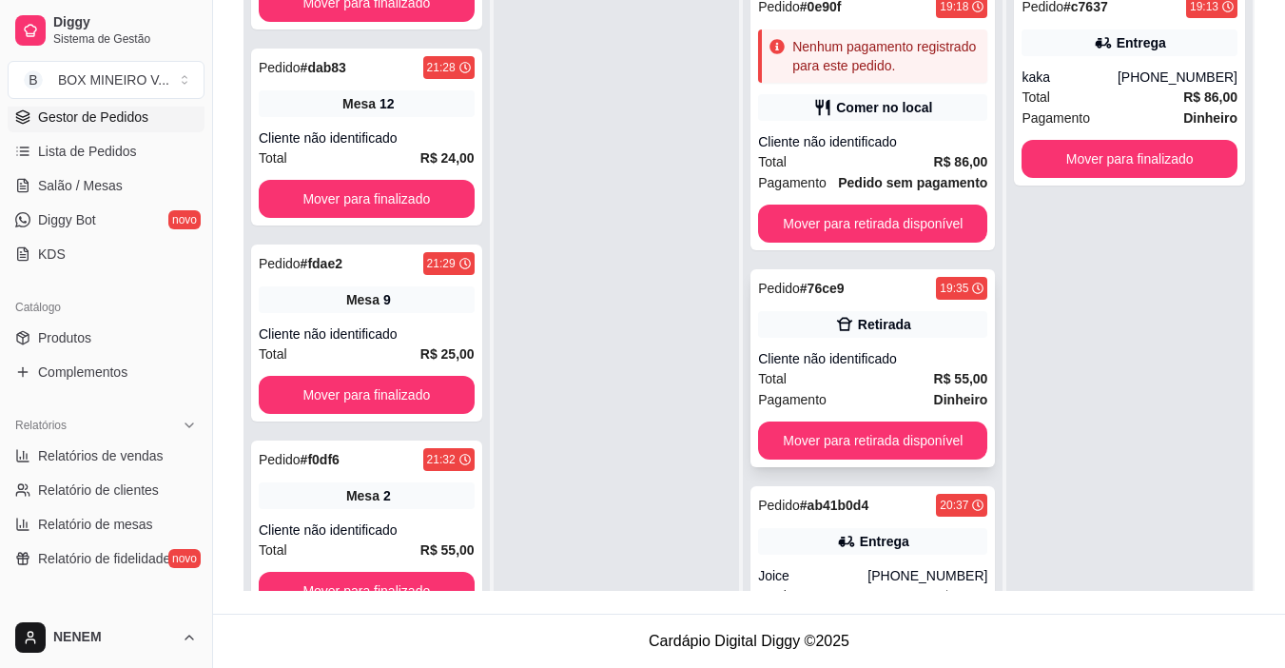
click at [878, 353] on div "Cliente não identificado" at bounding box center [872, 358] width 229 height 19
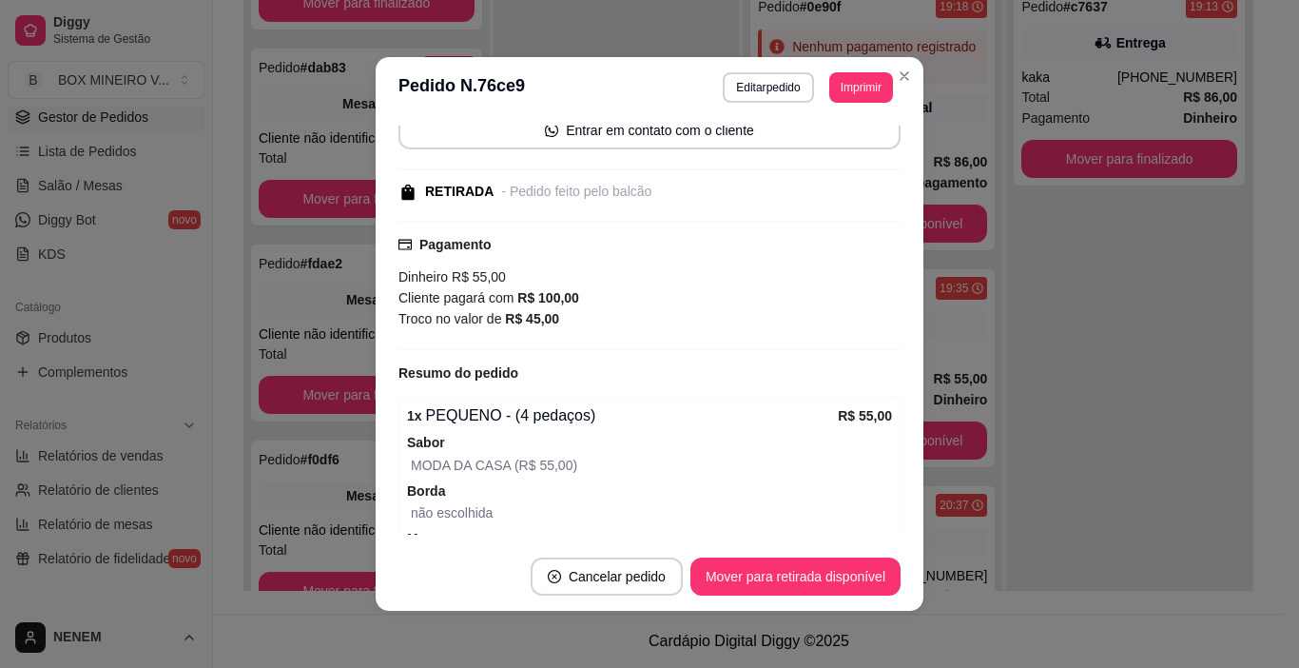
scroll to position [190, 0]
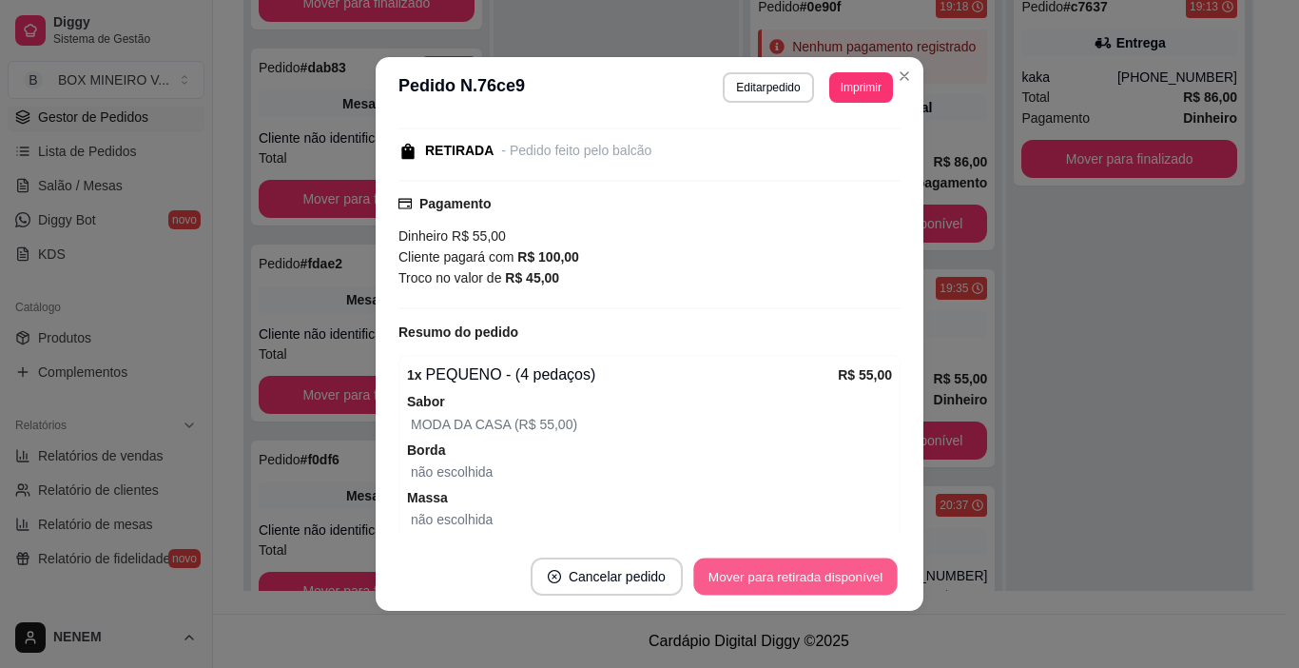
click at [725, 574] on button "Mover para retirada disponível" at bounding box center [795, 576] width 204 height 37
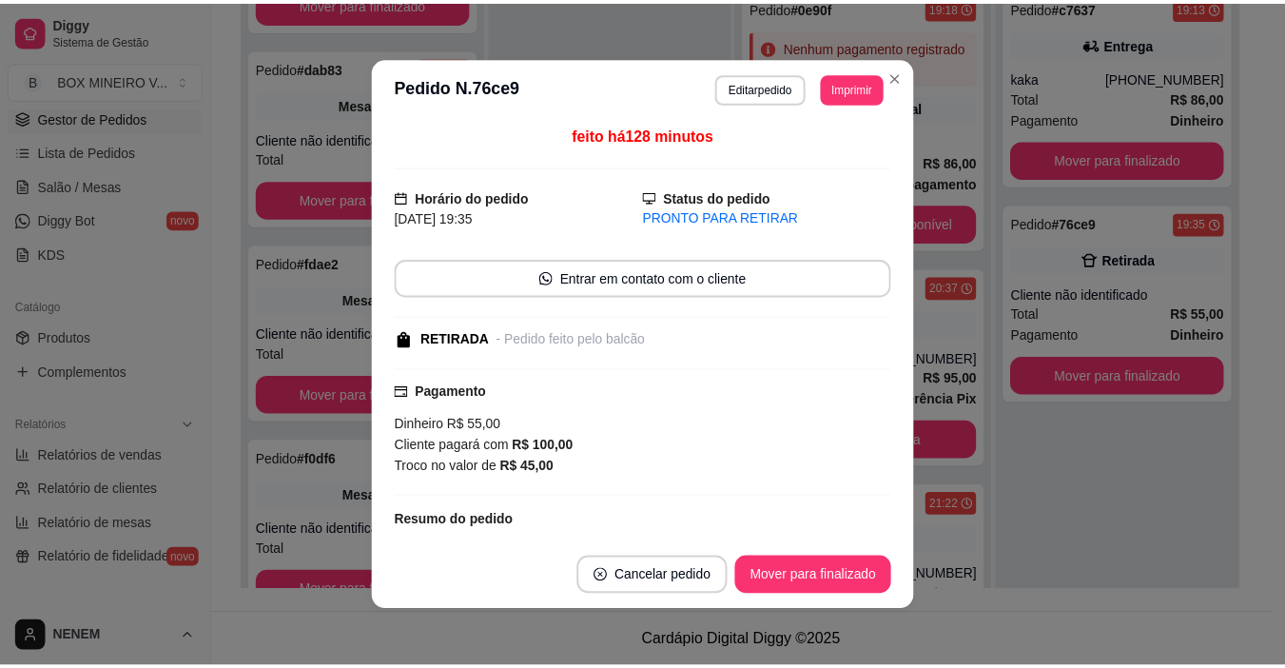
scroll to position [0, 0]
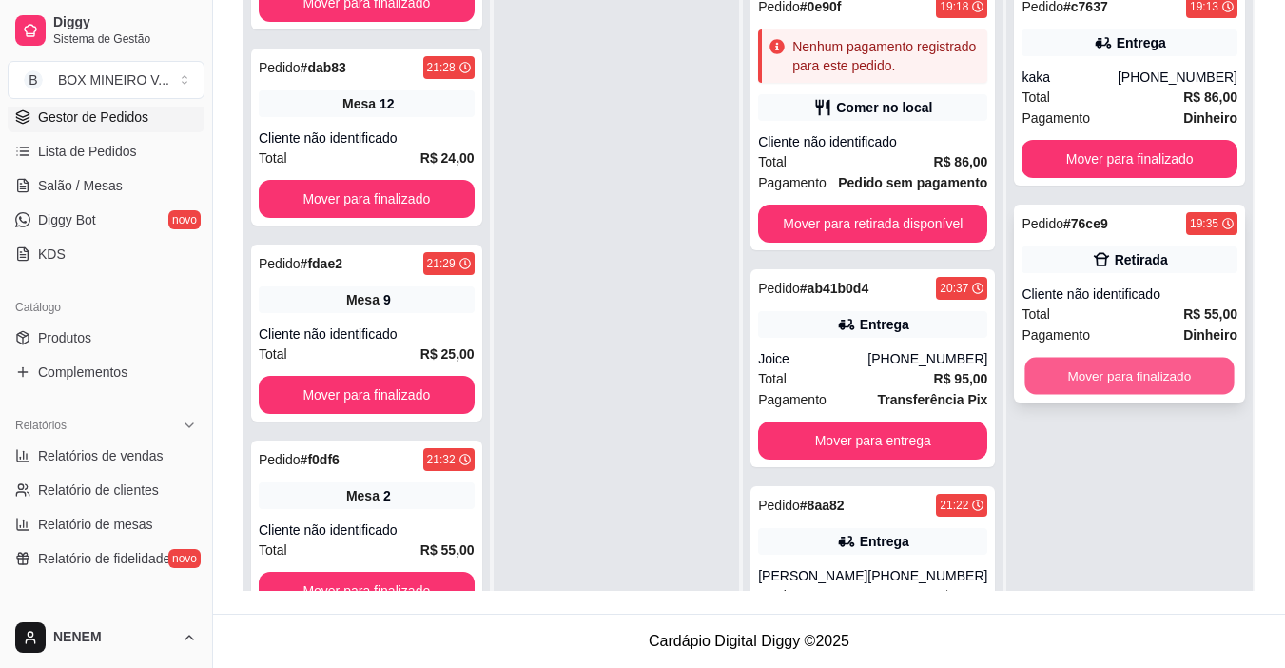
click at [1101, 366] on button "Mover para finalizado" at bounding box center [1129, 376] width 209 height 37
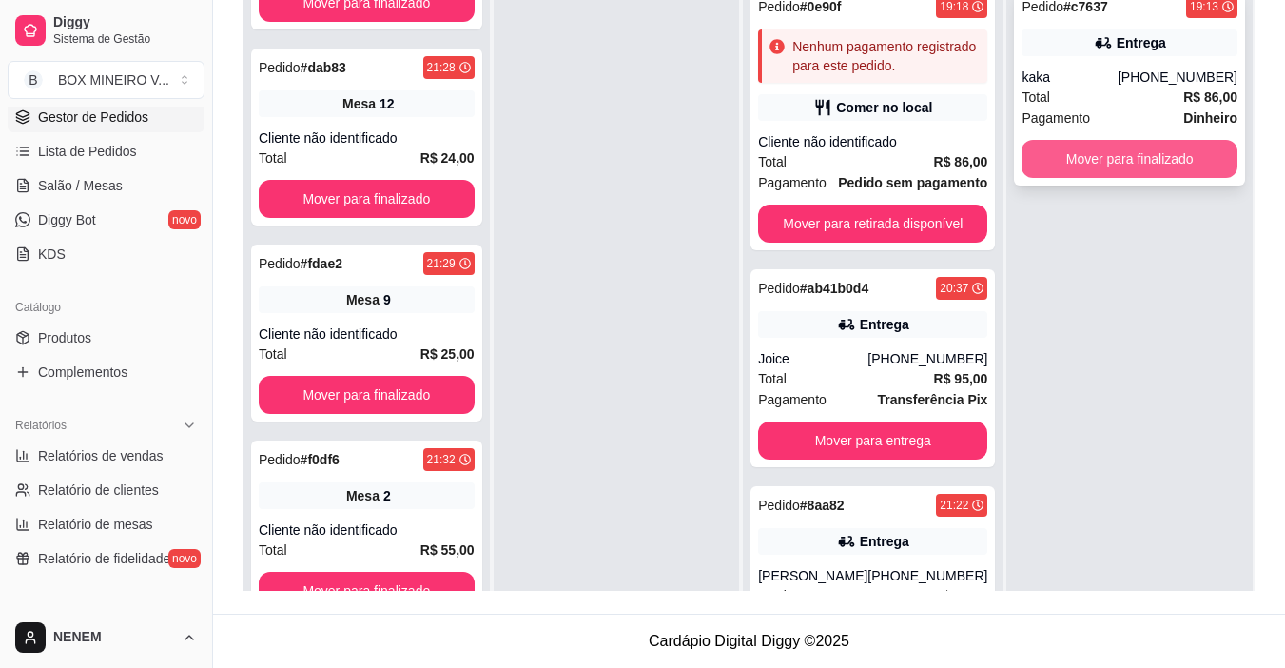
click at [1145, 165] on button "Mover para finalizado" at bounding box center [1129, 159] width 216 height 38
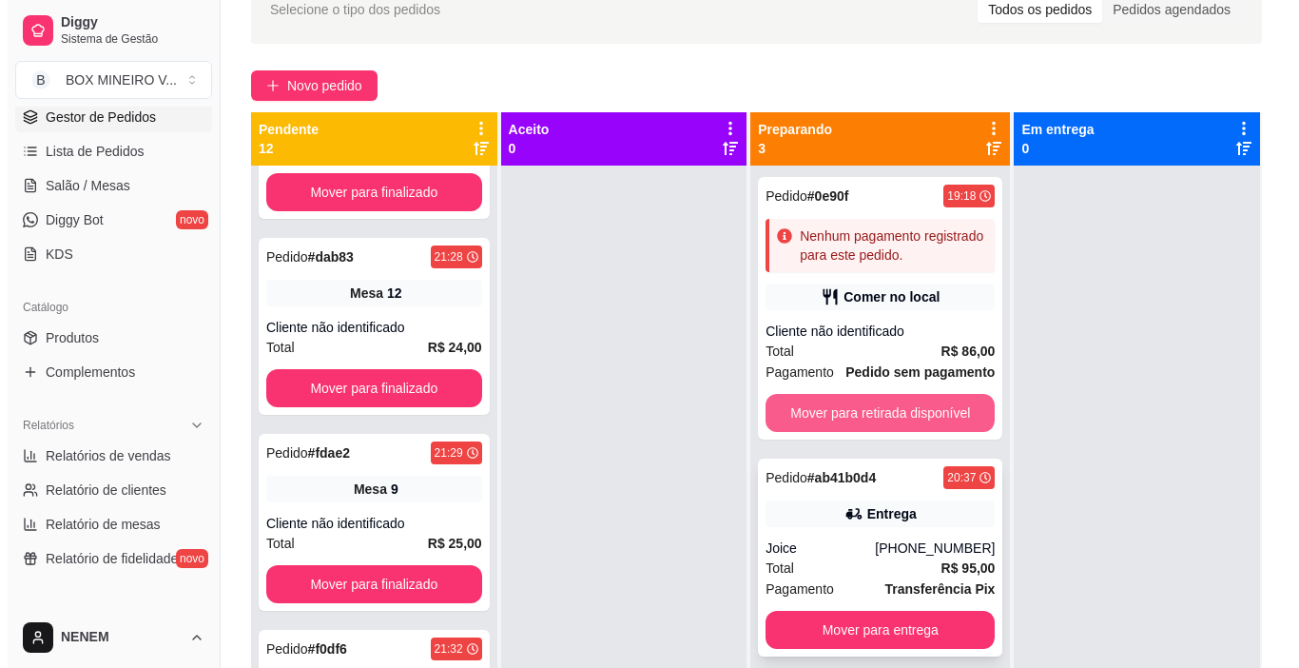
scroll to position [290, 0]
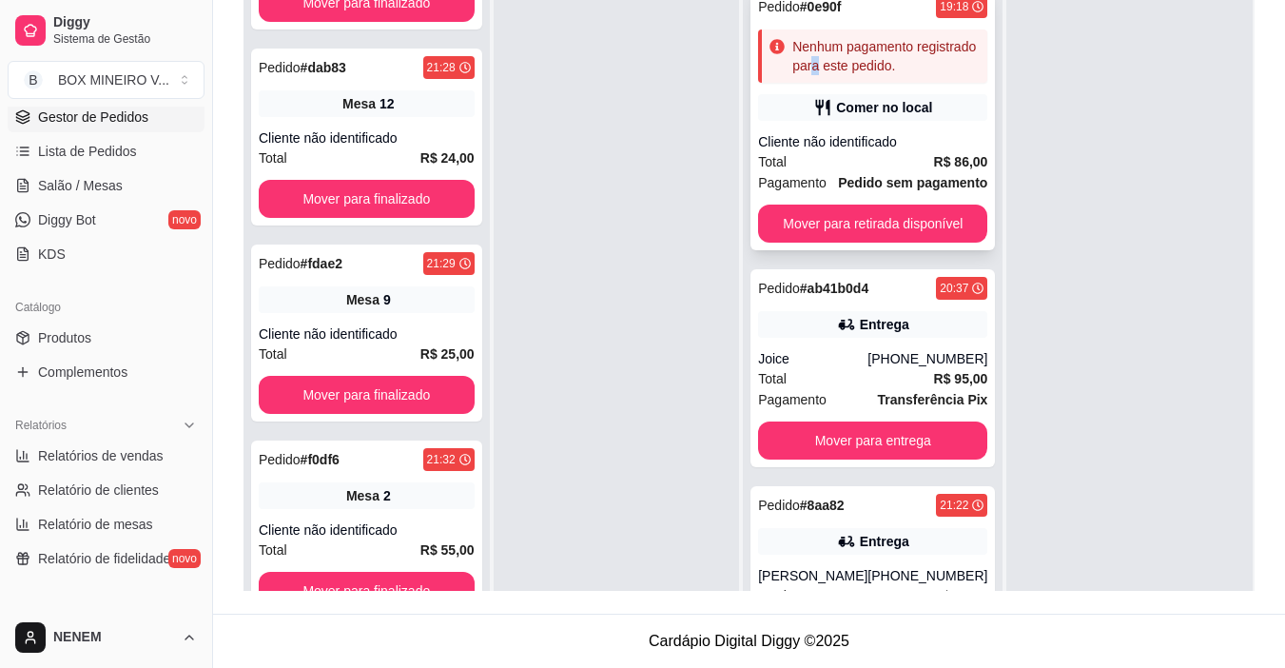
click at [874, 74] on div "Nenhum pagamento registrado para este pedido." at bounding box center [872, 55] width 229 height 53
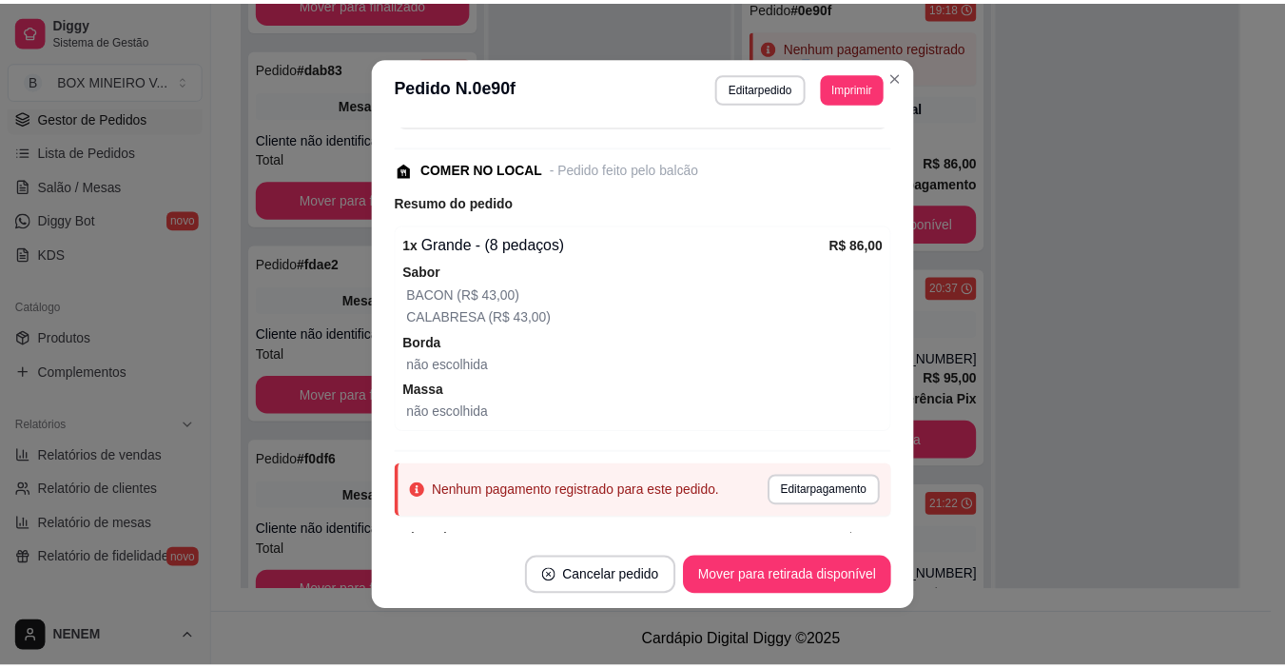
scroll to position [190, 0]
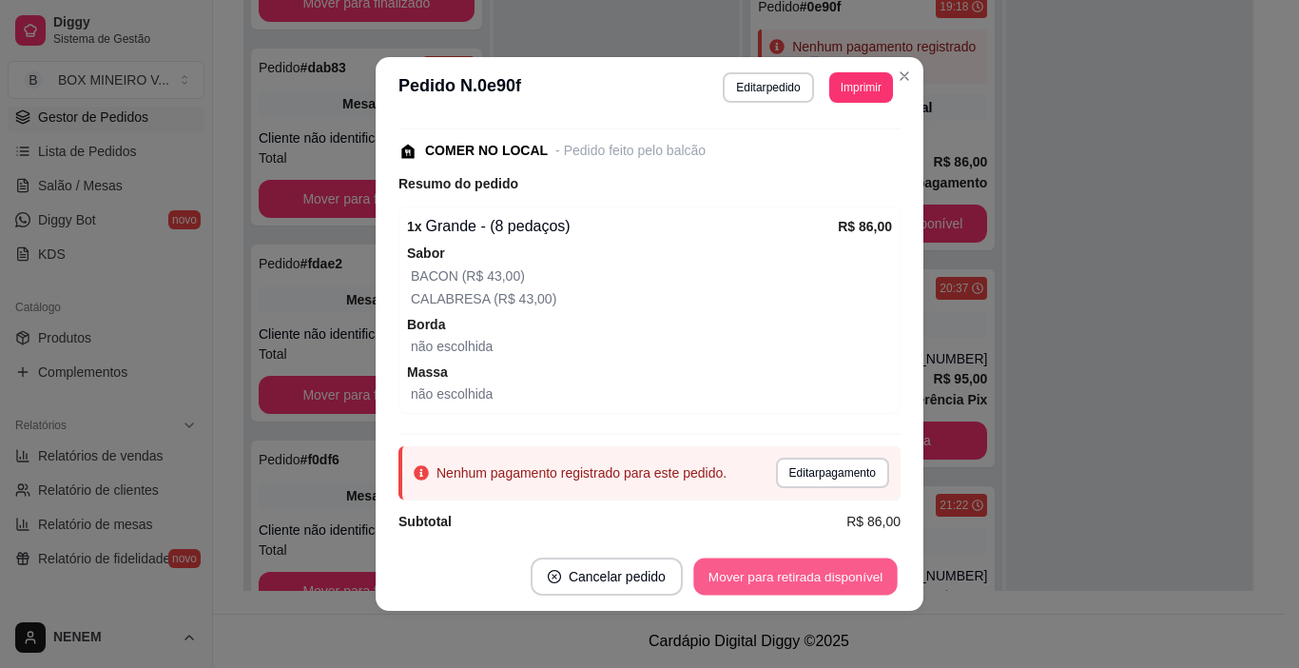
click at [785, 576] on button "Mover para retirada disponível" at bounding box center [795, 576] width 204 height 37
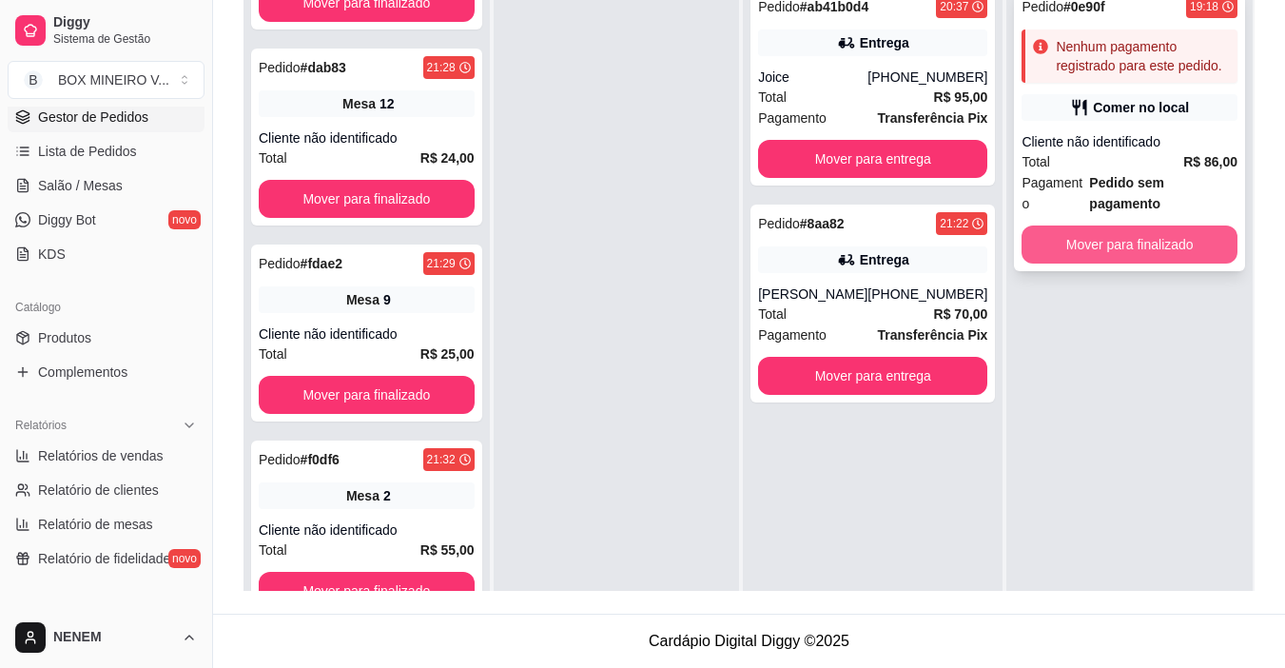
click at [1039, 225] on button "Mover para finalizado" at bounding box center [1129, 244] width 216 height 38
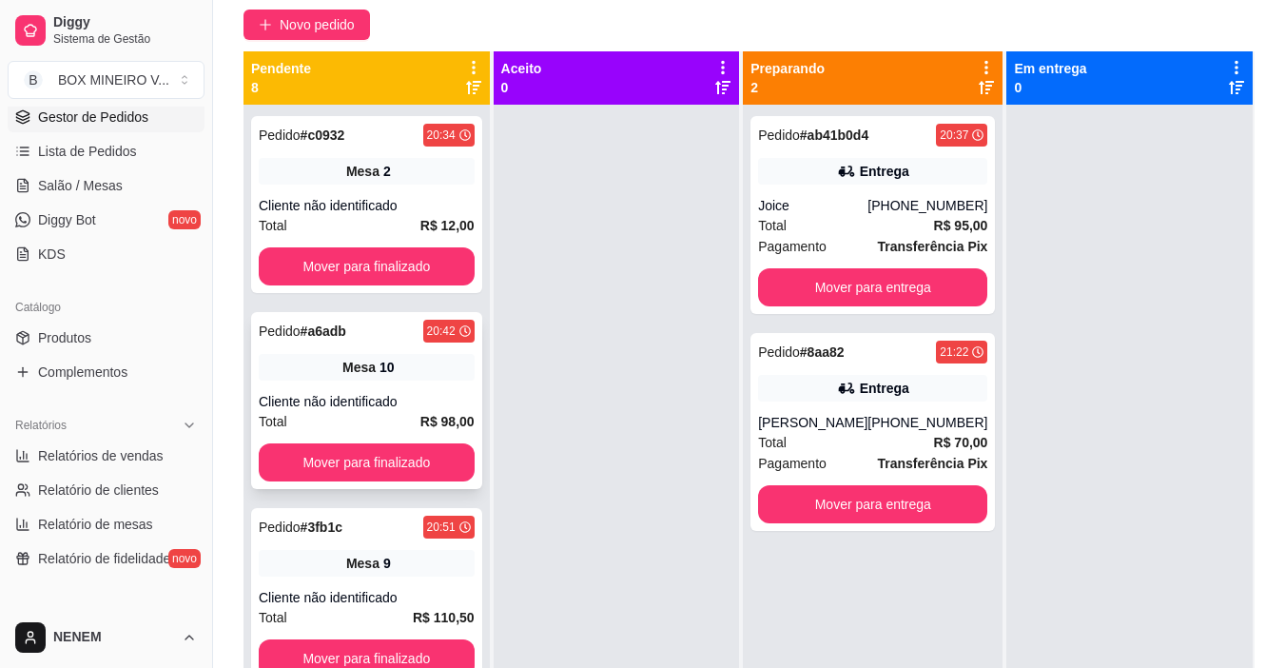
scroll to position [0, 0]
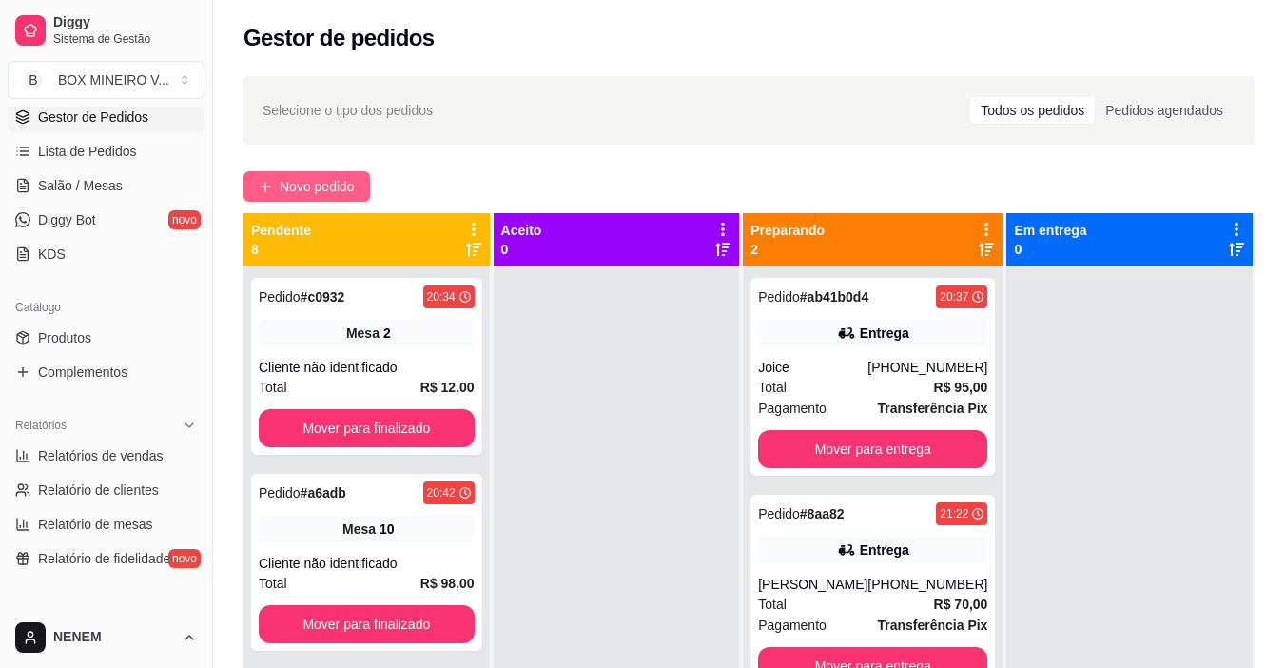
click at [323, 174] on button "Novo pedido" at bounding box center [306, 186] width 126 height 30
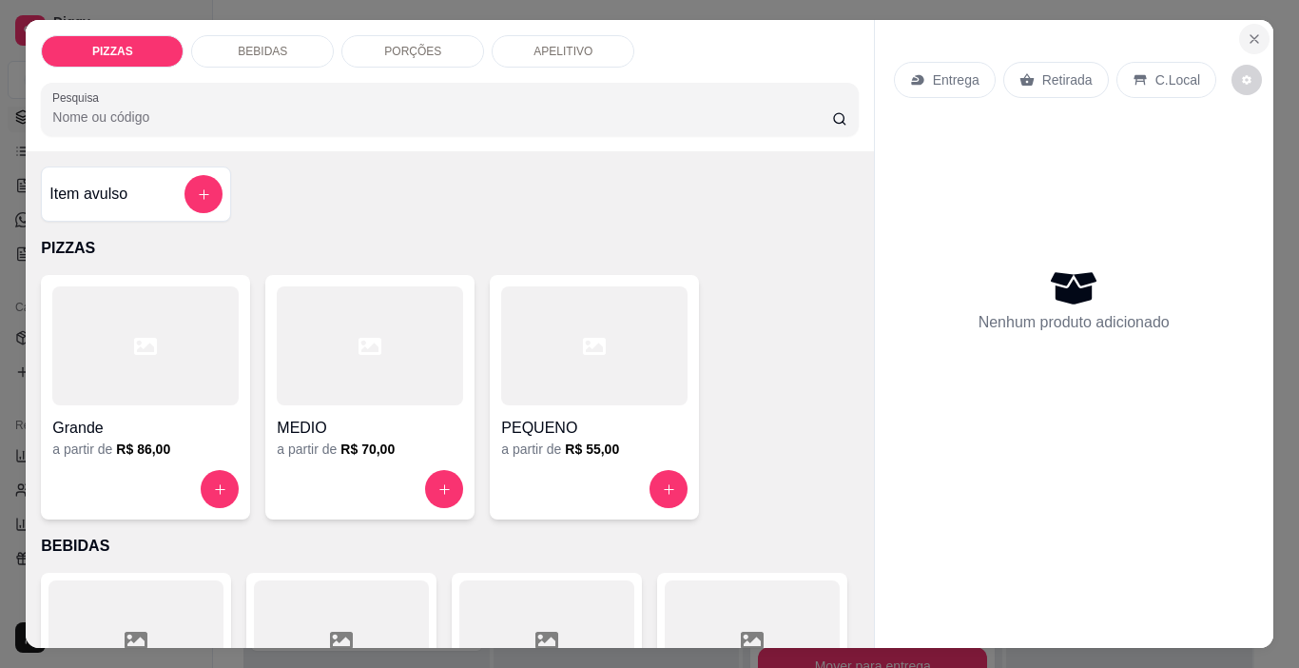
click at [1251, 35] on icon "Close" at bounding box center [1255, 39] width 8 height 8
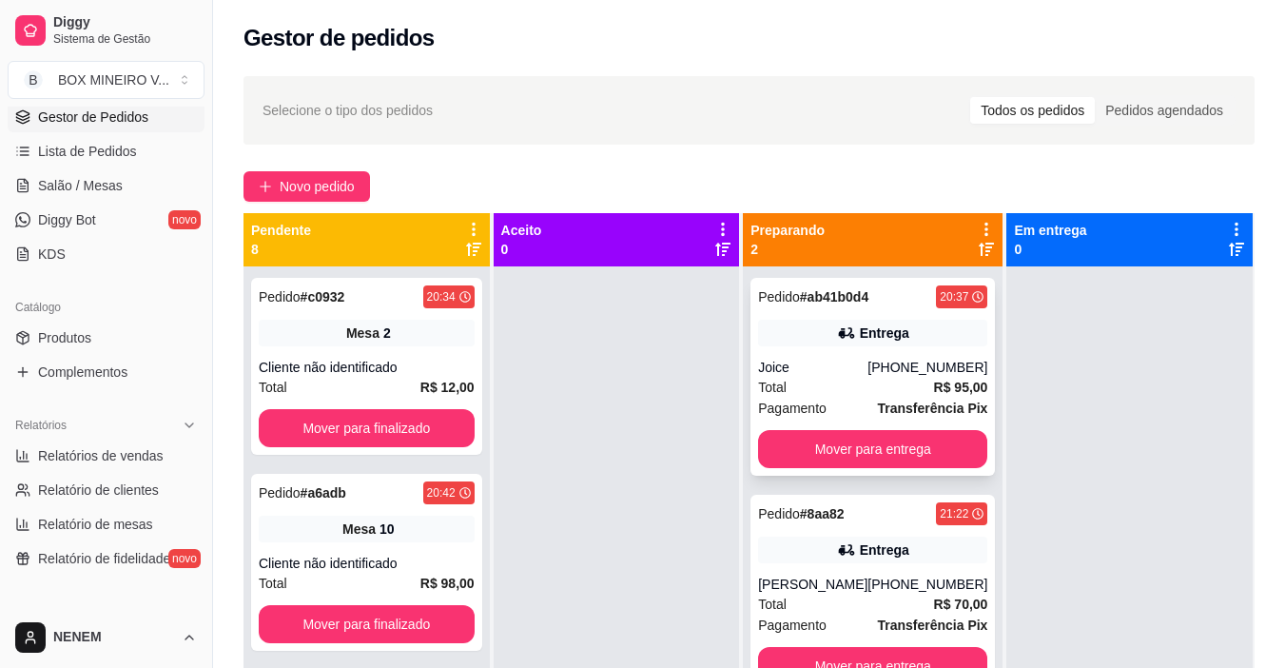
click at [897, 344] on div "Entrega" at bounding box center [872, 333] width 229 height 27
click at [924, 365] on div "(33) 99991-3276" at bounding box center [927, 367] width 120 height 19
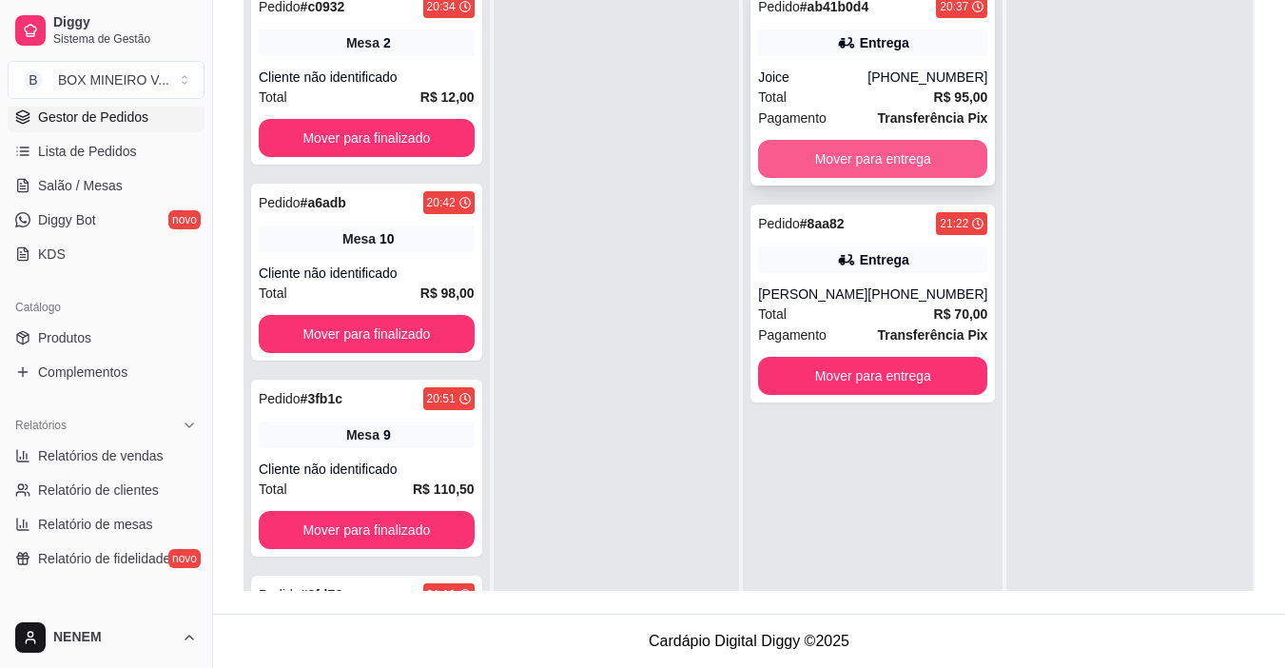
click at [941, 172] on button "Mover para entrega" at bounding box center [872, 159] width 229 height 38
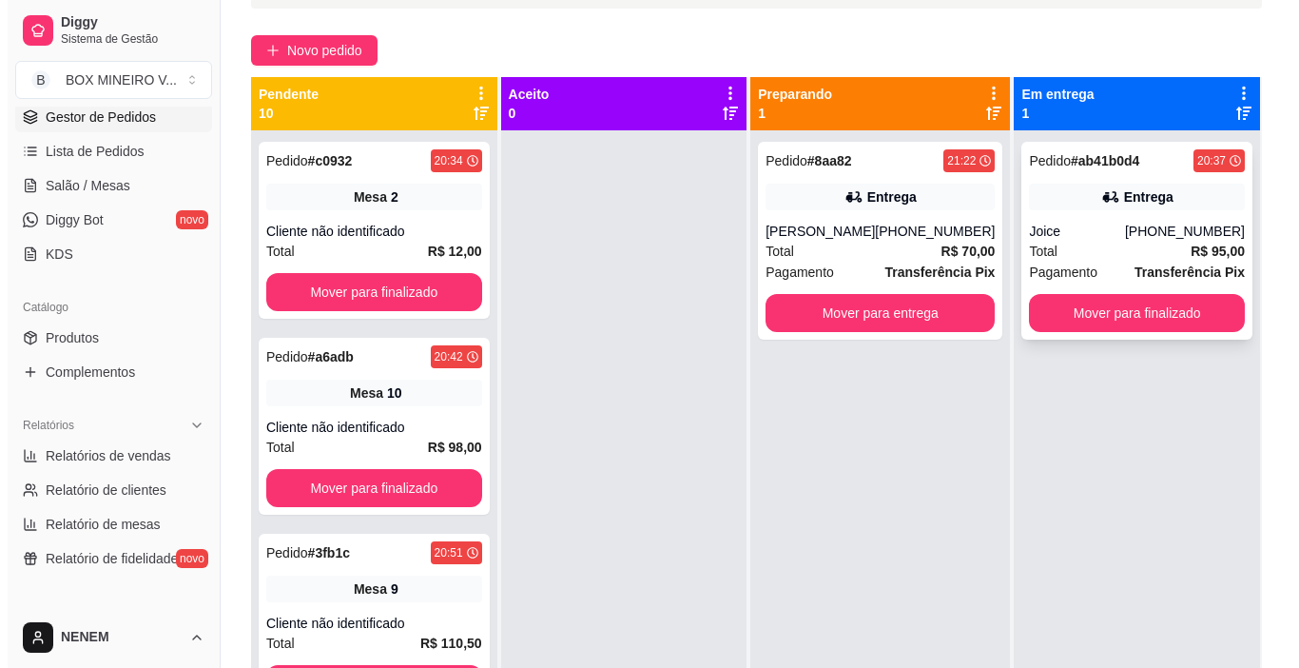
scroll to position [100, 0]
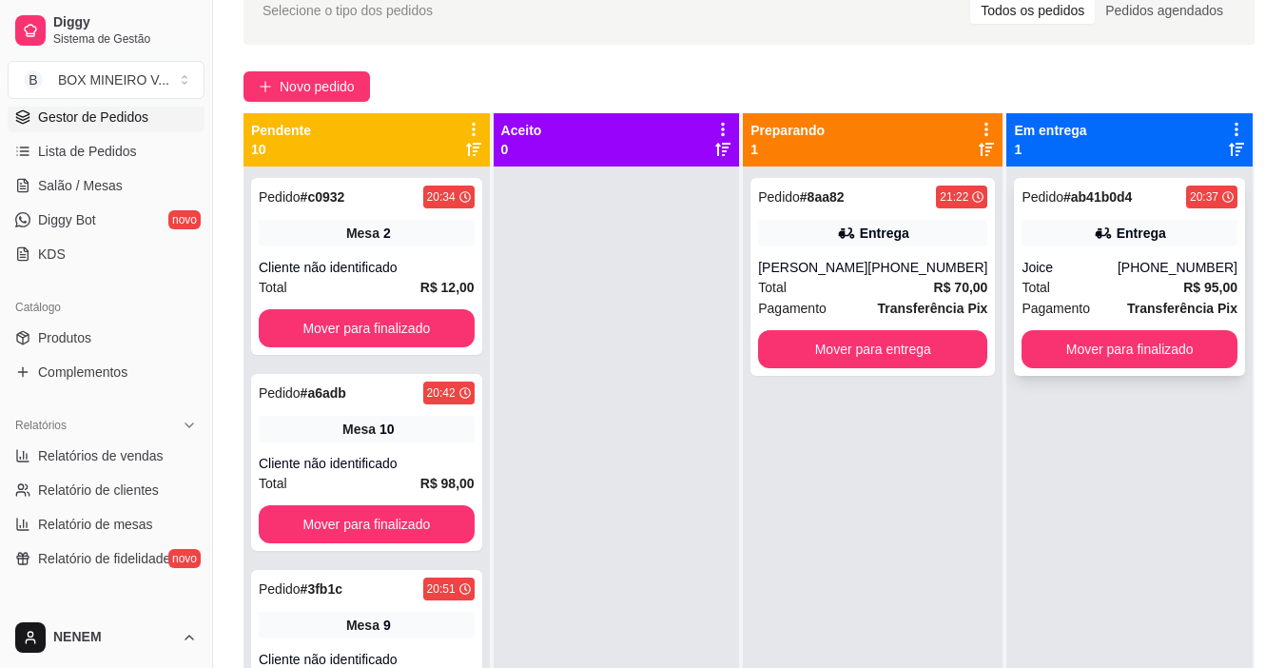
click at [1119, 256] on div "Pedido # ab41b0d4 20:37 Entrega Joice (33) 99991-3276 Total R$ 95,00 Pagamento …" at bounding box center [1129, 277] width 231 height 198
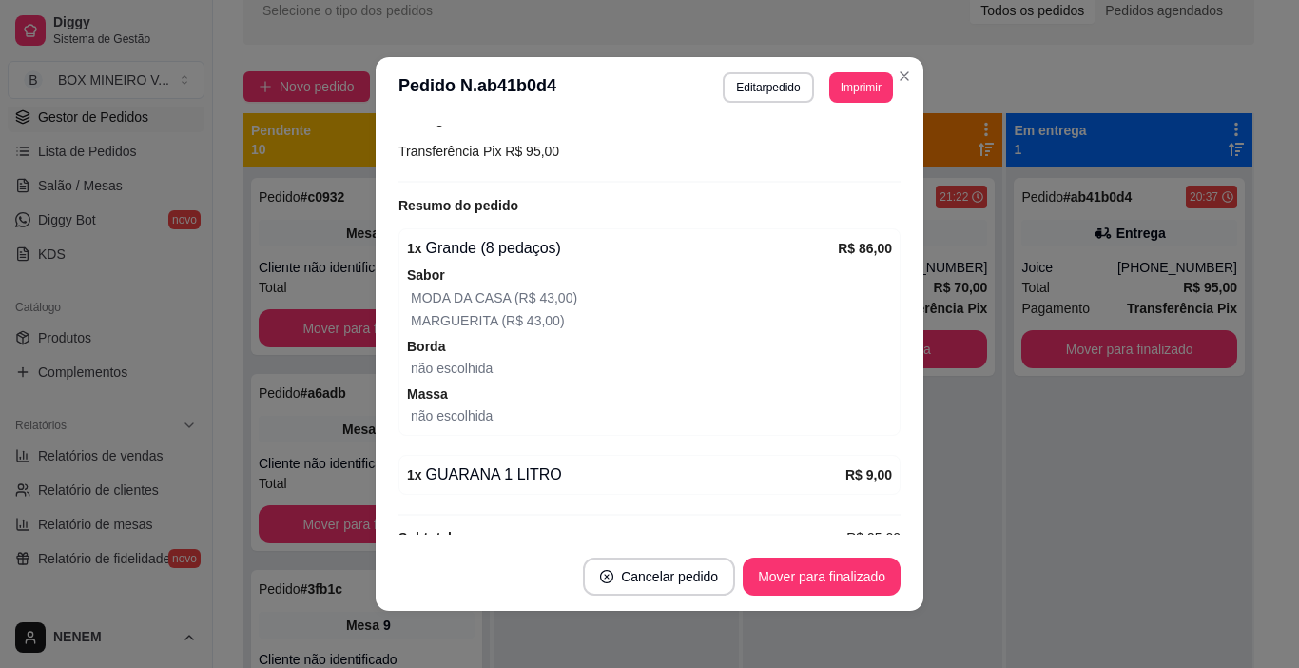
scroll to position [556, 0]
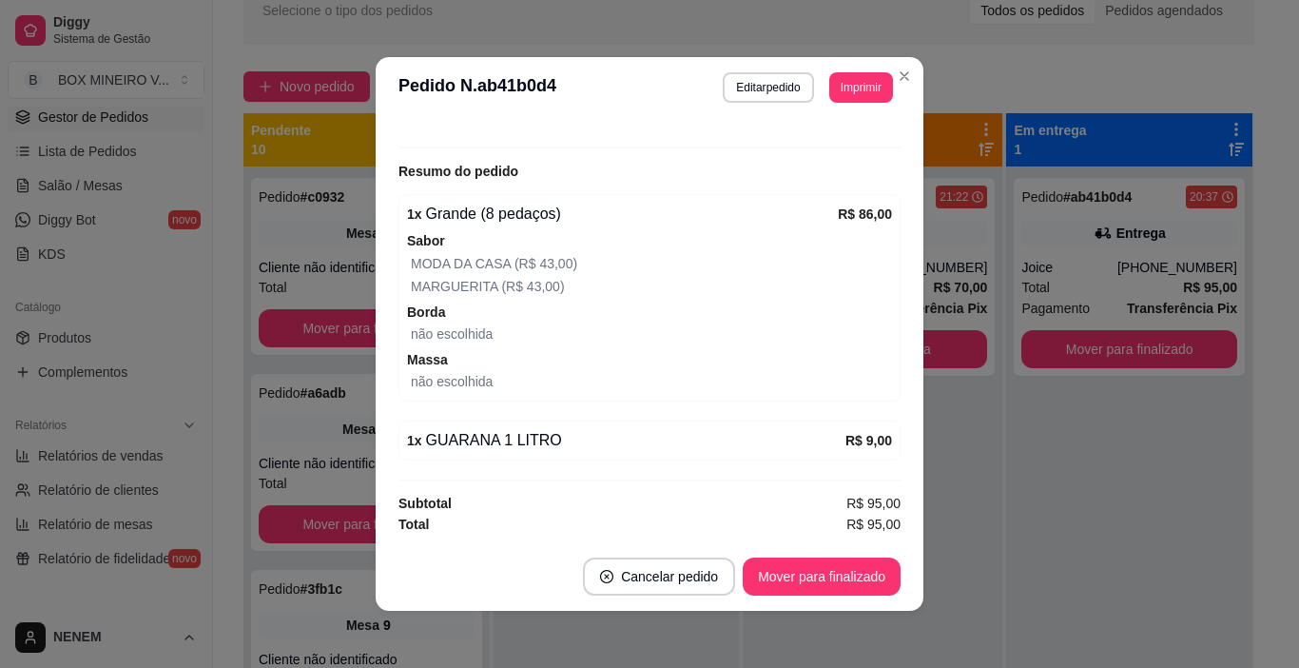
click at [498, 440] on div "1 x GUARANA 1 LITRO" at bounding box center [626, 440] width 438 height 23
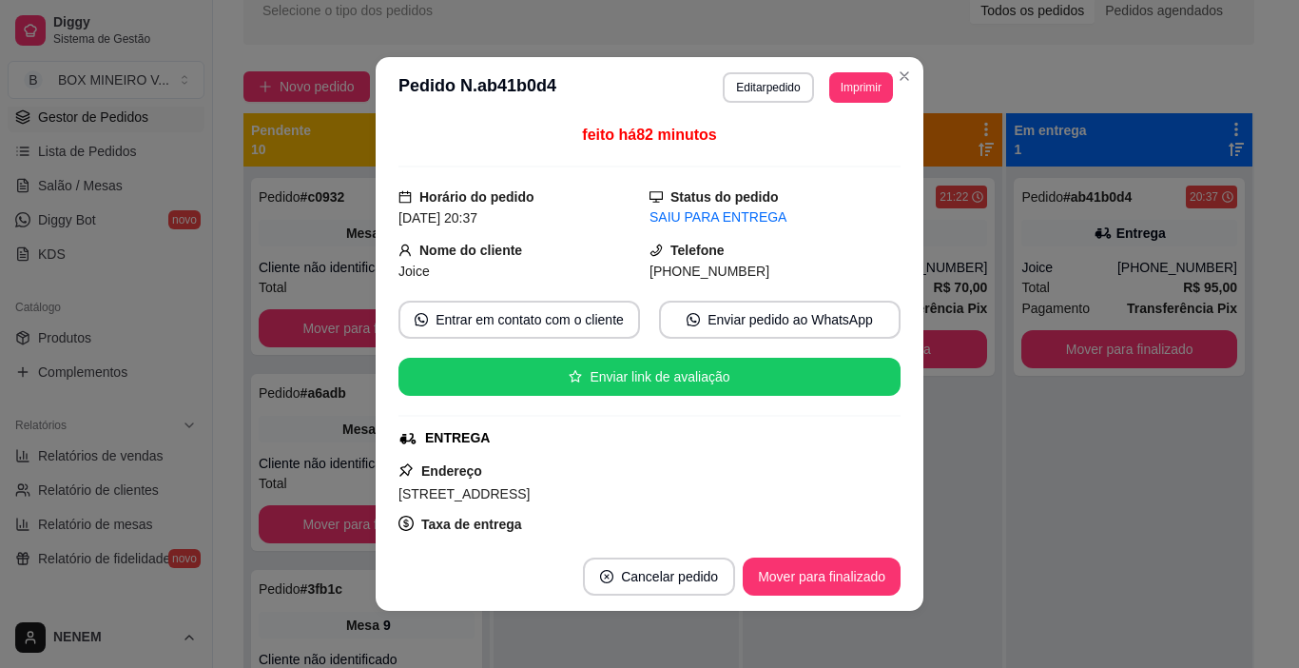
scroll to position [0, 0]
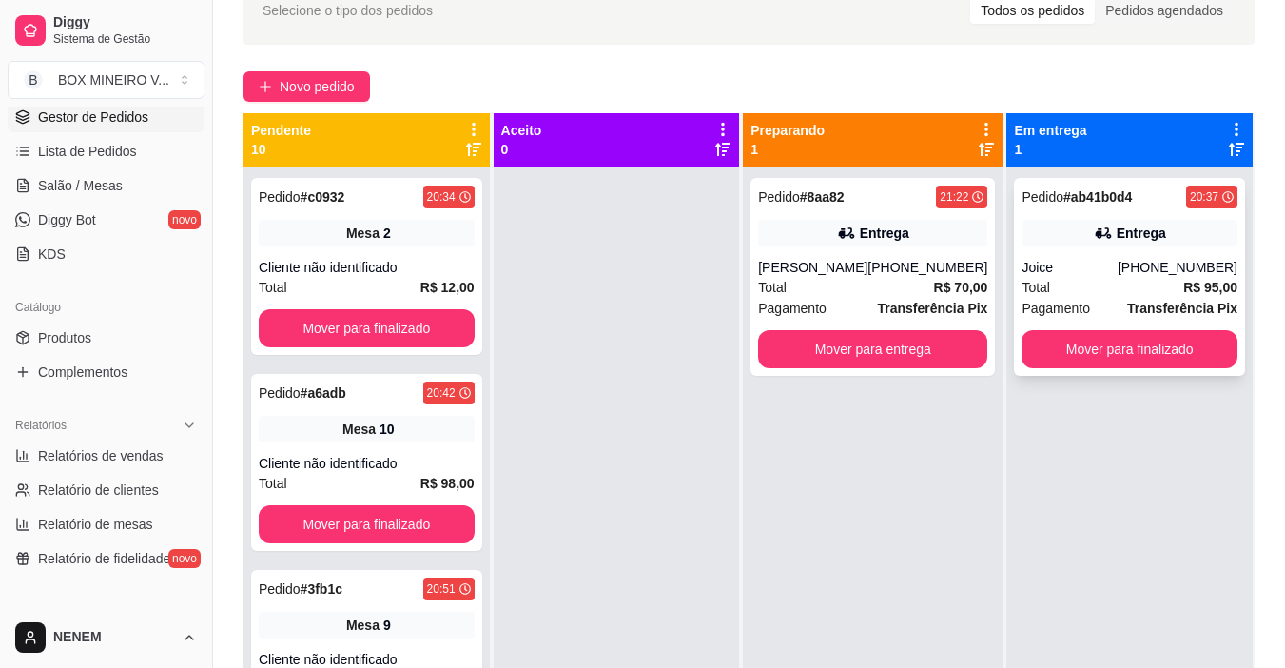
click at [1133, 230] on div "Entrega" at bounding box center [1141, 233] width 49 height 19
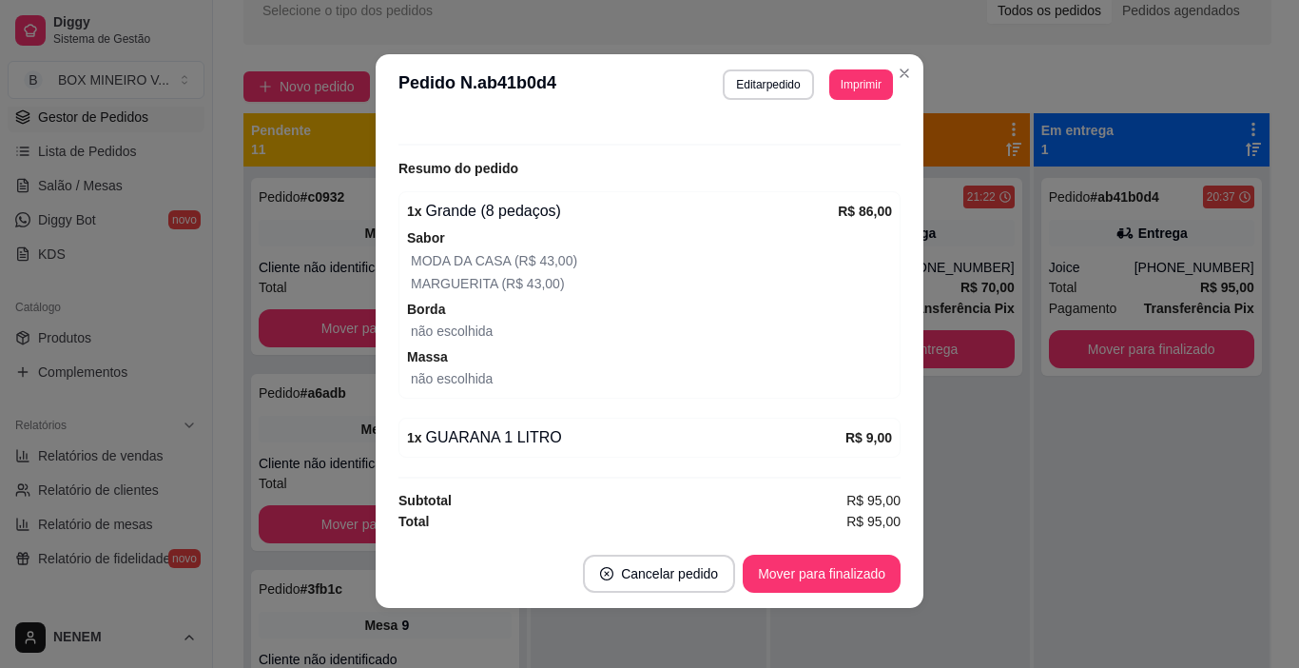
scroll to position [4, 0]
click at [818, 584] on button "Mover para finalizado" at bounding box center [822, 573] width 158 height 38
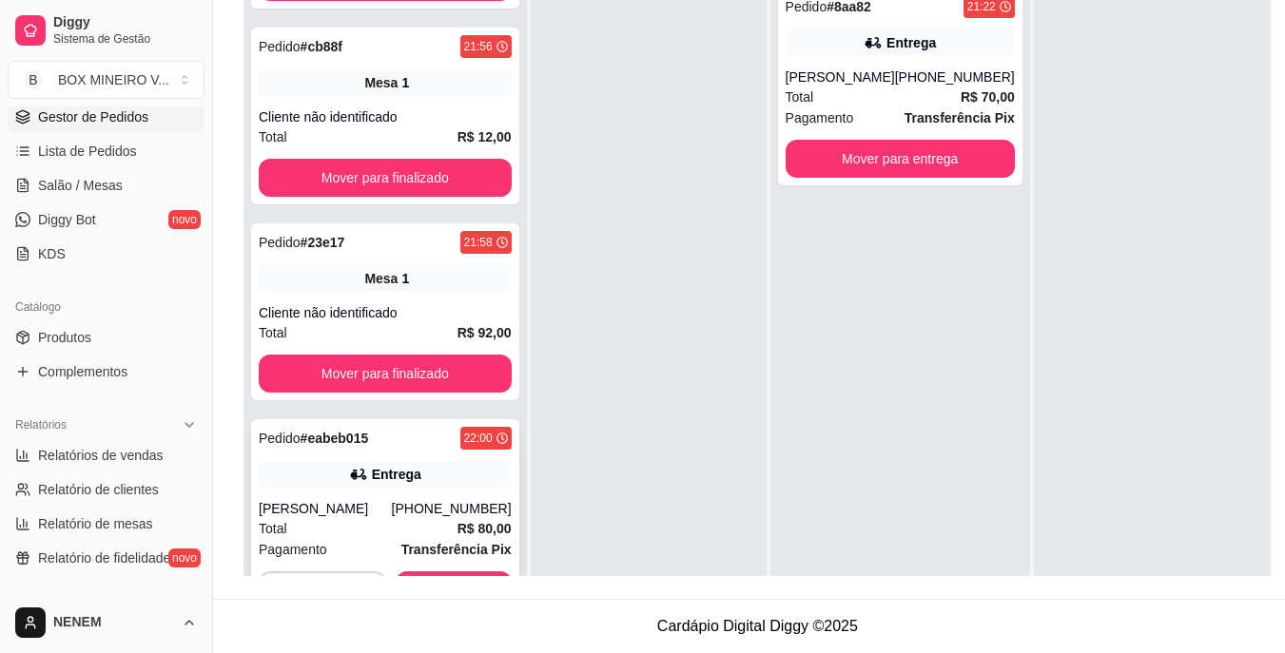
scroll to position [53, 0]
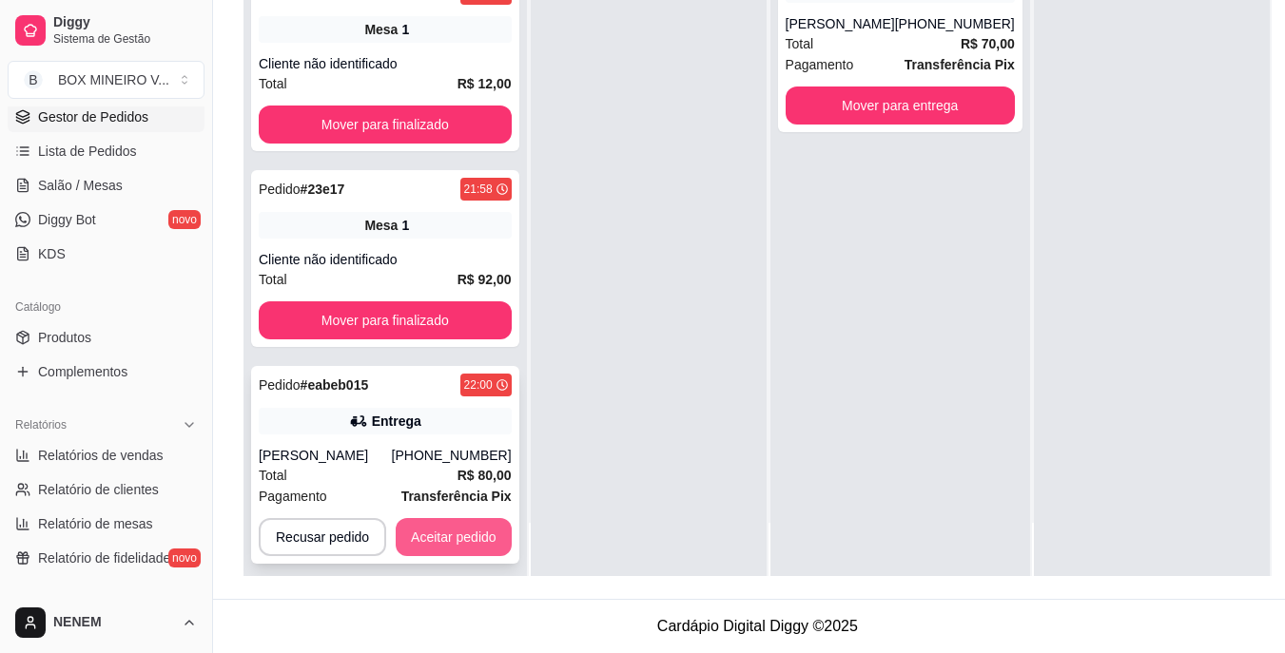
click at [483, 525] on button "Aceitar pedido" at bounding box center [454, 537] width 116 height 38
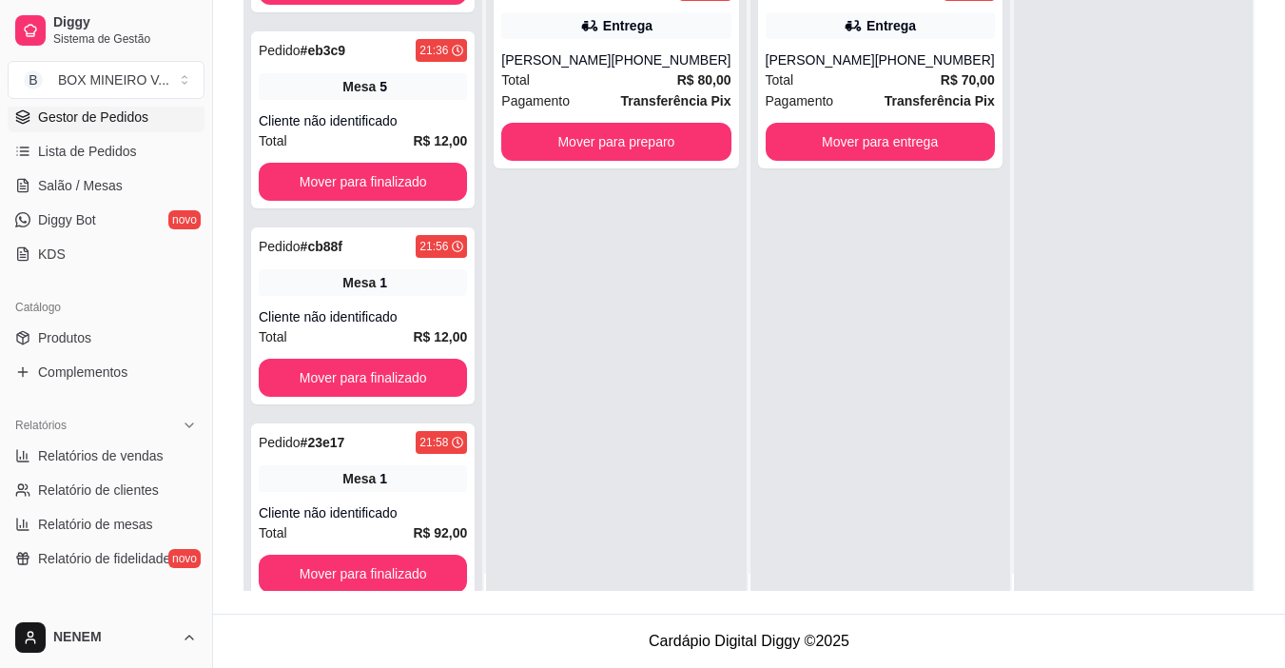
scroll to position [0, 0]
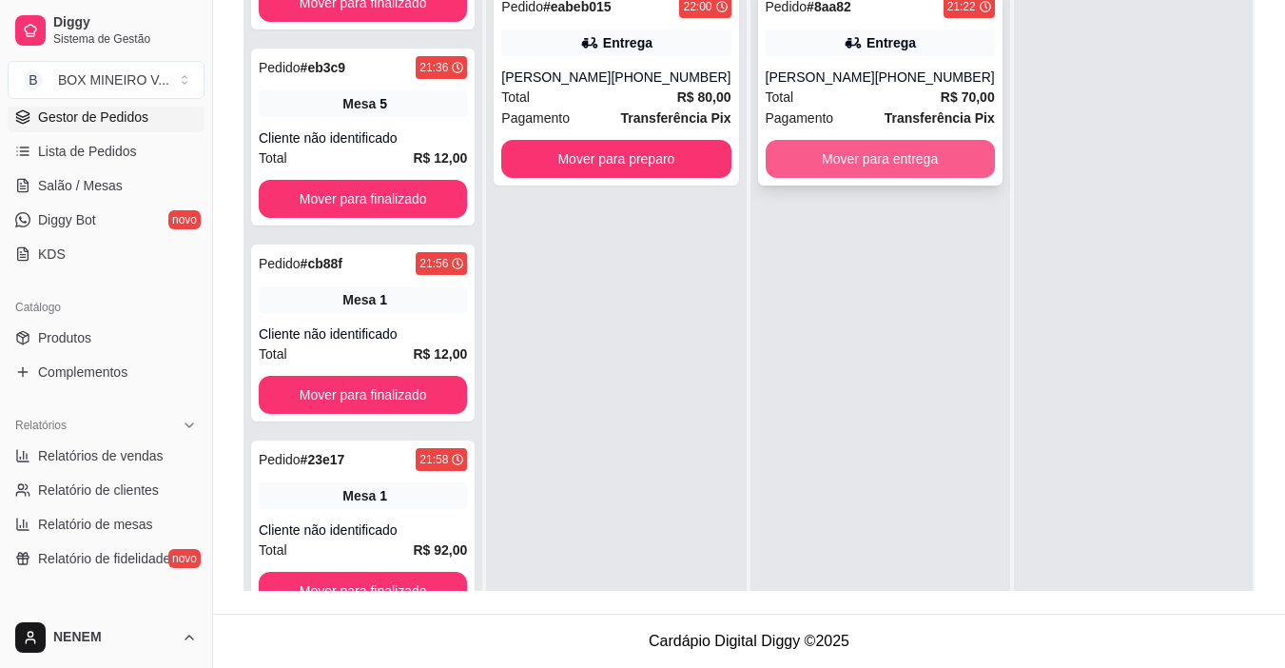
click at [830, 167] on button "Mover para entrega" at bounding box center [880, 159] width 229 height 38
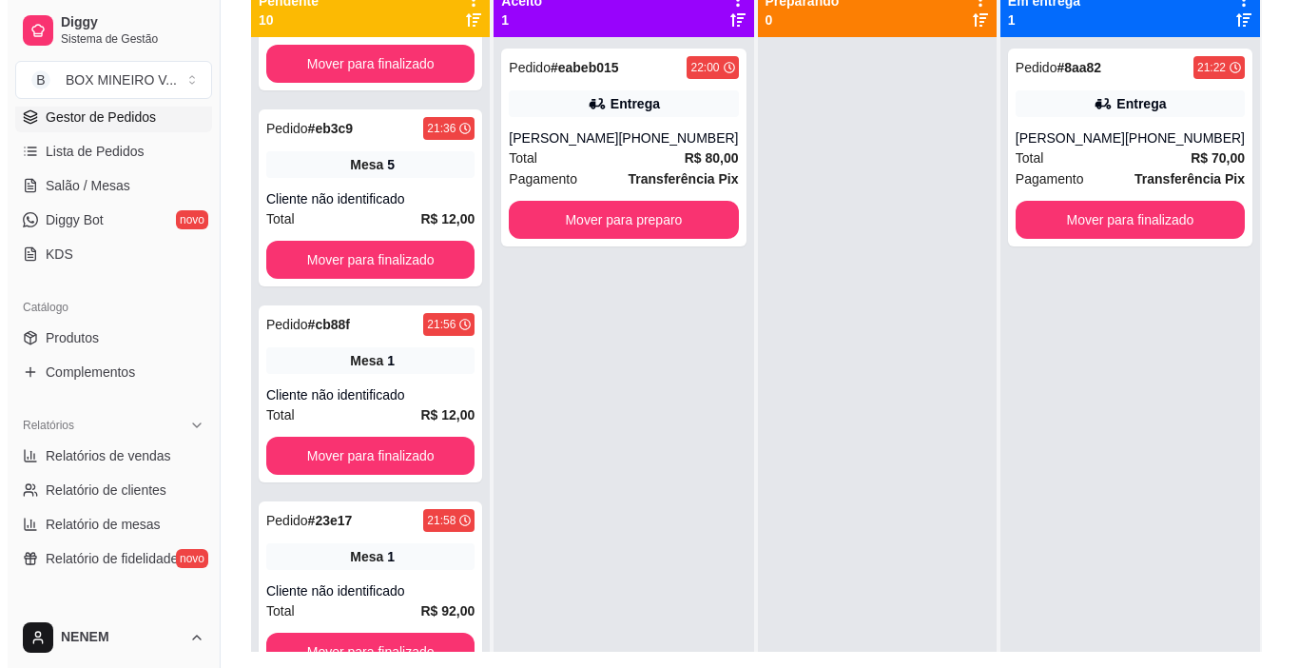
scroll to position [5, 0]
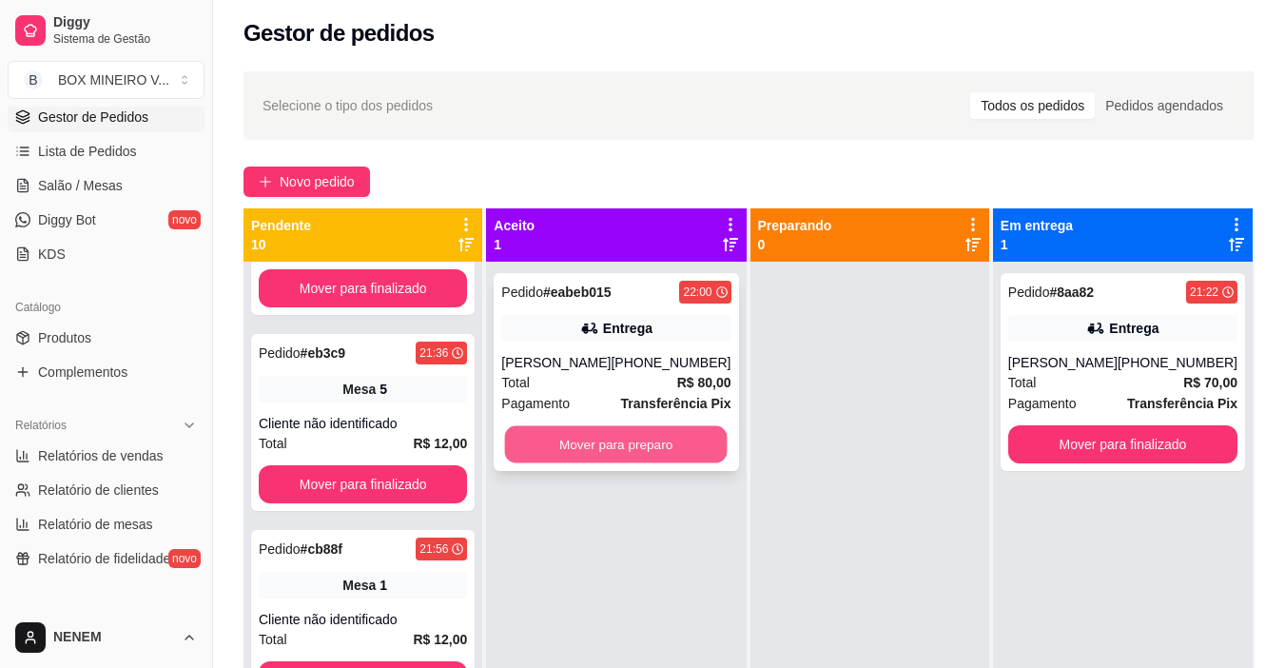
click at [583, 439] on button "Mover para preparo" at bounding box center [616, 444] width 223 height 37
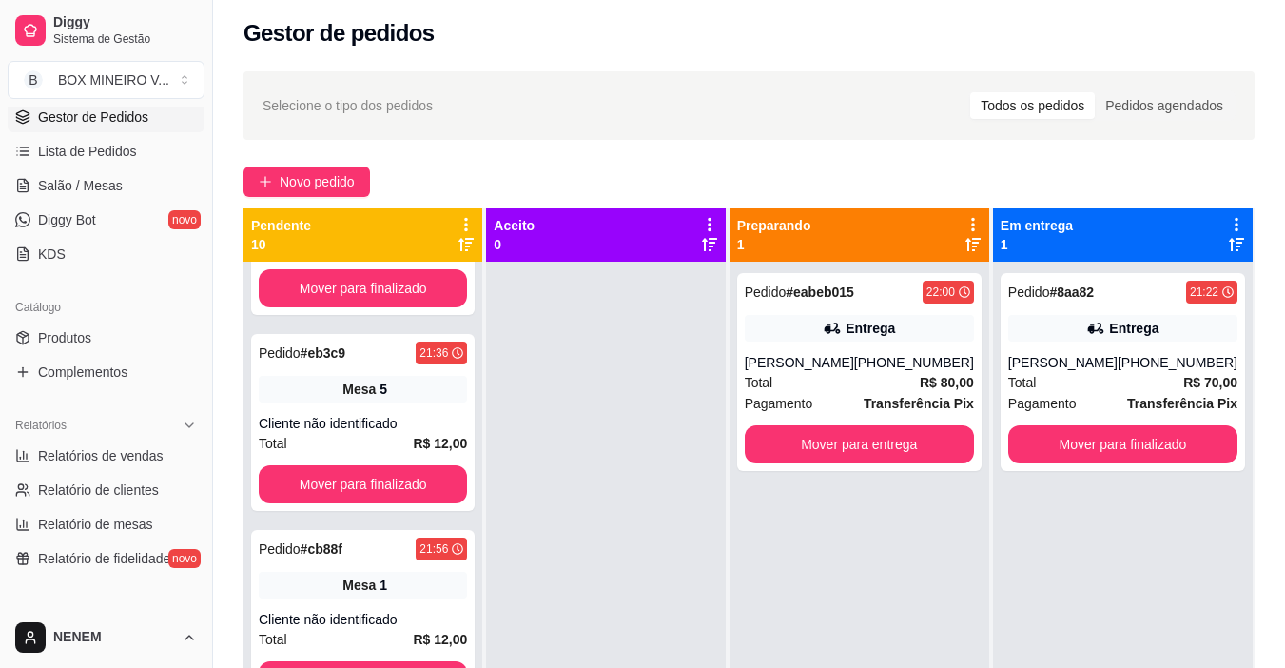
click at [973, 218] on icon at bounding box center [973, 224] width 4 height 13
click at [935, 180] on div "Novo pedido" at bounding box center [748, 181] width 1011 height 30
click at [886, 351] on div "Pedido # eabeb015 22:00 Entrega Eadred (33) 99872-8958 Total R$ 80,00 Pagamento…" at bounding box center [859, 372] width 244 height 198
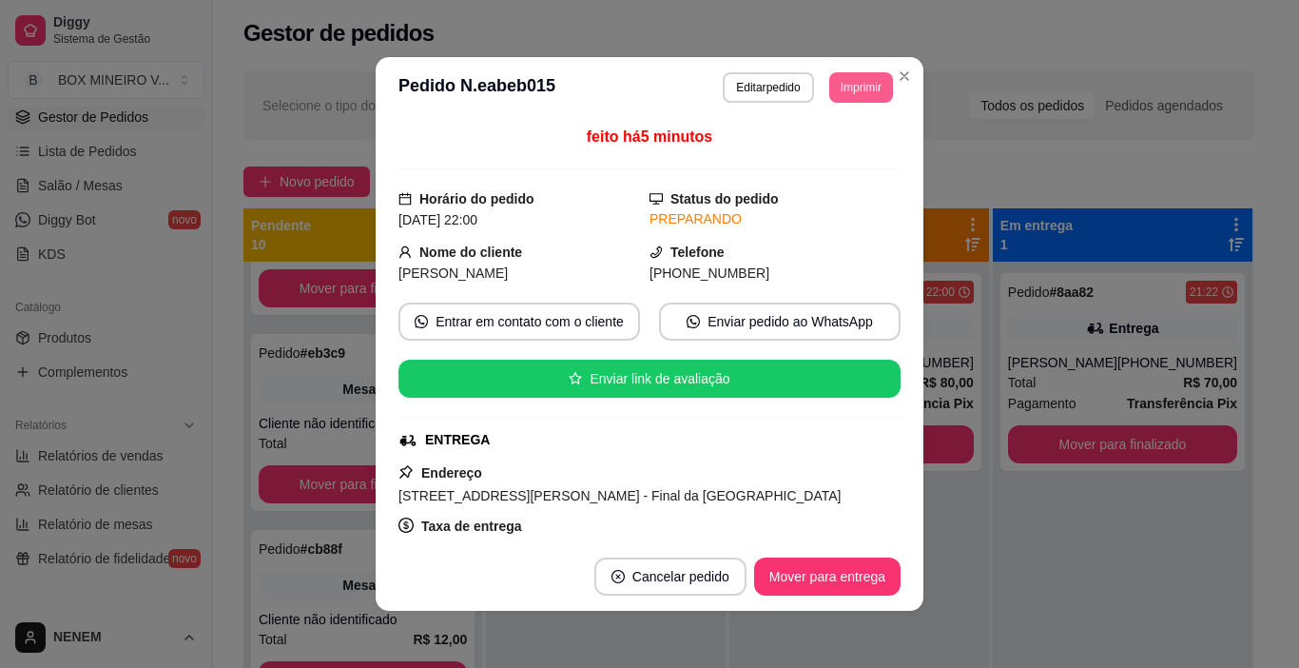
click at [862, 91] on button "Imprimir" at bounding box center [861, 87] width 64 height 30
click at [827, 157] on button "IMPRESSORA" at bounding box center [819, 154] width 138 height 30
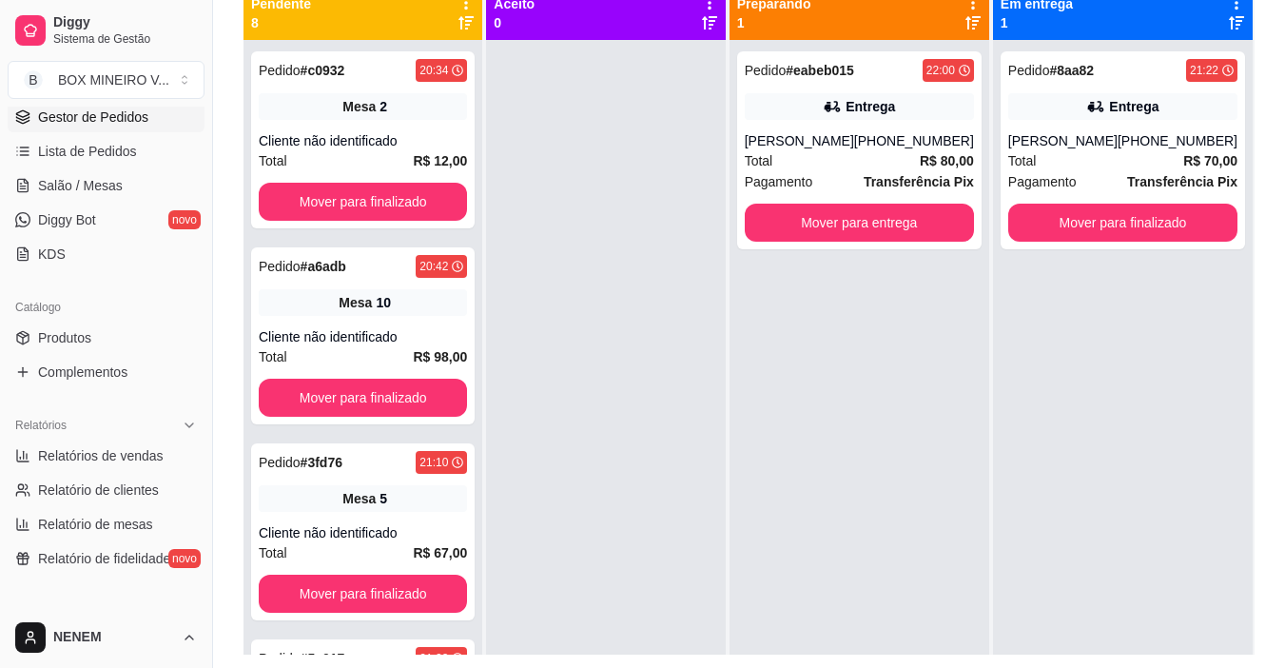
scroll to position [195, 0]
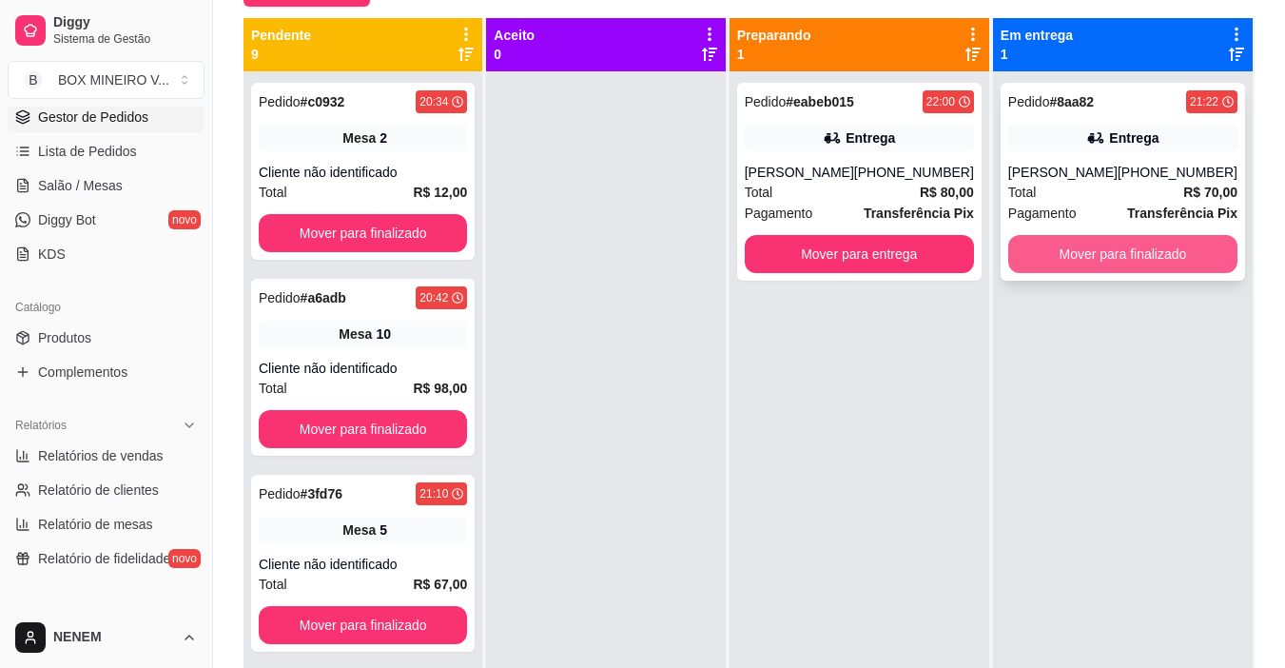
click at [1028, 250] on button "Mover para finalizado" at bounding box center [1122, 254] width 229 height 38
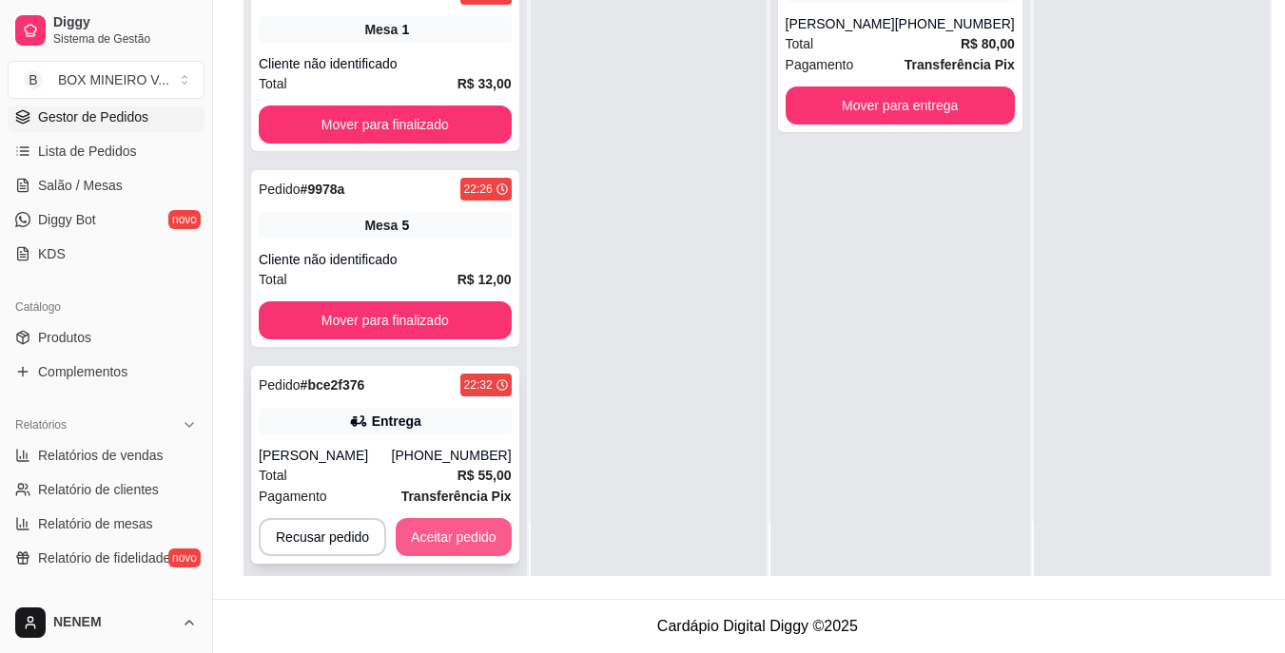
scroll to position [304, 0]
click at [428, 518] on button "Aceitar pedido" at bounding box center [454, 537] width 116 height 38
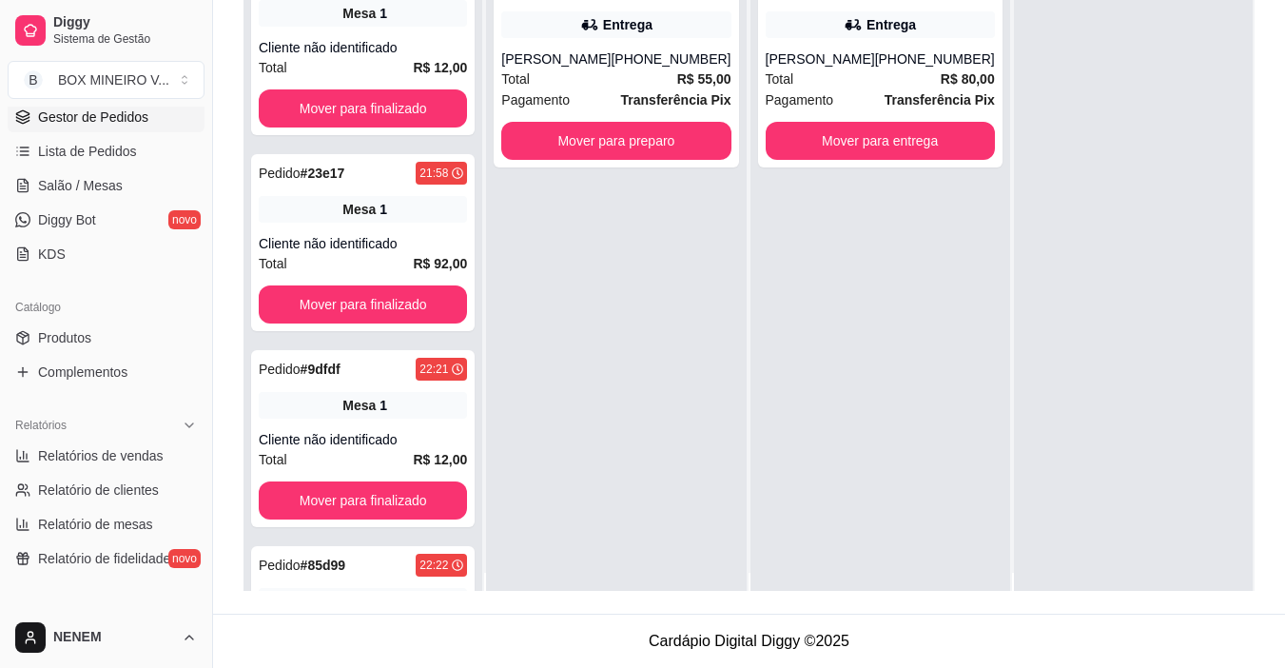
scroll to position [0, 0]
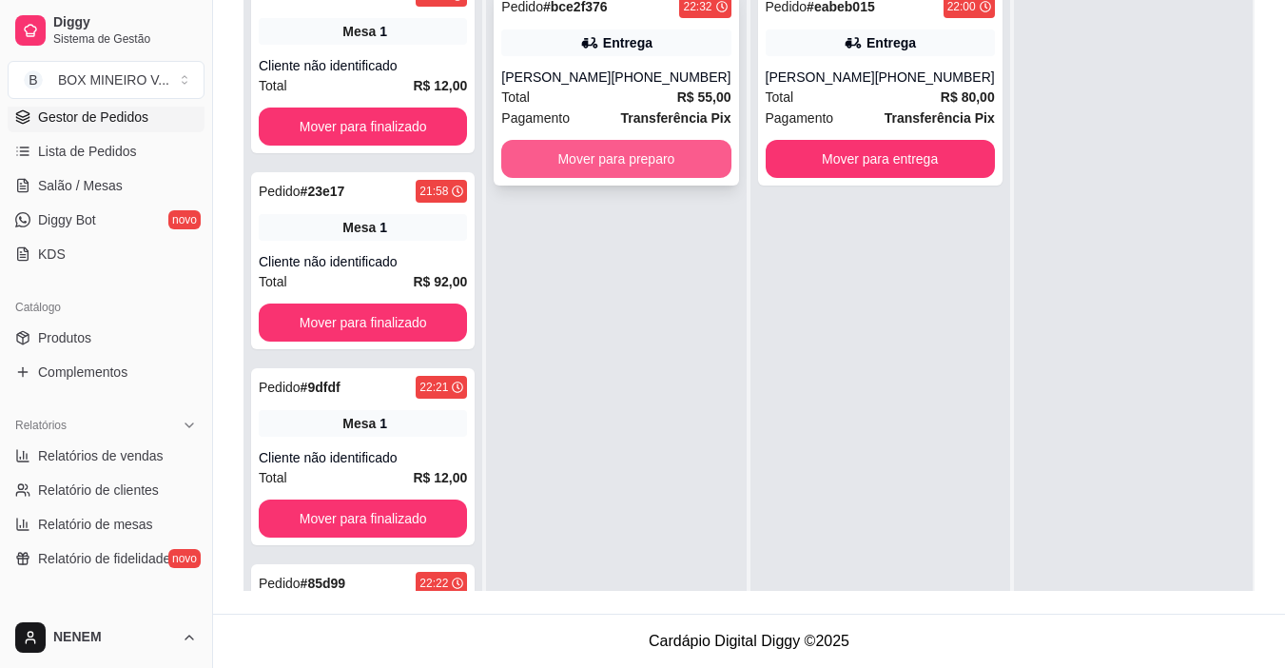
click at [646, 167] on button "Mover para preparo" at bounding box center [615, 159] width 229 height 38
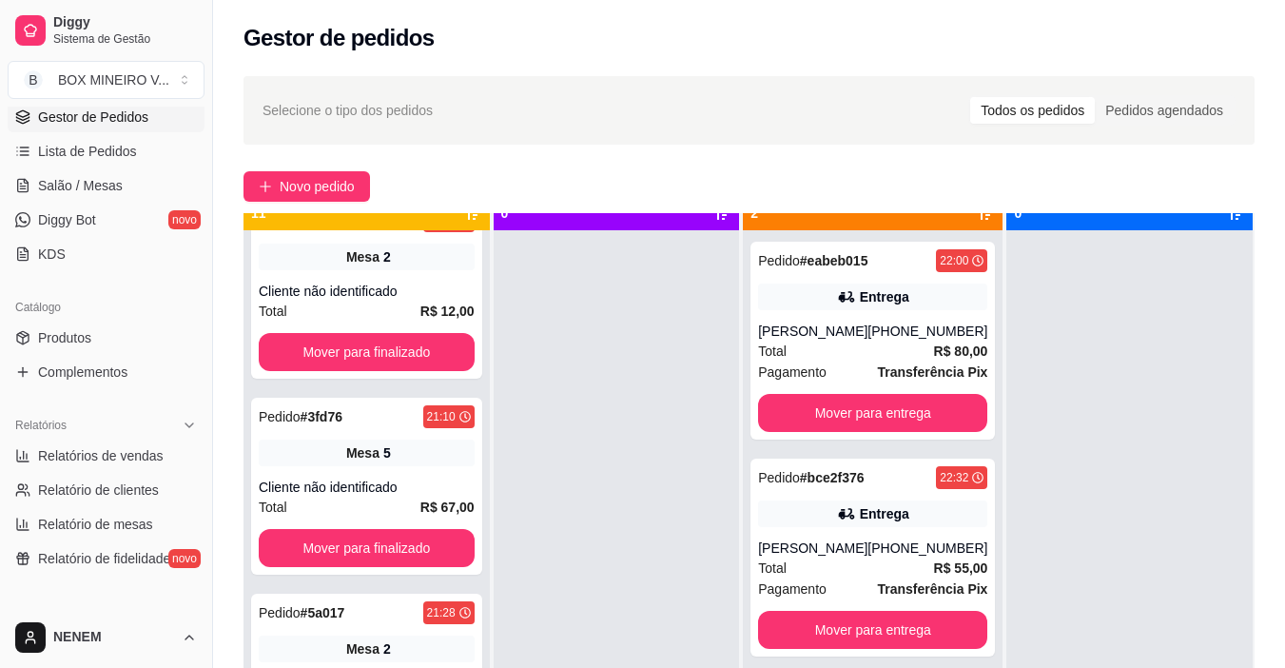
scroll to position [53, 0]
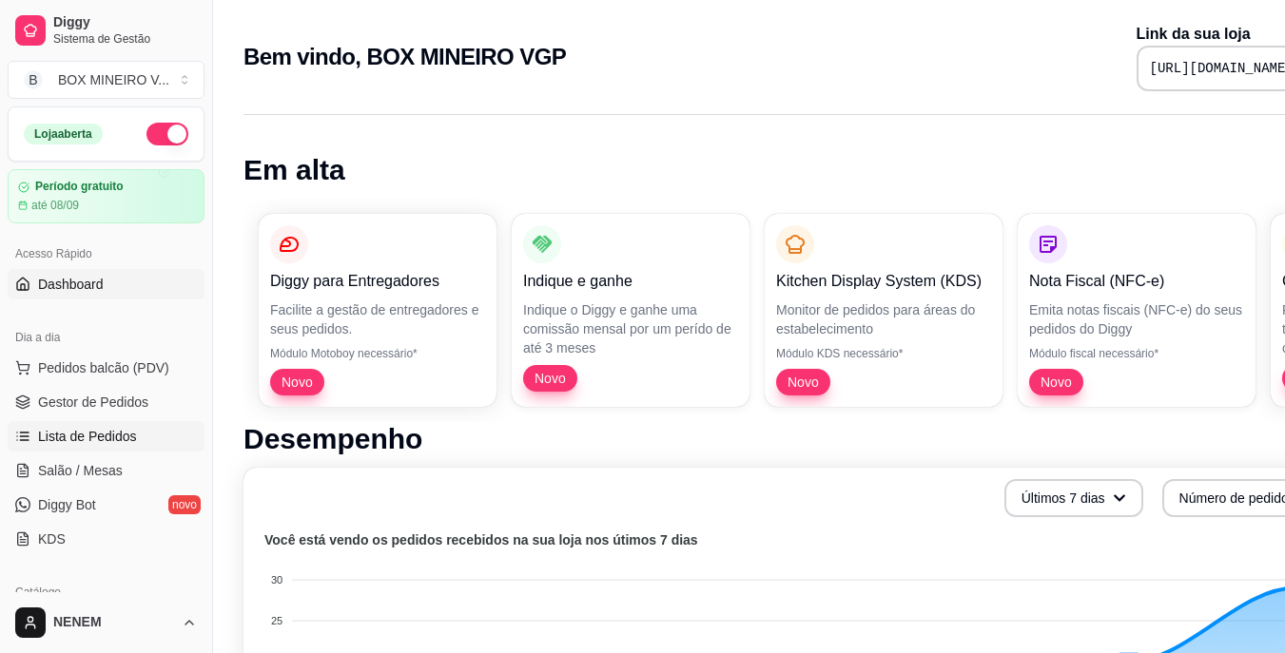
click at [91, 427] on span "Lista de Pedidos" at bounding box center [87, 436] width 99 height 19
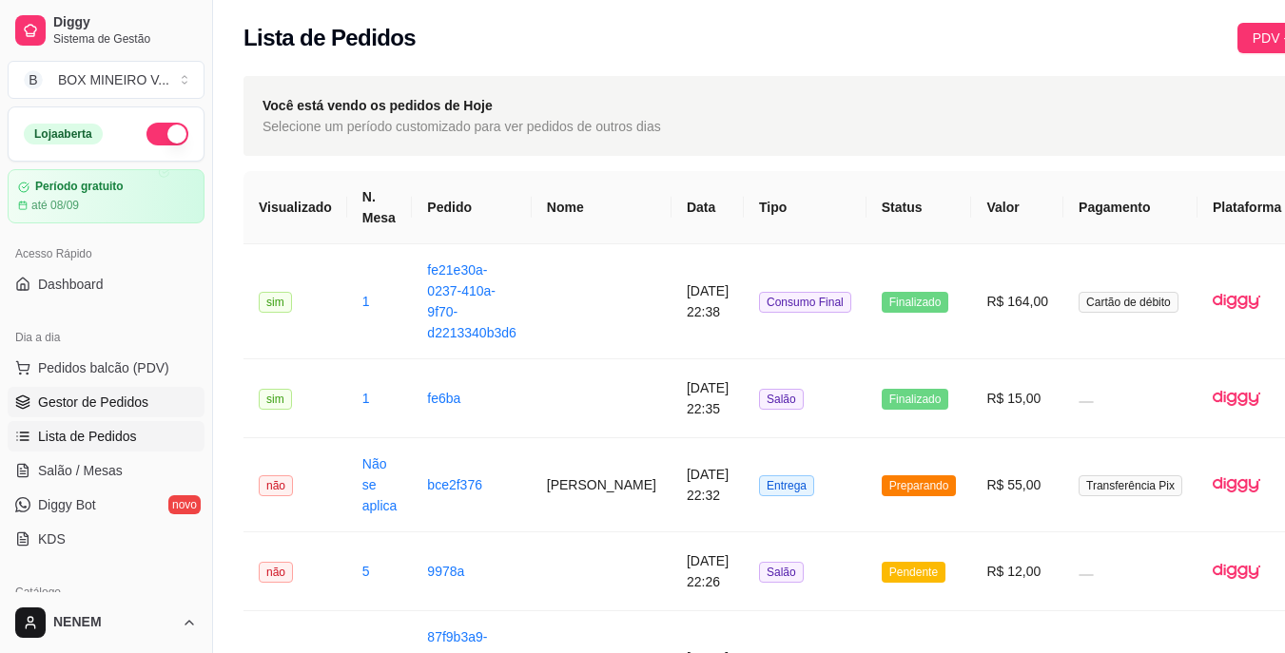
click at [58, 410] on span "Gestor de Pedidos" at bounding box center [93, 402] width 110 height 19
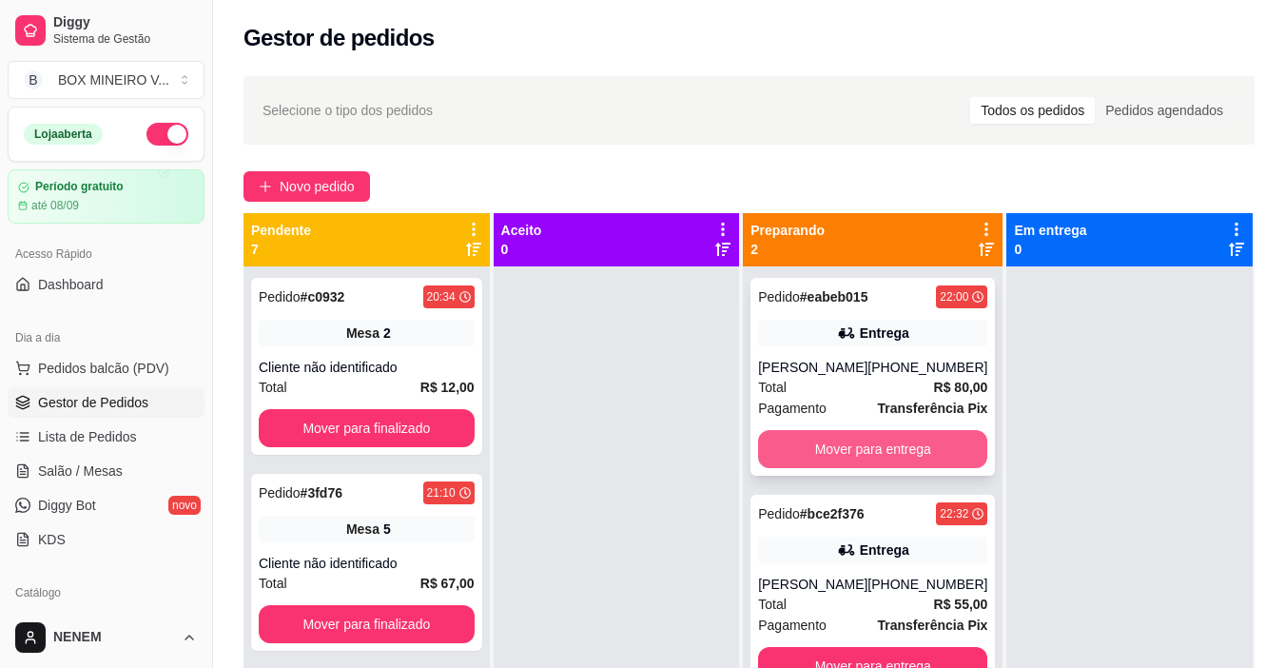
click at [891, 451] on button "Mover para entrega" at bounding box center [872, 449] width 229 height 38
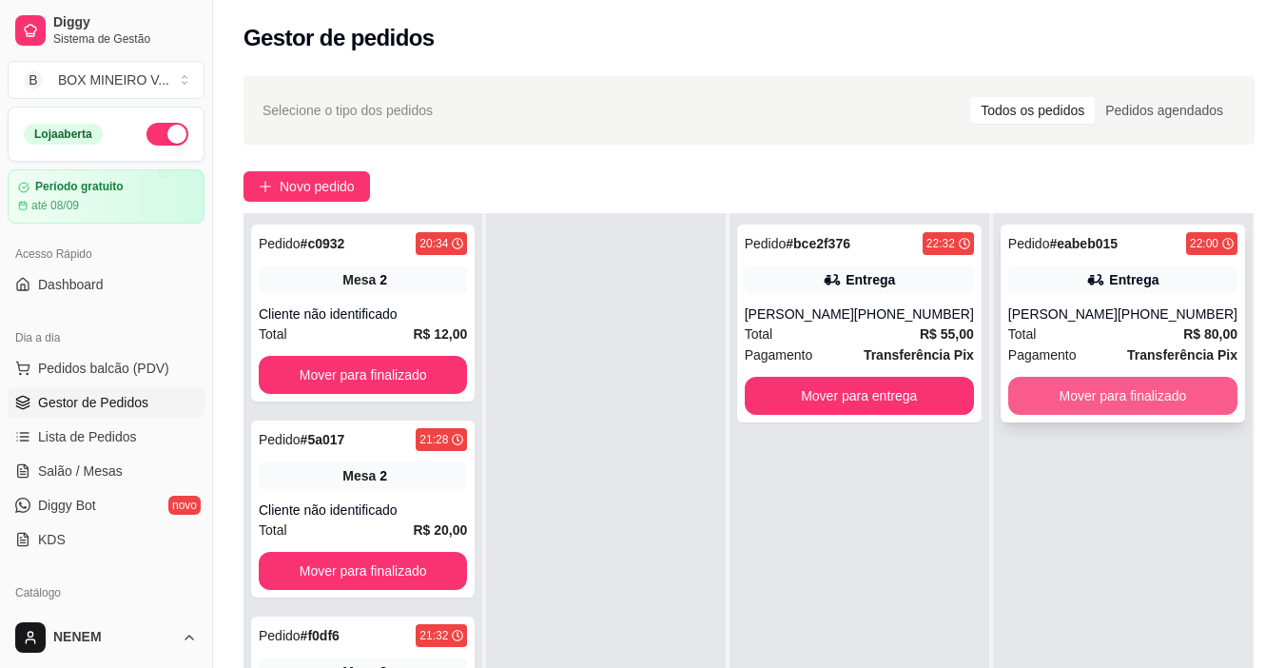
click at [1116, 396] on button "Mover para finalizado" at bounding box center [1122, 396] width 229 height 38
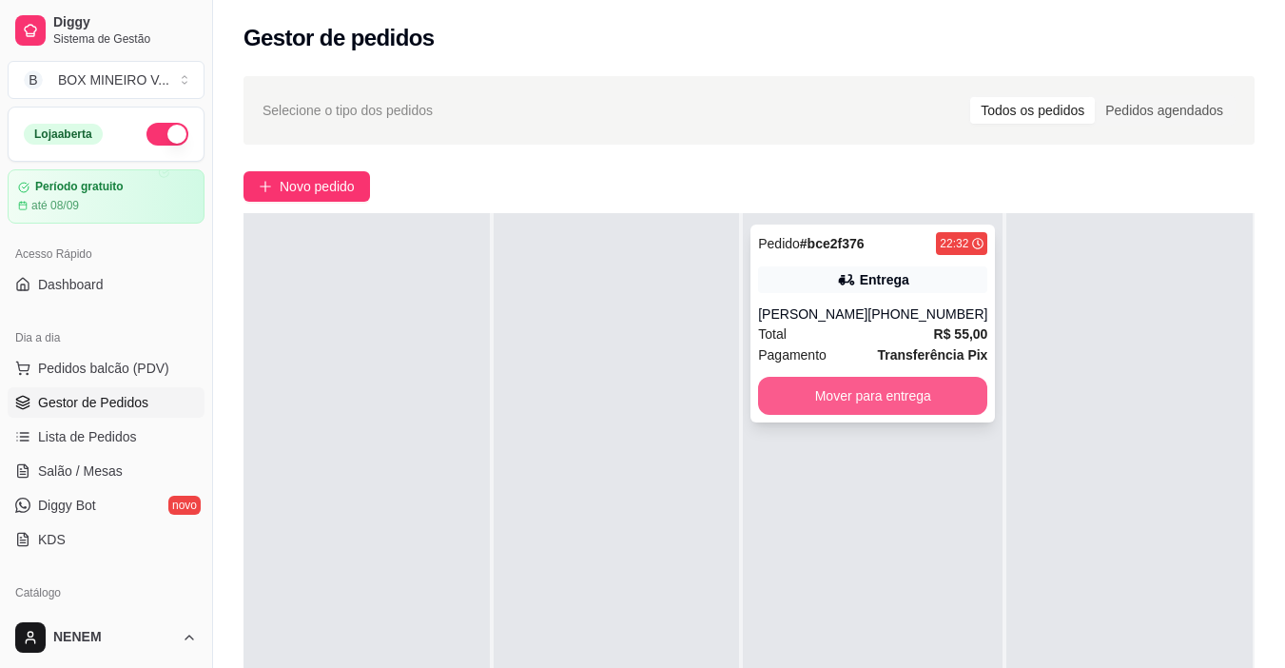
click at [826, 380] on button "Mover para entrega" at bounding box center [872, 396] width 229 height 38
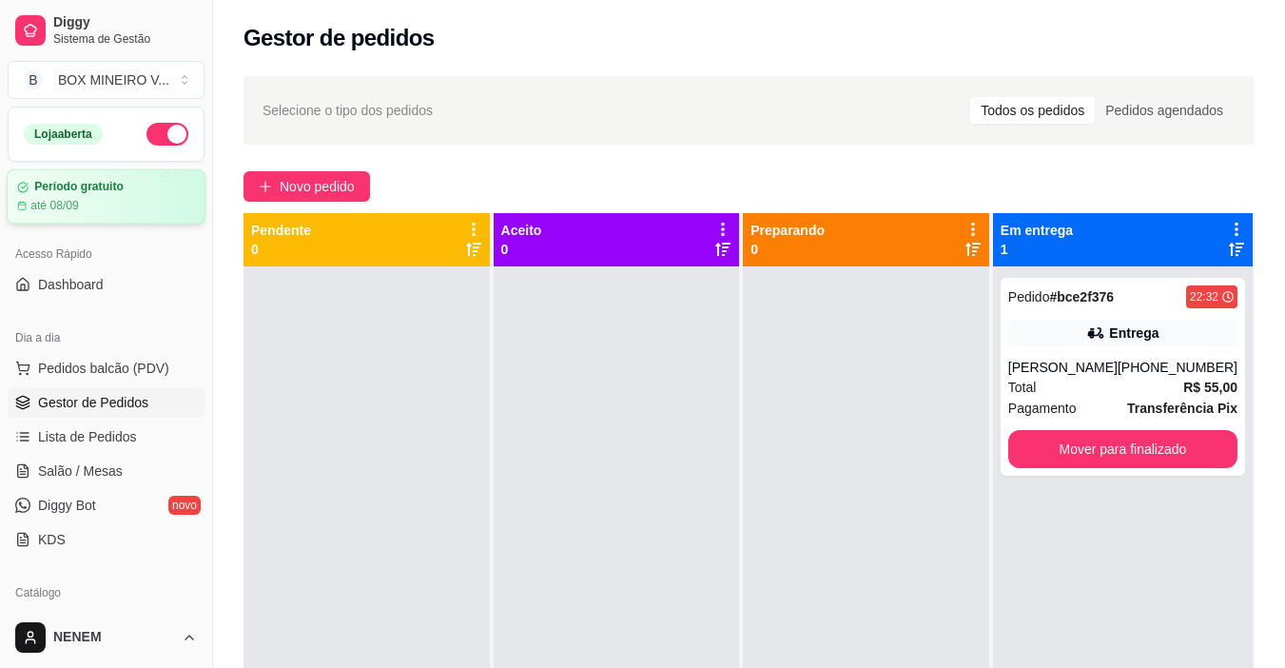
click at [116, 185] on article "Período gratuito" at bounding box center [78, 187] width 89 height 14
click at [173, 68] on button "B BOX MINEIRO V ..." at bounding box center [106, 80] width 197 height 38
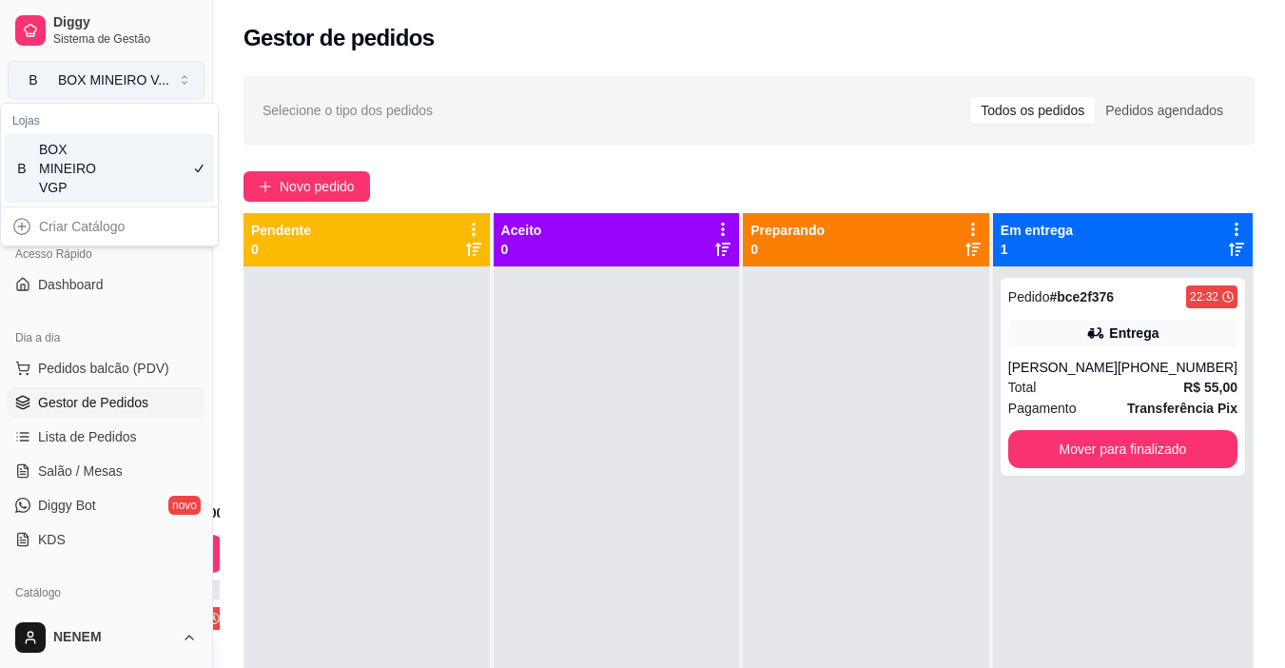
click at [171, 74] on button "B BOX MINEIRO V ..." at bounding box center [106, 80] width 197 height 38
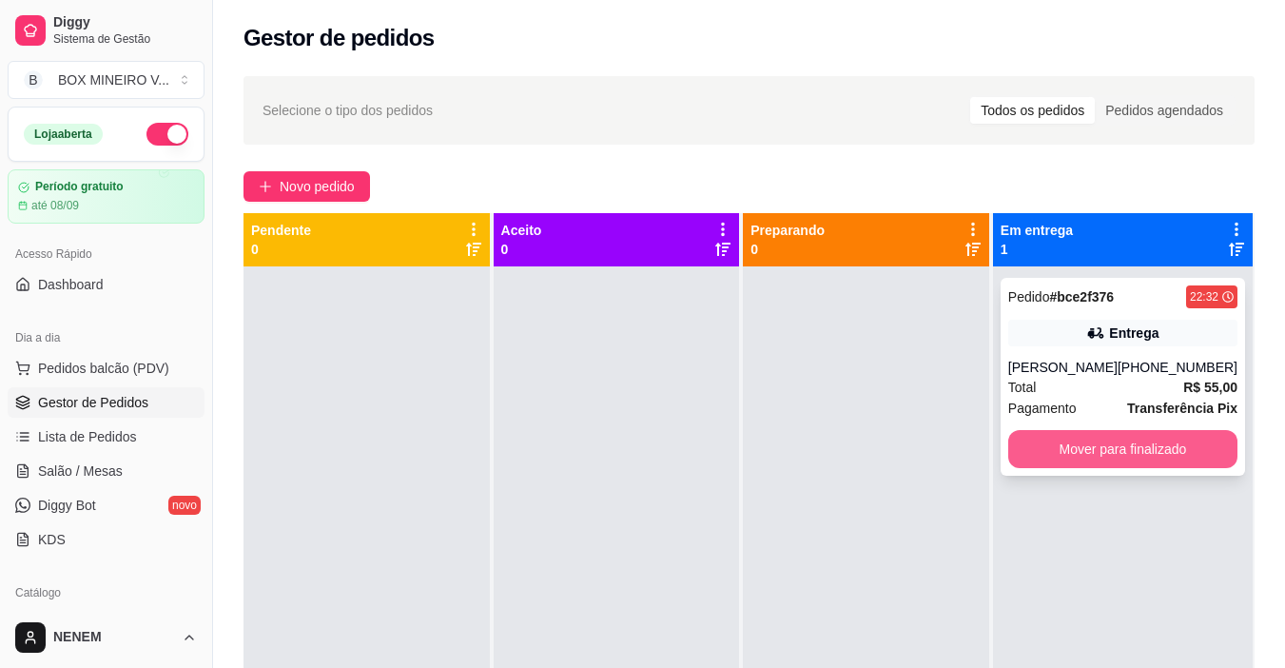
click at [1164, 444] on button "Mover para finalizado" at bounding box center [1122, 449] width 229 height 38
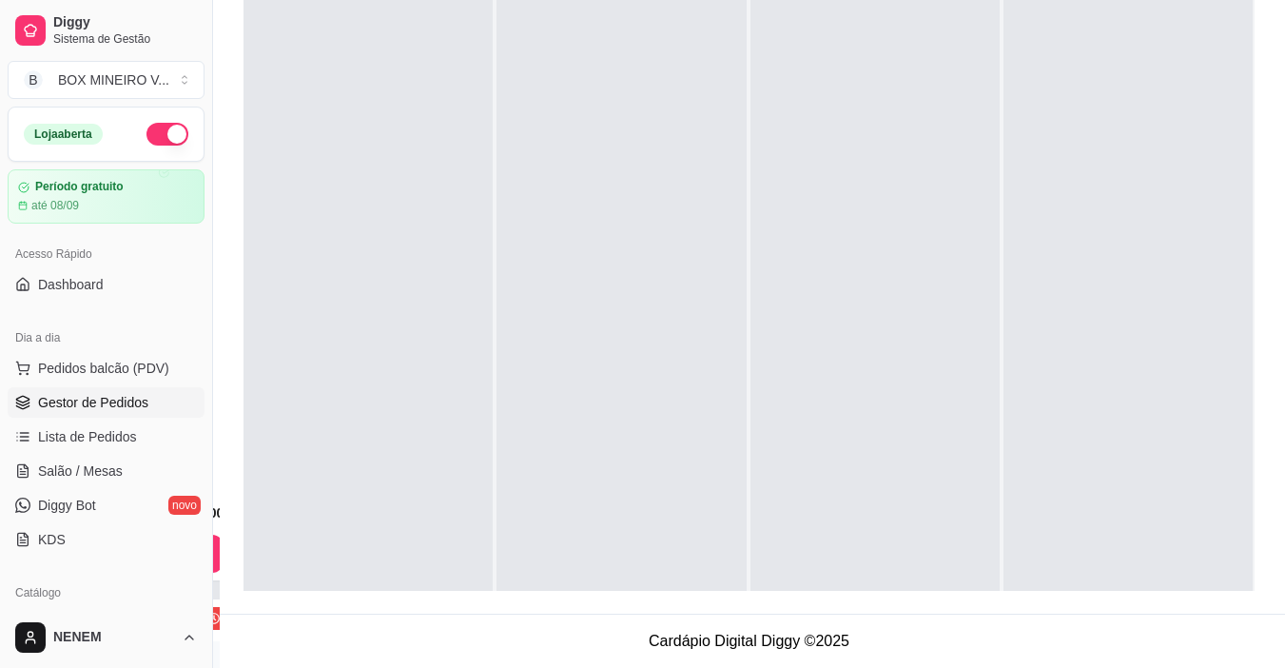
click at [165, 130] on button "button" at bounding box center [167, 134] width 42 height 23
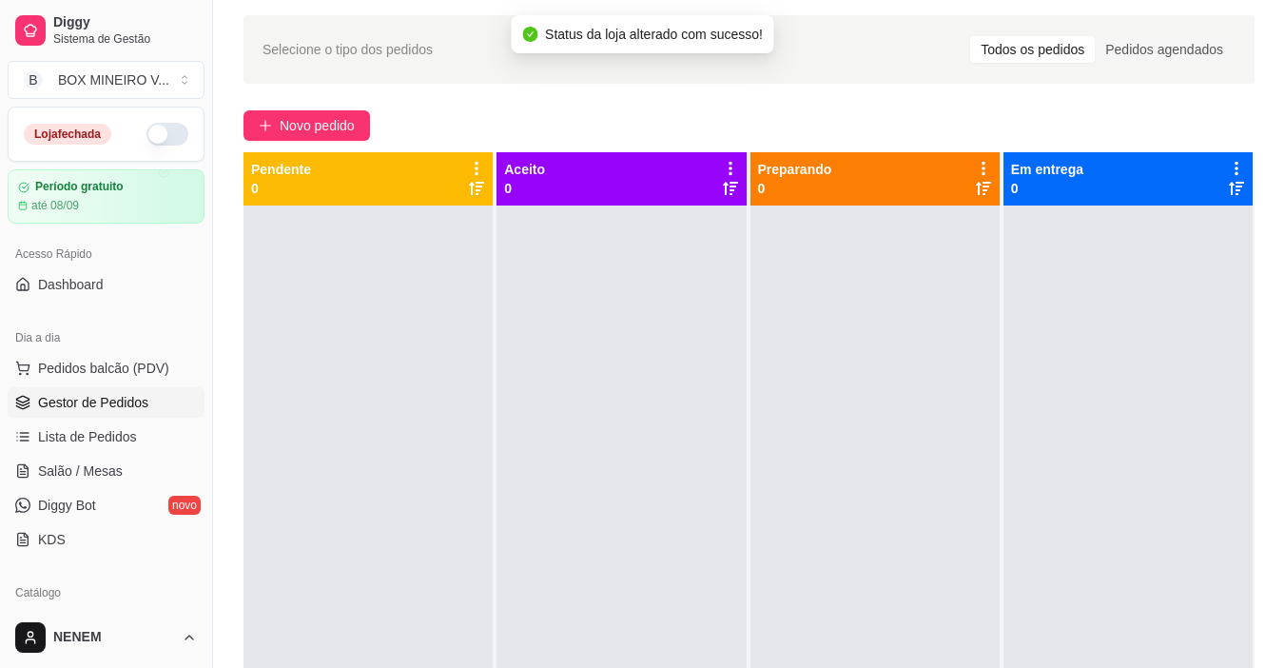
scroll to position [5, 0]
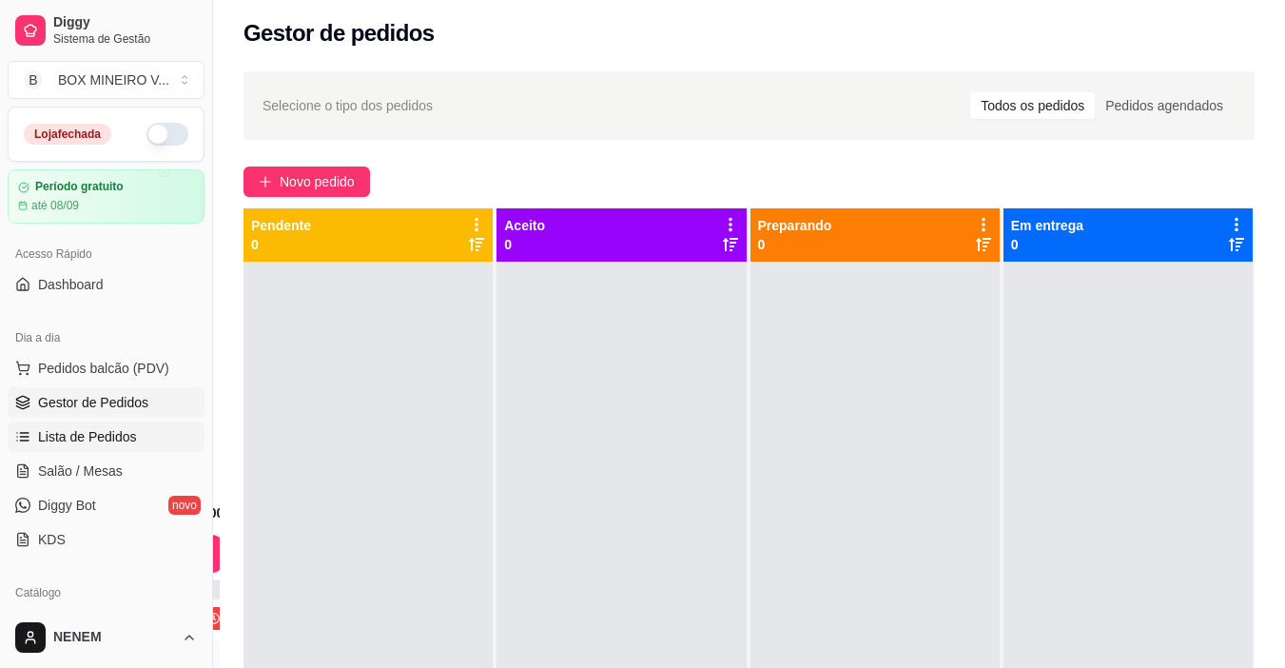
click at [123, 438] on span "Lista de Pedidos" at bounding box center [87, 436] width 99 height 19
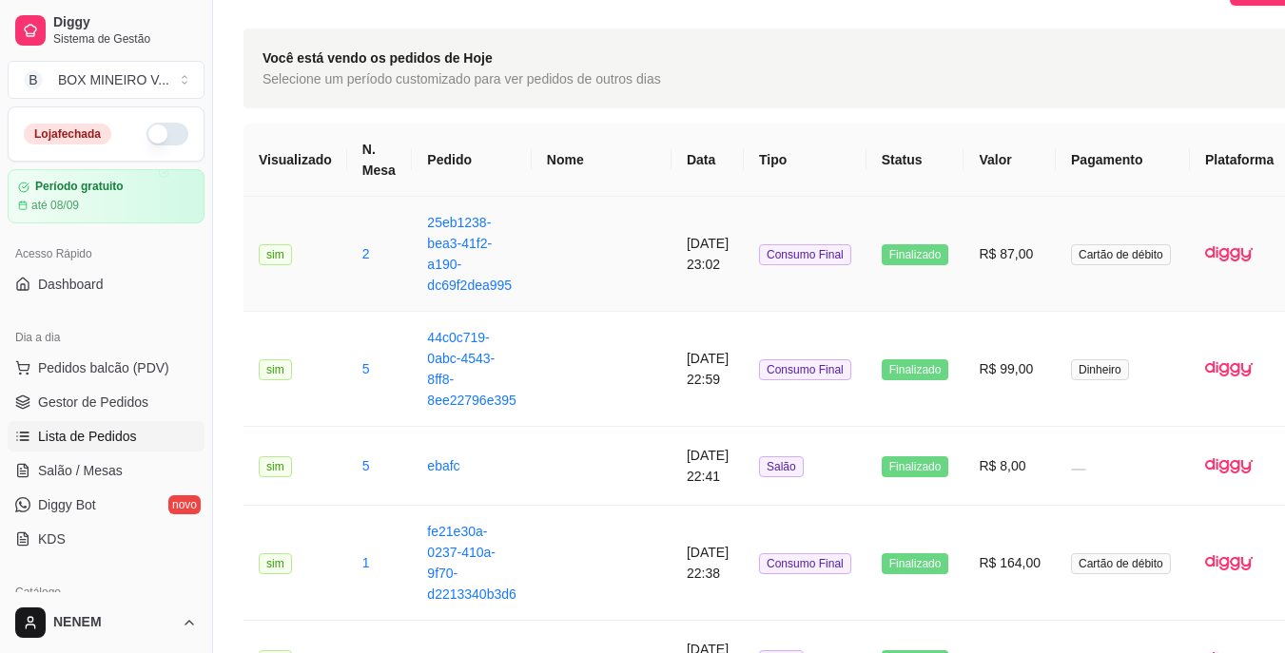
scroll to position [16, 0]
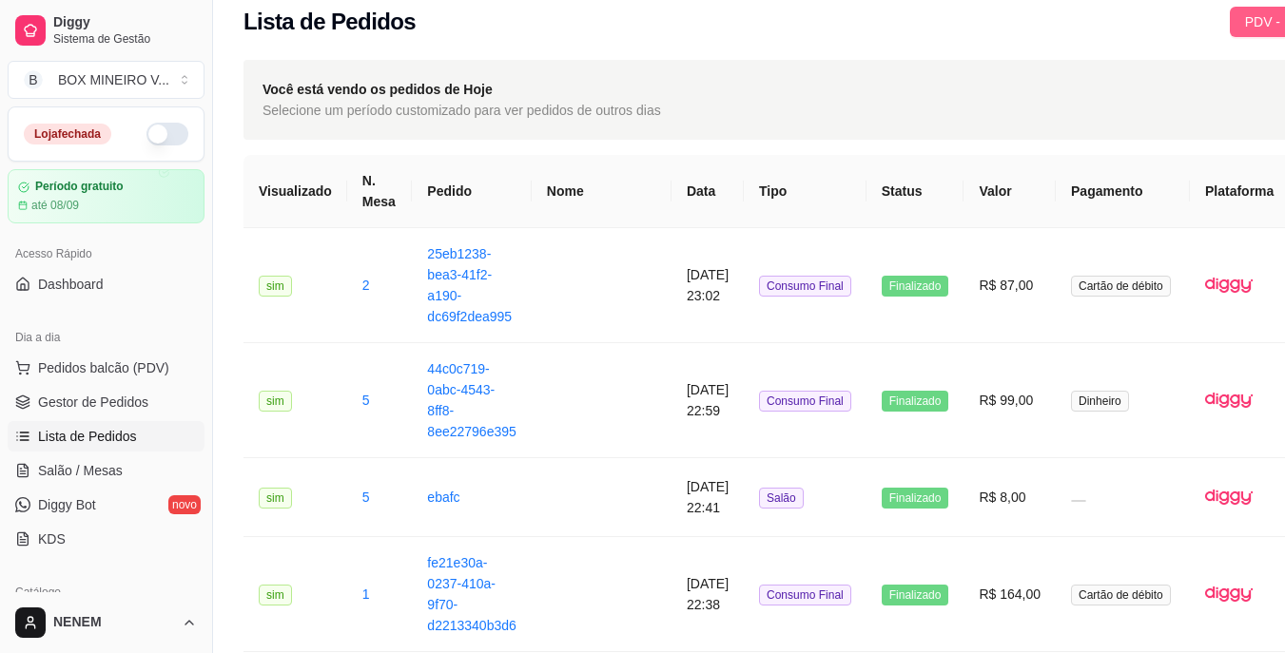
click at [1245, 23] on span "PDV - Lançar pedido" at bounding box center [1307, 21] width 124 height 21
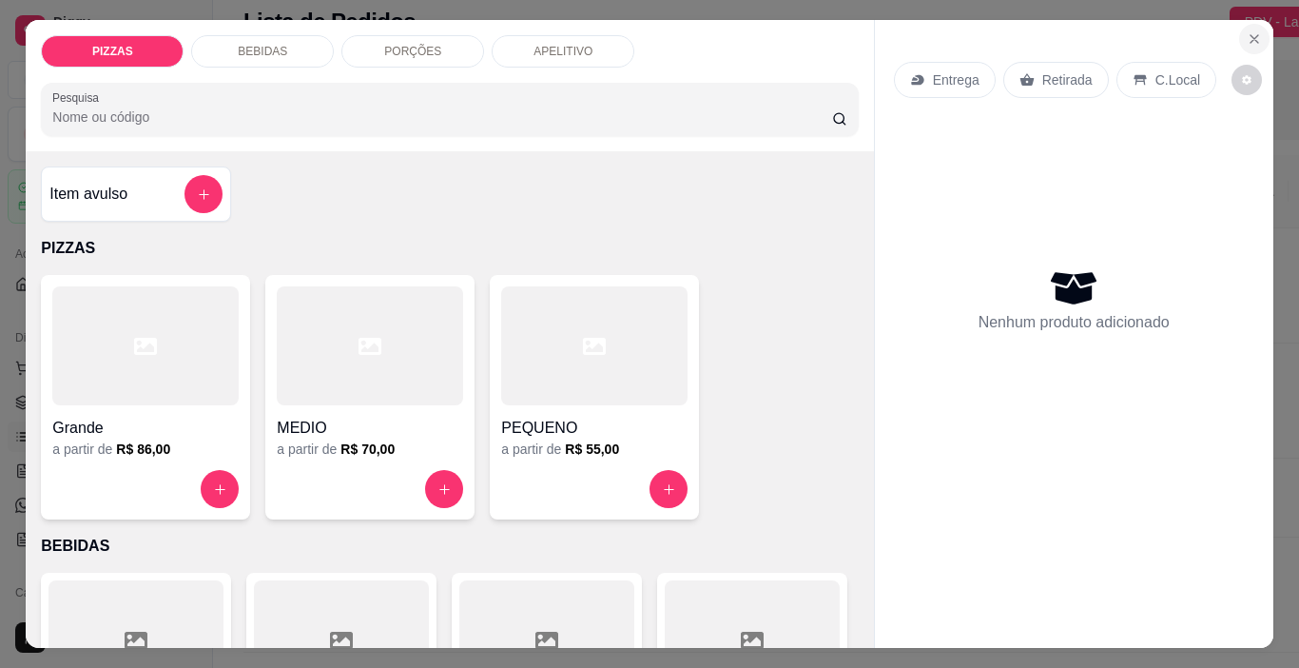
click at [1247, 33] on icon "Close" at bounding box center [1254, 38] width 15 height 15
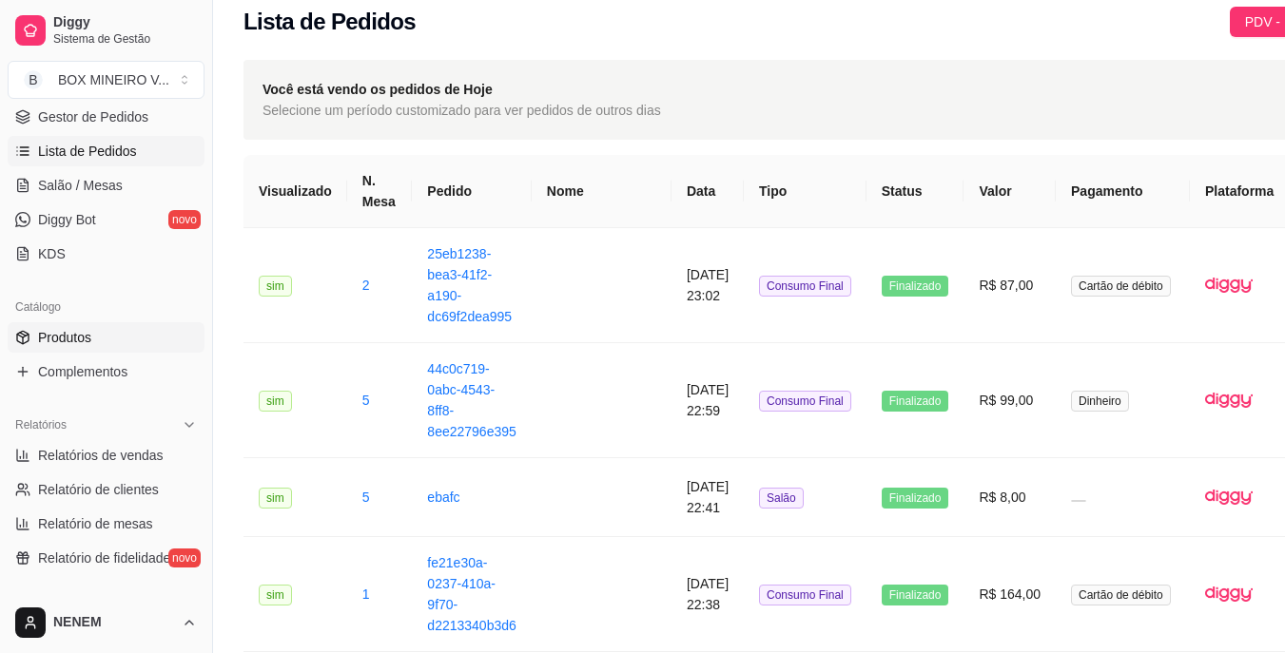
scroll to position [380, 0]
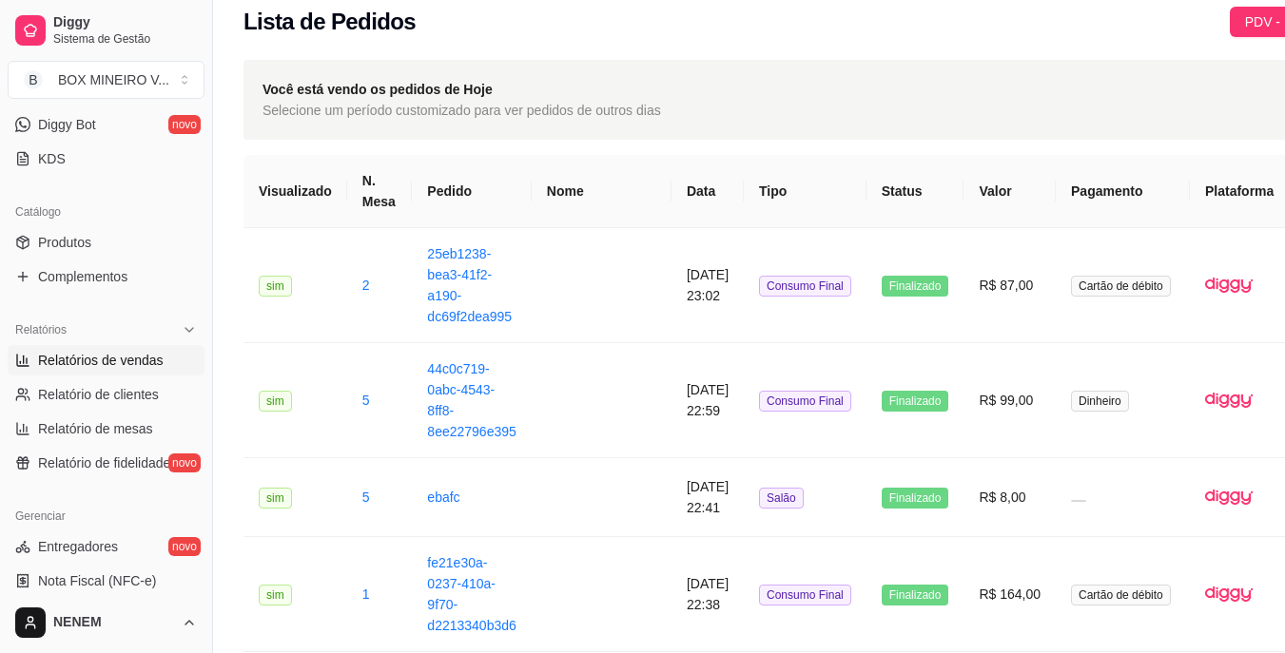
click at [119, 365] on span "Relatórios de vendas" at bounding box center [101, 360] width 126 height 19
select select "ALL"
select select "0"
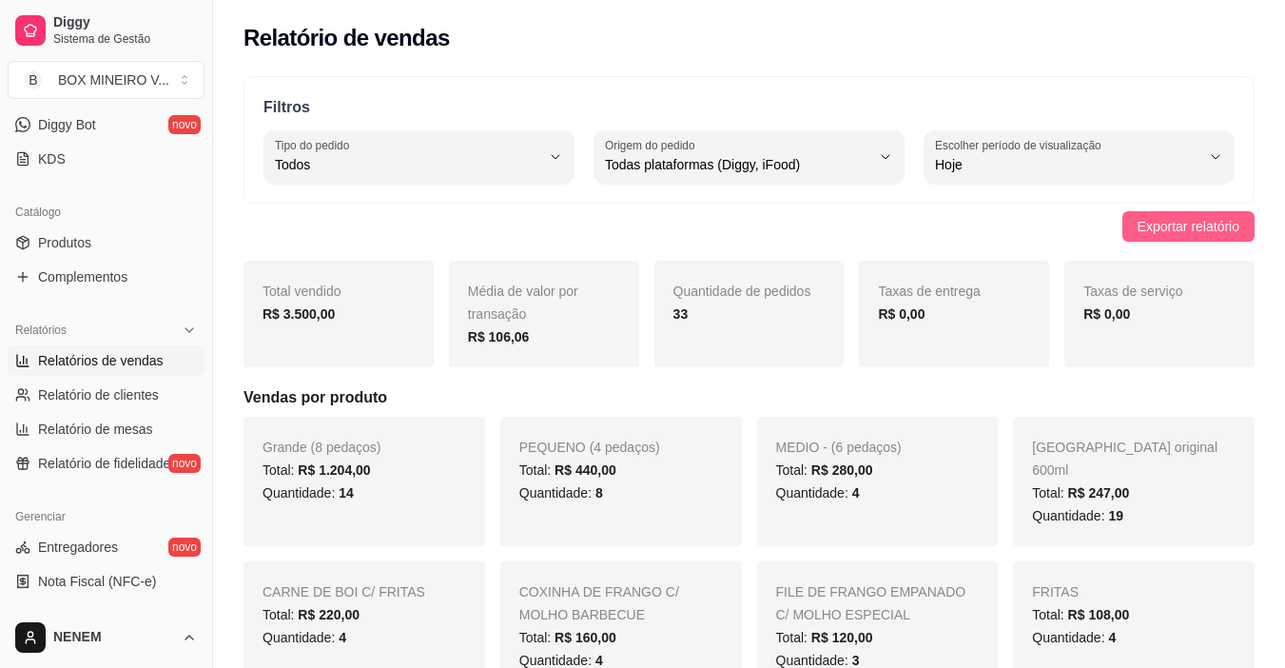
click at [1169, 221] on span "Exportar relatório" at bounding box center [1189, 226] width 102 height 21
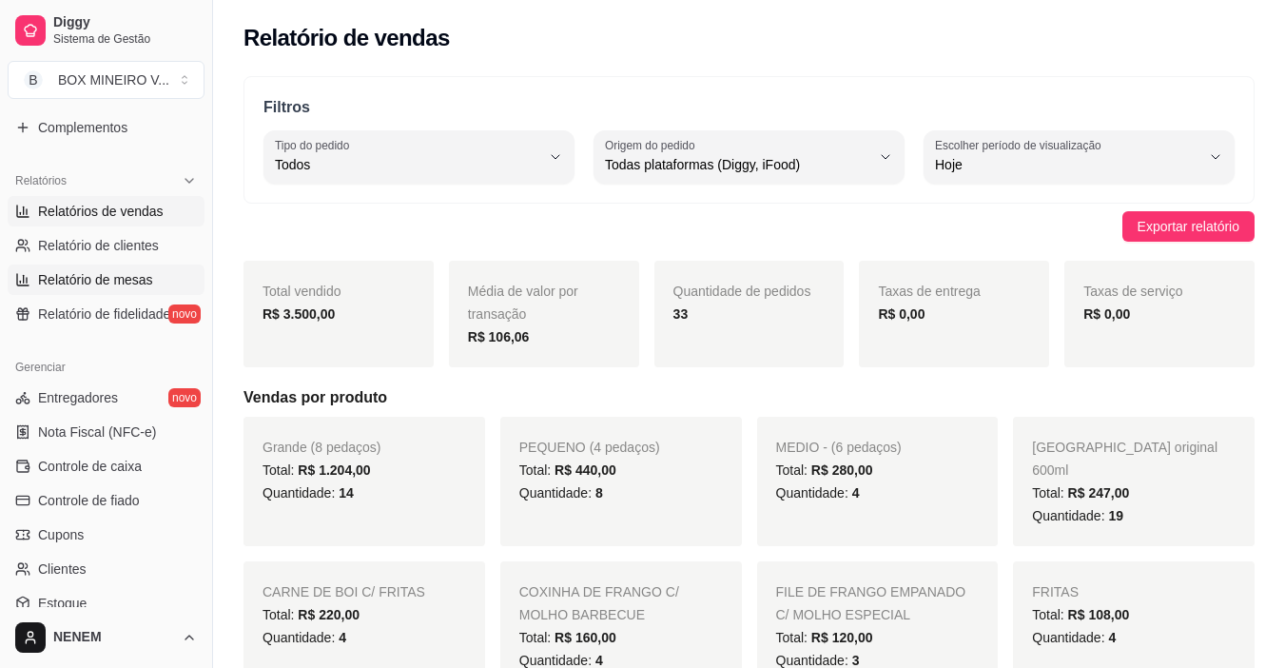
scroll to position [571, 0]
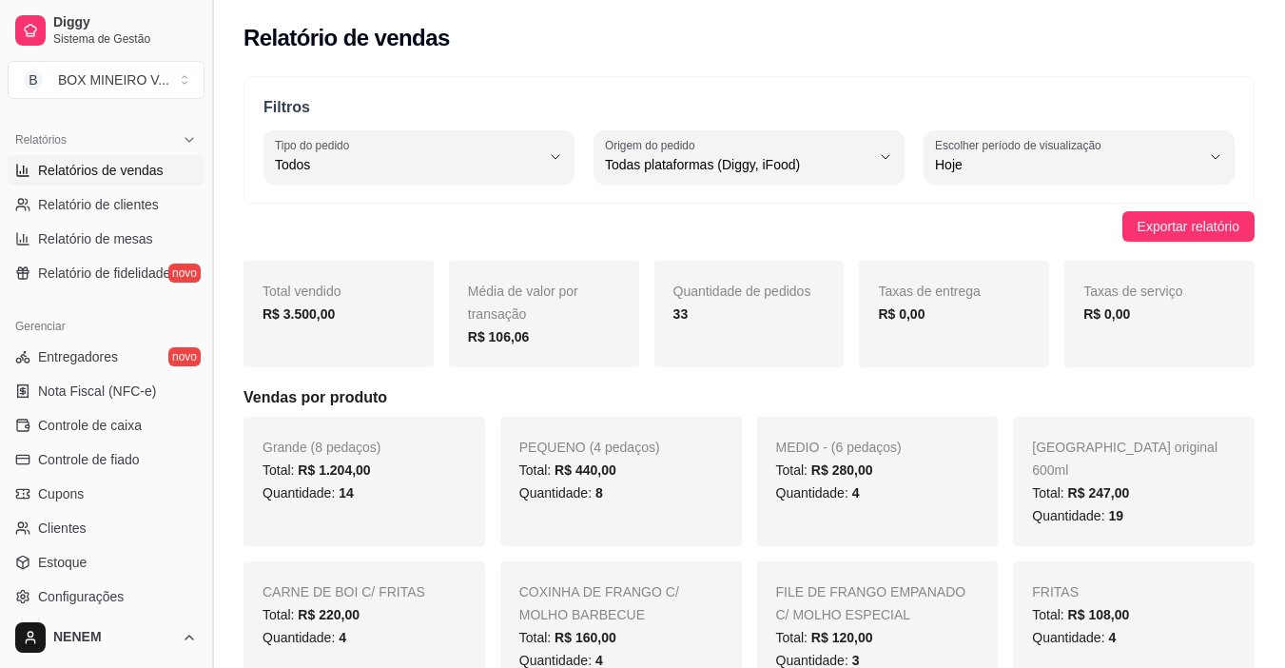
click at [205, 114] on button "Toggle Sidebar" at bounding box center [211, 334] width 15 height 668
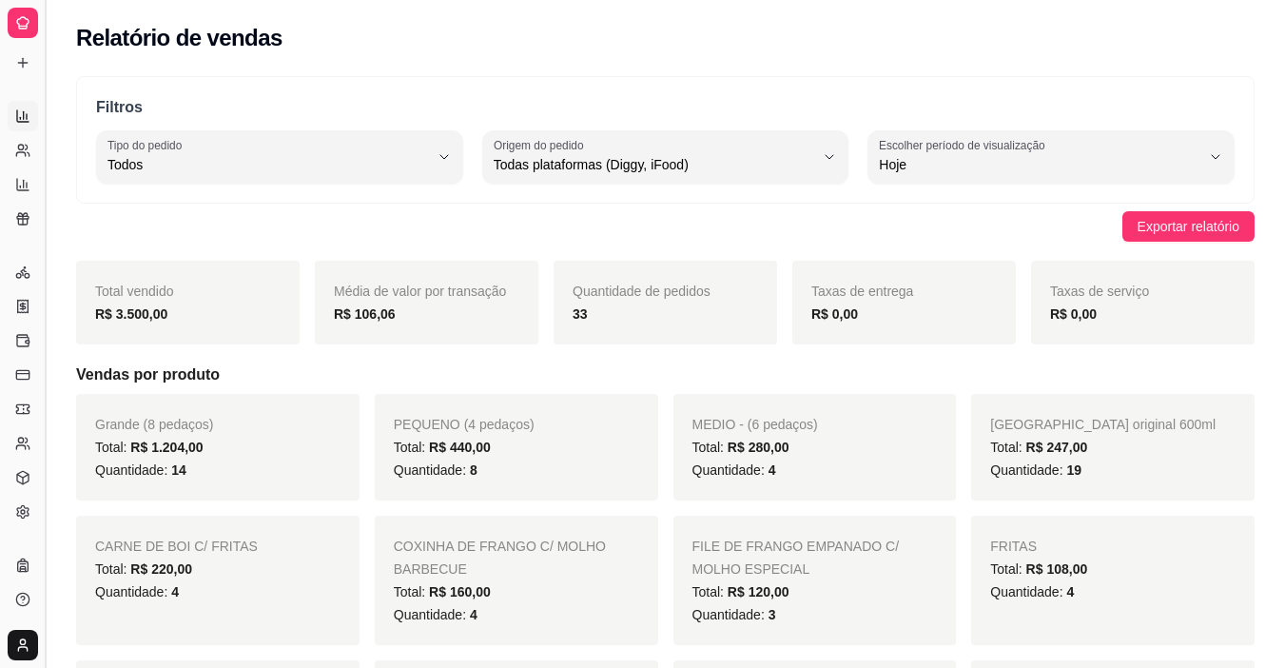
scroll to position [318, 0]
click at [48, 126] on button "Toggle Sidebar" at bounding box center [44, 334] width 15 height 668
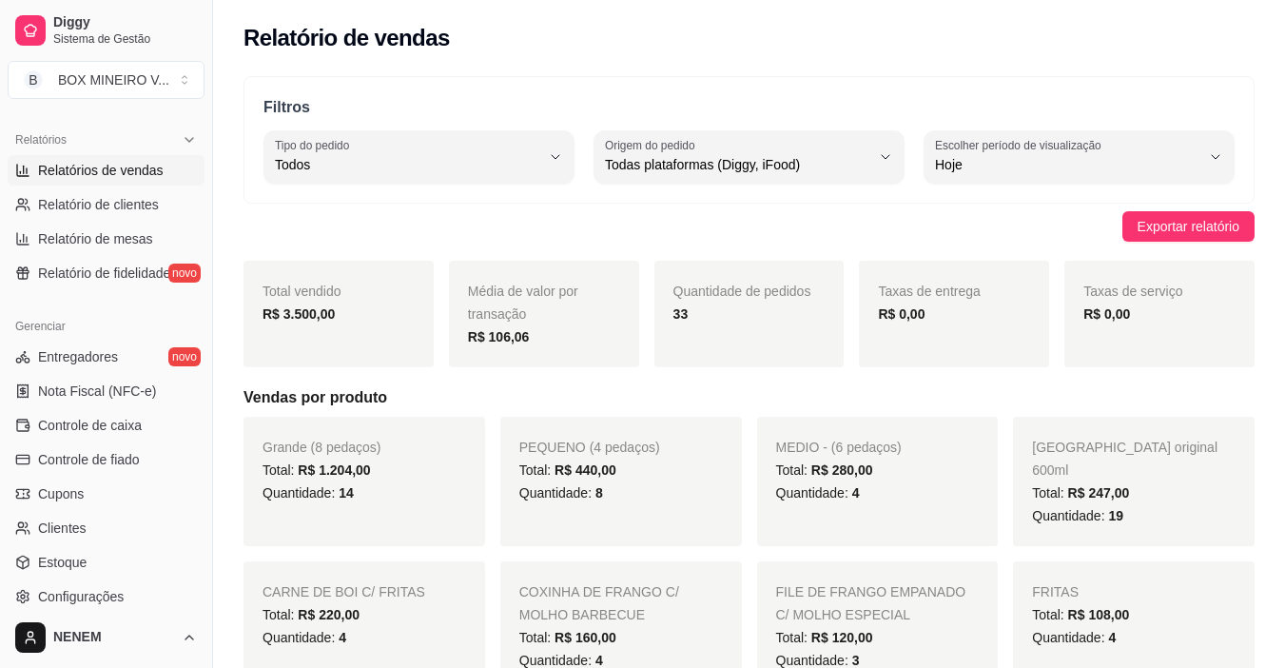
scroll to position [571, 0]
click at [146, 207] on span "Relatório de clientes" at bounding box center [98, 204] width 121 height 19
select select "30"
select select "HIGHEST_TOTAL_SPENT_WITH_ORDERS"
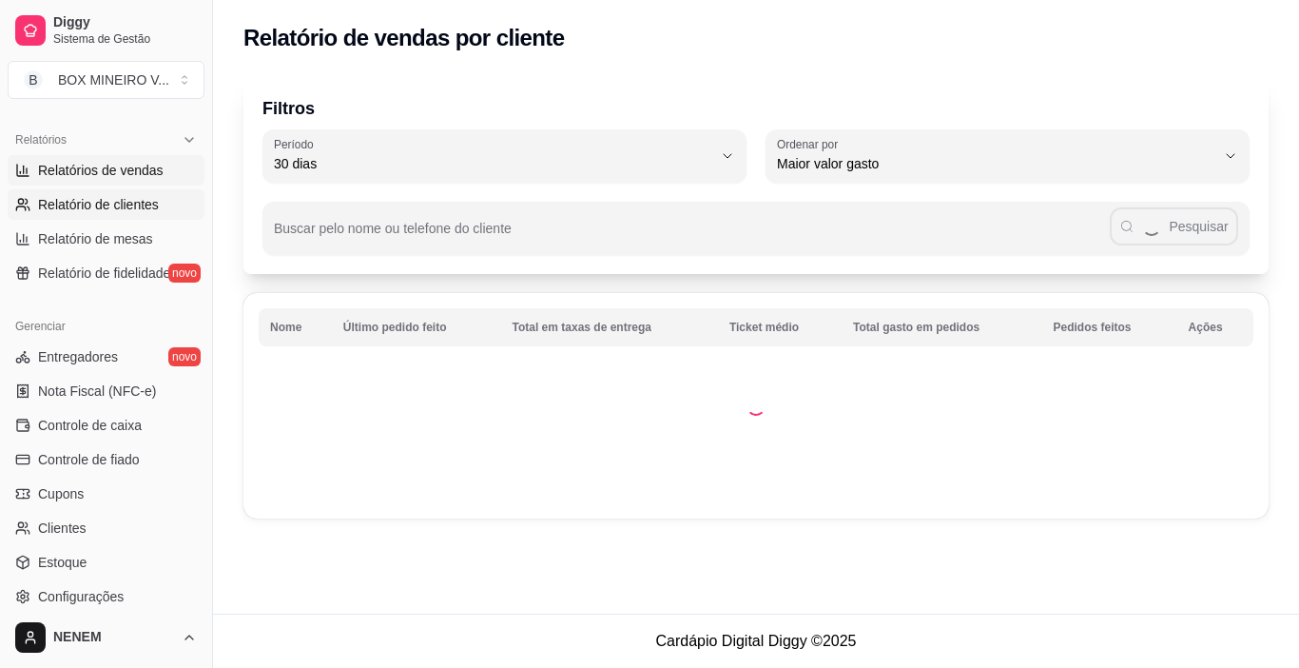
click at [125, 169] on span "Relatórios de vendas" at bounding box center [101, 170] width 126 height 19
select select "ALL"
select select "0"
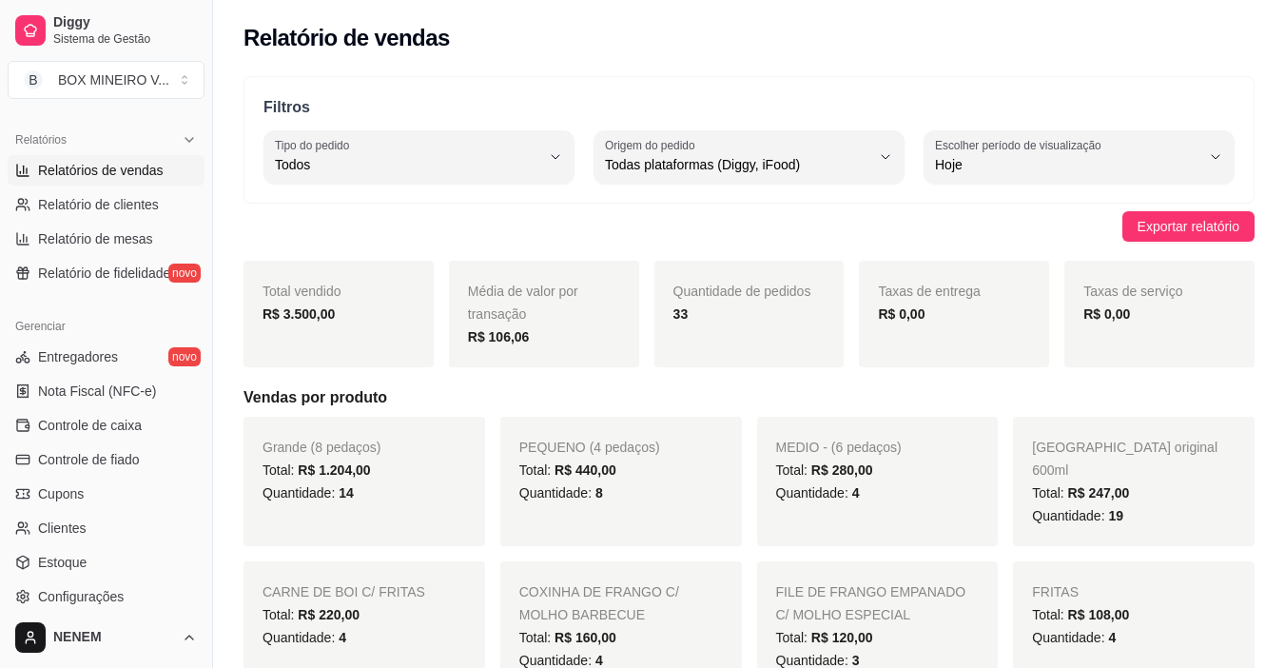
click at [132, 165] on span "Relatórios de vendas" at bounding box center [101, 170] width 126 height 19
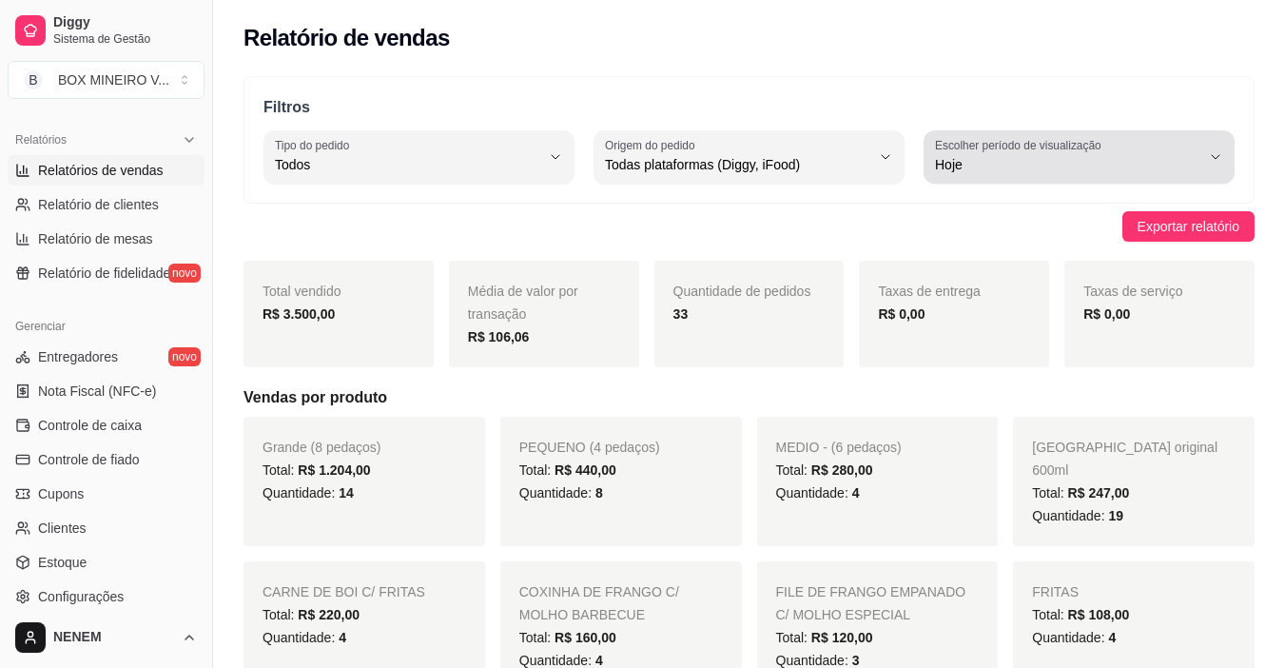
click at [962, 147] on label "Escolher período de visualização" at bounding box center [1021, 145] width 172 height 16
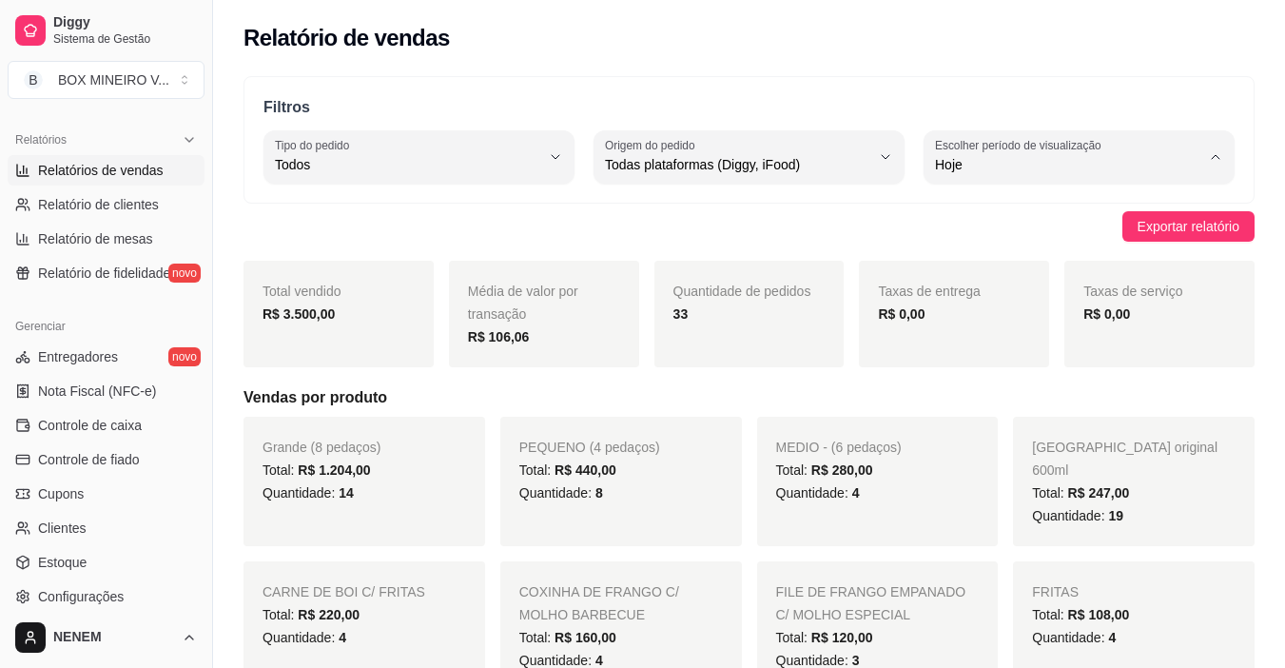
click at [994, 274] on span "7 dias" at bounding box center [1069, 272] width 251 height 18
type input "7"
select select "7"
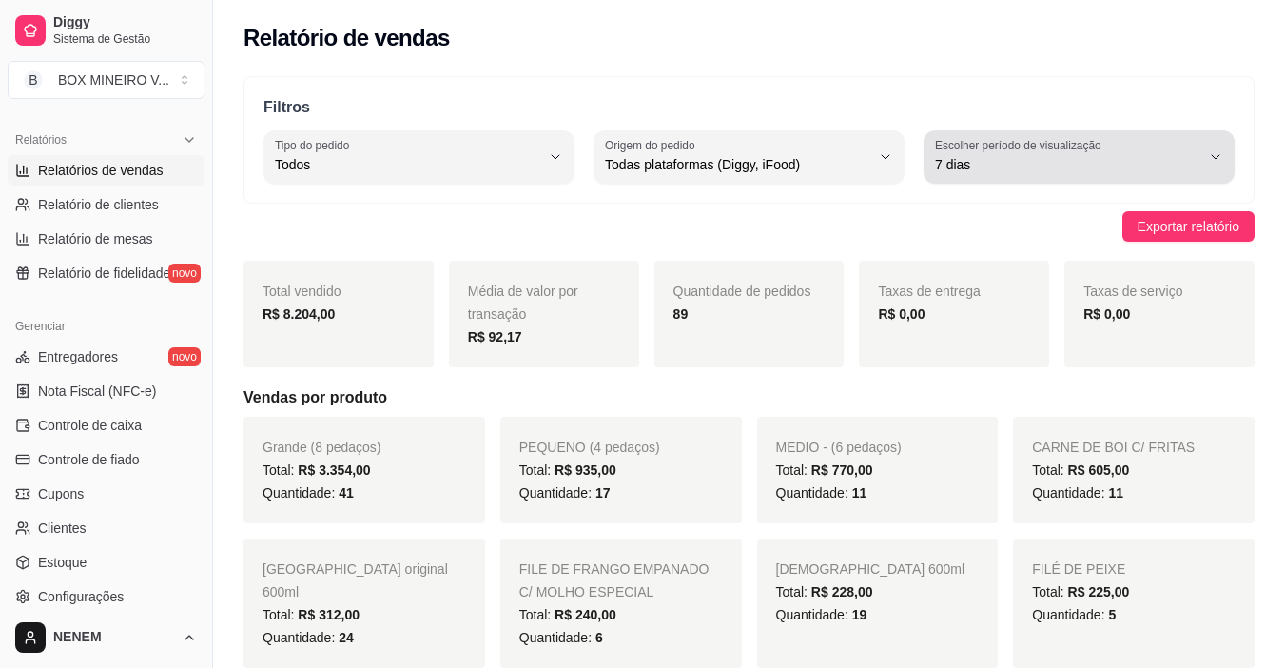
click at [1018, 153] on div "7 dias" at bounding box center [1067, 157] width 265 height 38
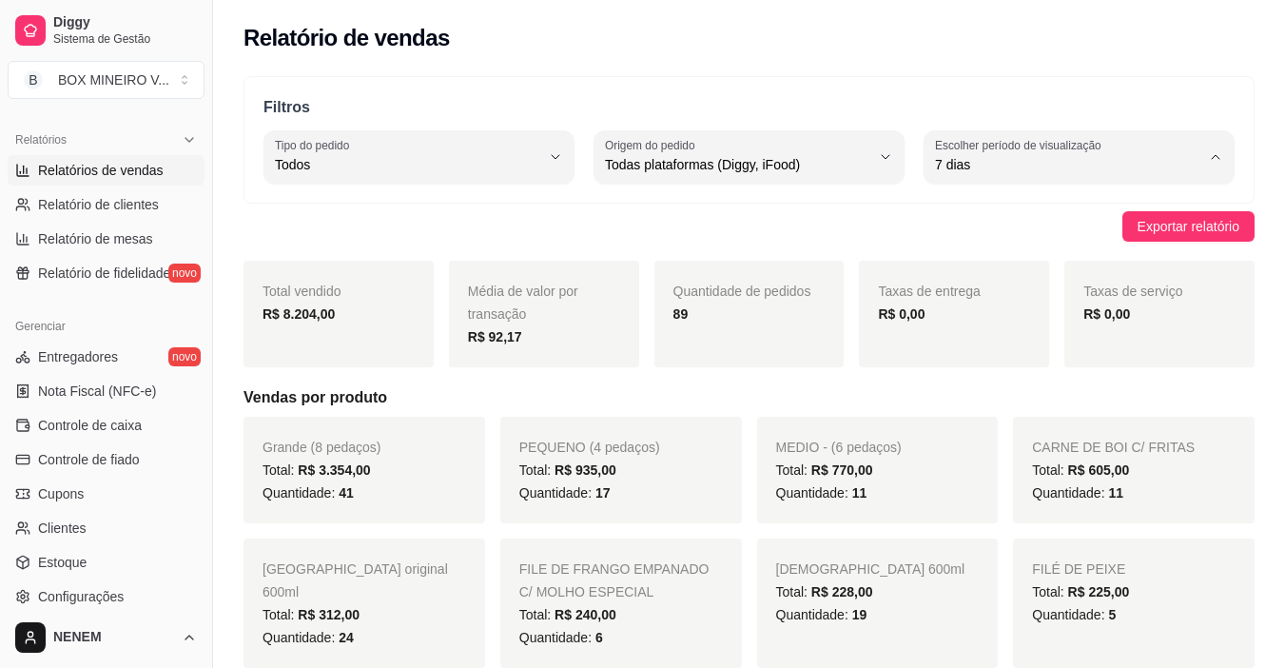
click at [989, 305] on span "15 dias" at bounding box center [1069, 303] width 251 height 18
type input "15"
select select "15"
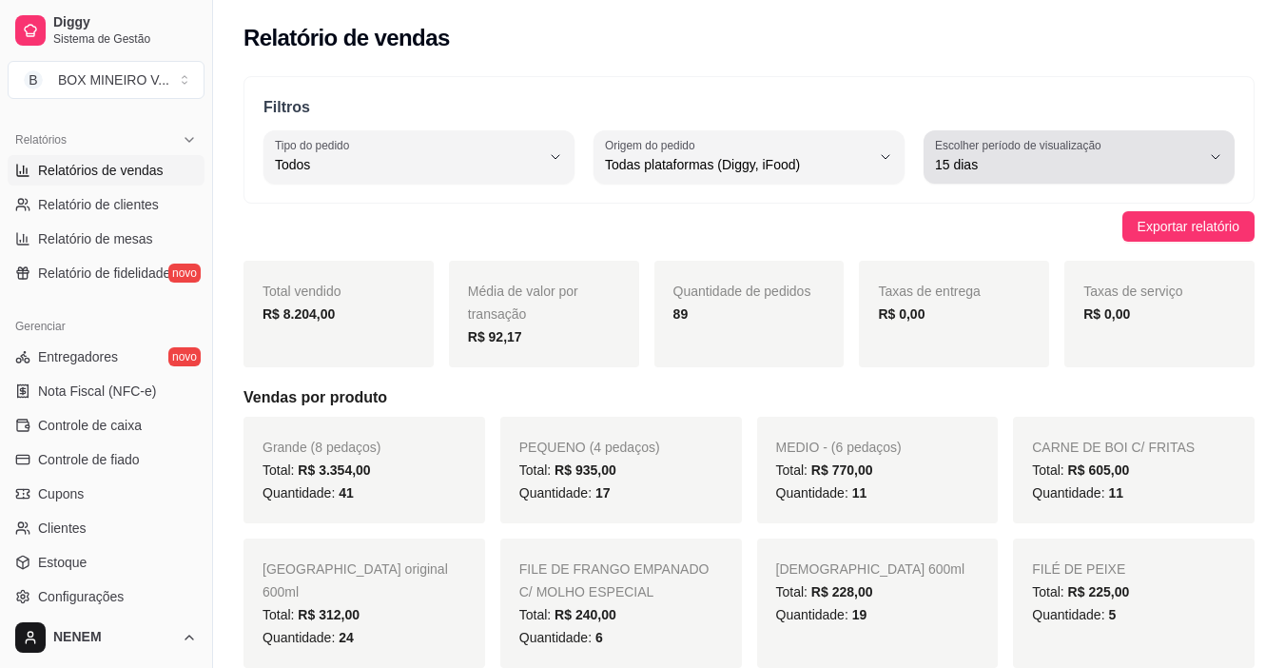
click at [1038, 148] on label "Escolher período de visualização" at bounding box center [1021, 145] width 172 height 16
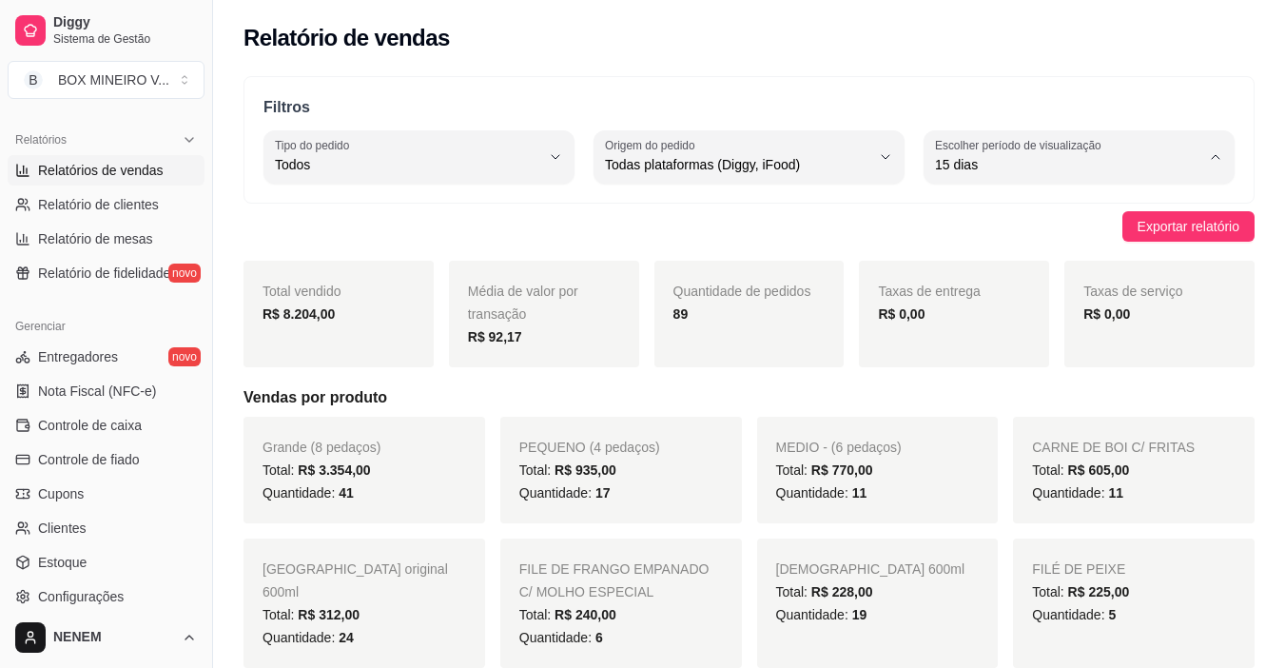
click at [1146, 217] on span "Hoje" at bounding box center [1069, 210] width 251 height 18
type input "0"
select select "0"
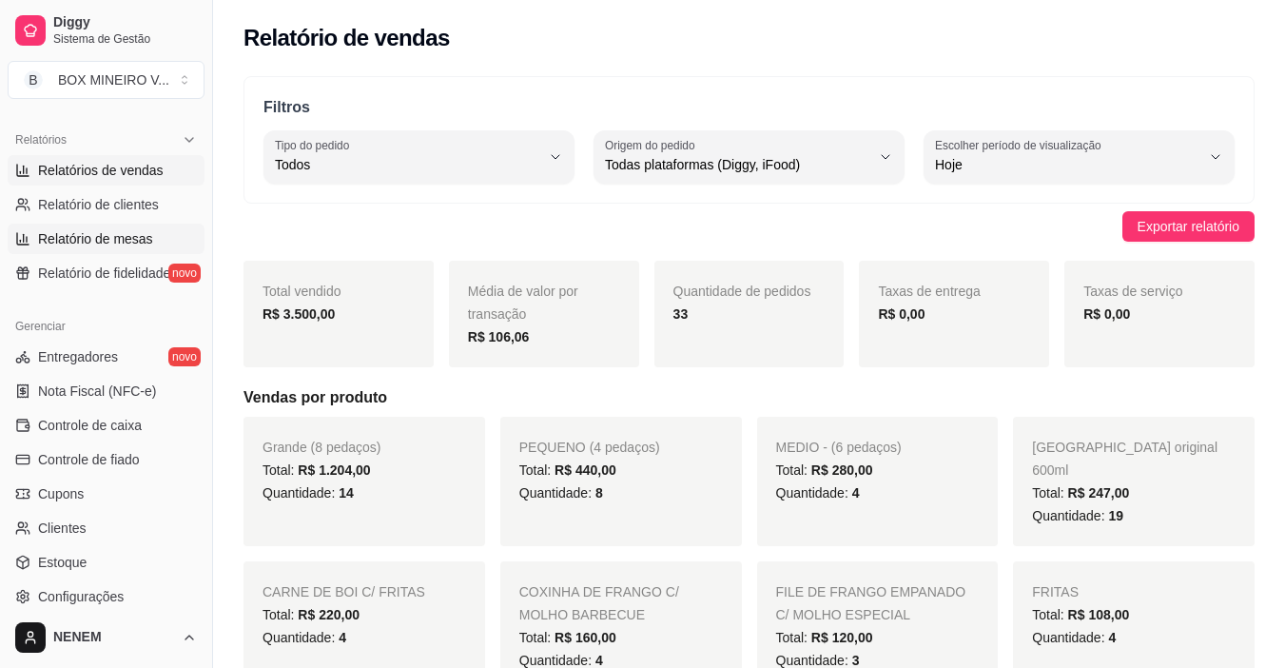
click at [107, 243] on span "Relatório de mesas" at bounding box center [95, 238] width 115 height 19
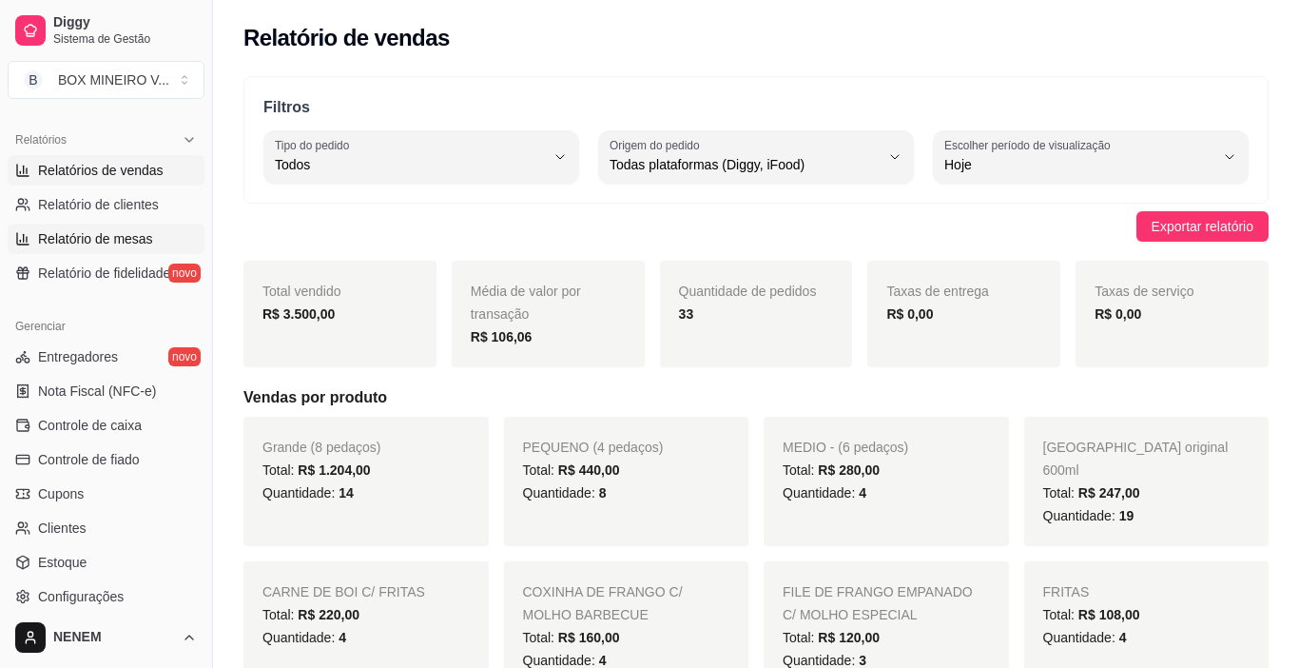
select select "TOTAL_OF_ORDERS"
select select "7"
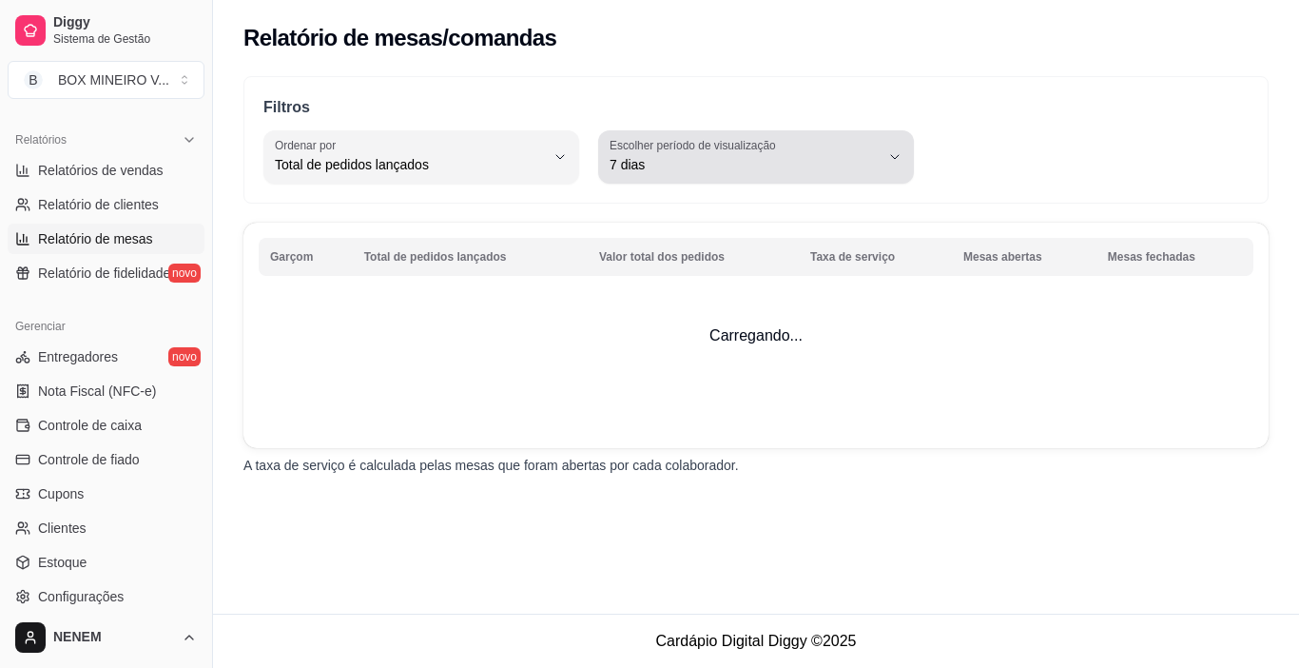
click at [892, 158] on icon "button" at bounding box center [894, 156] width 15 height 15
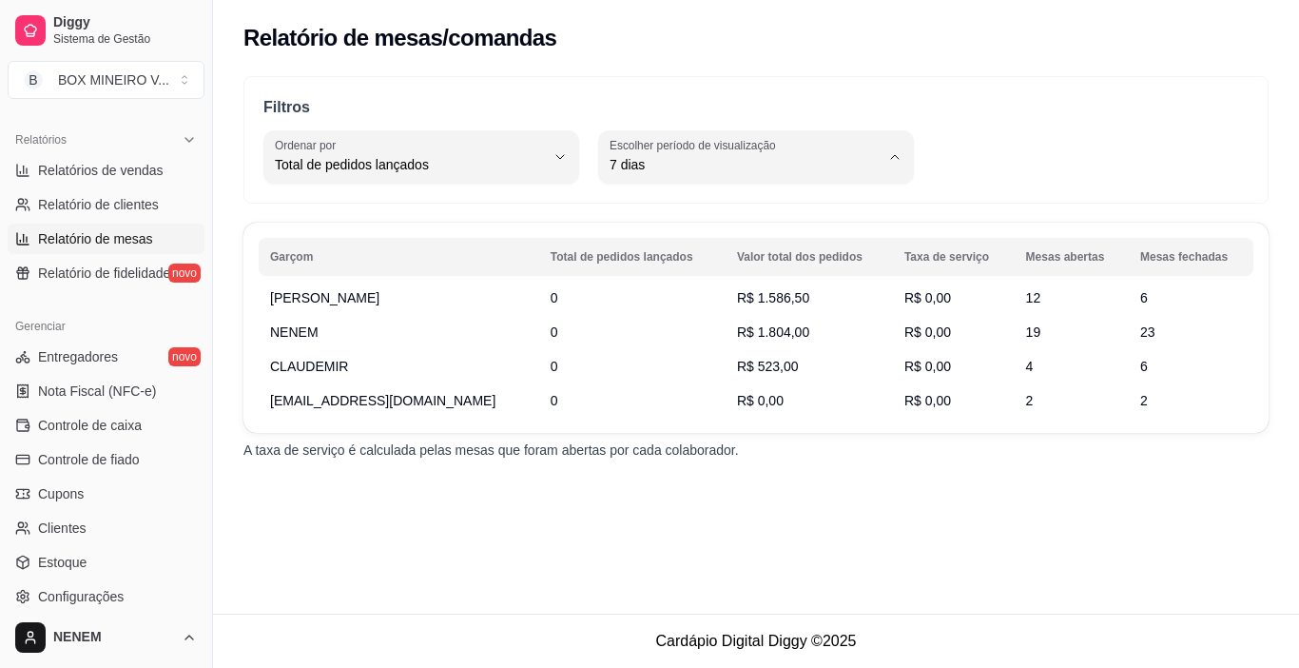
click at [831, 204] on span "Hoje" at bounding box center [747, 210] width 256 height 18
type input "0"
select select "0"
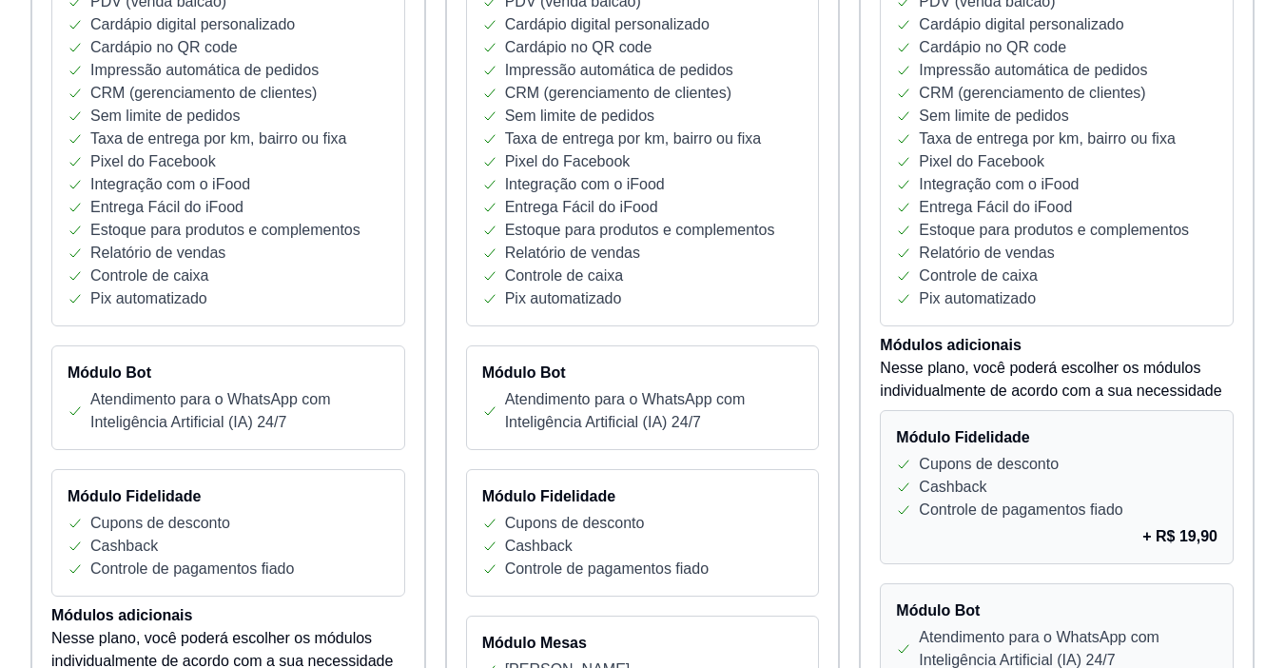
scroll to position [518, 0]
